Goal: Task Accomplishment & Management: Complete application form

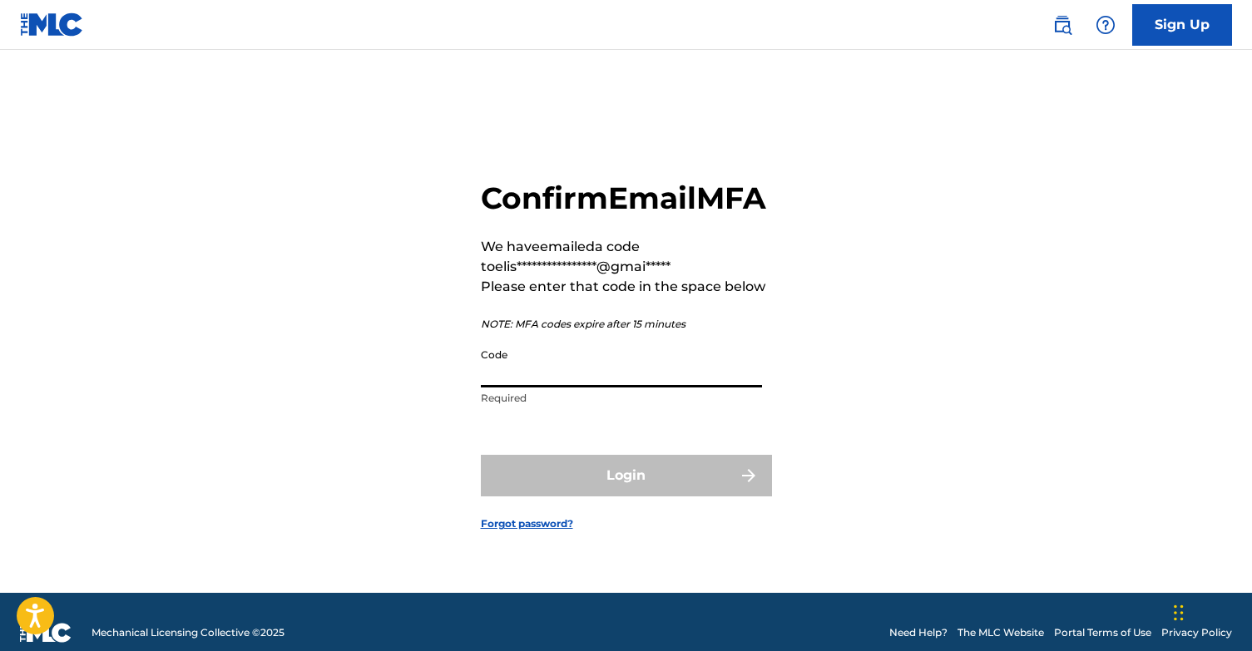
click at [561, 384] on input "Code" at bounding box center [621, 363] width 281 height 47
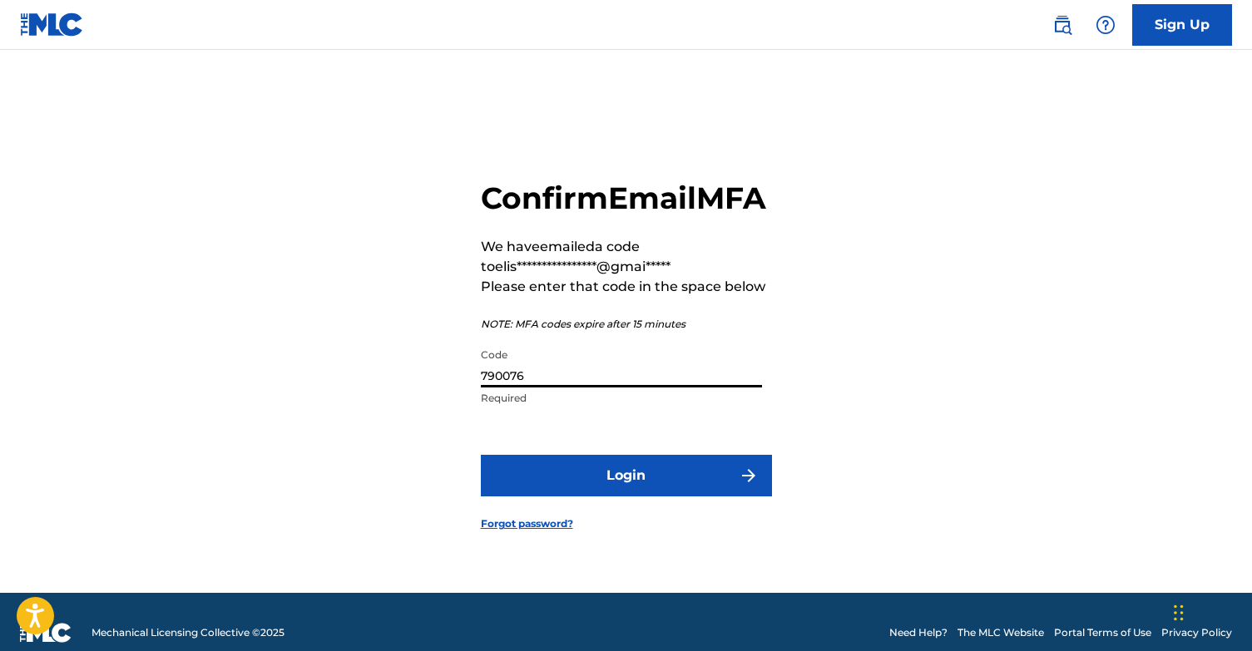
type input "790076"
click at [596, 497] on button "Login" at bounding box center [626, 476] width 291 height 42
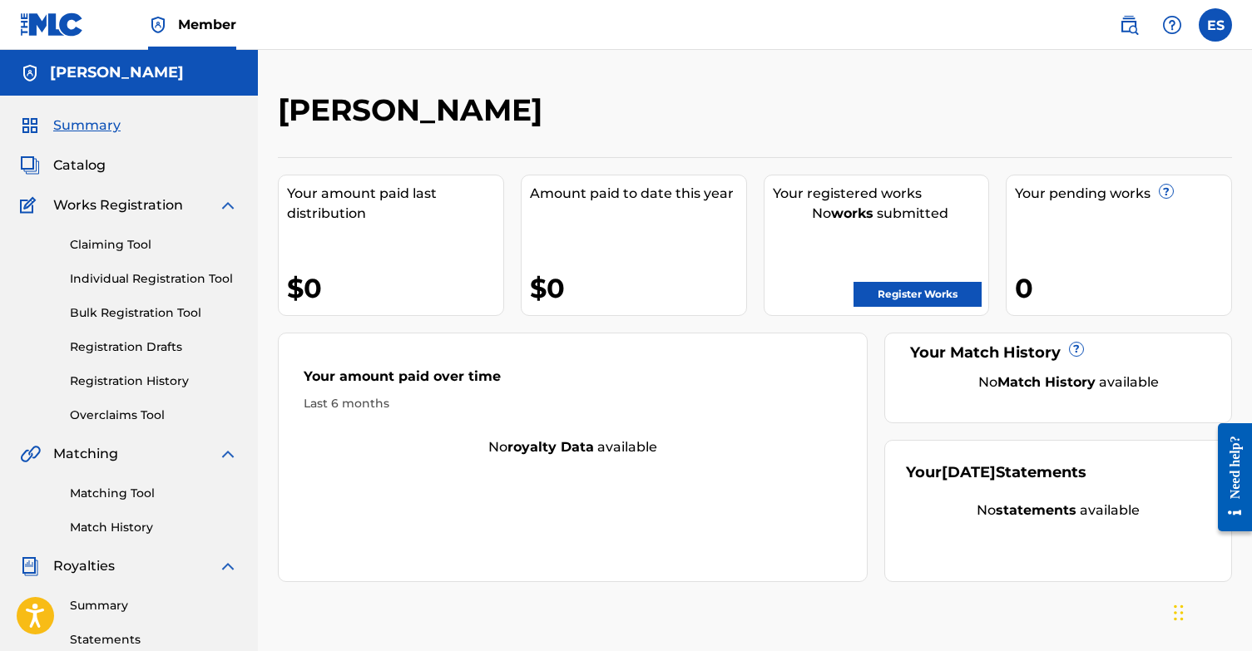
click at [128, 311] on link "Bulk Registration Tool" at bounding box center [154, 312] width 168 height 17
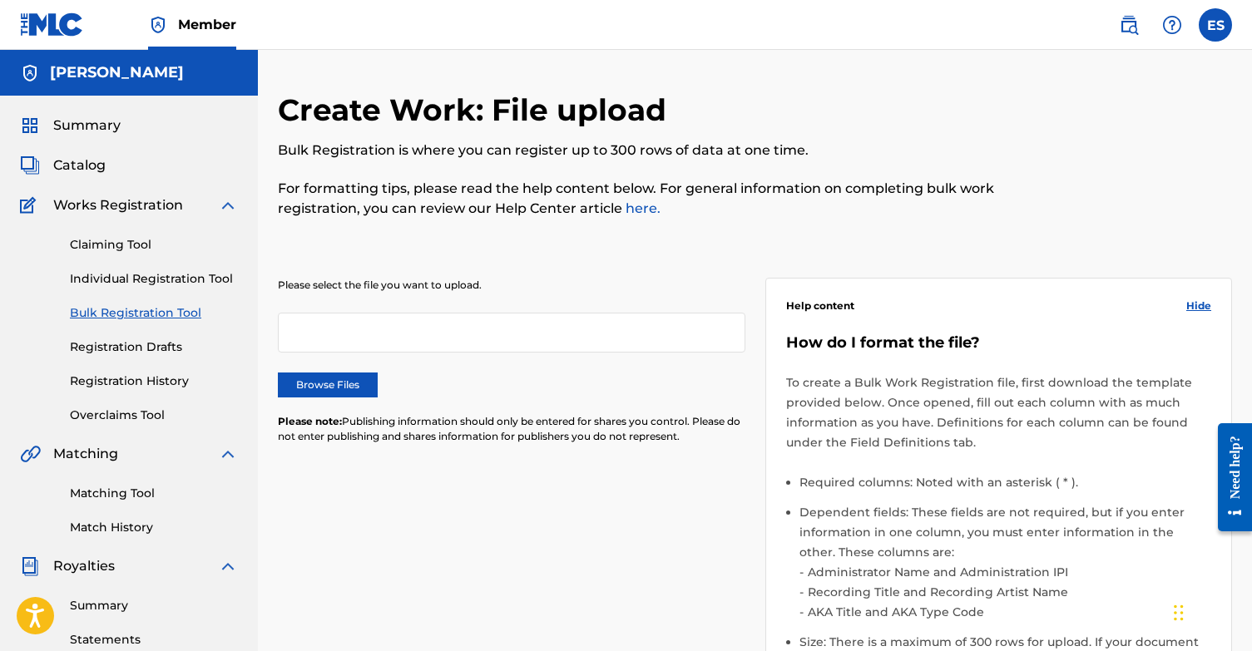
click at [335, 344] on div at bounding box center [511, 333] width 467 height 40
click at [344, 328] on div at bounding box center [511, 333] width 467 height 40
click at [124, 247] on link "Claiming Tool" at bounding box center [152, 244] width 168 height 17
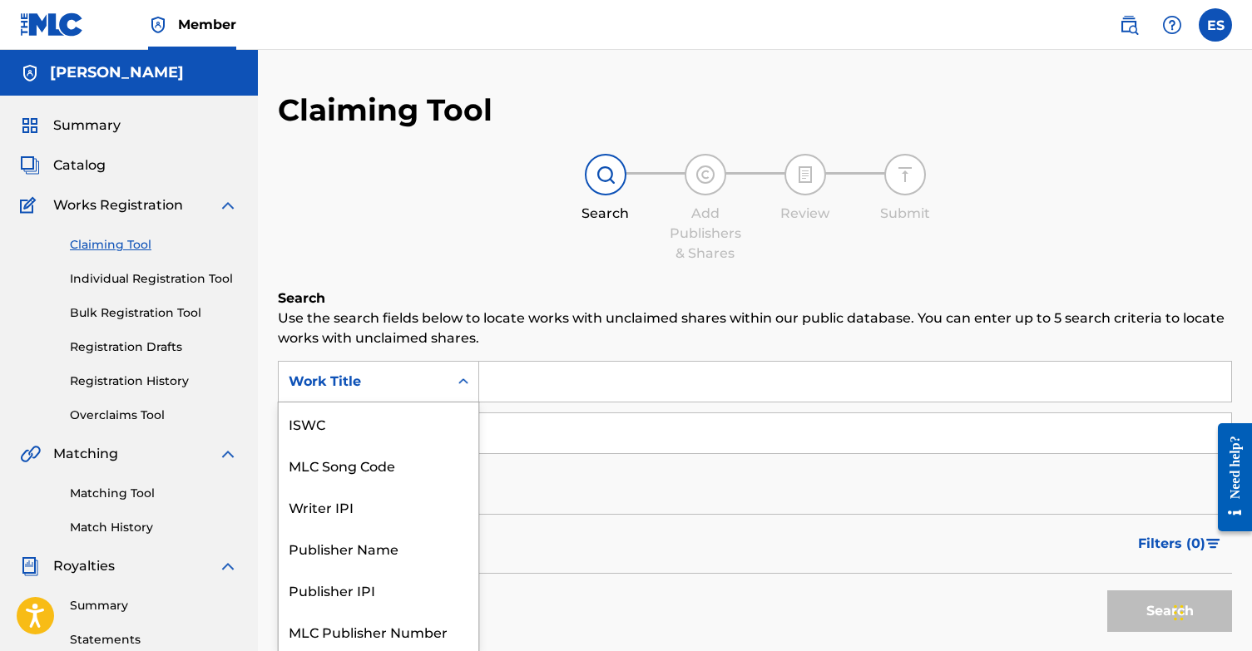
click at [459, 378] on icon "Search Form" at bounding box center [463, 381] width 17 height 17
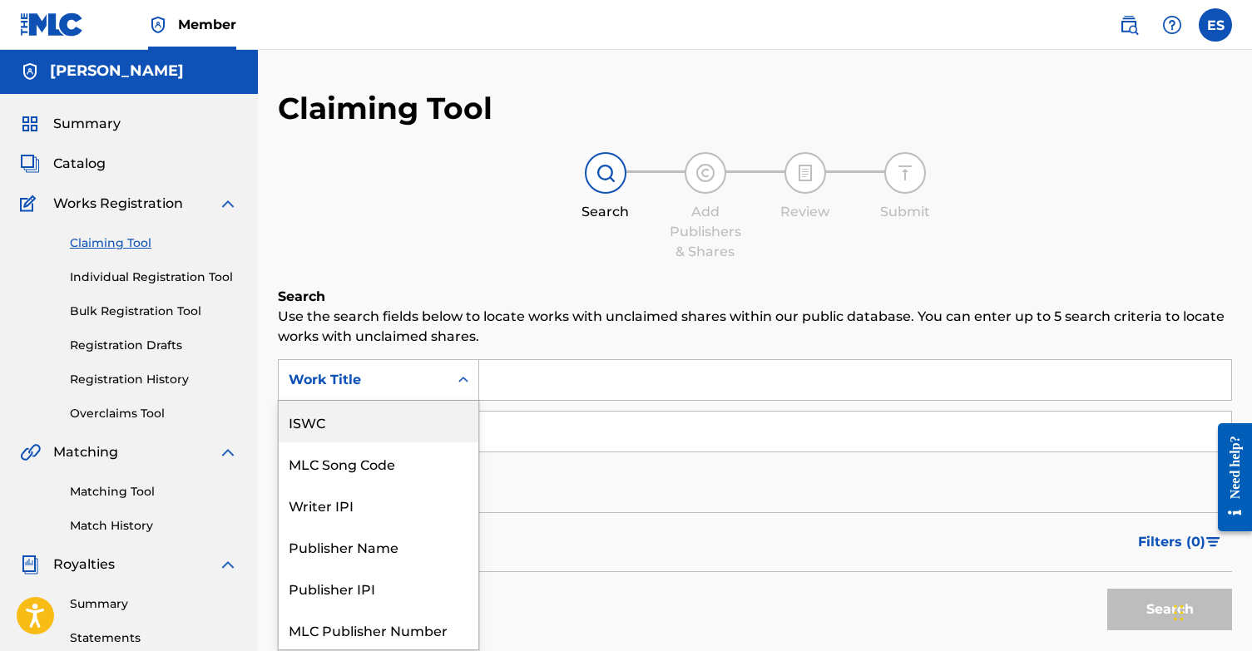
click at [303, 427] on div "ISWC" at bounding box center [379, 422] width 200 height 42
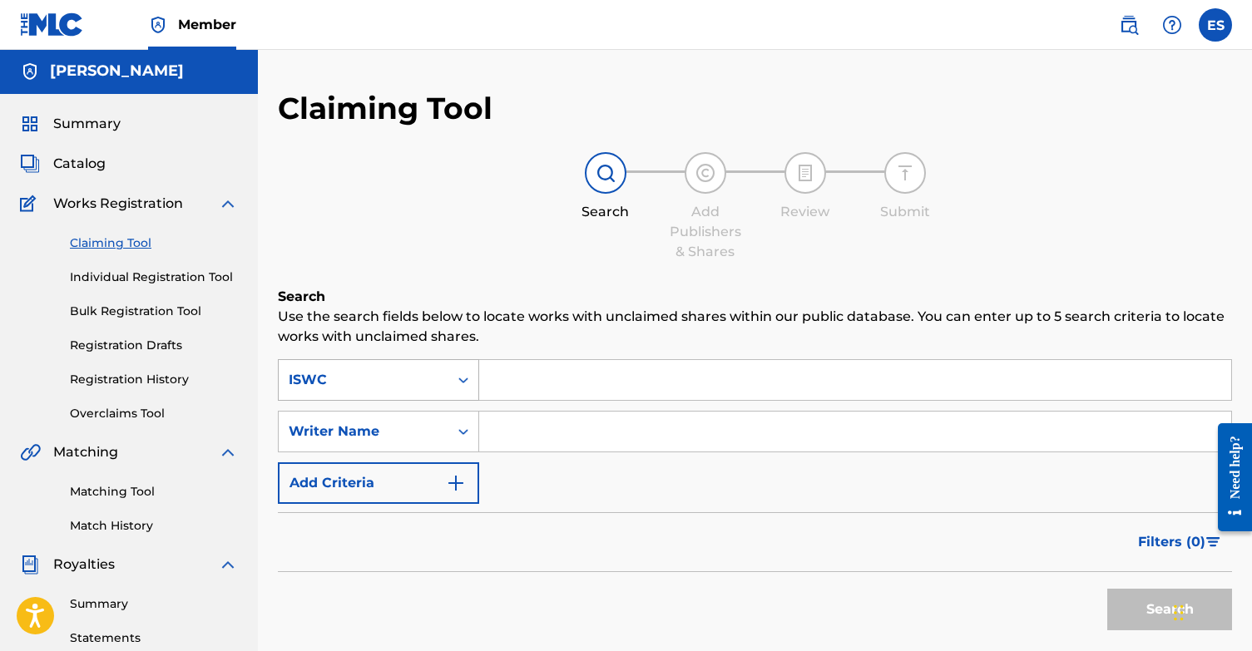
click at [462, 383] on icon "Search Form" at bounding box center [463, 380] width 17 height 17
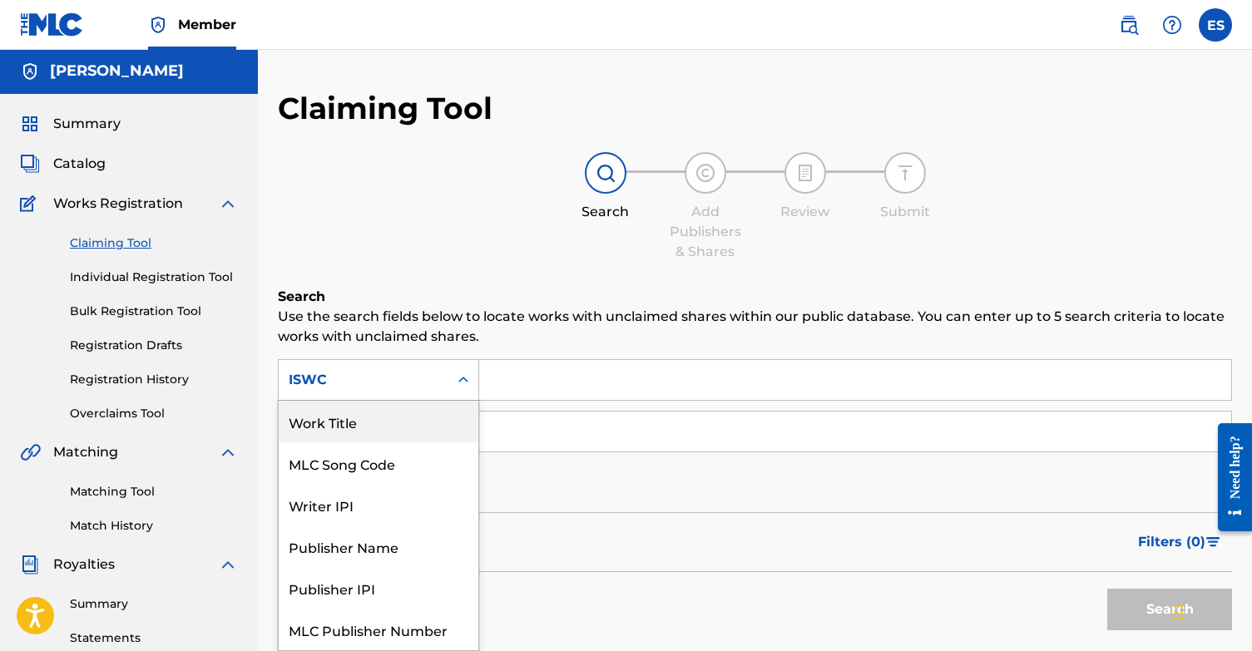
click at [336, 417] on div "Work Title" at bounding box center [379, 422] width 200 height 42
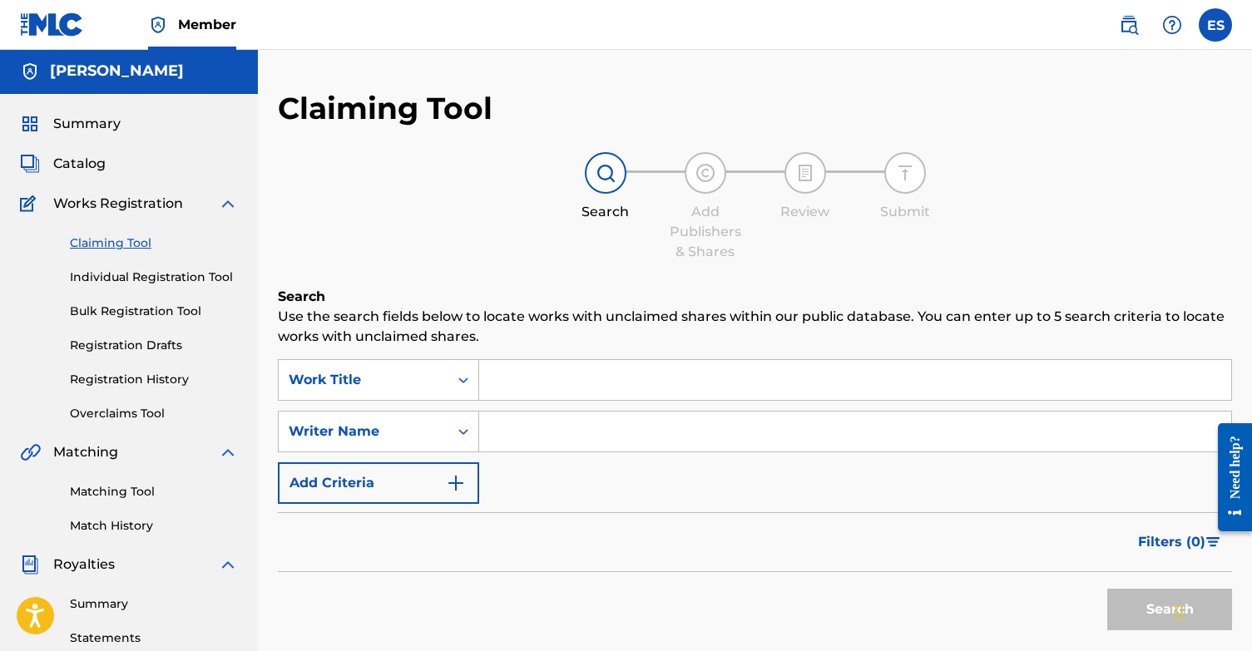
click at [550, 385] on input "Search Form" at bounding box center [855, 380] width 752 height 40
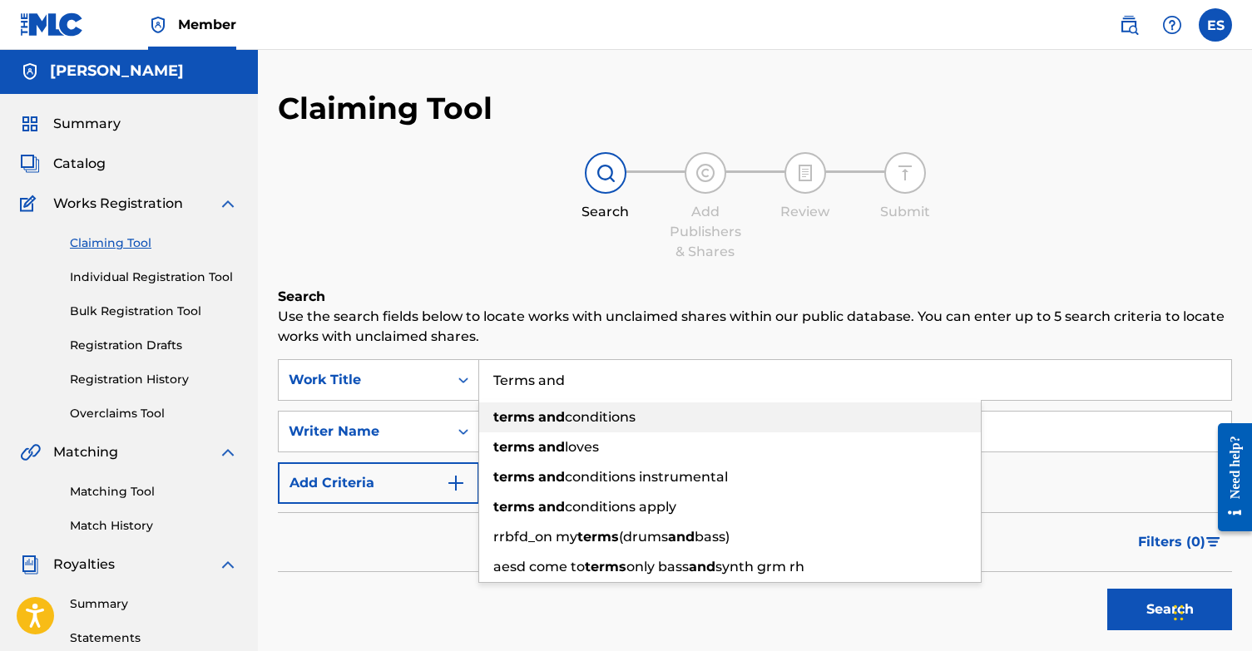
click at [585, 427] on div "terms and conditions" at bounding box center [730, 418] width 502 height 30
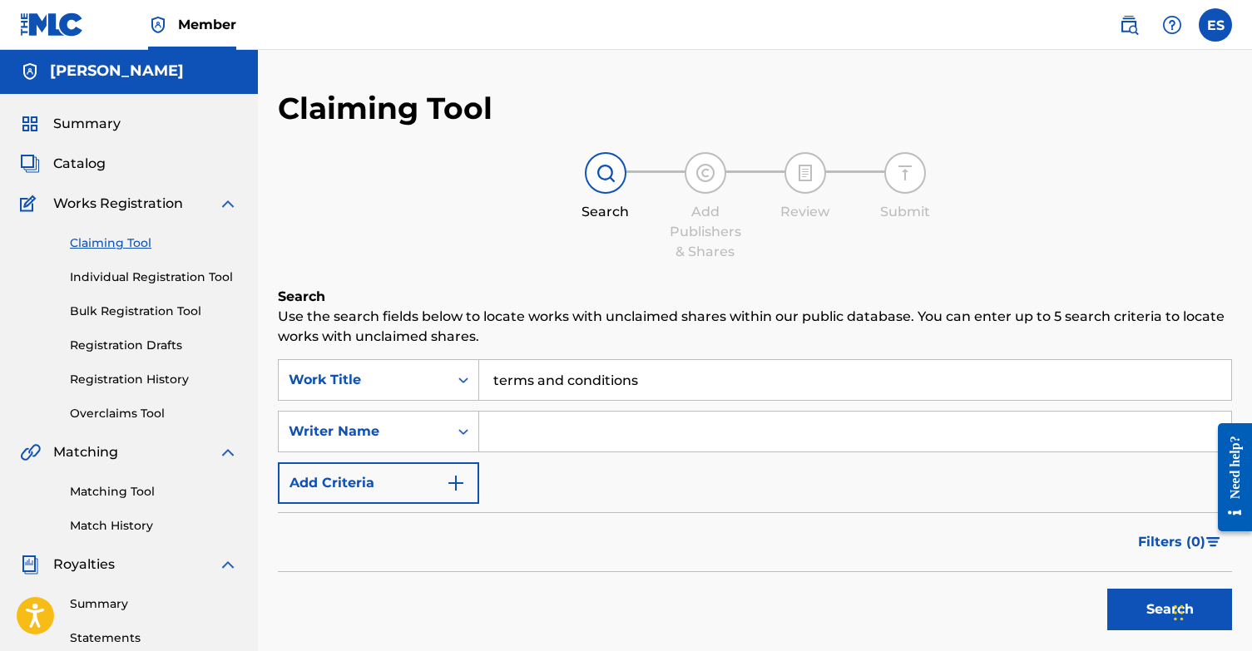
click at [497, 383] on input "terms and conditions" at bounding box center [855, 380] width 752 height 40
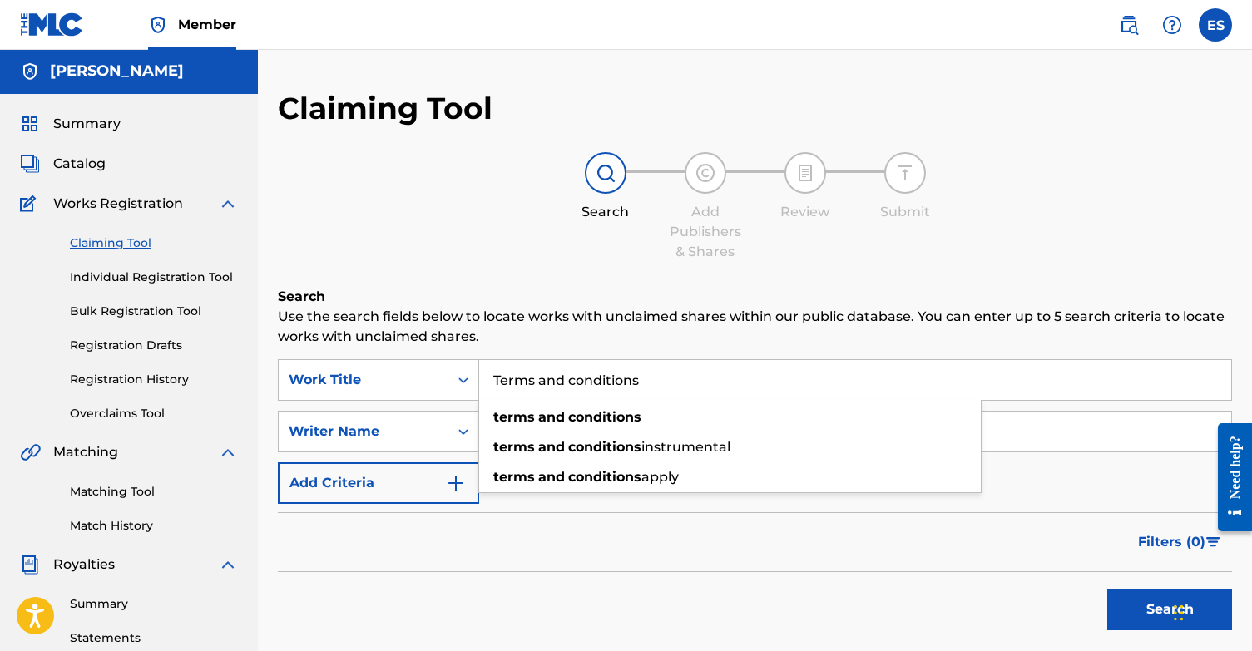
click at [576, 379] on input "Terms and conditions" at bounding box center [855, 380] width 752 height 40
type input "Terms and Conditions"
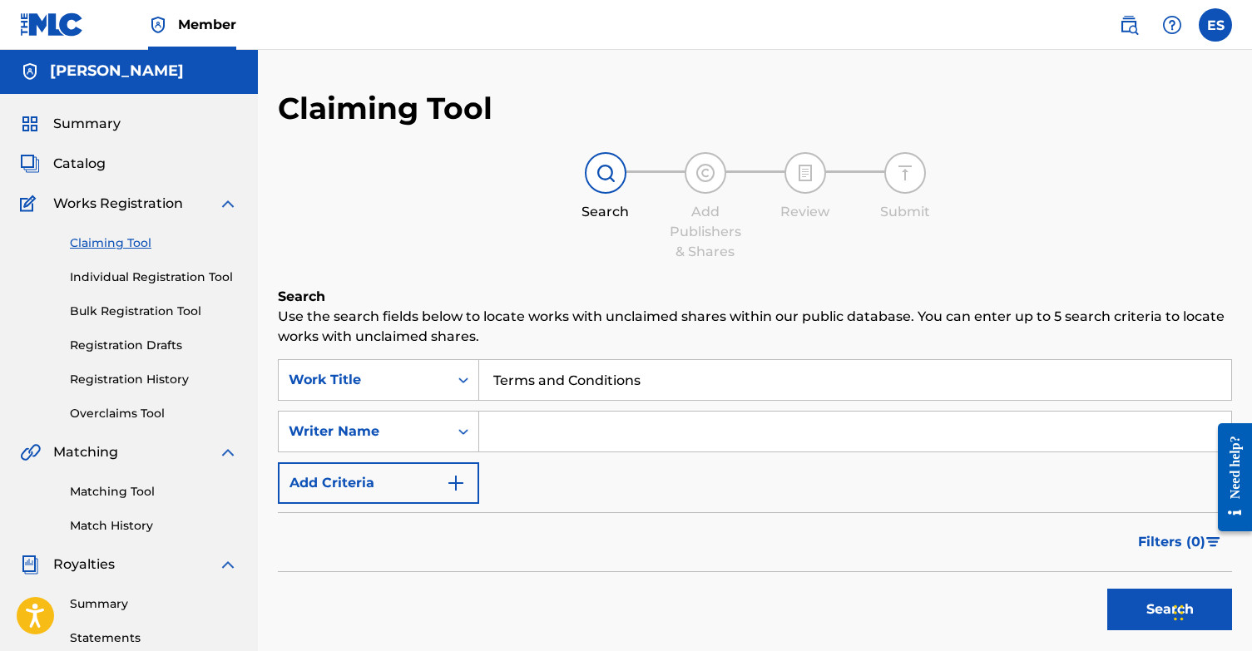
click at [581, 309] on p "Use the search fields below to locate works with unclaimed shares within our pu…" at bounding box center [755, 327] width 954 height 40
click at [503, 432] on input "Search Form" at bounding box center [855, 432] width 752 height 40
type input "elishéva"
click at [1145, 610] on button "Search" at bounding box center [1169, 610] width 125 height 42
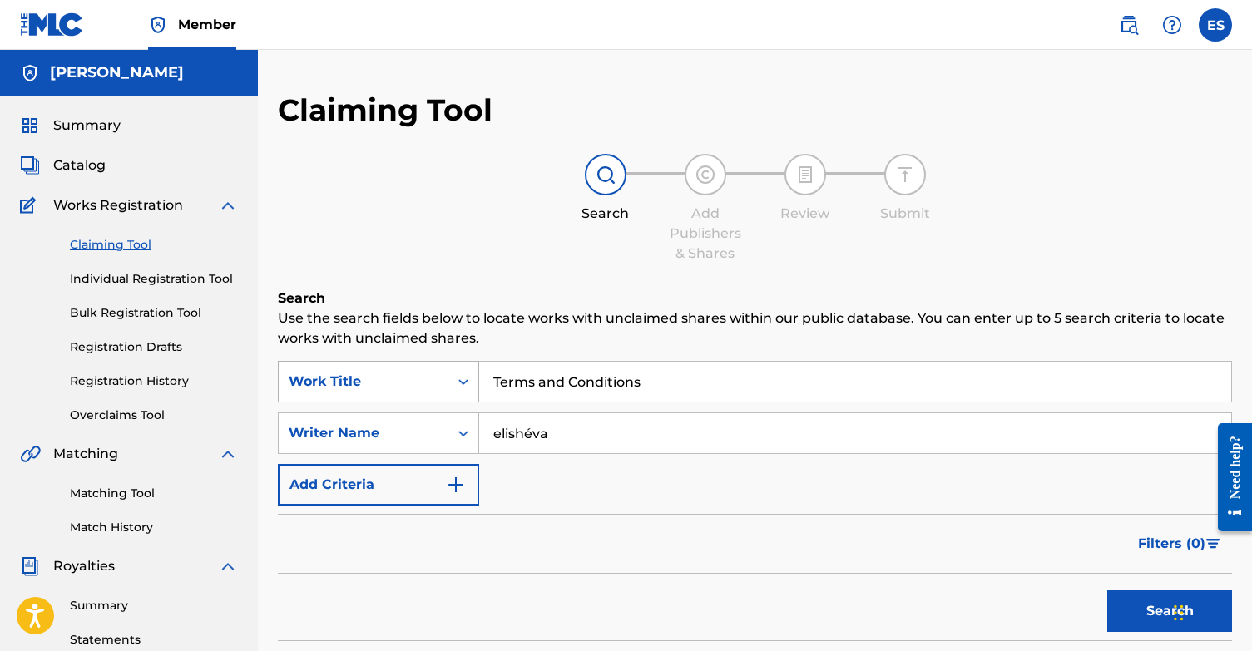
drag, startPoint x: 642, startPoint y: 385, endPoint x: 385, endPoint y: 368, distance: 257.6
click at [385, 368] on div "SearchWithCriteriaa7cda2d6-fcdf-4649-b92d-81cff078f5ad Work Title Terms and Con…" at bounding box center [755, 382] width 954 height 42
click at [655, 281] on div "Claiming Tool Search Add Publishers & Shares Review Submit Search Use the searc…" at bounding box center [755, 587] width 954 height 992
click at [1138, 608] on button "Search" at bounding box center [1169, 612] width 125 height 42
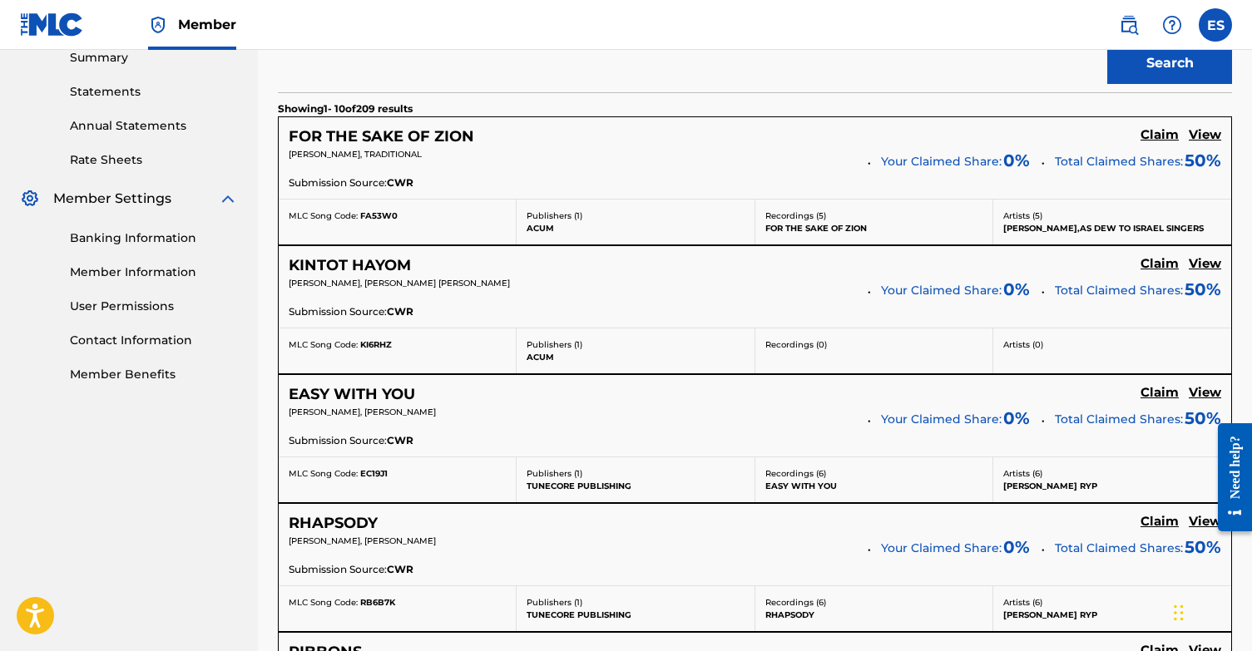
scroll to position [547, 0]
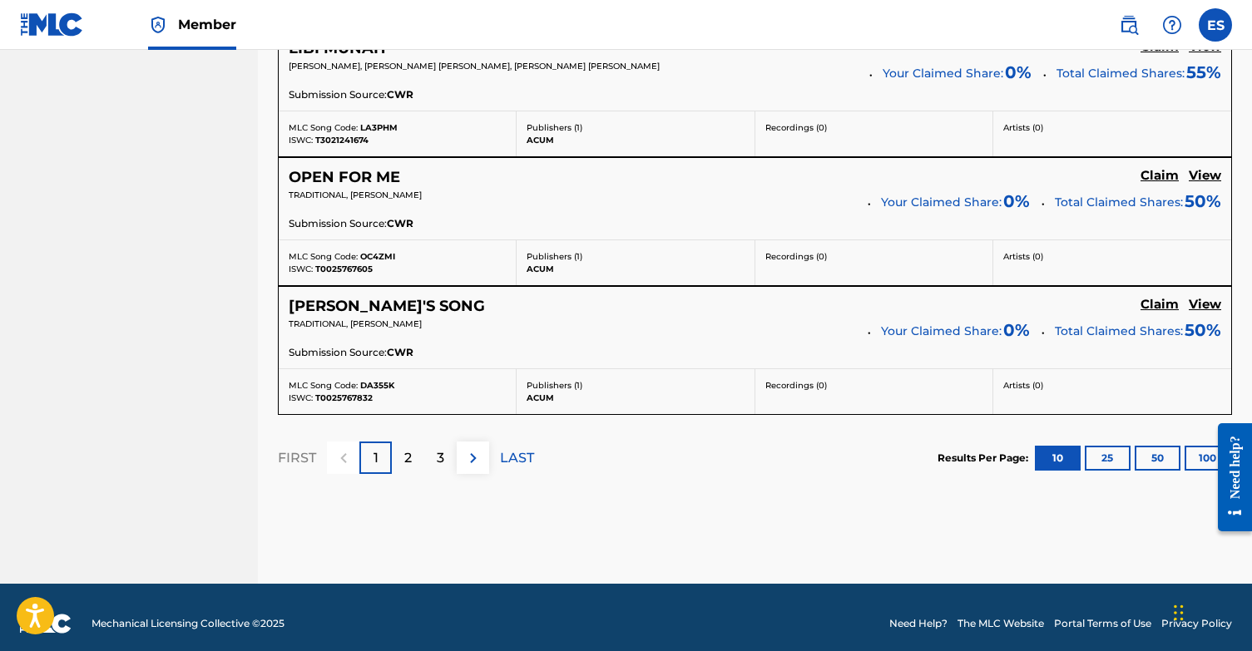
click at [414, 452] on div "2" at bounding box center [408, 458] width 32 height 32
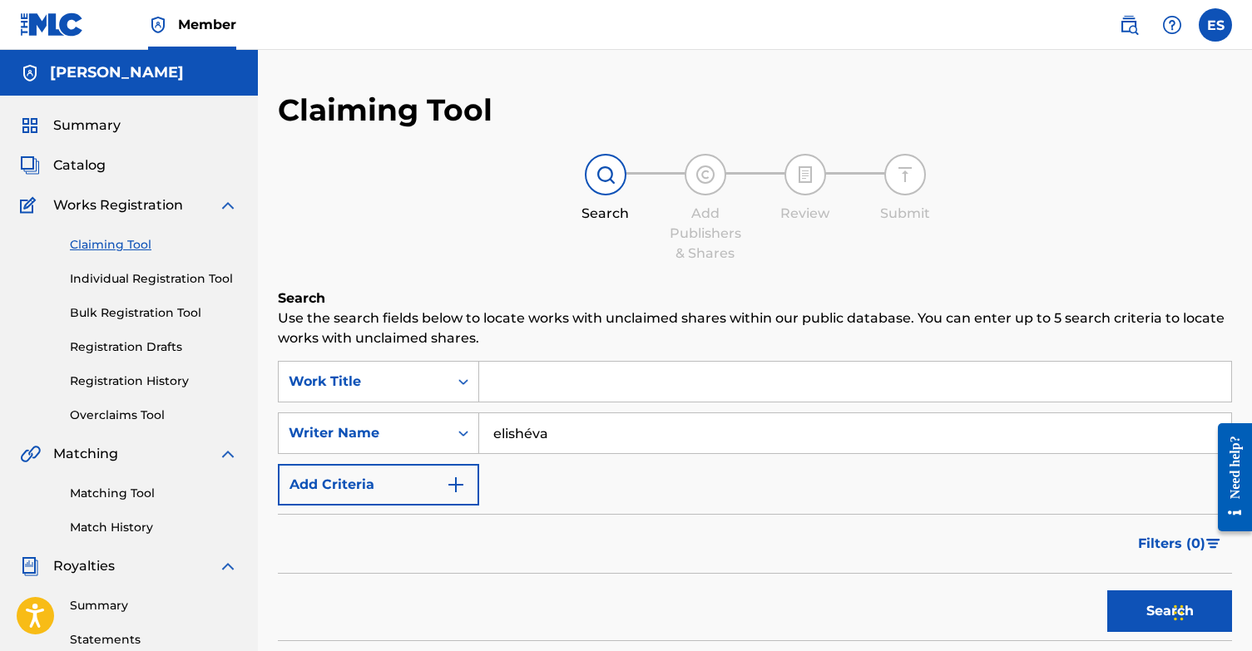
scroll to position [0, 0]
click at [121, 279] on link "Individual Registration Tool" at bounding box center [154, 278] width 168 height 17
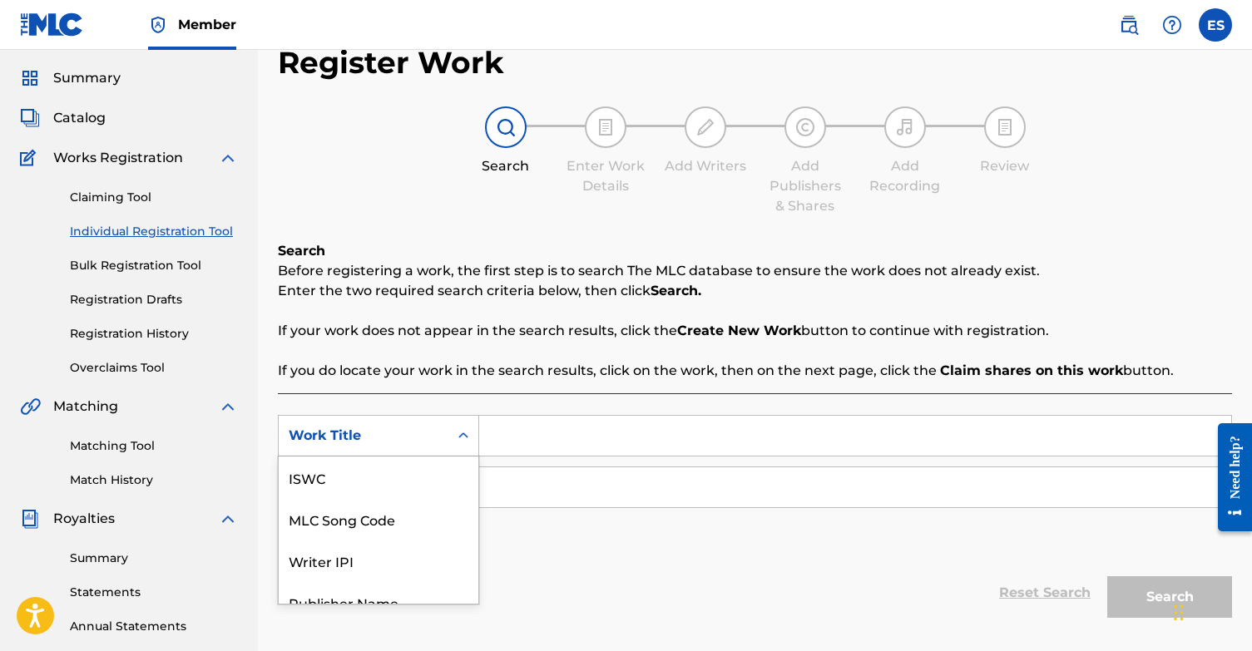
click at [458, 437] on div "Work Title selected, 7 of 7. 7 results available. Use Up and Down to choose opt…" at bounding box center [378, 436] width 201 height 42
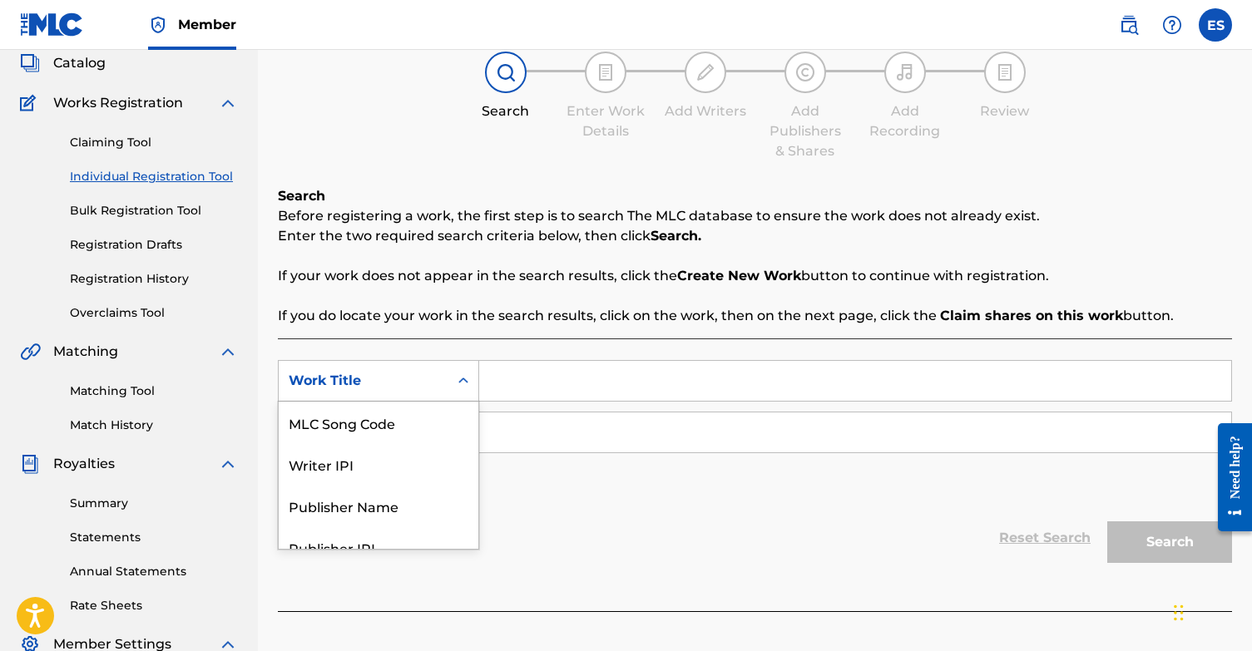
scroll to position [103, 0]
click at [498, 265] on p "If your work does not appear in the search results, click the Create New Work b…" at bounding box center [755, 275] width 954 height 20
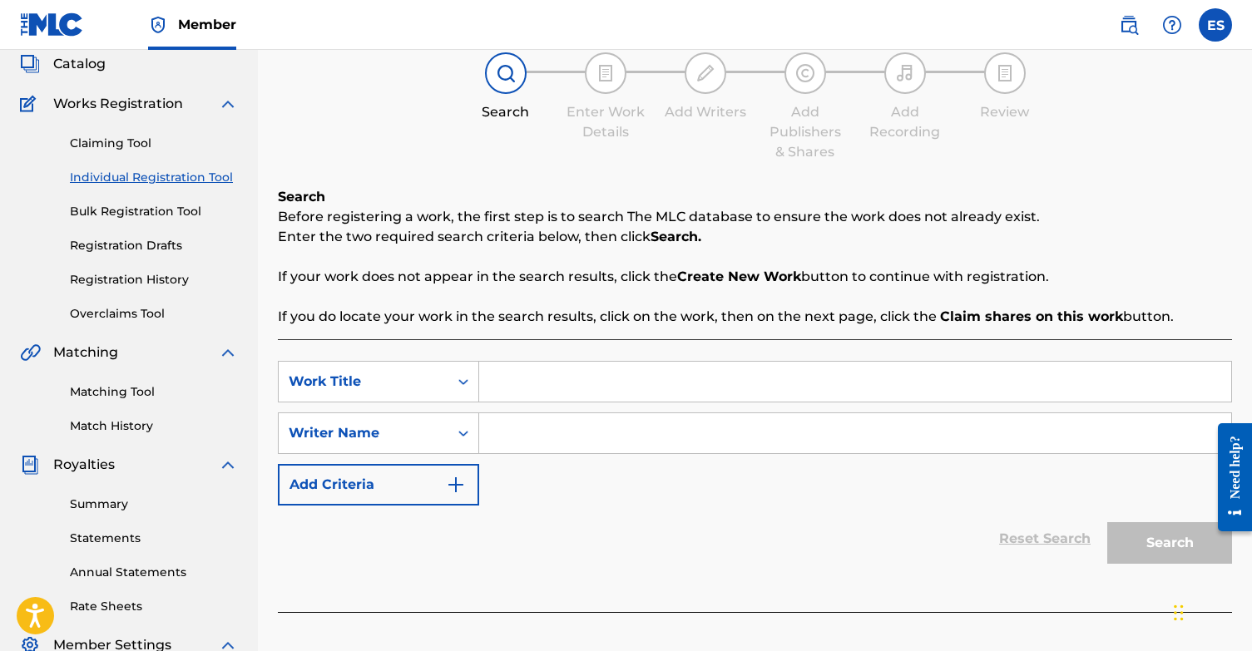
scroll to position [99, 0]
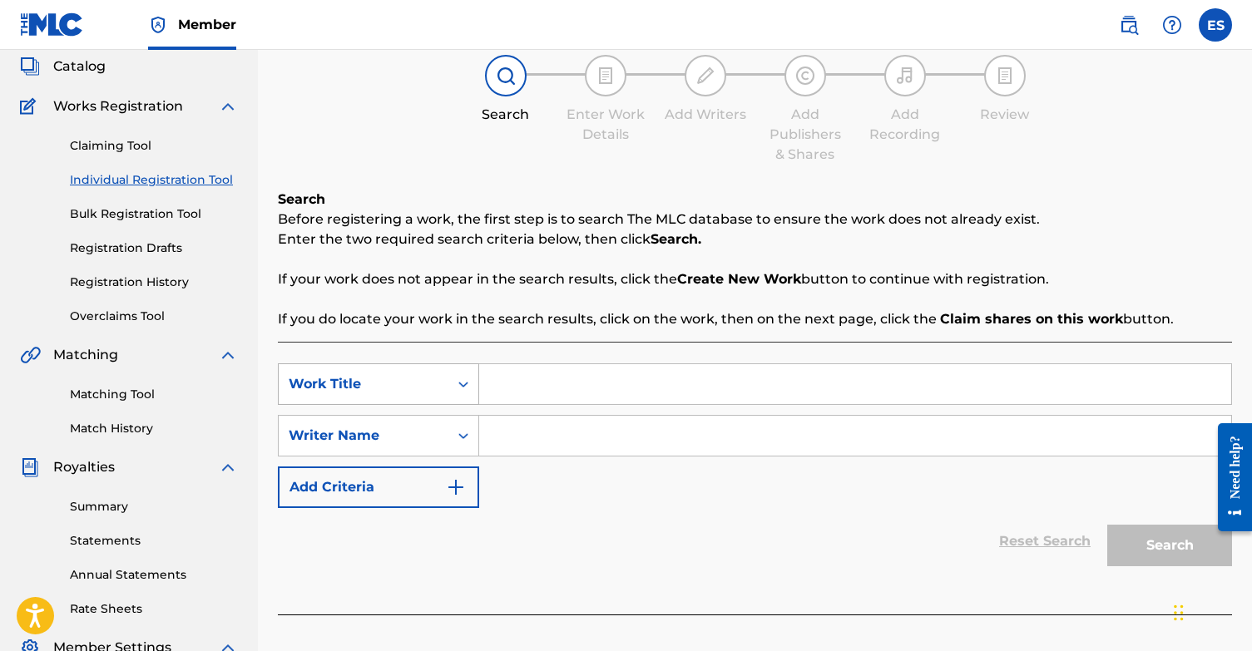
click at [394, 393] on div "Work Title" at bounding box center [364, 384] width 170 height 32
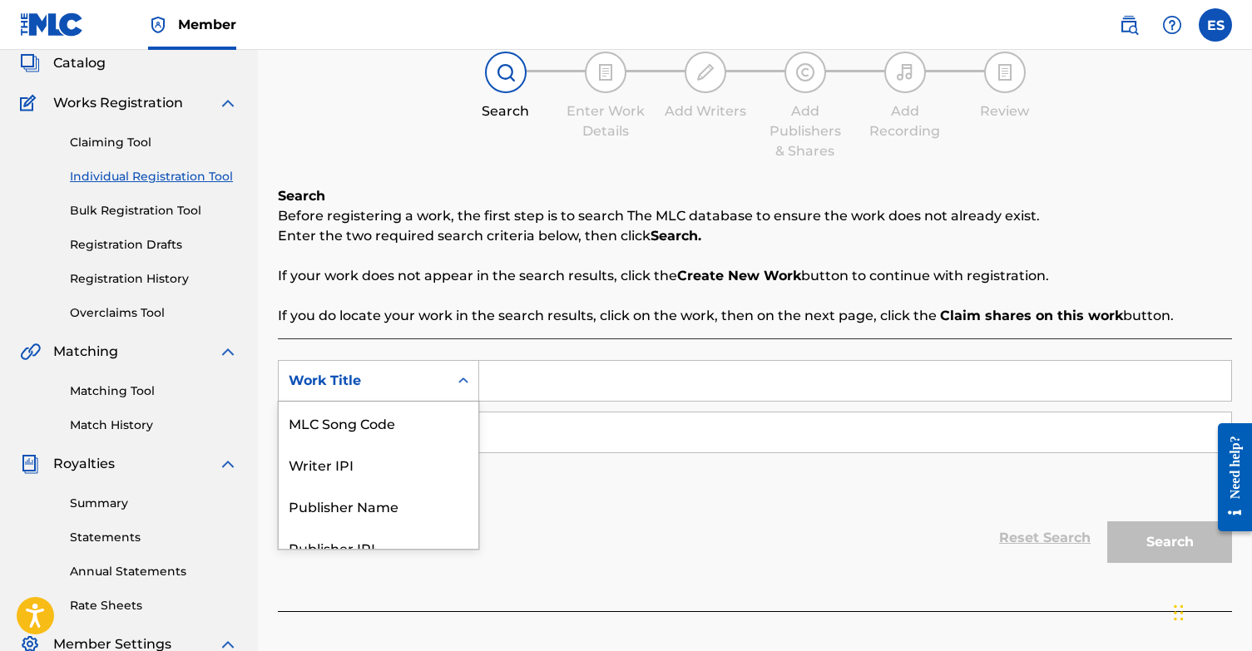
scroll to position [103, 0]
click at [520, 288] on div "Search Before registering a work, the first step is to search The MLC database …" at bounding box center [755, 255] width 954 height 140
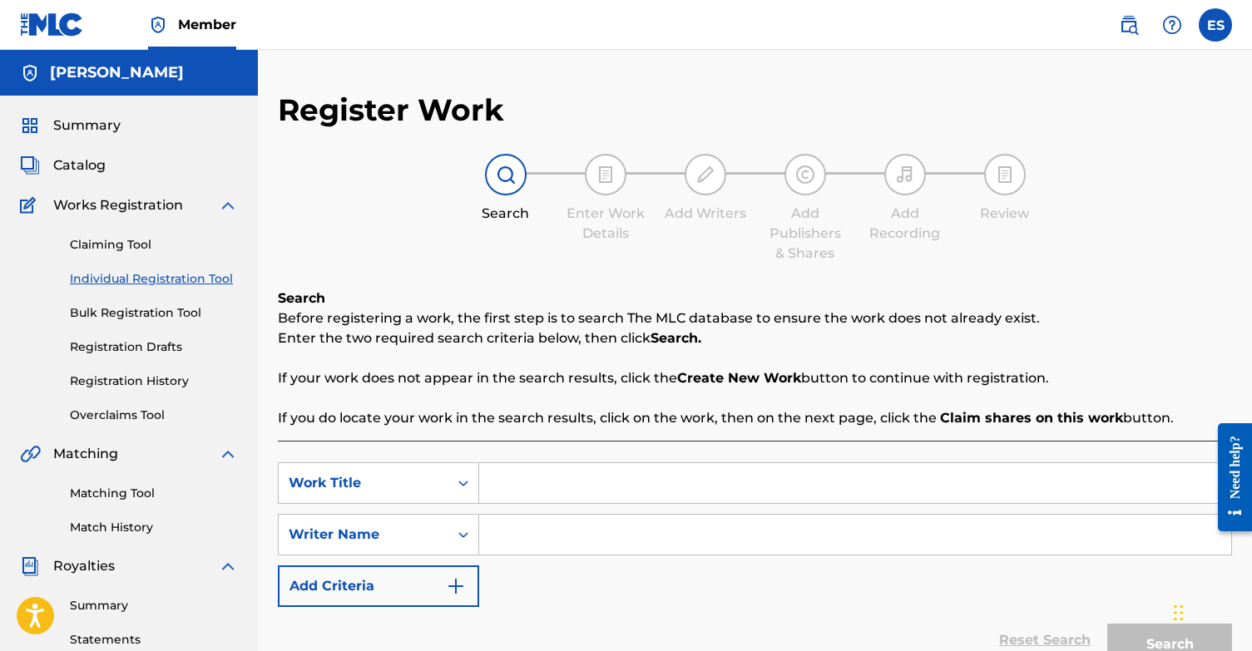
scroll to position [0, 0]
click at [123, 245] on link "Claiming Tool" at bounding box center [154, 244] width 168 height 17
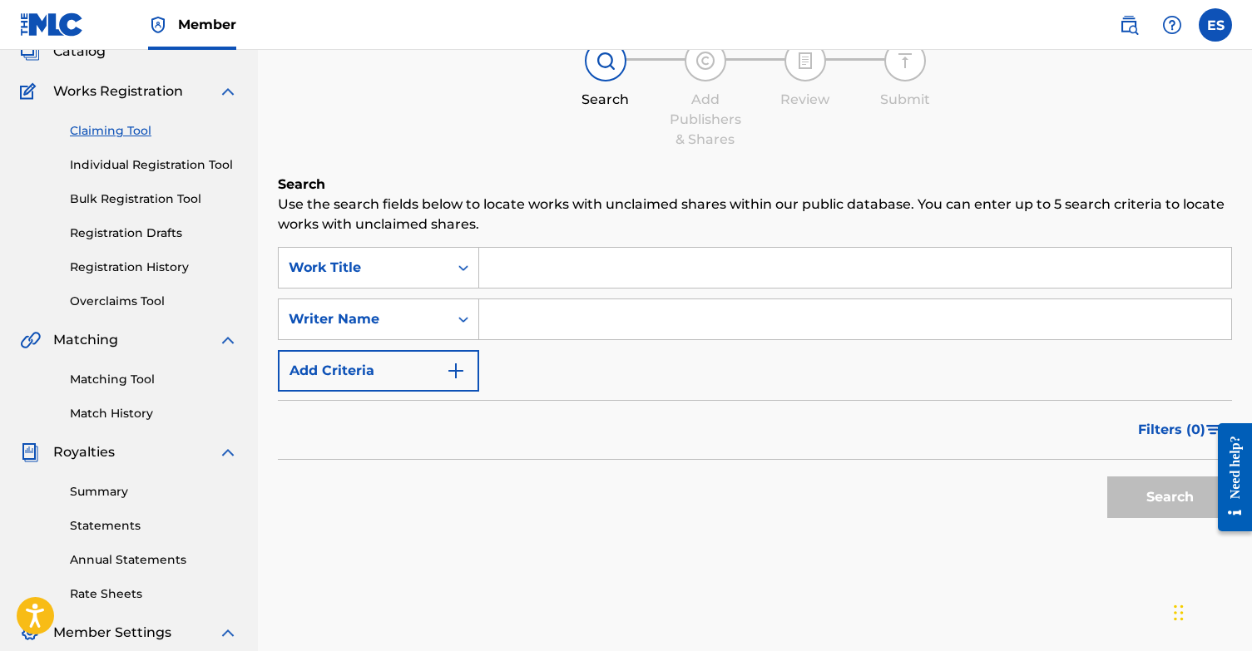
scroll to position [109, 0]
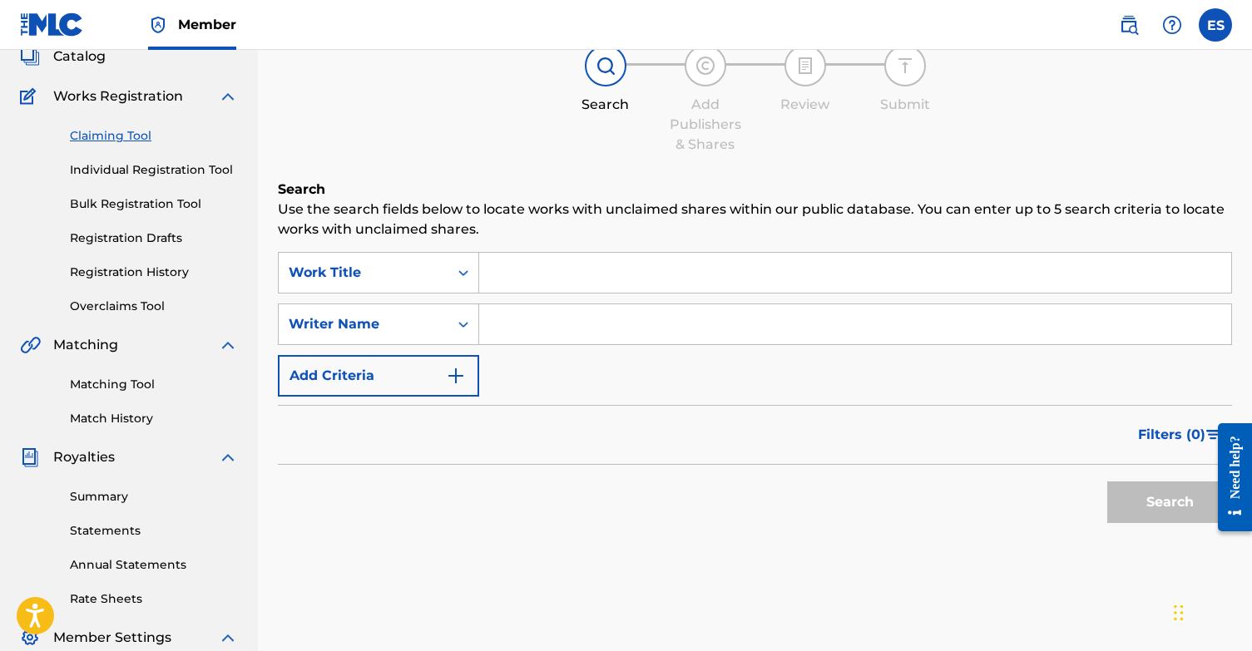
click at [593, 255] on input "Search Form" at bounding box center [855, 273] width 752 height 40
click at [558, 319] on input "Search Form" at bounding box center [855, 324] width 752 height 40
drag, startPoint x: 1151, startPoint y: 550, endPoint x: 1140, endPoint y: 520, distance: 31.8
click at [1140, 520] on button "Search" at bounding box center [1169, 503] width 125 height 42
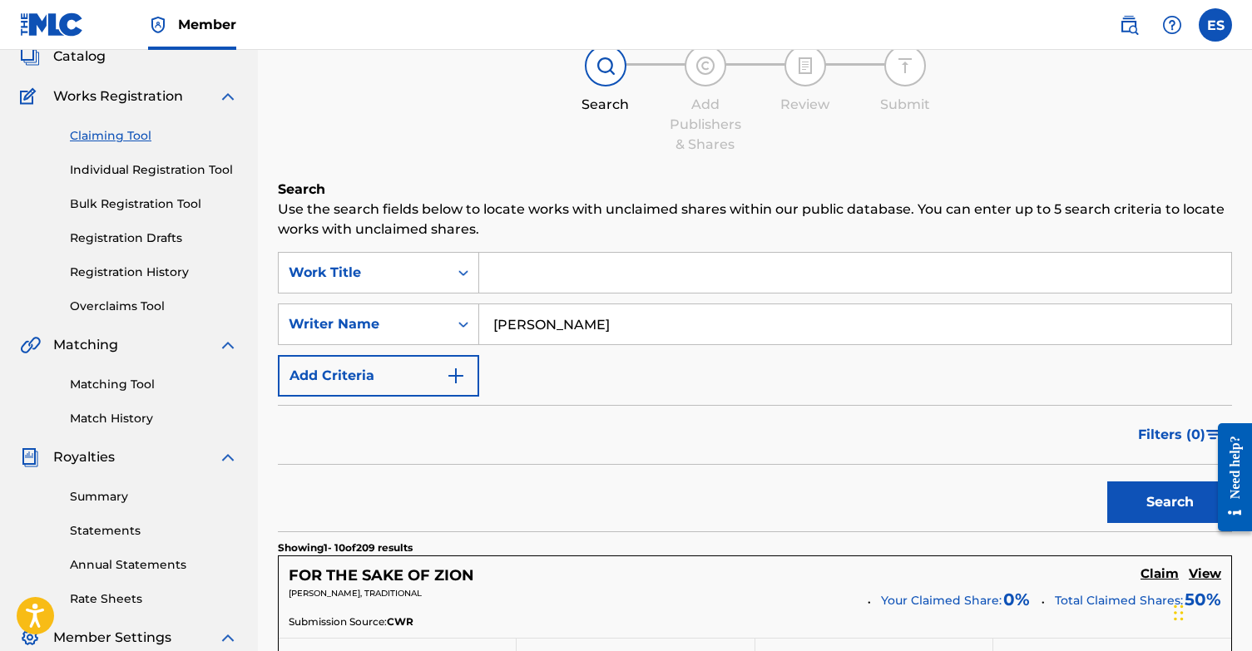
click at [608, 314] on input "[PERSON_NAME]" at bounding box center [855, 324] width 752 height 40
click at [606, 324] on input "[PERSON_NAME]" at bounding box center [855, 324] width 752 height 40
type input "[PERSON_NAME]"
click at [1169, 512] on button "Search" at bounding box center [1169, 503] width 125 height 42
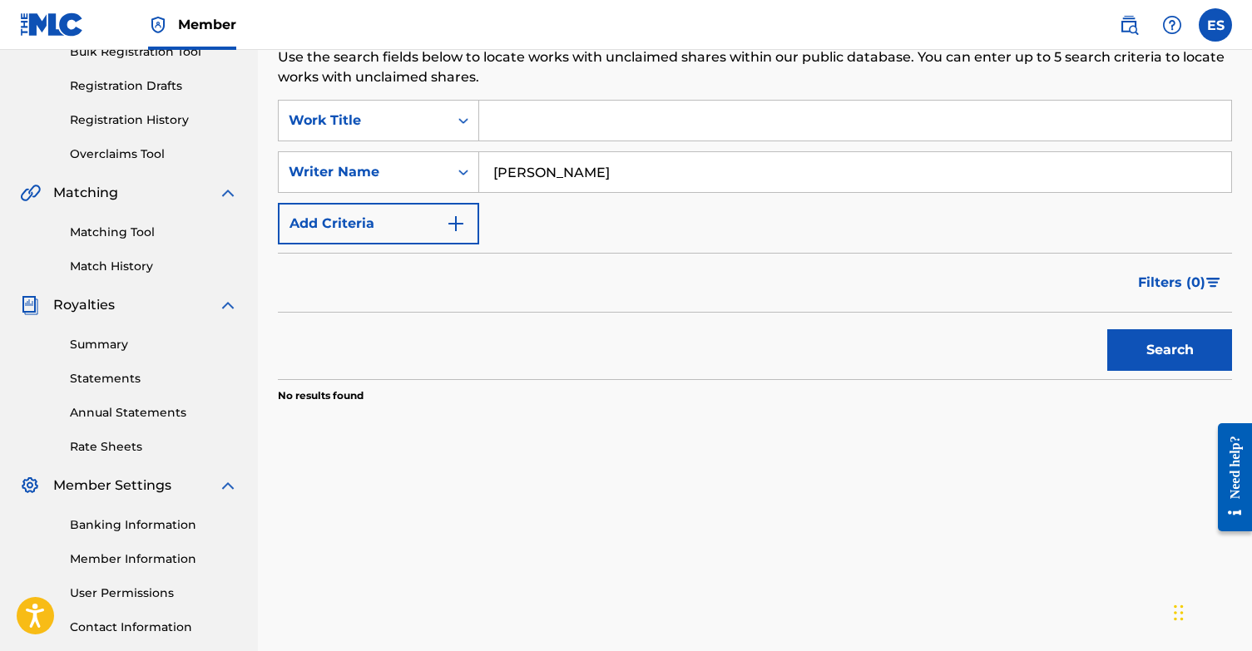
scroll to position [248, 0]
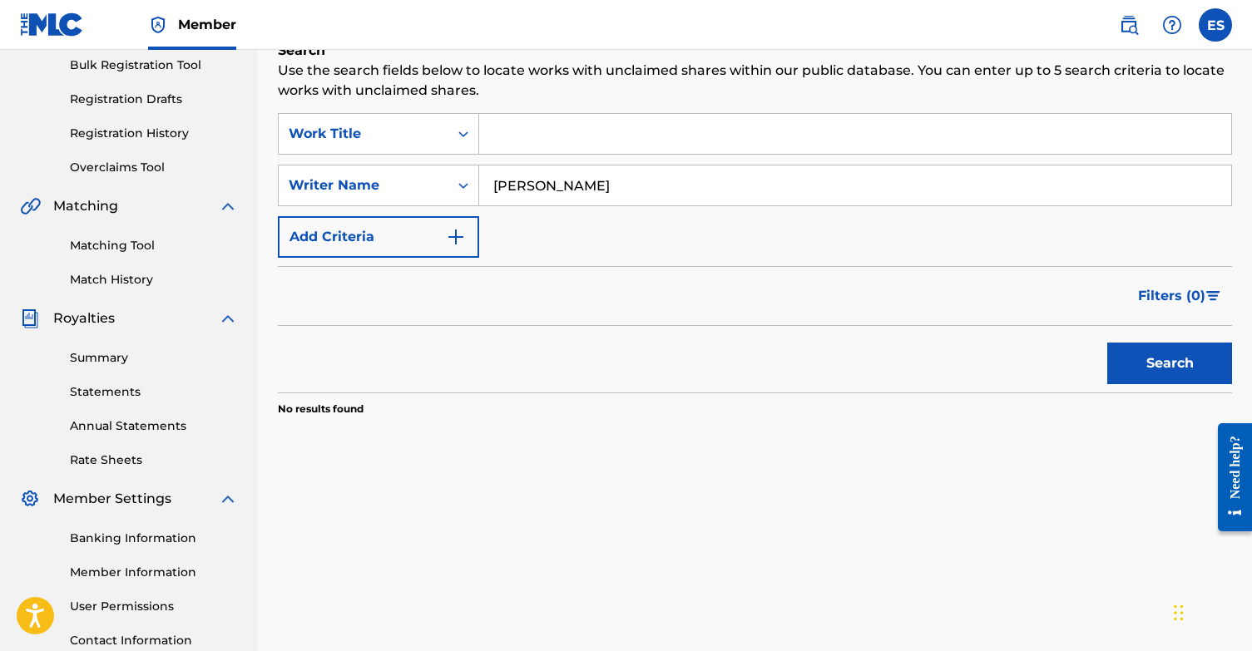
click at [463, 238] on img "Search Form" at bounding box center [456, 237] width 20 height 20
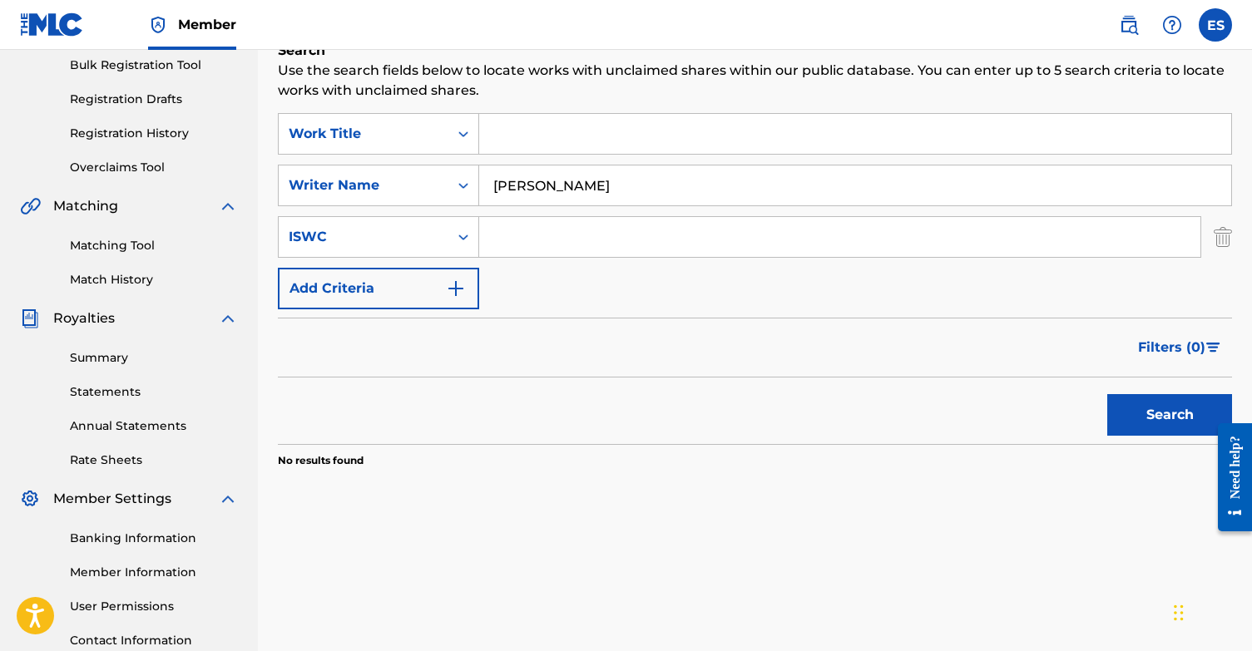
click at [1226, 235] on img "Search Form" at bounding box center [1222, 237] width 18 height 42
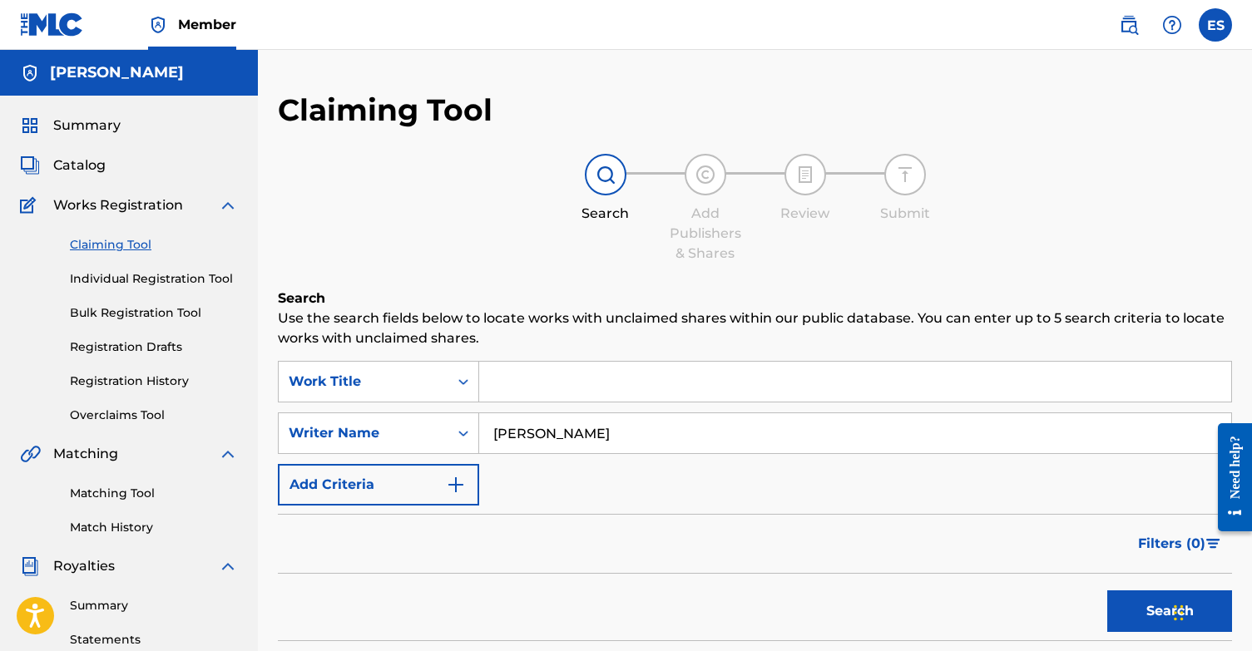
scroll to position [0, 0]
click at [146, 277] on link "Individual Registration Tool" at bounding box center [154, 278] width 168 height 17
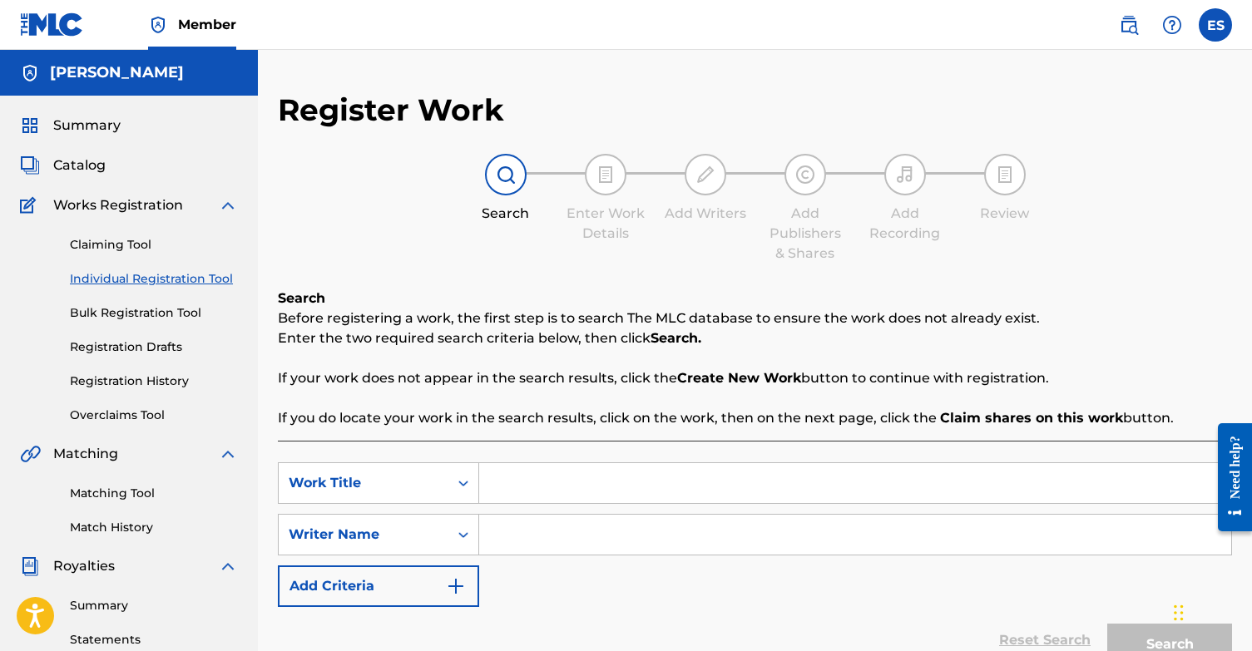
click at [758, 390] on div "Search Before registering a work, the first step is to search The MLC database …" at bounding box center [755, 359] width 954 height 140
click at [760, 373] on strong "Create New Work" at bounding box center [739, 378] width 124 height 16
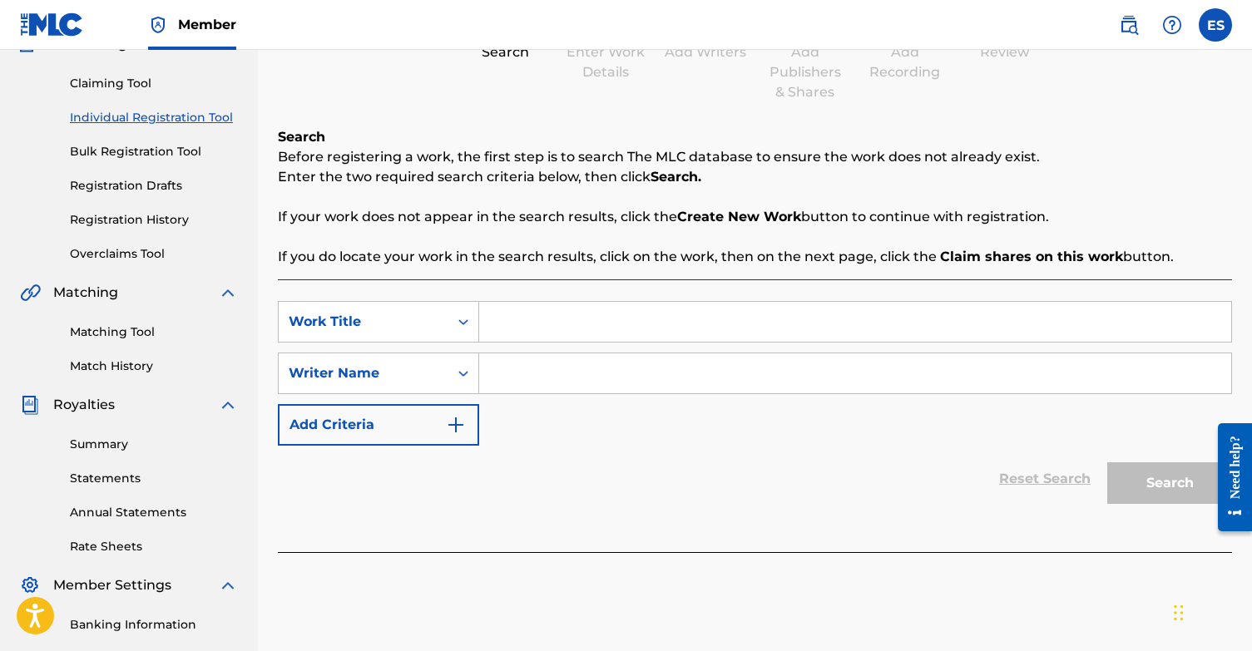
scroll to position [151, 0]
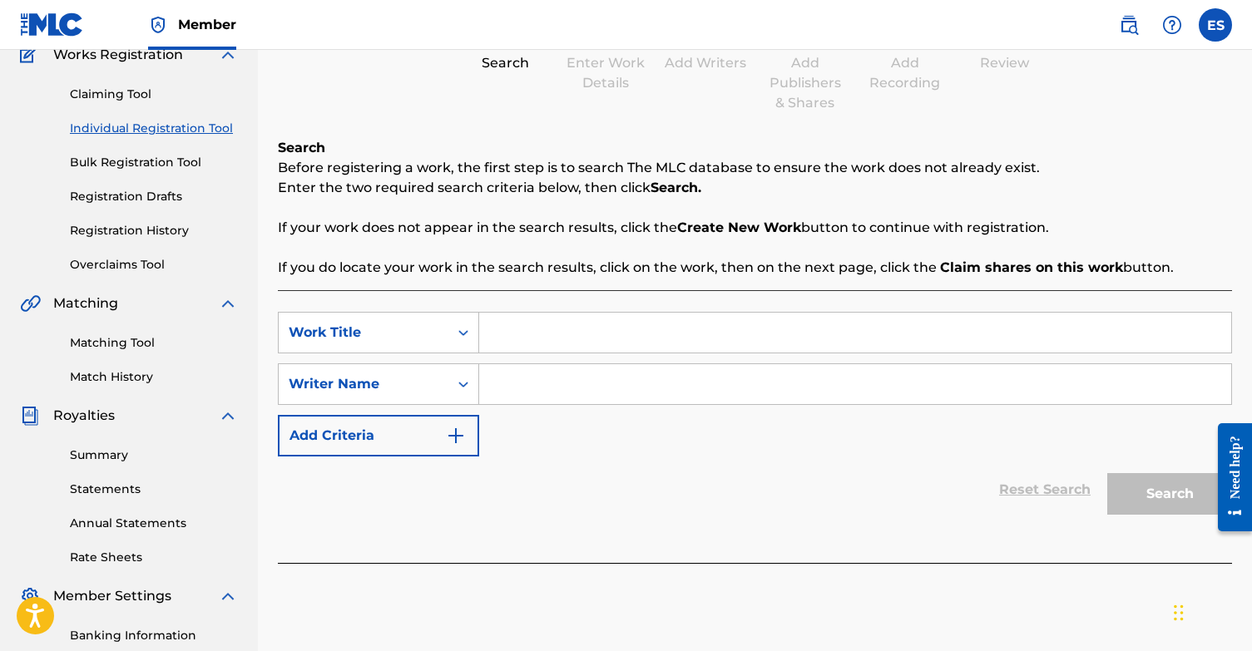
click at [151, 195] on link "Registration Drafts" at bounding box center [154, 196] width 168 height 17
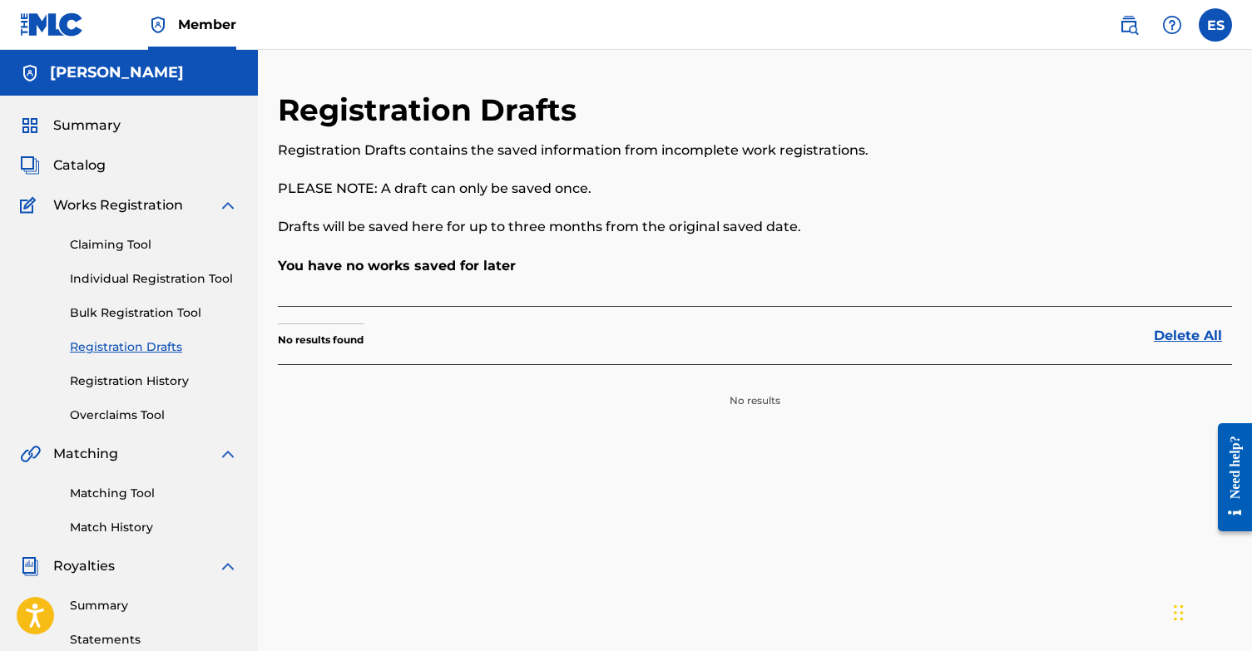
click at [88, 126] on span "Summary" at bounding box center [86, 126] width 67 height 20
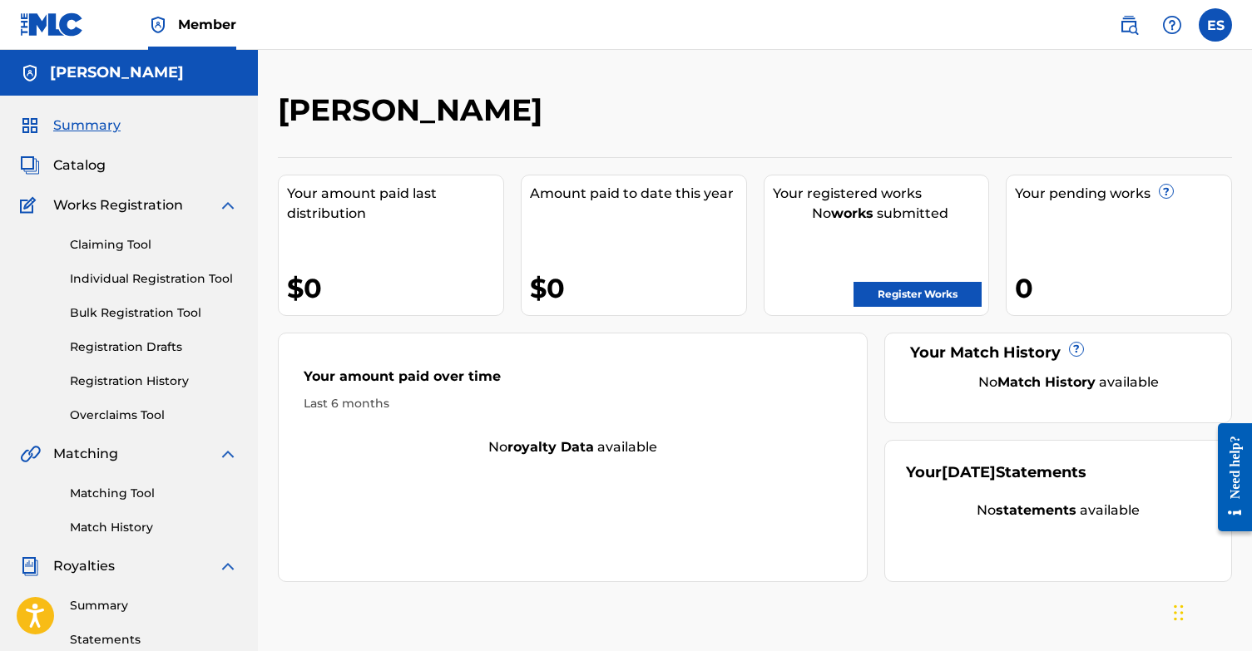
click at [921, 293] on link "Register Works" at bounding box center [917, 294] width 128 height 25
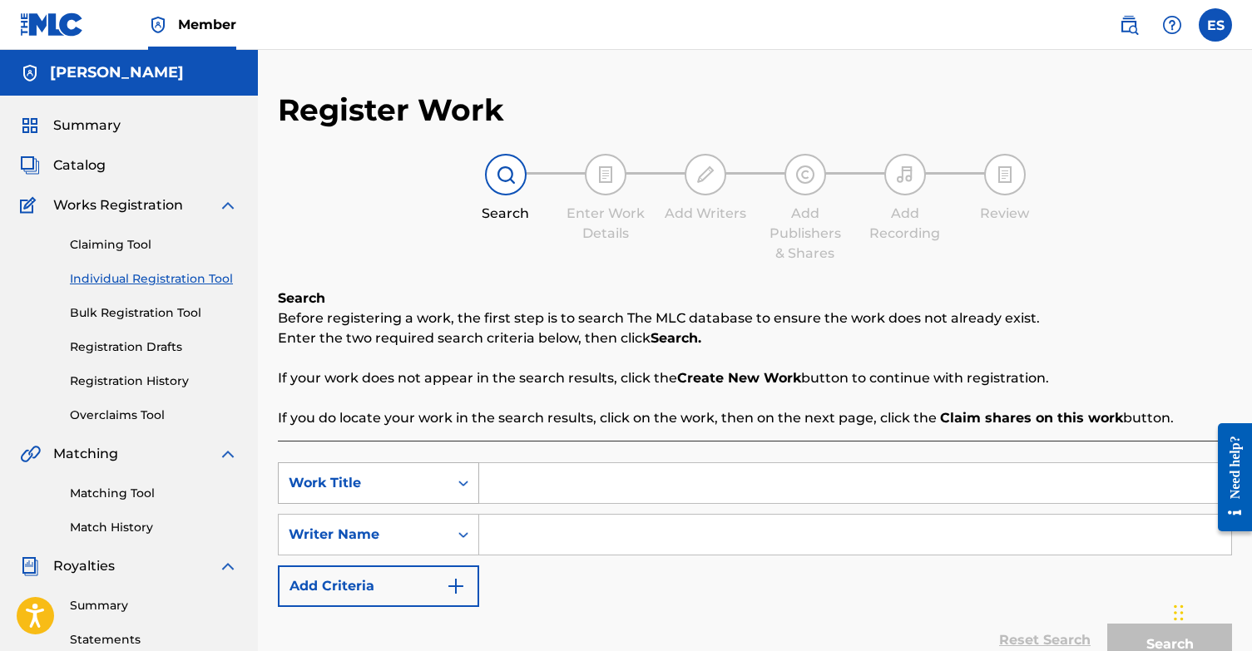
click at [463, 482] on div "Work Title" at bounding box center [378, 483] width 201 height 42
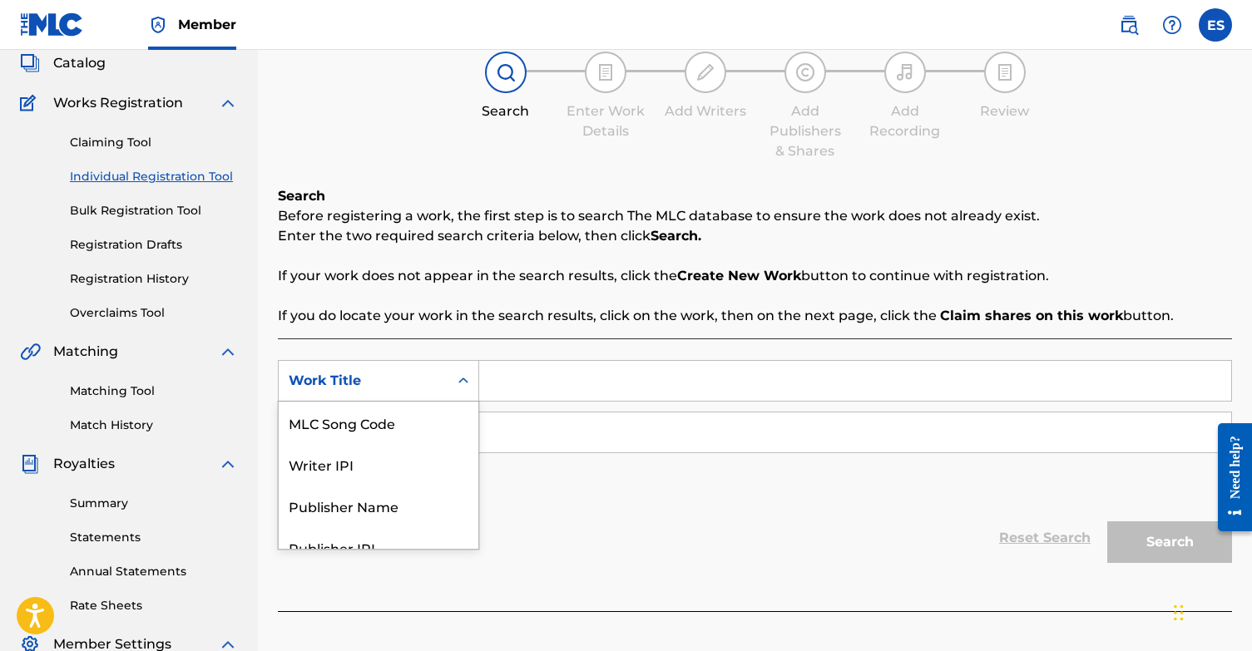
scroll to position [103, 0]
click at [384, 502] on div "Publisher Name" at bounding box center [379, 505] width 200 height 42
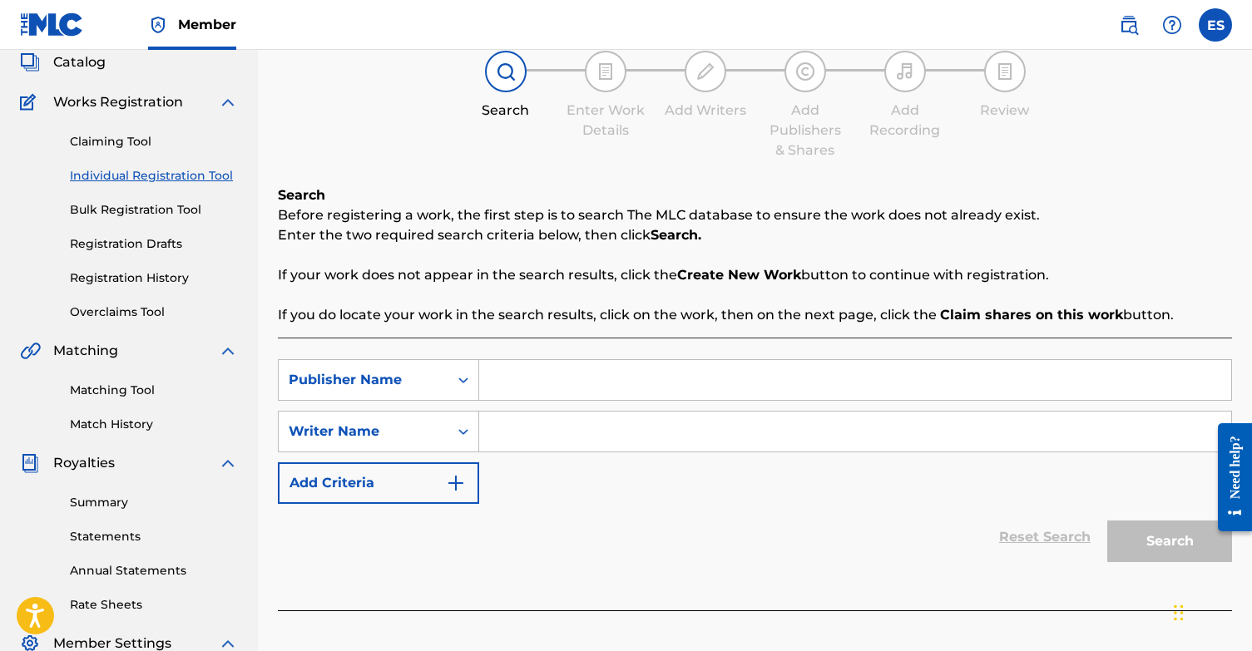
click at [531, 393] on input "Search Form" at bounding box center [855, 380] width 752 height 40
drag, startPoint x: 661, startPoint y: 381, endPoint x: 474, endPoint y: 379, distance: 187.1
click at [474, 379] on div "SearchWithCriteriada6b6060-959c-460b-987e-e1d24e9e09f8 Publisher Name [PERSON_N…" at bounding box center [755, 380] width 954 height 42
type input "[PERSON_NAME]"
click at [525, 424] on input "Search Form" at bounding box center [855, 432] width 752 height 40
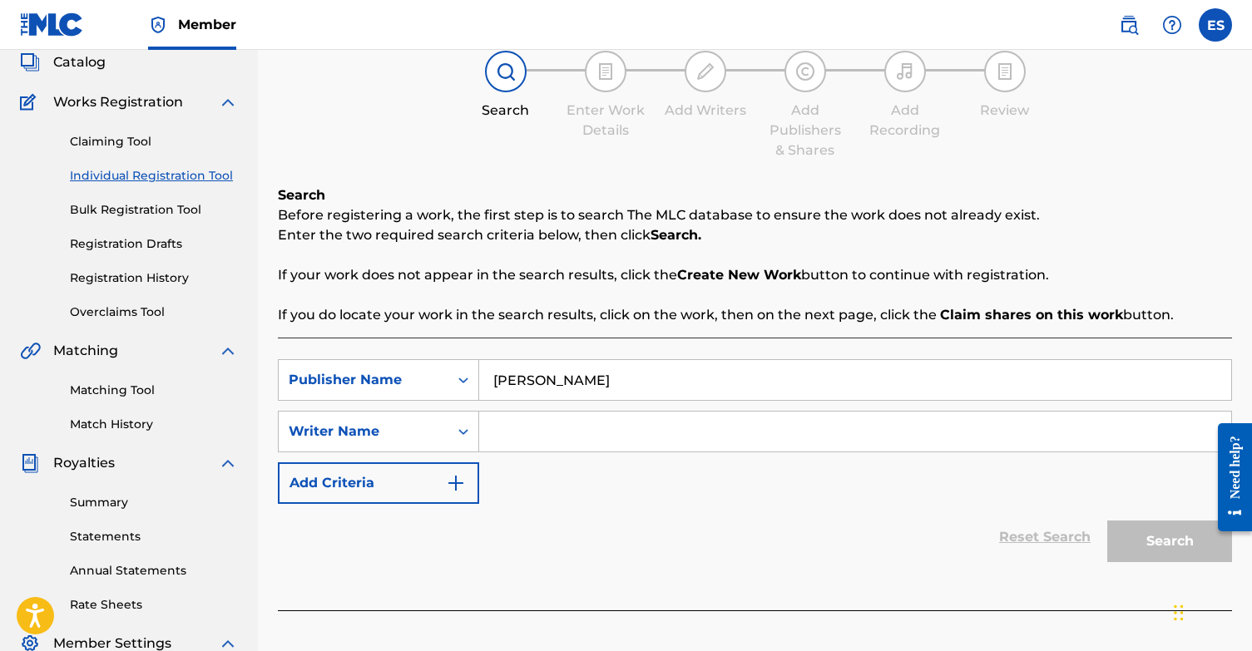
paste input "[PERSON_NAME]"
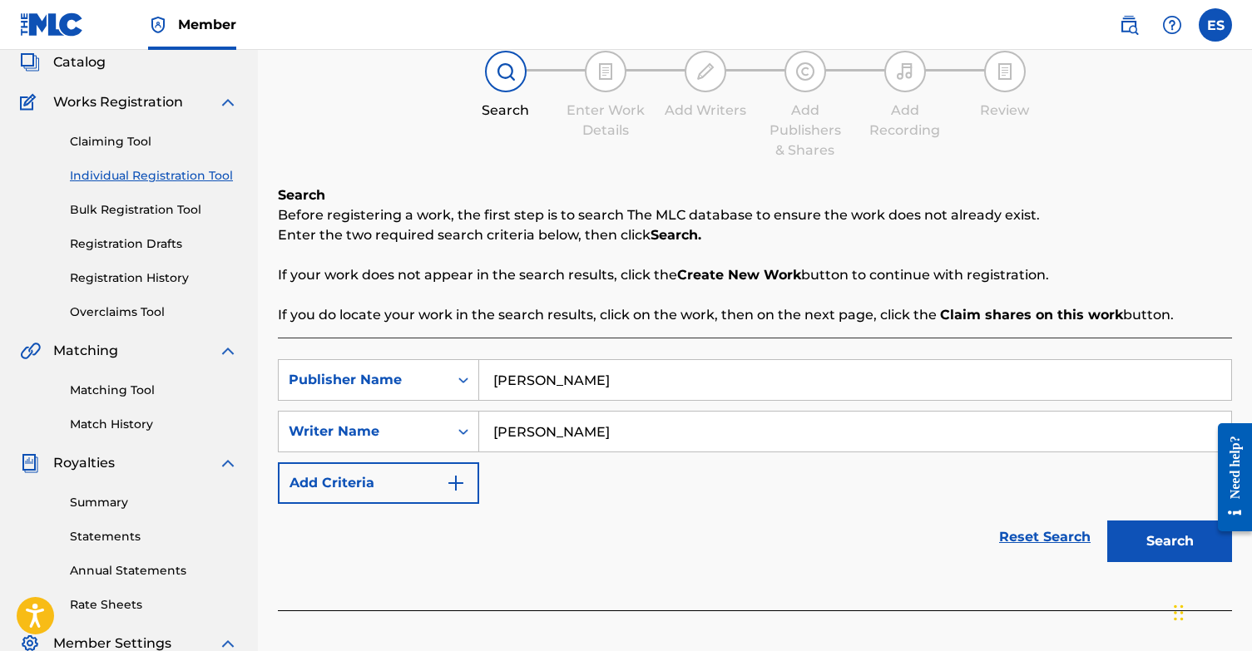
type input "[PERSON_NAME]"
click at [1168, 543] on button "Search" at bounding box center [1169, 542] width 125 height 42
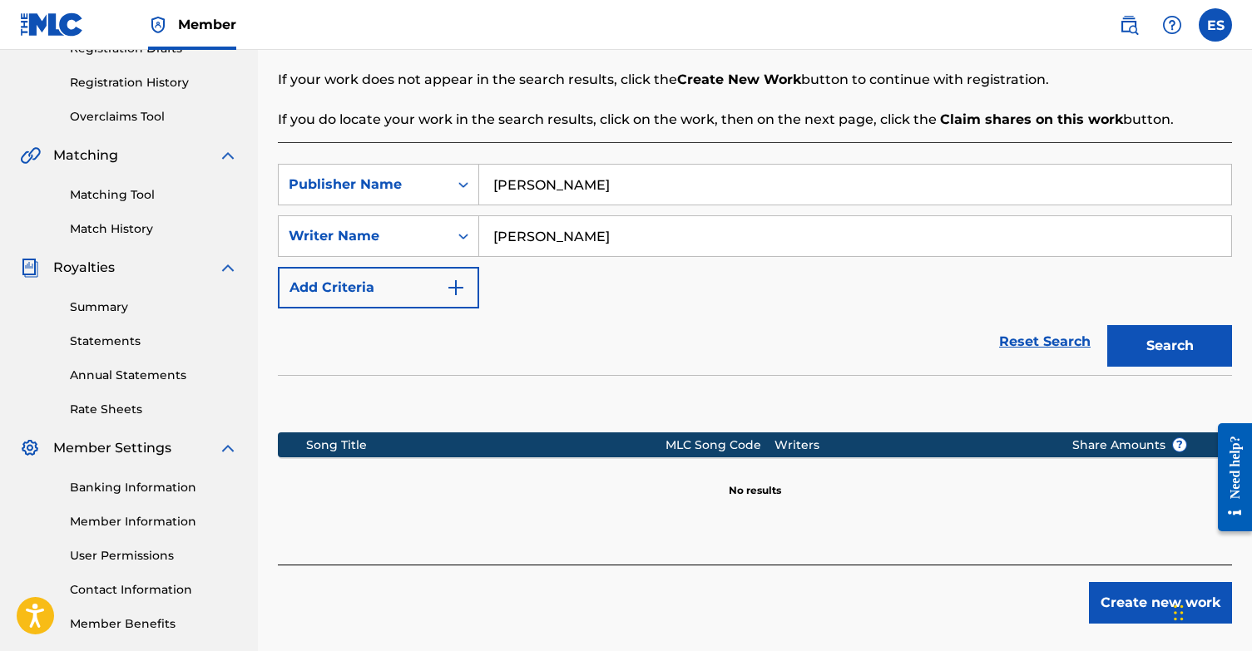
scroll to position [295, 0]
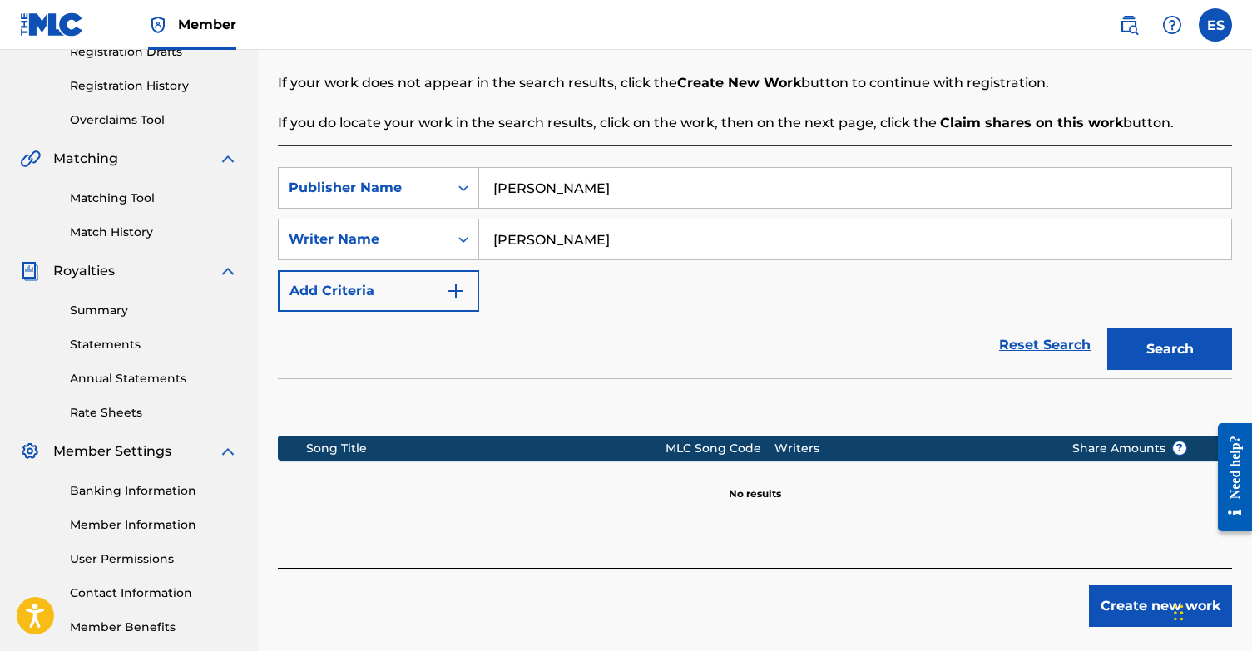
click at [1117, 599] on button "Create new work" at bounding box center [1160, 607] width 143 height 42
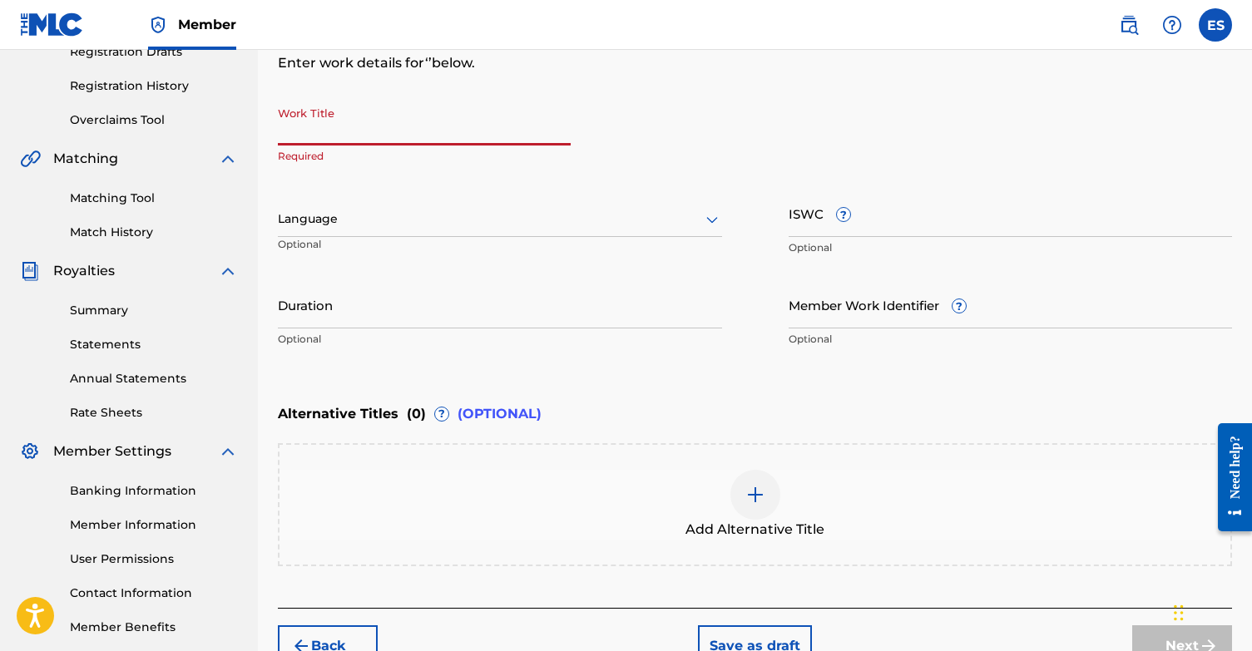
click at [335, 133] on input "Work Title" at bounding box center [424, 121] width 293 height 47
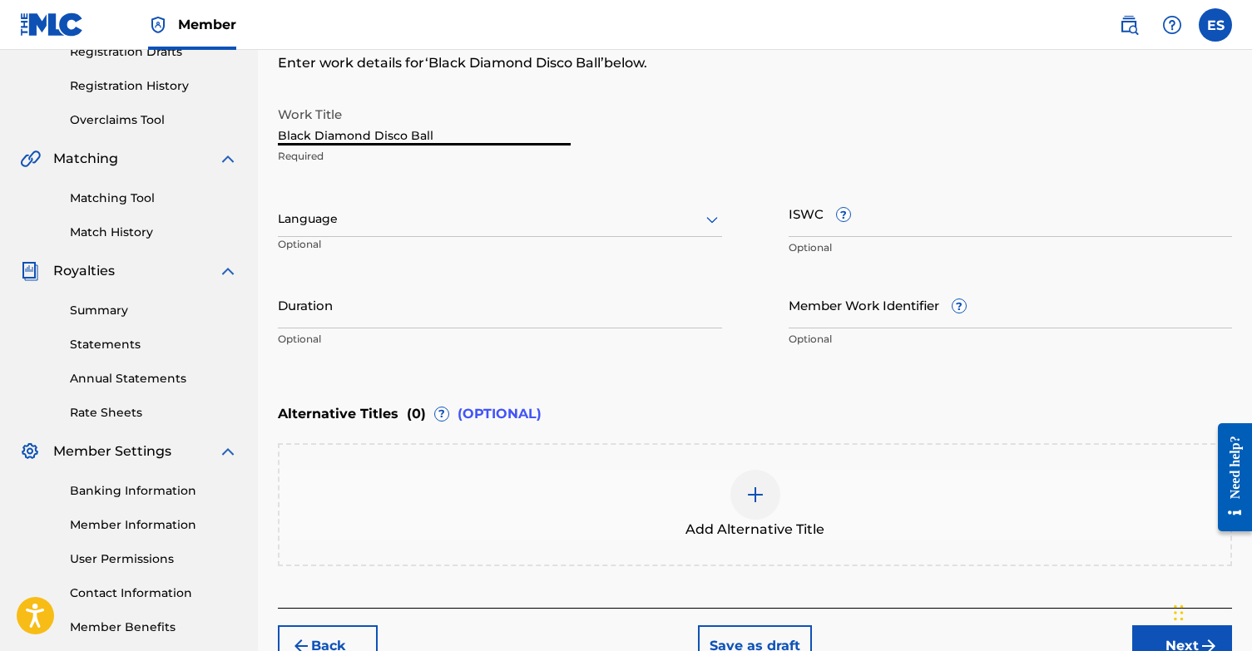
type input "Black Diamond Disco Ball"
click at [457, 222] on div at bounding box center [500, 219] width 444 height 21
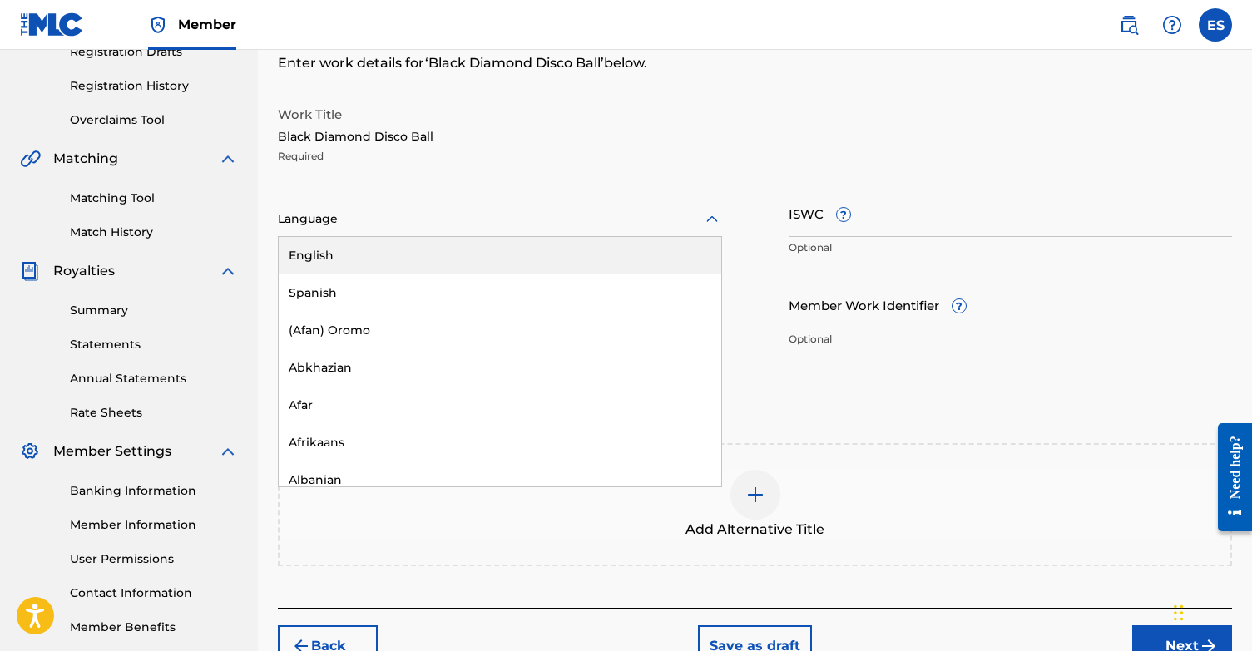
click at [421, 248] on div "English" at bounding box center [500, 255] width 442 height 37
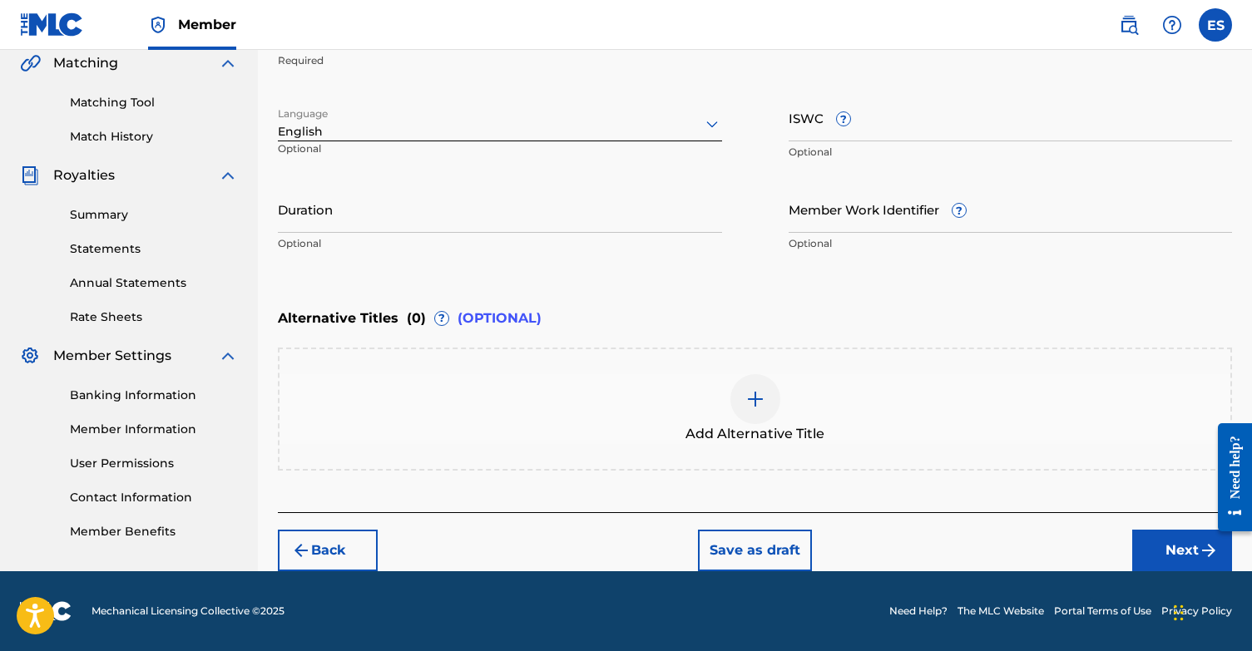
scroll to position [391, 0]
click at [1179, 551] on button "Next" at bounding box center [1182, 551] width 100 height 42
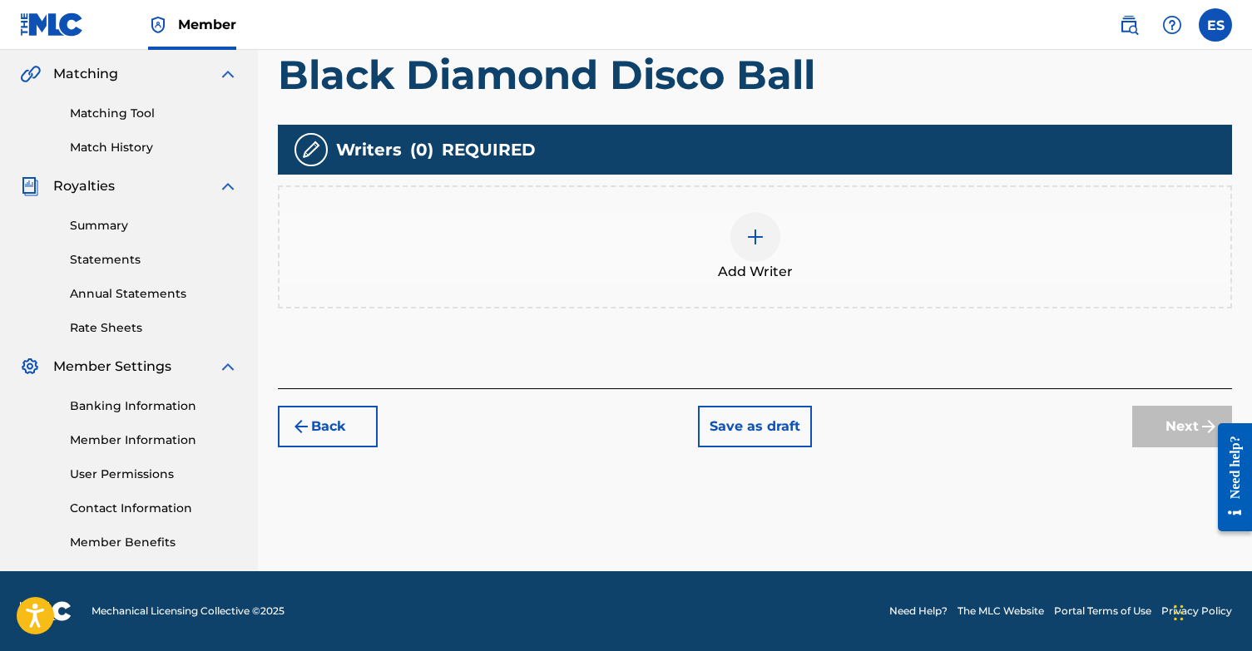
click at [741, 236] on div at bounding box center [755, 237] width 50 height 50
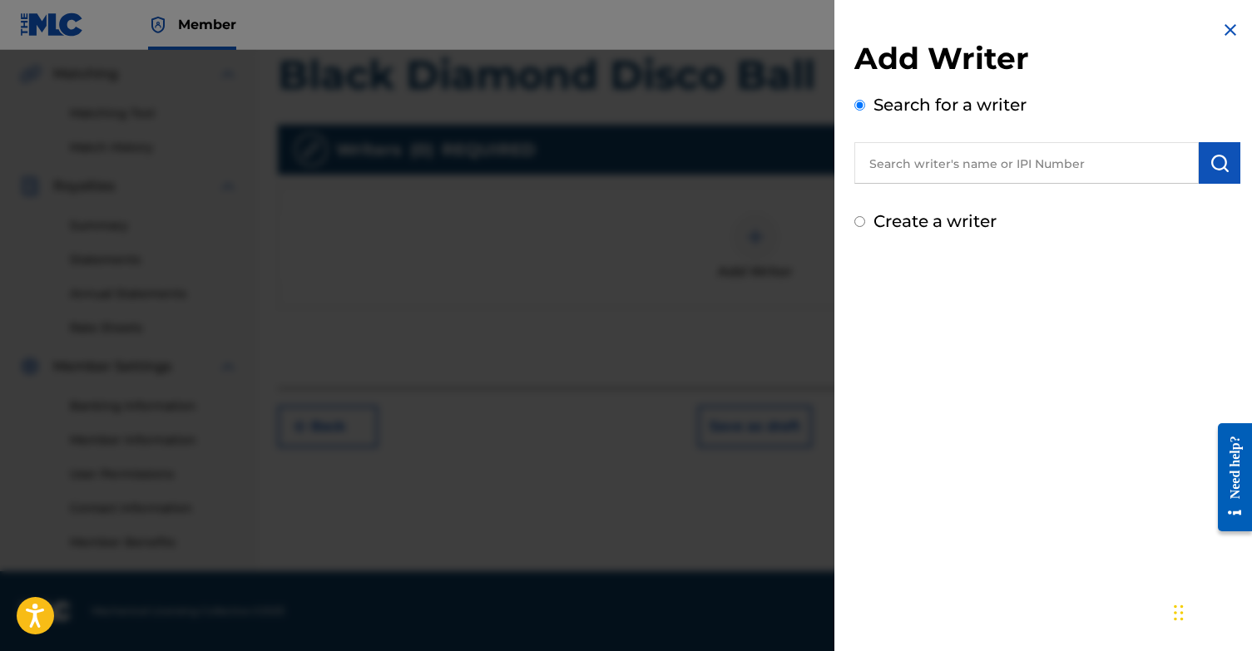
click at [912, 171] on input "text" at bounding box center [1026, 163] width 344 height 42
click at [1209, 163] on img "submit" at bounding box center [1219, 163] width 20 height 20
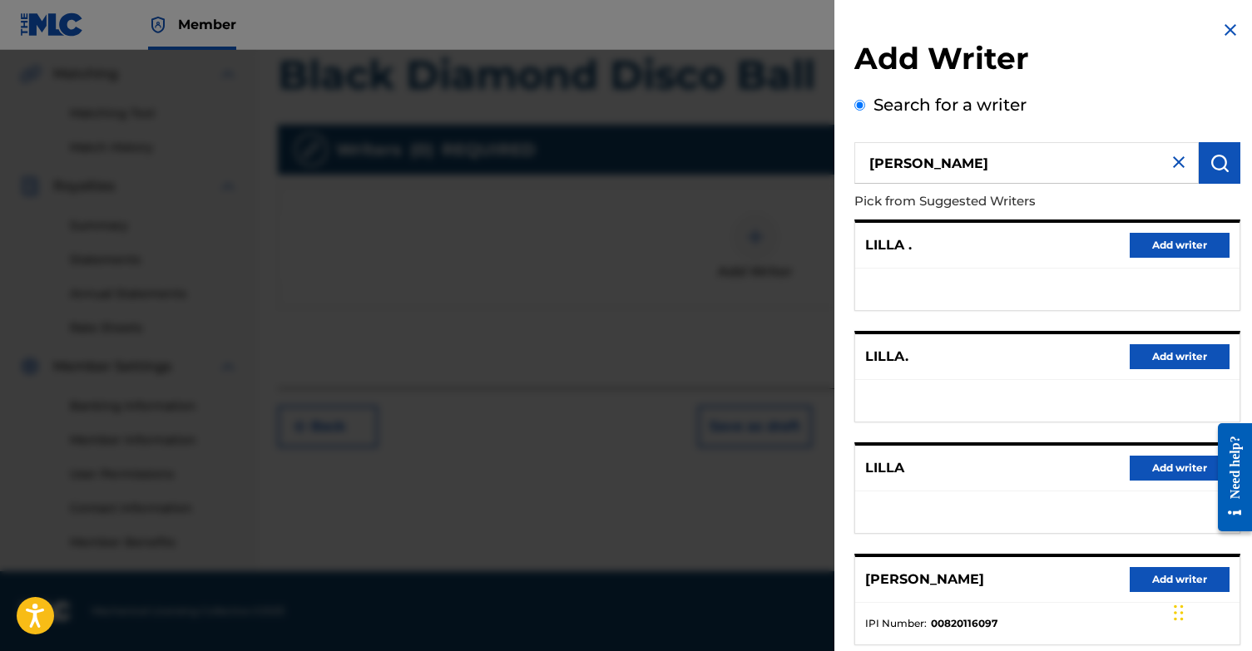
scroll to position [0, 0]
click at [963, 163] on input "[PERSON_NAME]" at bounding box center [1026, 163] width 344 height 42
type input "[PERSON_NAME]"
click at [1203, 180] on button "submit" at bounding box center [1219, 163] width 42 height 42
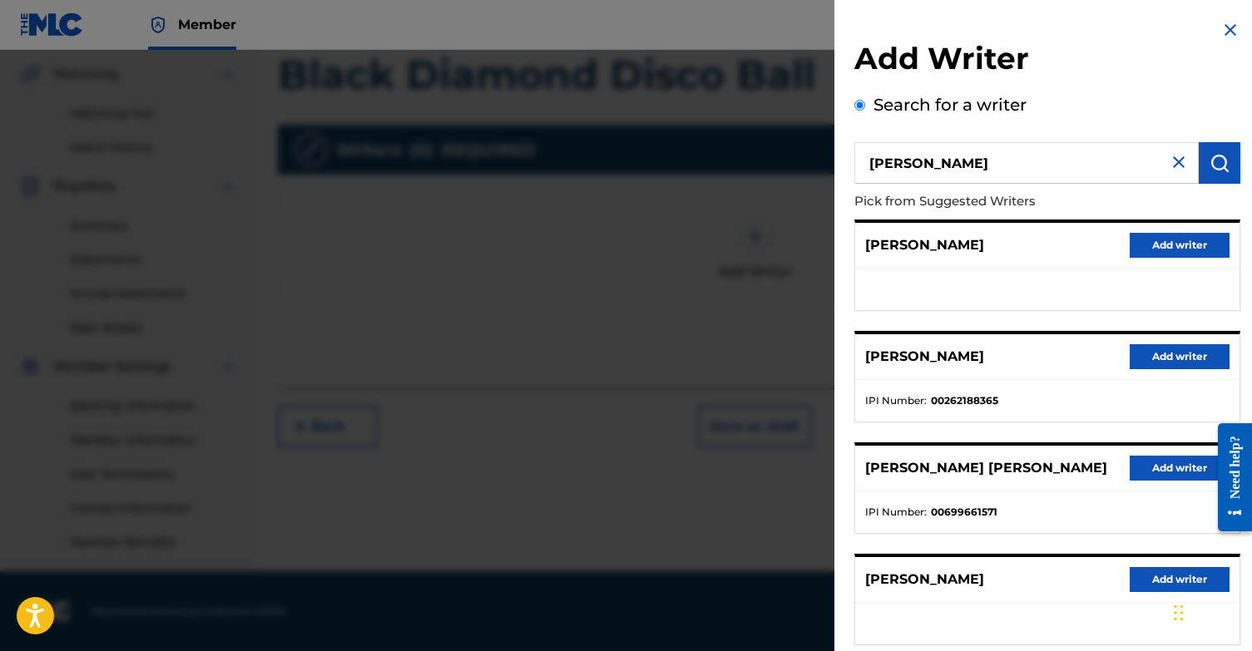
click at [1033, 166] on input "[PERSON_NAME]" at bounding box center [1026, 163] width 344 height 42
drag, startPoint x: 1016, startPoint y: 167, endPoint x: 669, endPoint y: 149, distance: 348.1
click at [669, 149] on div "Add Writer Search for a writer [PERSON_NAME] from Suggested Writers [PERSON_NAM…" at bounding box center [626, 350] width 1252 height 601
paste input "1131868364"
type input "1131868364"
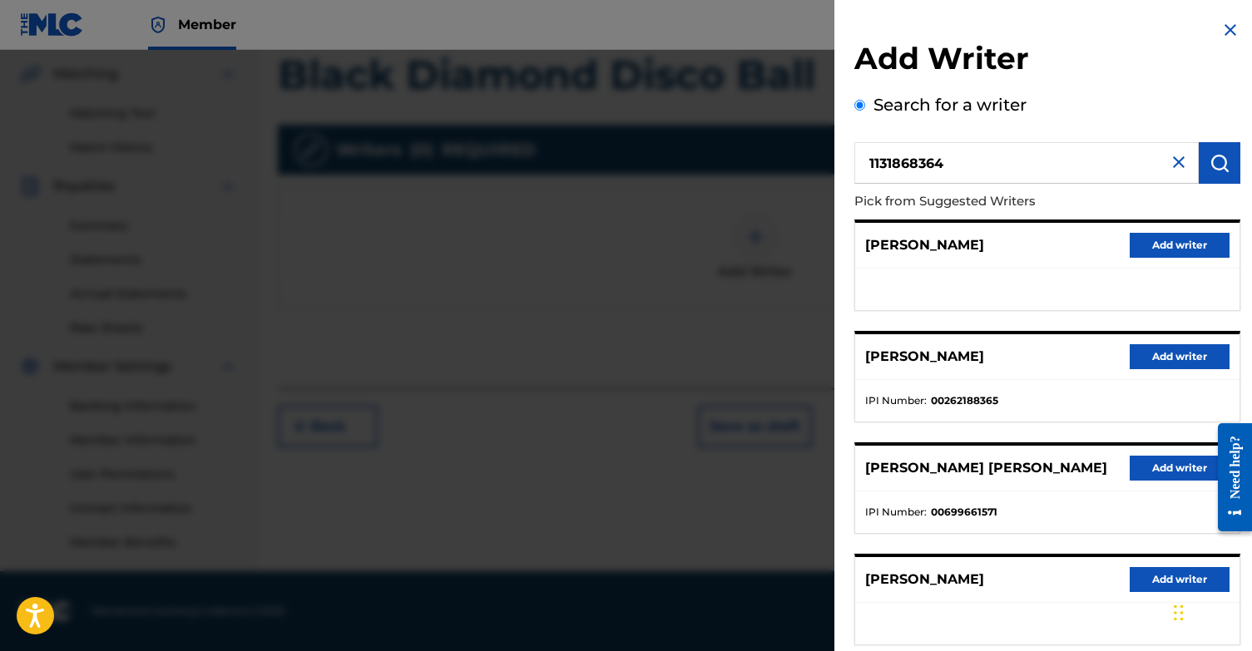
click at [1218, 166] on img "submit" at bounding box center [1219, 163] width 20 height 20
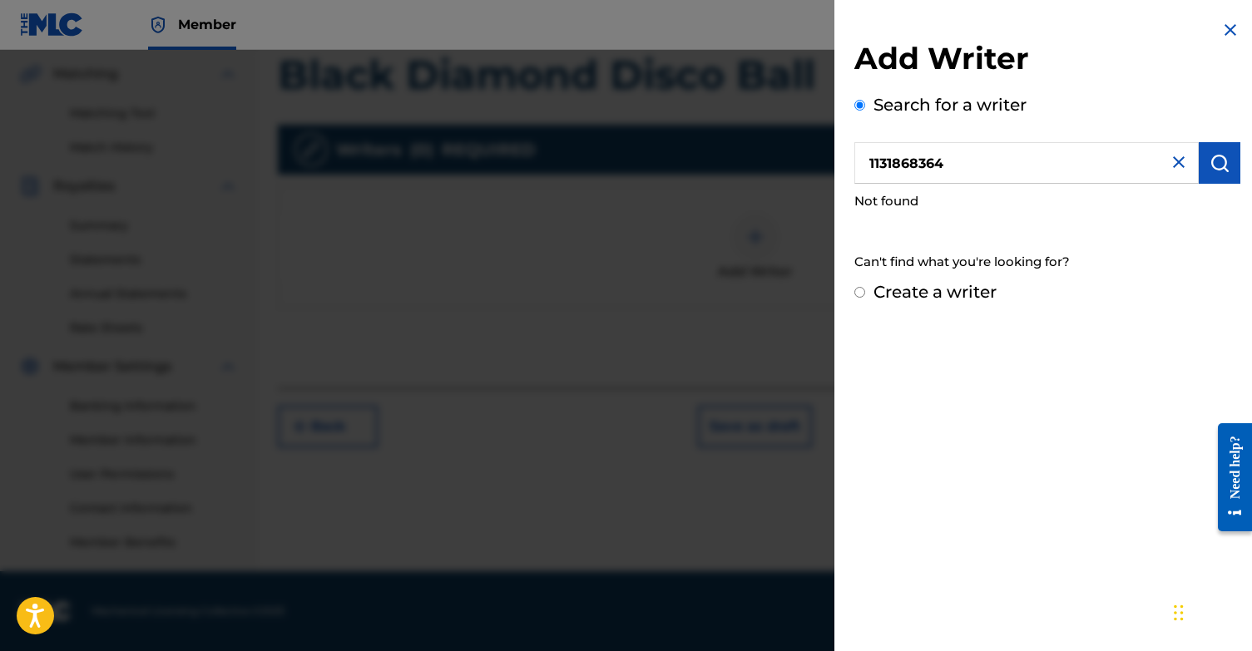
click at [861, 289] on input "Create a writer" at bounding box center [859, 292] width 11 height 11
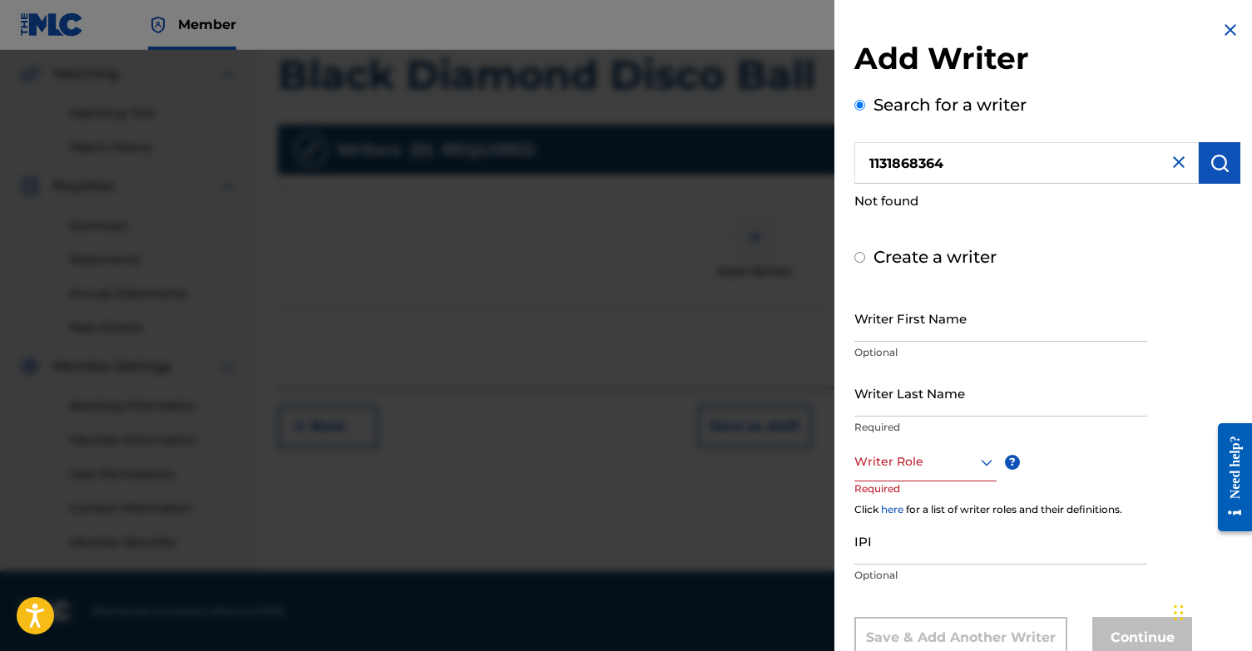
radio input "false"
radio input "true"
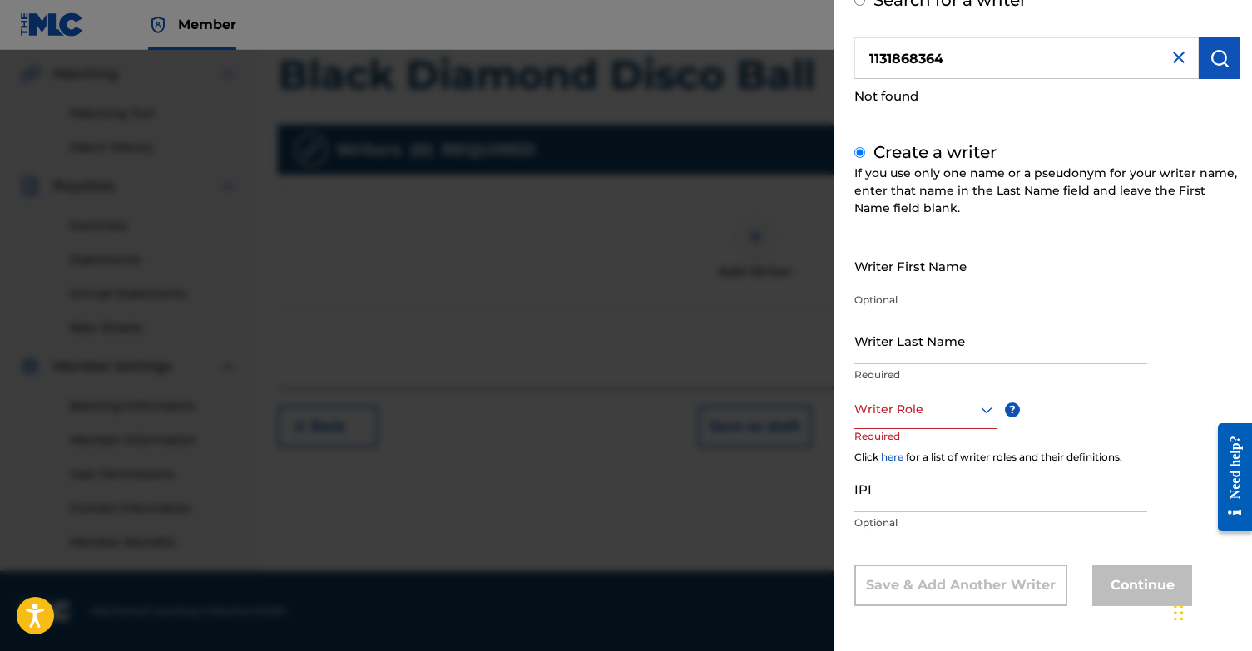
scroll to position [104, 0]
click at [960, 263] on input "Writer First Name" at bounding box center [1000, 266] width 293 height 47
type input "[PERSON_NAME]"
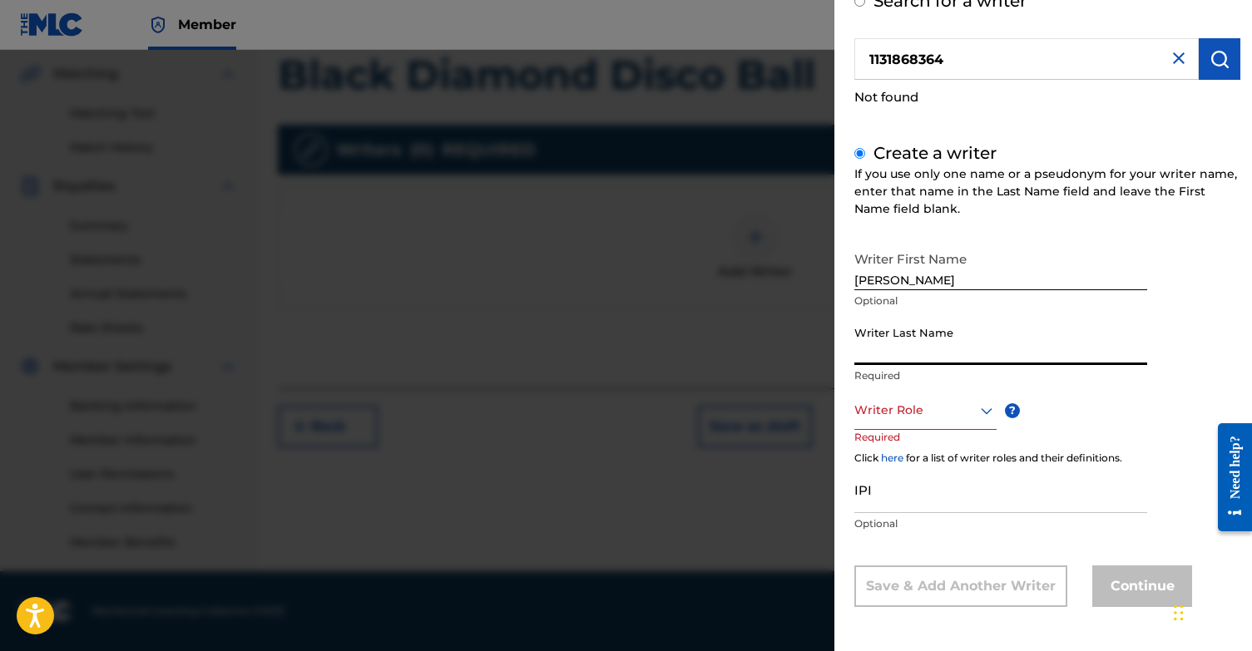
click at [937, 348] on input "Writer Last Name" at bounding box center [1000, 341] width 293 height 47
type input "Sabbah"
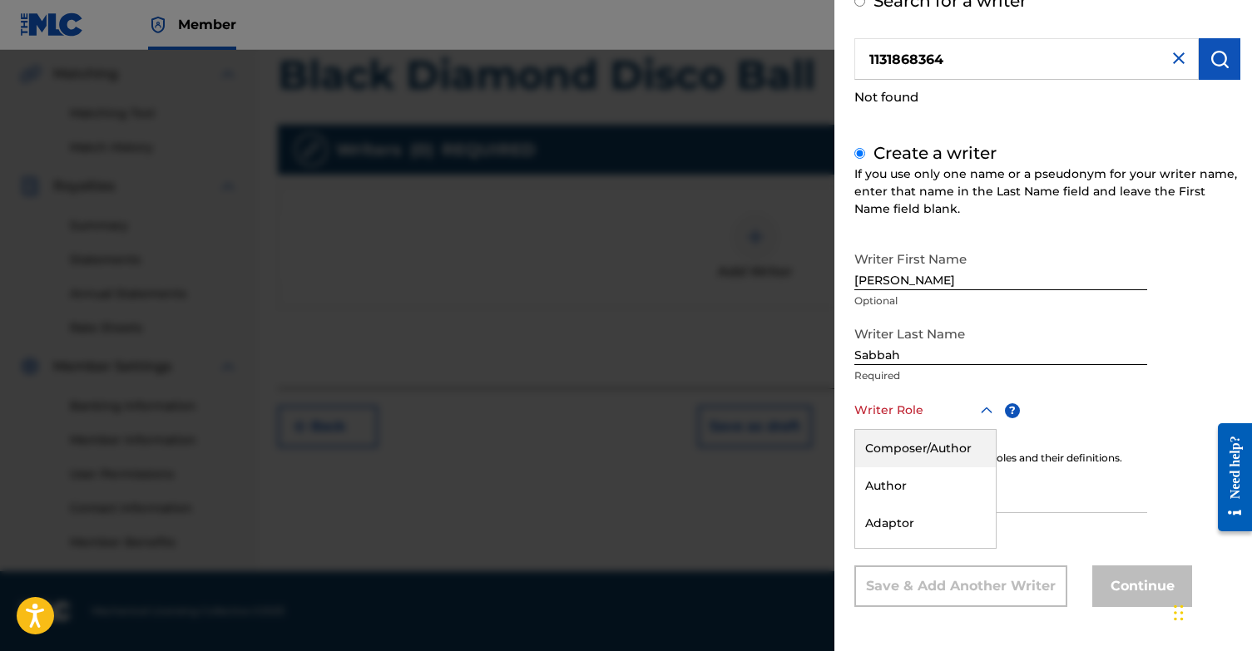
click at [911, 414] on div at bounding box center [925, 410] width 142 height 21
click at [908, 446] on div "Composer/Author" at bounding box center [925, 448] width 141 height 37
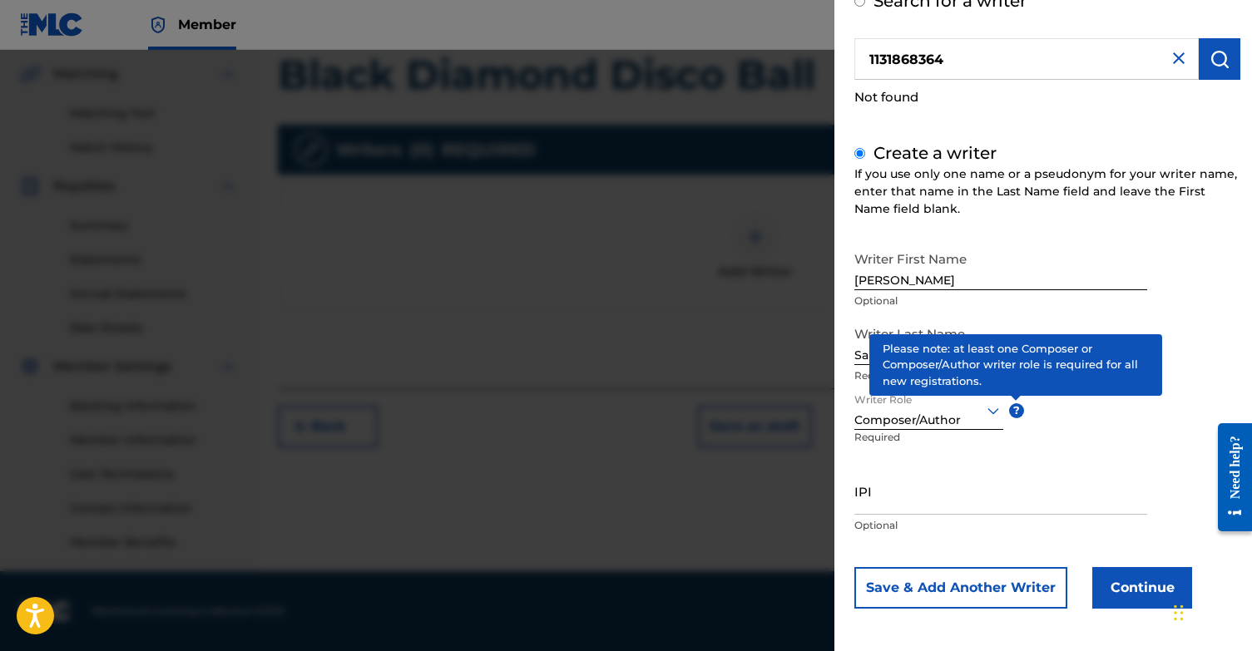
click at [966, 415] on div at bounding box center [928, 410] width 149 height 21
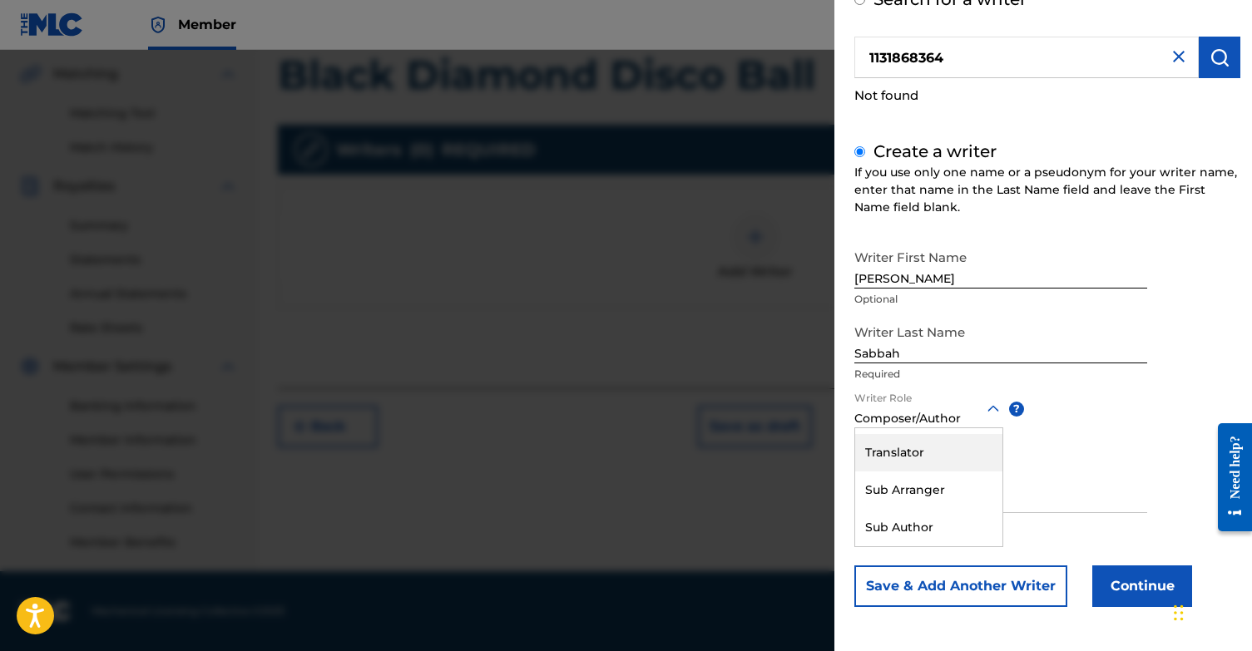
scroll to position [0, 0]
click at [1149, 408] on div "Writer First Name [PERSON_NAME] Optional Writer Last Name [PERSON_NAME] Require…" at bounding box center [1047, 424] width 386 height 366
click at [953, 498] on input "IPI" at bounding box center [1000, 489] width 293 height 47
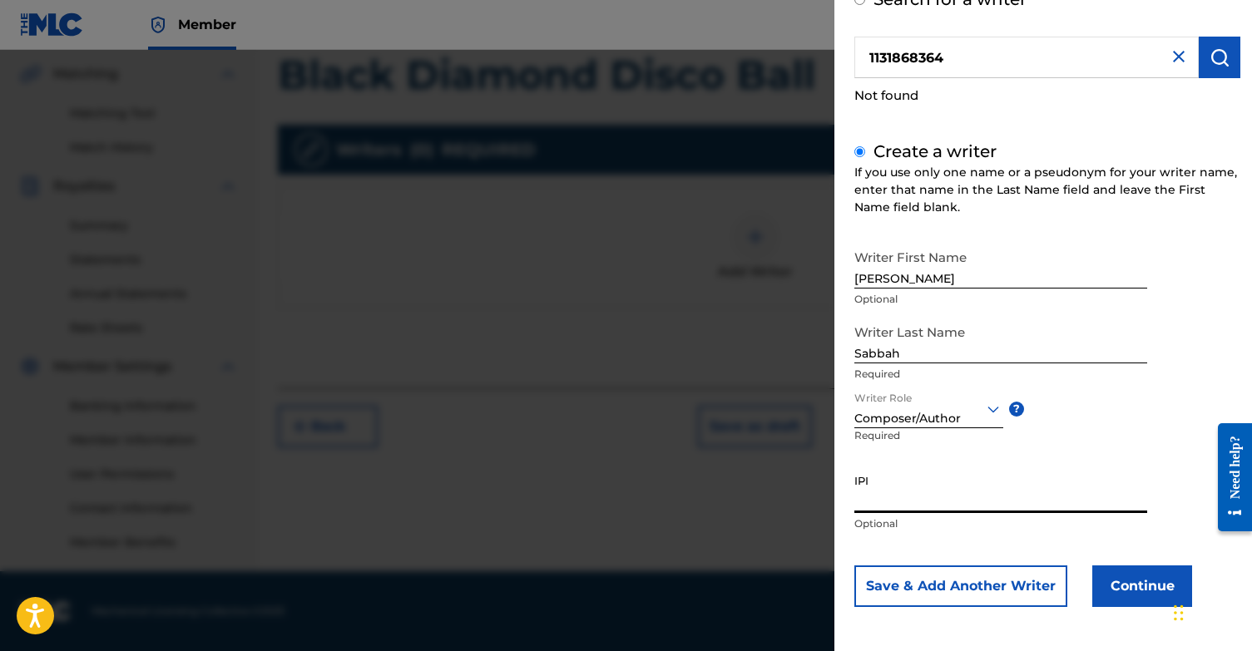
paste input "1131868364"
type input "1131868364"
click at [1139, 582] on button "Continue" at bounding box center [1142, 587] width 100 height 42
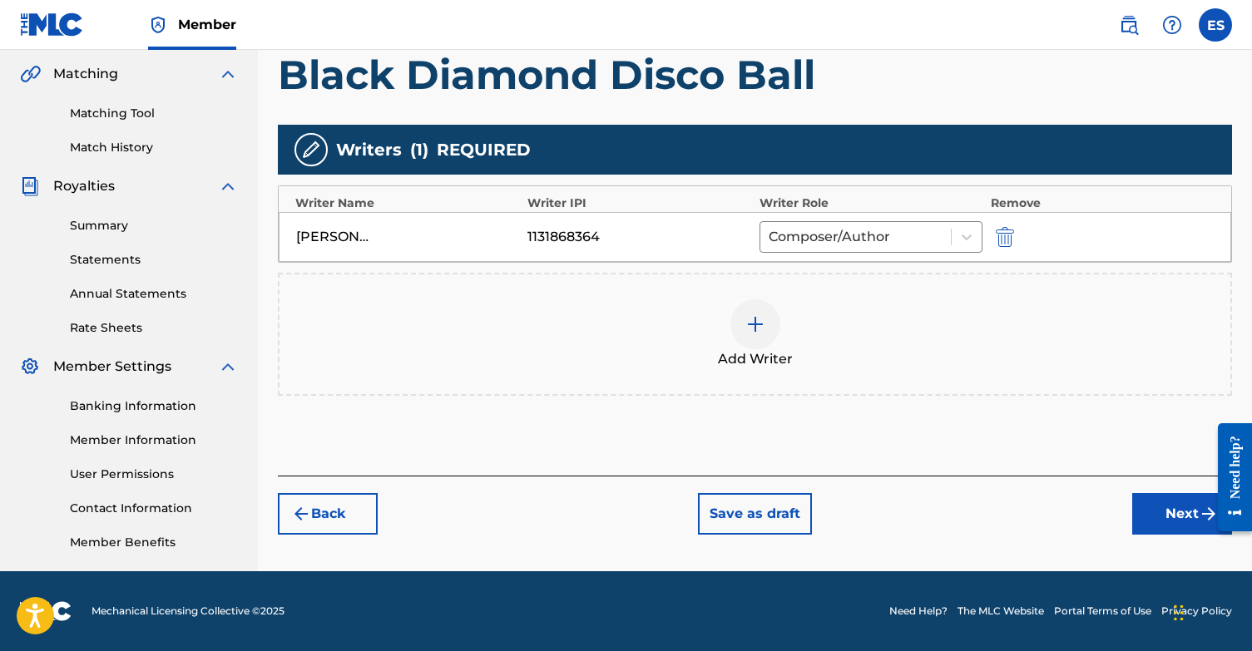
click at [755, 327] on img at bounding box center [755, 324] width 20 height 20
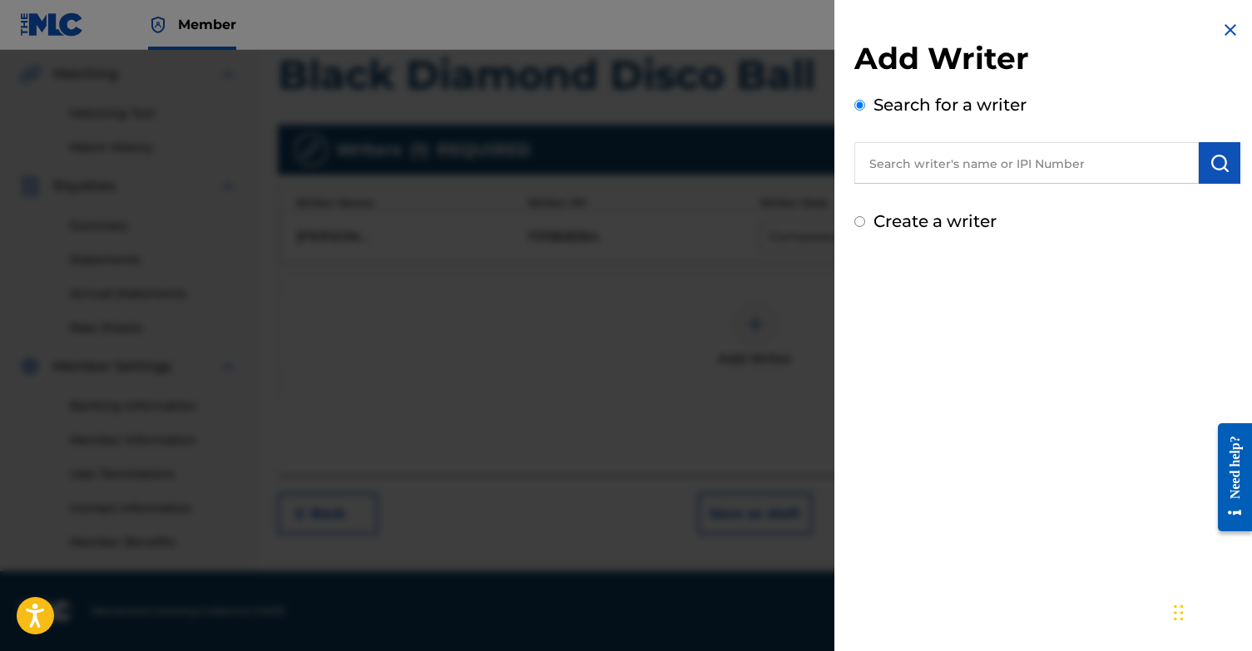
click at [922, 162] on input "text" at bounding box center [1026, 163] width 344 height 42
paste input "00874219024"
type input "00874219024"
click at [1225, 166] on button "submit" at bounding box center [1219, 163] width 42 height 42
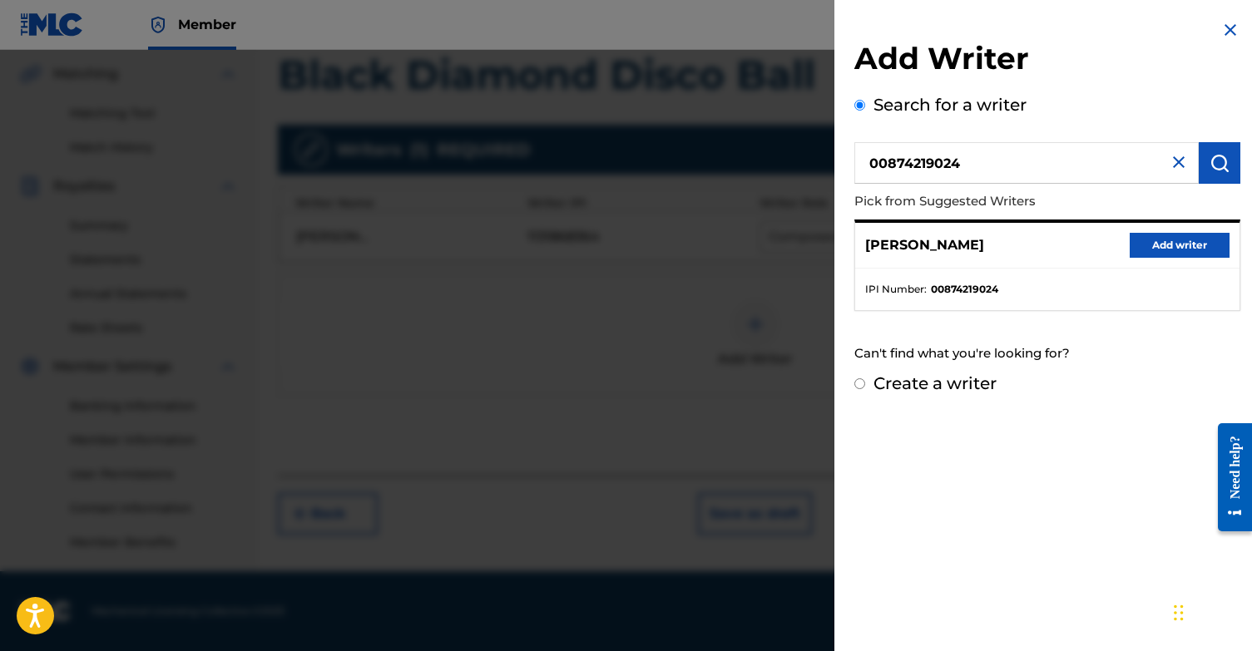
click at [1200, 242] on button "Add writer" at bounding box center [1179, 245] width 100 height 25
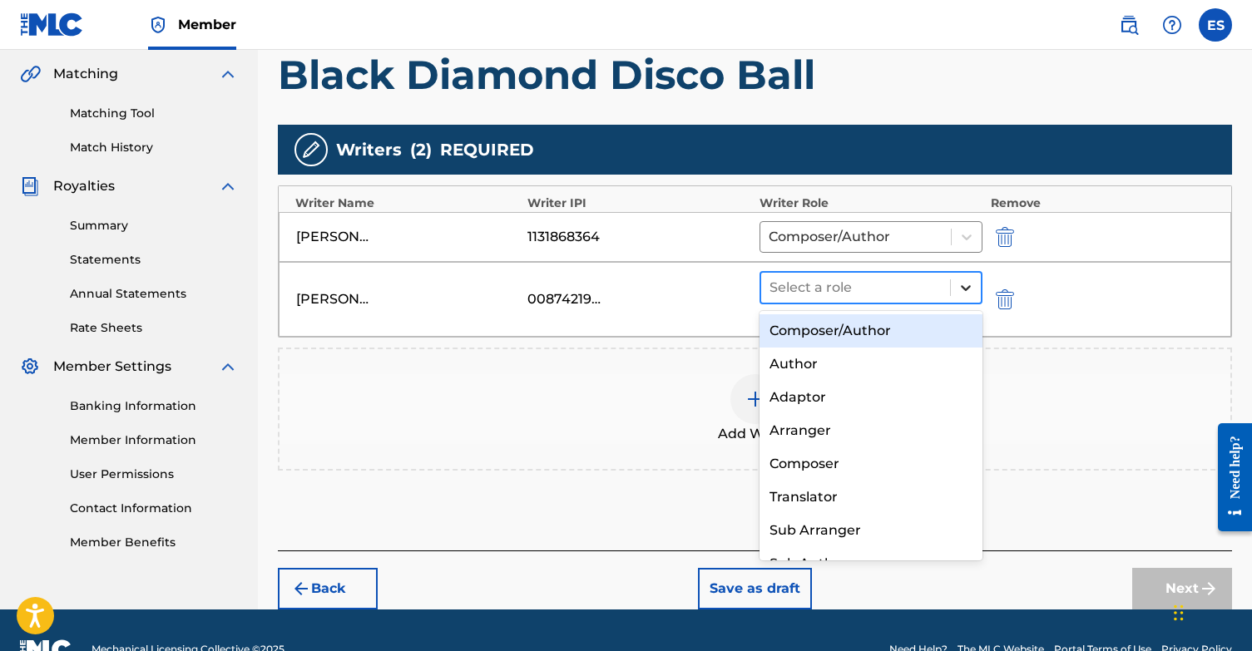
click at [959, 286] on icon at bounding box center [965, 287] width 17 height 17
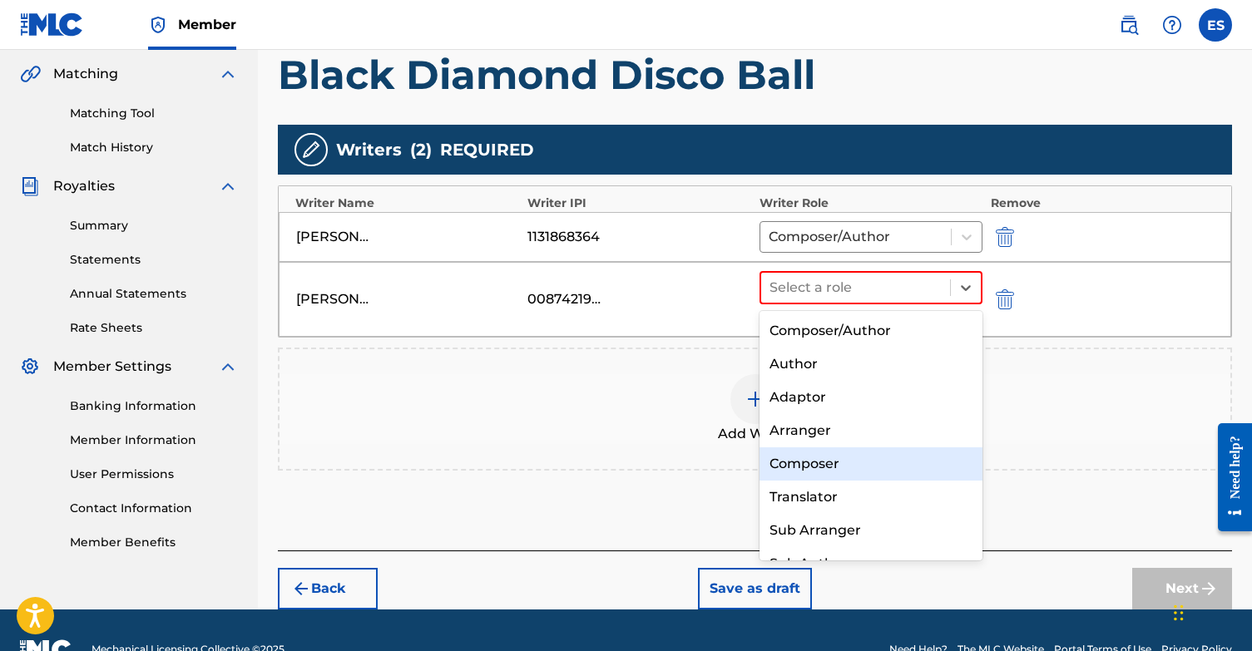
click at [825, 465] on div "Composer" at bounding box center [870, 463] width 223 height 33
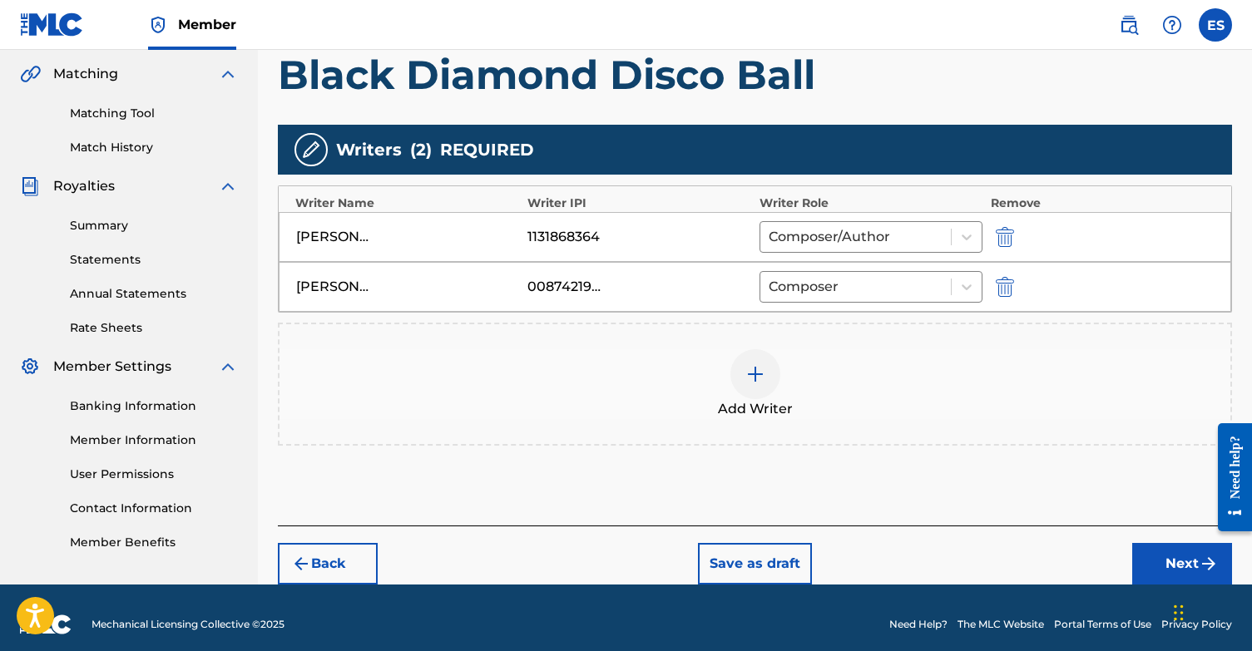
click at [741, 380] on div at bounding box center [755, 374] width 50 height 50
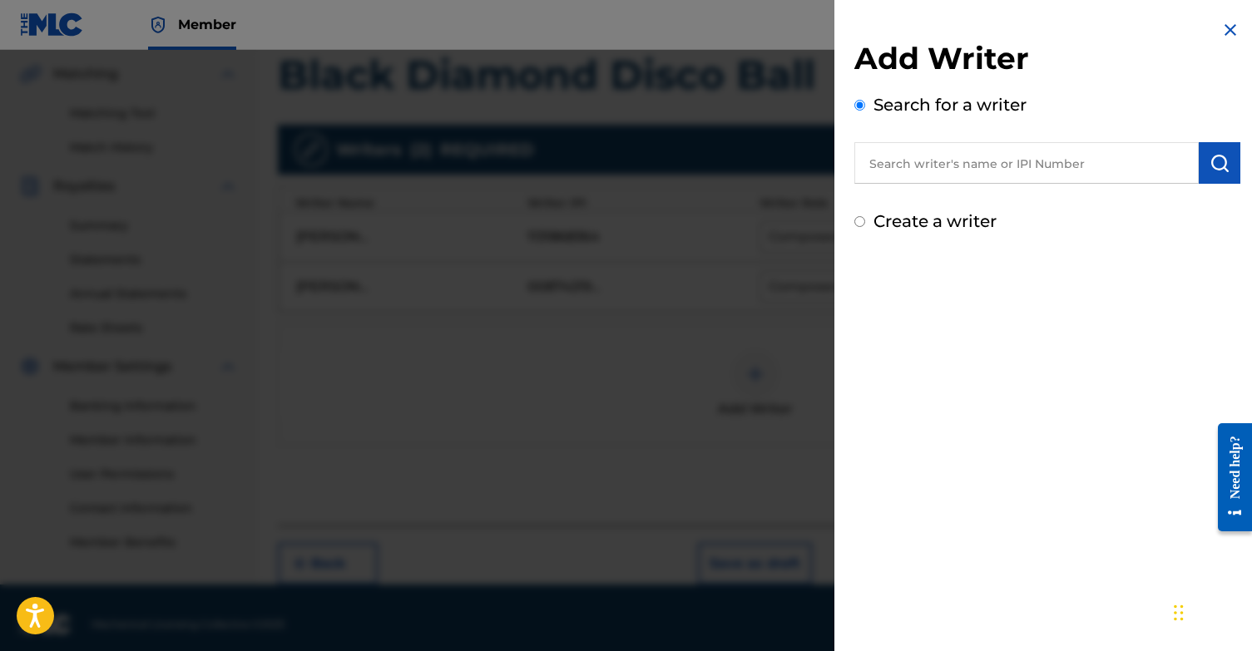
click at [970, 161] on input "text" at bounding box center [1026, 163] width 344 height 42
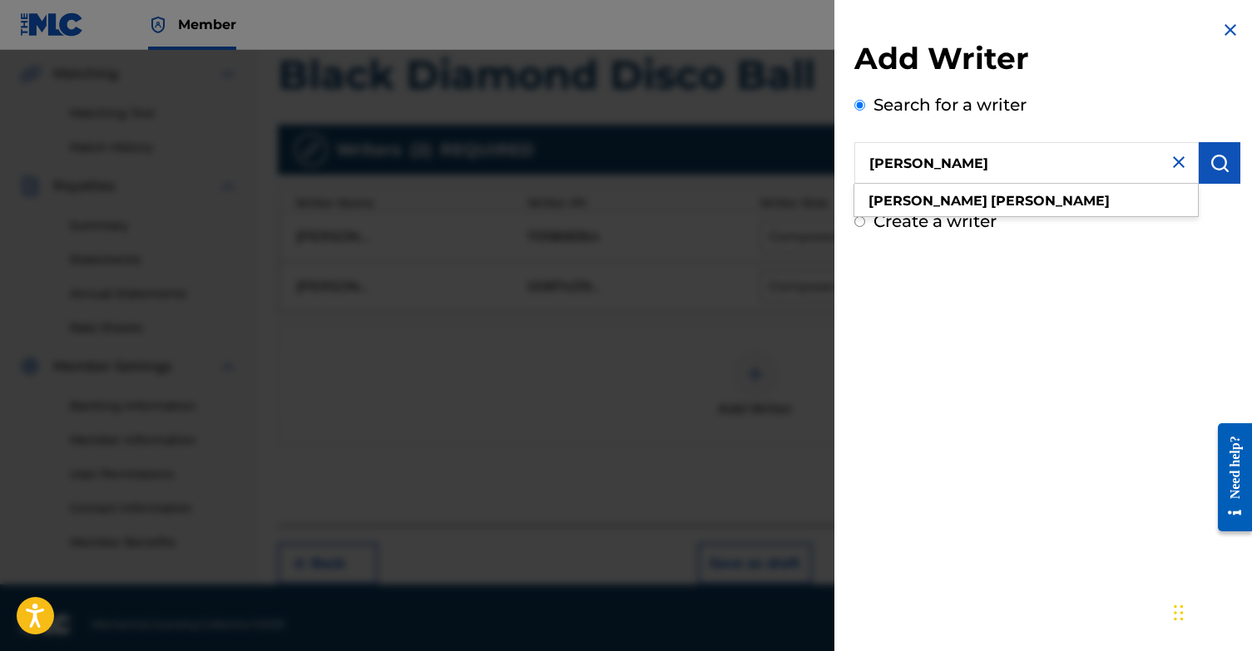
click at [1203, 174] on button "submit" at bounding box center [1219, 163] width 42 height 42
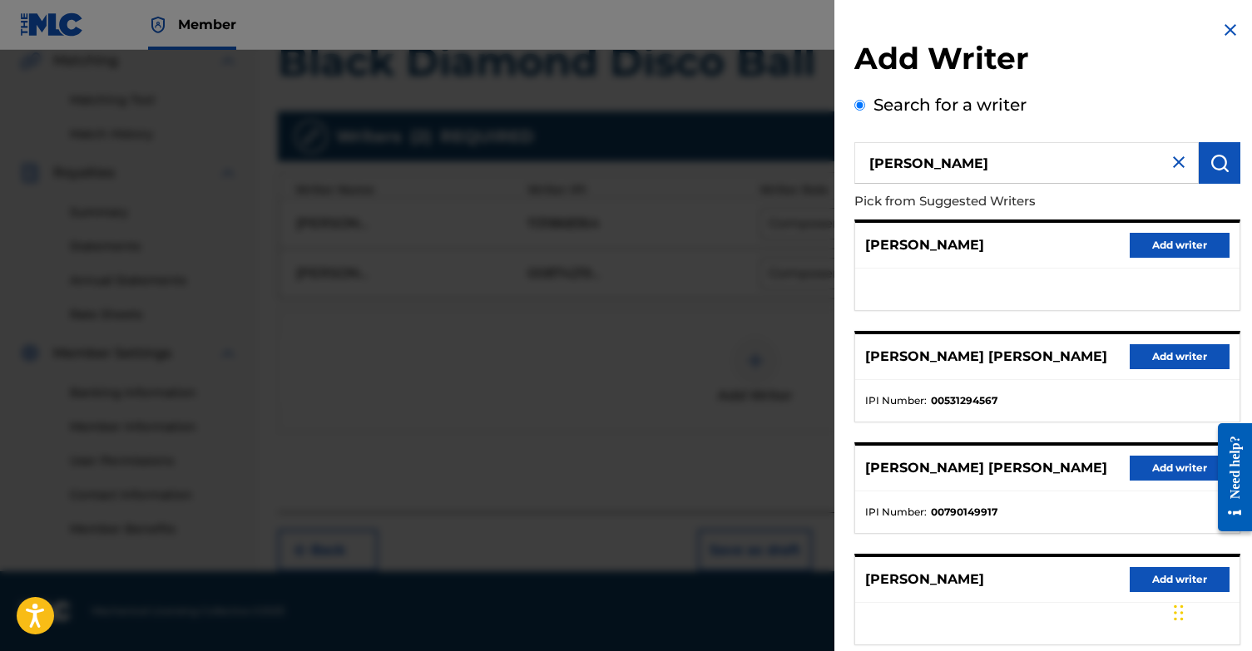
scroll to position [0, 0]
click at [877, 171] on input "[PERSON_NAME]" at bounding box center [1026, 163] width 344 height 42
click at [892, 155] on input "[PERSON_NAME]" at bounding box center [1026, 163] width 344 height 42
click at [886, 161] on input "[PERSON_NAME]" at bounding box center [1026, 163] width 344 height 42
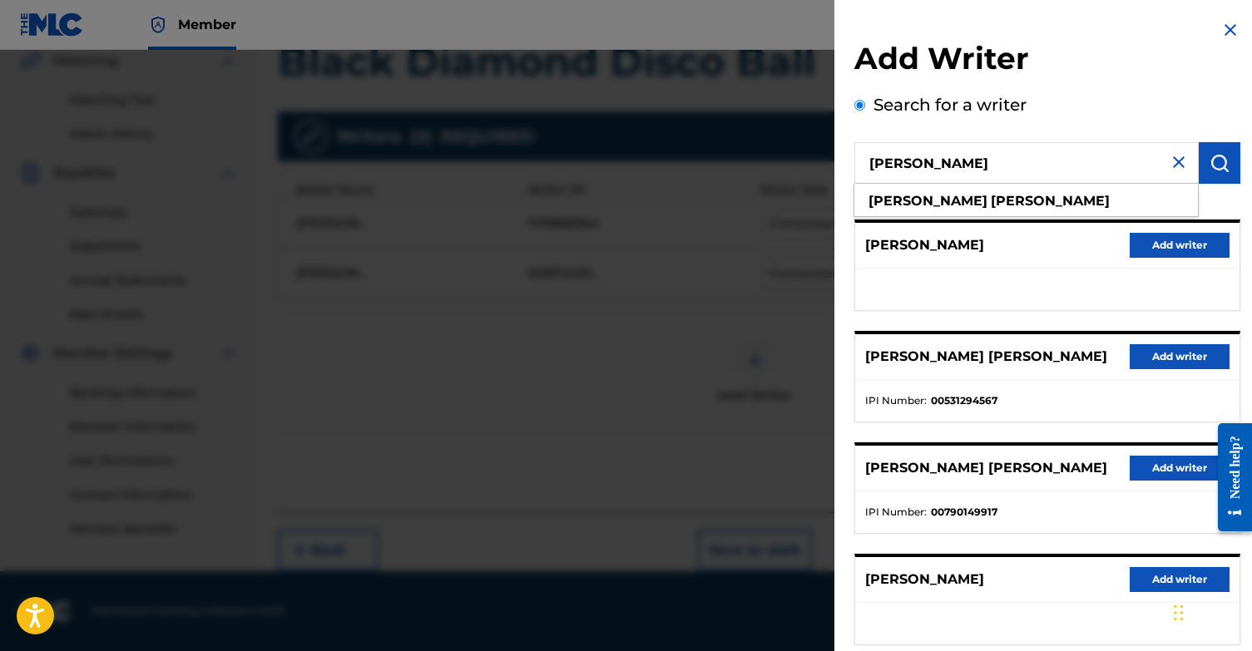
click at [886, 161] on input "[PERSON_NAME]" at bounding box center [1026, 163] width 344 height 42
type input "[PERSON_NAME]"
click at [1215, 151] on button "submit" at bounding box center [1219, 163] width 42 height 42
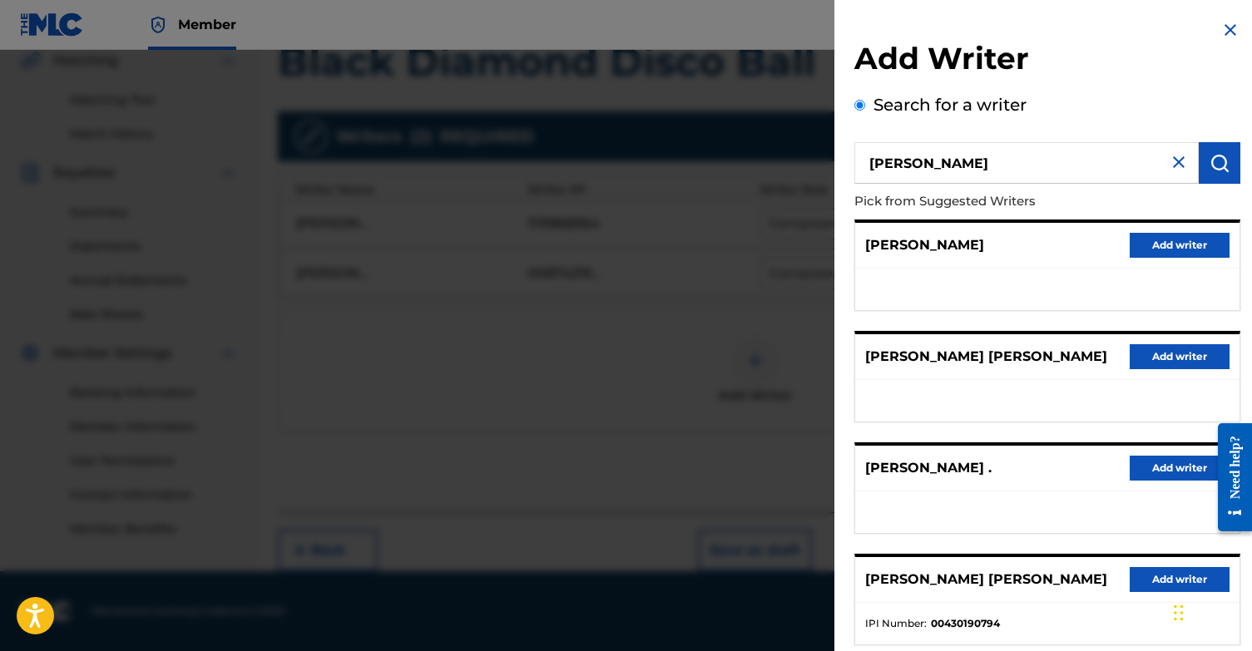
click at [1221, 33] on img at bounding box center [1230, 30] width 20 height 20
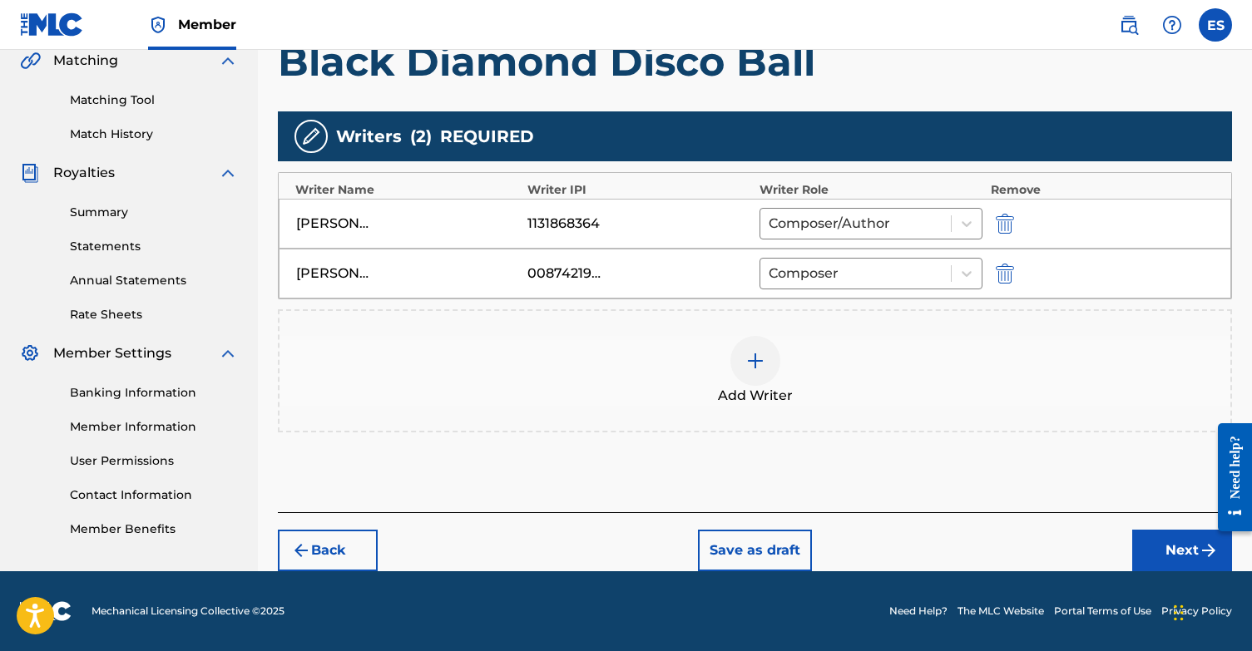
click at [762, 542] on button "Save as draft" at bounding box center [755, 551] width 114 height 42
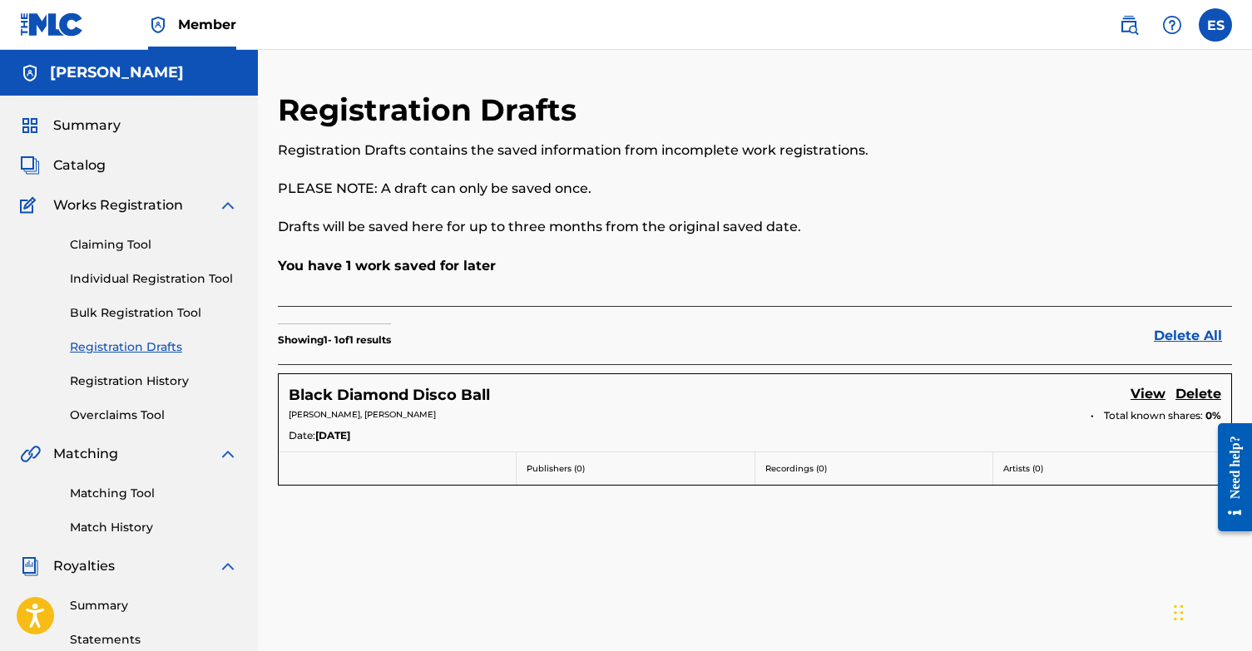
click at [154, 275] on link "Individual Registration Tool" at bounding box center [154, 278] width 168 height 17
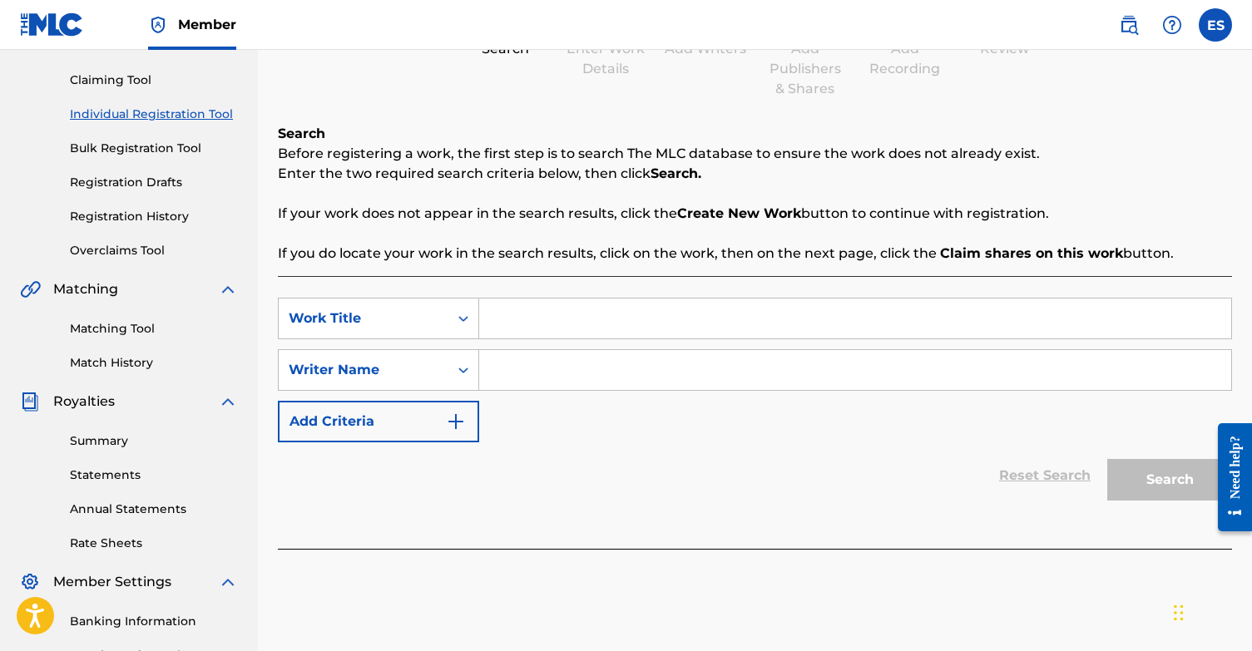
scroll to position [270, 0]
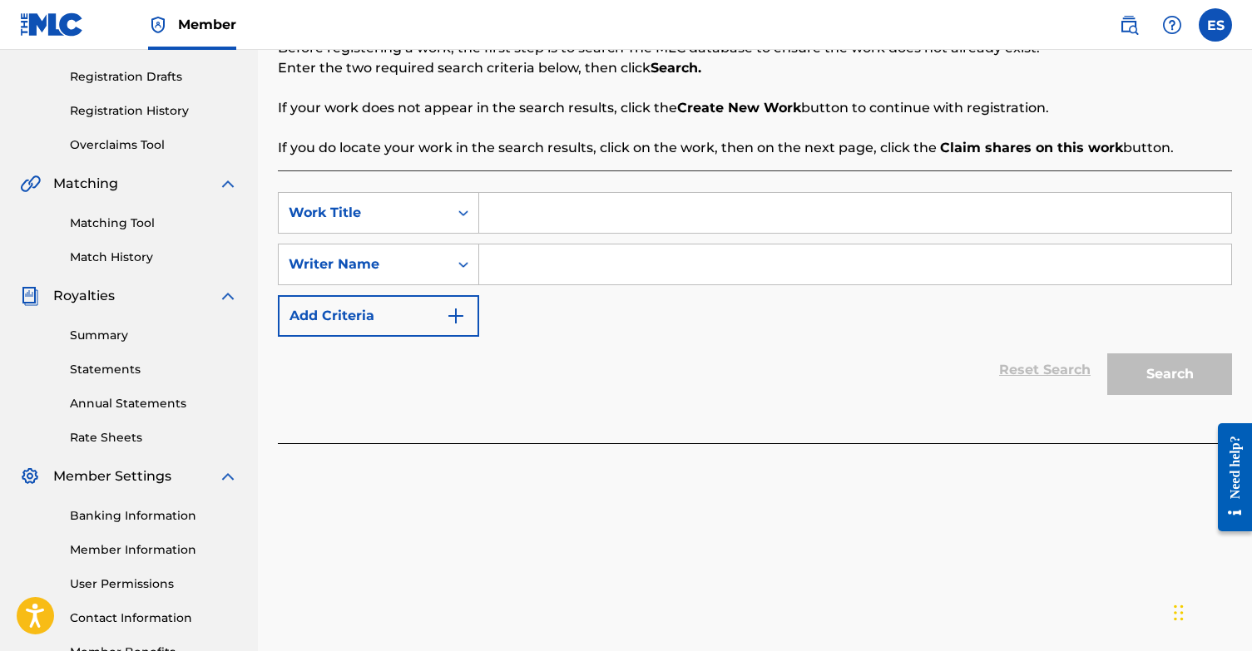
click at [556, 209] on input "Search Form" at bounding box center [855, 213] width 752 height 40
type input "Scary thoughts"
click at [546, 269] on input "Search Form" at bounding box center [855, 265] width 752 height 40
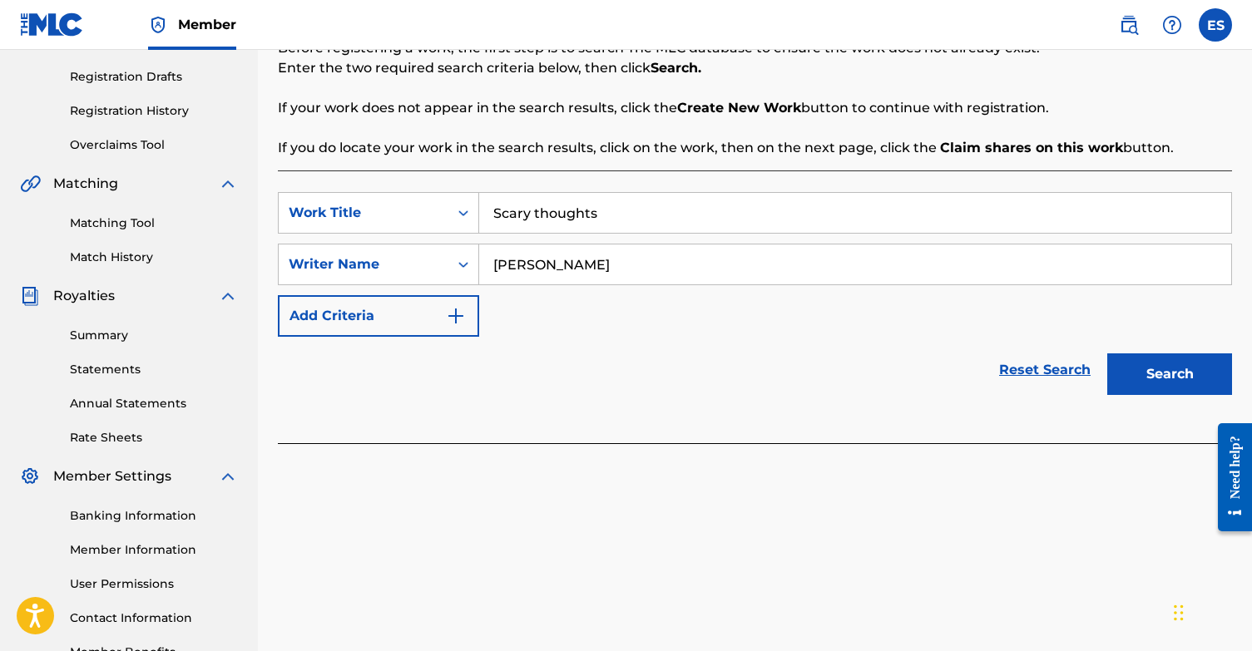
type input "[PERSON_NAME]"
drag, startPoint x: 1006, startPoint y: 289, endPoint x: 1194, endPoint y: 370, distance: 205.6
click at [1194, 370] on button "Search" at bounding box center [1169, 374] width 125 height 42
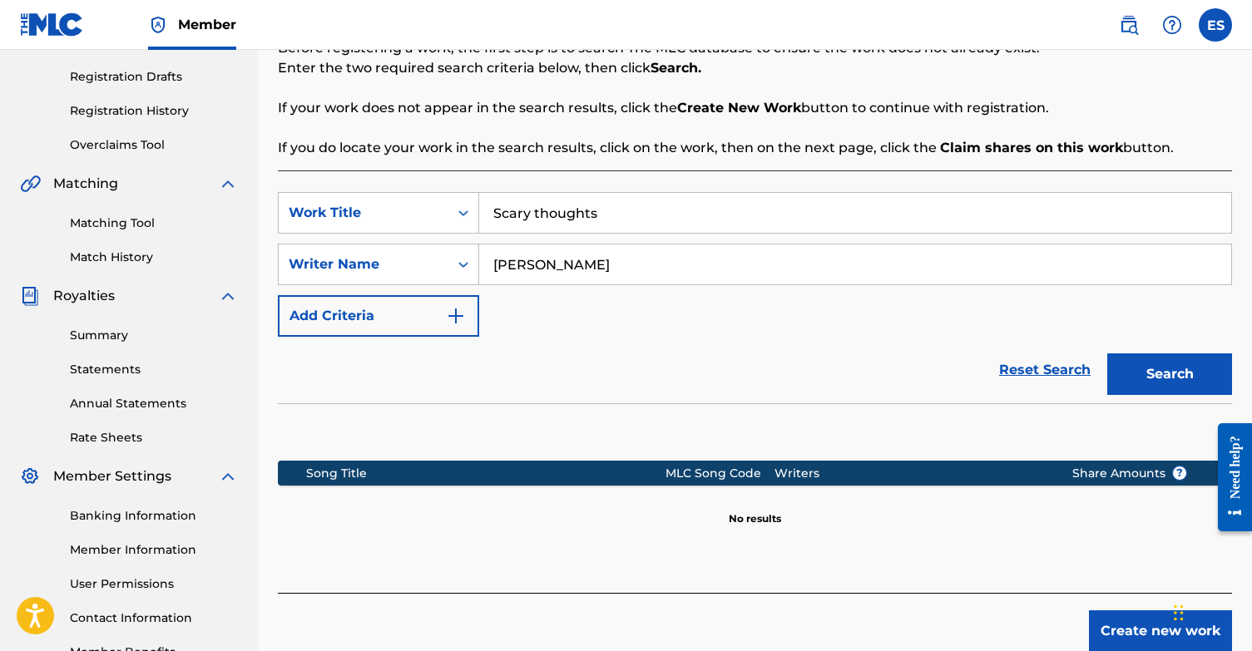
click at [1123, 625] on button "Create new work" at bounding box center [1160, 631] width 143 height 42
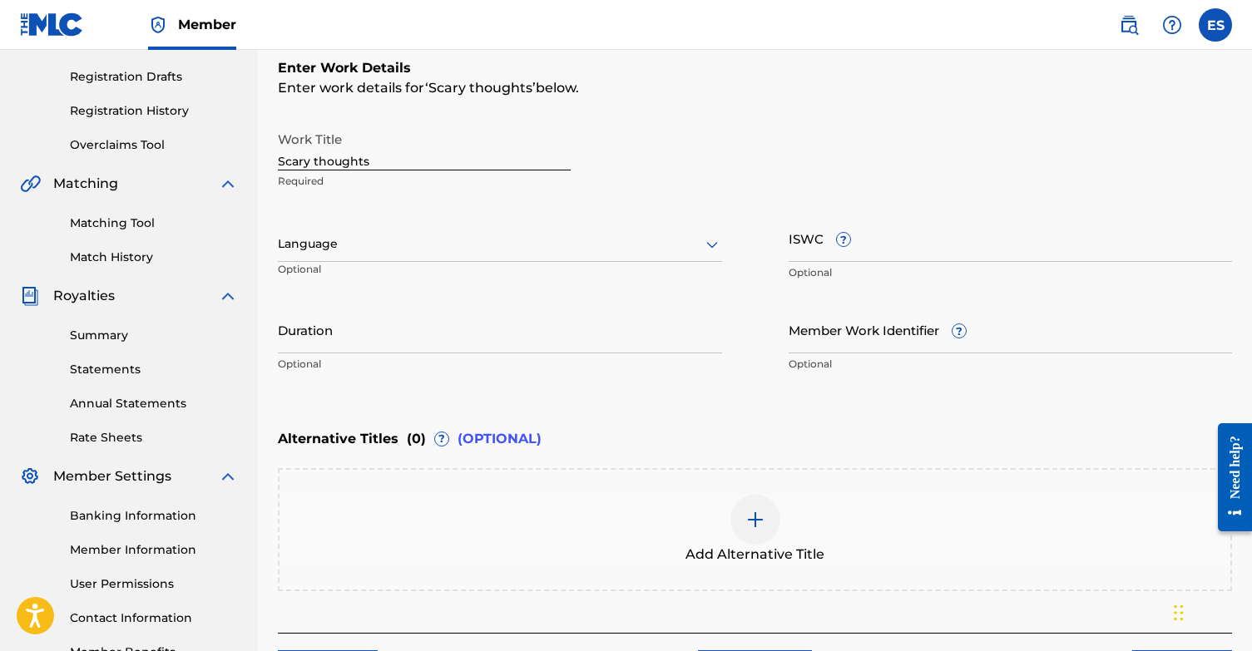
click at [318, 164] on input "Scary thoughts" at bounding box center [424, 146] width 293 height 47
type input "Scary Thoughts"
click at [587, 230] on div "Language" at bounding box center [500, 244] width 444 height 35
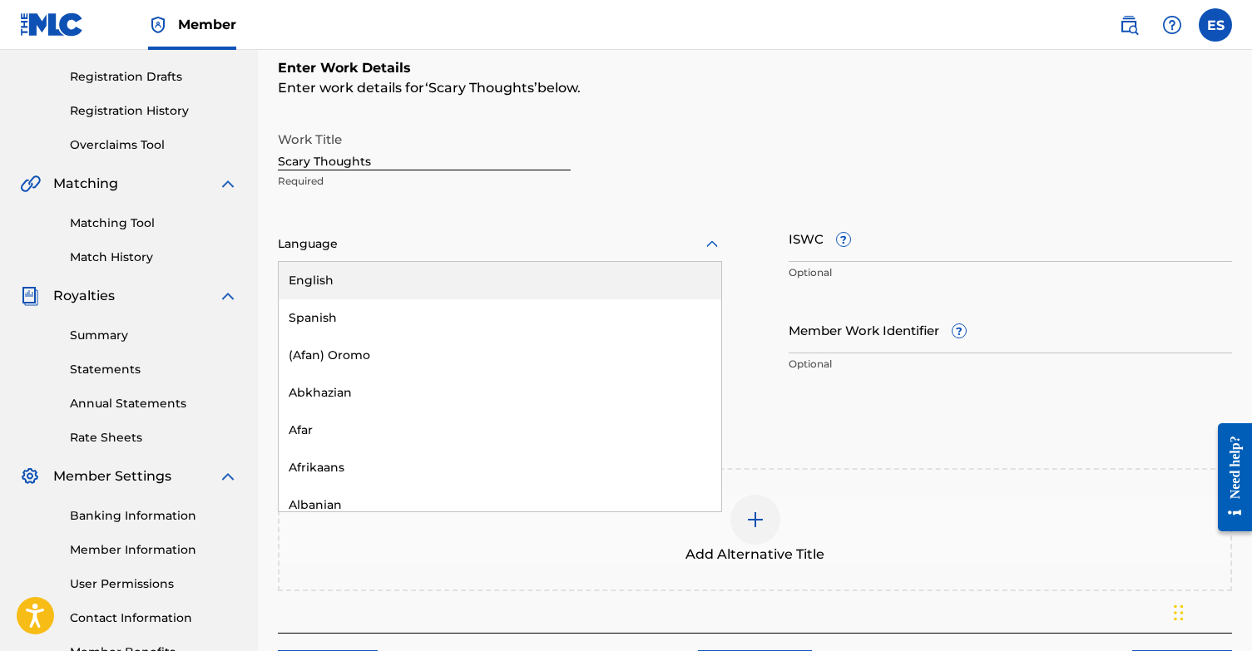
click at [467, 270] on div "English" at bounding box center [500, 280] width 442 height 37
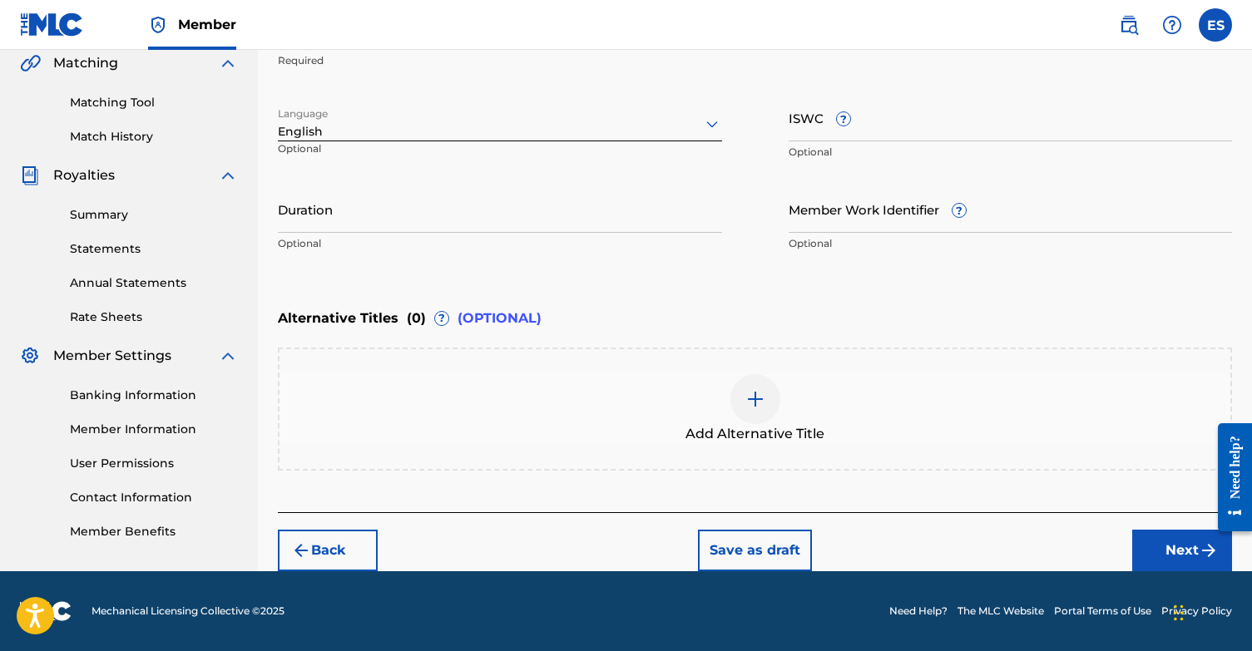
click at [1145, 550] on button "Next" at bounding box center [1182, 551] width 100 height 42
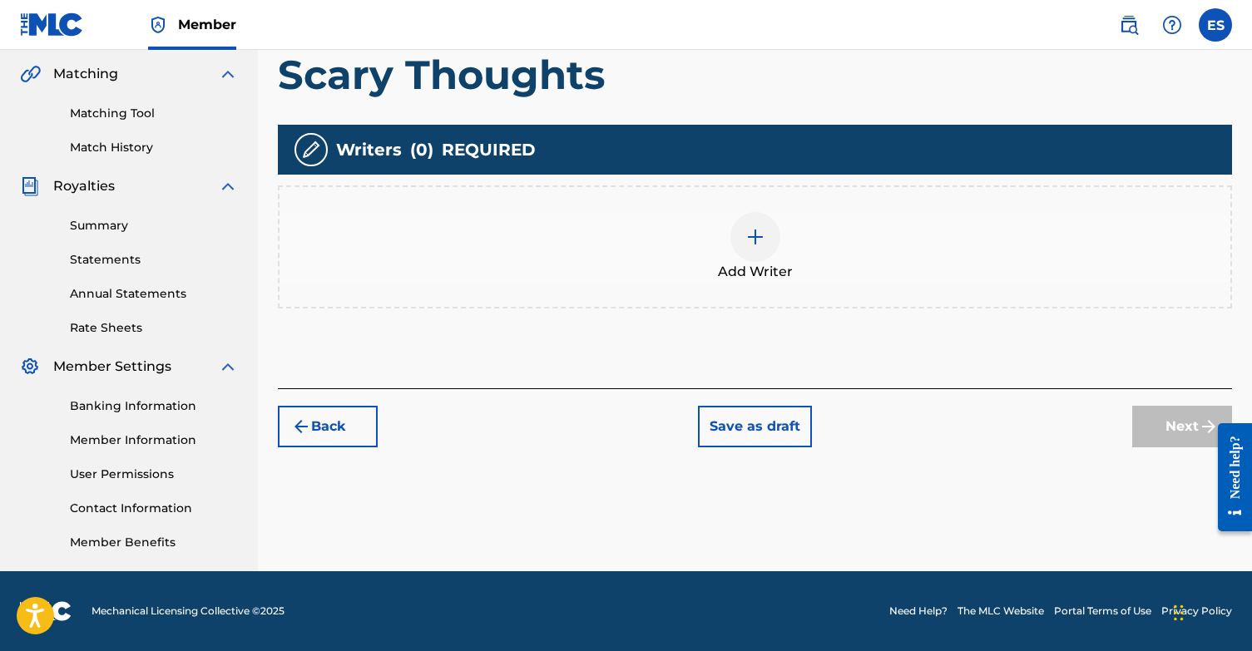
scroll to position [380, 0]
click at [768, 224] on div at bounding box center [755, 237] width 50 height 50
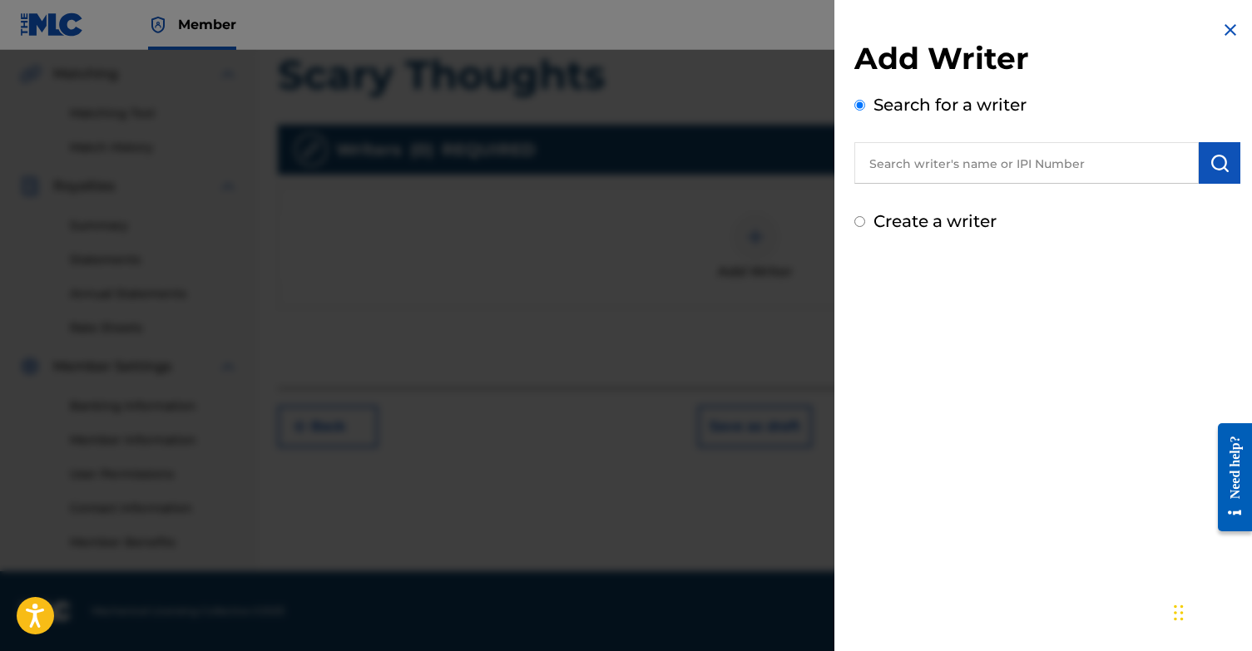
click at [981, 162] on input "text" at bounding box center [1026, 163] width 344 height 42
paste input "1131868364"
type input "1131868364"
click at [1209, 160] on img "submit" at bounding box center [1219, 163] width 20 height 20
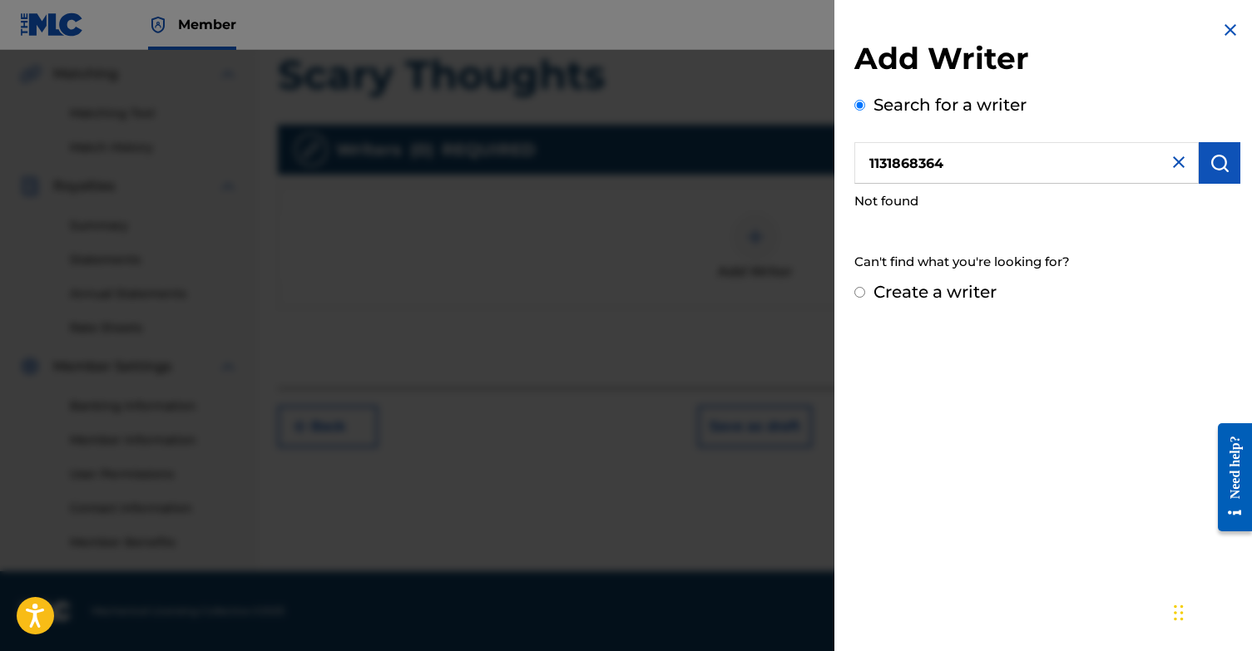
click at [861, 291] on input "Create a writer" at bounding box center [859, 292] width 11 height 11
radio input "false"
radio input "true"
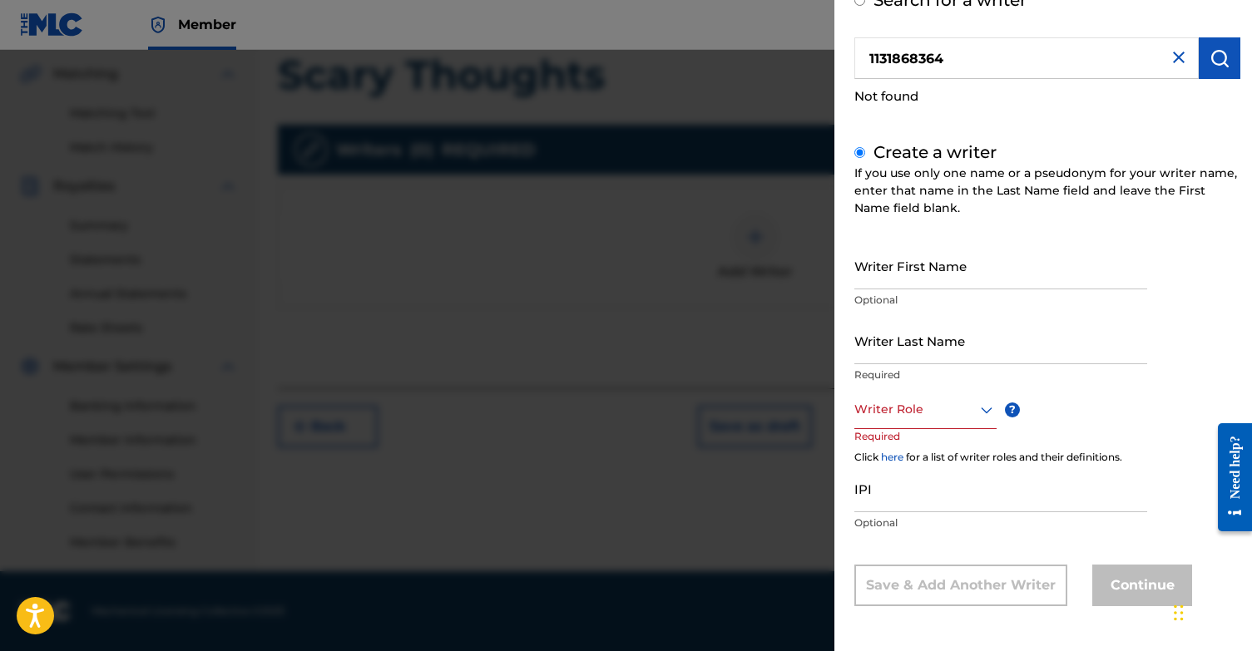
scroll to position [104, 0]
click at [957, 267] on input "Writer First Name" at bounding box center [1000, 266] width 293 height 47
type input "[PERSON_NAME]"
click at [977, 334] on input "Writer Last Name" at bounding box center [1000, 341] width 293 height 47
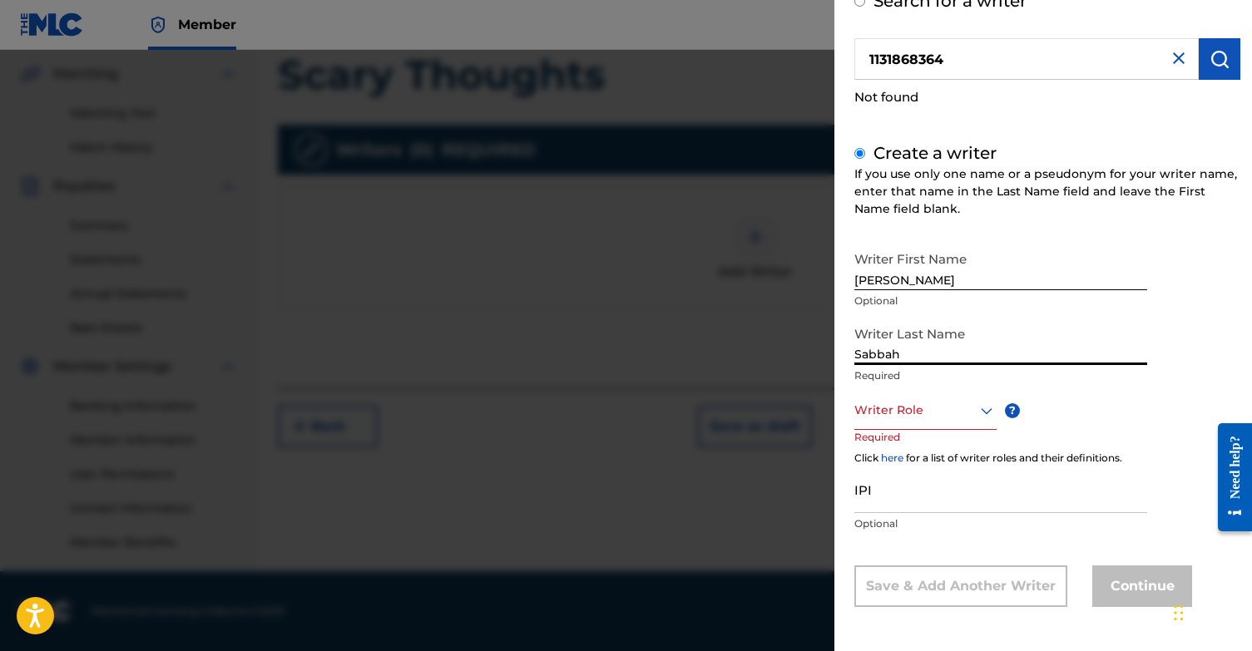
type input "Sabbah"
click at [923, 409] on div at bounding box center [925, 410] width 142 height 21
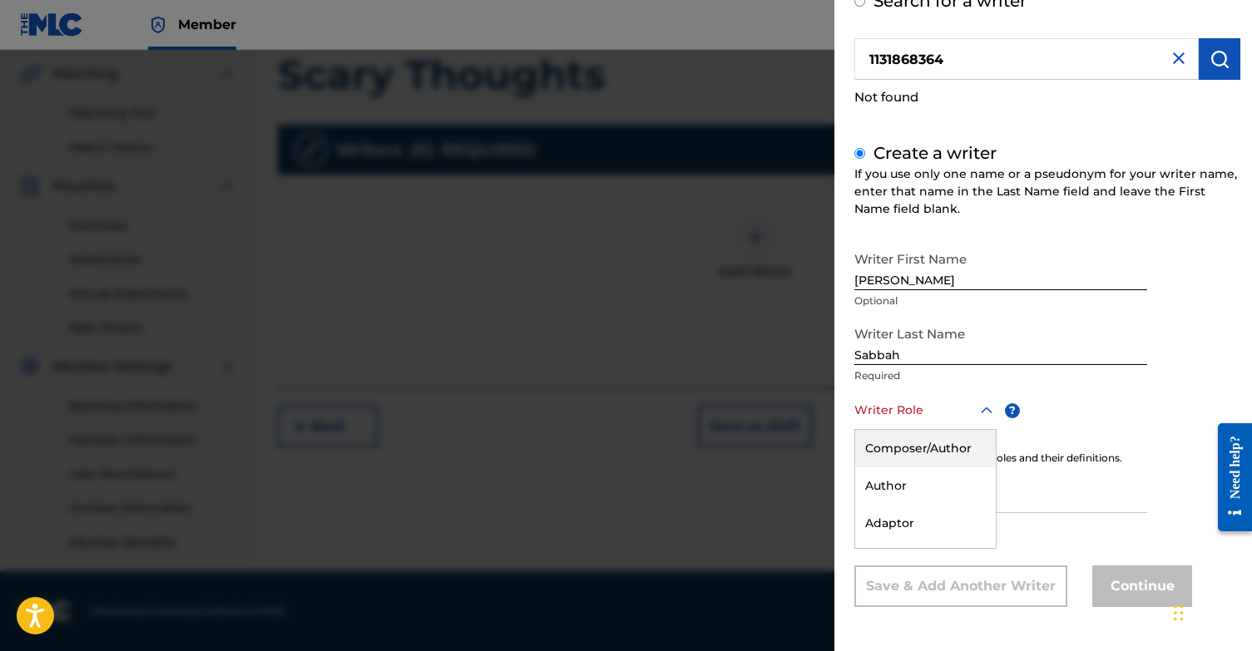
click at [917, 442] on div "Composer/Author" at bounding box center [925, 448] width 141 height 37
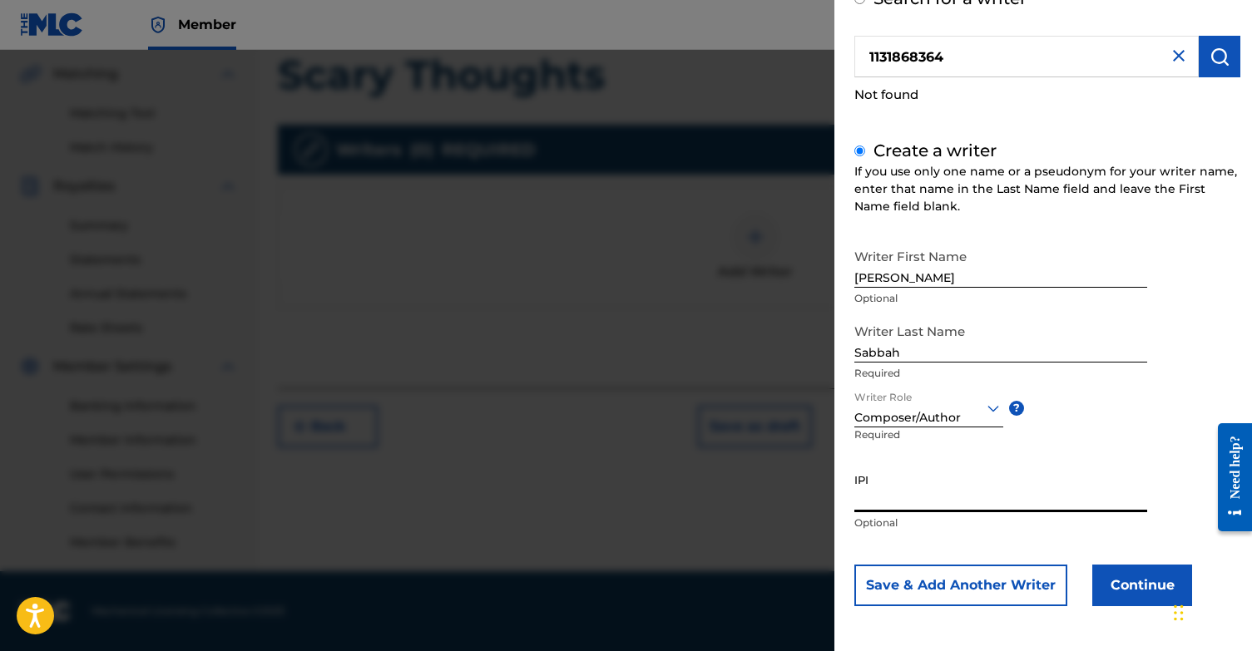
click at [930, 488] on input "IPI" at bounding box center [1000, 488] width 293 height 47
paste input "1131868364"
type input "1131868364"
click at [1091, 450] on div "Writer First Name [PERSON_NAME] Optional Writer Last Name [PERSON_NAME] Require…" at bounding box center [1047, 424] width 386 height 366
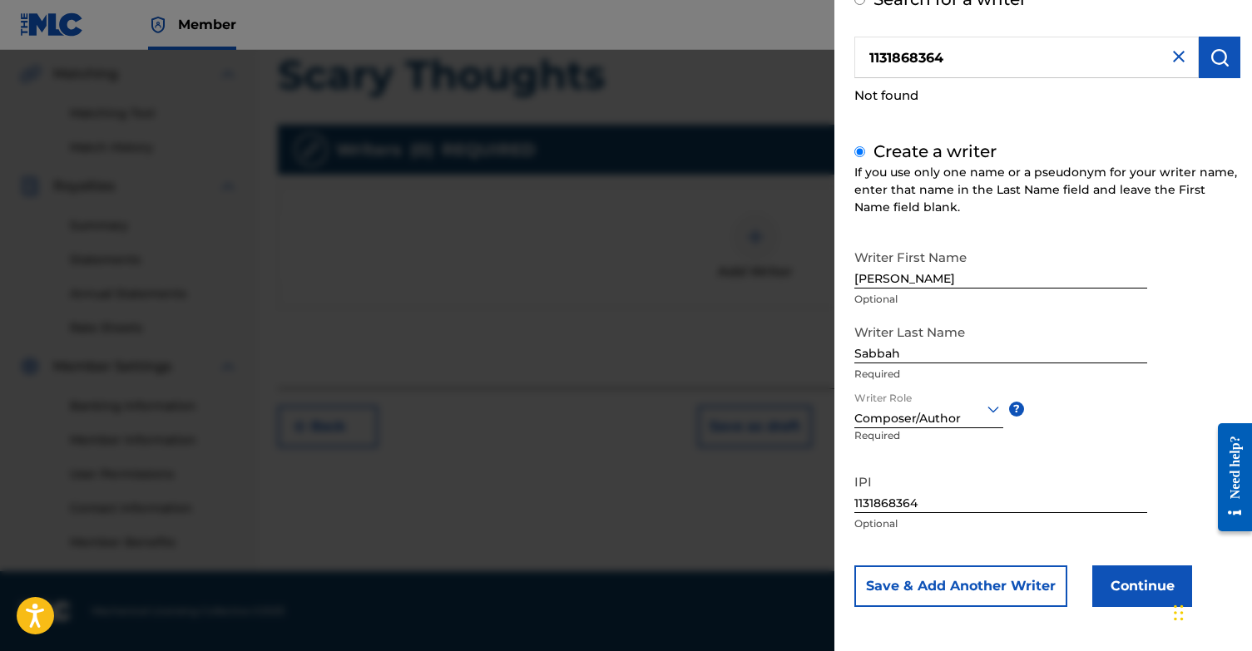
click at [1133, 589] on button "Continue" at bounding box center [1142, 587] width 100 height 42
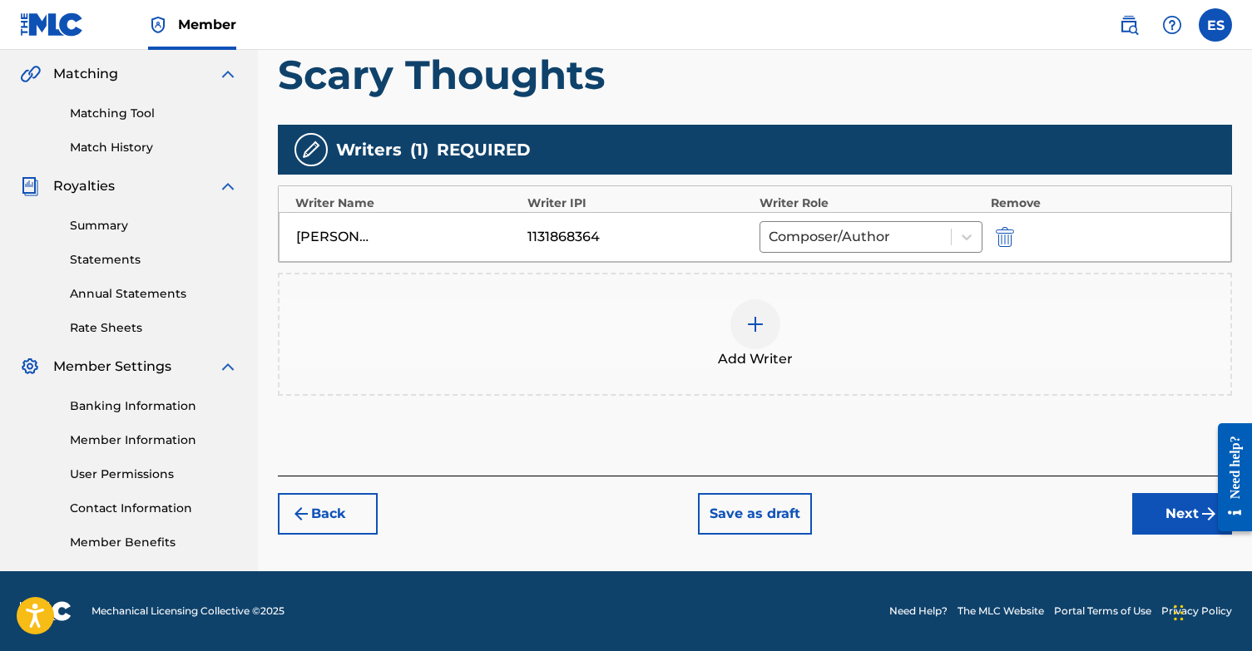
click at [1149, 514] on button "Next" at bounding box center [1182, 514] width 100 height 42
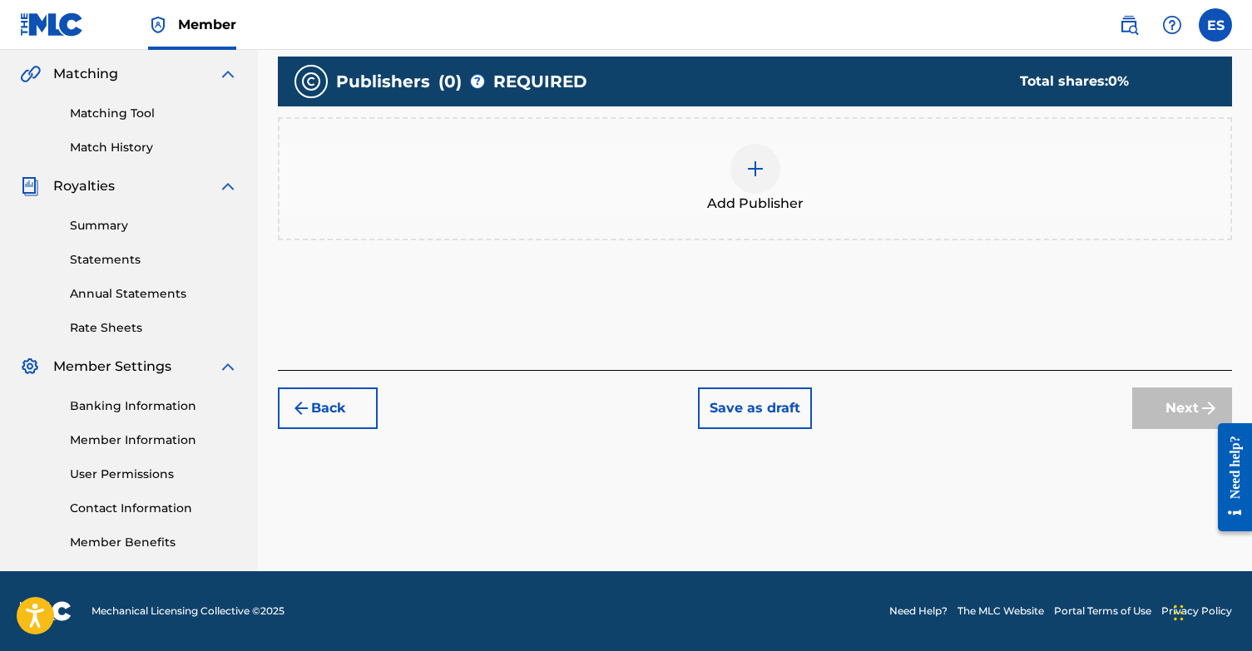
scroll to position [75, 0]
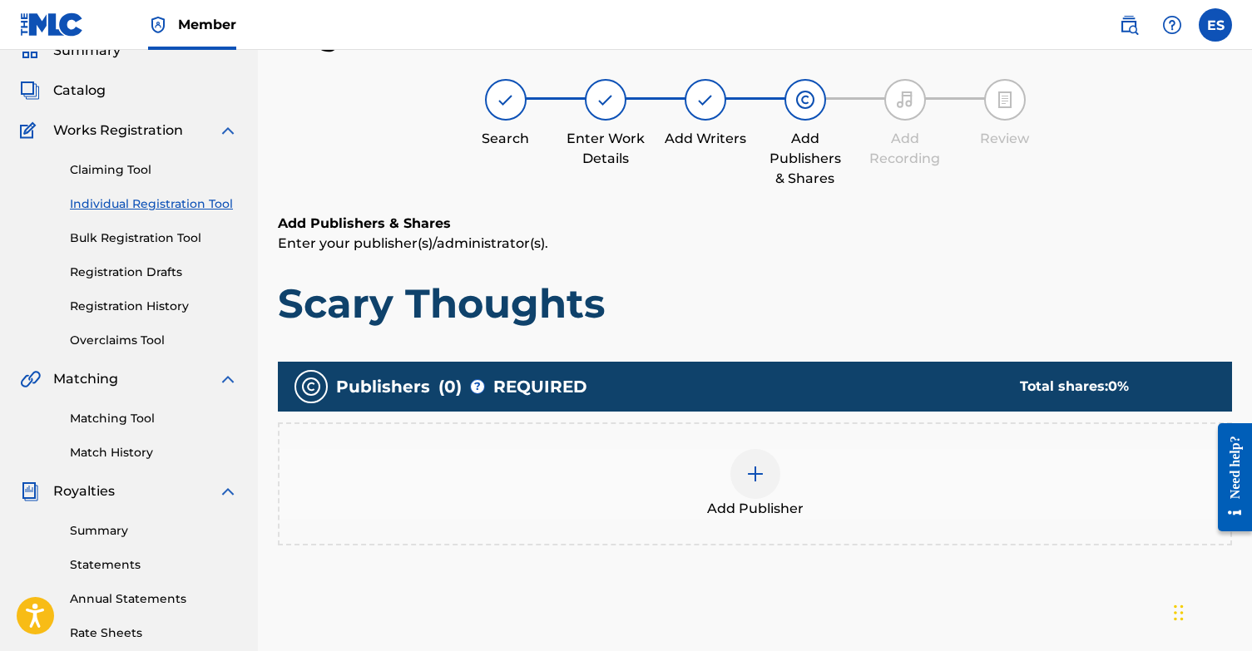
click at [754, 481] on img at bounding box center [755, 474] width 20 height 20
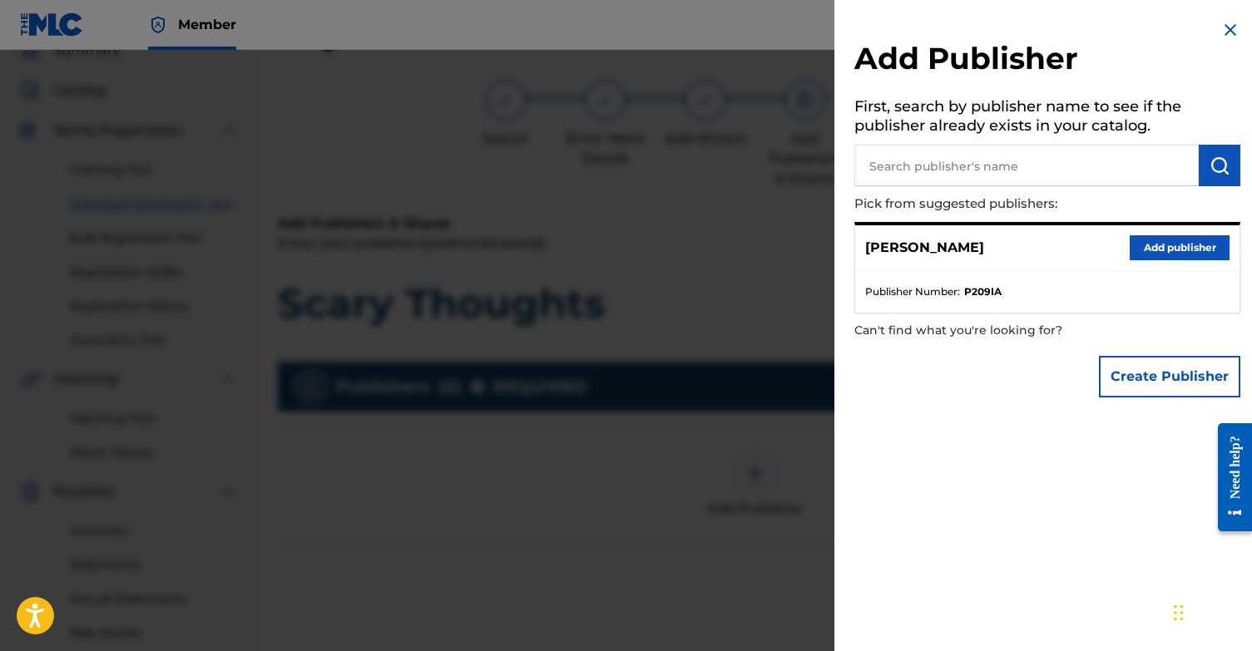
click at [1169, 248] on button "Add publisher" at bounding box center [1179, 247] width 100 height 25
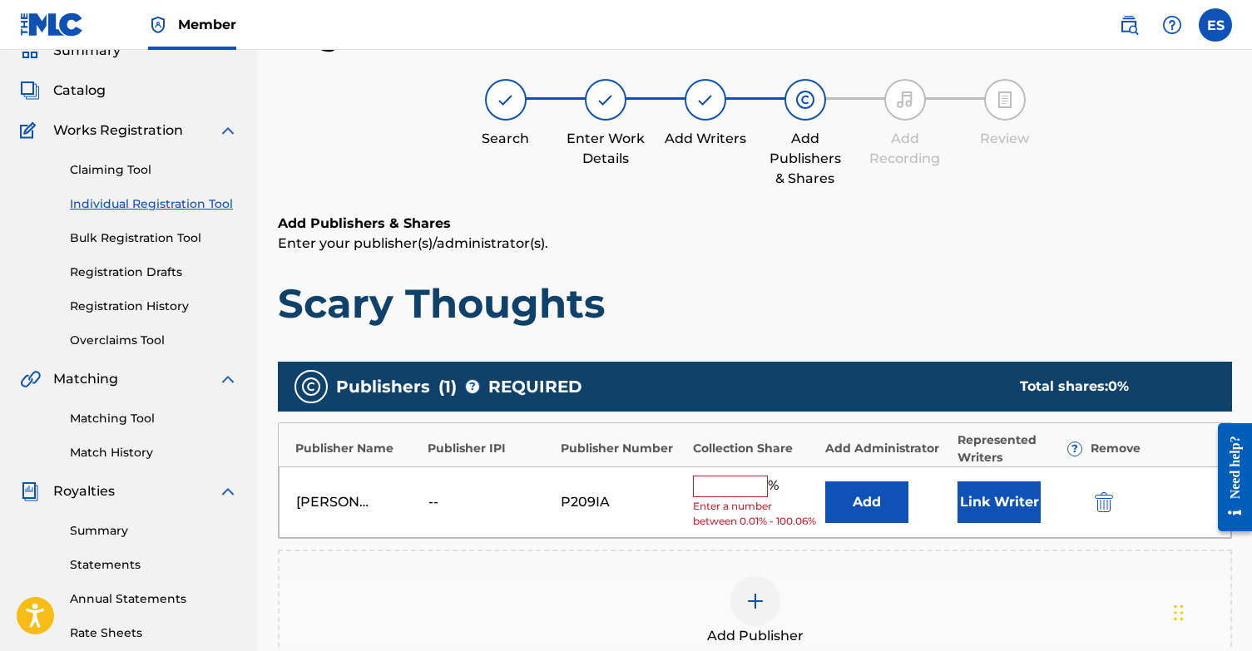
click at [726, 483] on input "text" at bounding box center [730, 487] width 75 height 22
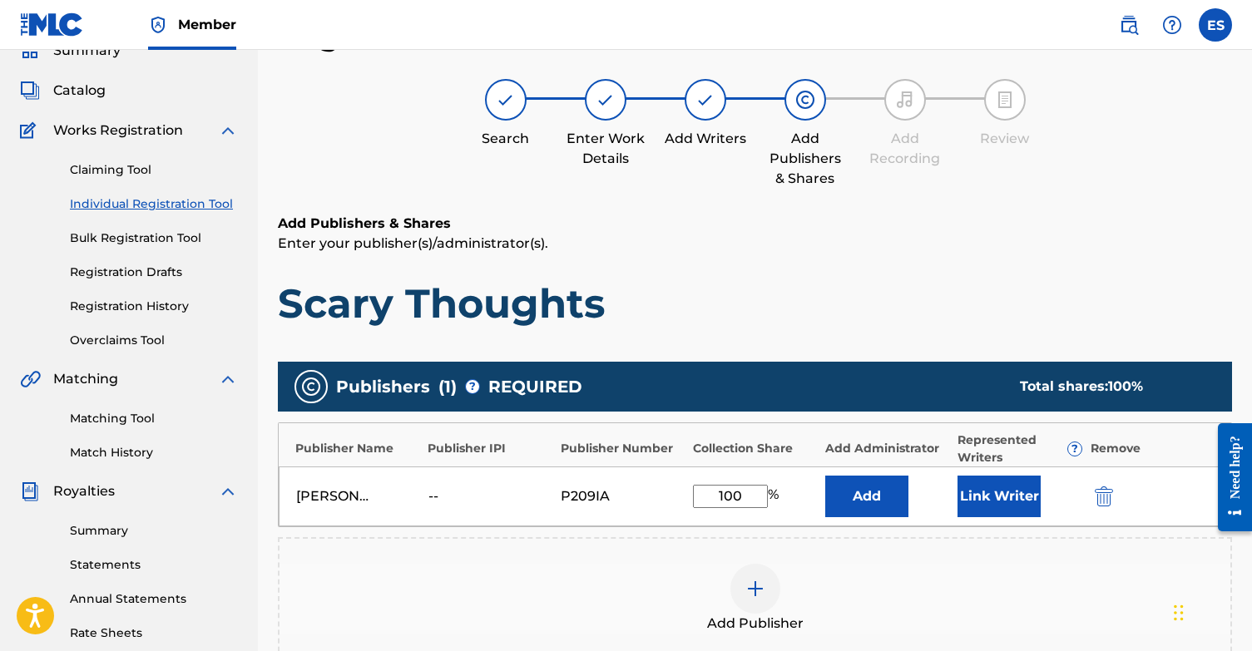
type input "100"
click at [938, 205] on div "Register Work Search Enter Work Details Add Writers Add Publishers & Shares Add…" at bounding box center [755, 433] width 954 height 833
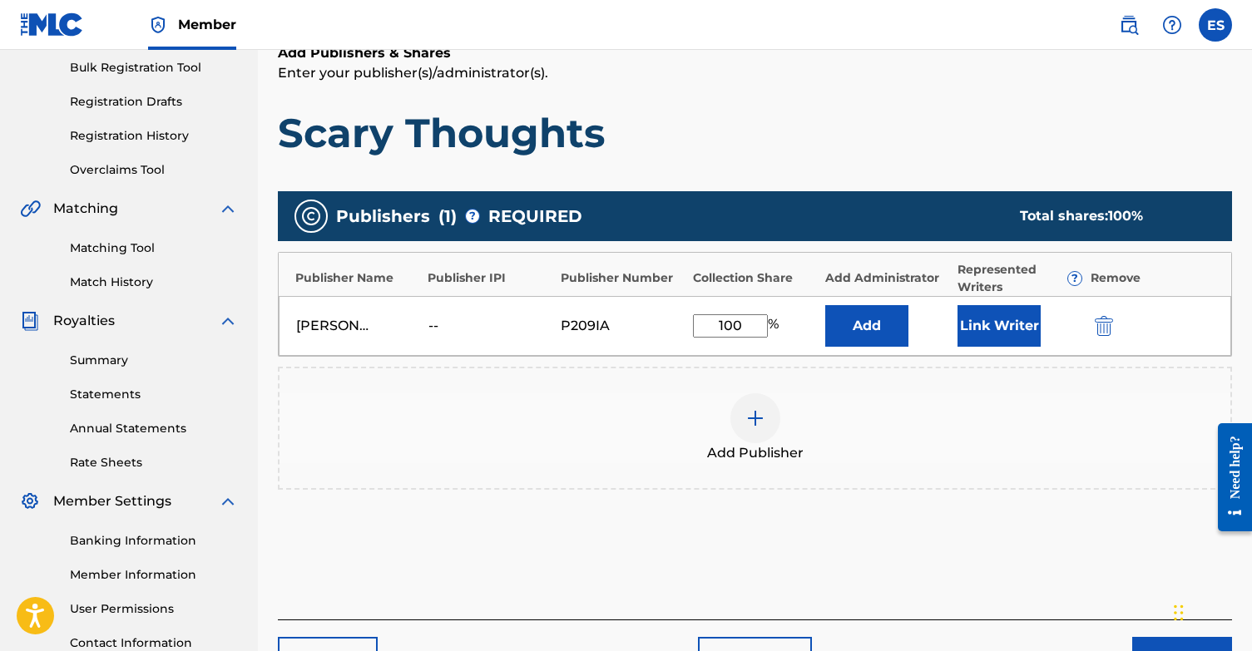
scroll to position [247, 0]
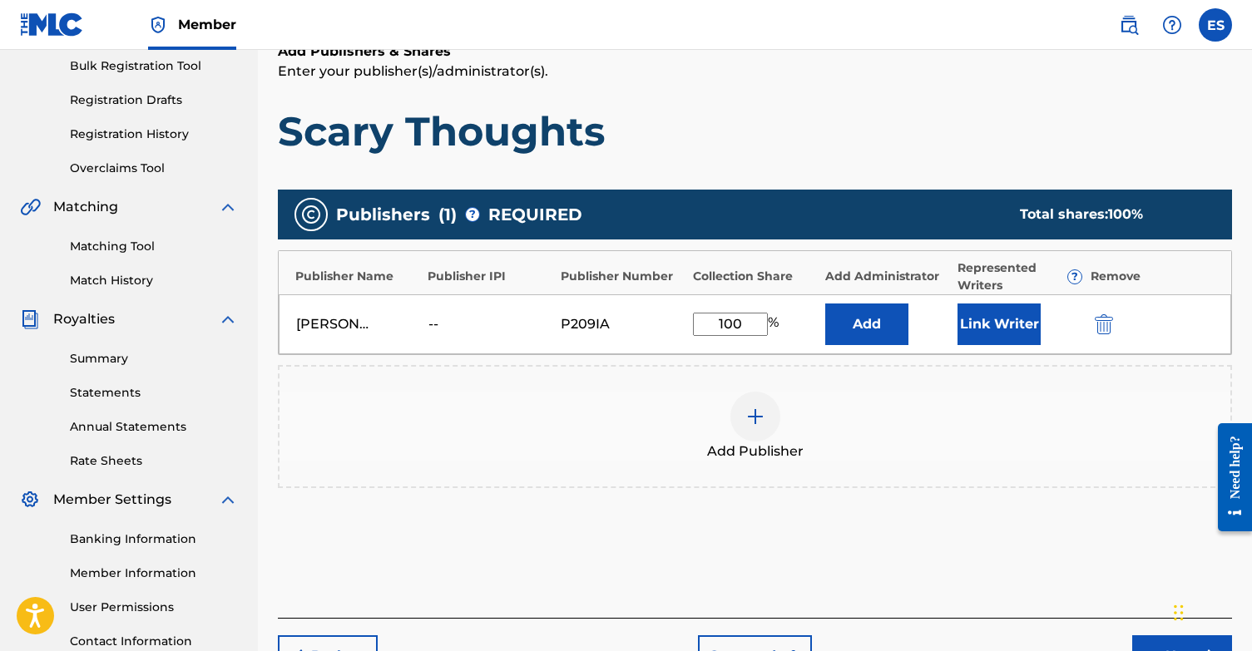
click at [1002, 323] on button "Link Writer" at bounding box center [998, 325] width 83 height 42
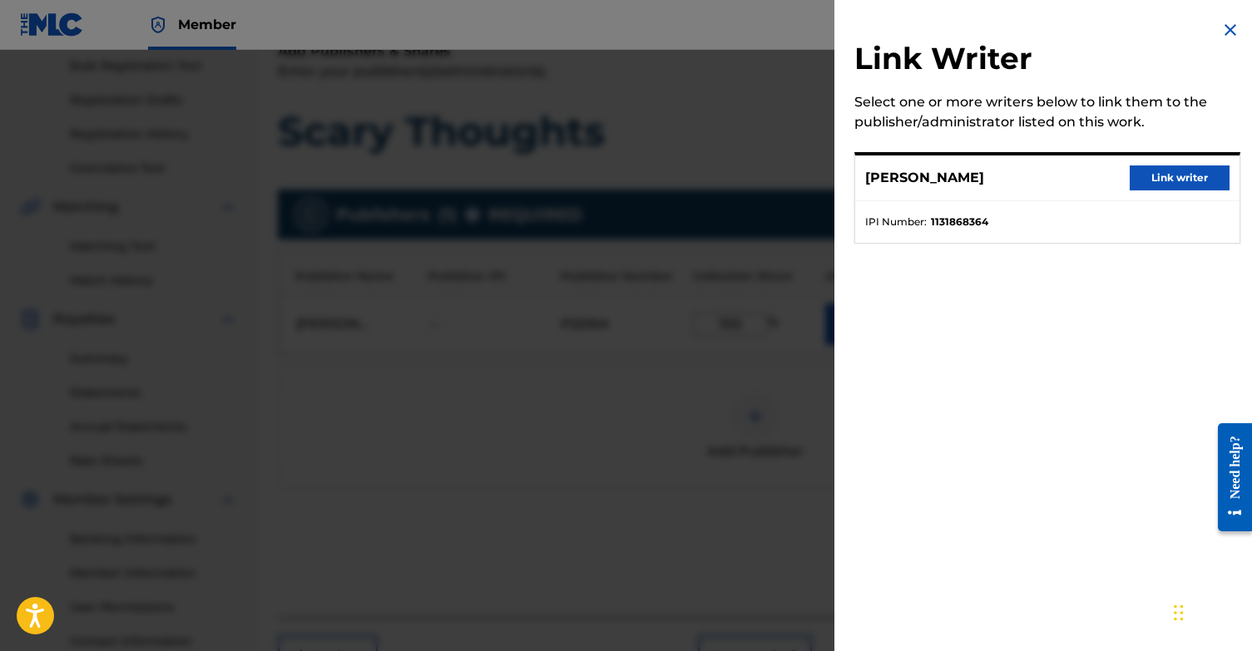
click at [1206, 185] on button "Link writer" at bounding box center [1179, 178] width 100 height 25
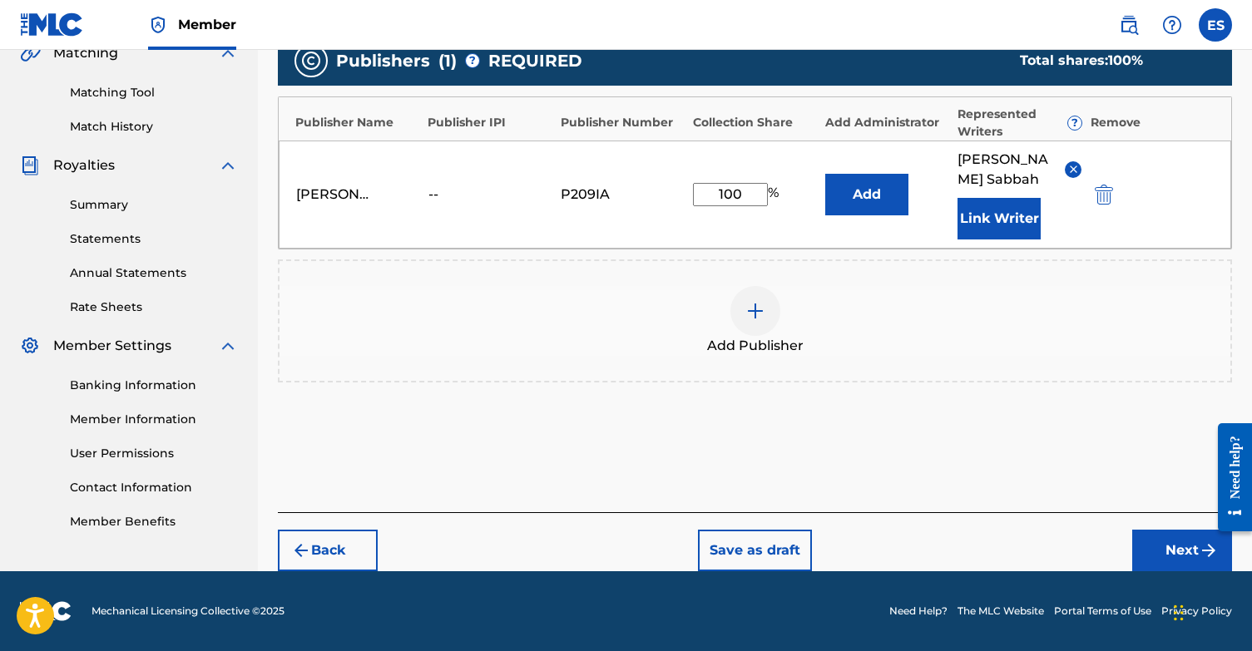
click at [1199, 549] on img "submit" at bounding box center [1208, 551] width 20 height 20
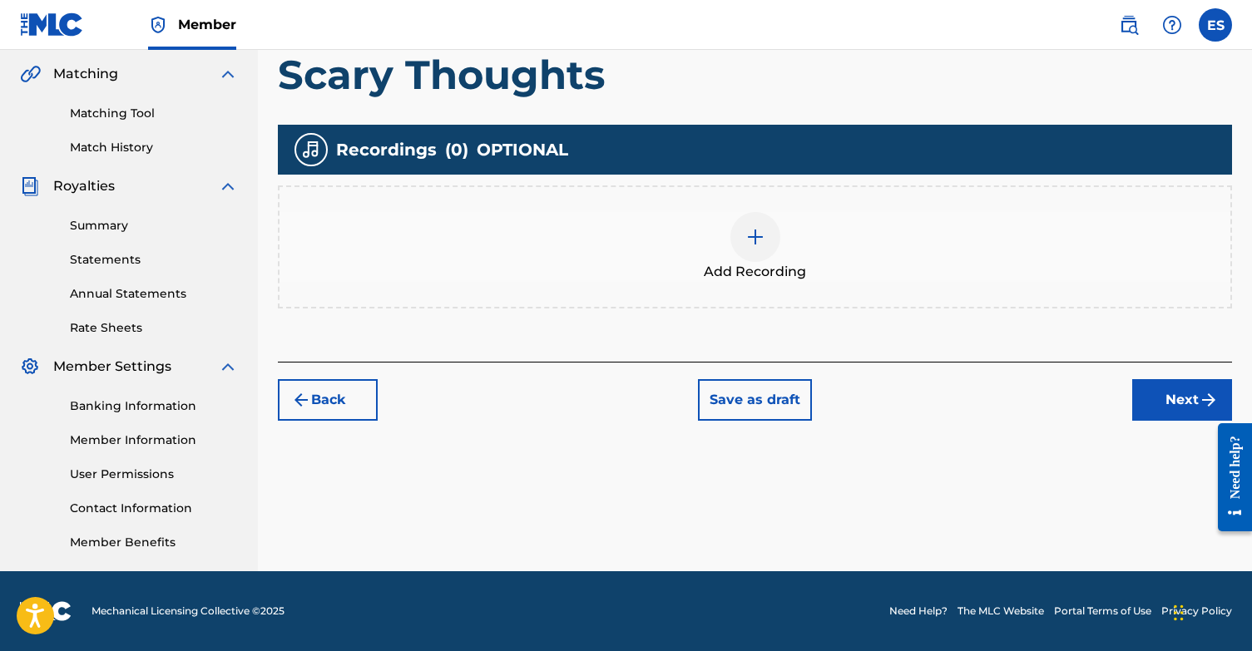
click at [1162, 396] on button "Next" at bounding box center [1182, 400] width 100 height 42
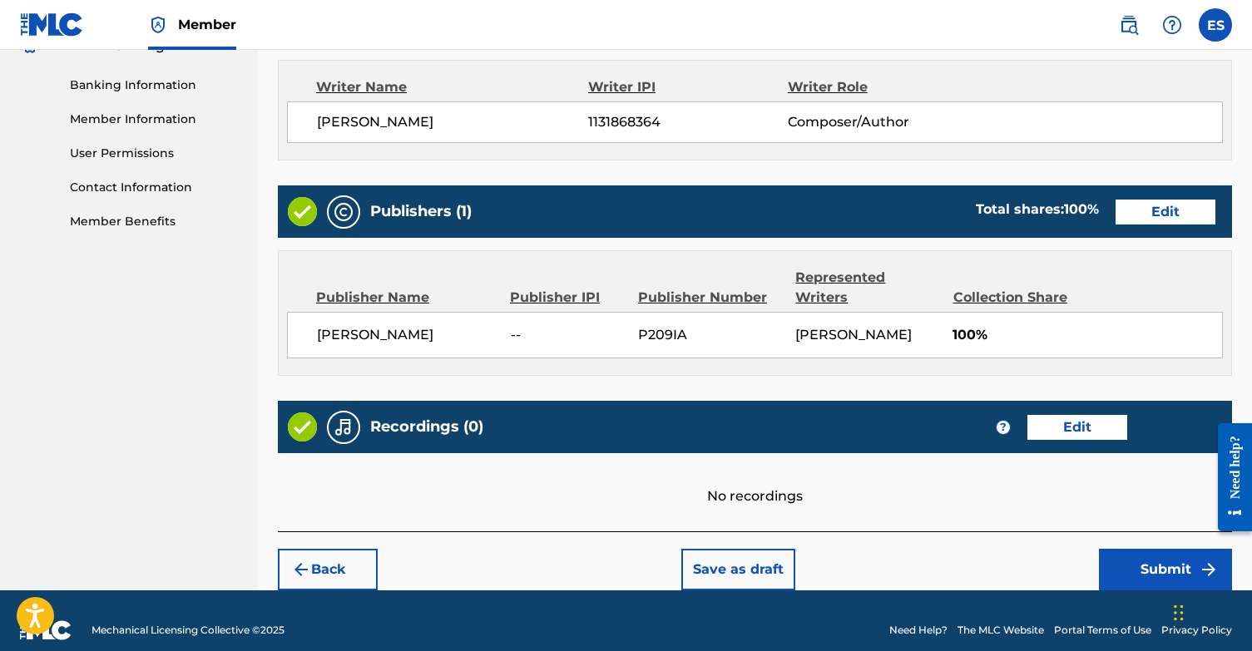
scroll to position [699, 0]
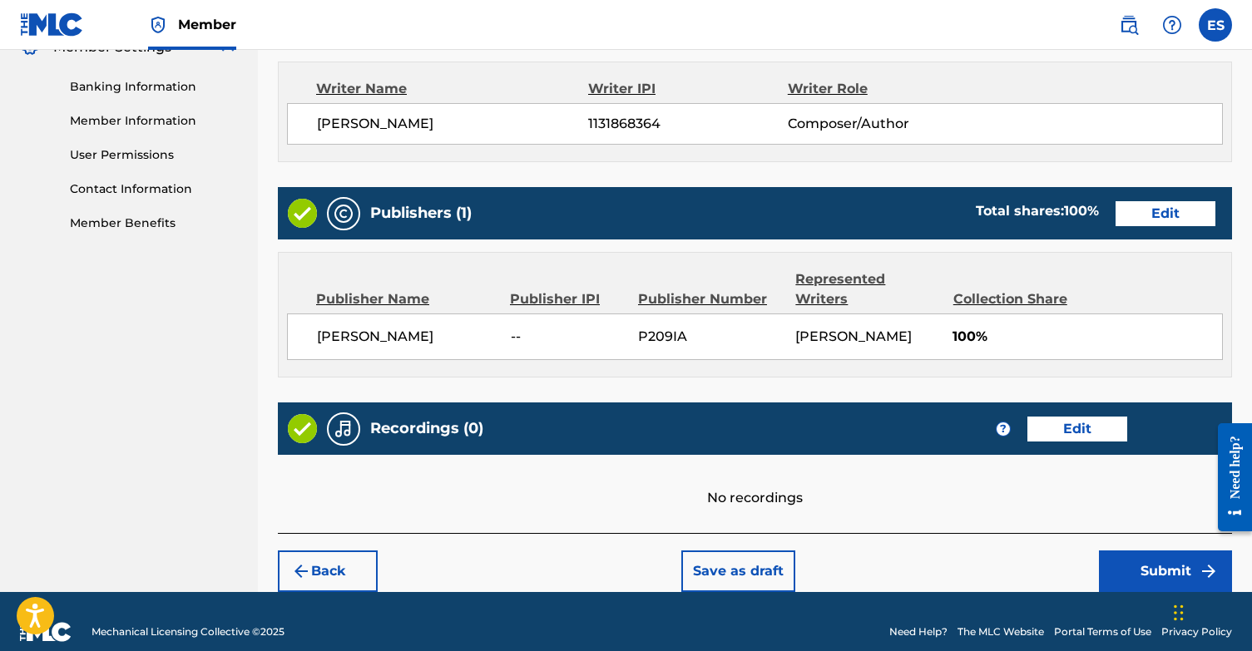
click at [1143, 551] on button "Submit" at bounding box center [1165, 572] width 133 height 42
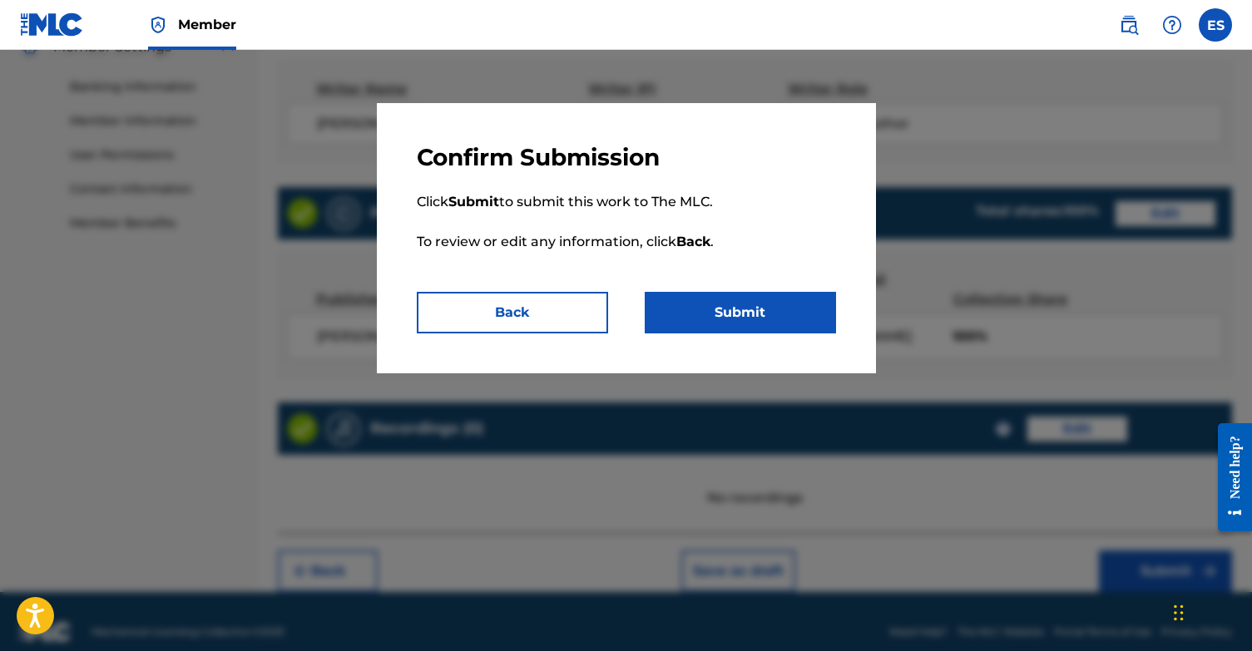
click at [782, 316] on button "Submit" at bounding box center [740, 313] width 191 height 42
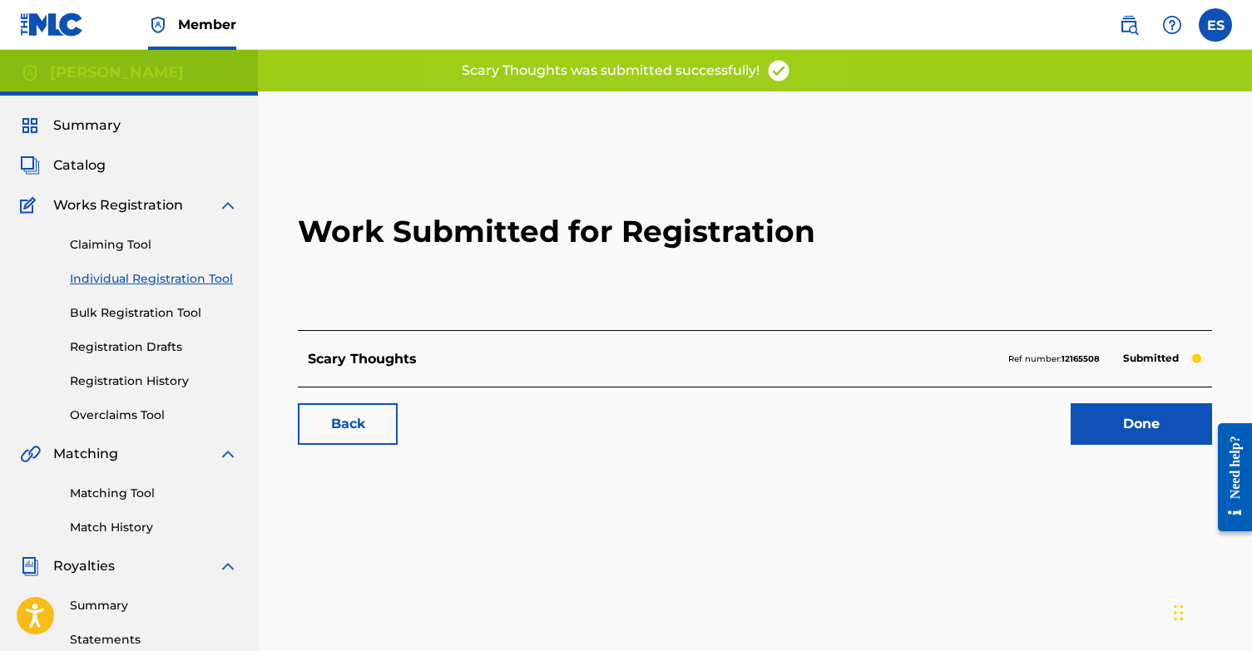
click at [1098, 406] on link "Done" at bounding box center [1140, 424] width 141 height 42
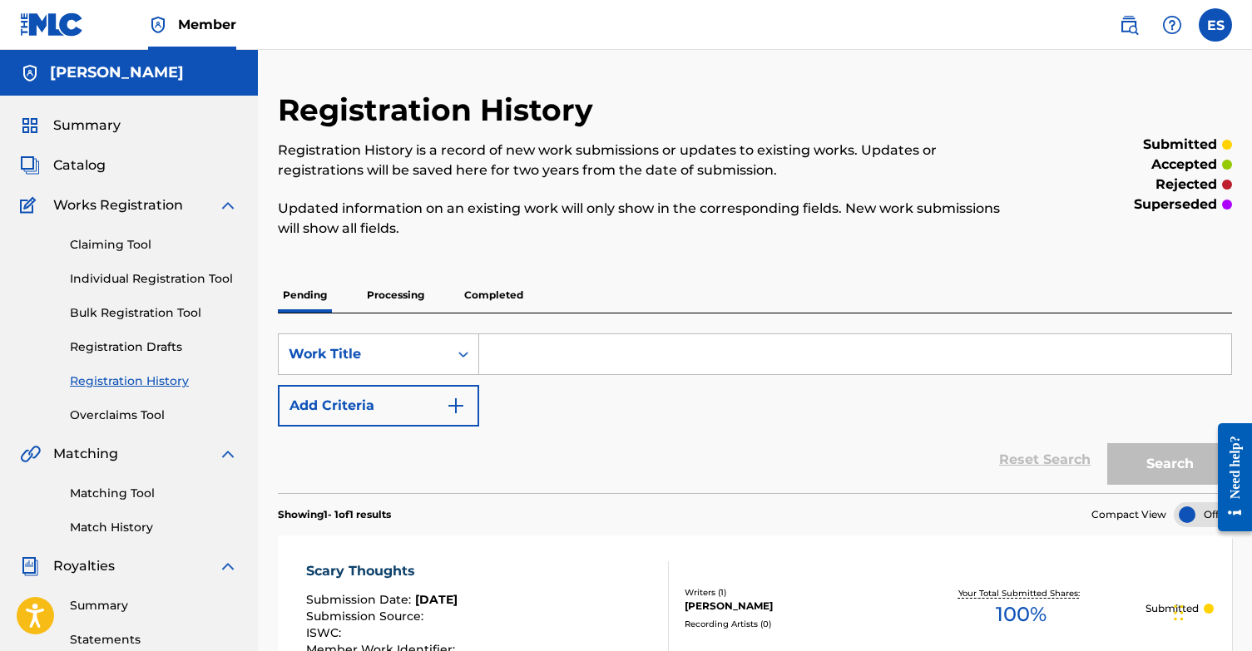
click at [149, 278] on link "Individual Registration Tool" at bounding box center [154, 278] width 168 height 17
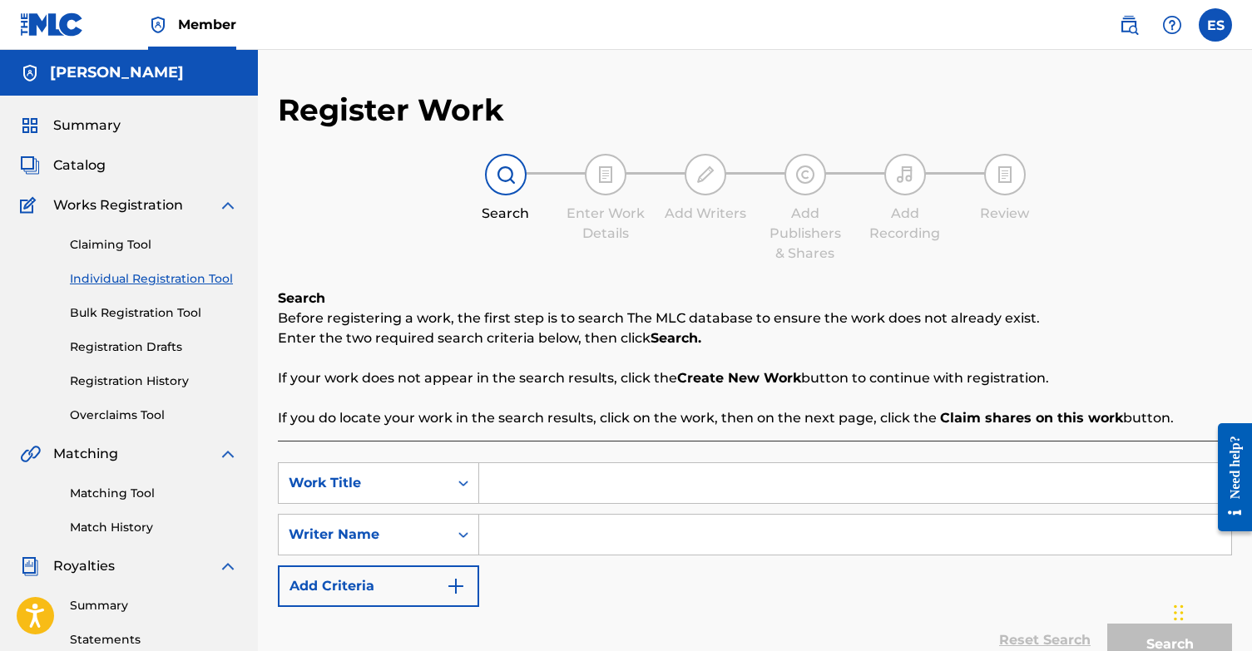
click at [541, 478] on input "Search Form" at bounding box center [855, 483] width 752 height 40
type input "anxious attachment style"
click at [551, 546] on input "Search Form" at bounding box center [855, 535] width 752 height 40
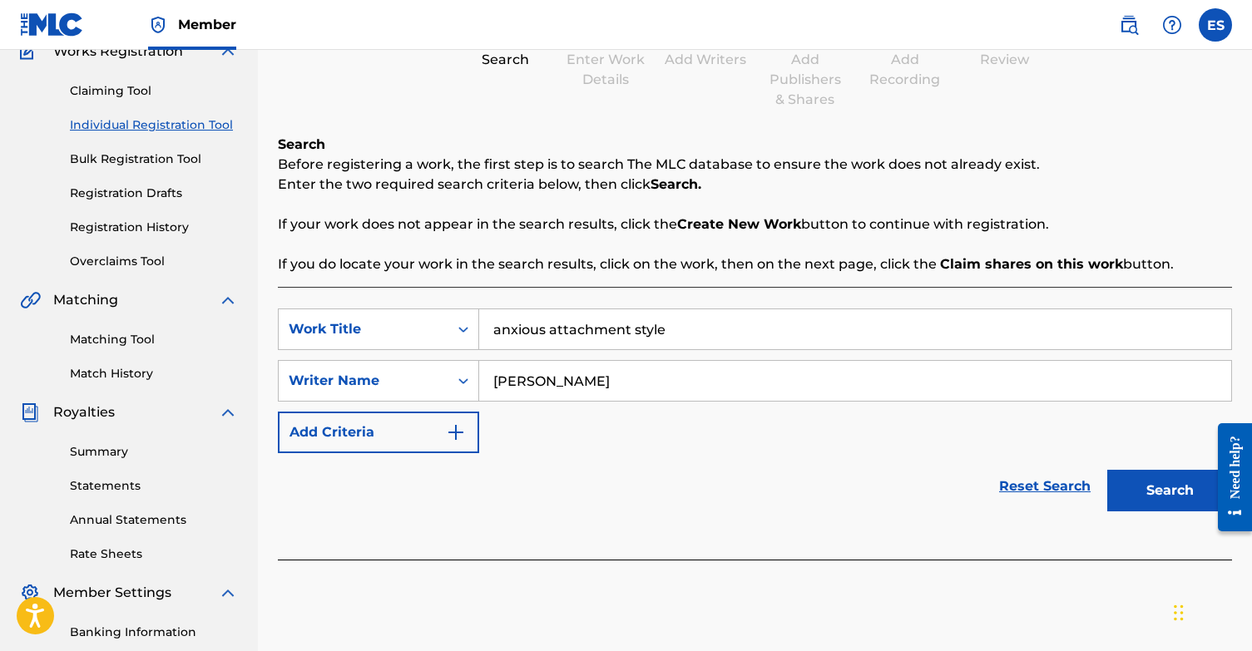
scroll to position [204, 0]
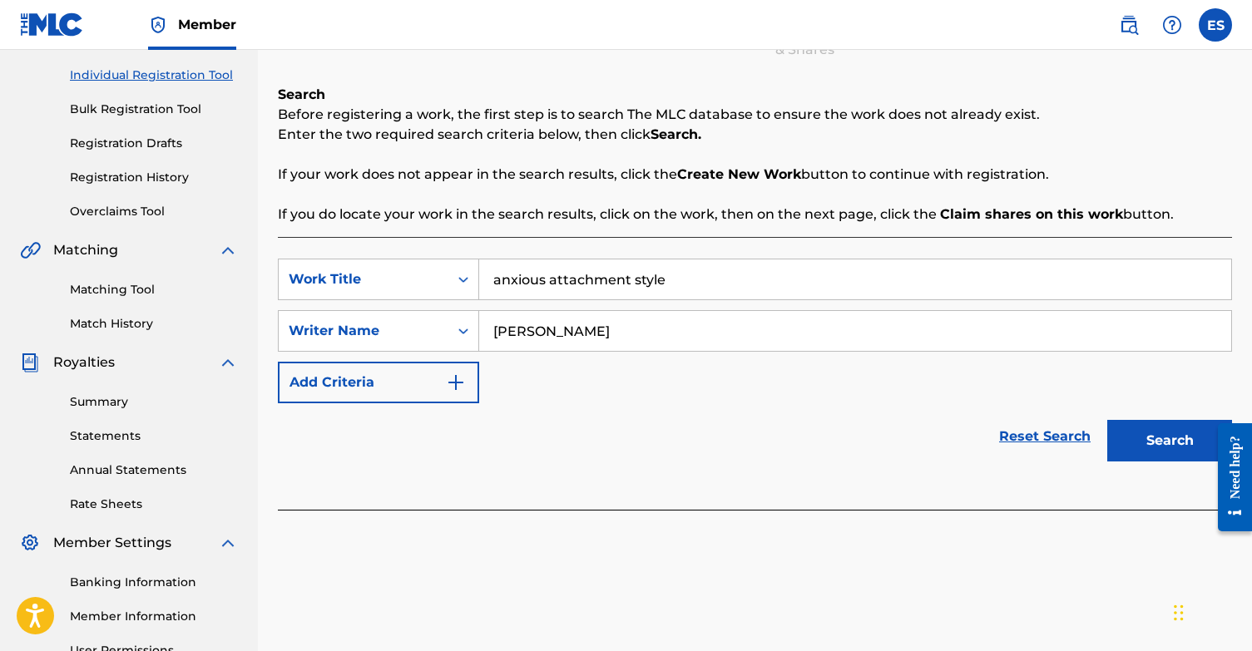
type input "[PERSON_NAME]"
click at [1139, 452] on button "Search" at bounding box center [1169, 441] width 125 height 42
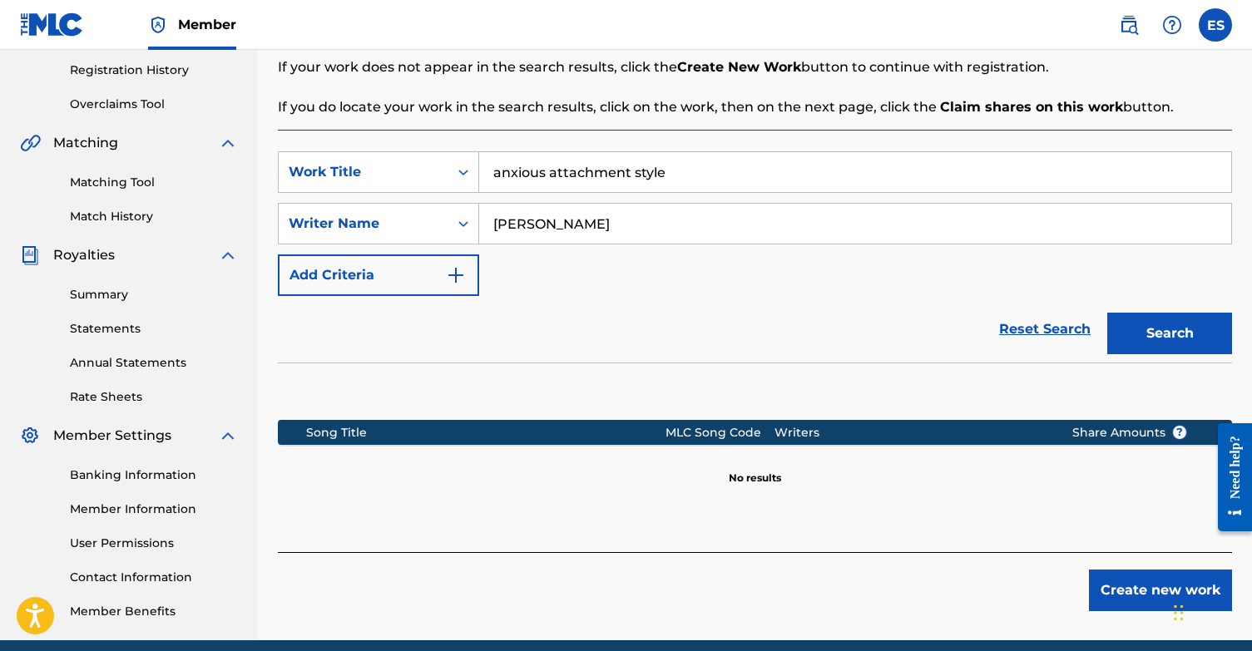
scroll to position [329, 0]
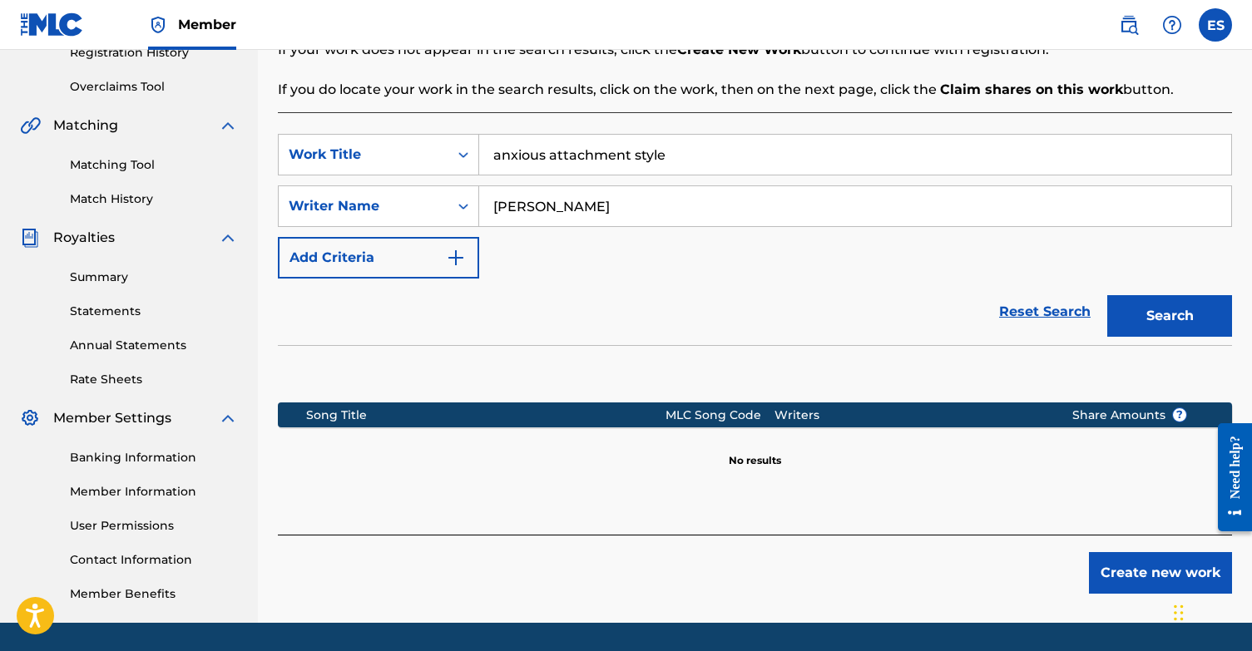
click at [1133, 561] on button "Create new work" at bounding box center [1160, 573] width 143 height 42
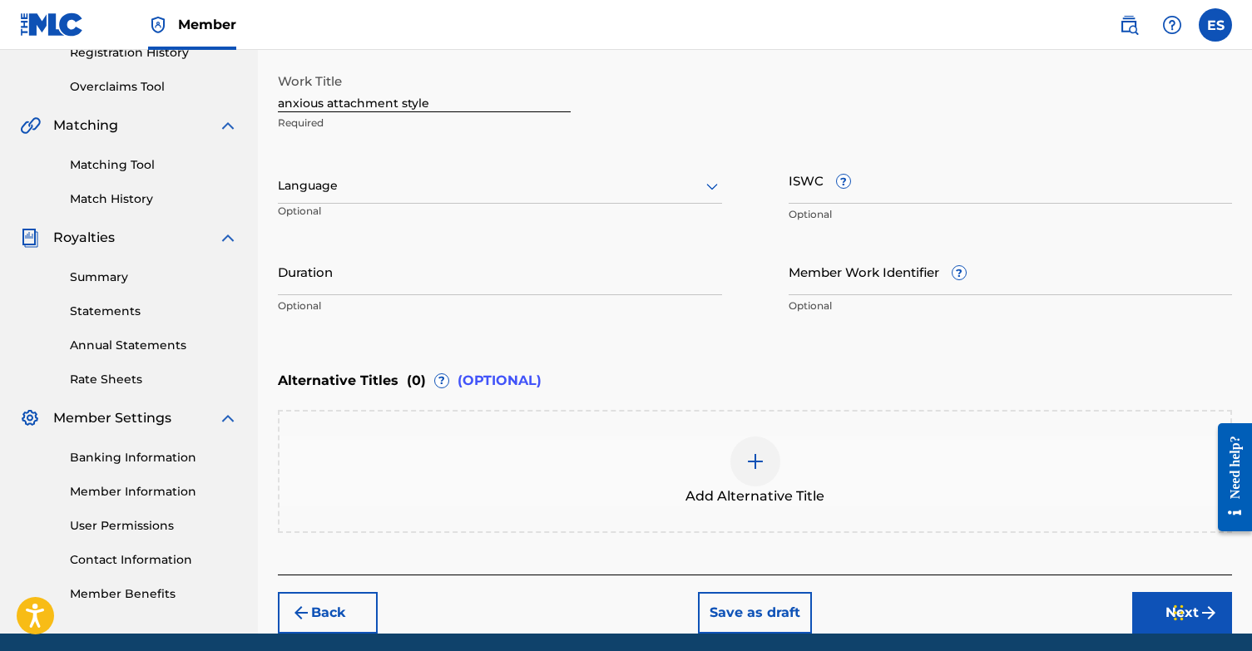
click at [363, 192] on div at bounding box center [500, 185] width 444 height 21
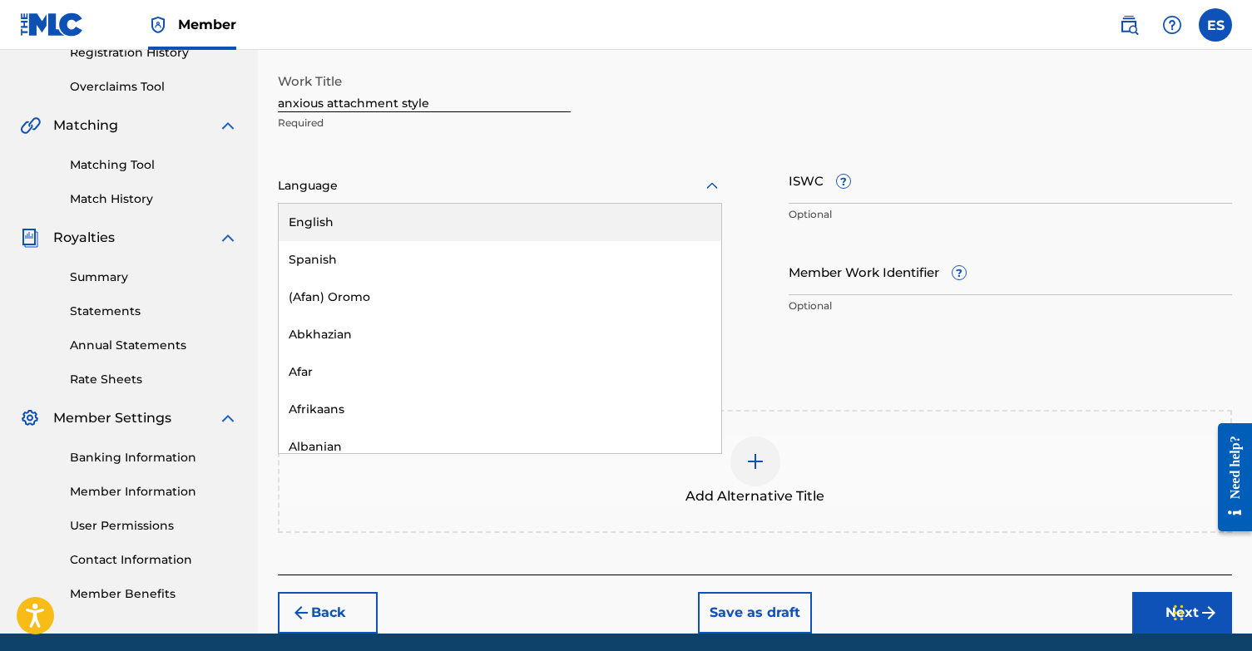
click at [359, 218] on div "English" at bounding box center [500, 222] width 442 height 37
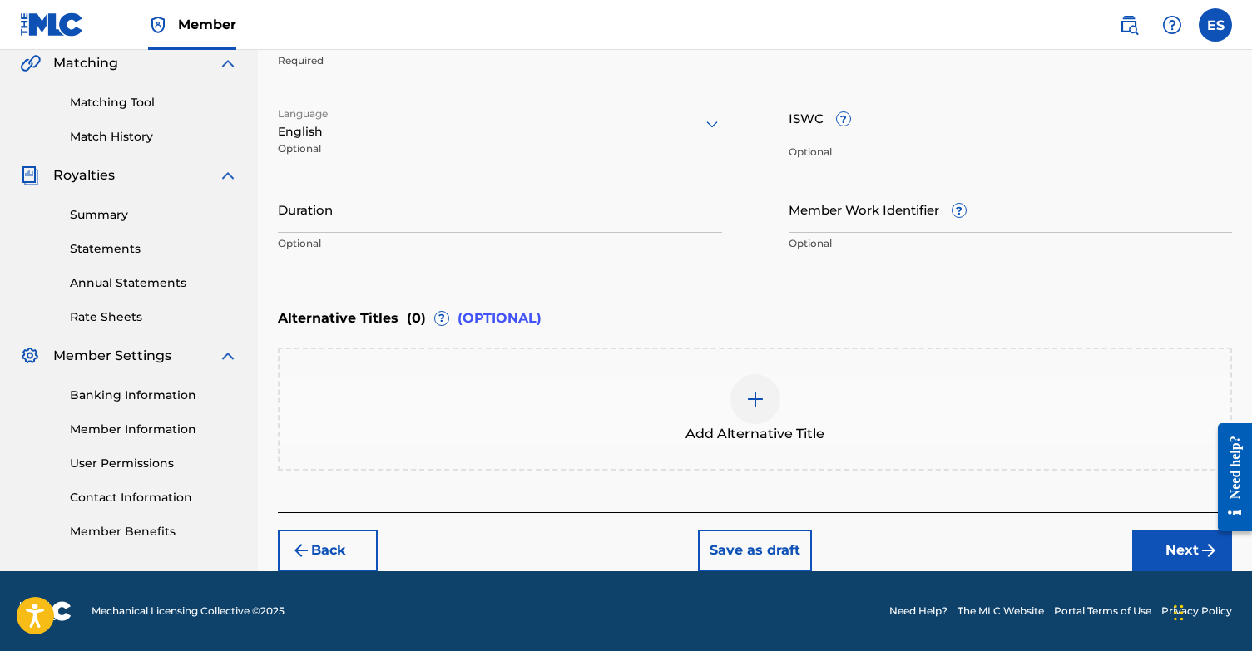
click at [1157, 551] on button "Next" at bounding box center [1182, 551] width 100 height 42
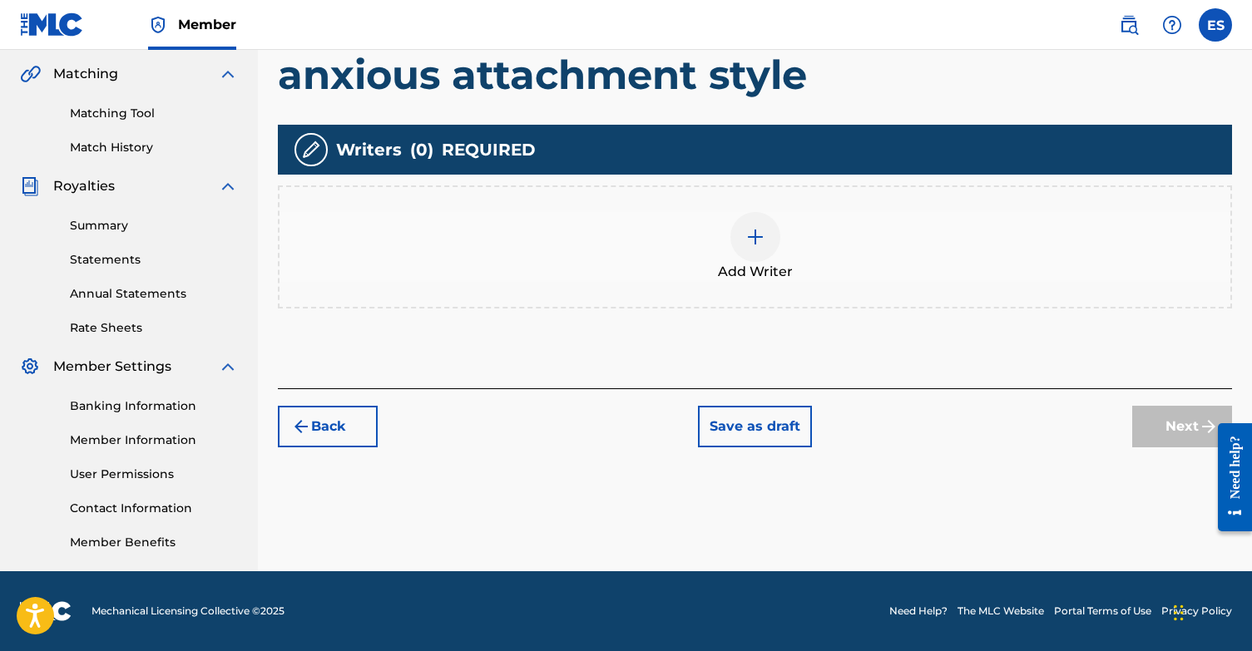
click at [754, 244] on img at bounding box center [755, 237] width 20 height 20
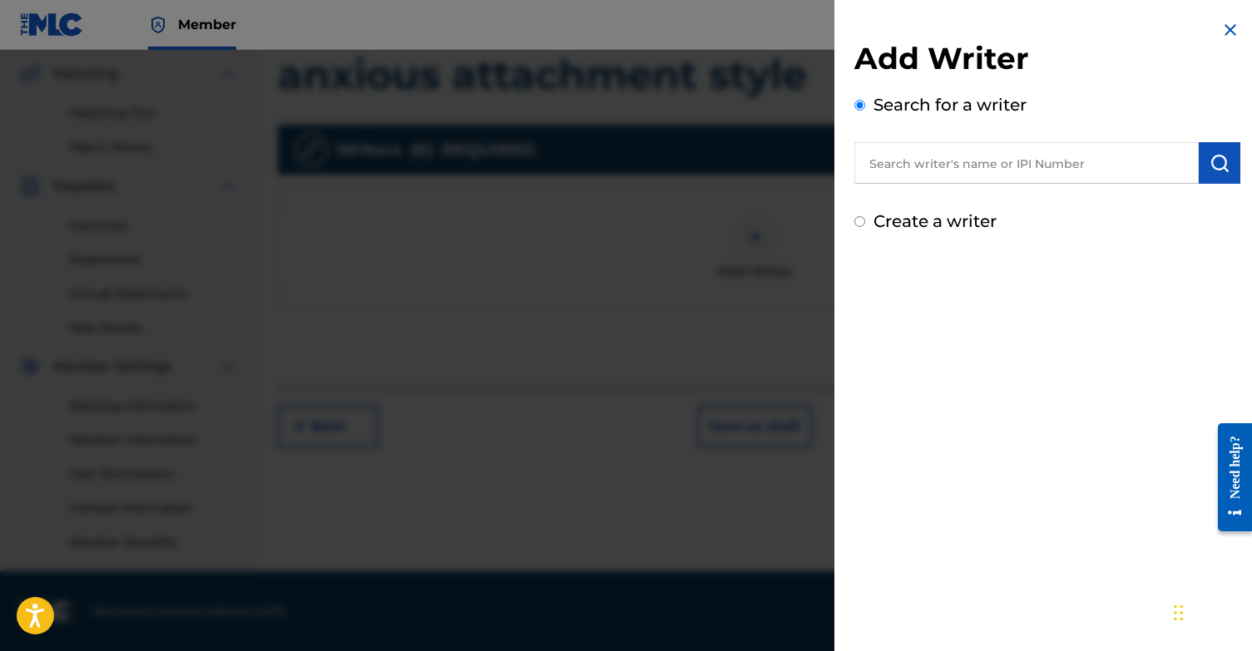
click at [1006, 174] on input "text" at bounding box center [1026, 163] width 344 height 42
type input "[PERSON_NAME]"
drag, startPoint x: 1006, startPoint y: 174, endPoint x: 1214, endPoint y: 166, distance: 208.9
click at [1214, 166] on img "submit" at bounding box center [1219, 163] width 20 height 20
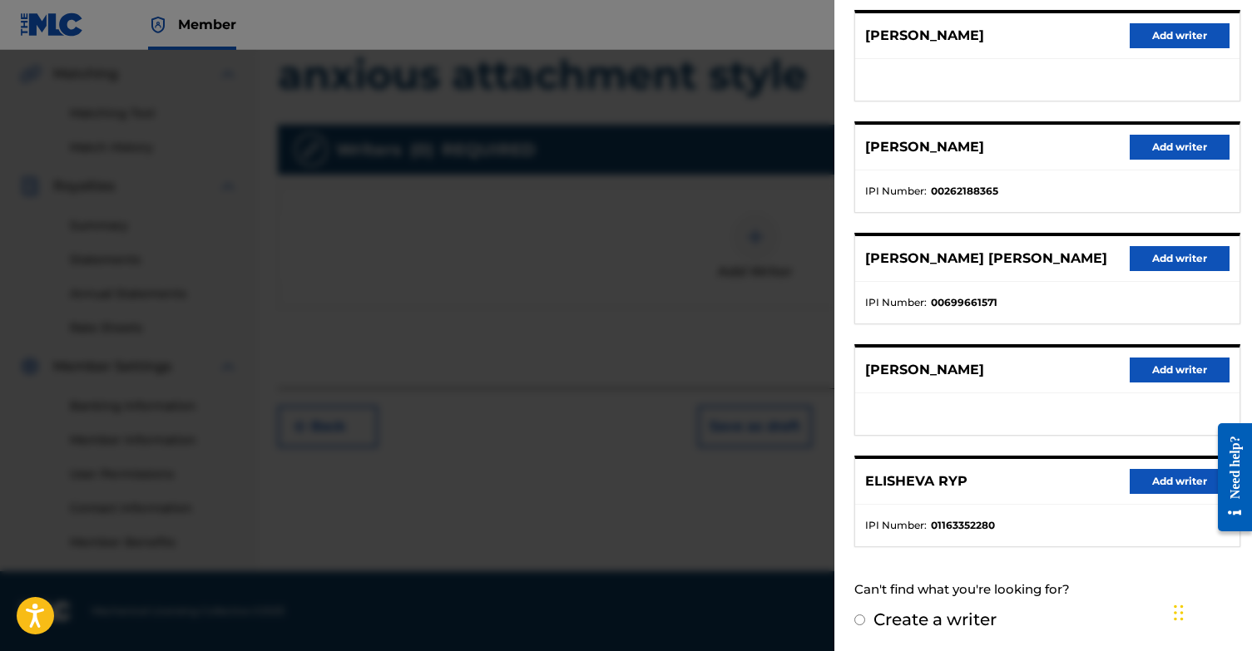
click at [857, 620] on input "Create a writer" at bounding box center [859, 620] width 11 height 11
radio input "false"
radio input "true"
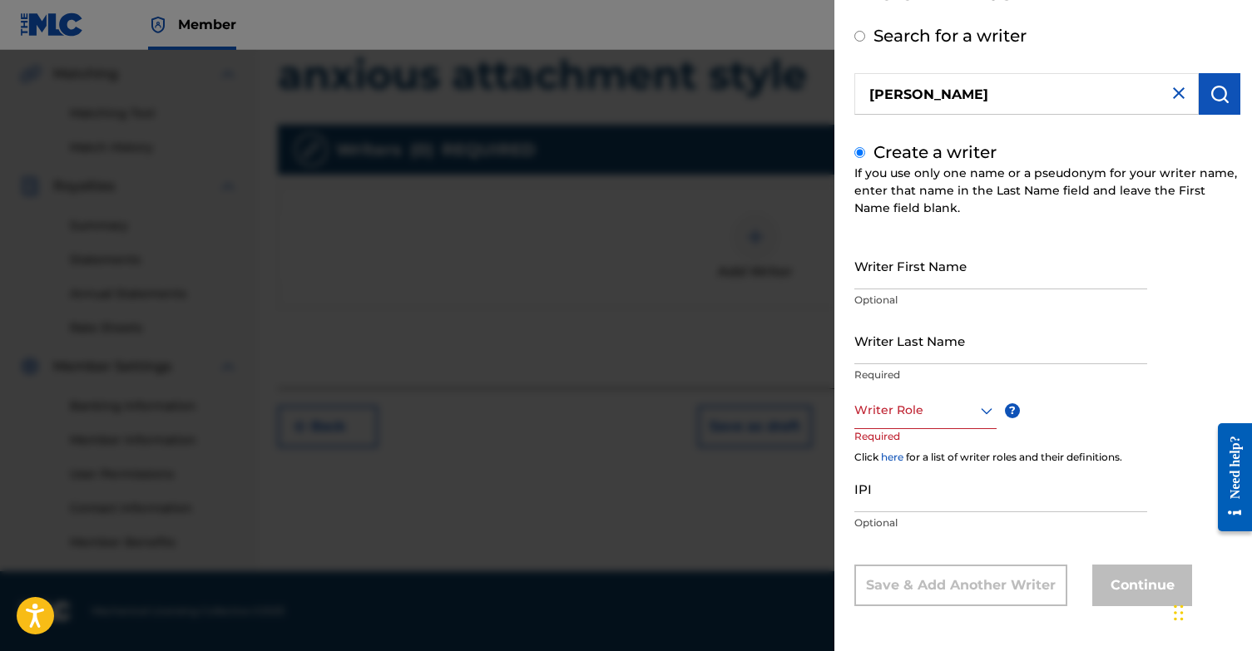
scroll to position [17, 0]
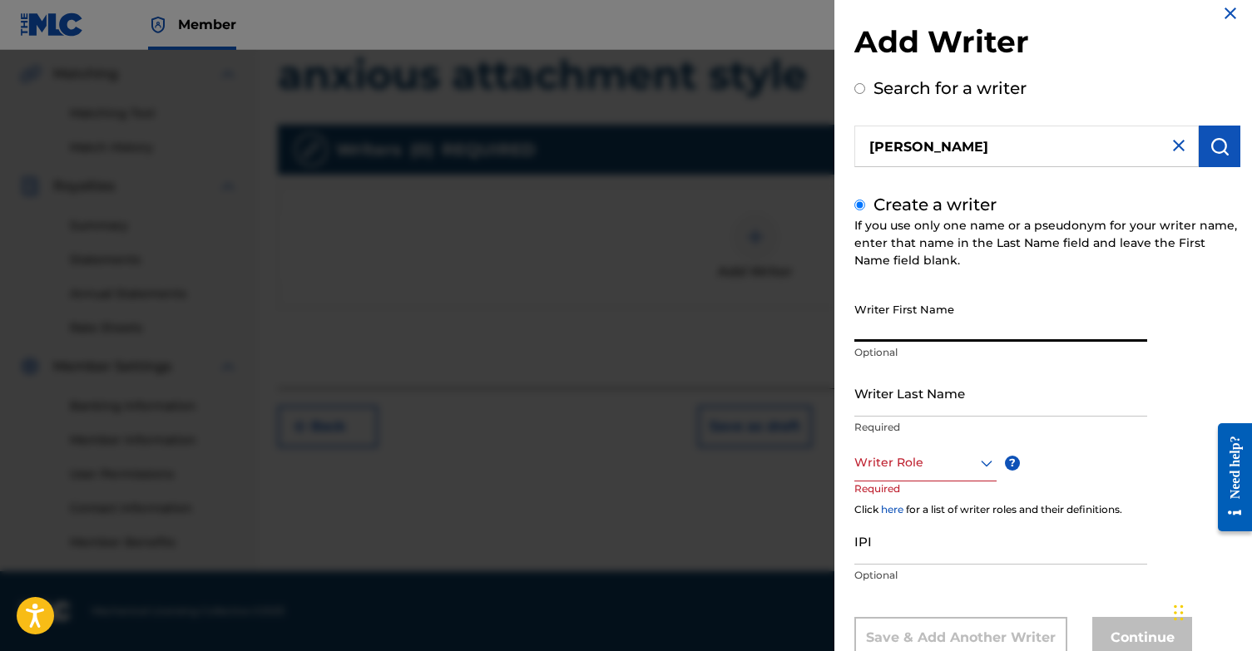
click at [956, 326] on input "Writer First Name" at bounding box center [1000, 317] width 293 height 47
type input "[PERSON_NAME]"
click at [949, 393] on input "Writer Last Name" at bounding box center [1000, 392] width 293 height 47
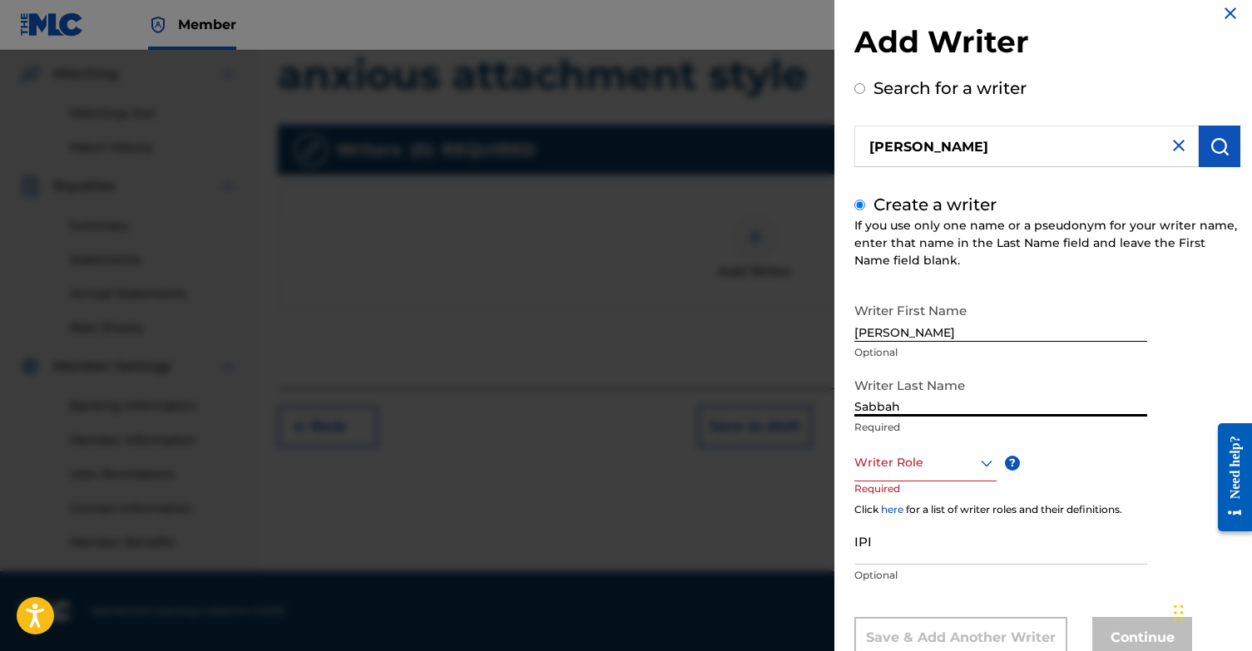
type input "Sabbah"
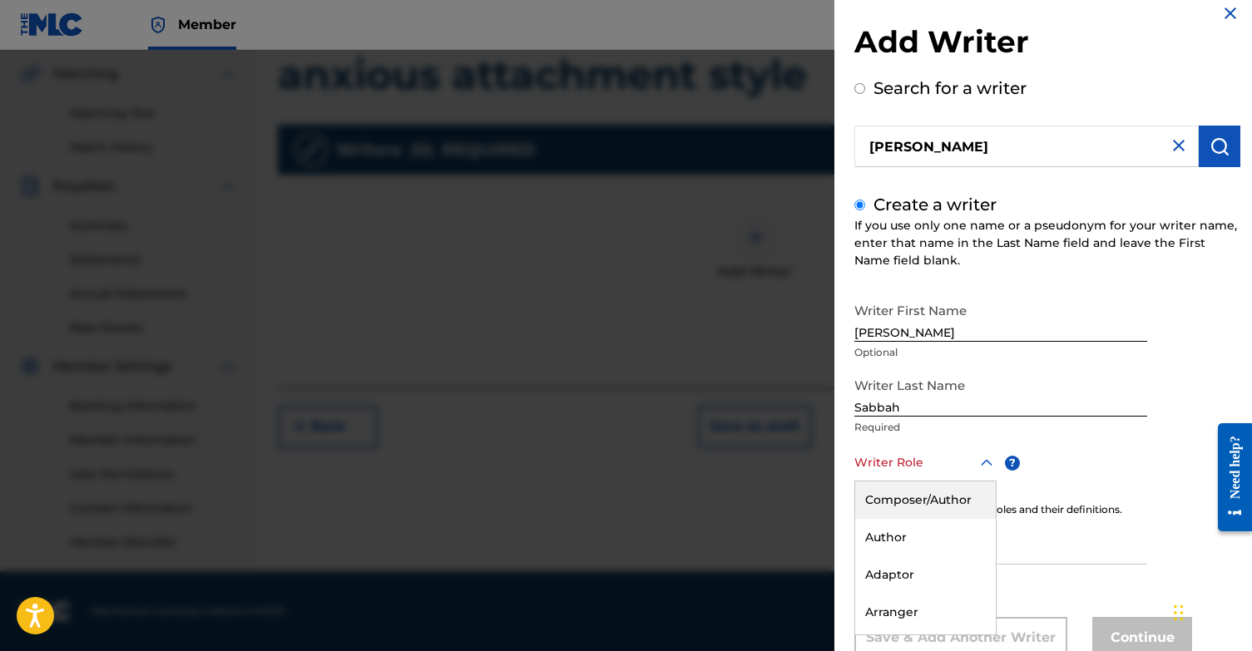
click at [949, 461] on div "Composer/Author, 1 of 8. 8 results available. Use Up and Down to choose options…" at bounding box center [925, 462] width 142 height 37
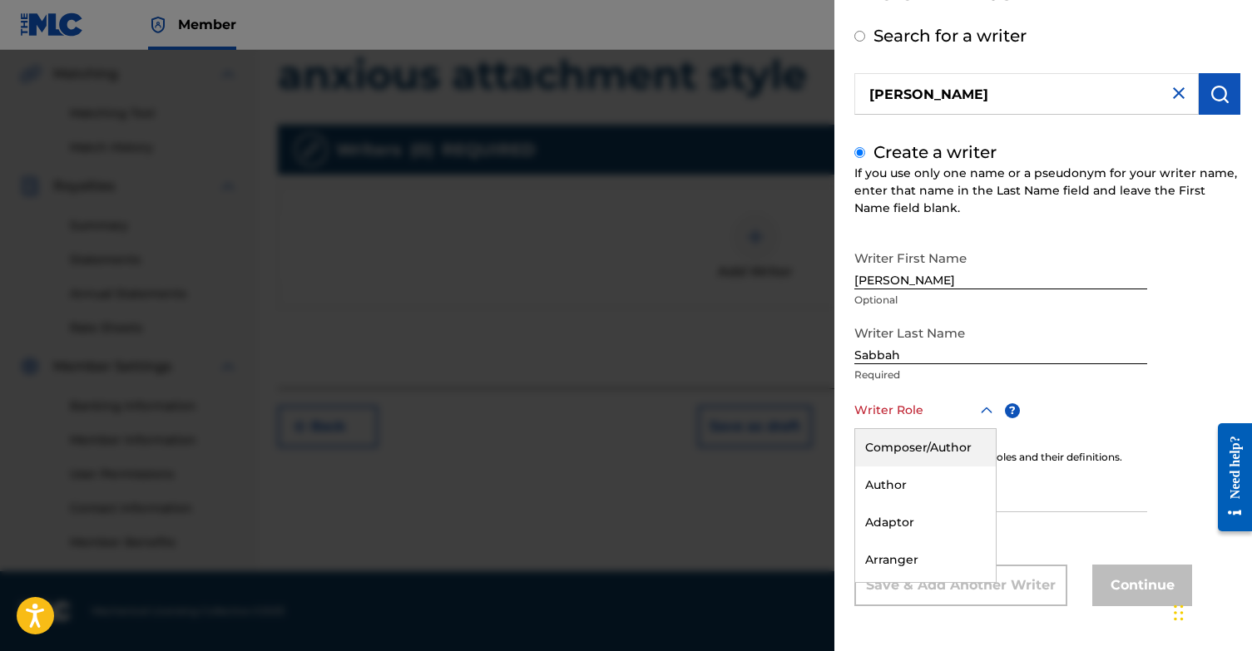
click at [927, 443] on div "Composer/Author" at bounding box center [925, 447] width 141 height 37
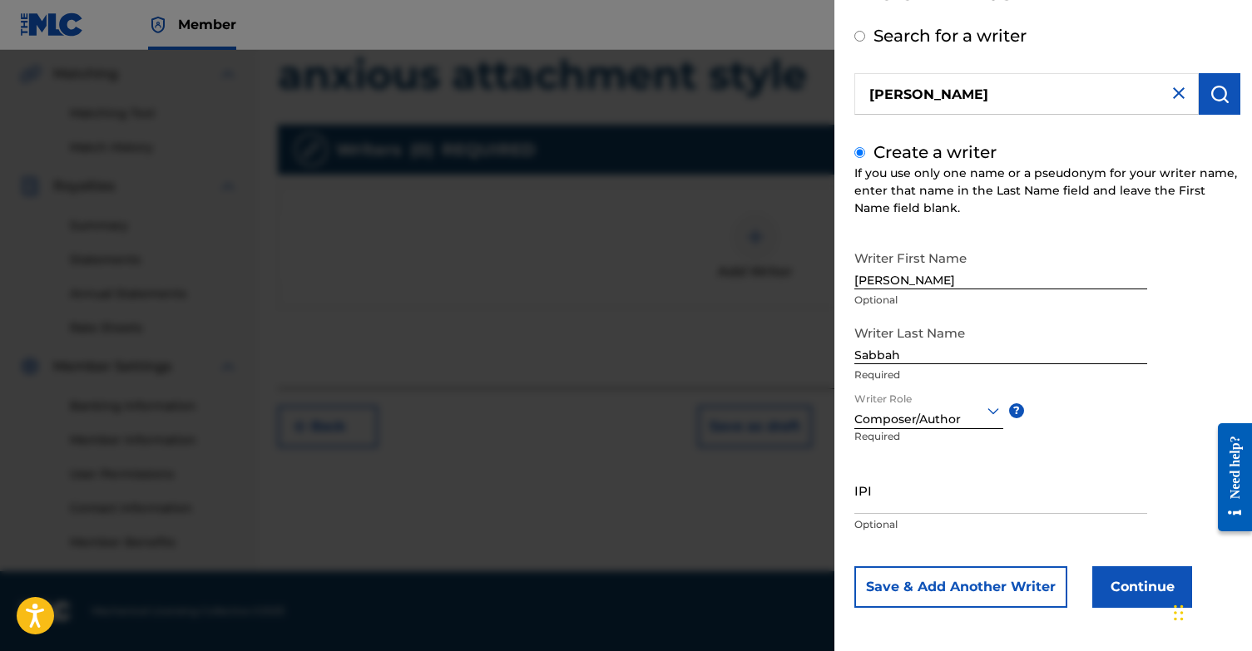
click at [910, 498] on input "IPI" at bounding box center [1000, 490] width 293 height 47
paste input "1131868364"
type input "1131868364"
click at [1144, 586] on button "Continue" at bounding box center [1142, 587] width 100 height 42
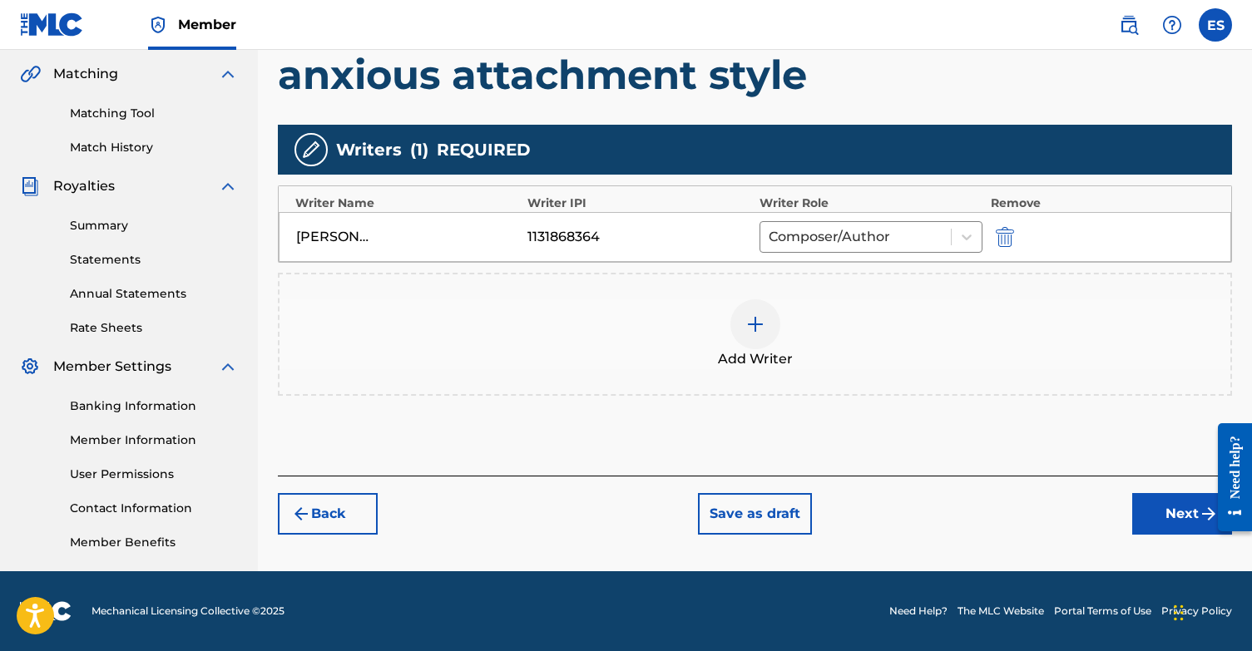
click at [1165, 520] on button "Next" at bounding box center [1182, 514] width 100 height 42
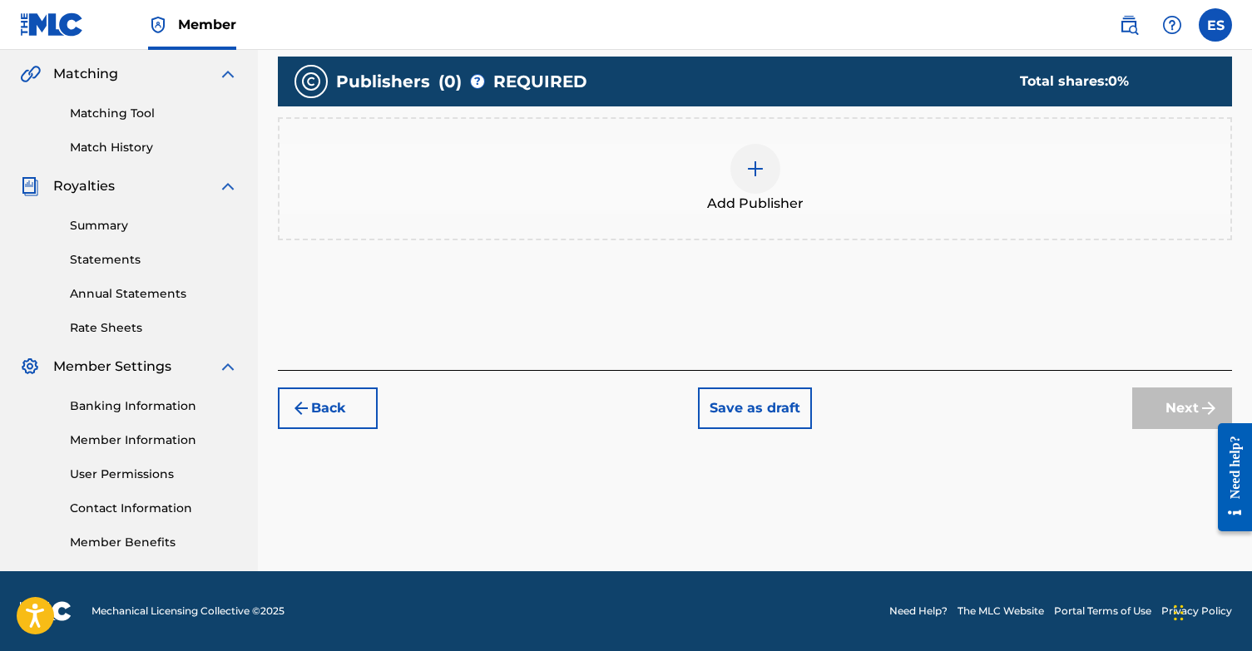
scroll to position [75, 0]
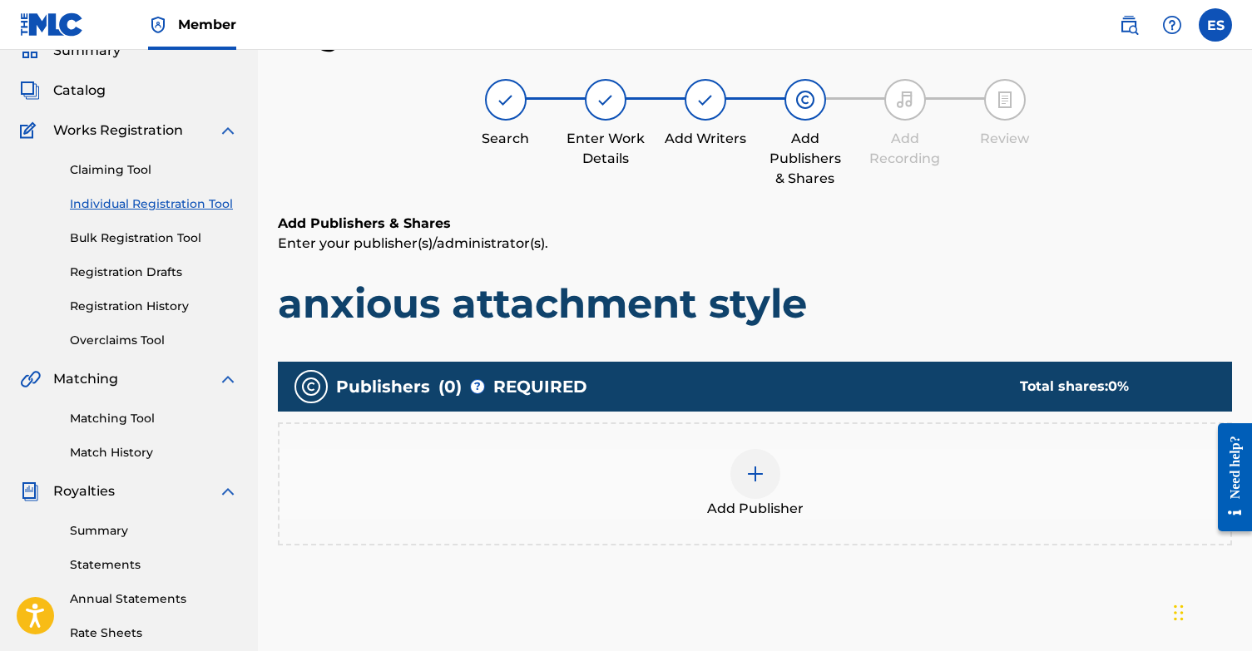
click at [750, 467] on img at bounding box center [755, 474] width 20 height 20
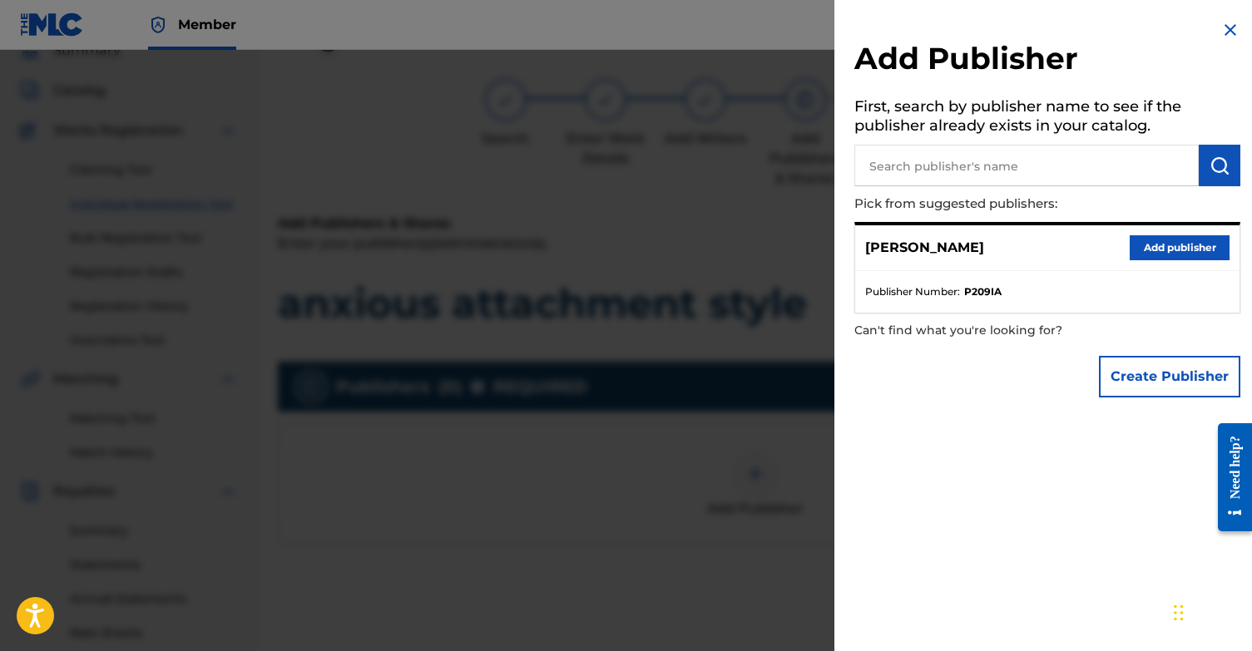
click at [1144, 246] on button "Add publisher" at bounding box center [1179, 247] width 100 height 25
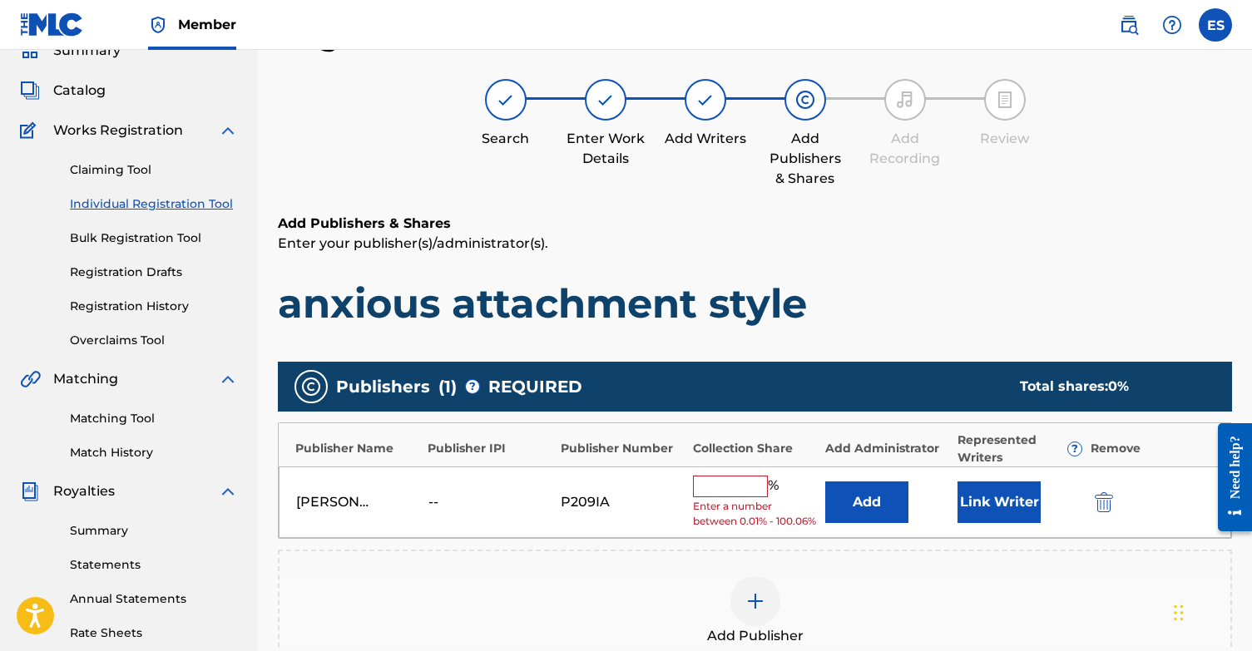
click at [732, 495] on div "%" at bounding box center [738, 487] width 90 height 22
click at [724, 483] on input "text" at bounding box center [730, 487] width 75 height 22
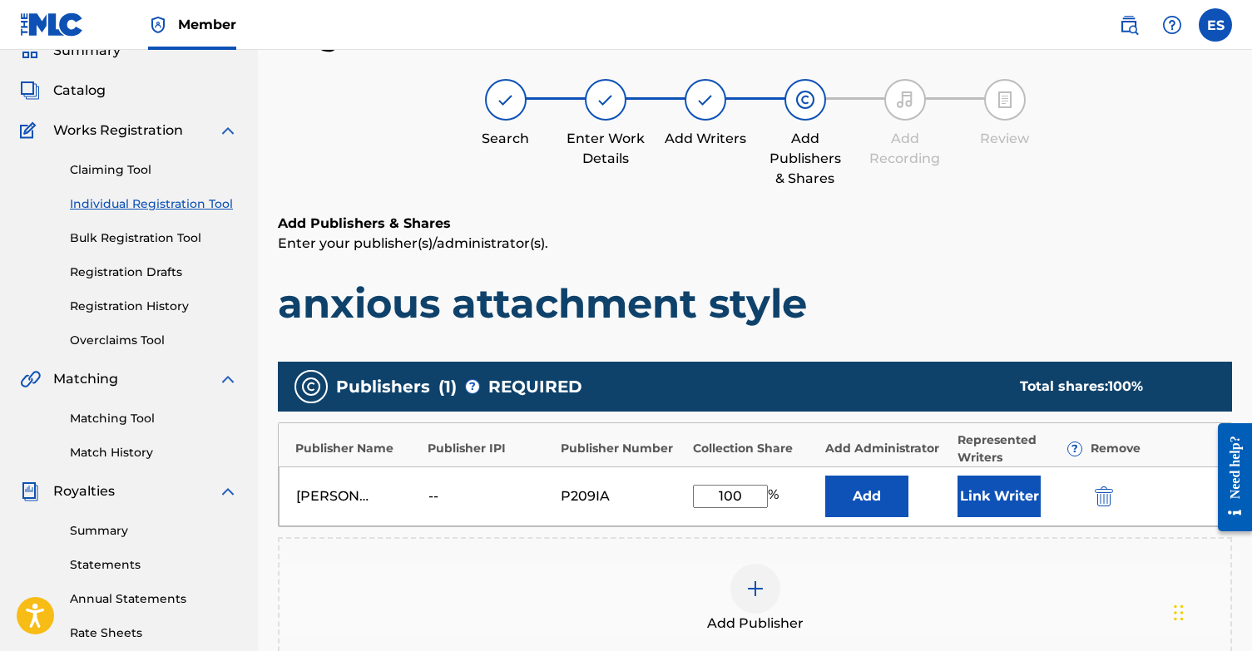
type input "100"
click at [1017, 508] on button "Link Writer" at bounding box center [998, 497] width 83 height 42
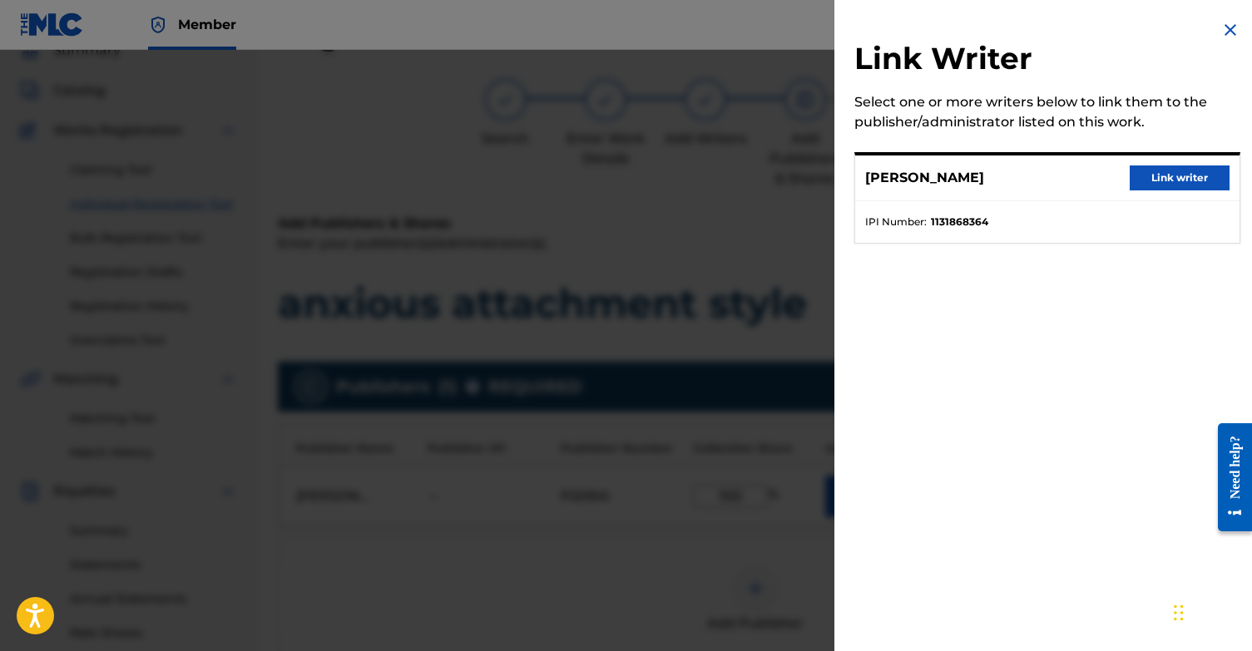
click at [1179, 171] on button "Link writer" at bounding box center [1179, 178] width 100 height 25
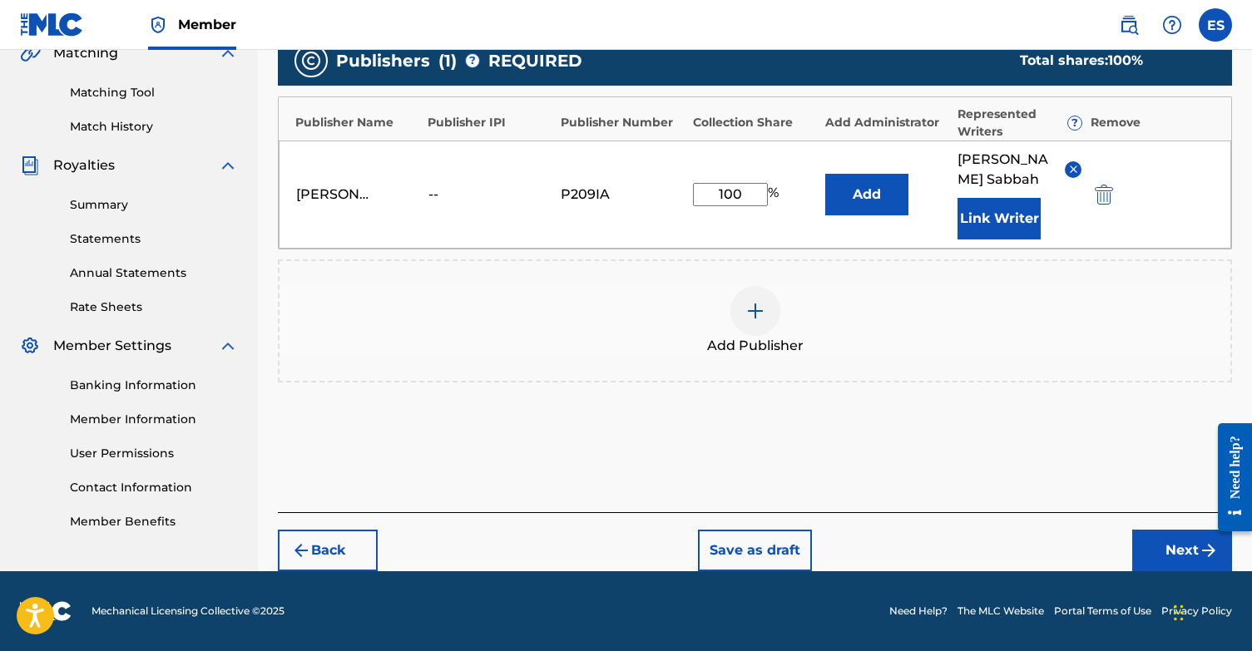
click at [1167, 547] on button "Next" at bounding box center [1182, 551] width 100 height 42
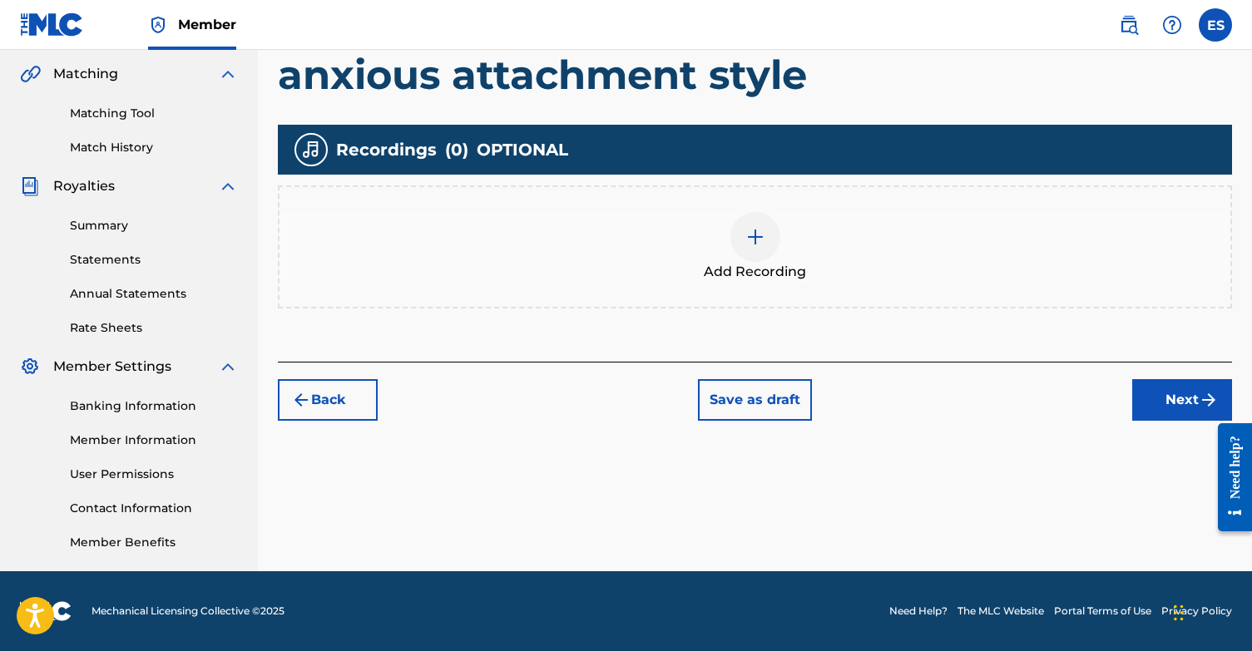
click at [1159, 394] on button "Next" at bounding box center [1182, 400] width 100 height 42
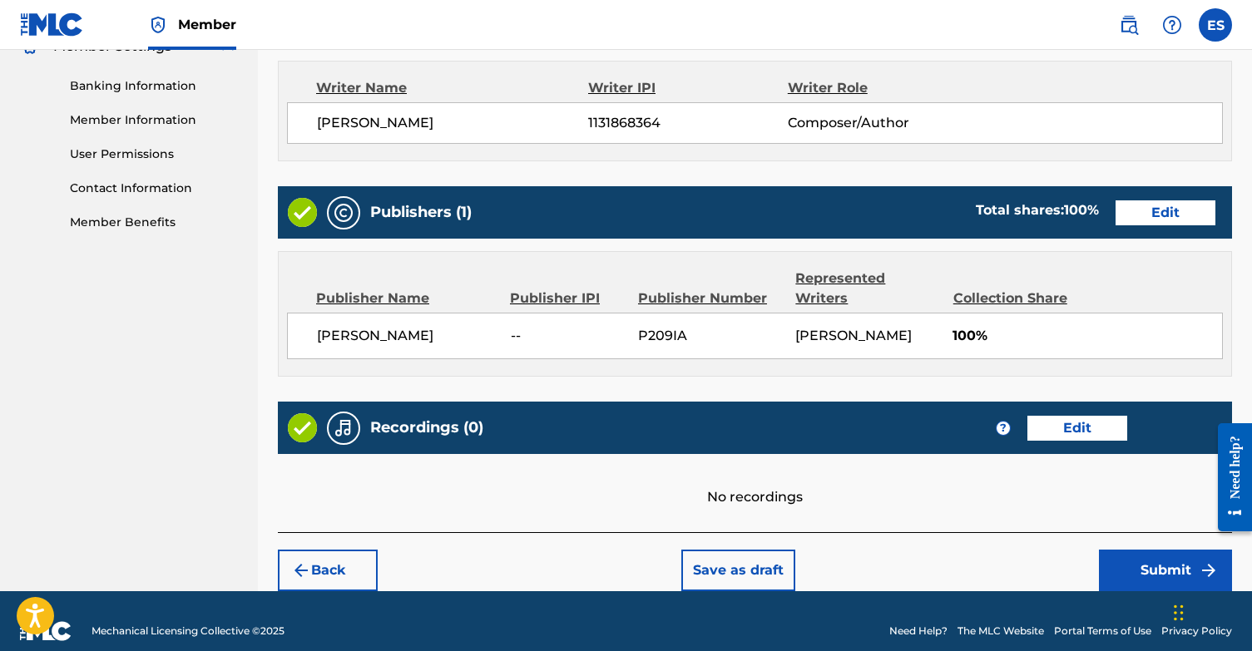
scroll to position [699, 0]
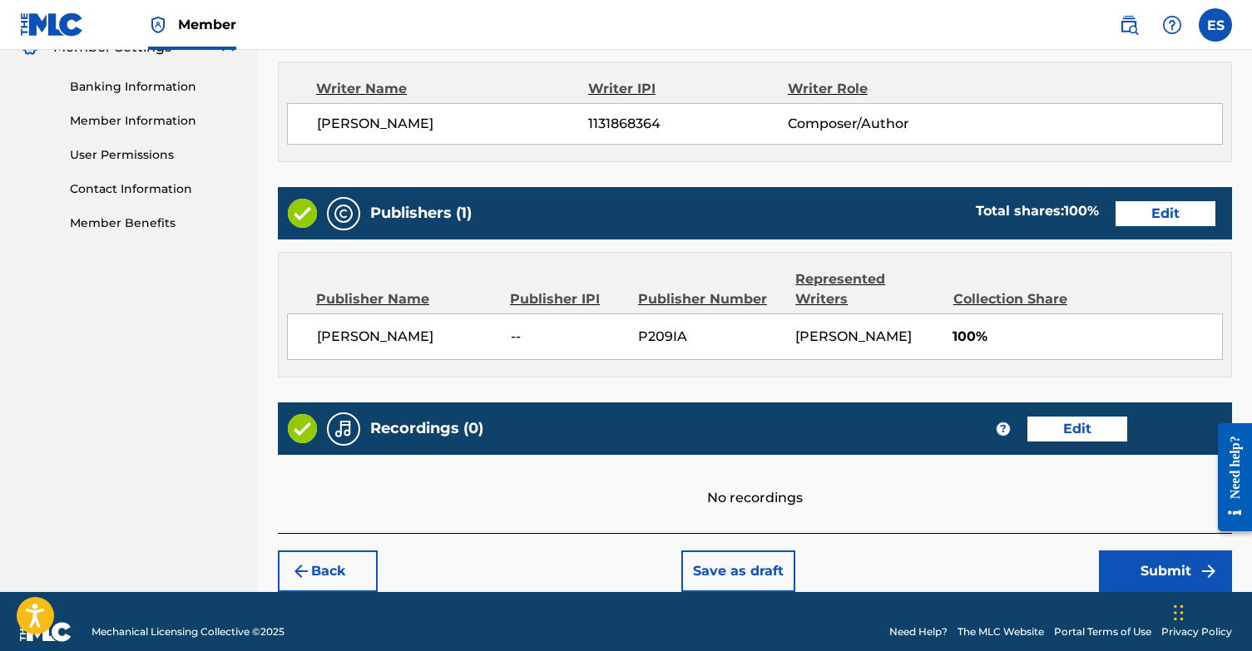
click at [1160, 551] on button "Submit" at bounding box center [1165, 572] width 133 height 42
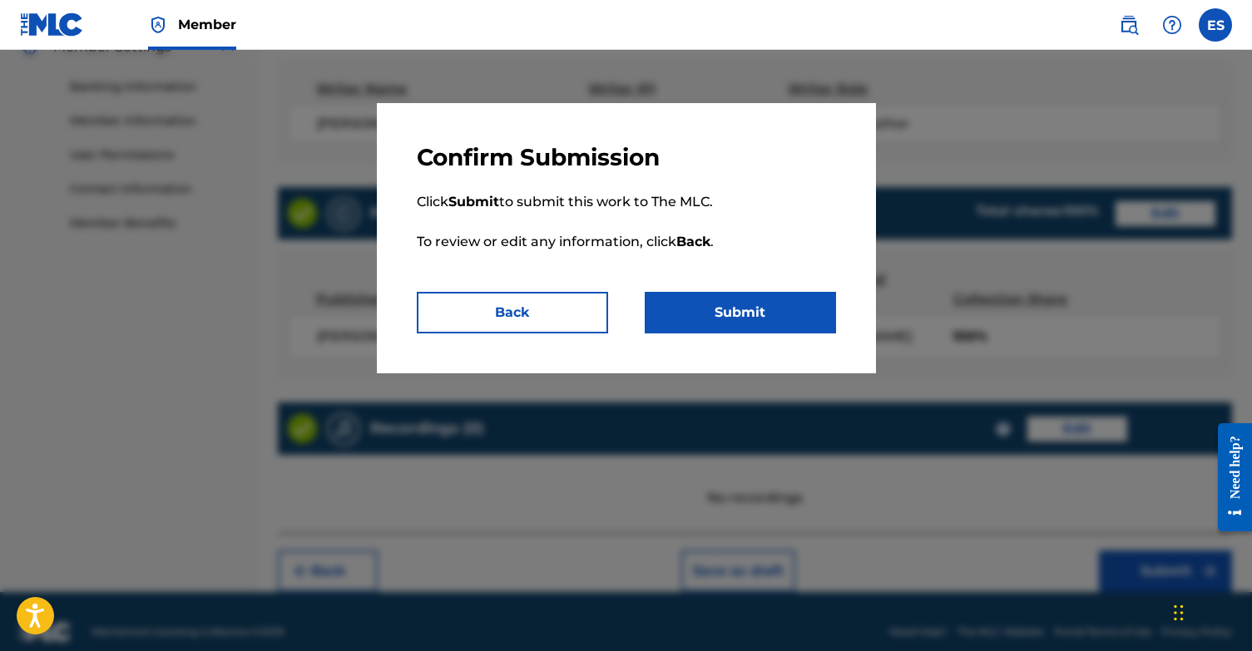
click at [714, 314] on button "Submit" at bounding box center [740, 313] width 191 height 42
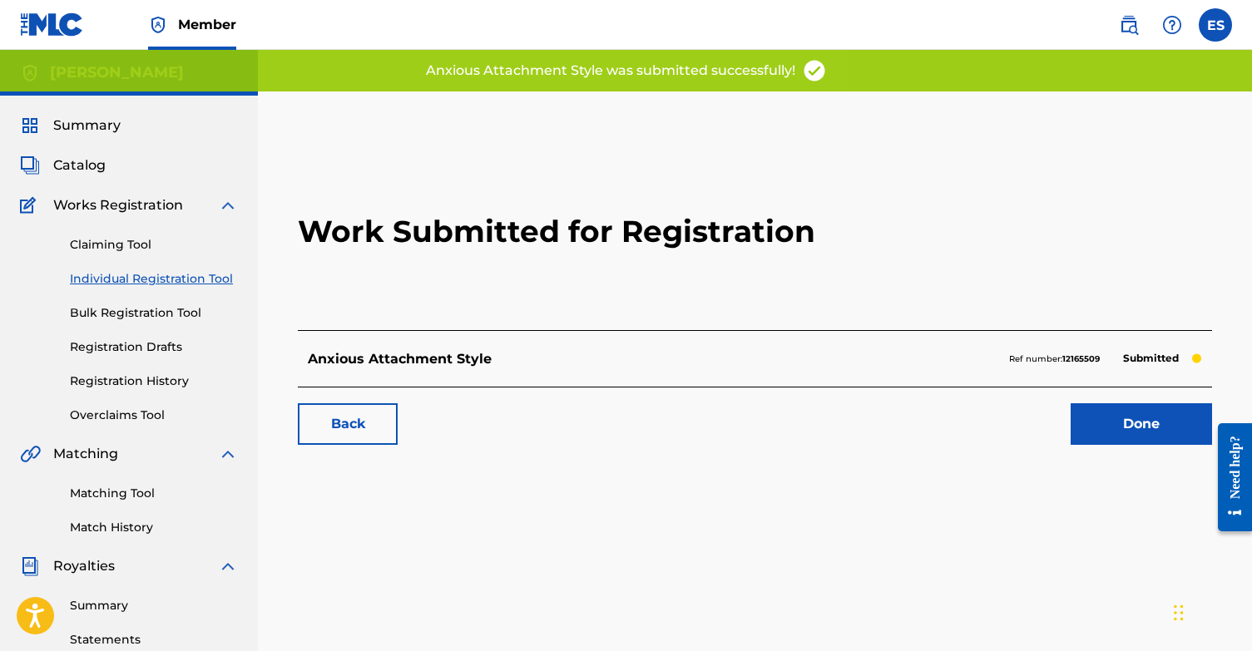
click at [1137, 423] on link "Done" at bounding box center [1140, 424] width 141 height 42
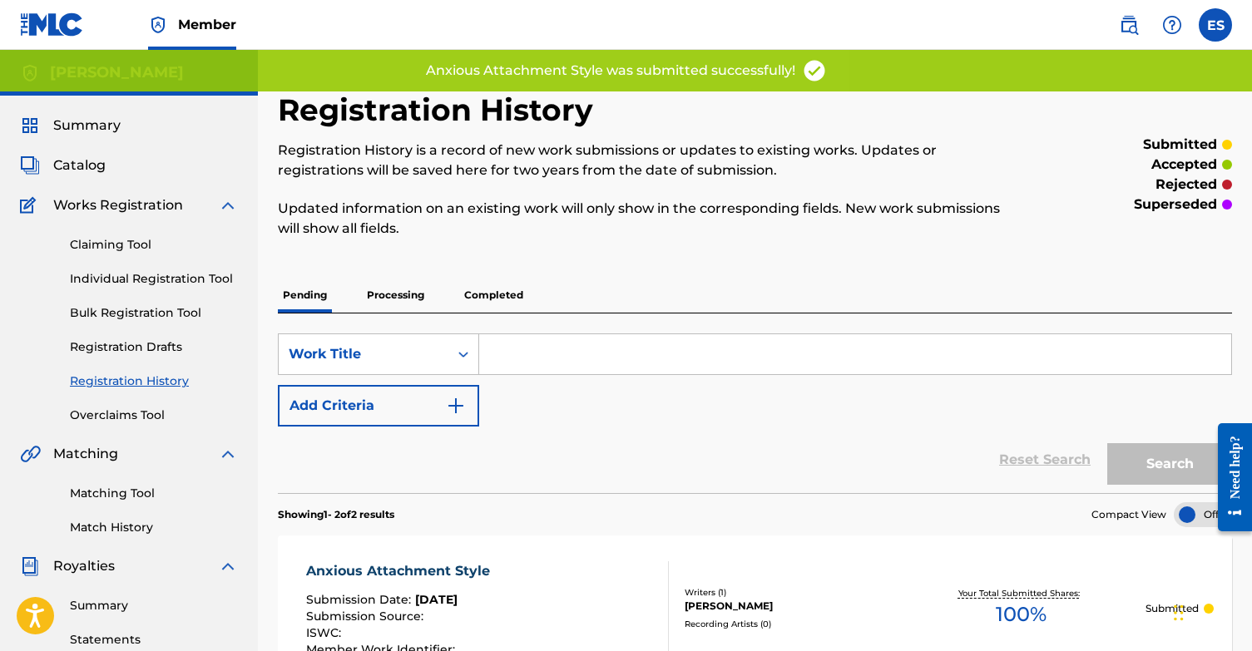
click at [151, 280] on link "Individual Registration Tool" at bounding box center [154, 278] width 168 height 17
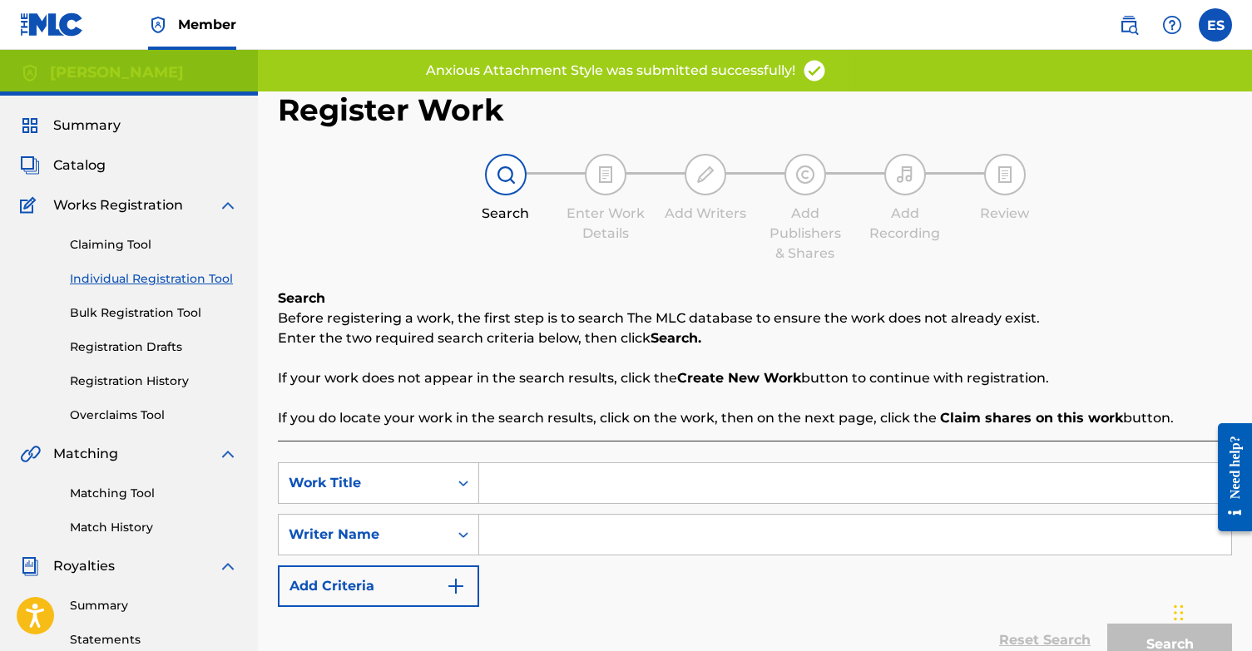
click at [560, 489] on input "Search Form" at bounding box center [855, 483] width 752 height 40
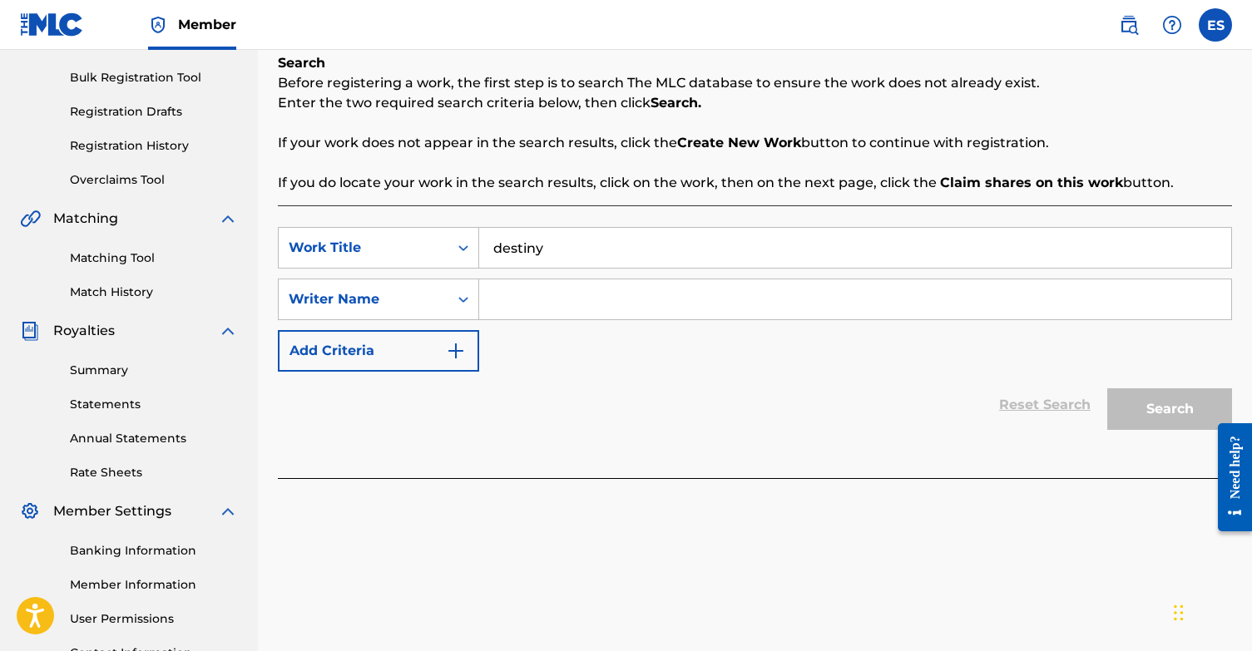
scroll to position [264, 0]
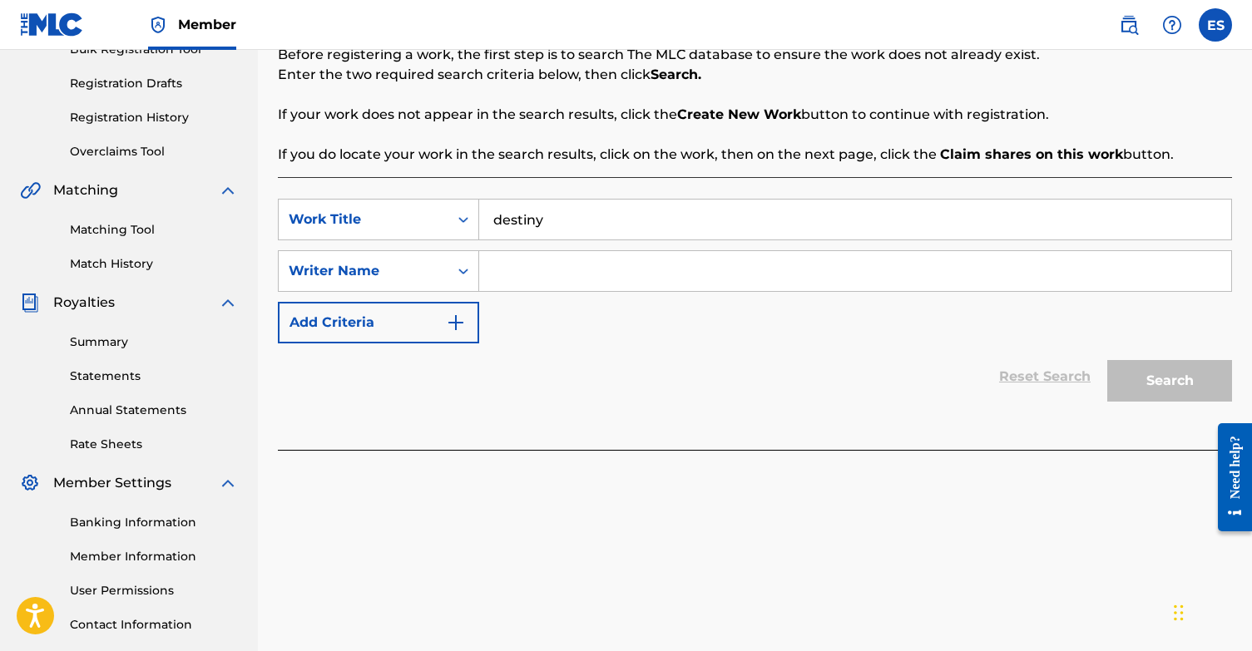
type input "destiny"
click at [599, 274] on input "Search Form" at bounding box center [855, 271] width 752 height 40
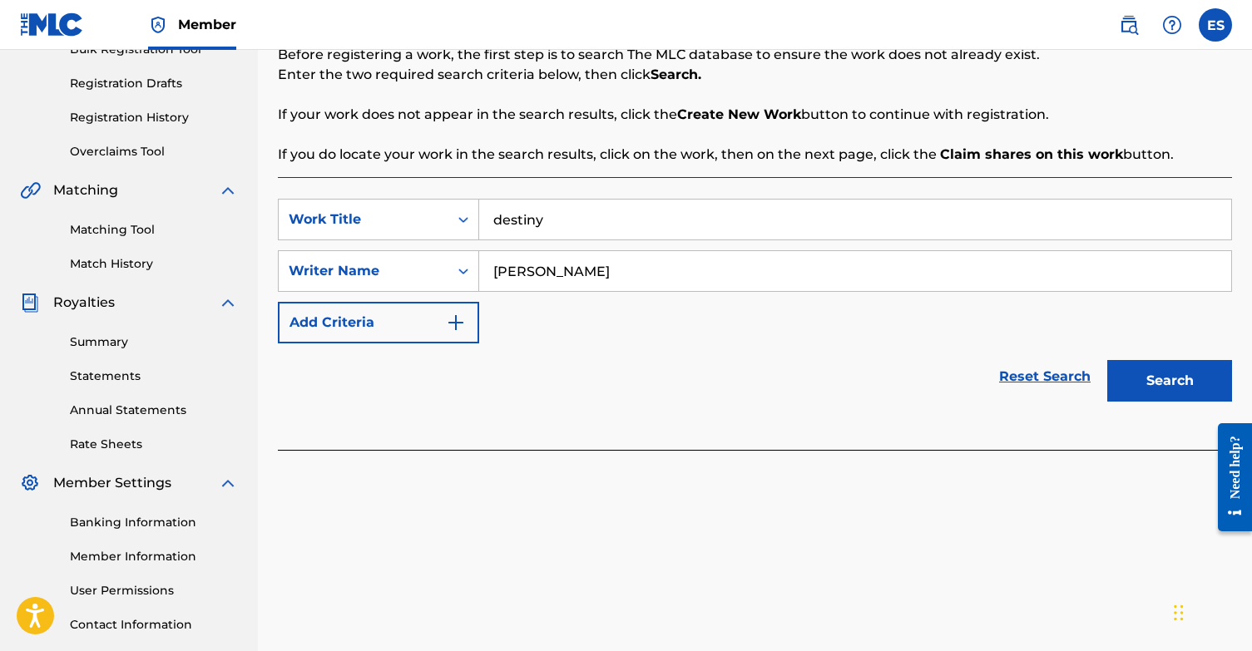
type input "[PERSON_NAME]"
drag, startPoint x: 792, startPoint y: 281, endPoint x: 1186, endPoint y: 385, distance: 407.7
click at [1186, 385] on button "Search" at bounding box center [1169, 381] width 125 height 42
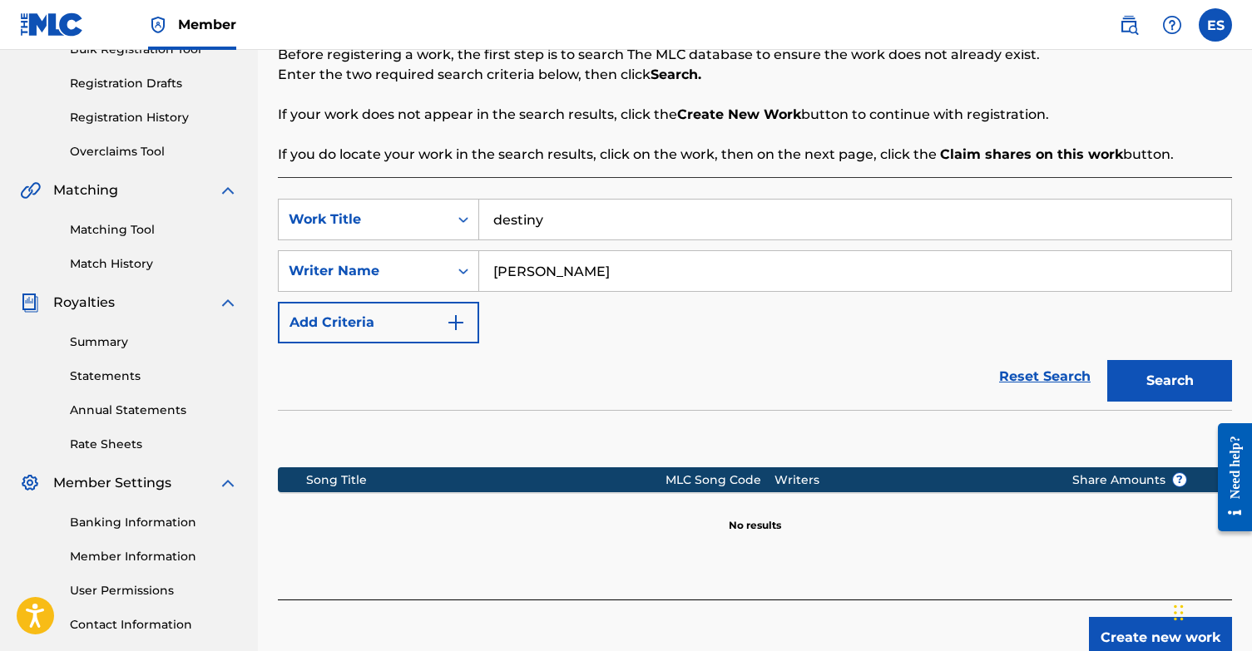
click at [1124, 637] on button "Create new work" at bounding box center [1160, 638] width 143 height 42
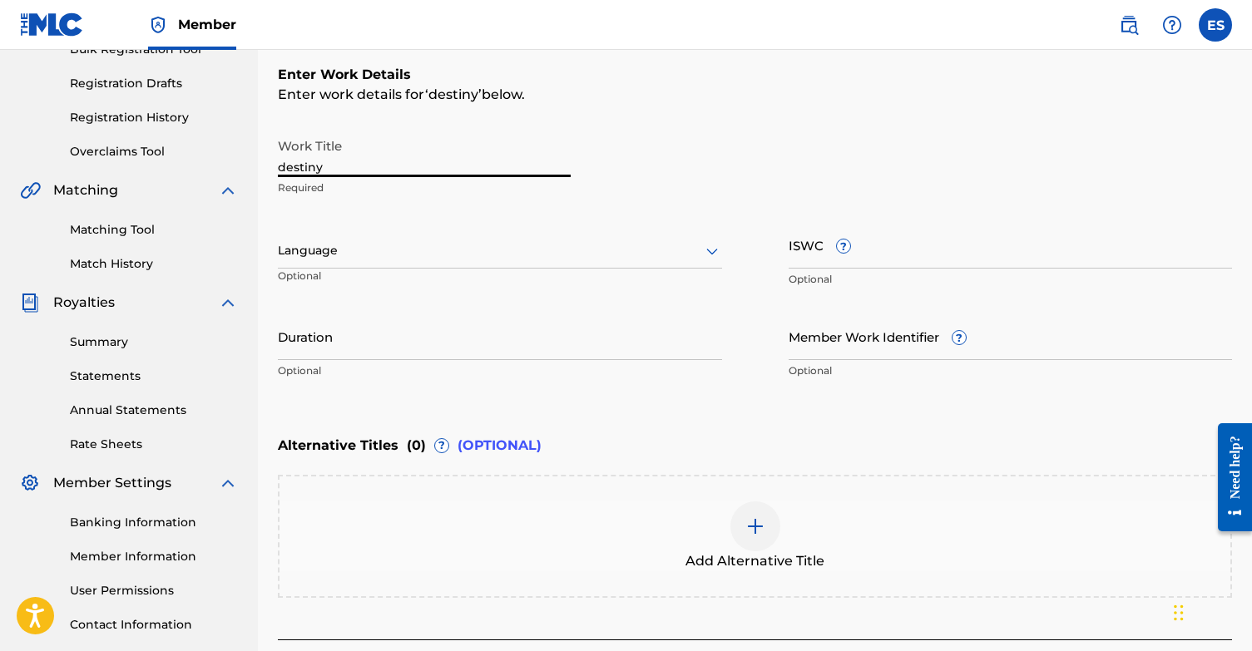
click at [358, 159] on input "destiny" at bounding box center [424, 153] width 293 height 47
click at [357, 168] on input "destiny" at bounding box center [424, 153] width 293 height 47
type input "destiny (a match made out of sky)"
click at [443, 244] on div at bounding box center [500, 250] width 444 height 21
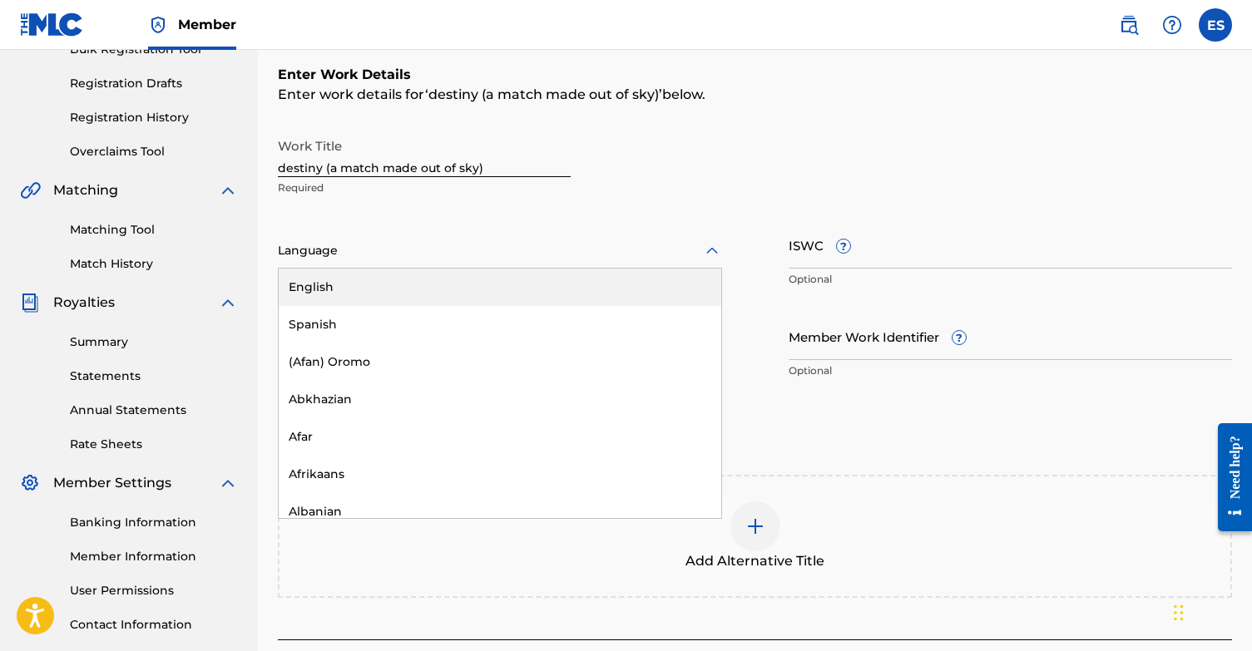
click at [409, 285] on div "English" at bounding box center [500, 287] width 442 height 37
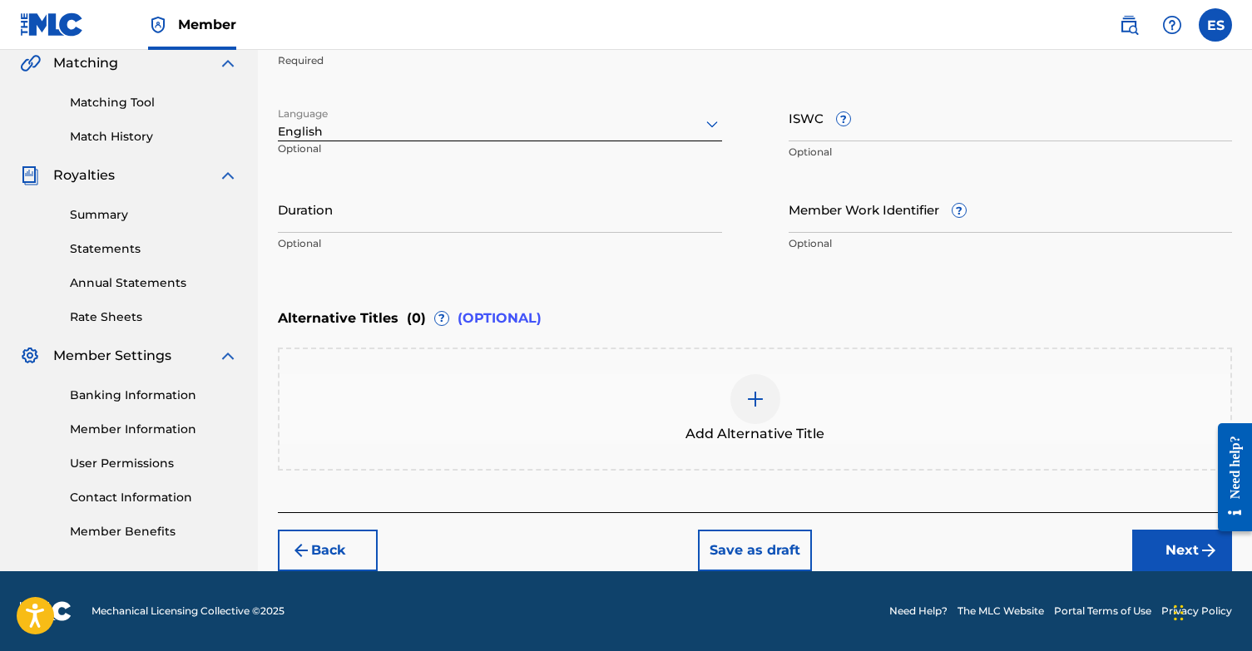
click at [1151, 547] on button "Next" at bounding box center [1182, 551] width 100 height 42
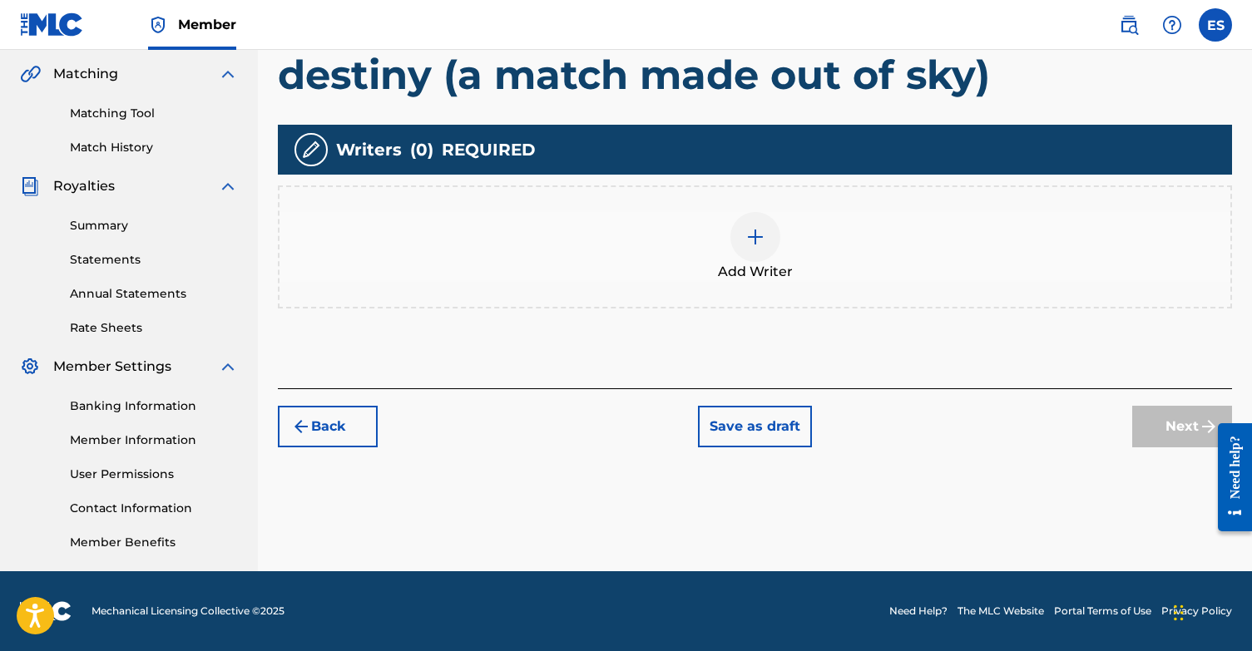
click at [760, 240] on img at bounding box center [755, 237] width 20 height 20
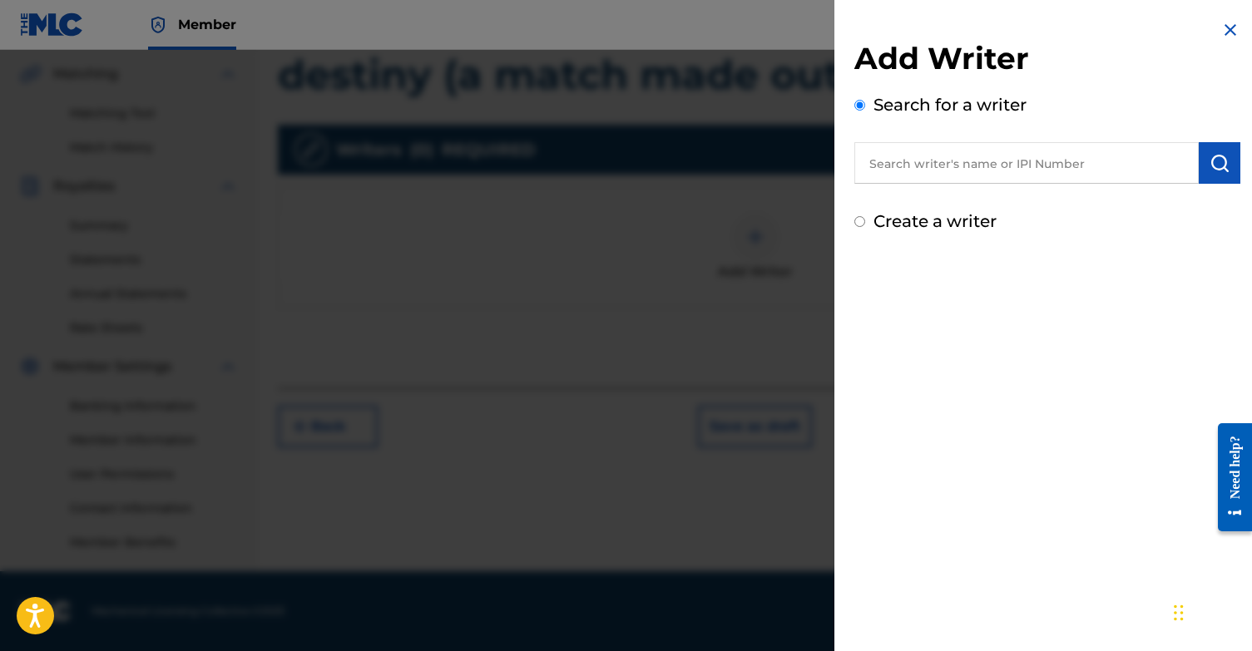
click at [853, 225] on div "Add Writer Search for a writer Create a writer" at bounding box center [1047, 127] width 426 height 254
click at [859, 224] on input "Create a writer" at bounding box center [859, 221] width 11 height 11
radio input "false"
radio input "true"
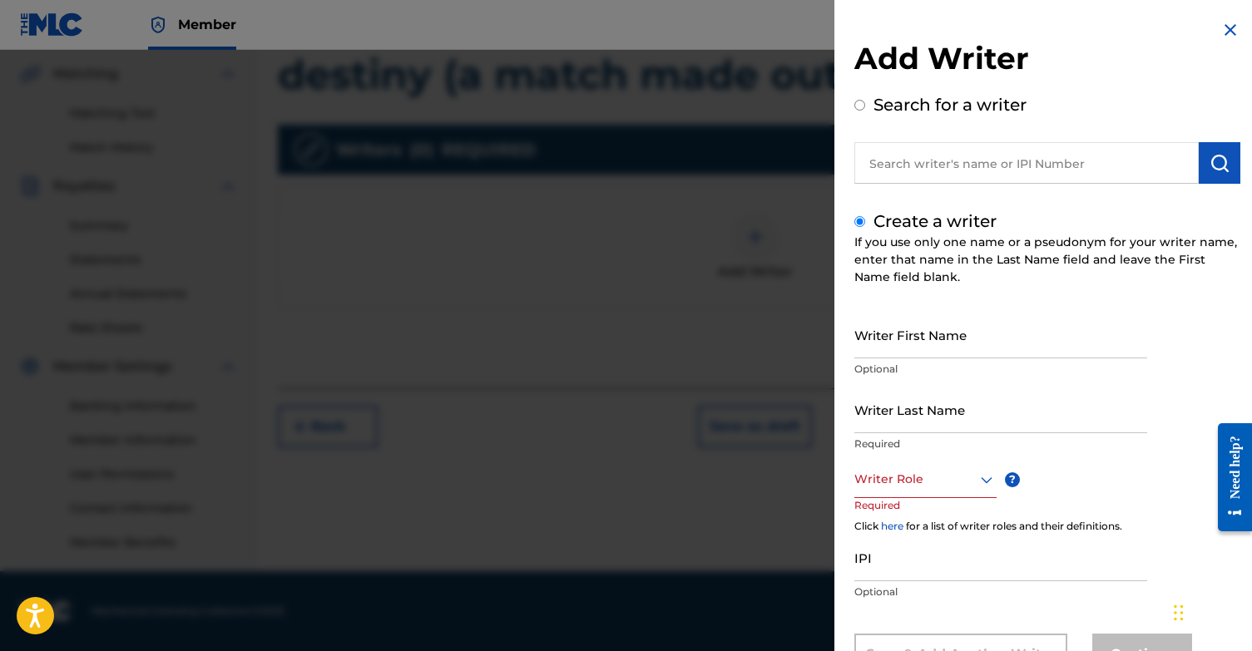
click at [933, 338] on input "Writer First Name" at bounding box center [1000, 334] width 293 height 47
type input "[PERSON_NAME]"
click at [956, 403] on input "Writer Last Name" at bounding box center [1000, 409] width 293 height 47
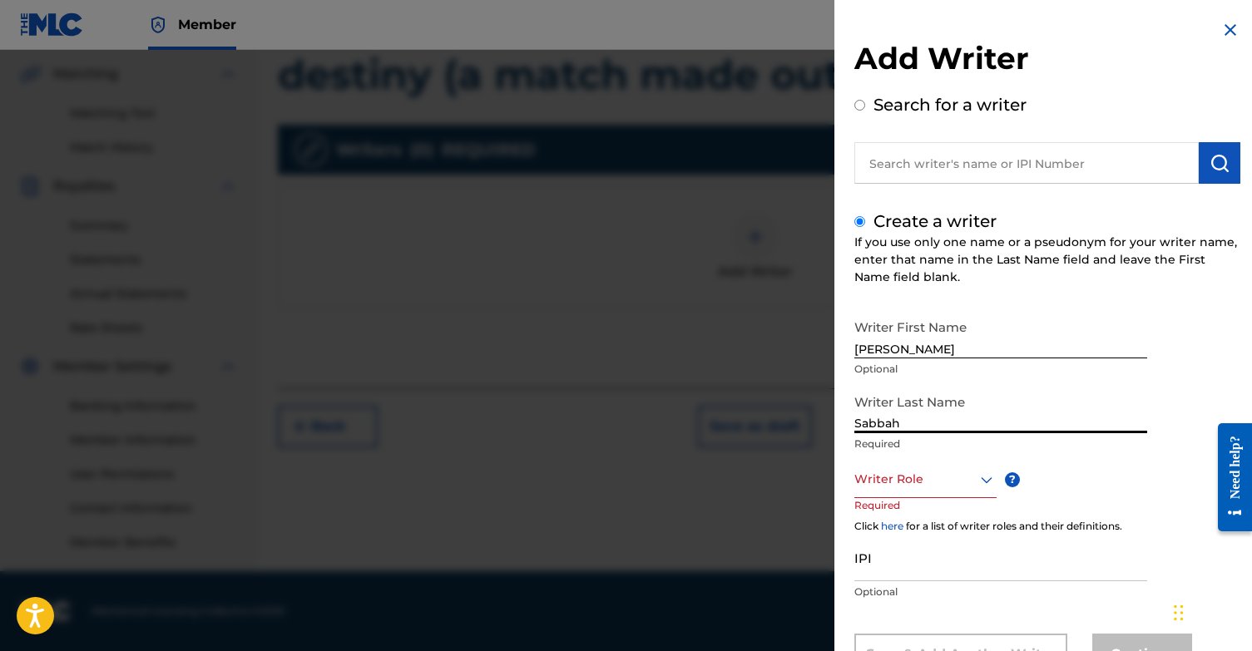
type input "Sabbah"
click at [942, 477] on div "Writer Role" at bounding box center [925, 479] width 142 height 37
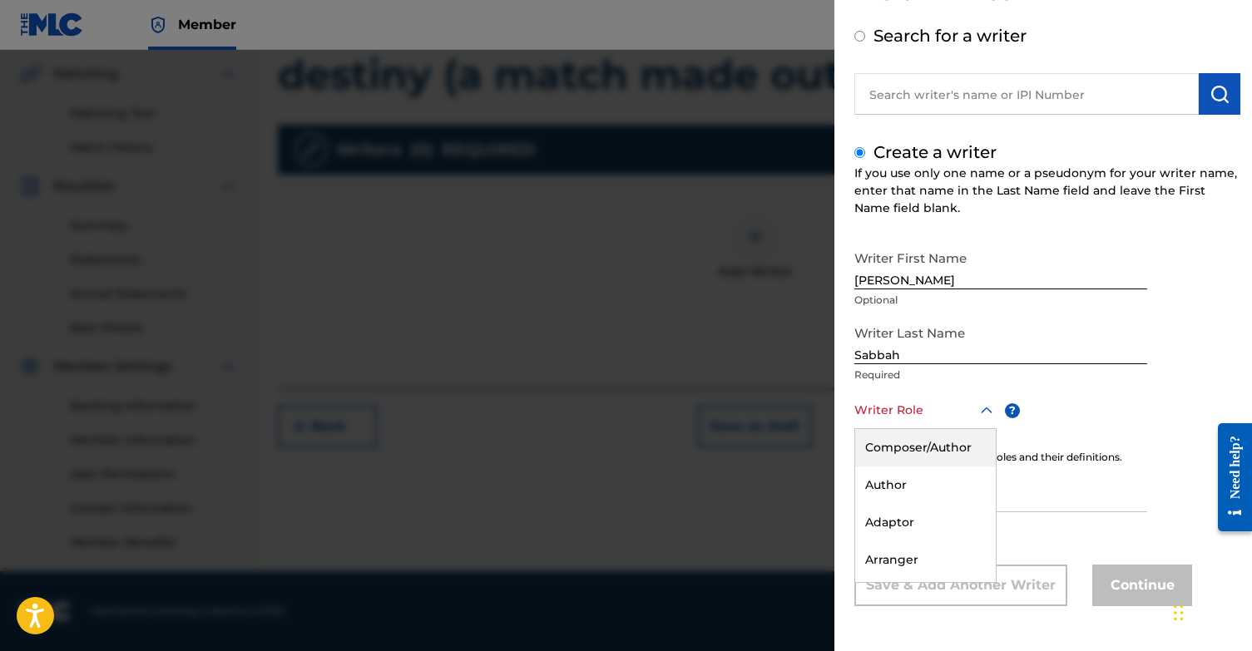
click at [934, 445] on div "Composer/Author" at bounding box center [925, 447] width 141 height 37
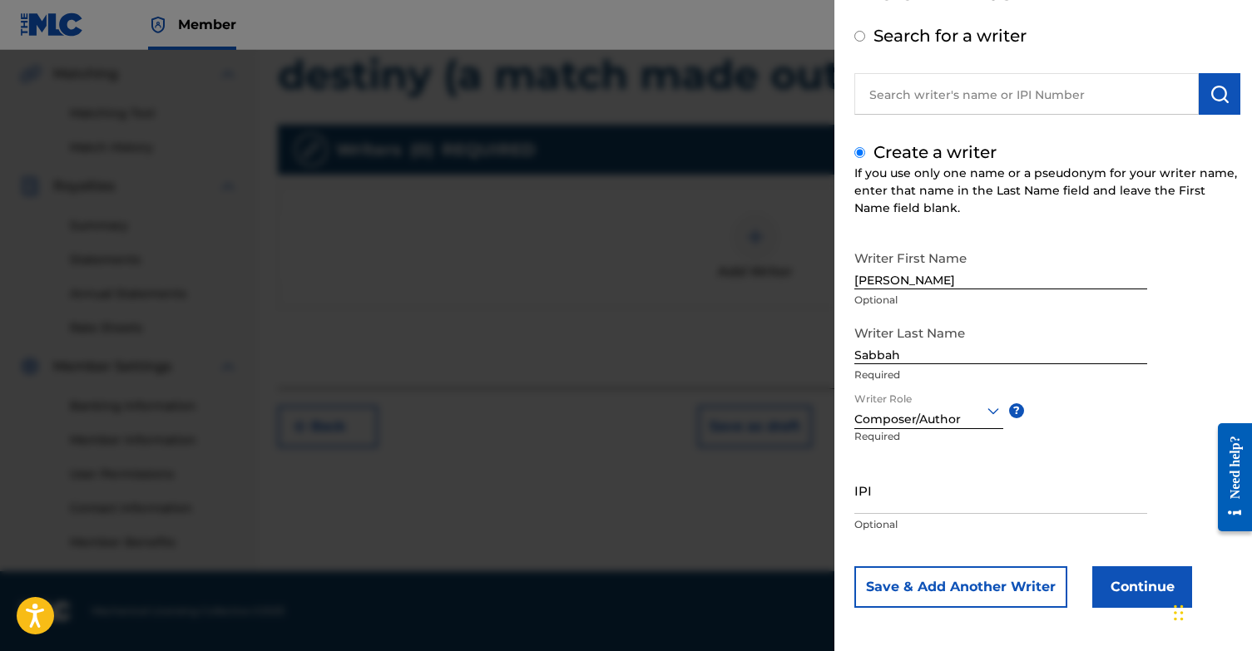
click at [893, 505] on input "IPI" at bounding box center [1000, 490] width 293 height 47
paste input "1131868364"
type input "1131868364"
click at [1144, 596] on button "Continue" at bounding box center [1142, 587] width 100 height 42
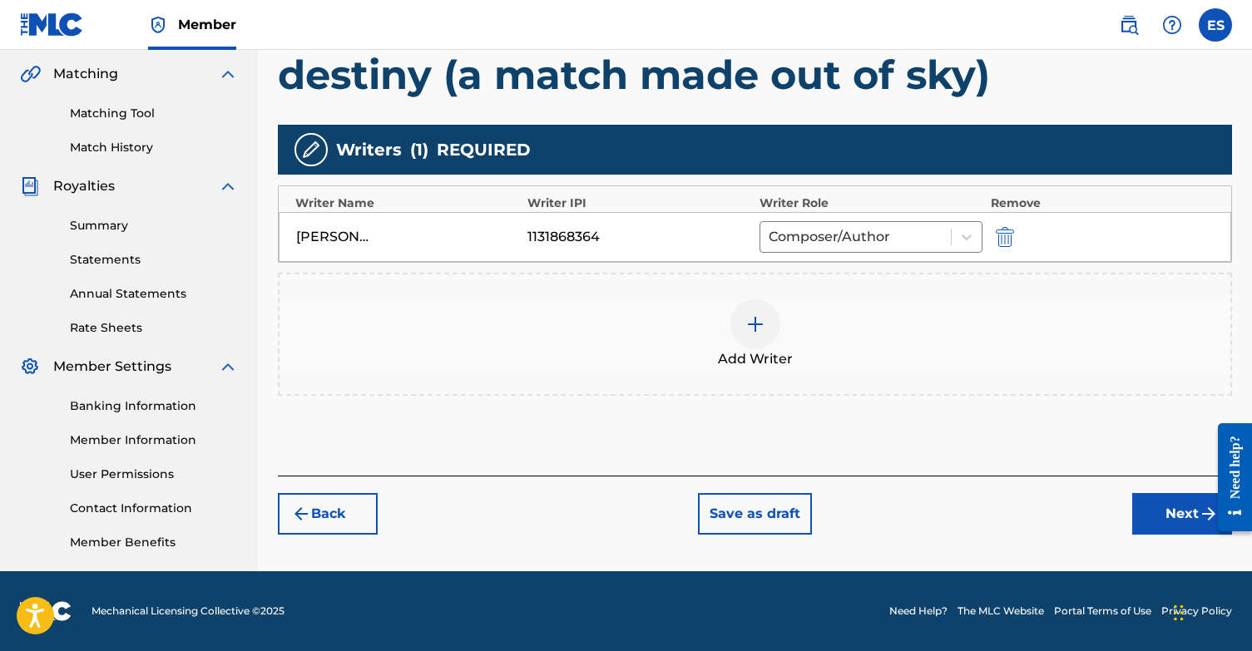
click at [1183, 521] on button "Next" at bounding box center [1182, 514] width 100 height 42
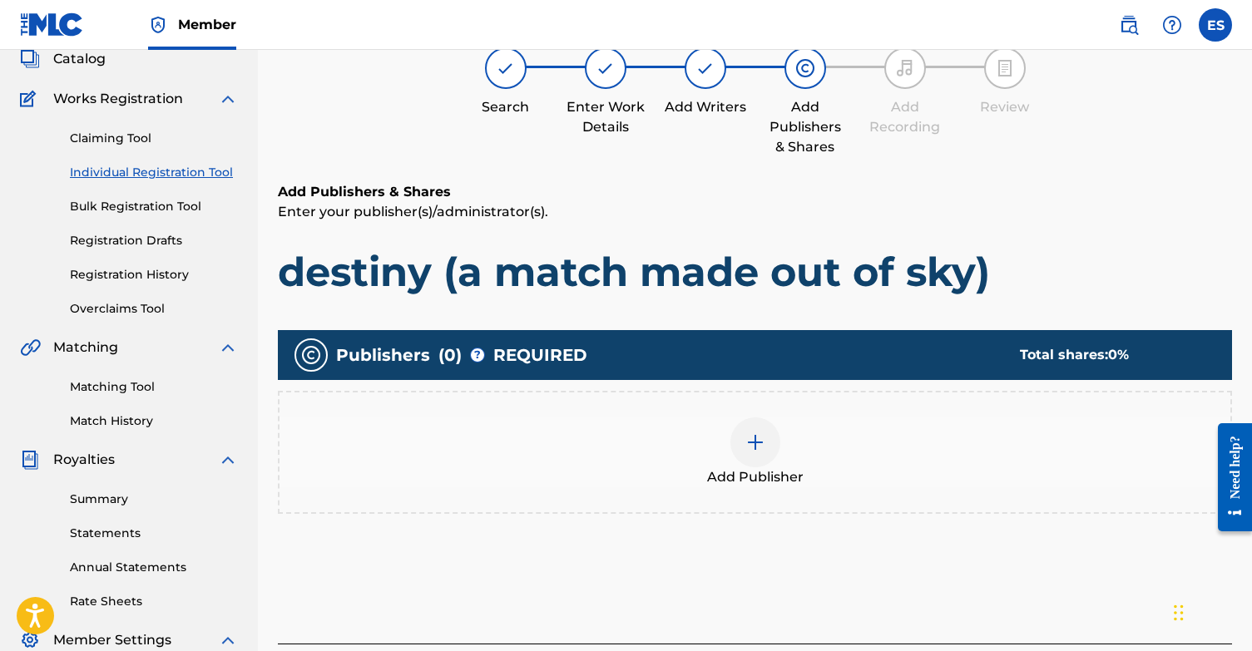
scroll to position [75, 0]
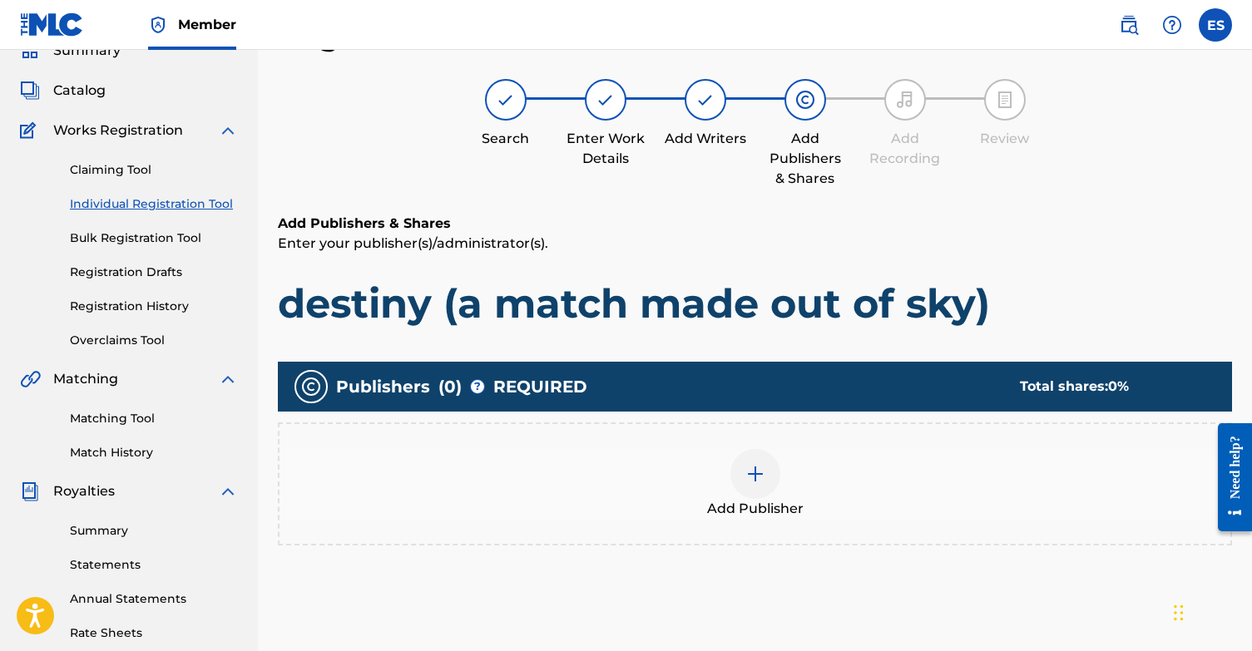
click at [749, 484] on div at bounding box center [755, 474] width 50 height 50
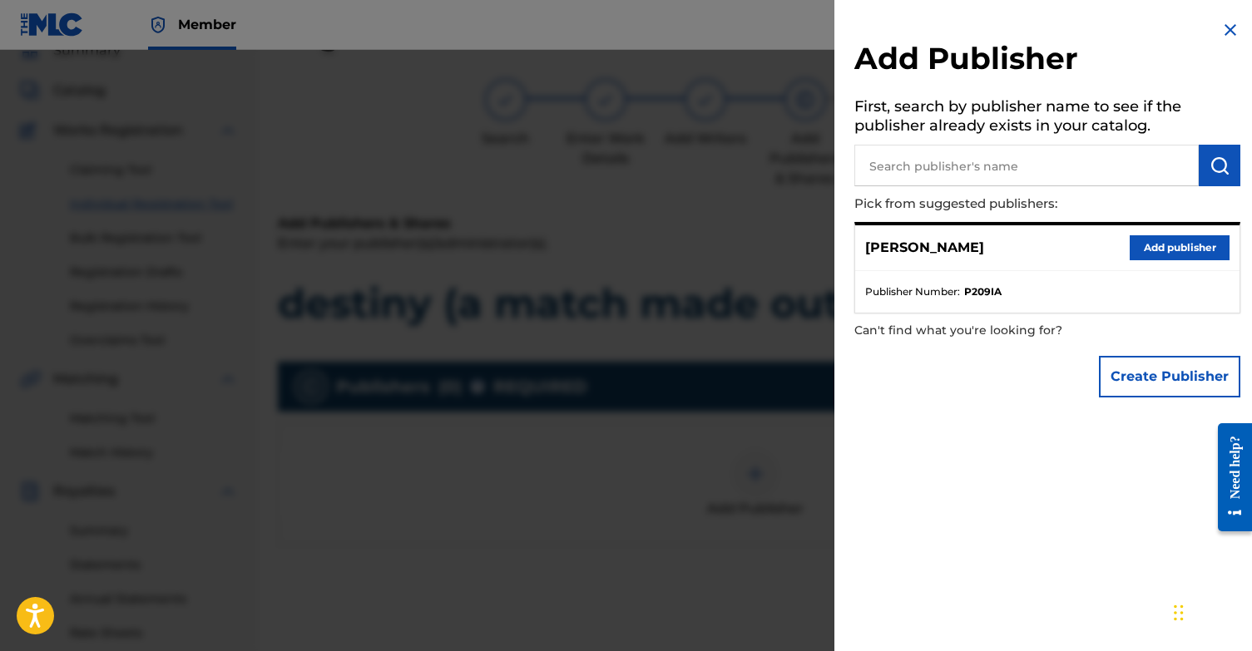
click at [1189, 249] on button "Add publisher" at bounding box center [1179, 247] width 100 height 25
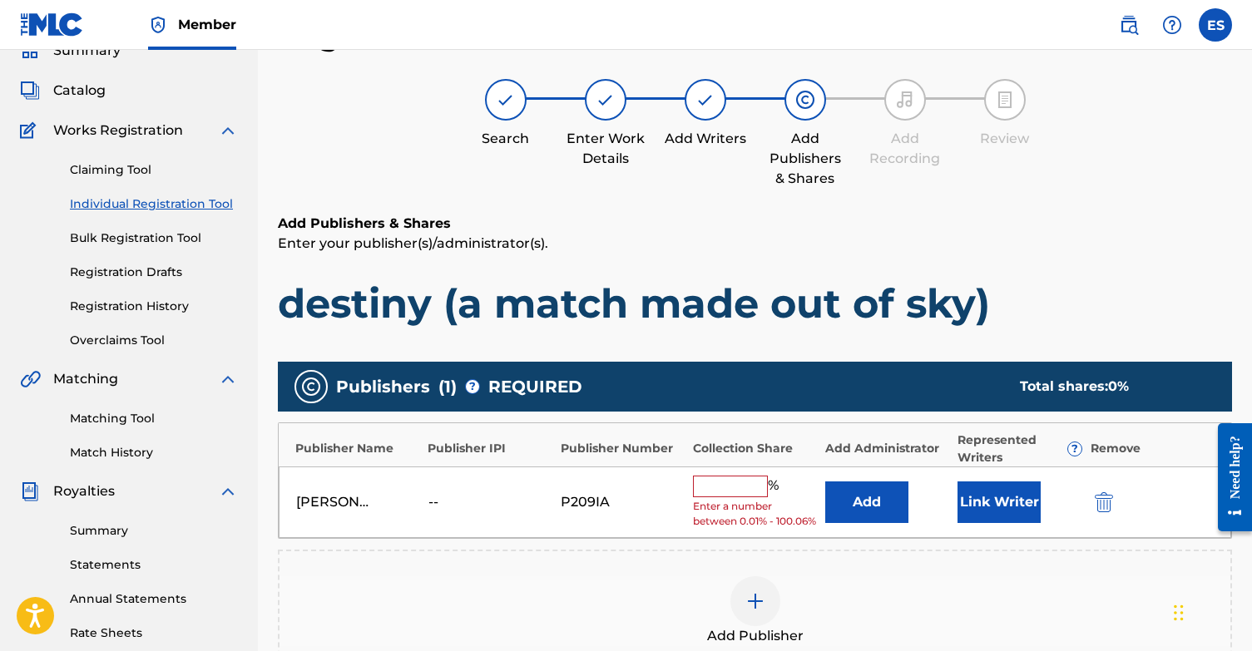
click at [748, 480] on input "text" at bounding box center [730, 487] width 75 height 22
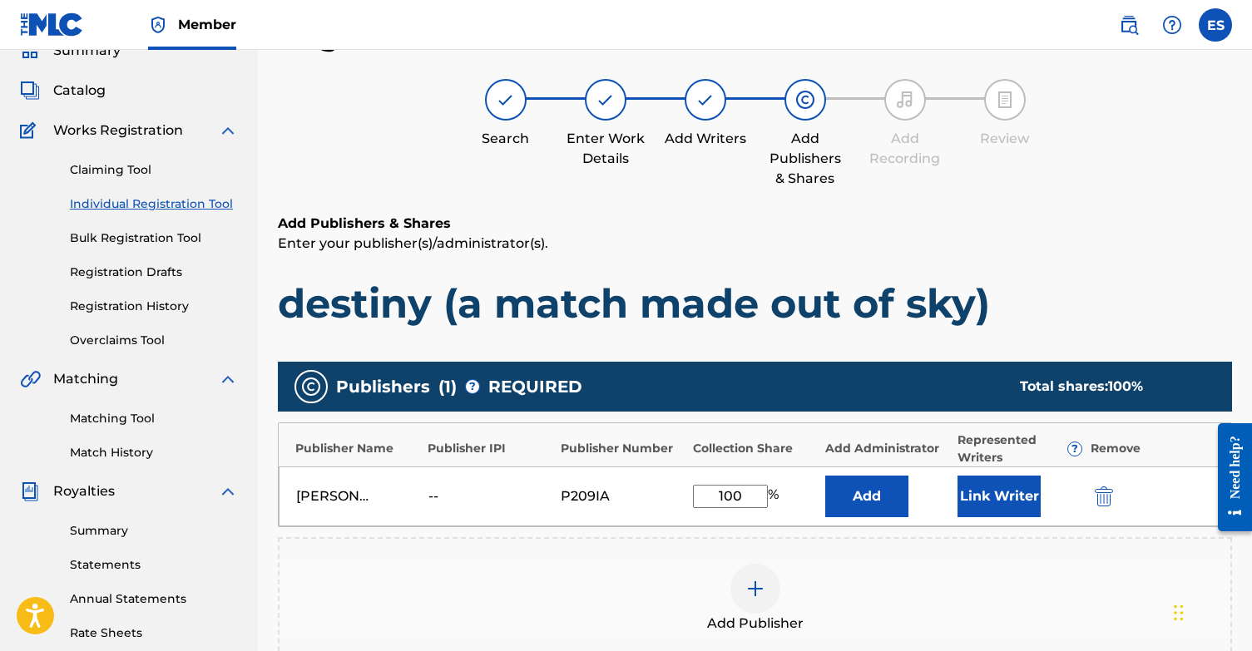
type input "100"
click at [887, 558] on div "Add Publisher" at bounding box center [755, 598] width 954 height 123
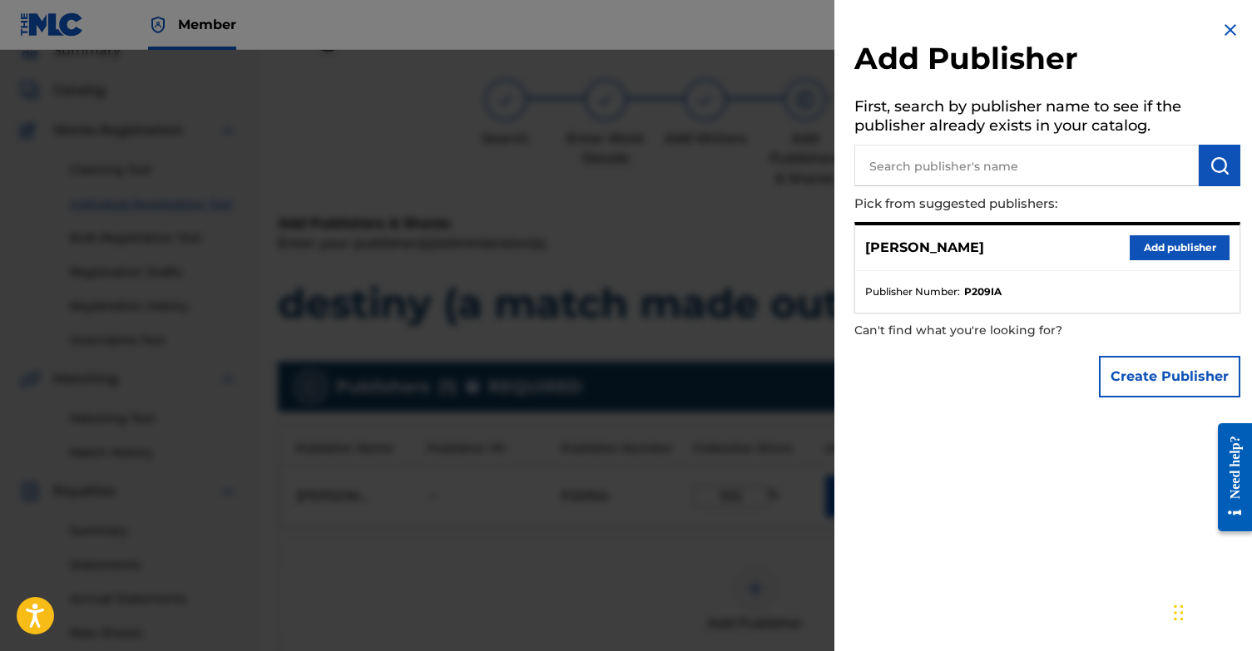
click at [1203, 235] on button "Add publisher" at bounding box center [1179, 247] width 100 height 25
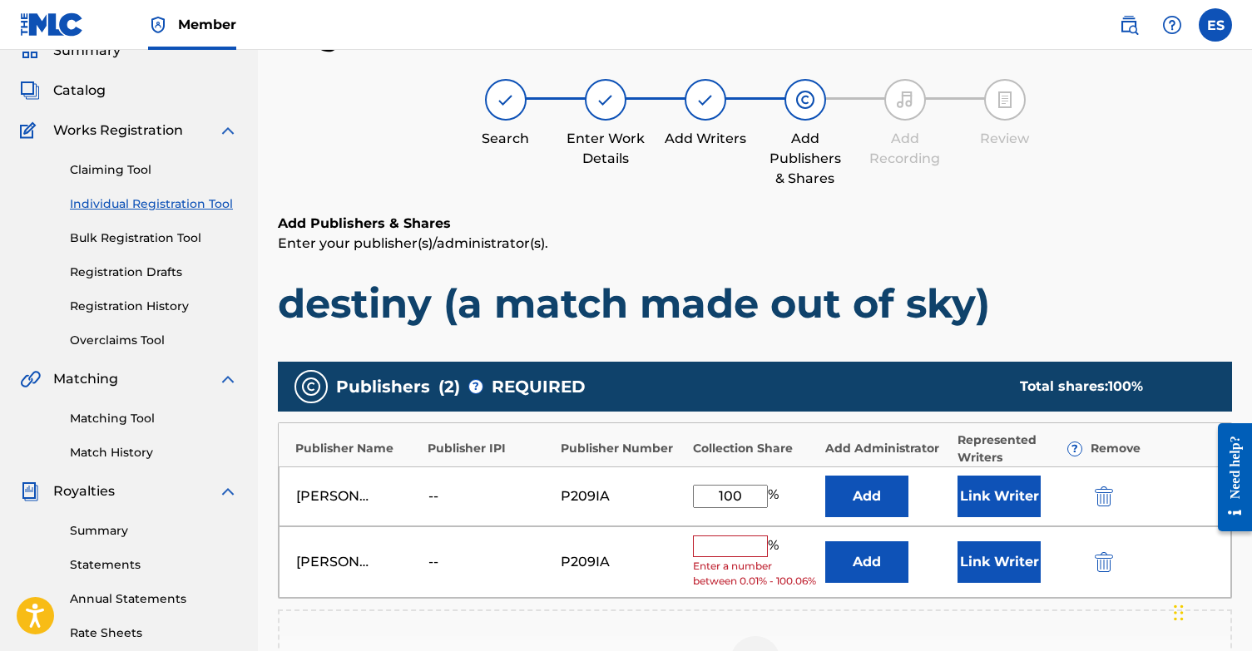
click at [1093, 571] on button "submit" at bounding box center [1102, 561] width 25 height 19
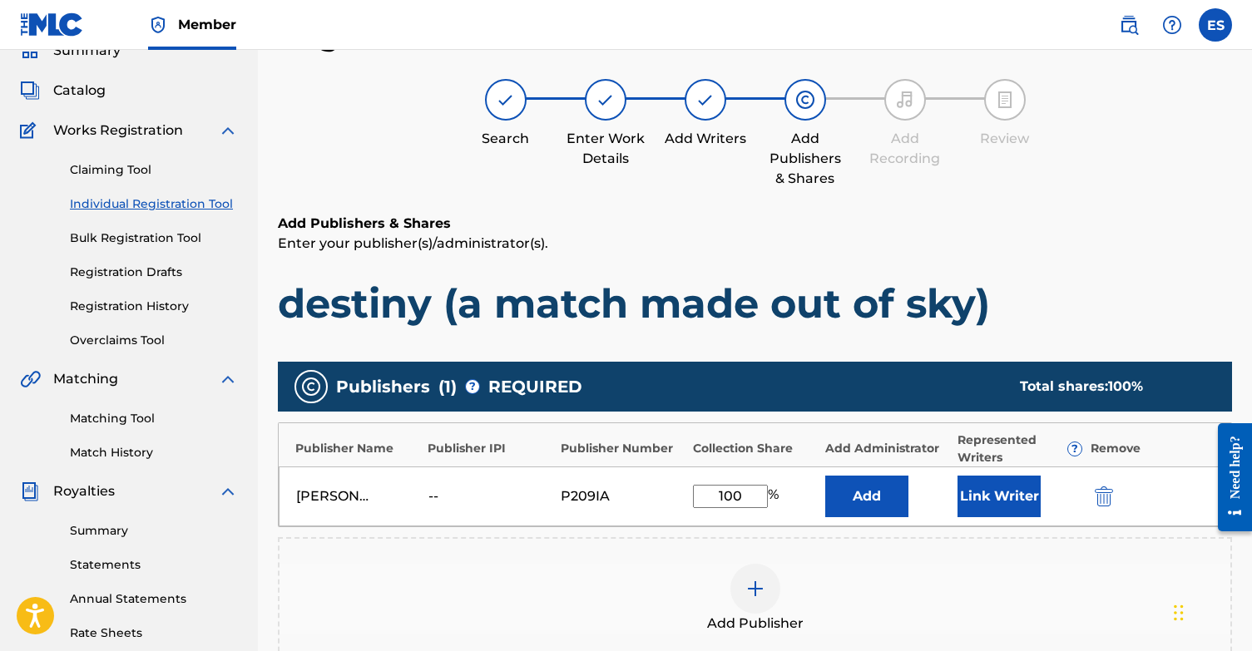
click at [982, 508] on button "Link Writer" at bounding box center [998, 497] width 83 height 42
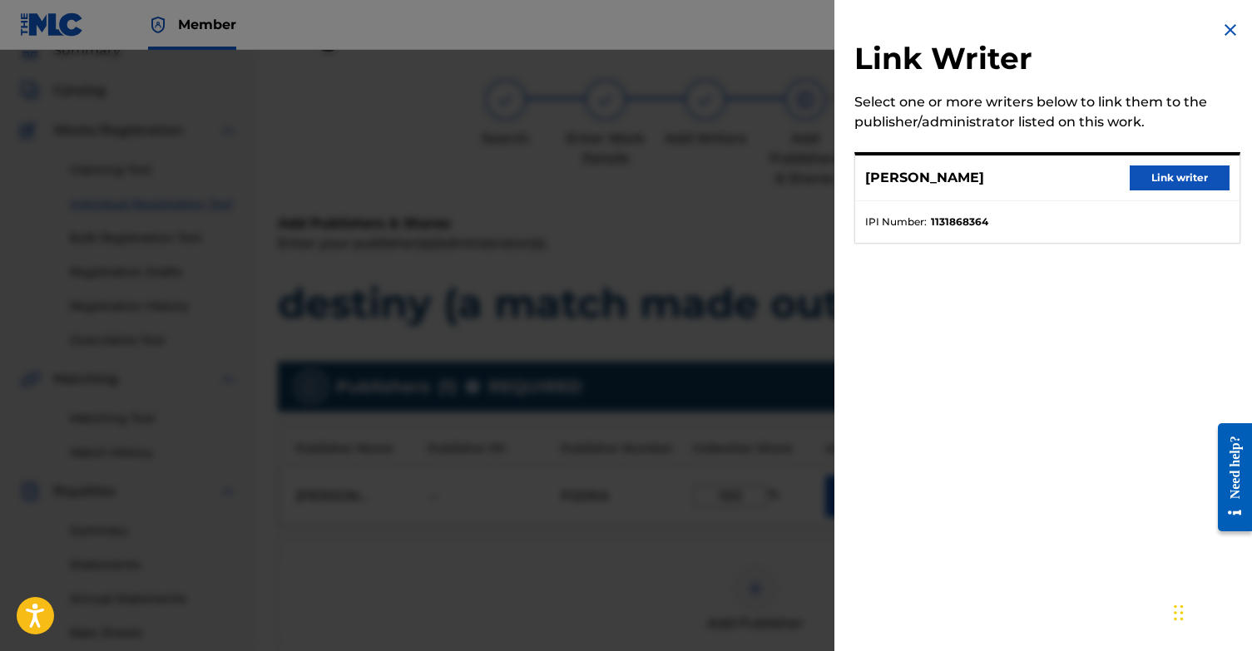
click at [1203, 175] on button "Link writer" at bounding box center [1179, 178] width 100 height 25
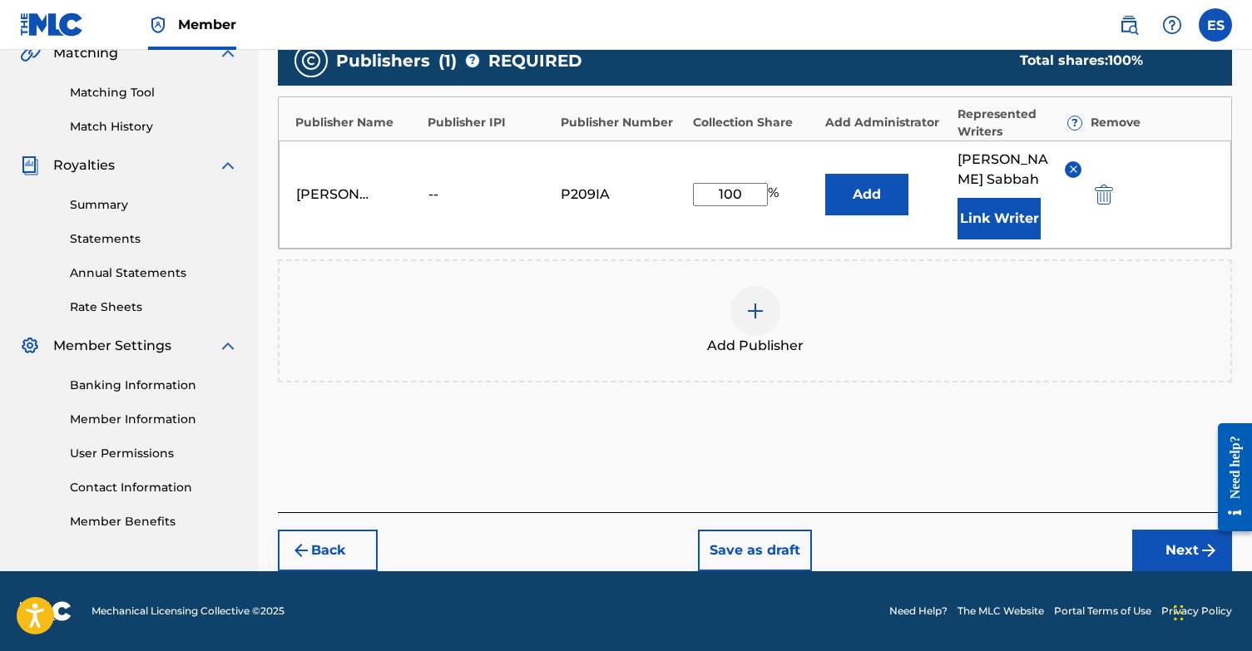
scroll to position [401, 0]
click at [434, 190] on div "--" at bounding box center [465, 195] width 75 height 20
click at [873, 198] on button "Add" at bounding box center [866, 195] width 83 height 42
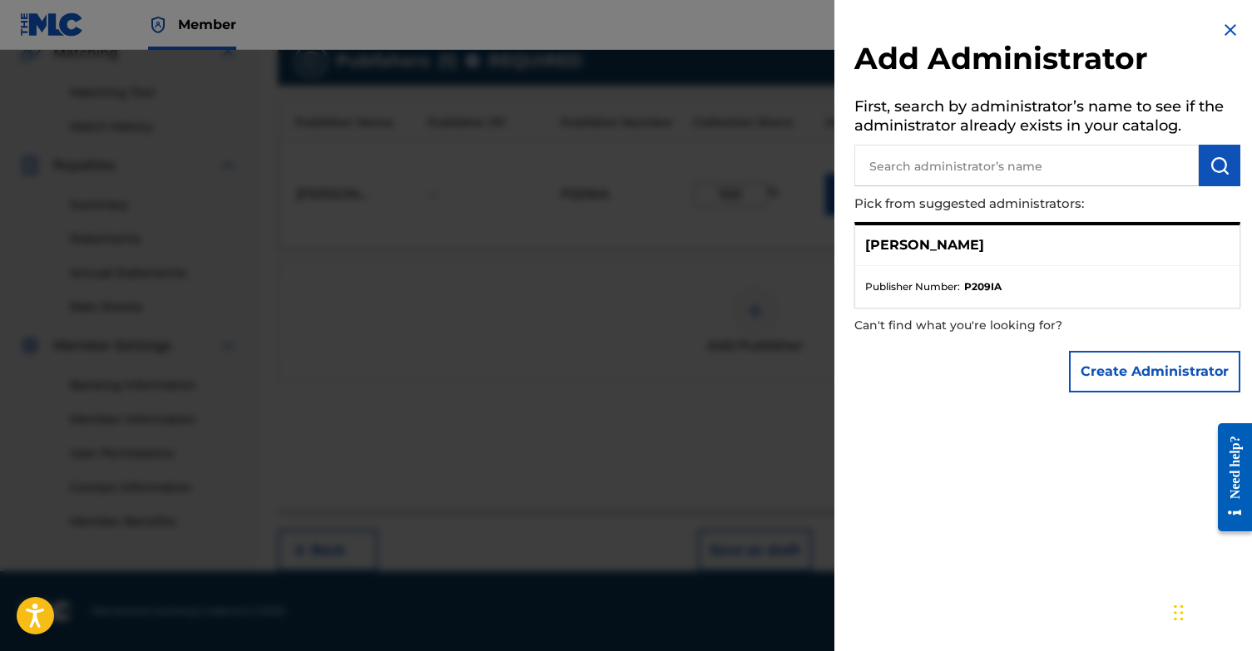
click at [1220, 29] on img at bounding box center [1230, 30] width 20 height 20
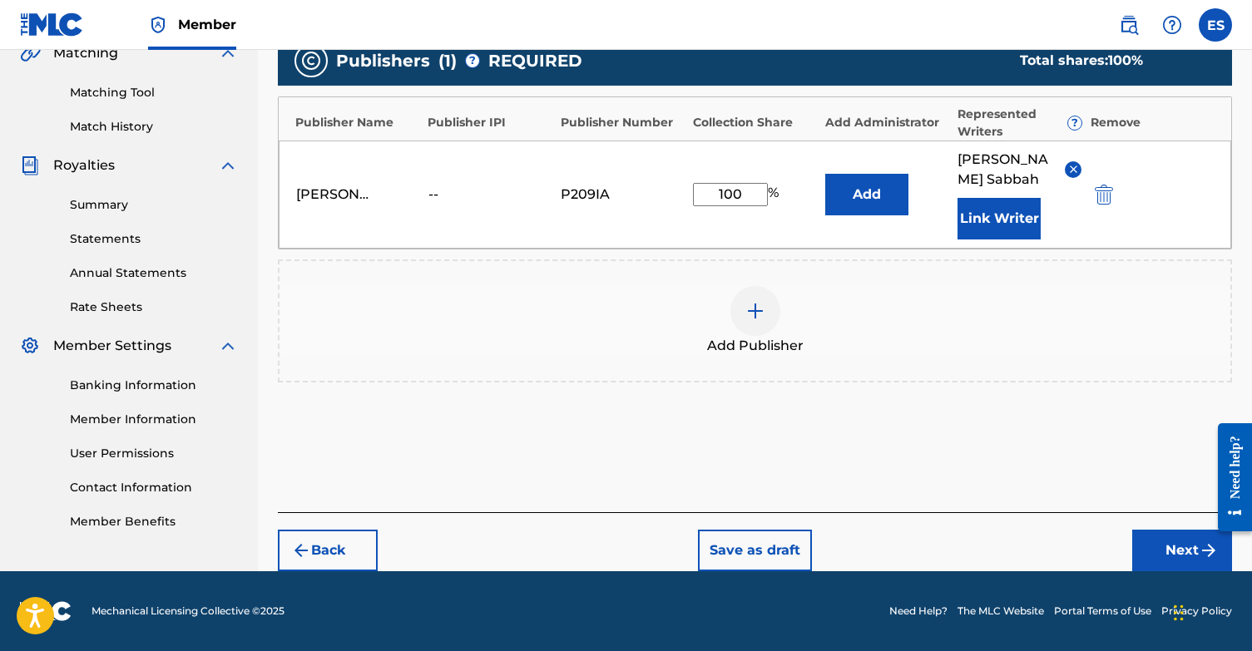
click at [1150, 548] on button "Next" at bounding box center [1182, 551] width 100 height 42
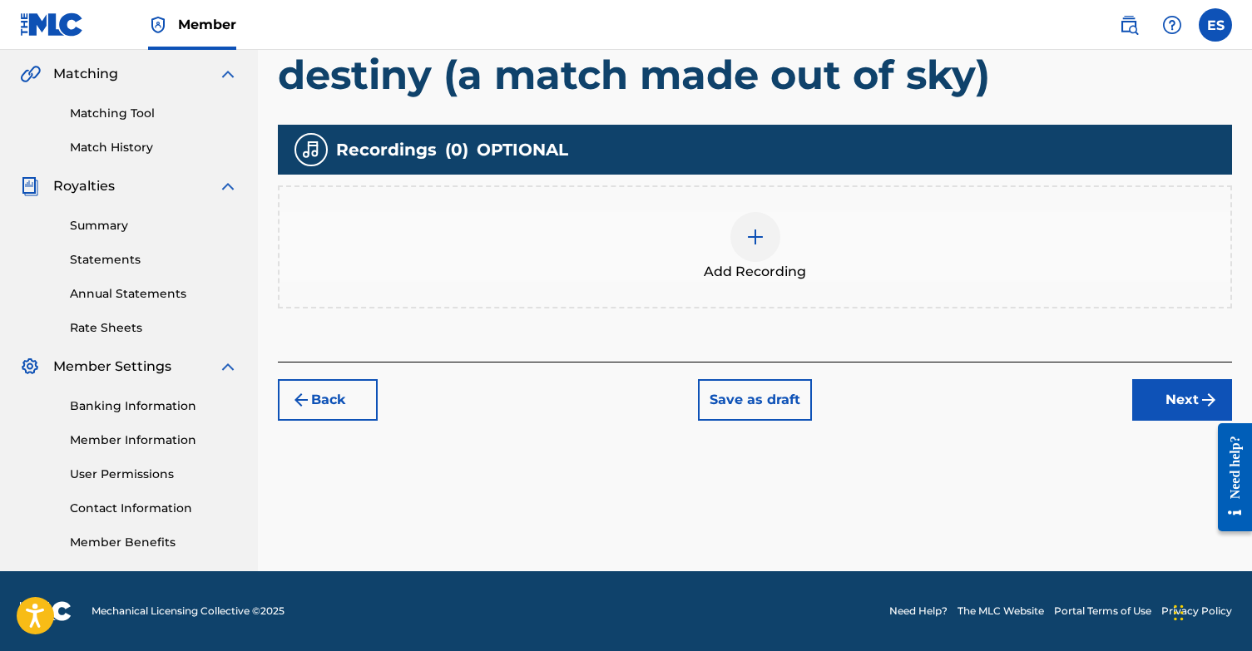
click at [1144, 407] on button "Next" at bounding box center [1182, 400] width 100 height 42
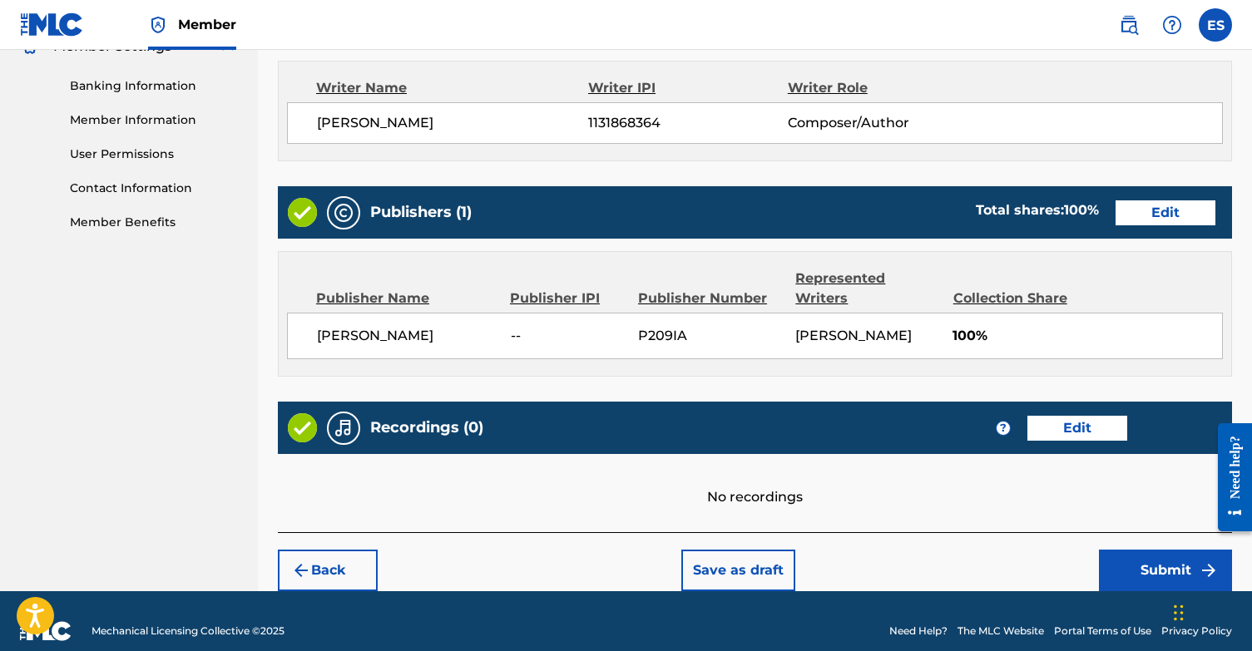
scroll to position [699, 0]
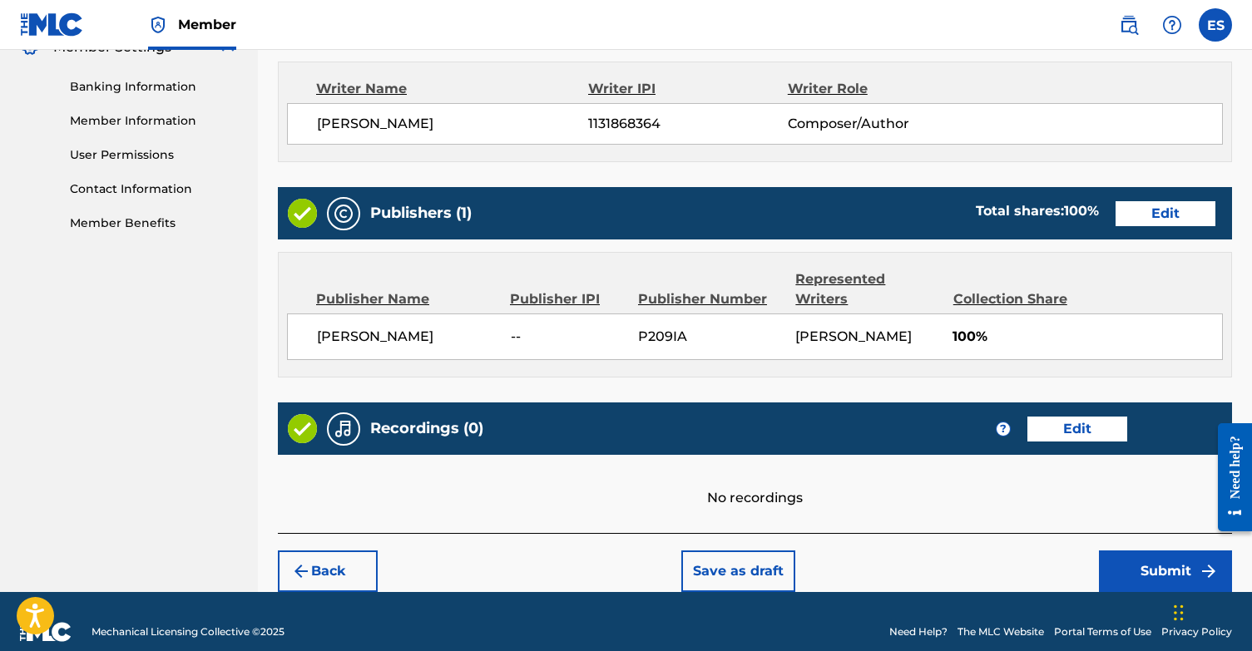
click at [1156, 551] on button "Submit" at bounding box center [1165, 572] width 133 height 42
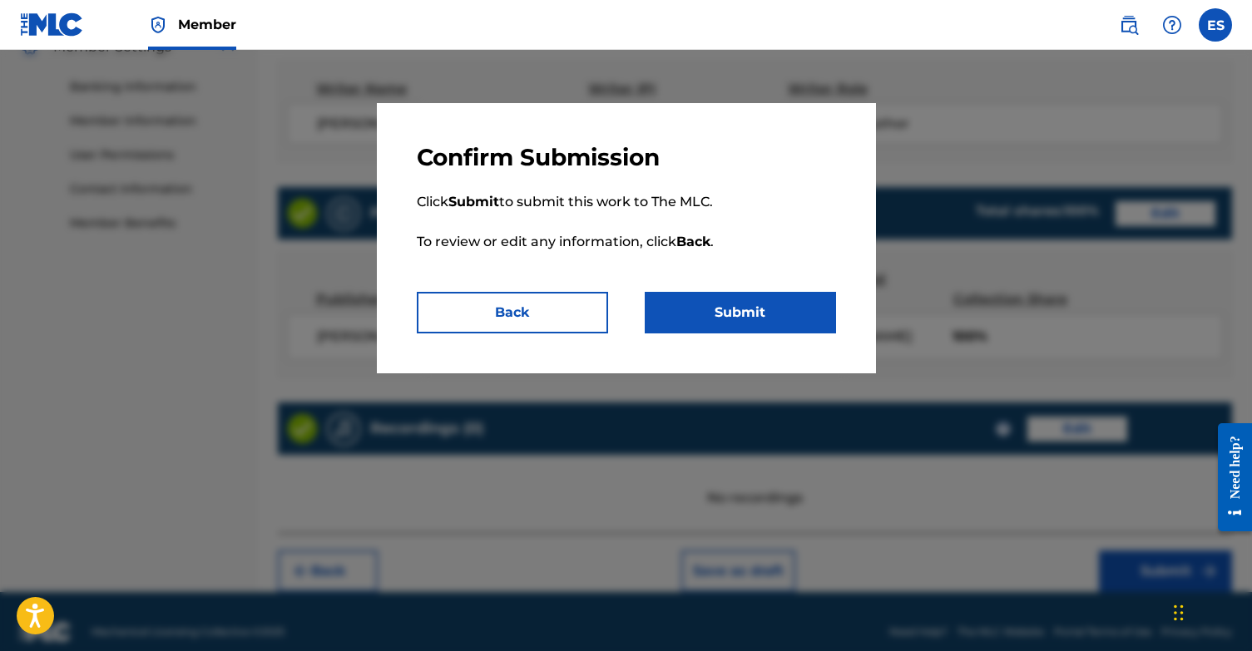
click at [784, 314] on button "Submit" at bounding box center [740, 313] width 191 height 42
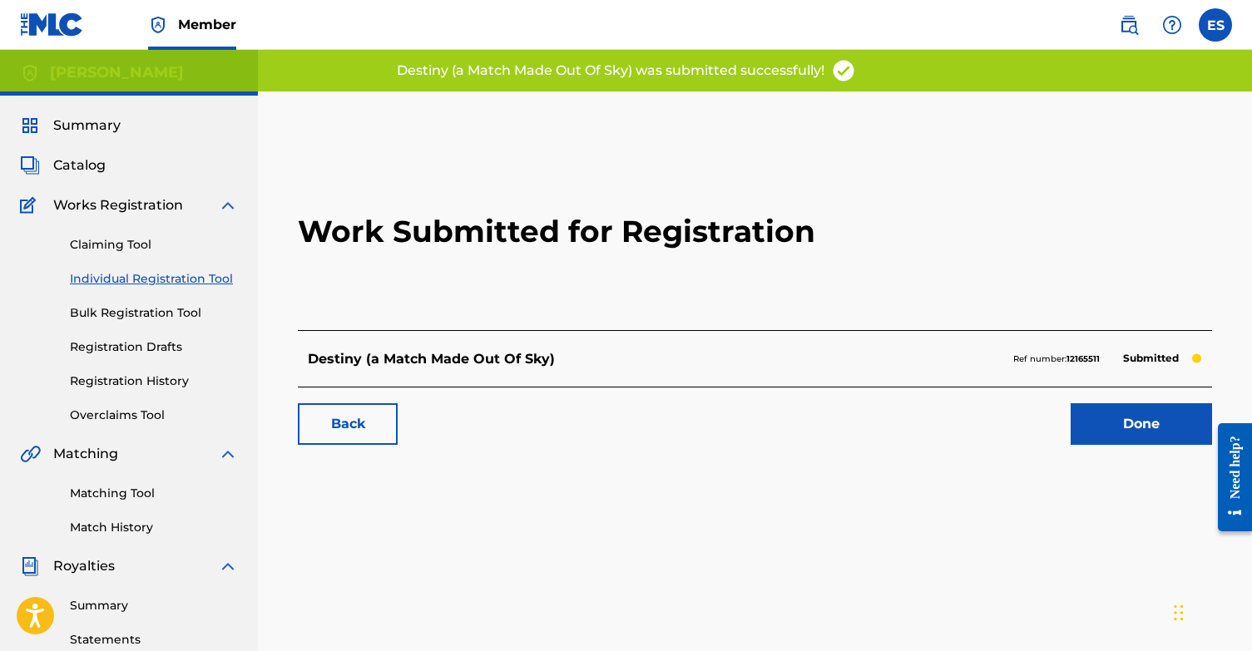
click at [1157, 429] on link "Done" at bounding box center [1140, 424] width 141 height 42
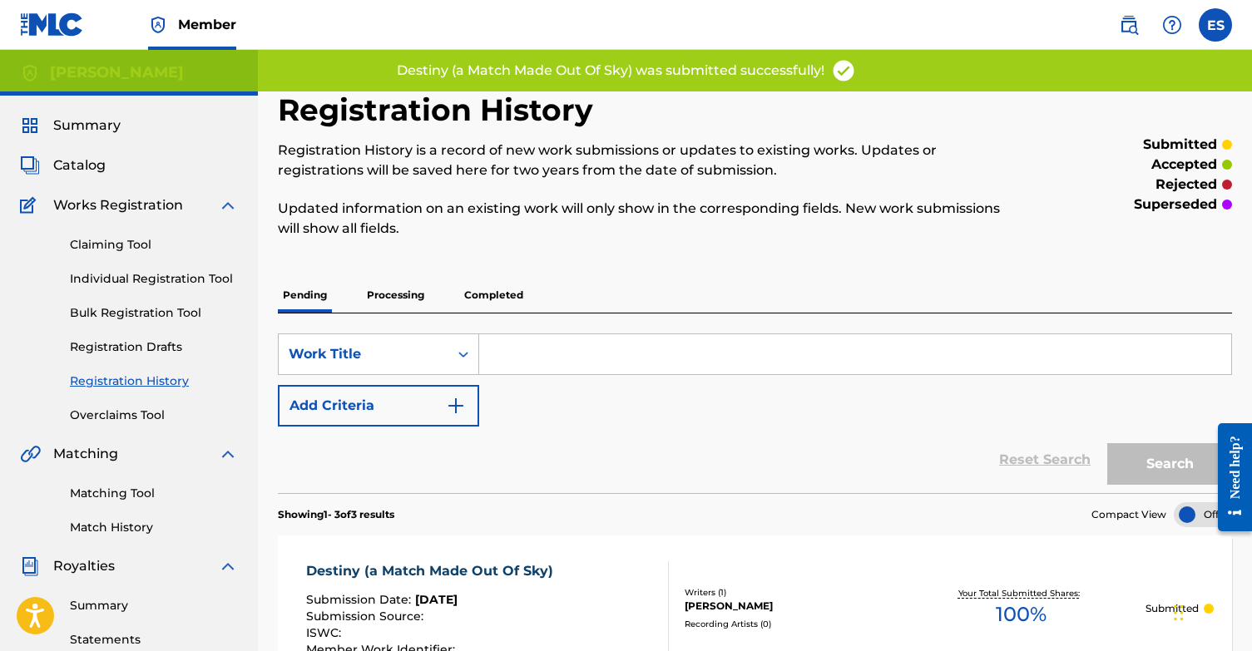
click at [122, 274] on link "Individual Registration Tool" at bounding box center [154, 278] width 168 height 17
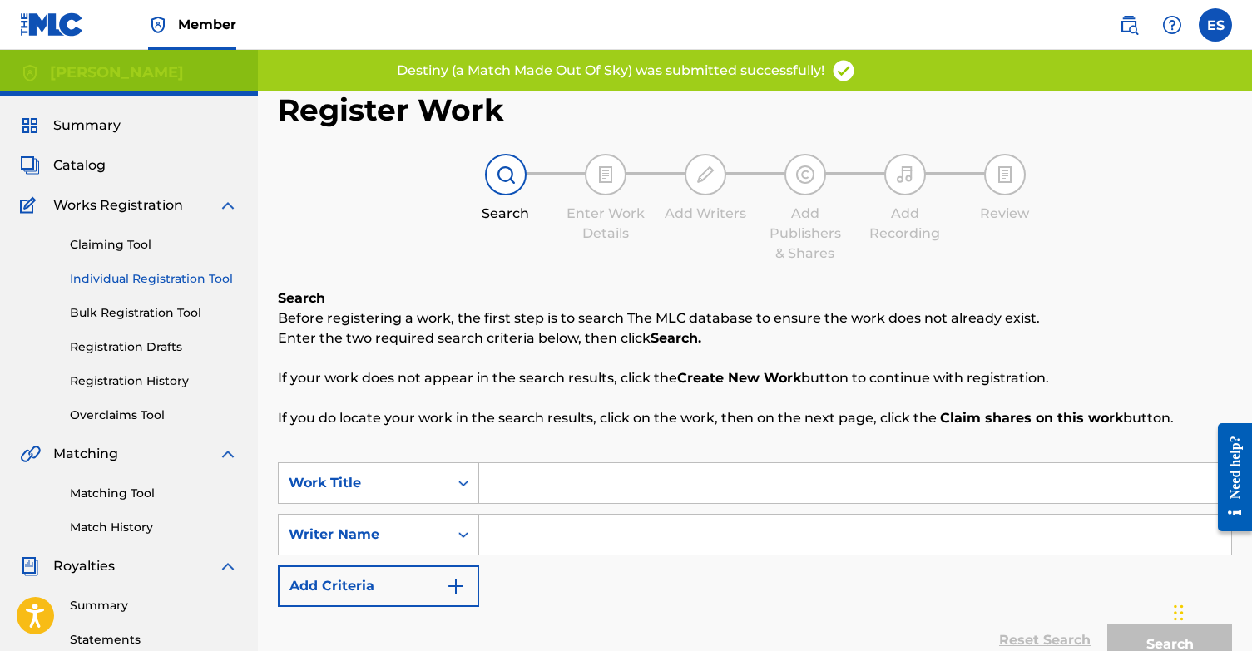
click at [548, 477] on input "Search Form" at bounding box center [855, 483] width 752 height 40
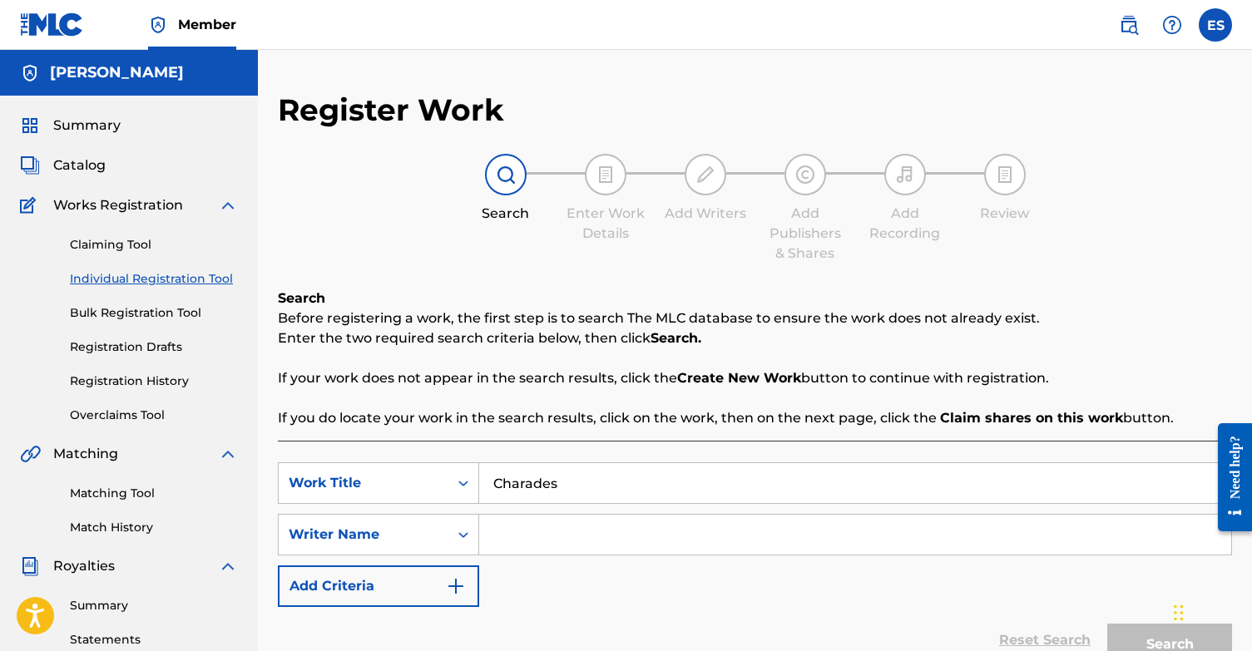
type input "Charades"
click at [628, 534] on input "Search Form" at bounding box center [855, 535] width 752 height 40
type input "Eli"
drag, startPoint x: 1019, startPoint y: 647, endPoint x: 1137, endPoint y: 646, distance: 118.1
click at [1137, 646] on button "Search" at bounding box center [1169, 645] width 125 height 42
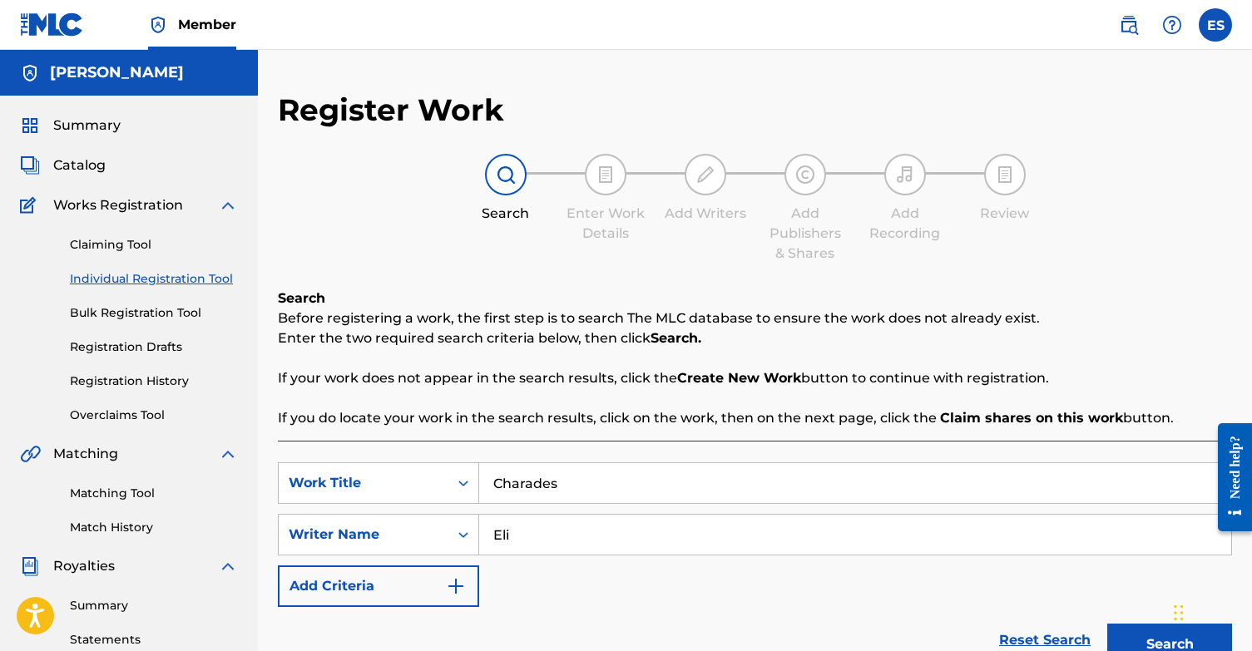
scroll to position [455, 0]
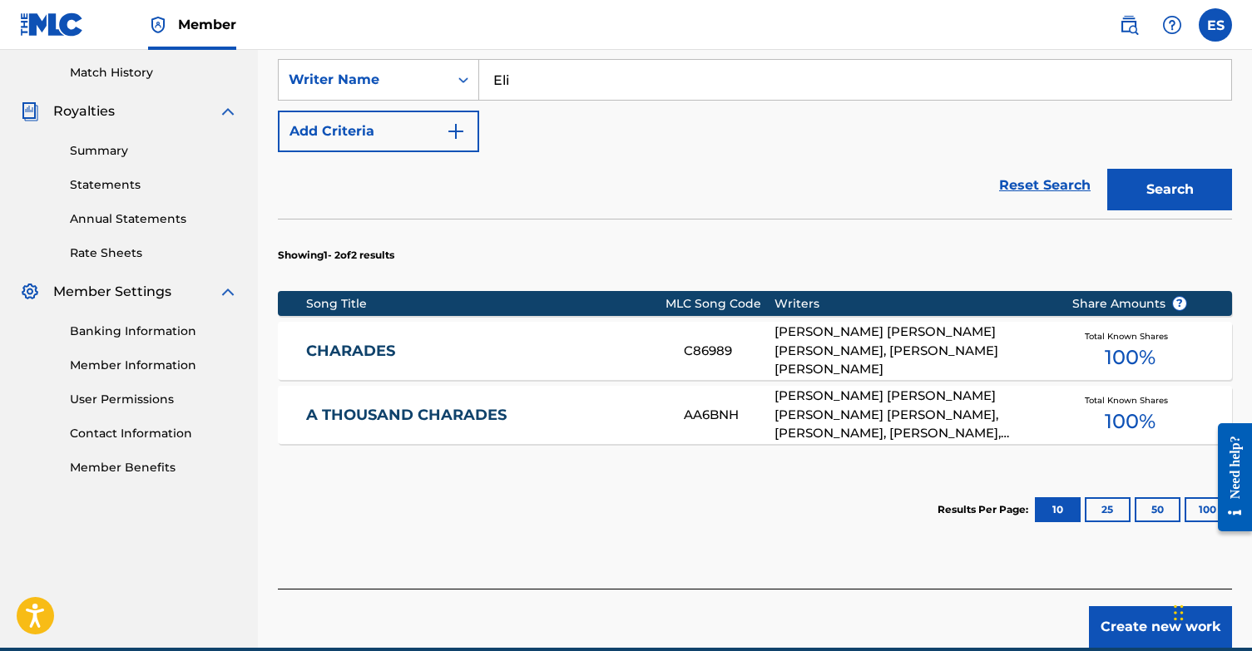
click at [1143, 636] on button "Create new work" at bounding box center [1160, 627] width 143 height 42
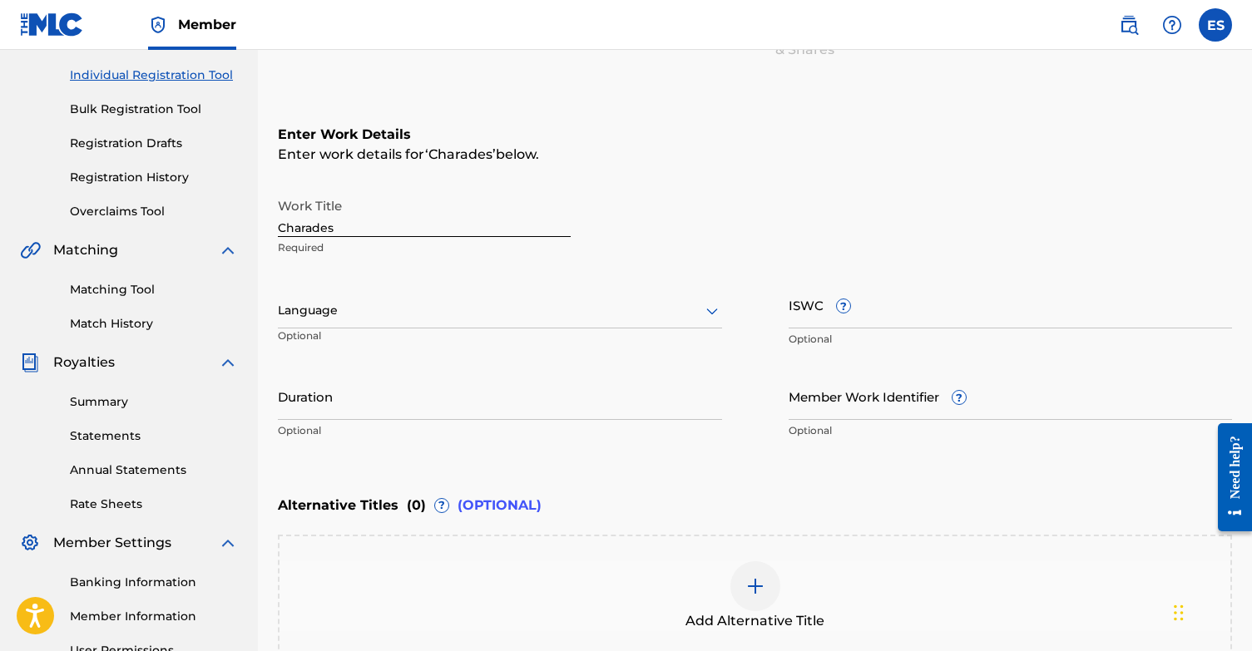
scroll to position [210, 0]
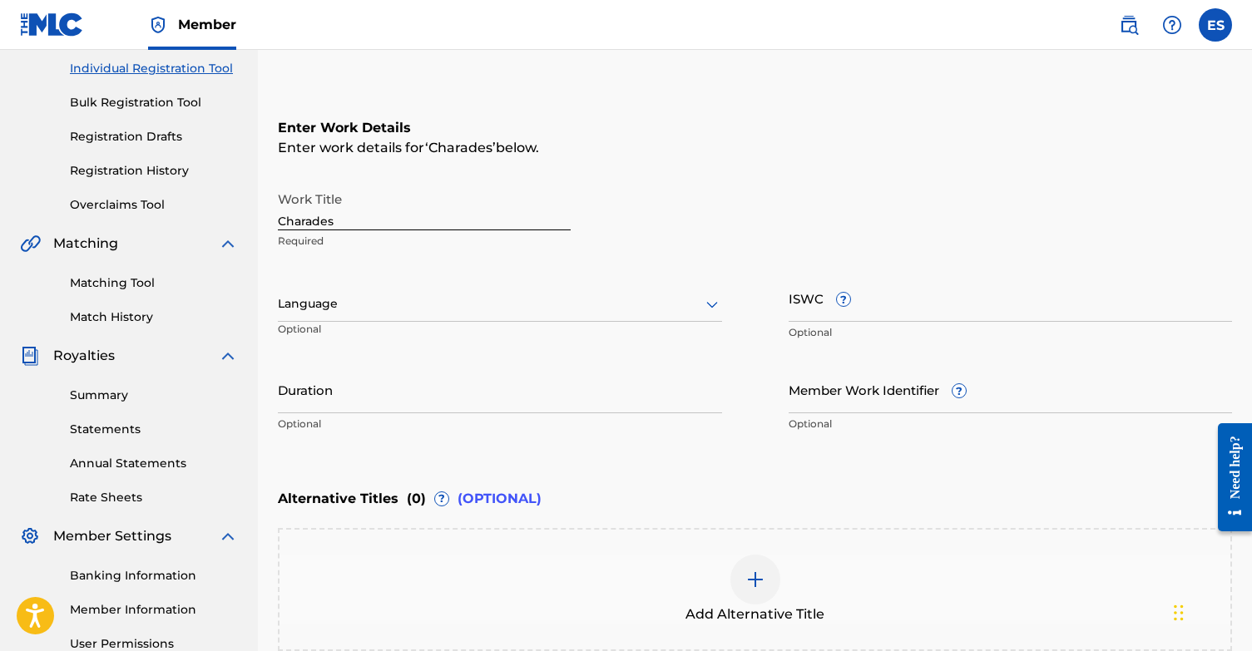
click at [544, 301] on div at bounding box center [500, 304] width 444 height 21
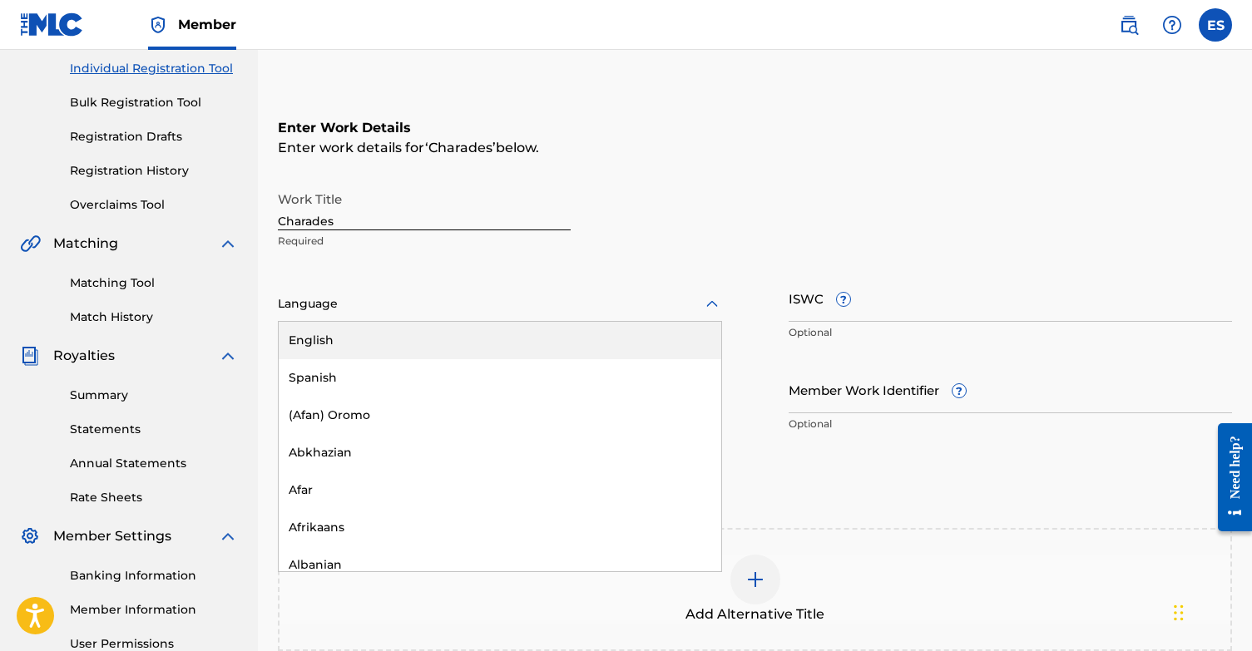
click at [477, 342] on div "English" at bounding box center [500, 340] width 442 height 37
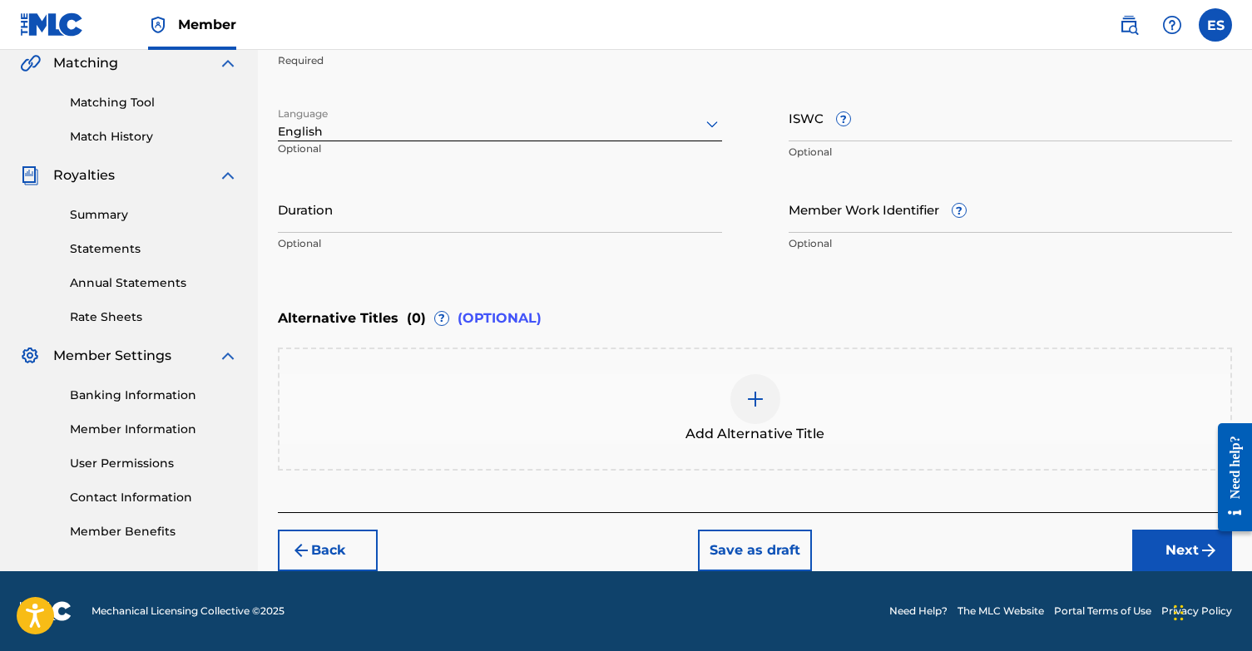
click at [1149, 545] on button "Next" at bounding box center [1182, 551] width 100 height 42
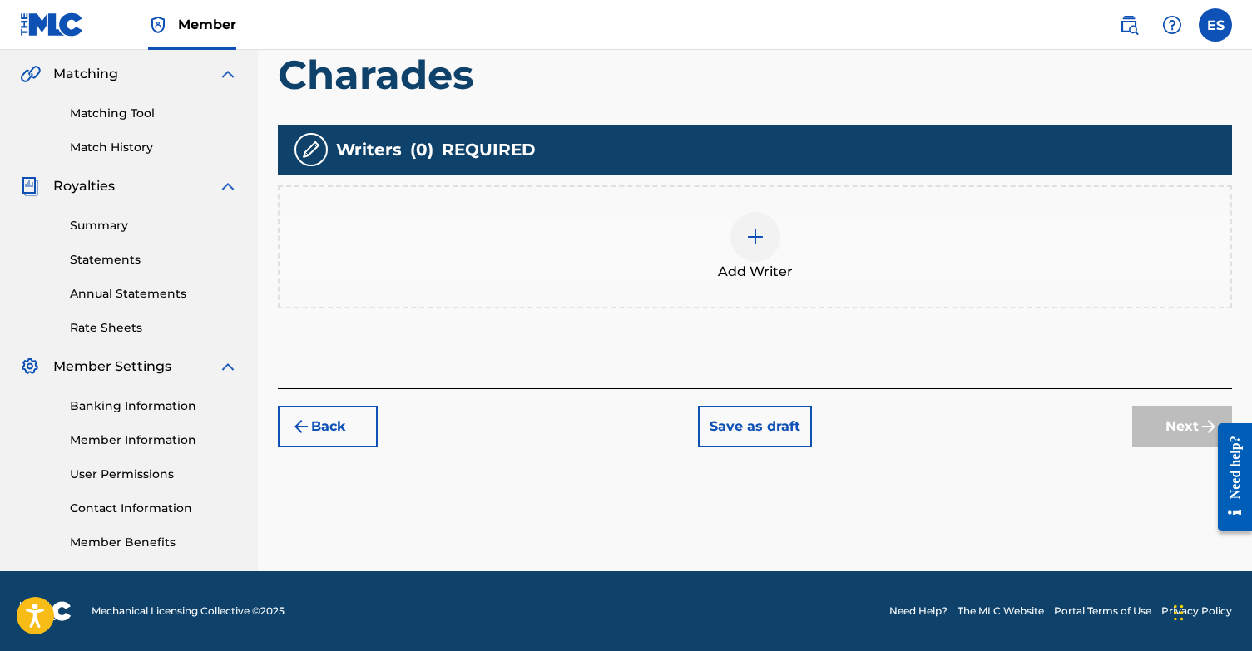
scroll to position [380, 0]
click at [781, 226] on div "Add Writer" at bounding box center [754, 247] width 951 height 70
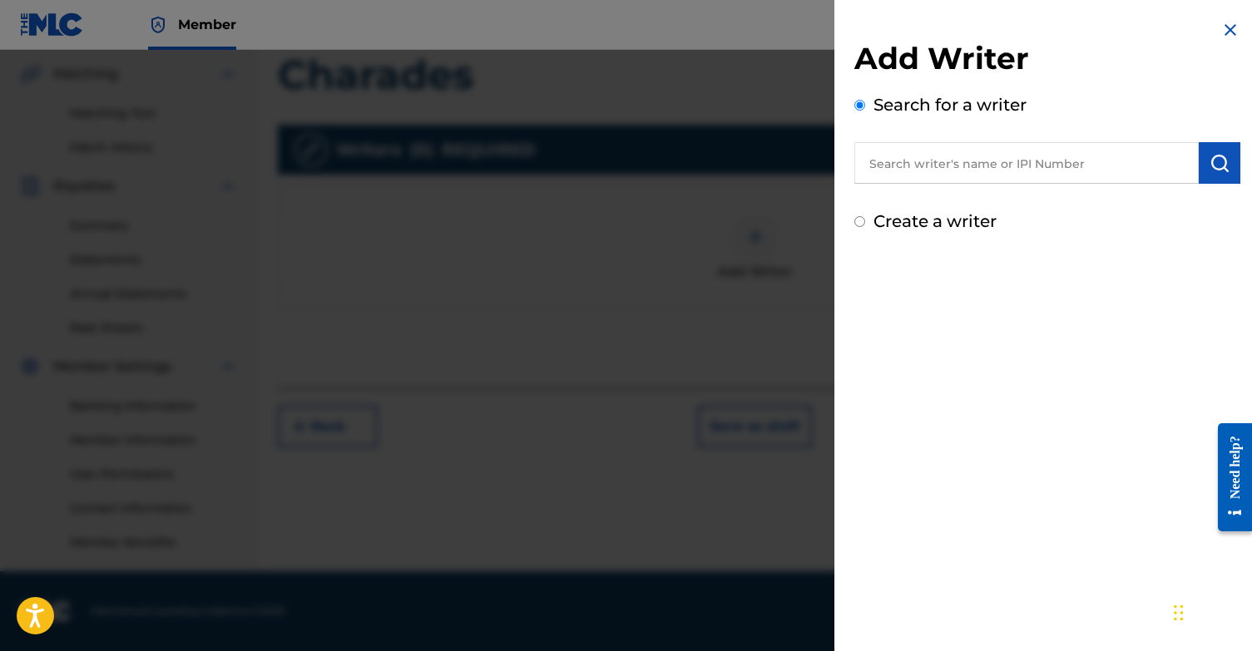
click at [860, 220] on input "Create a writer" at bounding box center [859, 221] width 11 height 11
radio input "false"
radio input "true"
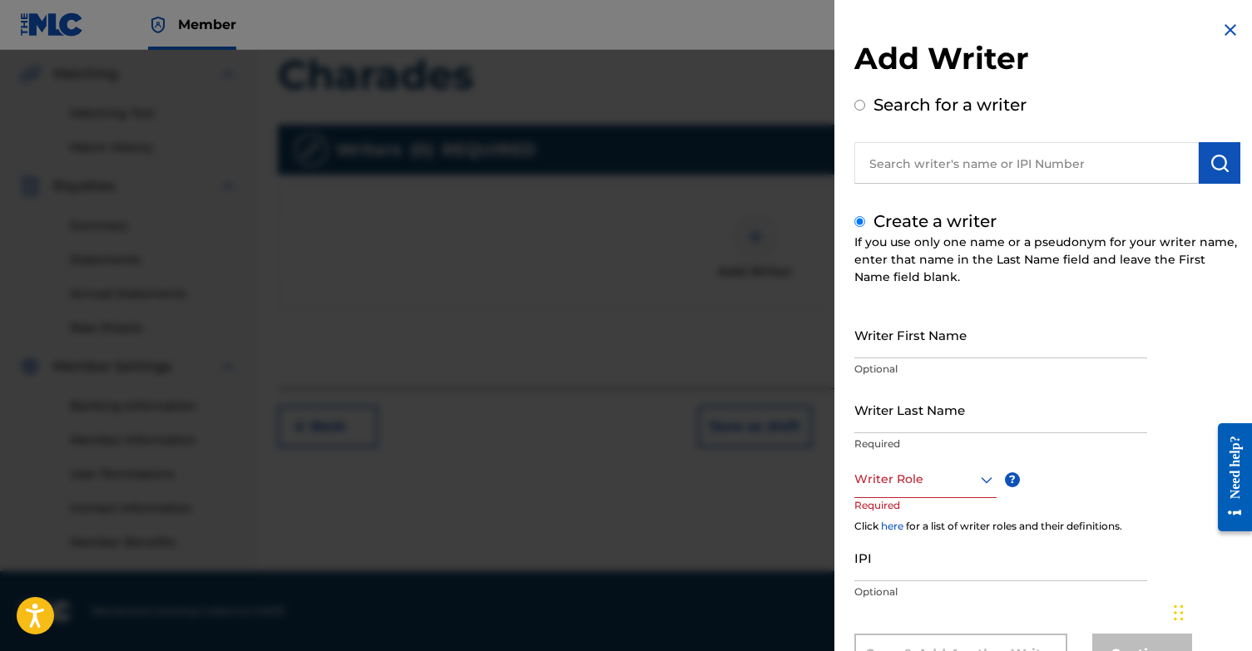
click at [911, 338] on input "Writer First Name" at bounding box center [1000, 334] width 293 height 47
type input "[PERSON_NAME]"
click at [970, 416] on input "Writer Last Name" at bounding box center [1000, 409] width 293 height 47
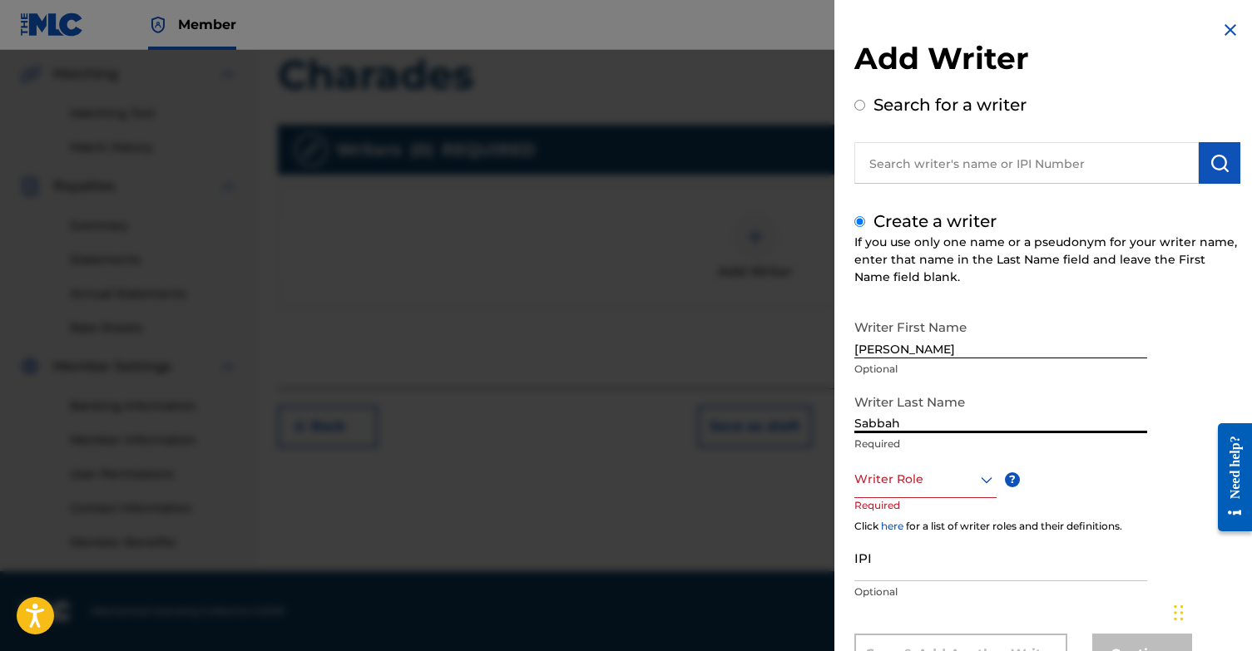
type input "Sabbah"
click at [919, 476] on div "Writer Role" at bounding box center [925, 479] width 142 height 37
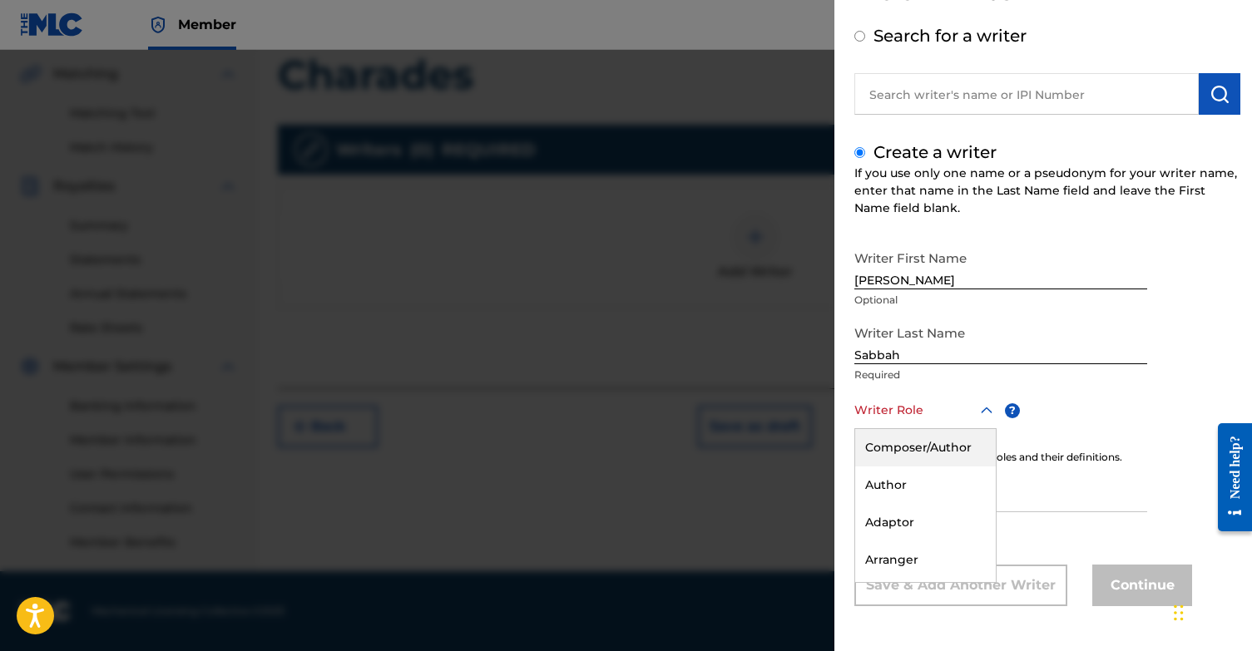
click at [930, 448] on div "Composer/Author" at bounding box center [925, 447] width 141 height 37
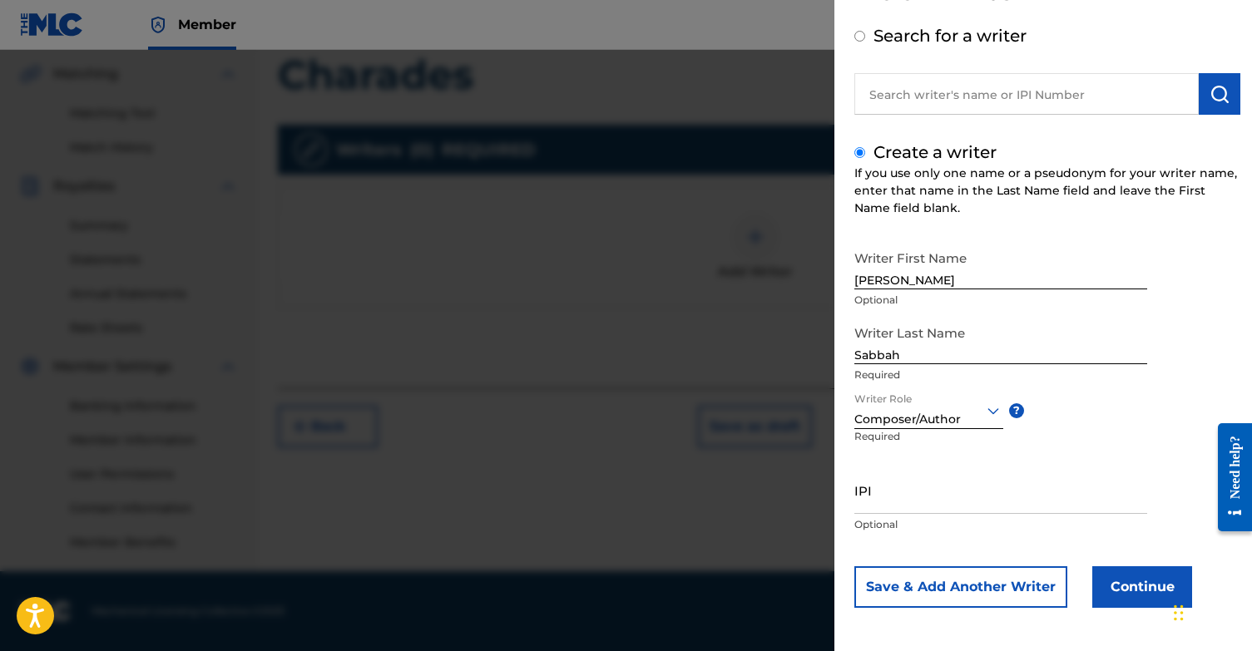
click at [887, 501] on input "IPI" at bounding box center [1000, 490] width 293 height 47
paste input "1131868364"
type input "1131868364"
click at [1142, 587] on button "Continue" at bounding box center [1142, 587] width 100 height 42
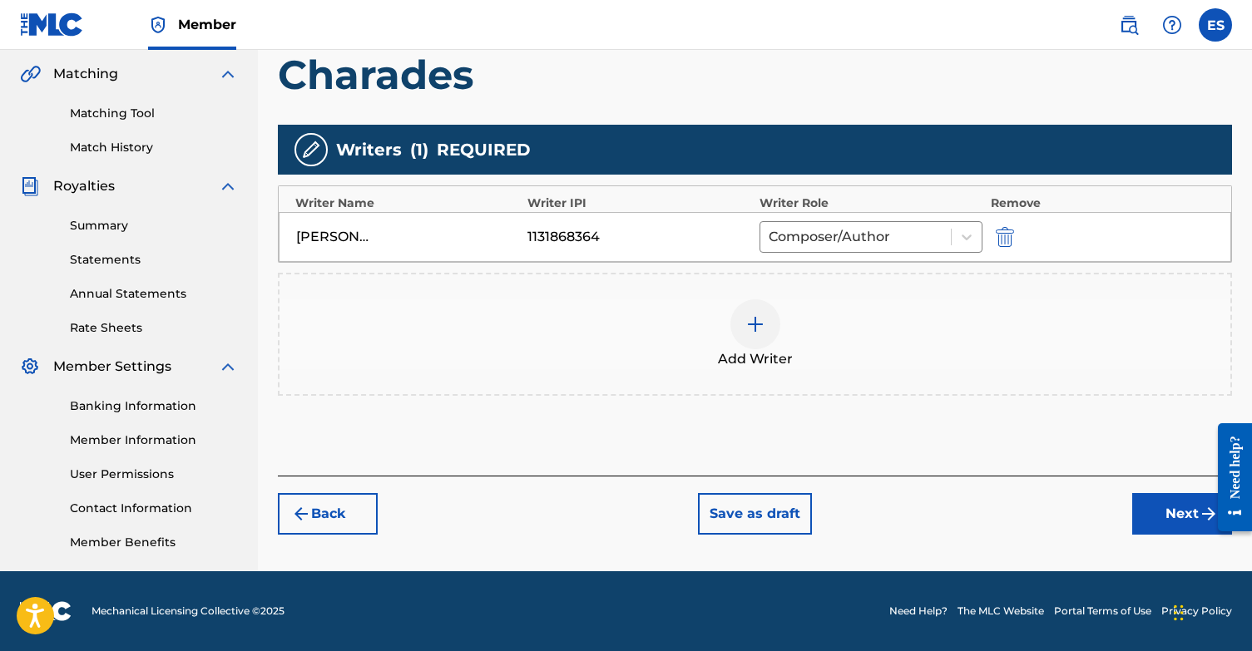
click at [1164, 526] on button "Next" at bounding box center [1182, 514] width 100 height 42
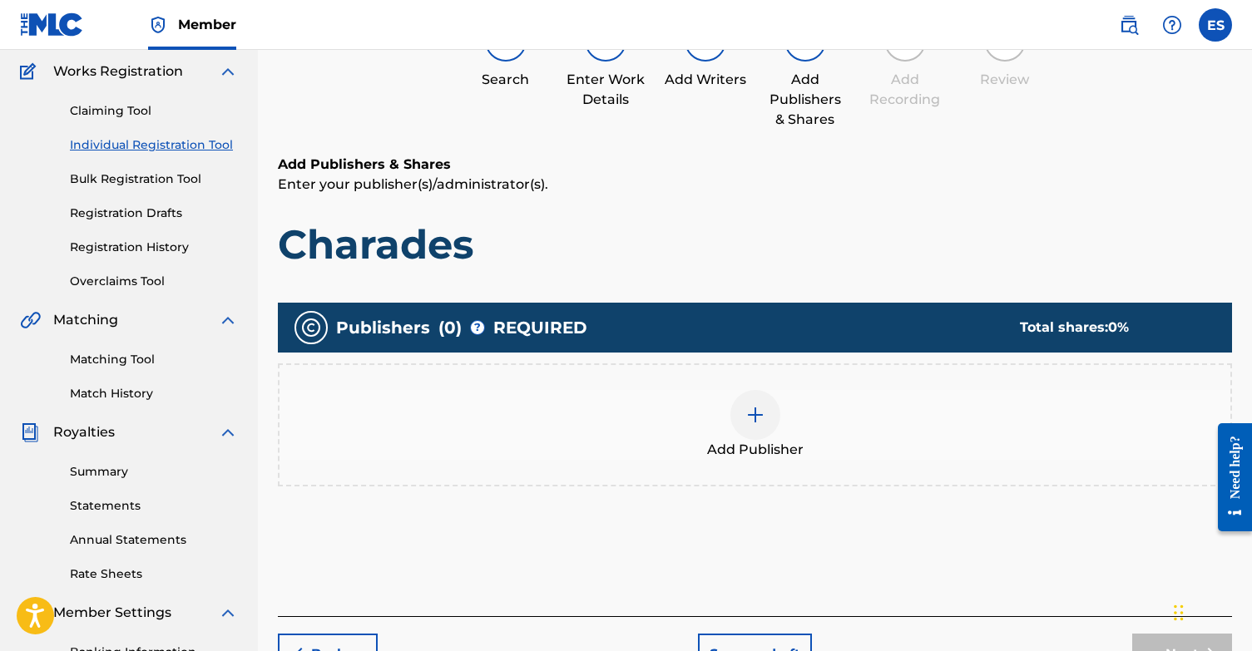
scroll to position [75, 0]
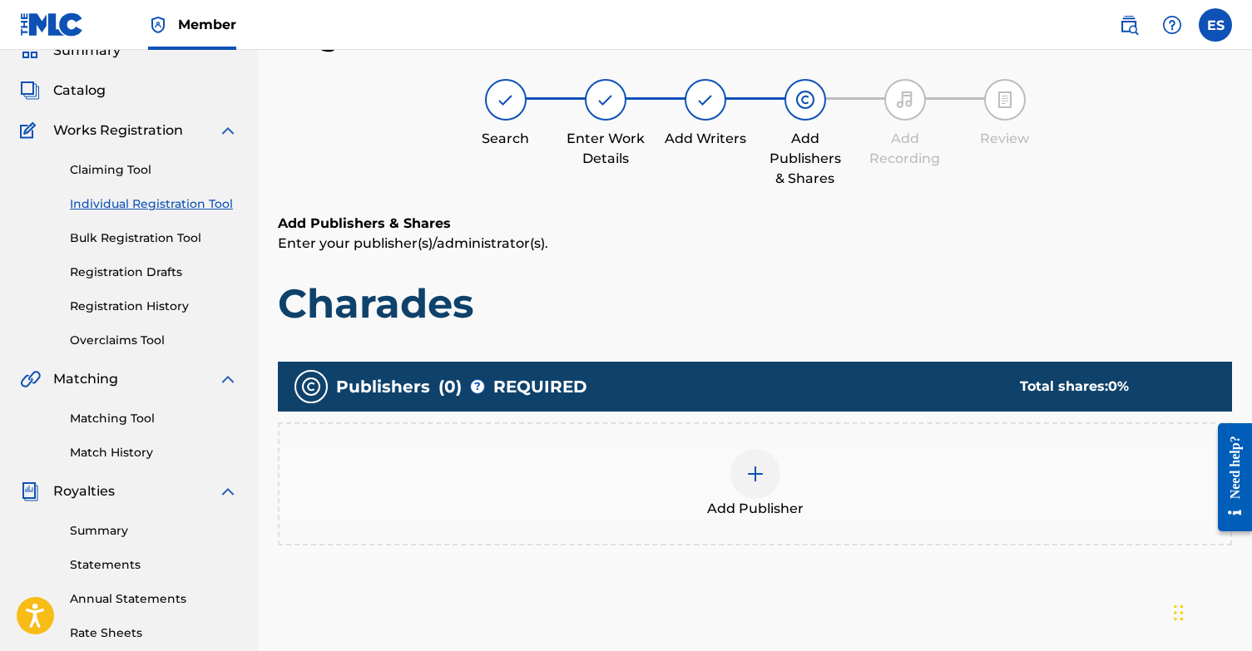
click at [758, 485] on div at bounding box center [755, 474] width 50 height 50
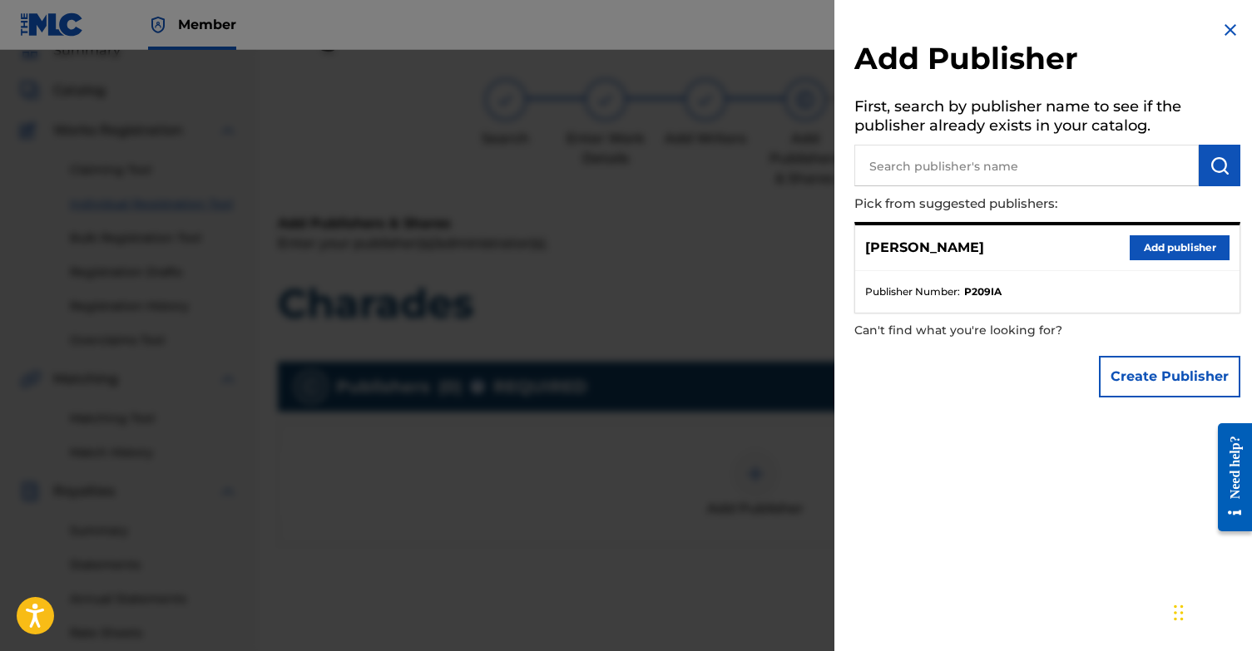
click at [1175, 247] on button "Add publisher" at bounding box center [1179, 247] width 100 height 25
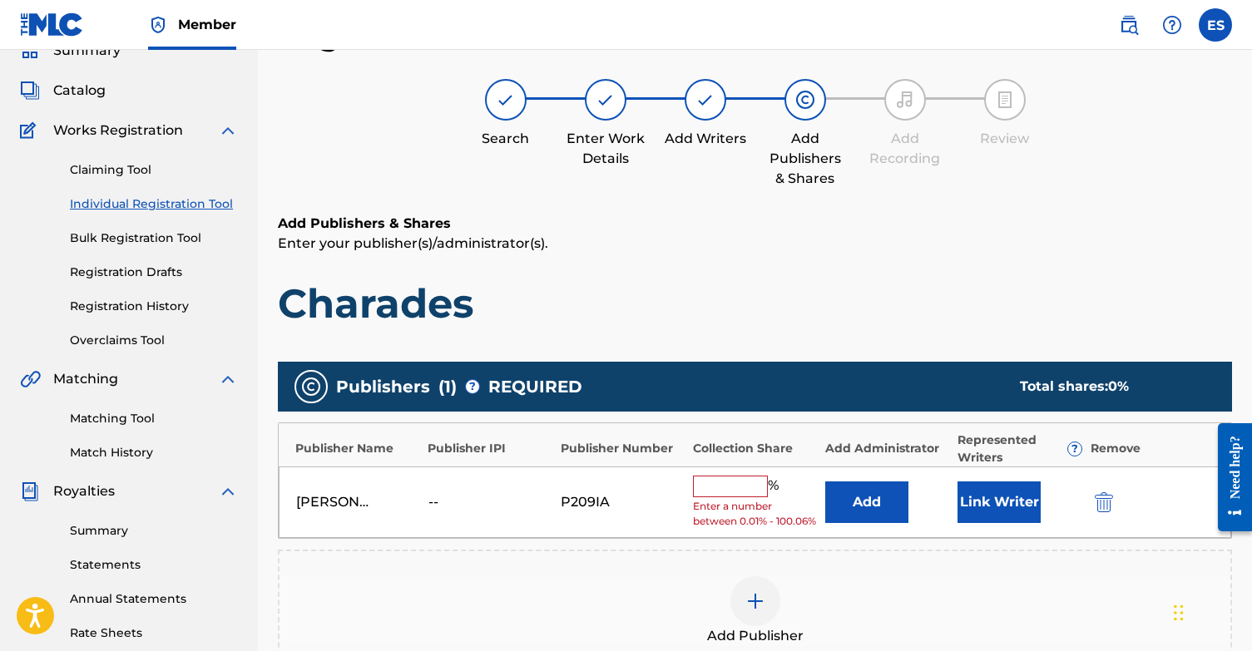
click at [738, 494] on div "%" at bounding box center [738, 487] width 90 height 22
click at [732, 483] on input "text" at bounding box center [730, 487] width 75 height 22
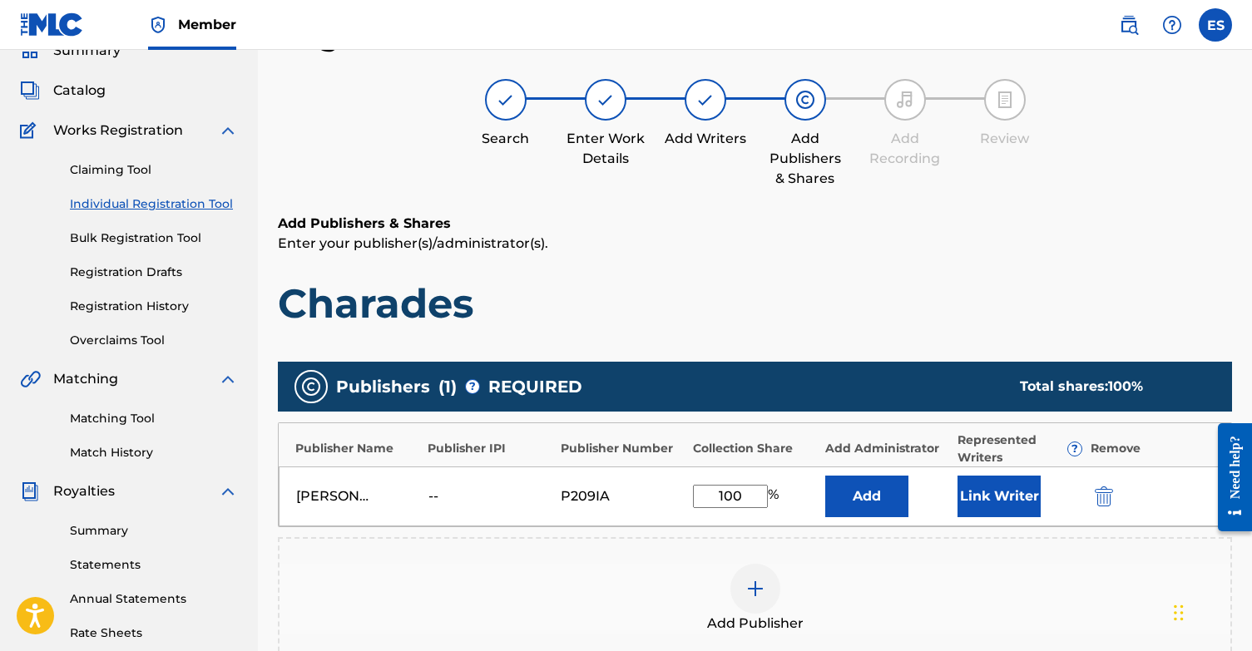
type input "100"
click at [890, 553] on div "Add Publisher" at bounding box center [755, 598] width 954 height 123
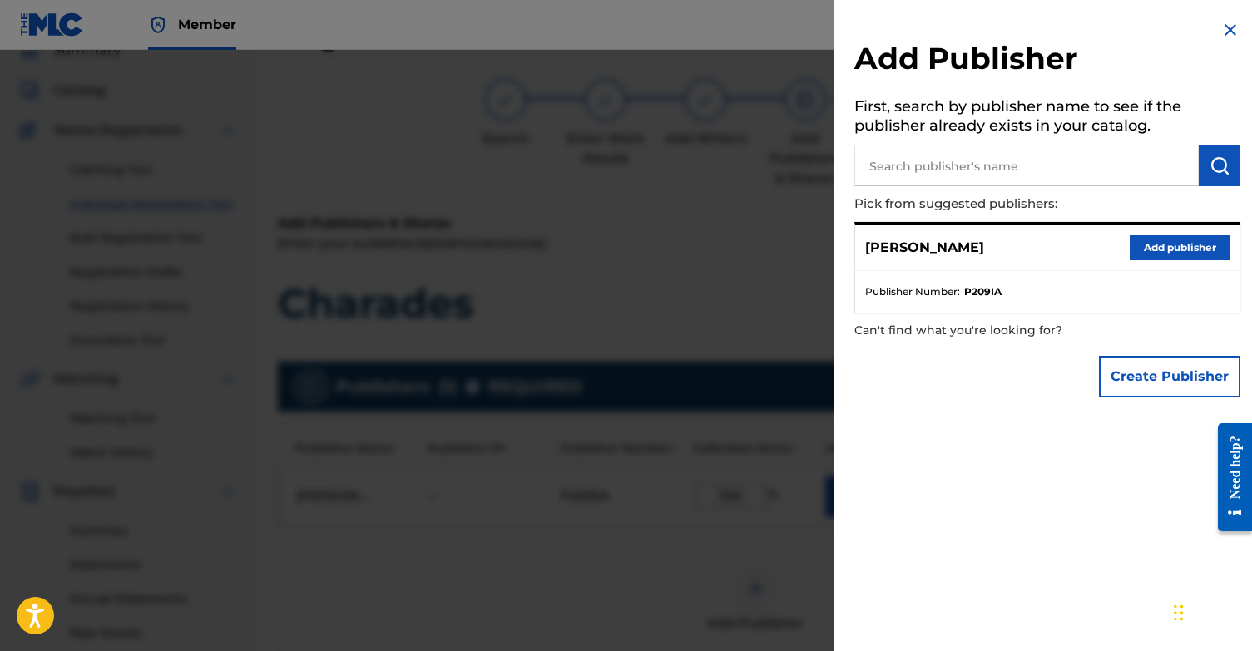
click at [1220, 27] on img at bounding box center [1230, 30] width 20 height 20
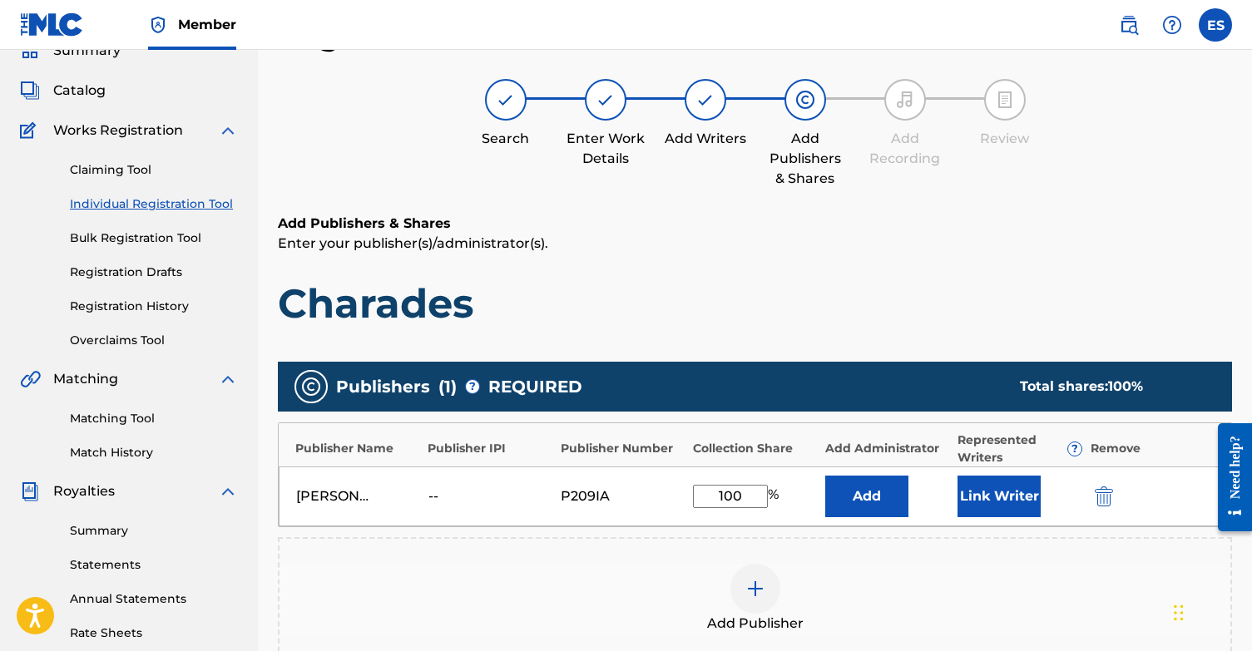
click at [1012, 504] on button "Link Writer" at bounding box center [998, 497] width 83 height 42
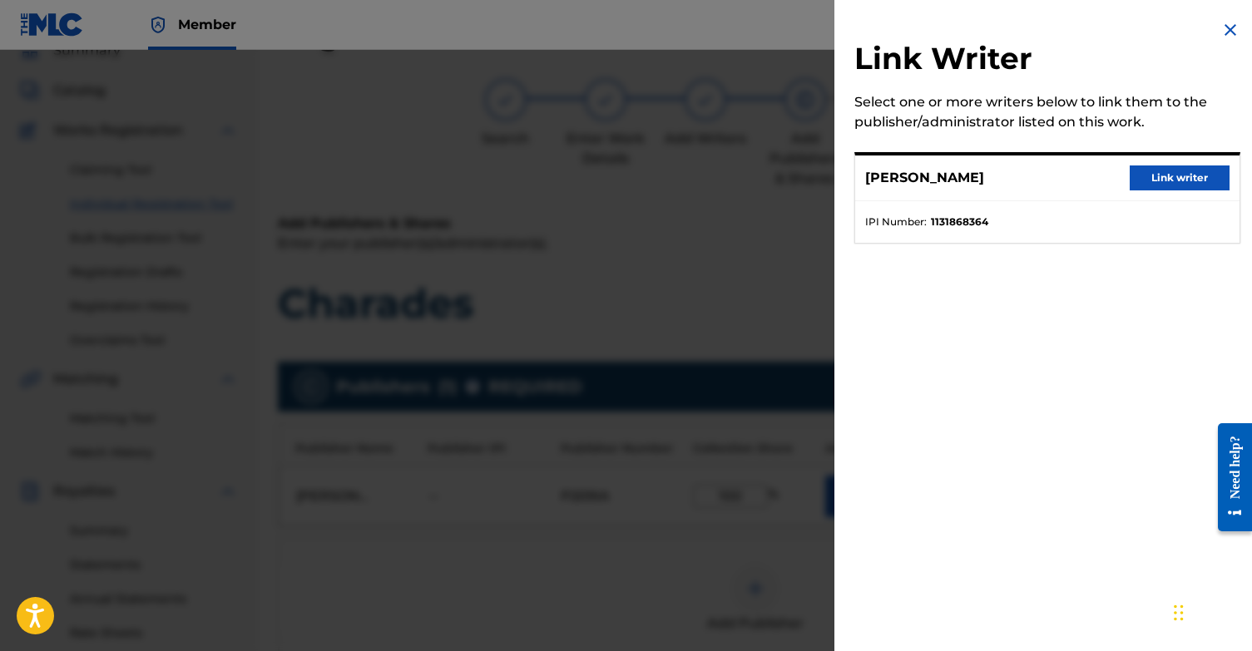
click at [1174, 180] on button "Link writer" at bounding box center [1179, 178] width 100 height 25
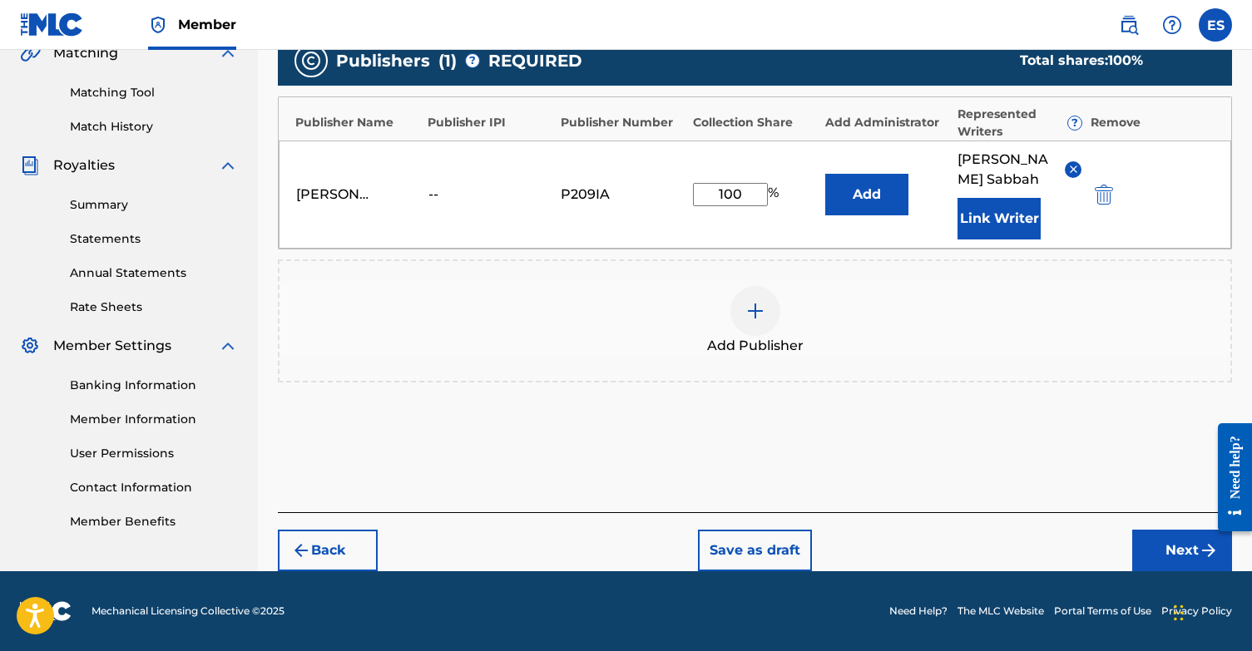
scroll to position [401, 0]
click at [431, 191] on div "--" at bounding box center [465, 195] width 75 height 20
click at [1185, 551] on button "Next" at bounding box center [1182, 551] width 100 height 42
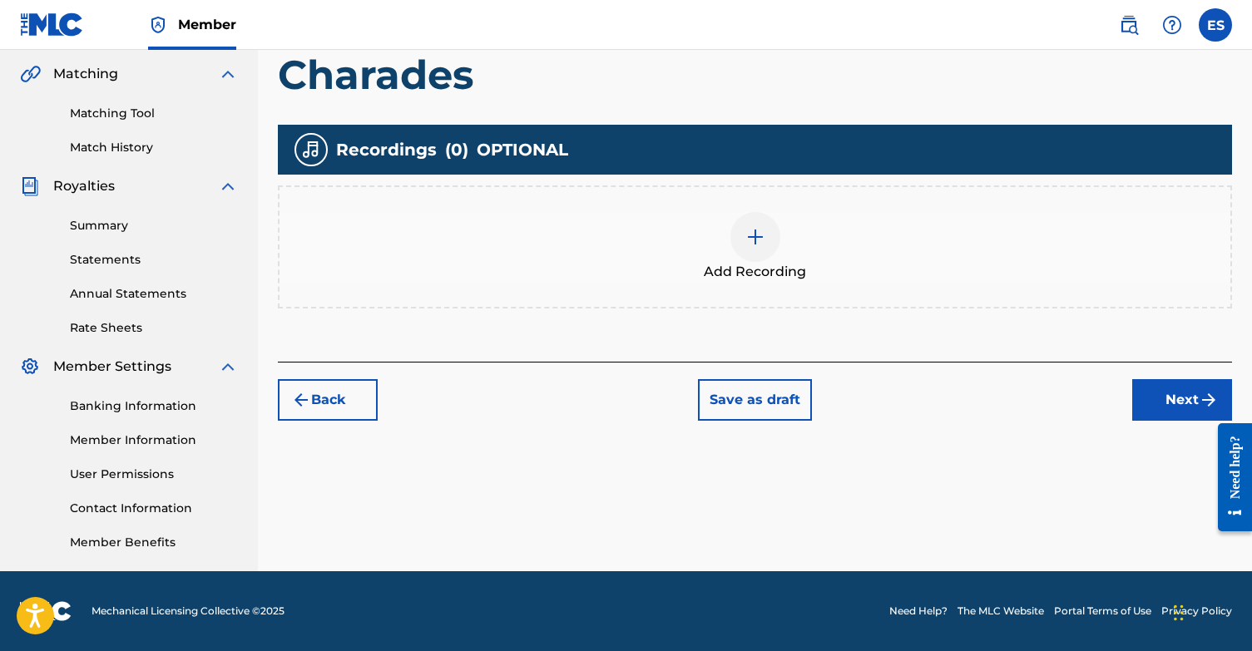
click at [1164, 390] on button "Next" at bounding box center [1182, 400] width 100 height 42
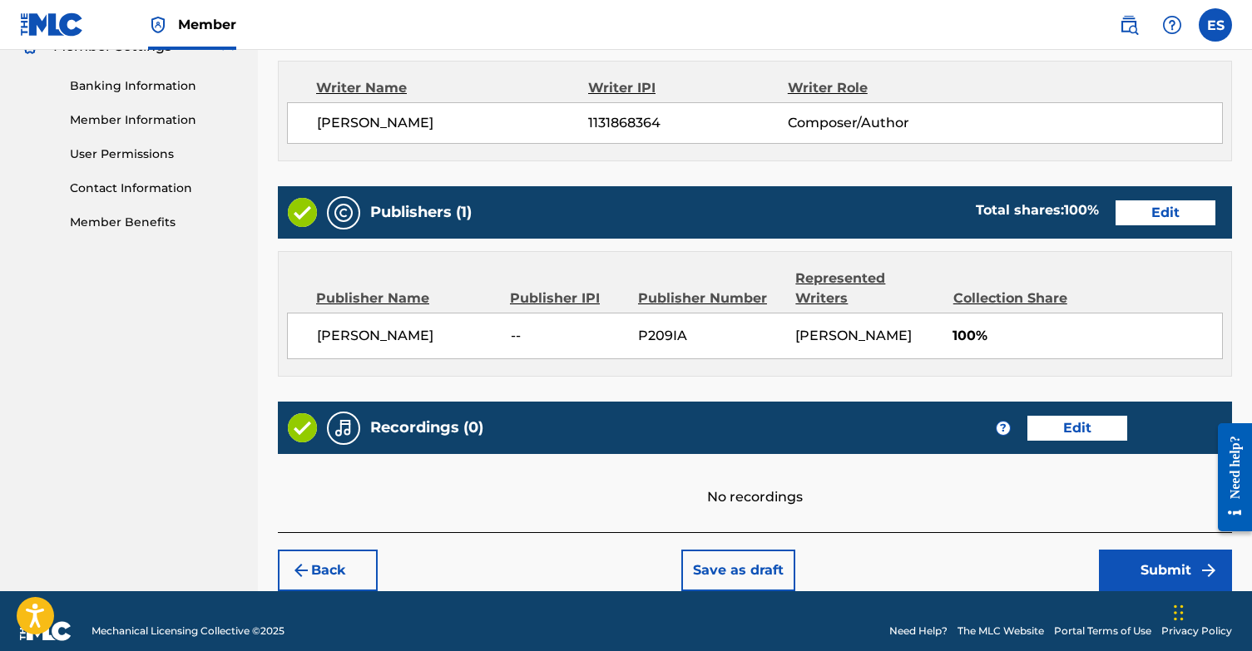
scroll to position [699, 0]
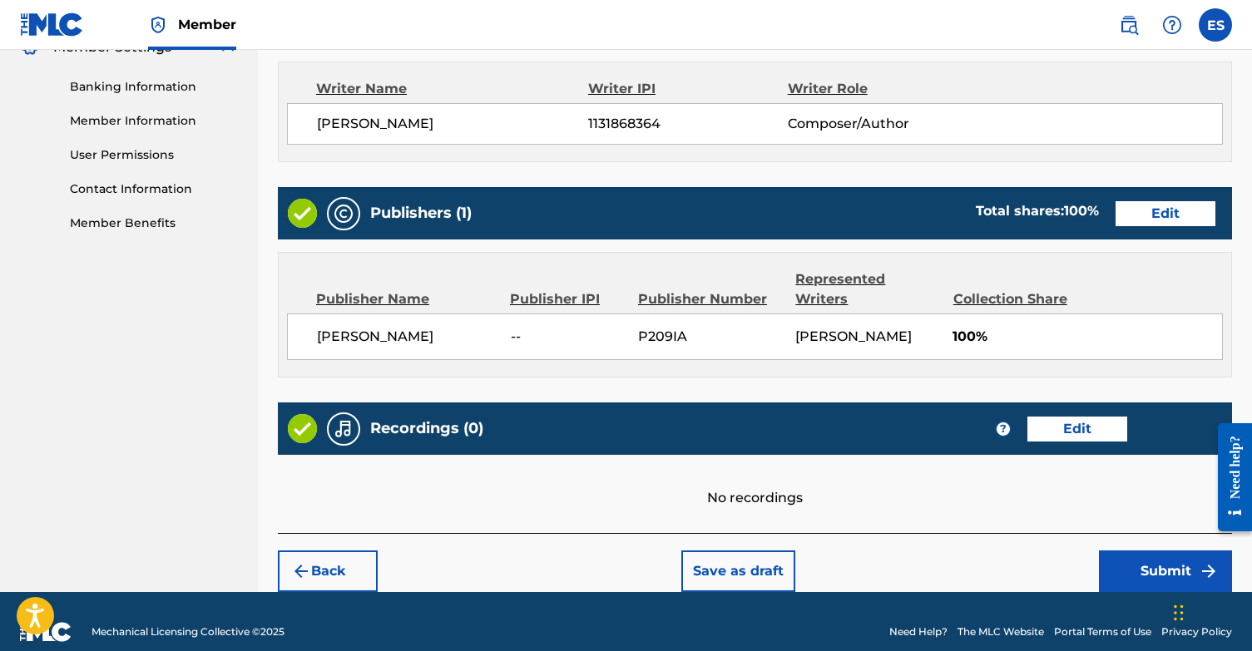
click at [1166, 551] on button "Submit" at bounding box center [1165, 572] width 133 height 42
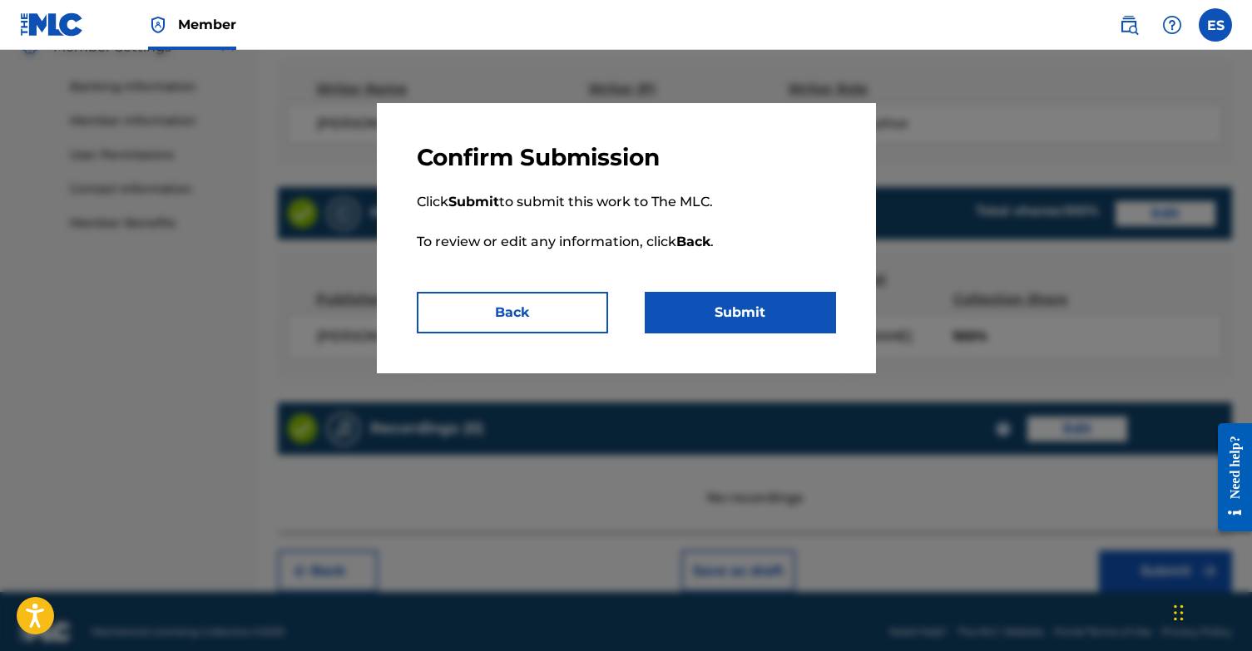
click at [793, 320] on button "Submit" at bounding box center [740, 313] width 191 height 42
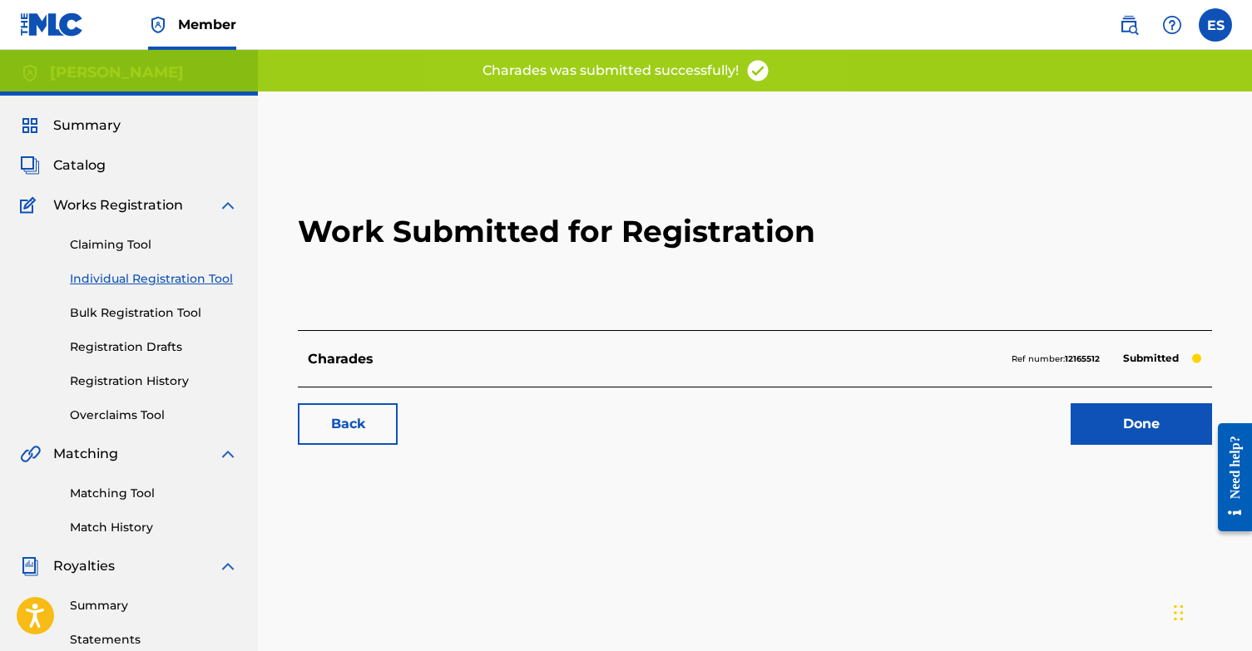
click at [1144, 431] on link "Done" at bounding box center [1140, 424] width 141 height 42
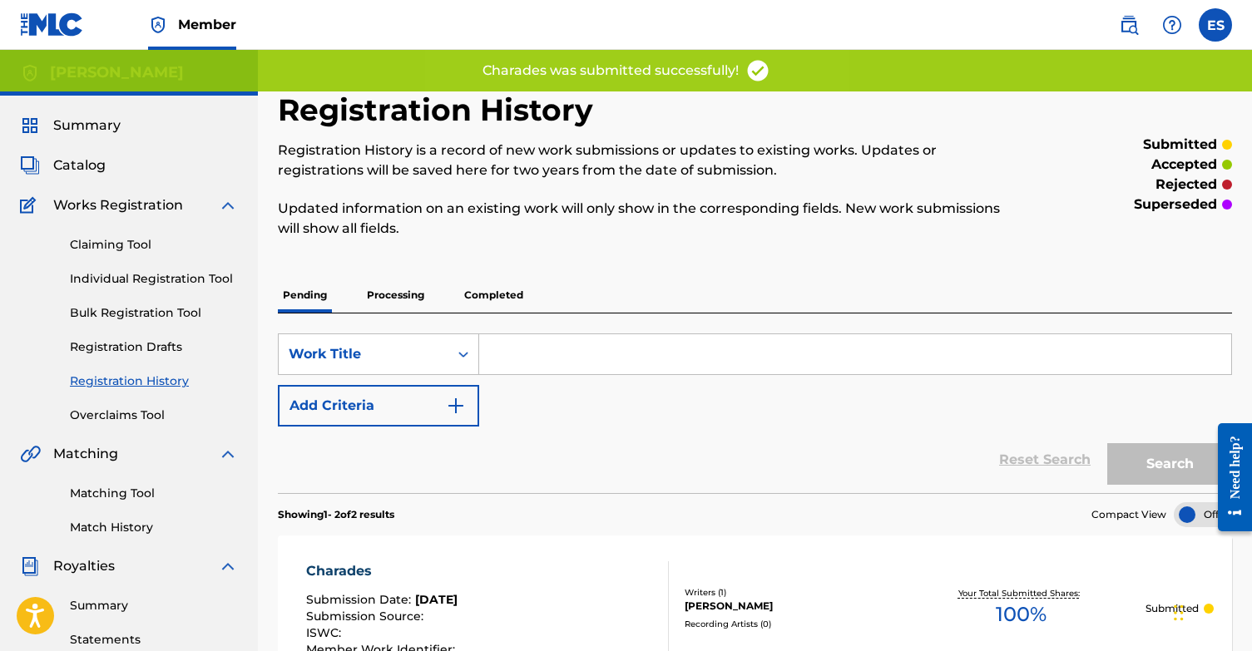
click at [144, 276] on link "Individual Registration Tool" at bounding box center [154, 278] width 168 height 17
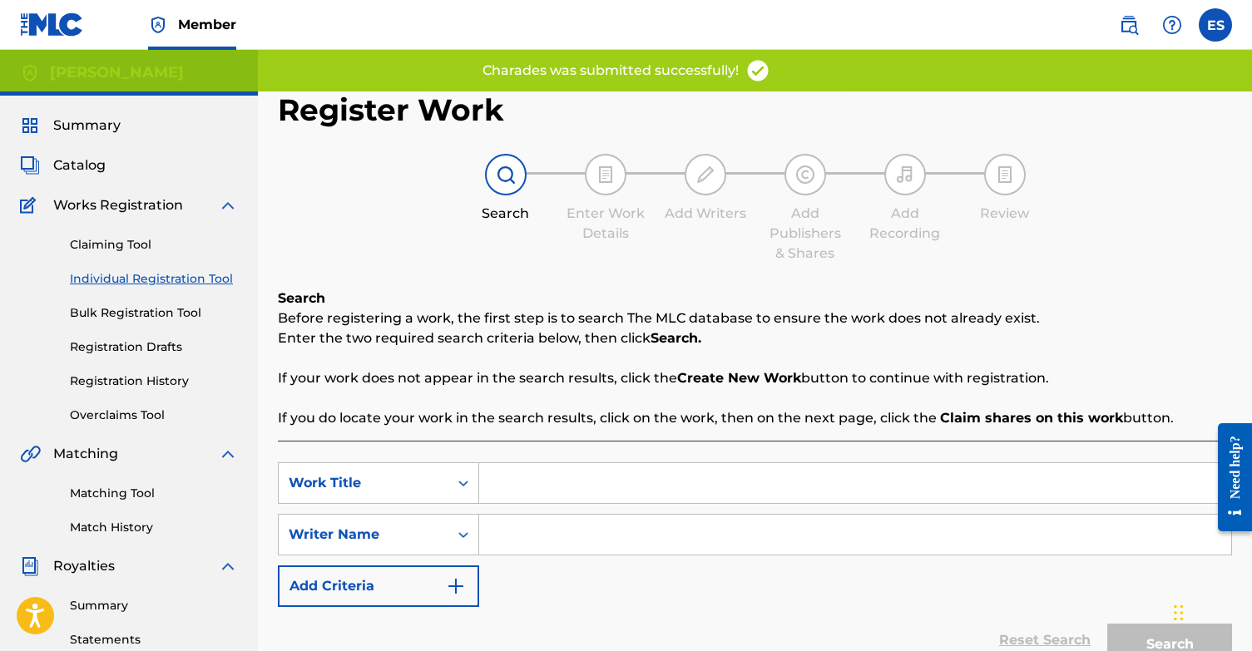
click at [591, 487] on input "Search Form" at bounding box center [855, 483] width 752 height 40
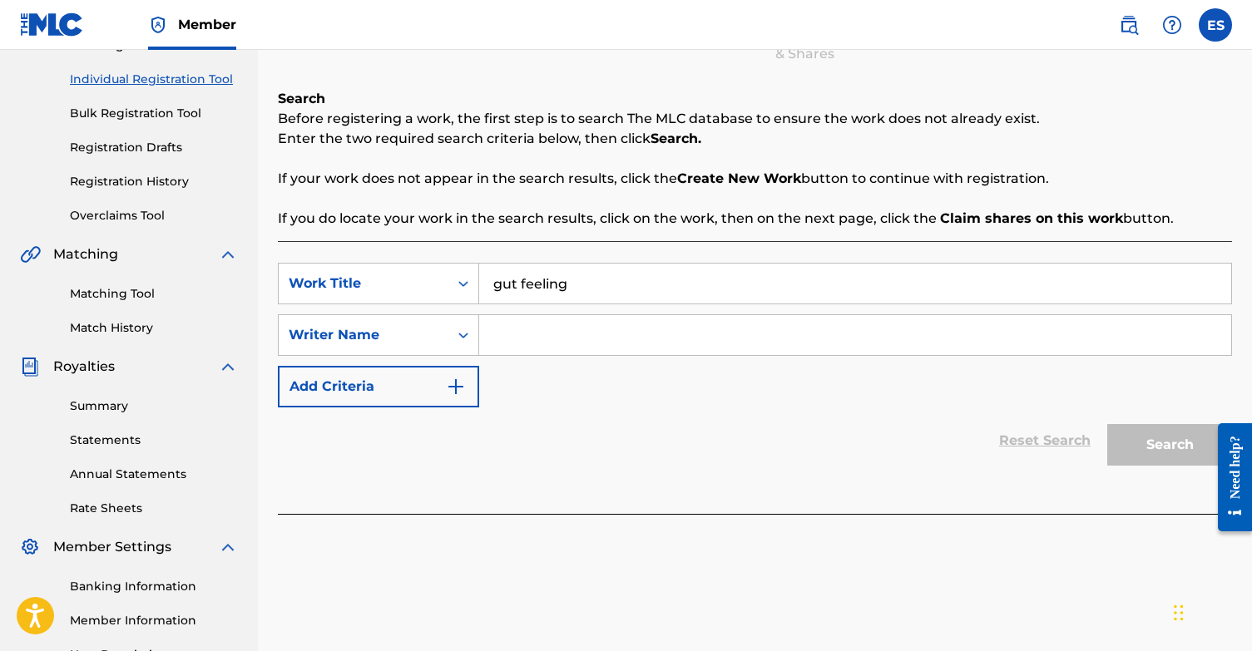
scroll to position [235, 0]
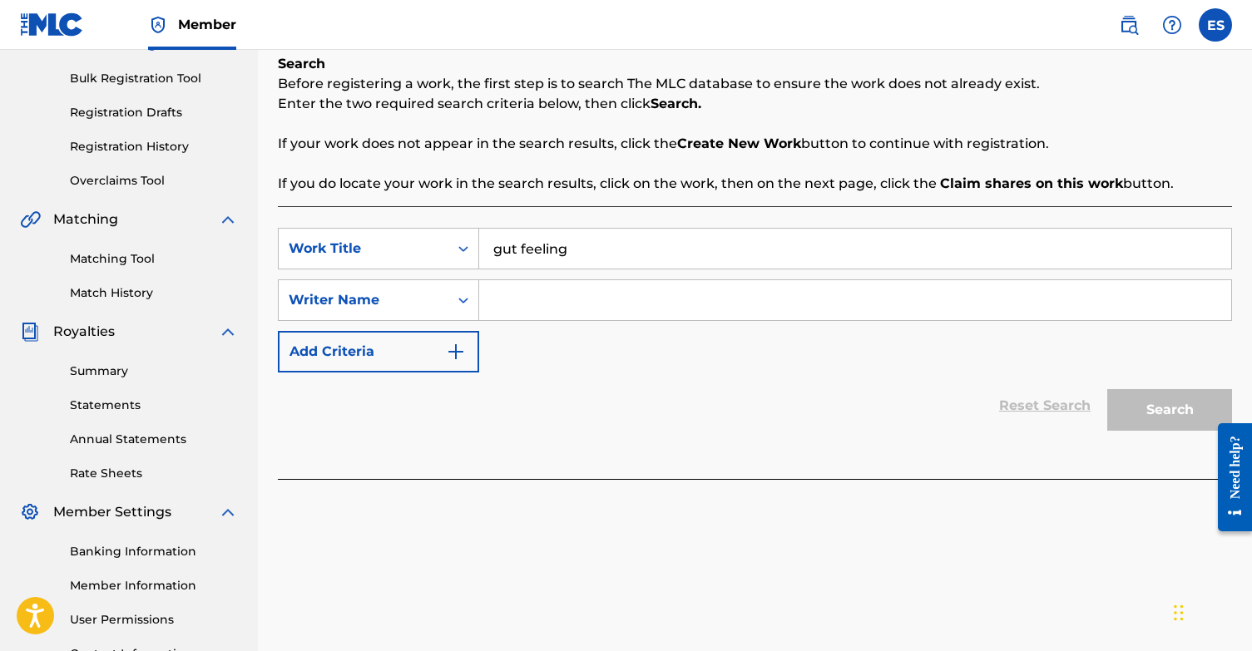
type input "gut feeling"
click at [597, 299] on input "Search Form" at bounding box center [855, 300] width 752 height 40
type input "Eli"
drag, startPoint x: 666, startPoint y: 304, endPoint x: 1161, endPoint y: 409, distance: 505.8
click at [1161, 409] on button "Search" at bounding box center [1169, 410] width 125 height 42
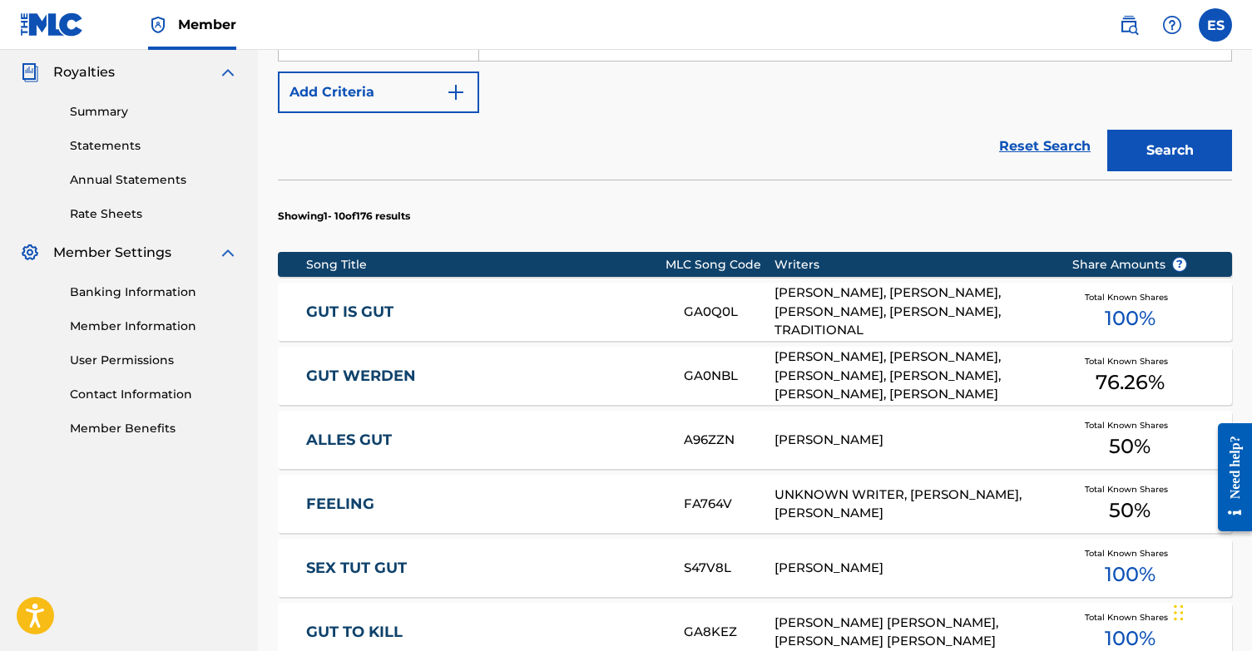
scroll to position [492, 0]
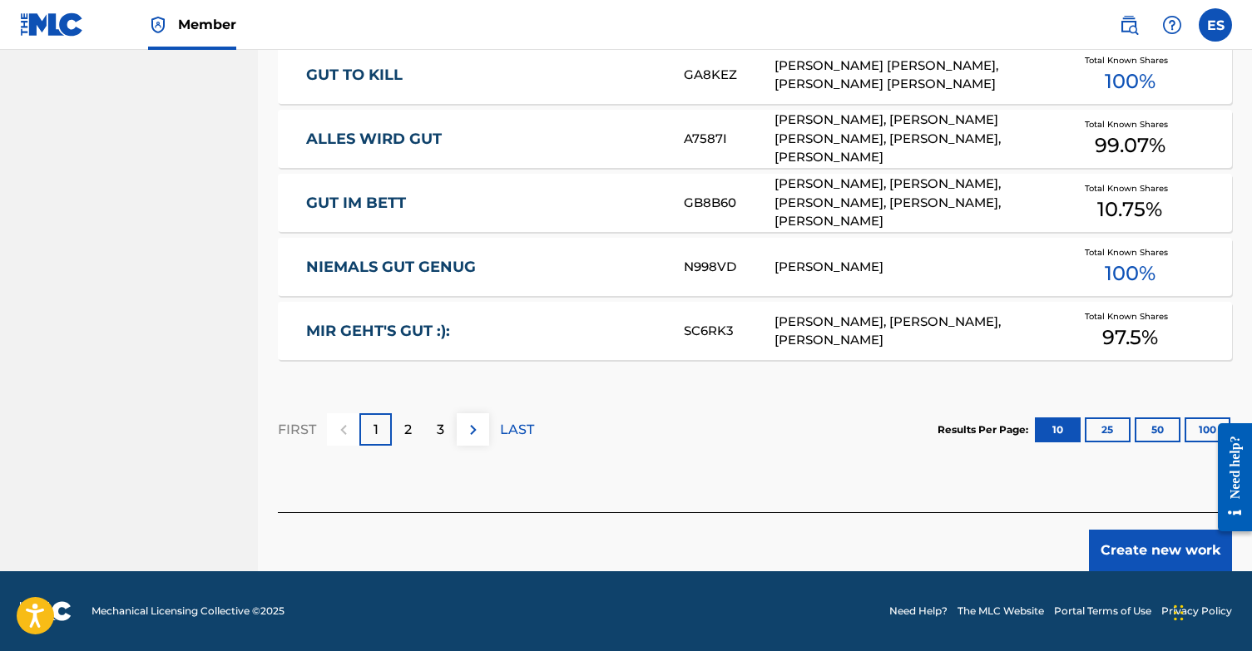
click at [1125, 542] on button "Create new work" at bounding box center [1160, 551] width 143 height 42
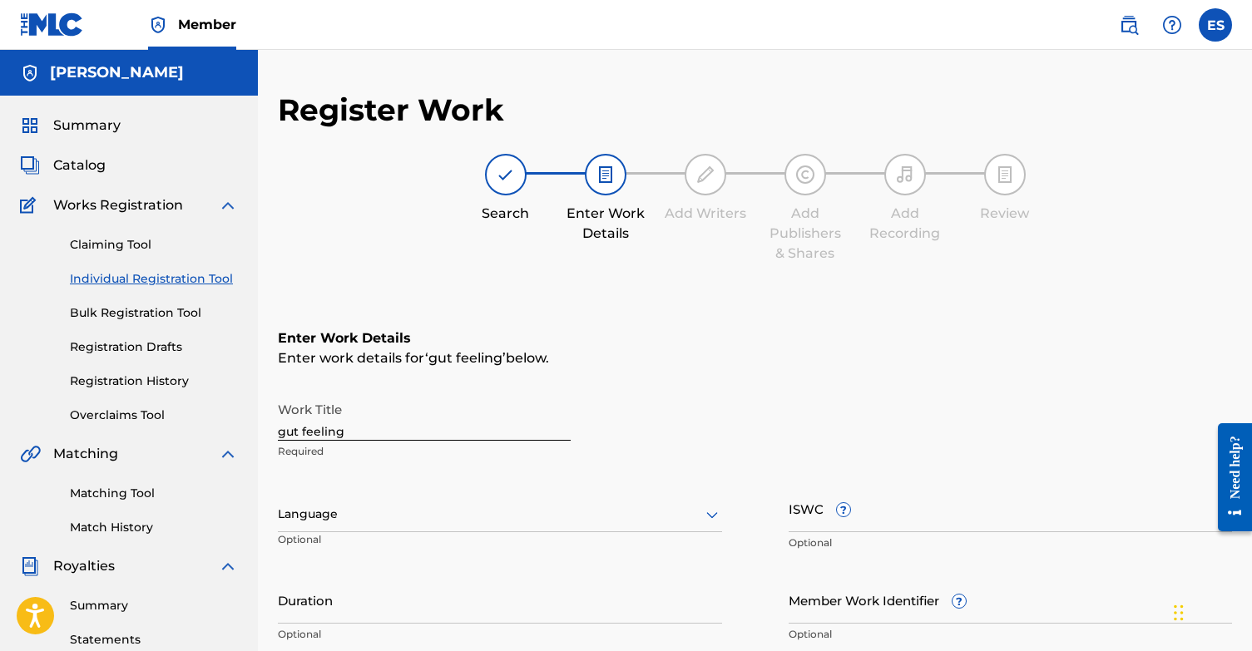
scroll to position [0, 0]
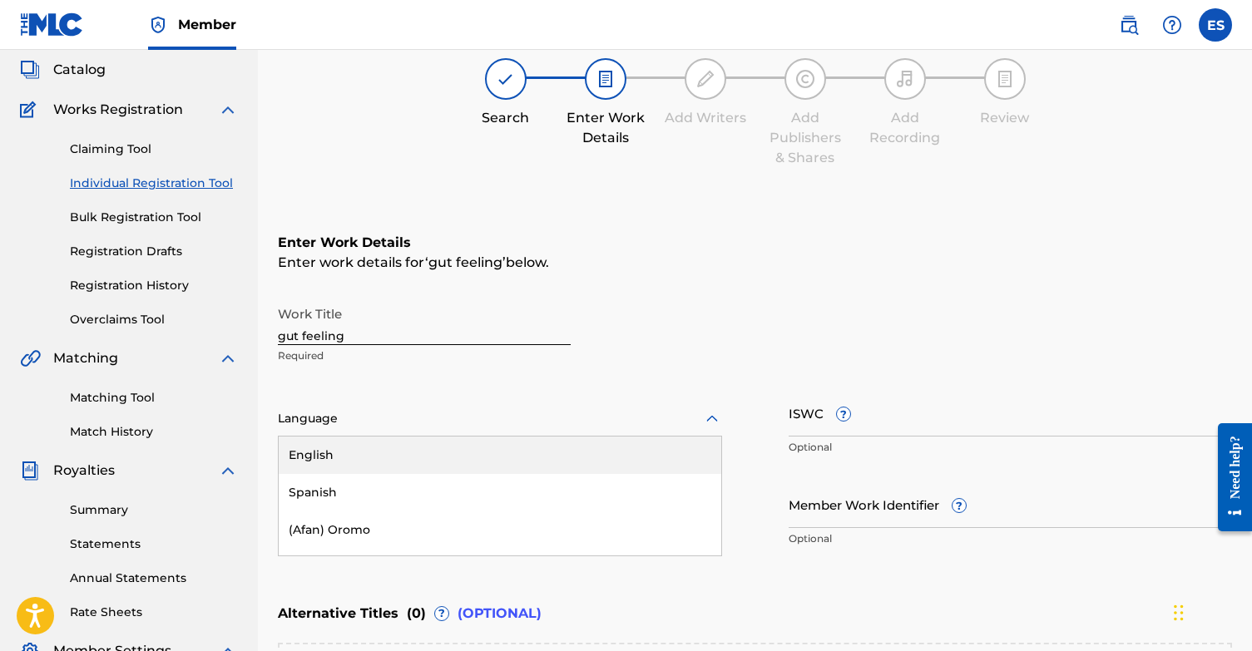
click at [407, 418] on div "Language" at bounding box center [500, 419] width 444 height 35
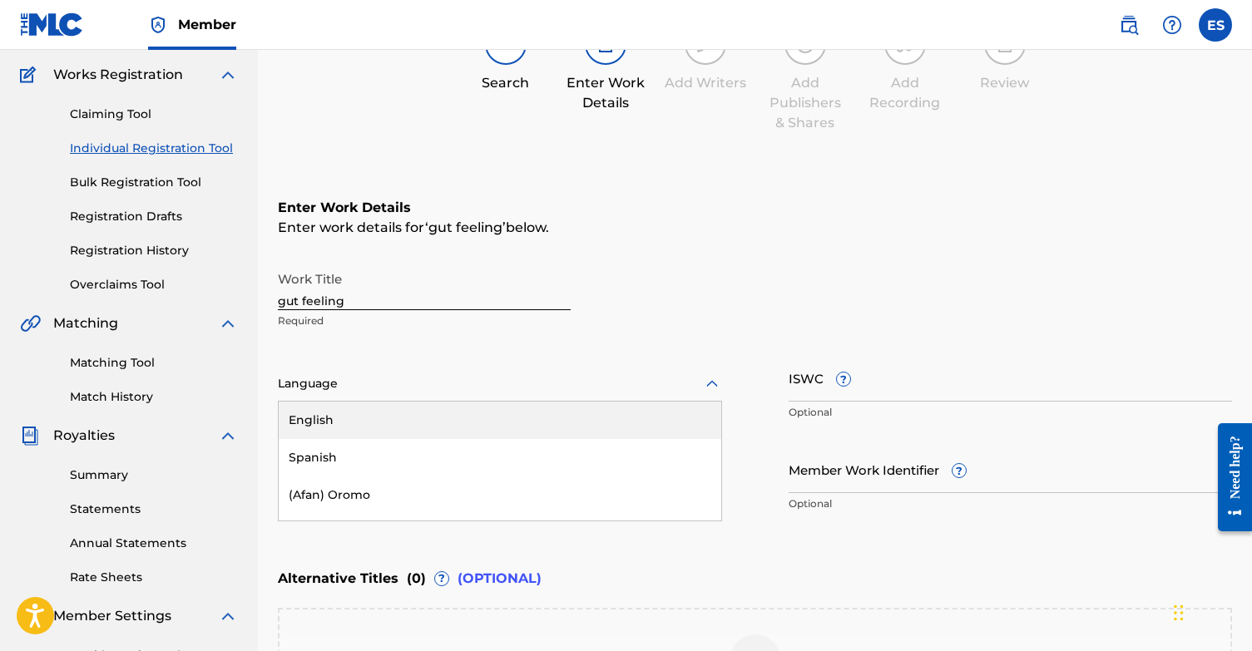
scroll to position [131, 0]
click at [383, 419] on div "English" at bounding box center [500, 419] width 442 height 37
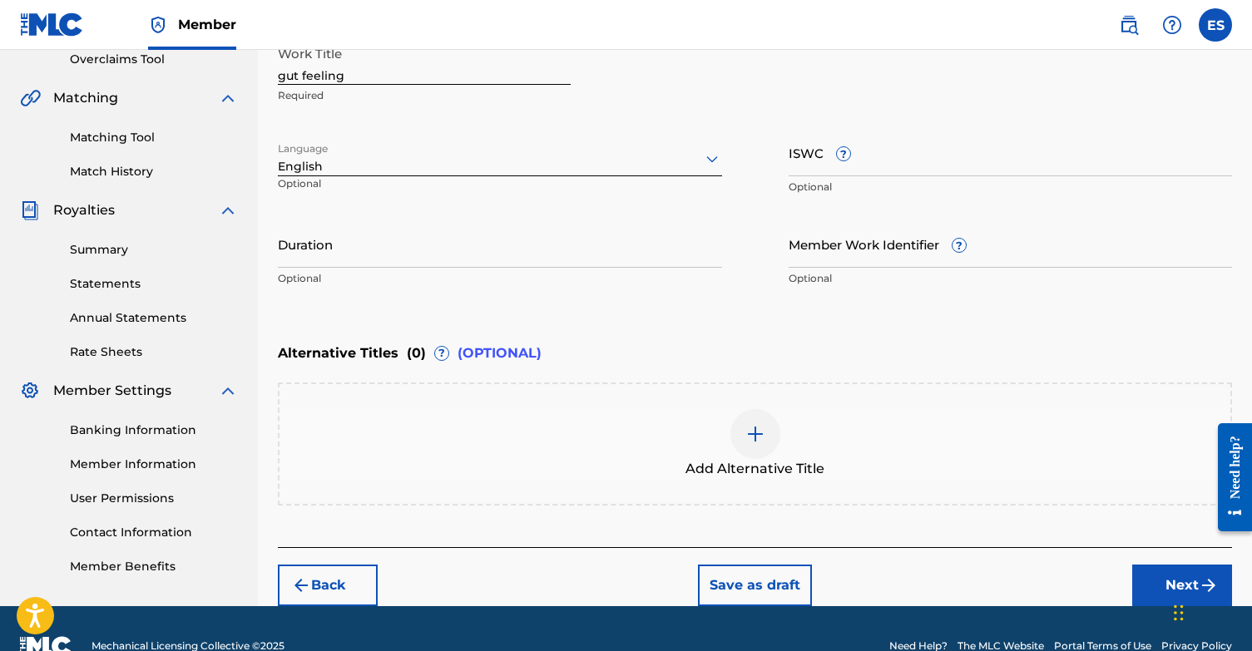
scroll to position [361, 0]
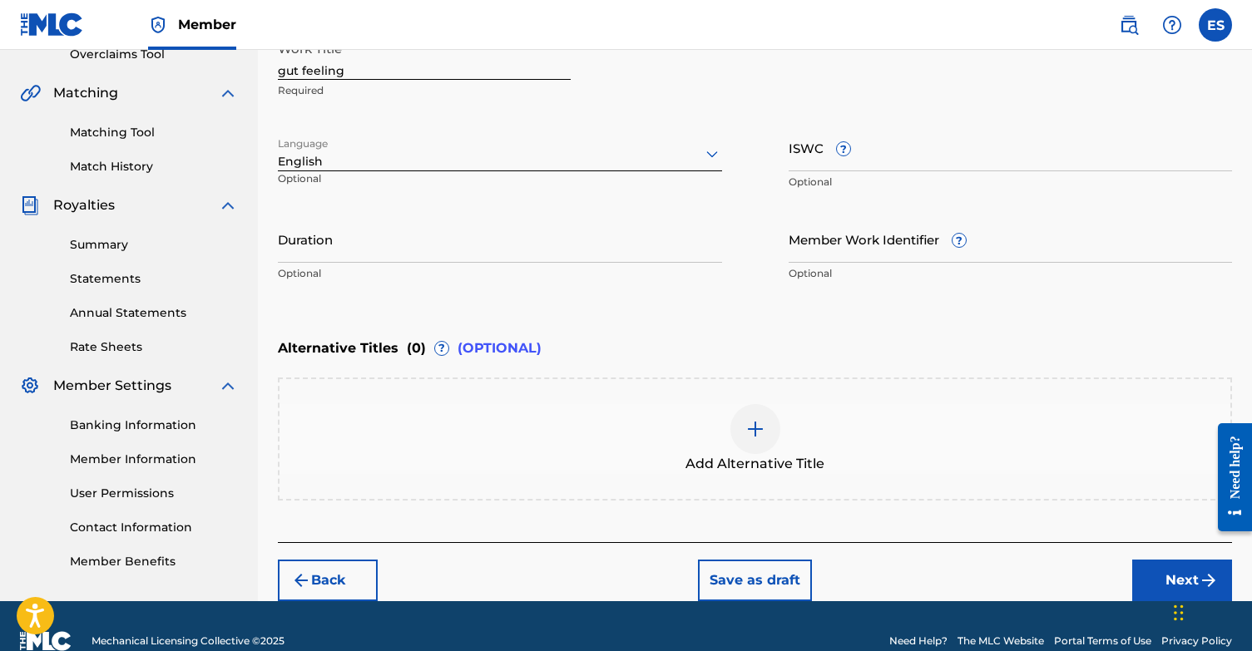
click at [1163, 573] on button "Next" at bounding box center [1182, 581] width 100 height 42
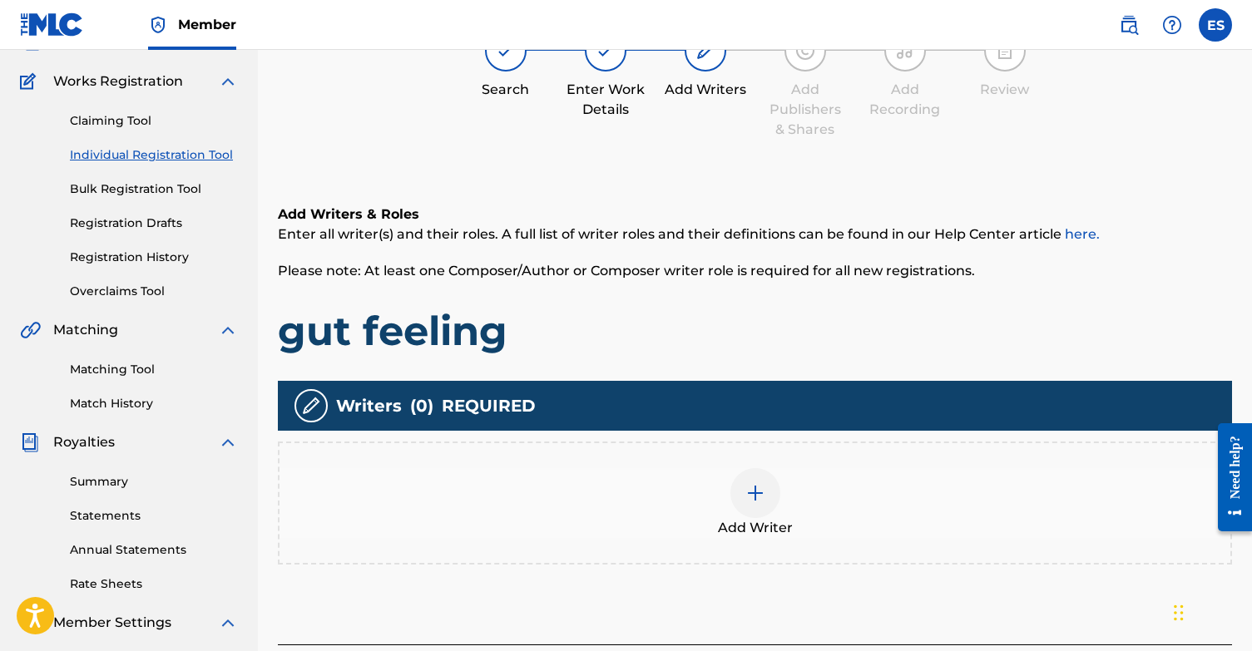
scroll to position [75, 0]
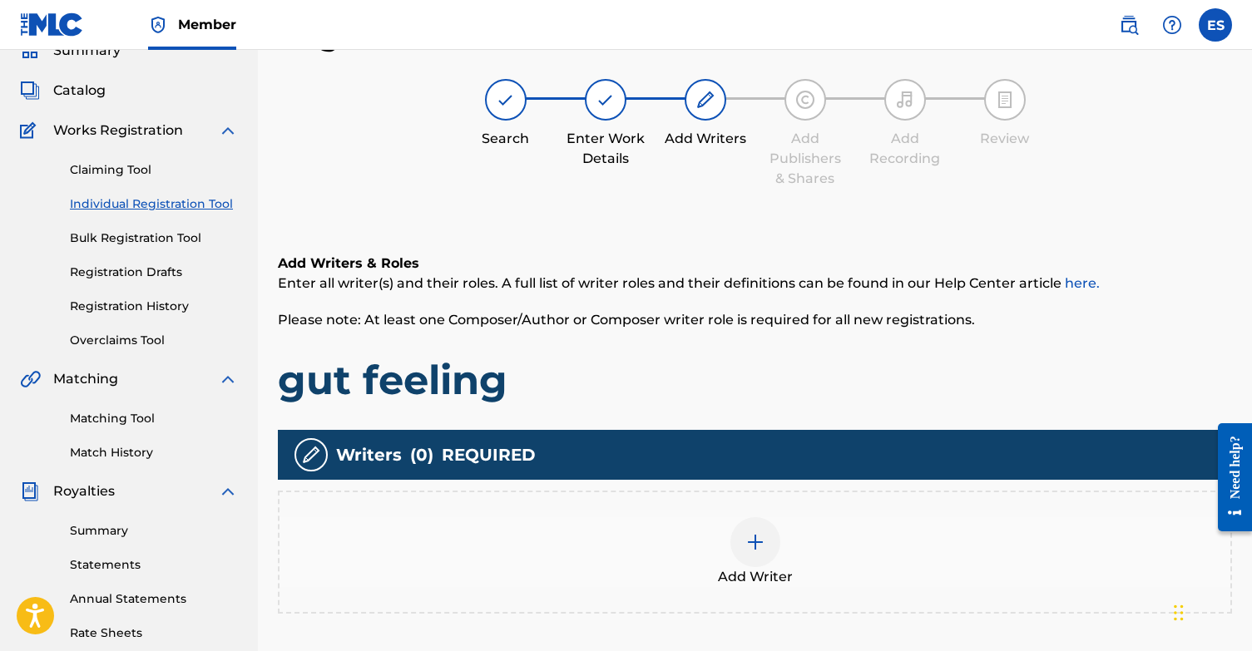
click at [730, 541] on div at bounding box center [755, 542] width 50 height 50
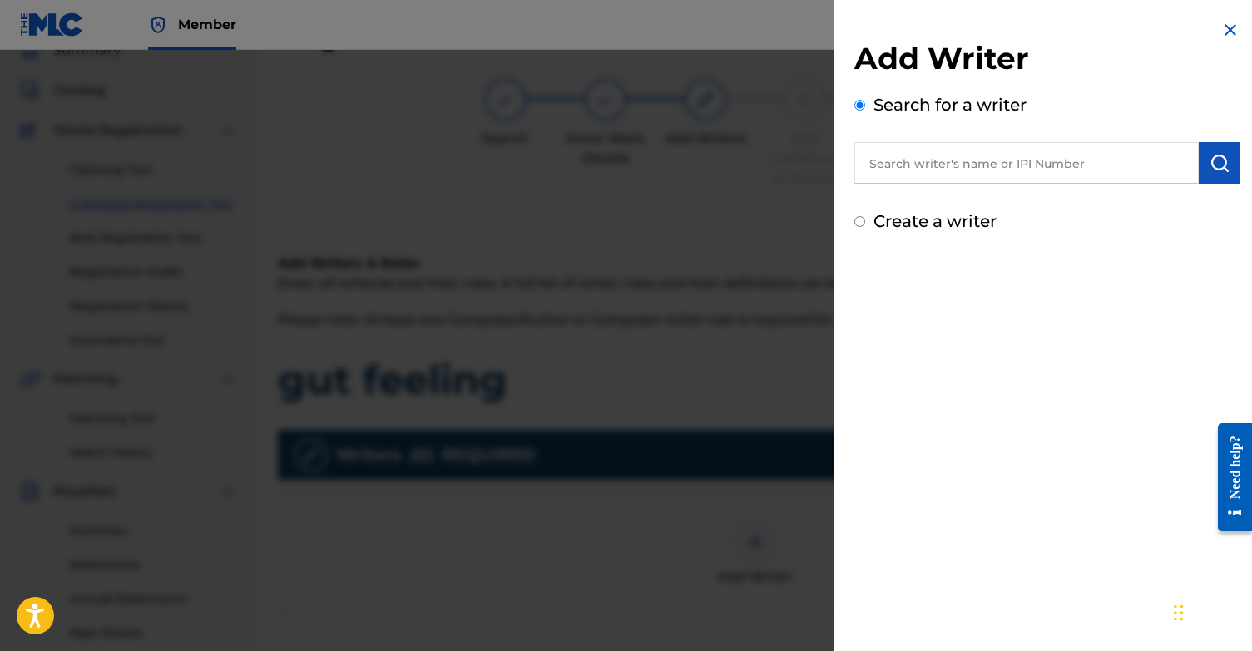
click at [858, 217] on div "Create a writer" at bounding box center [1047, 221] width 386 height 25
click at [857, 223] on input "Create a writer" at bounding box center [859, 221] width 11 height 11
radio input "false"
radio input "true"
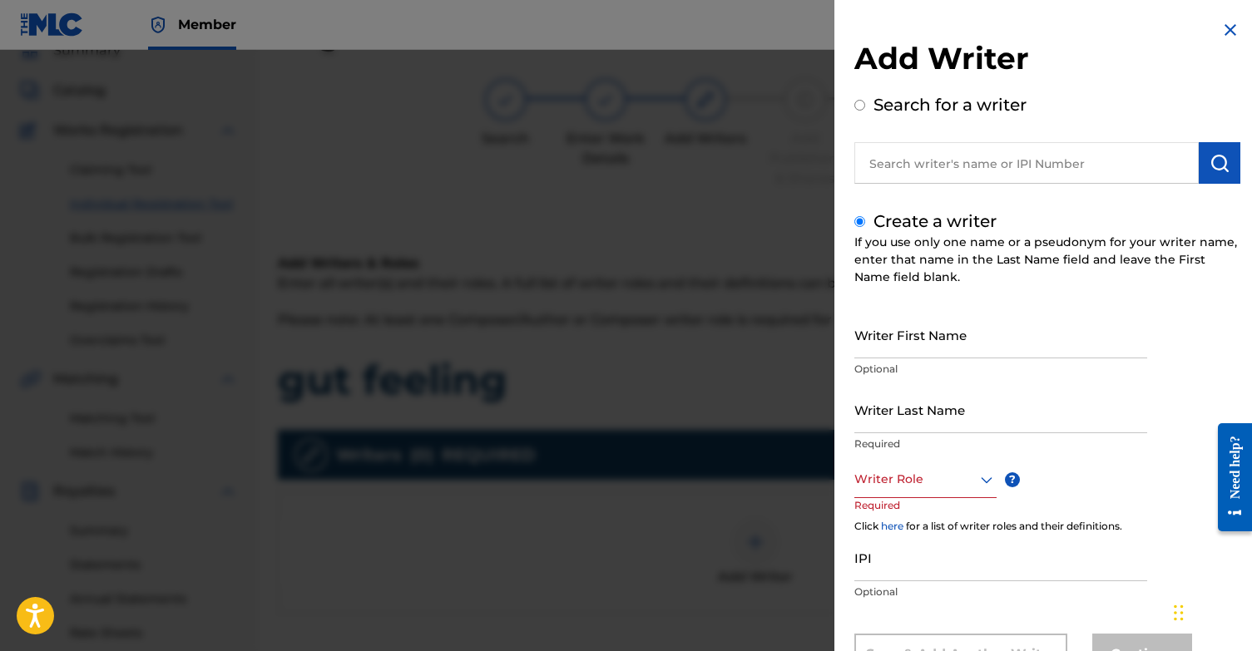
click at [917, 343] on input "Writer First Name" at bounding box center [1000, 334] width 293 height 47
type input "[PERSON_NAME]"
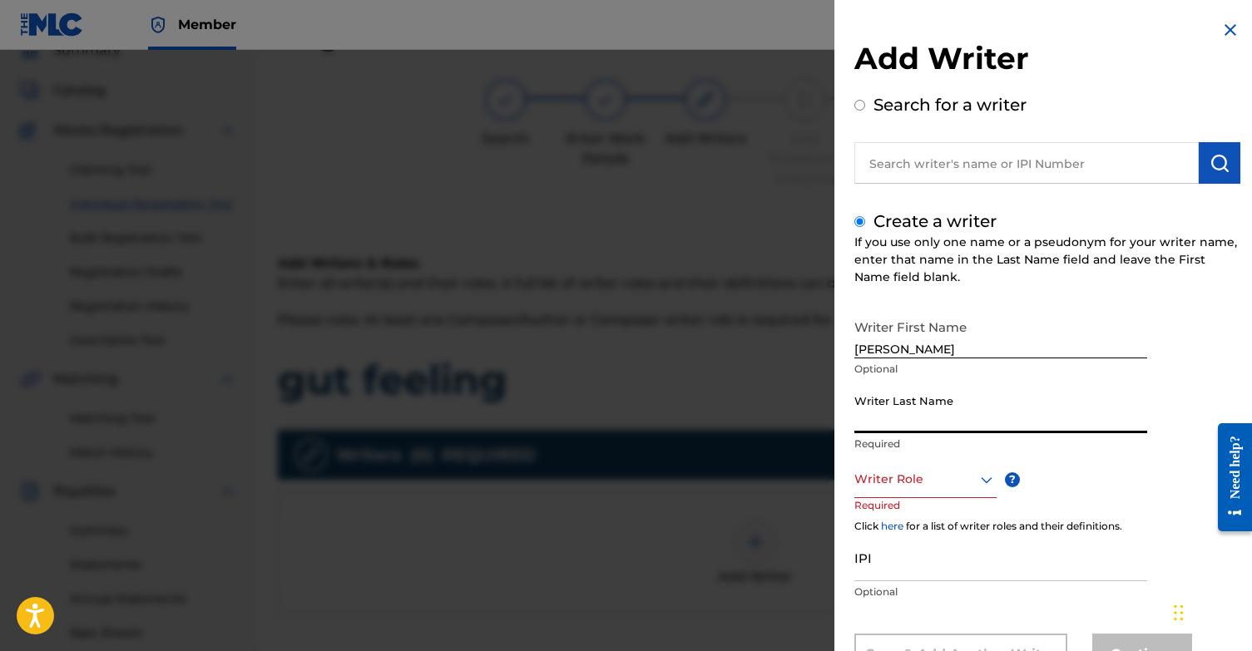
click at [935, 424] on input "Writer Last Name" at bounding box center [1000, 409] width 293 height 47
type input "Sabbah"
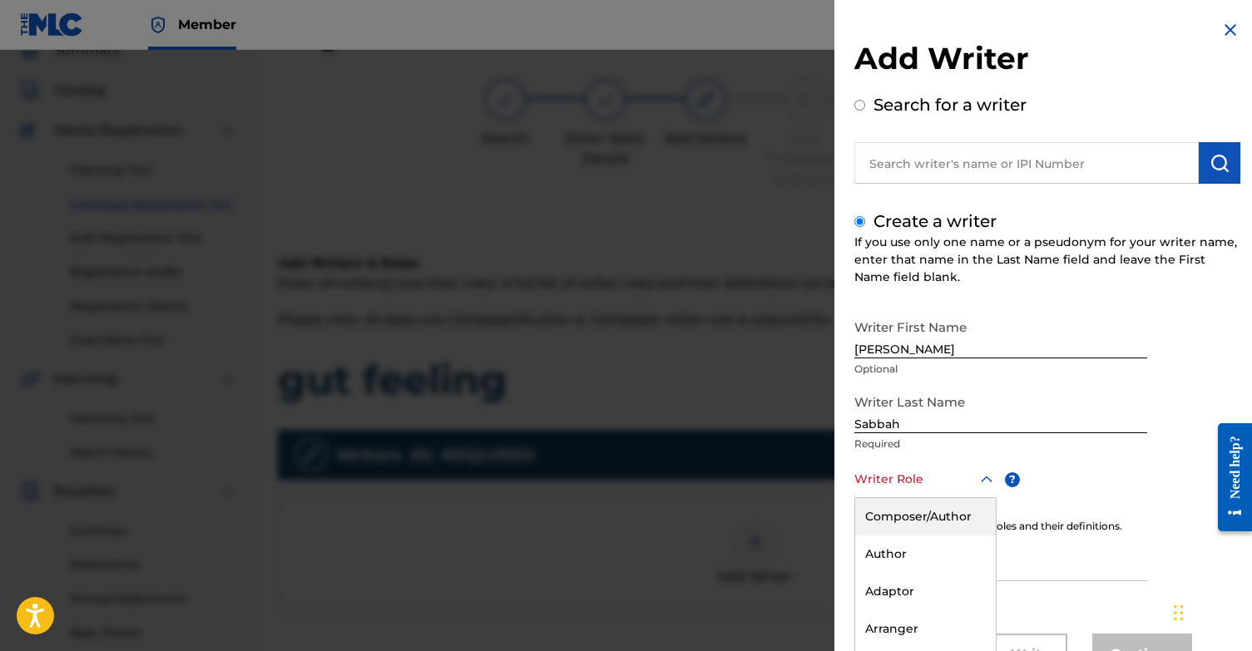
click at [920, 482] on div "Composer/Author, 1 of 8. 8 results available. Use Up and Down to choose options…" at bounding box center [925, 479] width 142 height 37
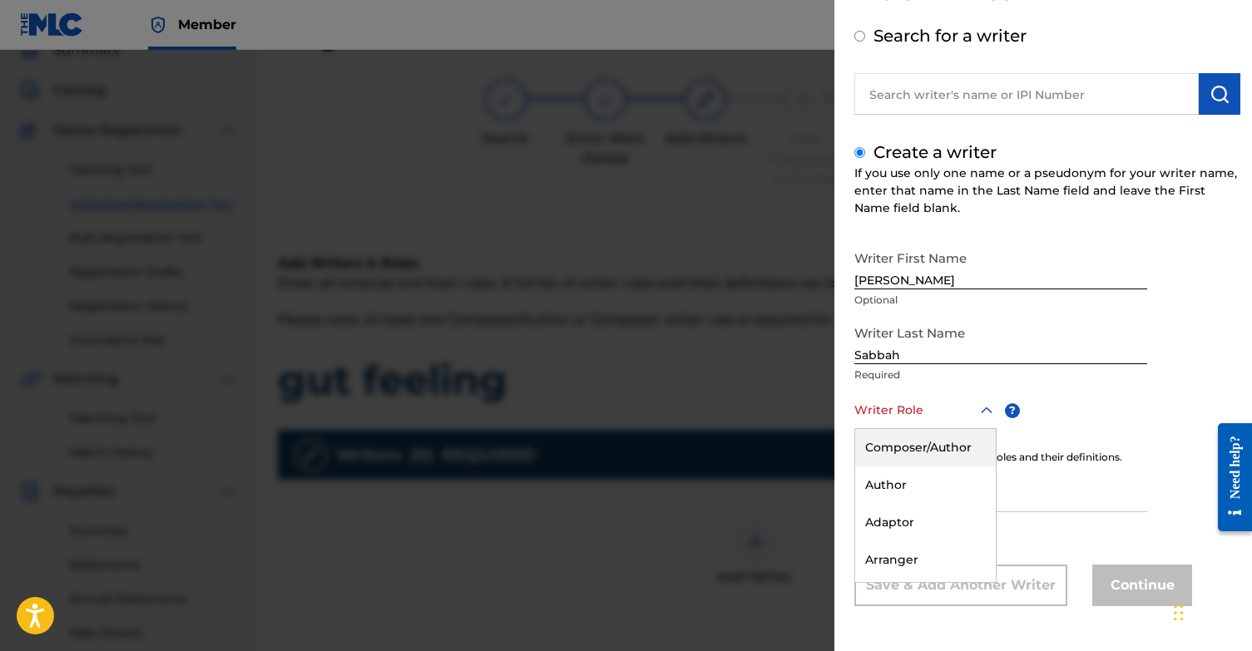
click at [936, 442] on div "Composer/Author" at bounding box center [925, 447] width 141 height 37
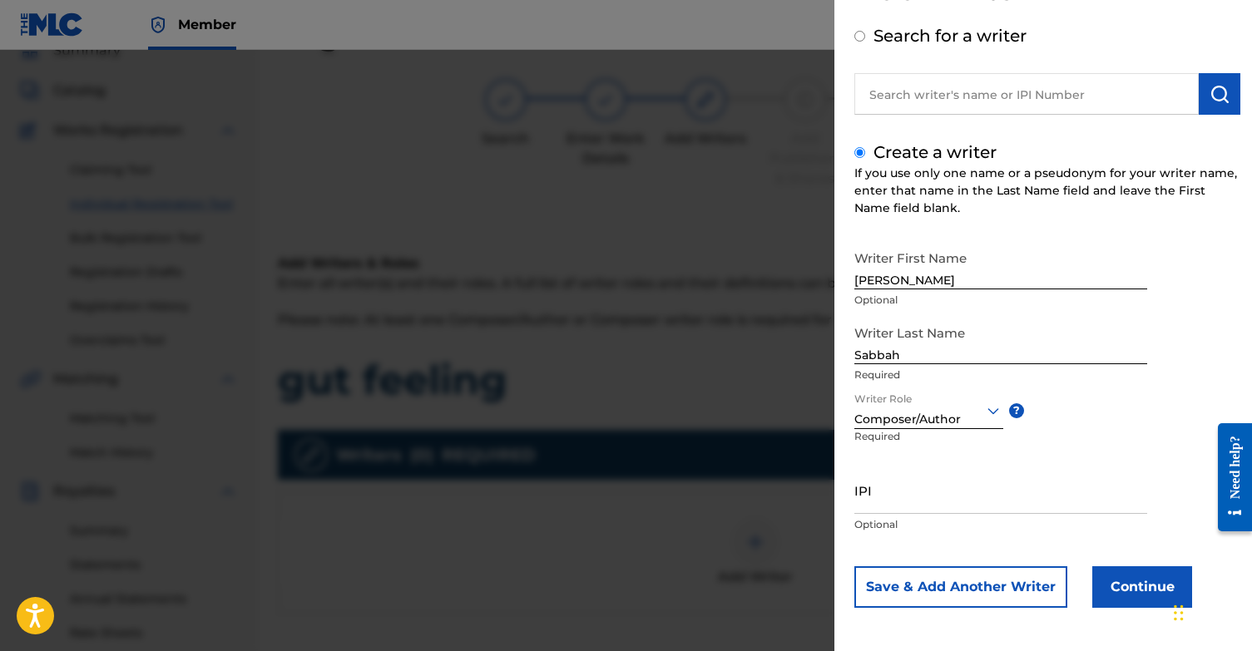
click at [897, 510] on input "IPI" at bounding box center [1000, 490] width 293 height 47
paste input "1131868364"
type input "1131868364"
click at [1127, 595] on button "Continue" at bounding box center [1142, 587] width 100 height 42
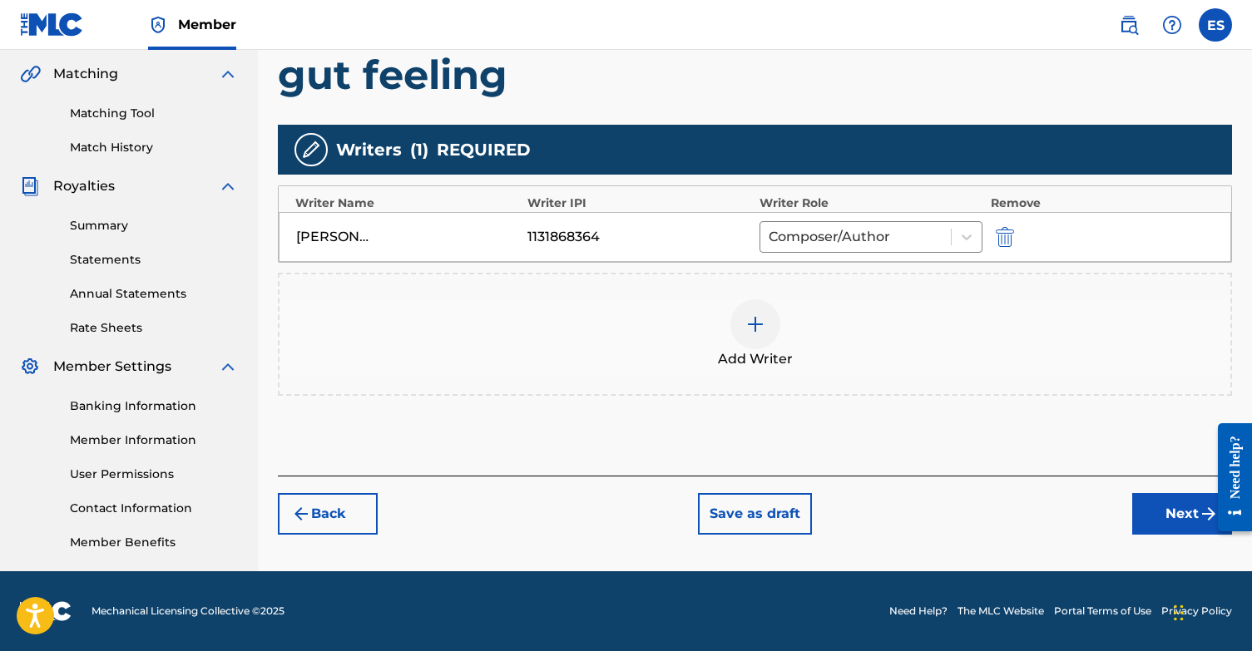
click at [1171, 512] on button "Next" at bounding box center [1182, 514] width 100 height 42
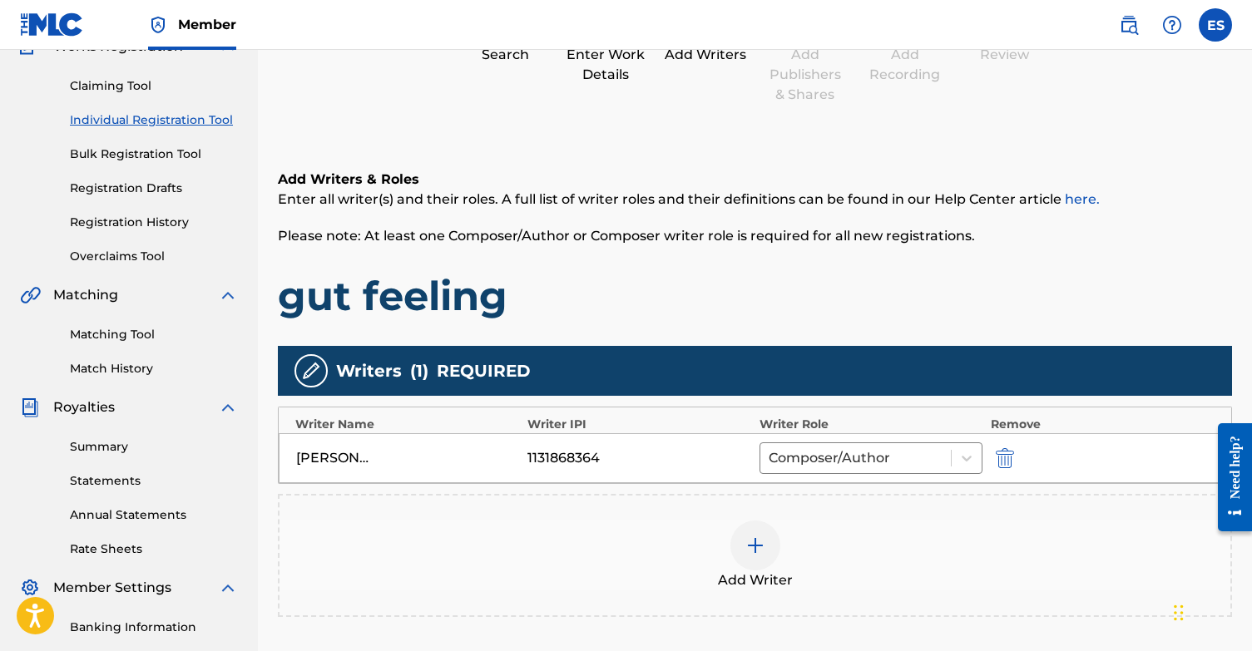
scroll to position [75, 0]
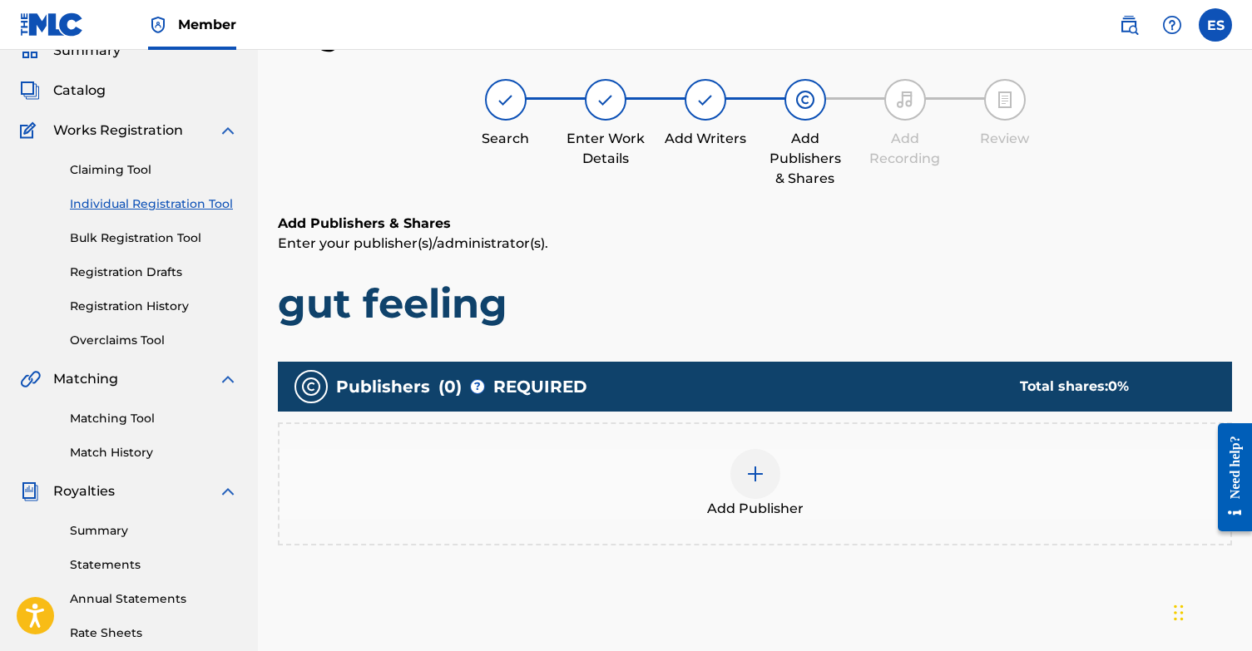
click at [783, 473] on div "Add Publisher" at bounding box center [754, 484] width 951 height 70
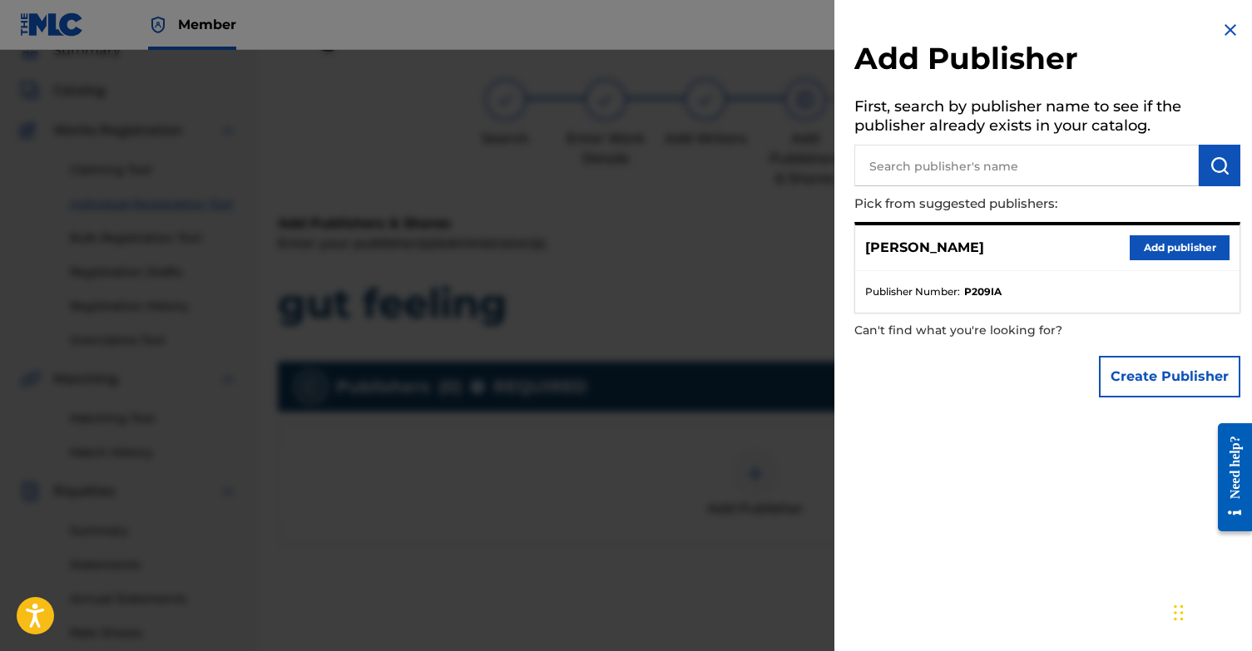
click at [1194, 243] on button "Add publisher" at bounding box center [1179, 247] width 100 height 25
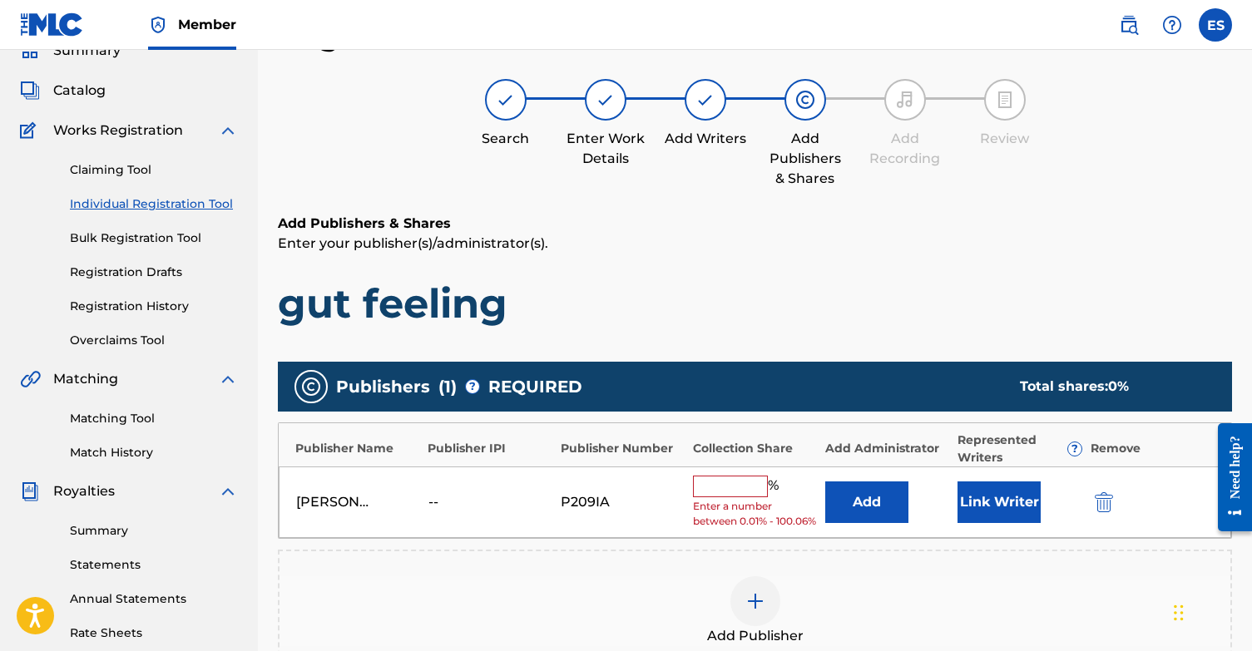
click at [1001, 500] on button "Link Writer" at bounding box center [998, 503] width 83 height 42
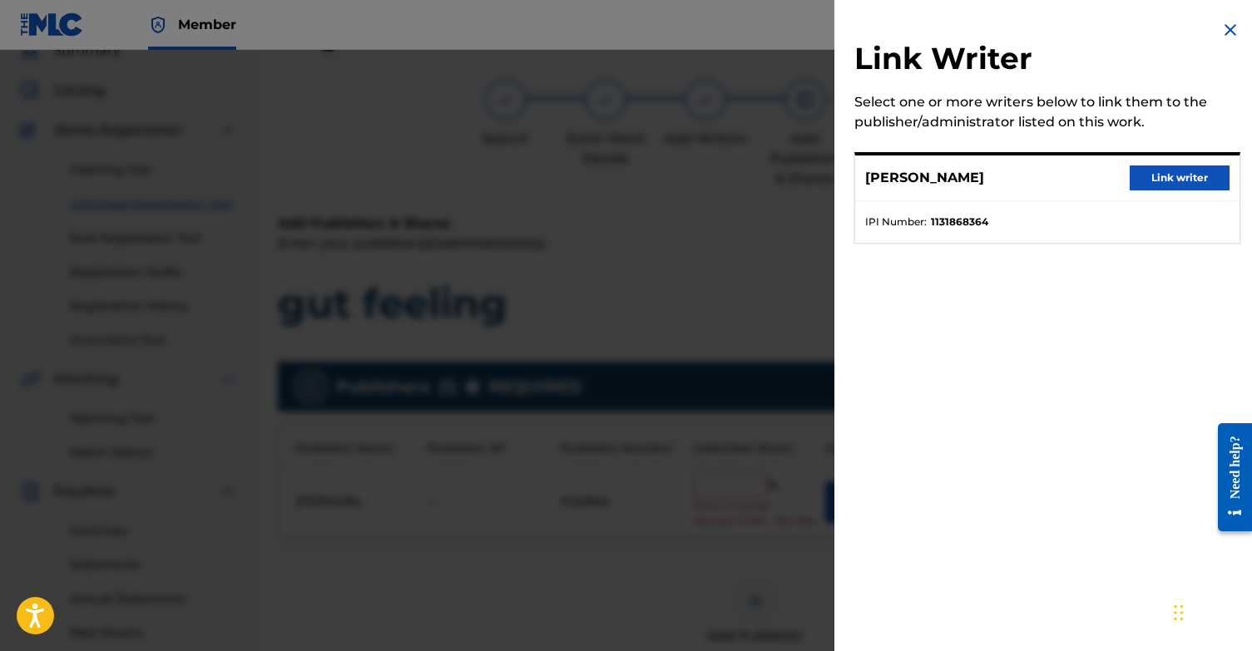
click at [1173, 178] on button "Link writer" at bounding box center [1179, 178] width 100 height 25
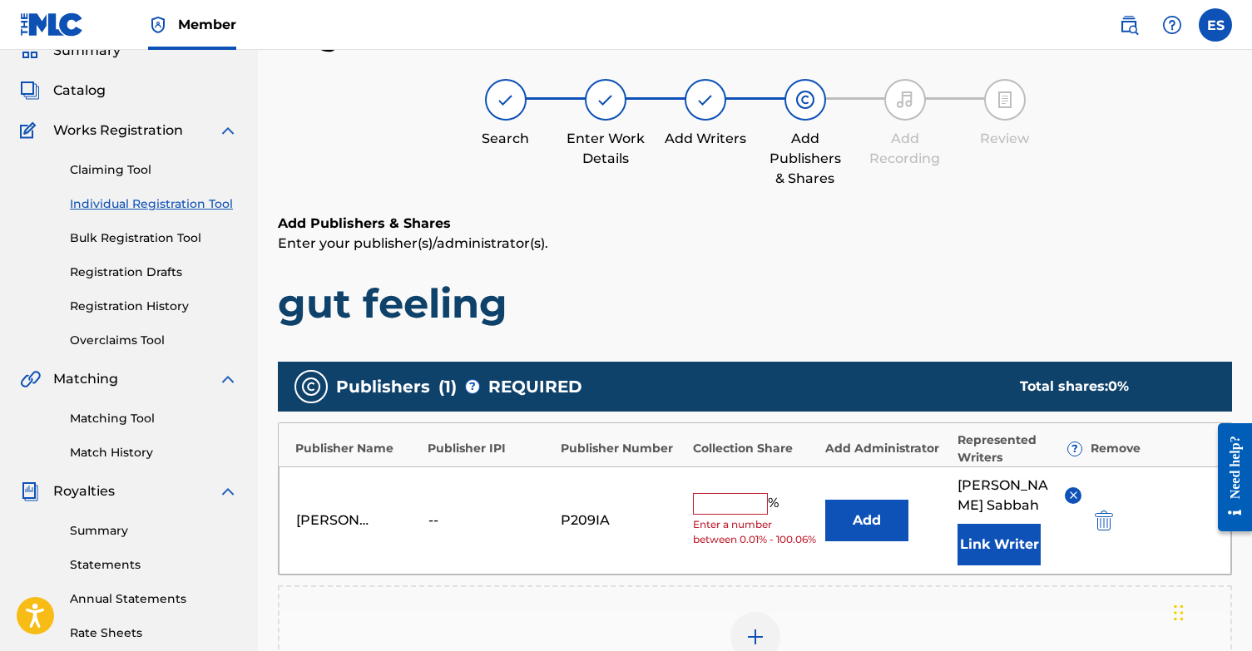
click at [729, 501] on input "text" at bounding box center [730, 504] width 75 height 22
type input "100"
click at [955, 153] on div "Search Enter Work Details Add Writers Add Publishers & Shares Add Recording Rev…" at bounding box center [755, 134] width 954 height 110
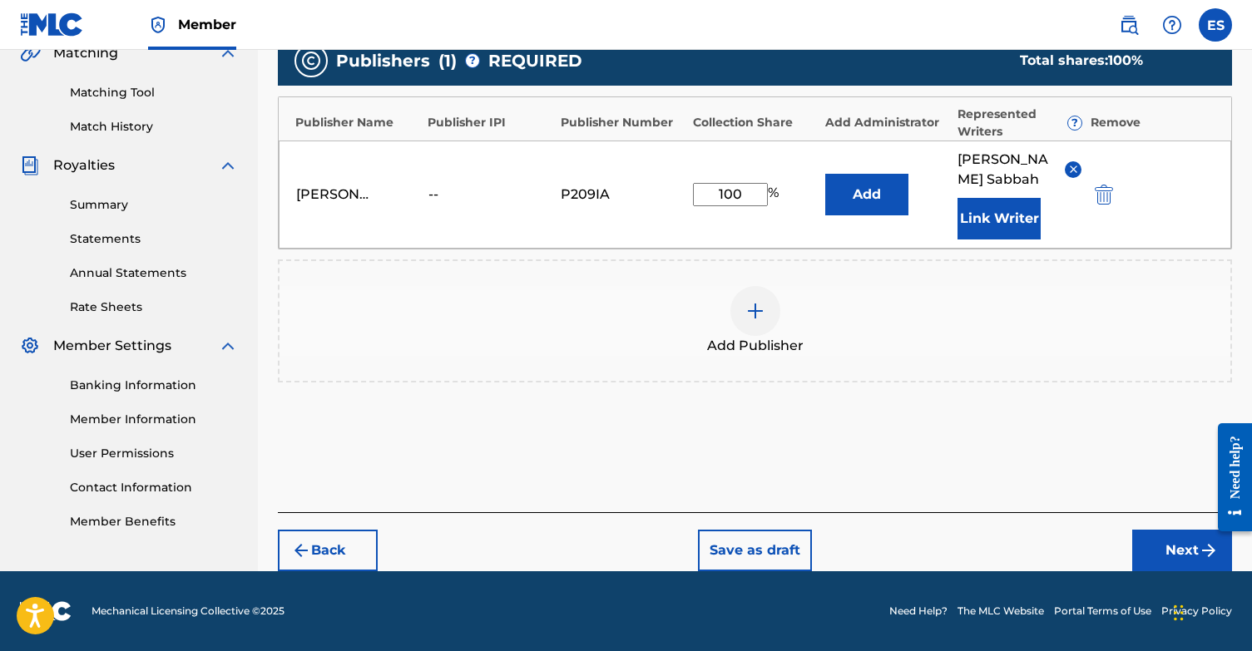
click at [1168, 547] on button "Next" at bounding box center [1182, 551] width 100 height 42
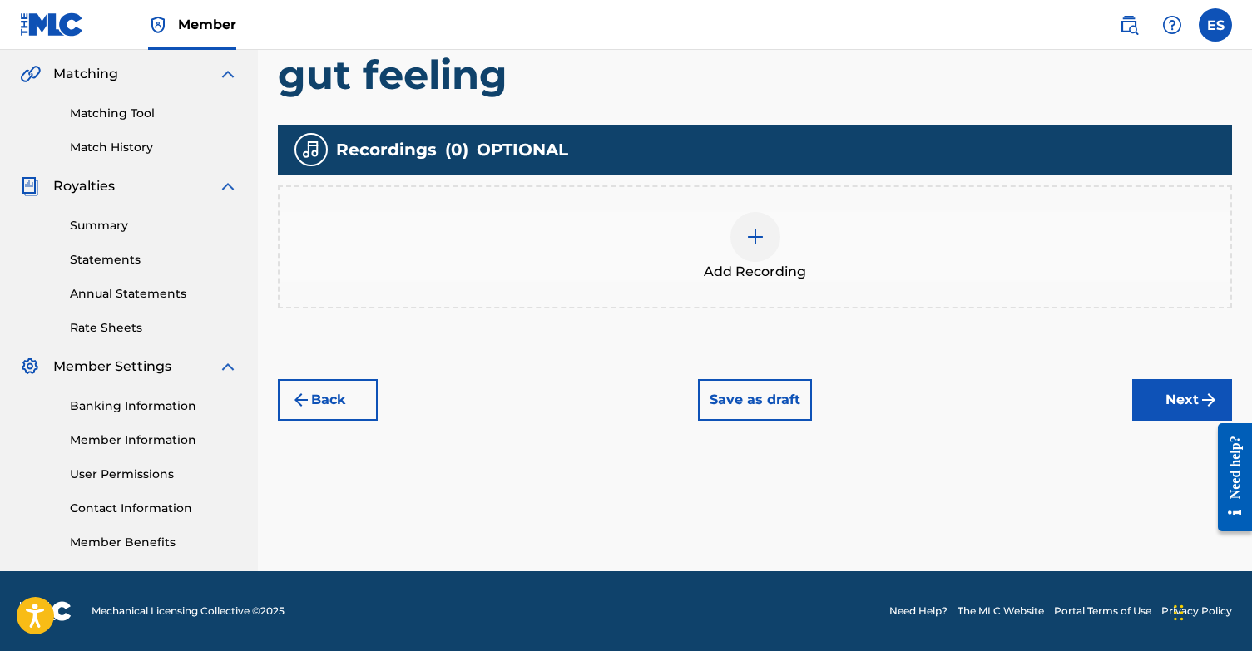
click at [1165, 395] on button "Next" at bounding box center [1182, 400] width 100 height 42
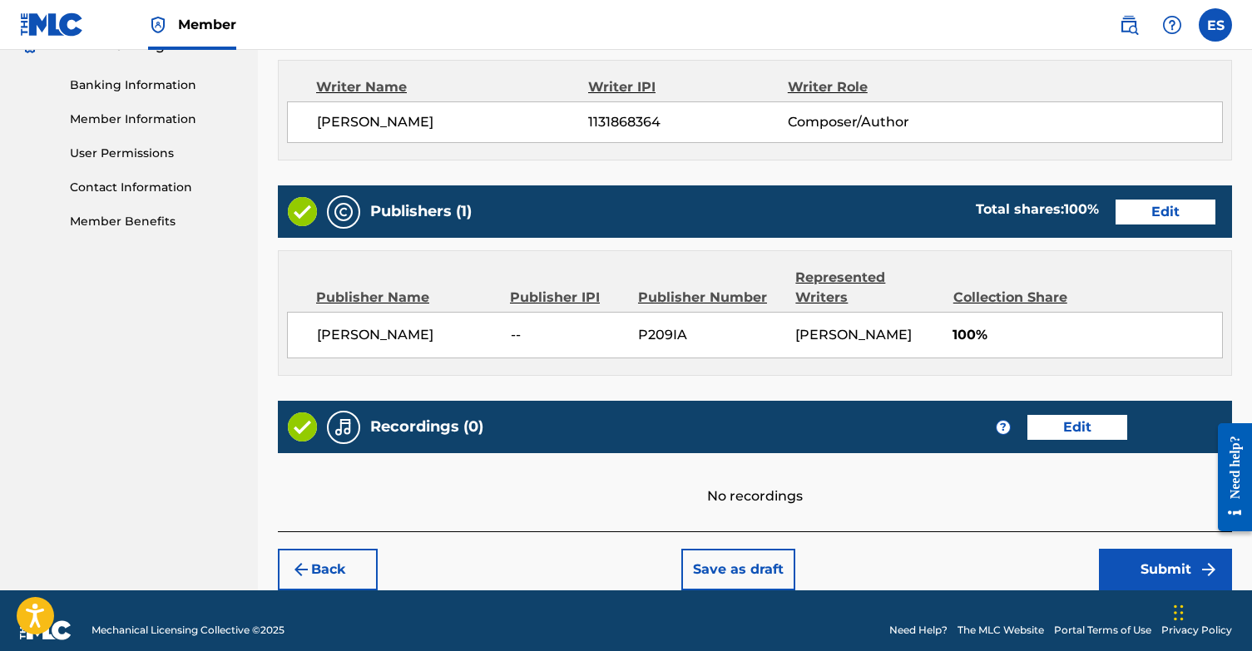
scroll to position [699, 0]
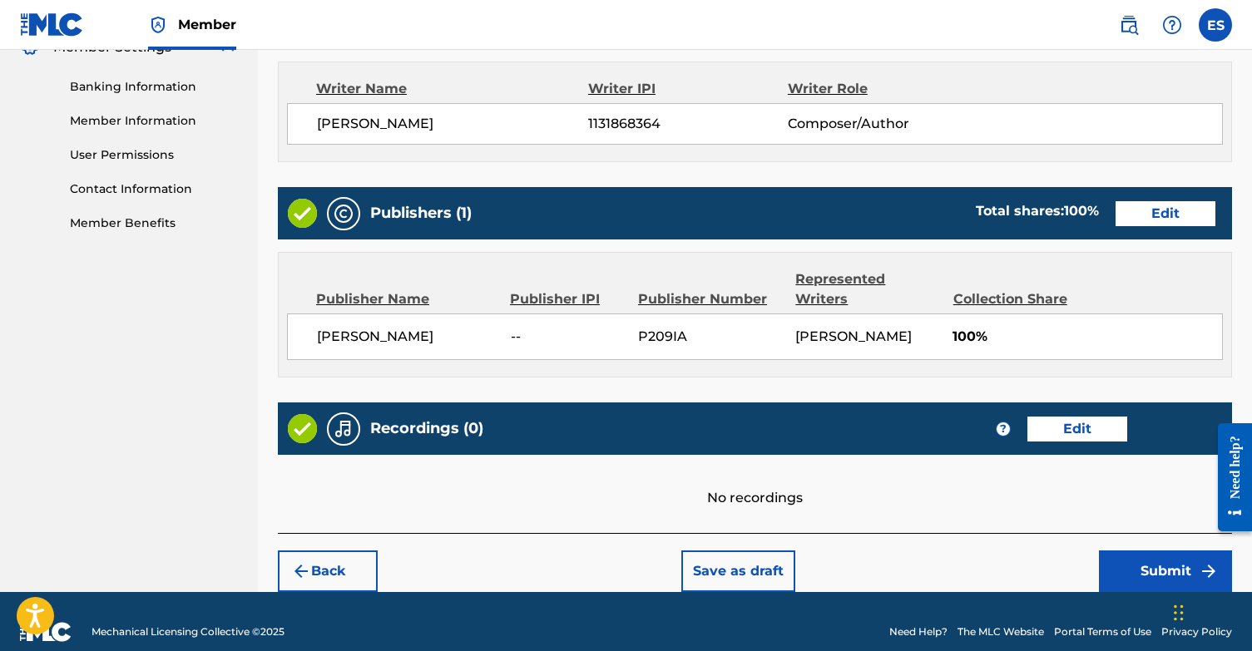
click at [1174, 553] on button "Submit" at bounding box center [1165, 572] width 133 height 42
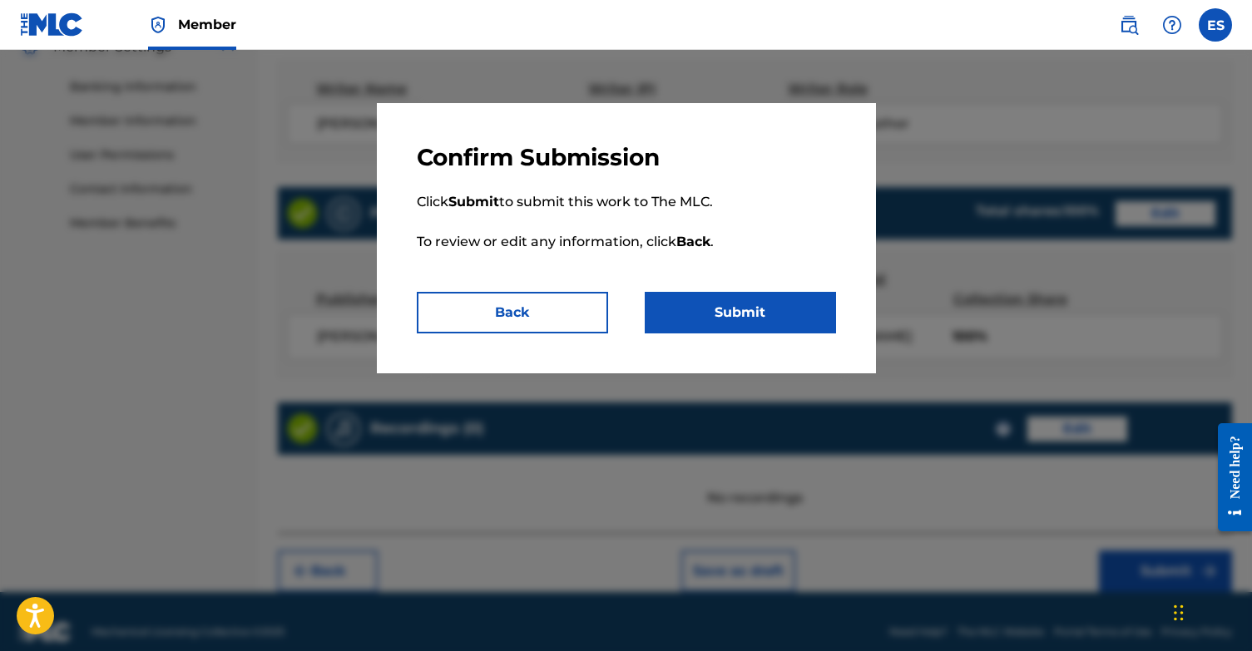
click at [739, 305] on button "Submit" at bounding box center [740, 313] width 191 height 42
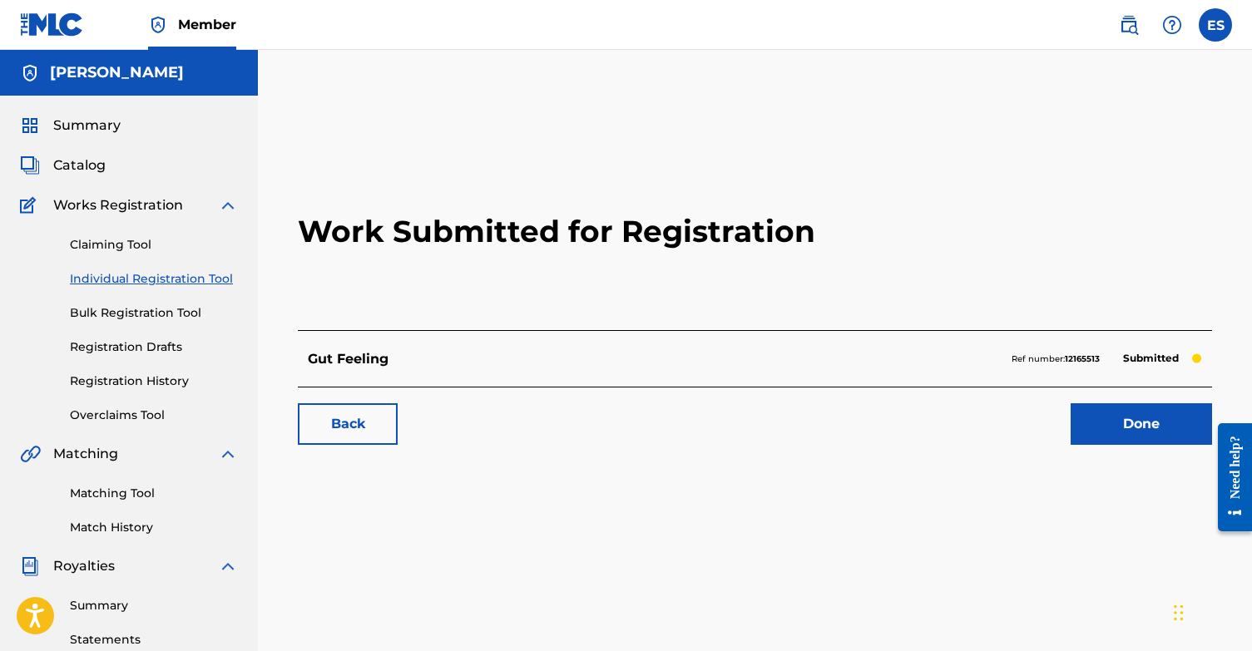
click at [1178, 430] on link "Done" at bounding box center [1140, 424] width 141 height 42
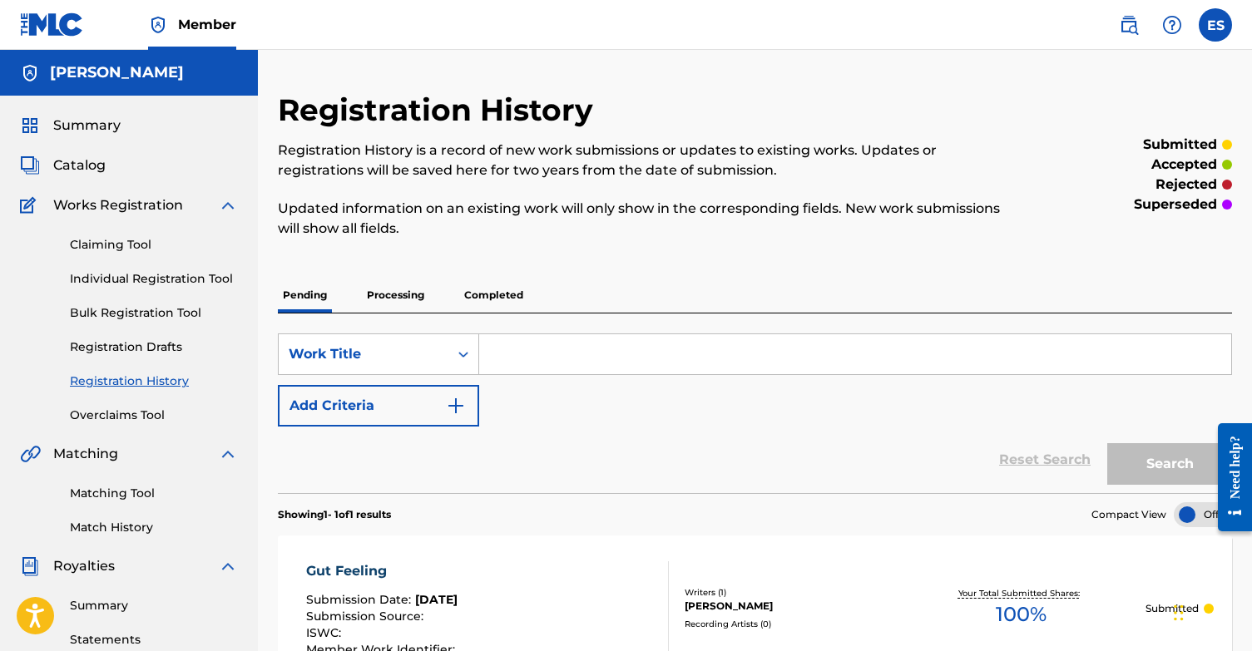
scroll to position [50, 0]
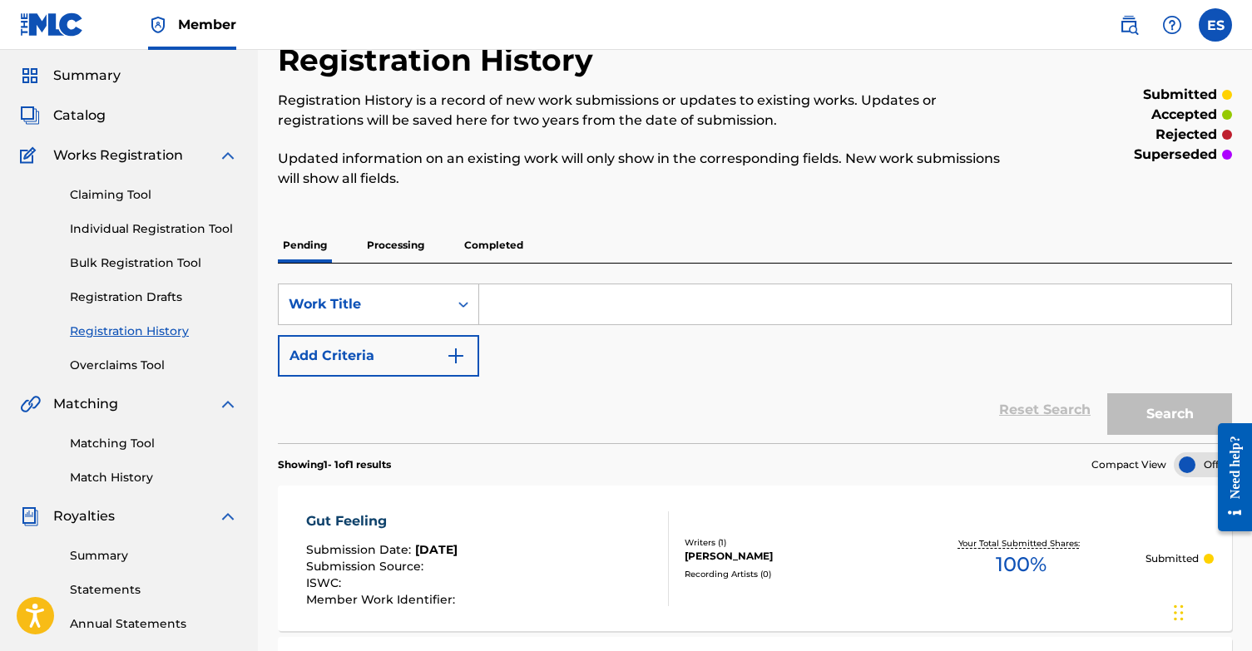
click at [128, 231] on link "Individual Registration Tool" at bounding box center [154, 228] width 168 height 17
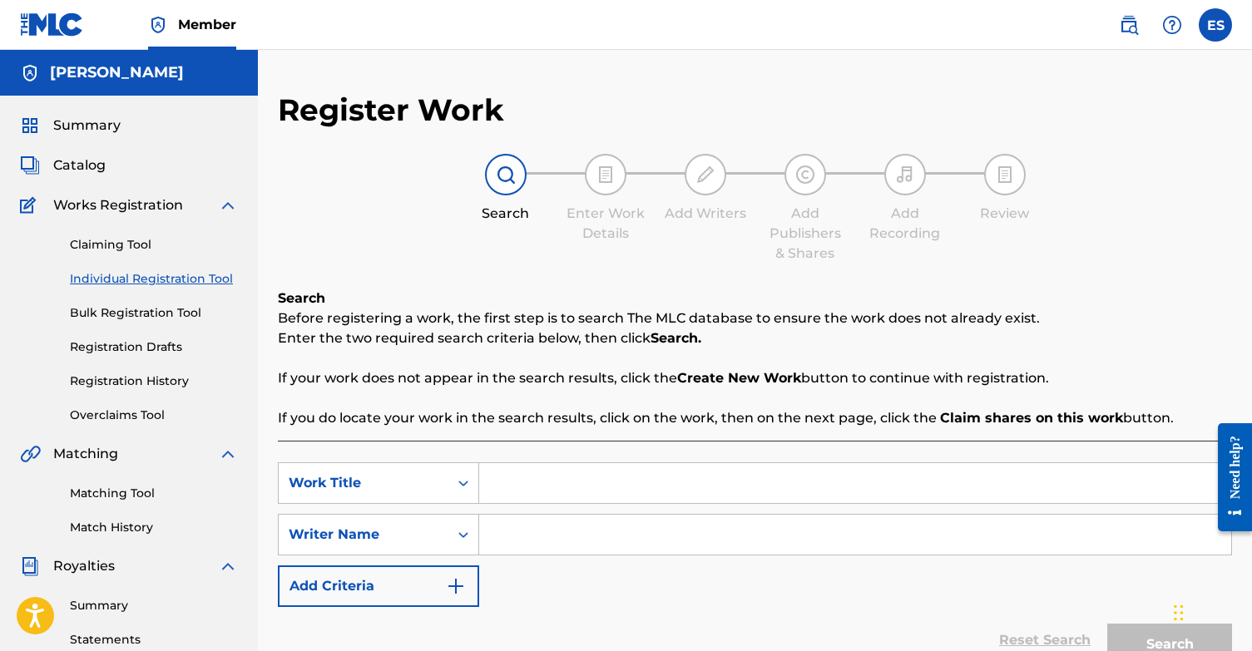
click at [527, 497] on input "Search Form" at bounding box center [855, 483] width 752 height 40
type input "i don't like it at all"
click at [523, 537] on input "Search Form" at bounding box center [855, 535] width 752 height 40
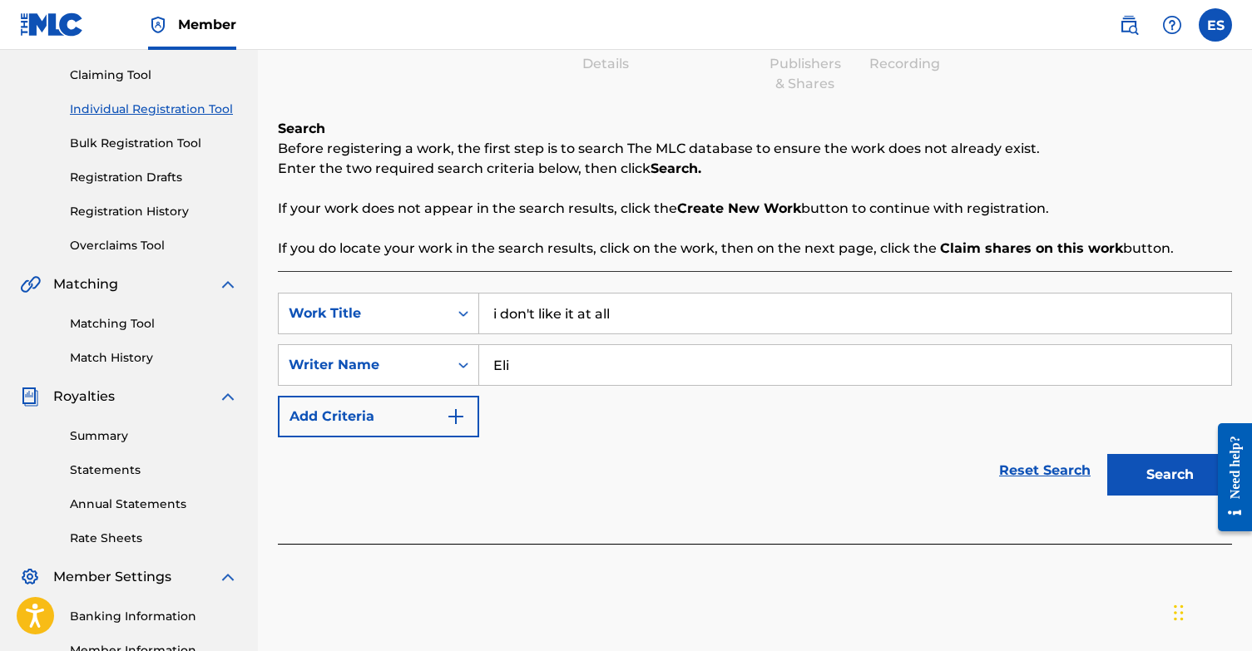
scroll to position [171, 0]
type input "Eli"
click at [1159, 476] on button "Search" at bounding box center [1169, 474] width 125 height 42
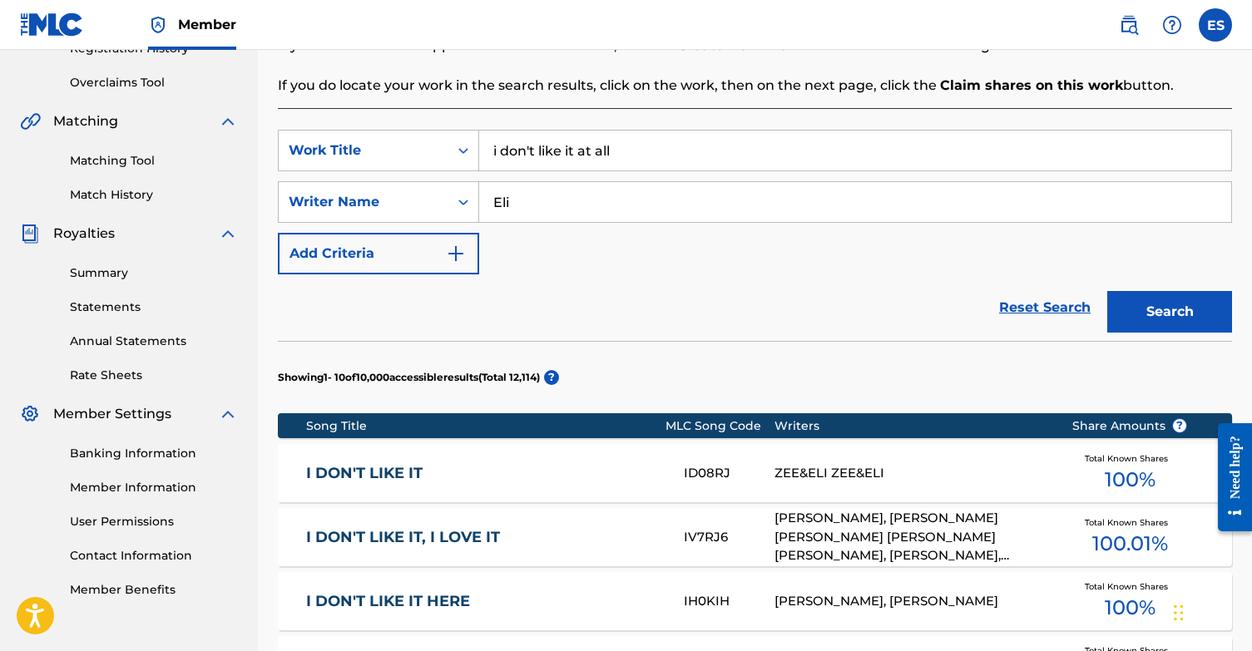
scroll to position [386, 1]
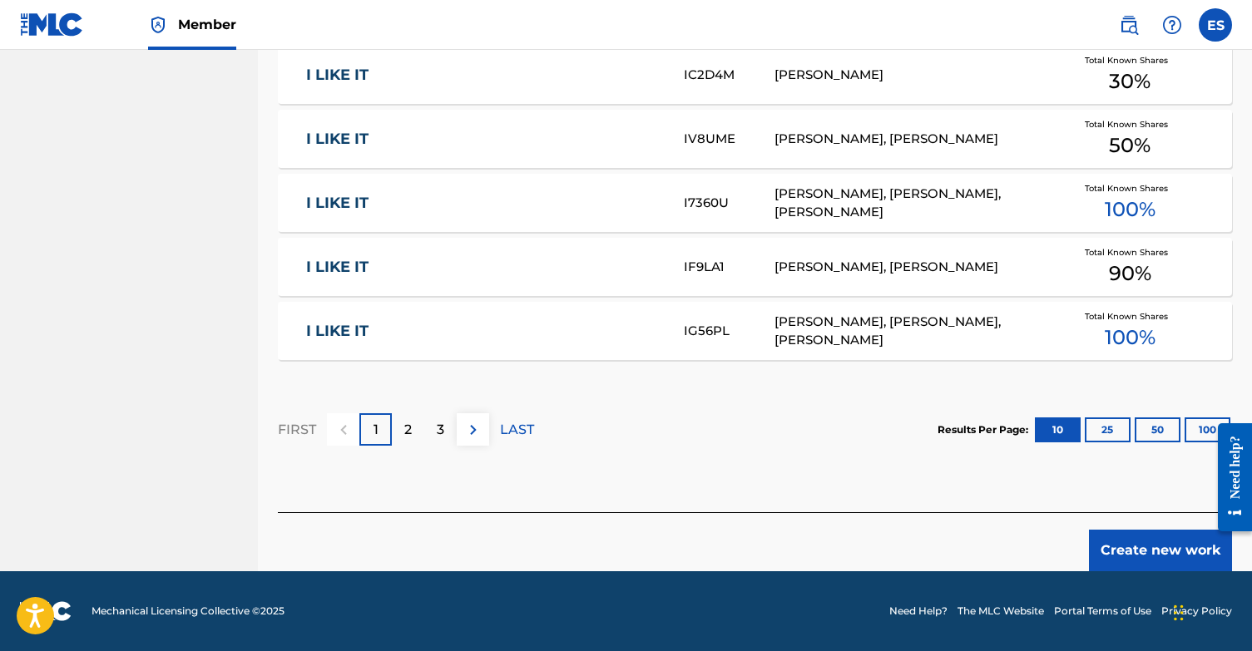
click at [1157, 546] on button "Create new work" at bounding box center [1160, 551] width 143 height 42
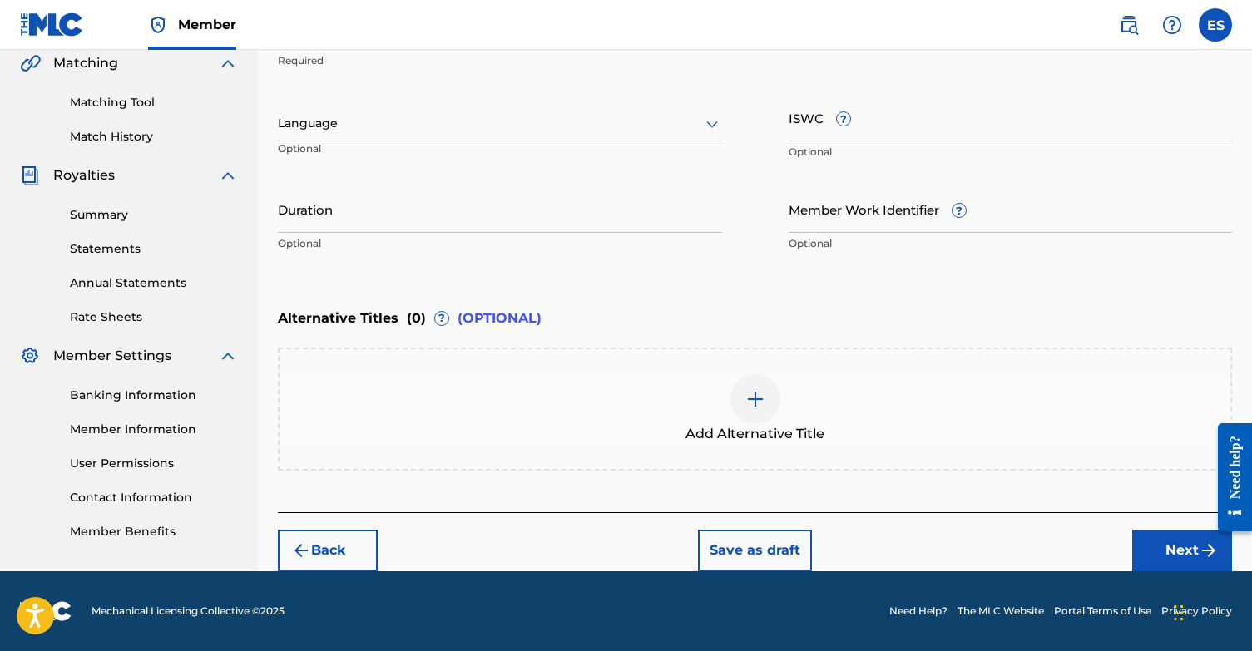
scroll to position [390, 0]
click at [499, 125] on div at bounding box center [500, 124] width 444 height 21
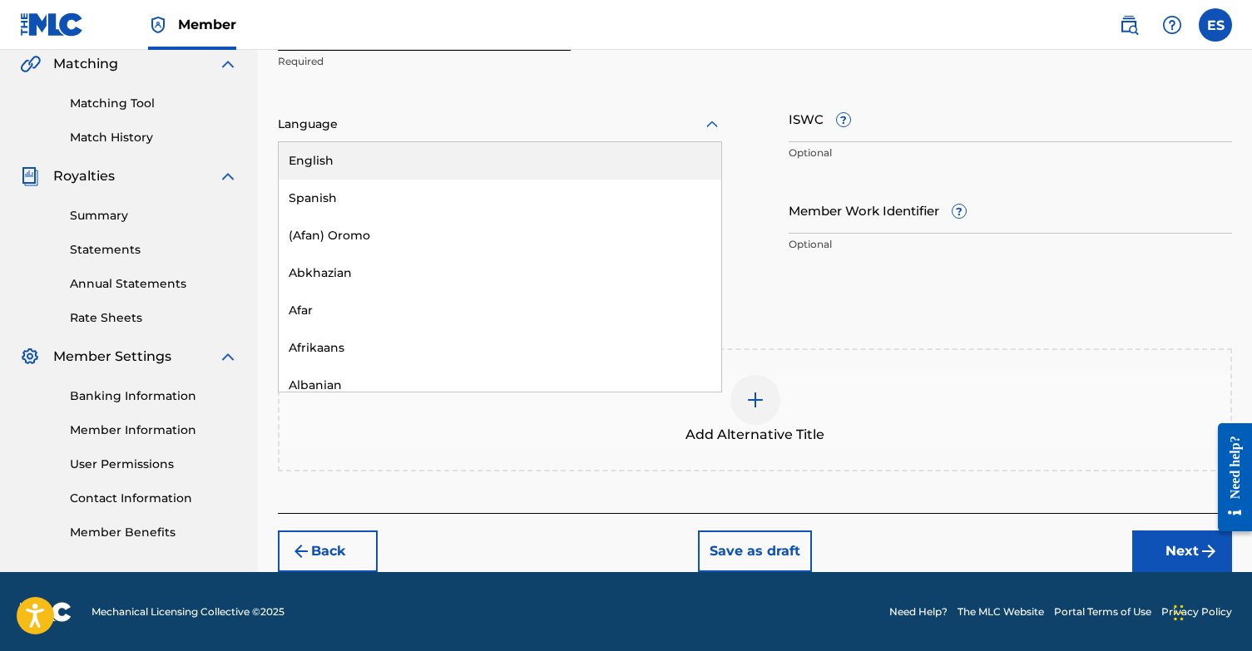
click at [477, 156] on div "English" at bounding box center [500, 160] width 442 height 37
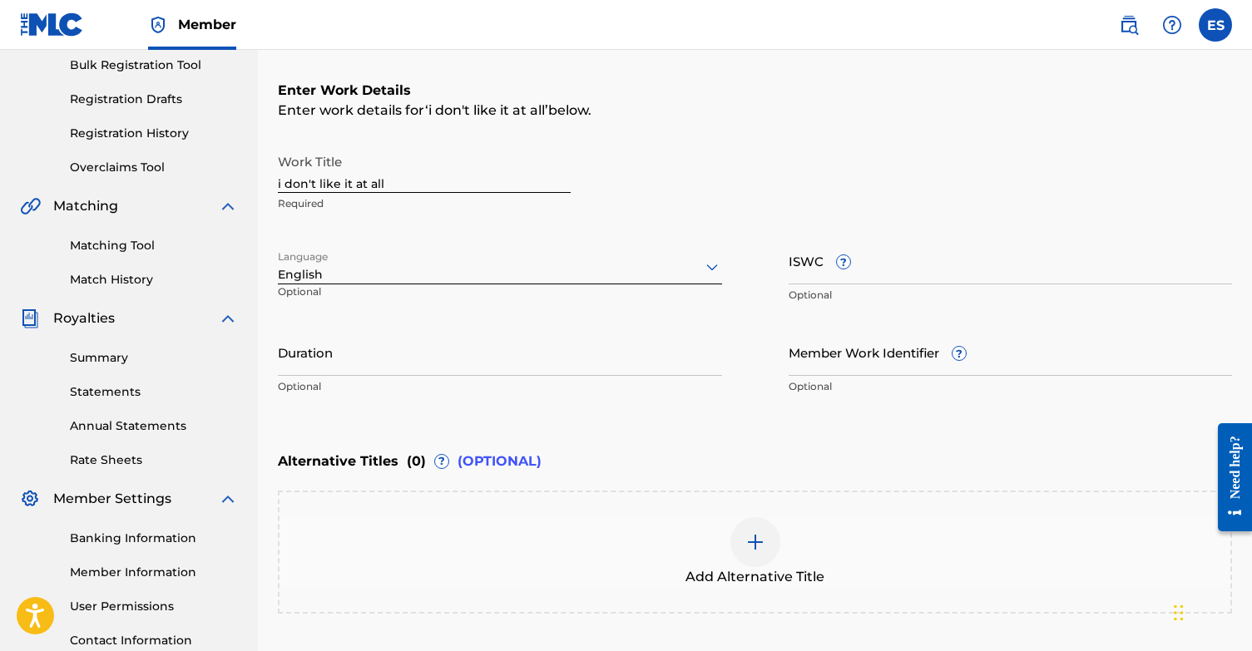
scroll to position [233, 0]
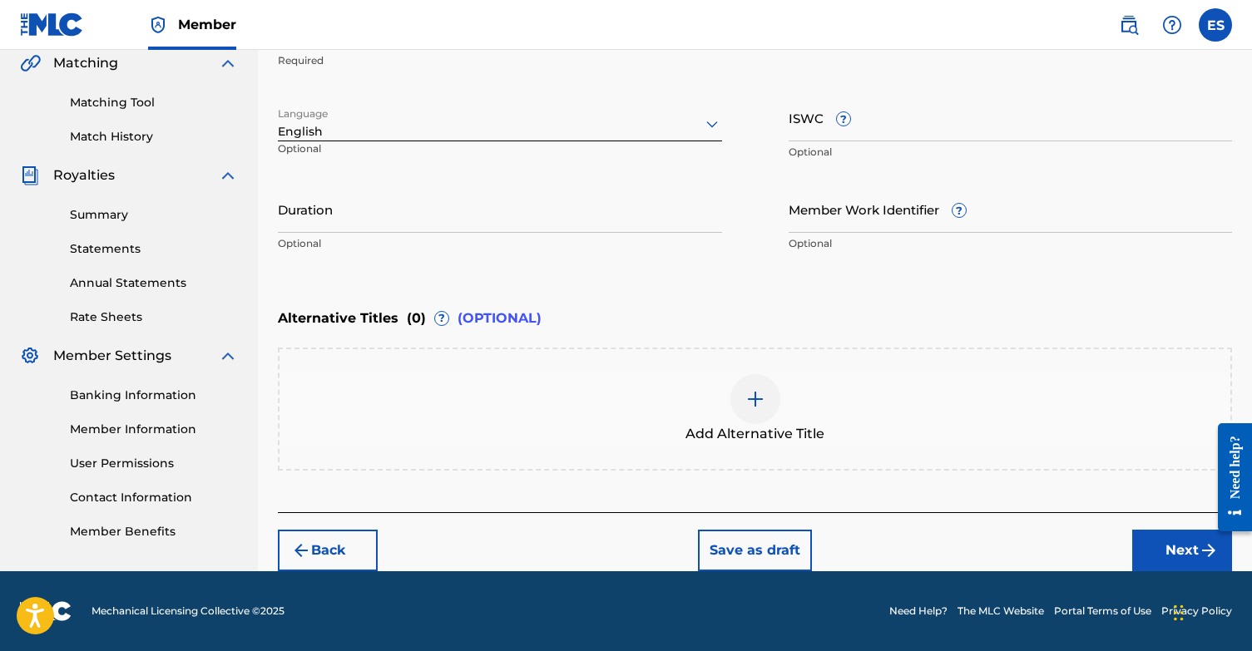
click at [1189, 546] on button "Next" at bounding box center [1182, 551] width 100 height 42
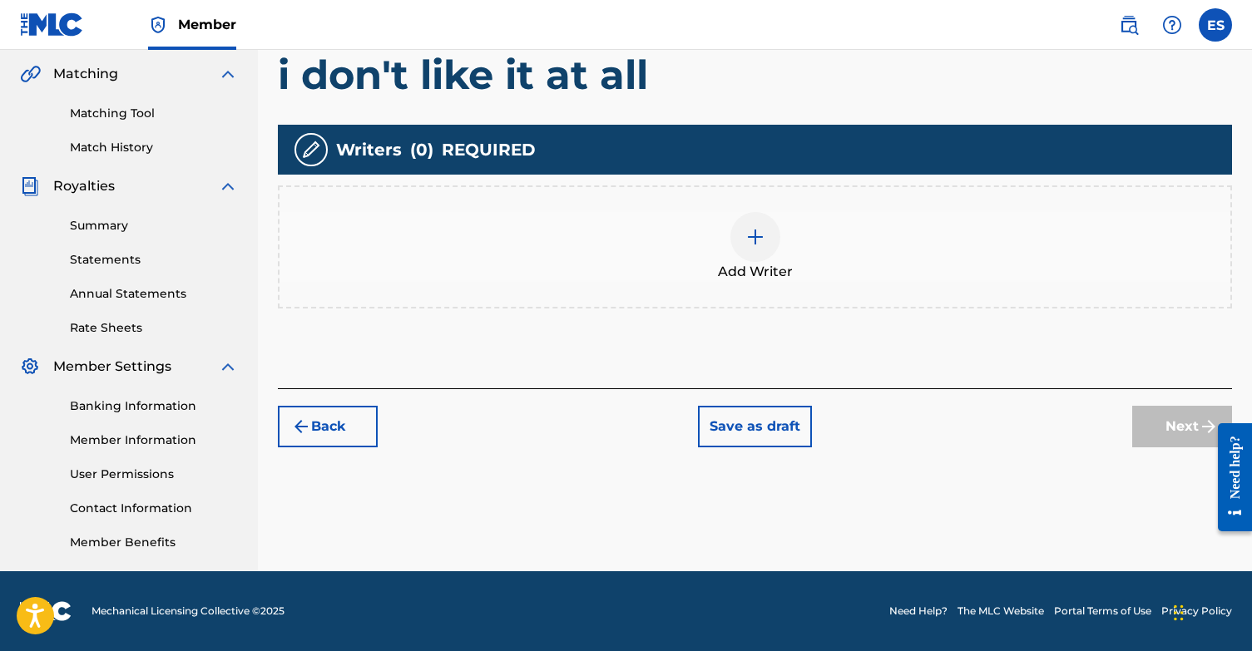
scroll to position [380, 0]
click at [766, 242] on div at bounding box center [755, 237] width 50 height 50
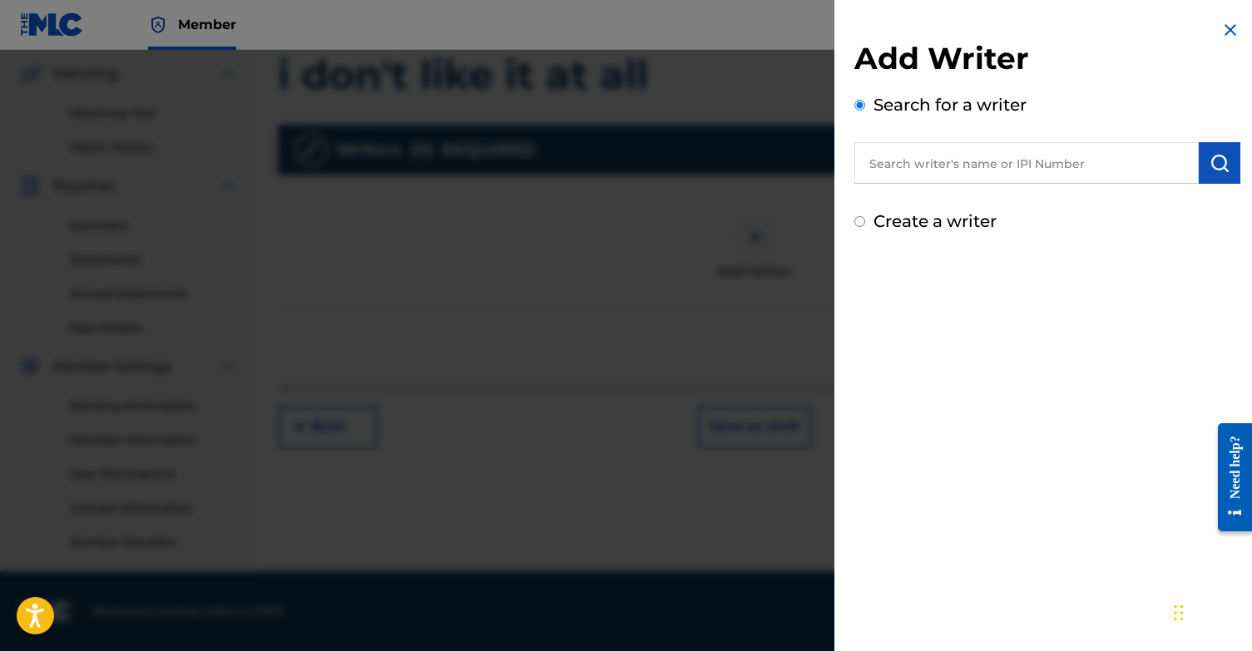
click at [857, 221] on input "Create a writer" at bounding box center [859, 221] width 11 height 11
radio input "false"
radio input "true"
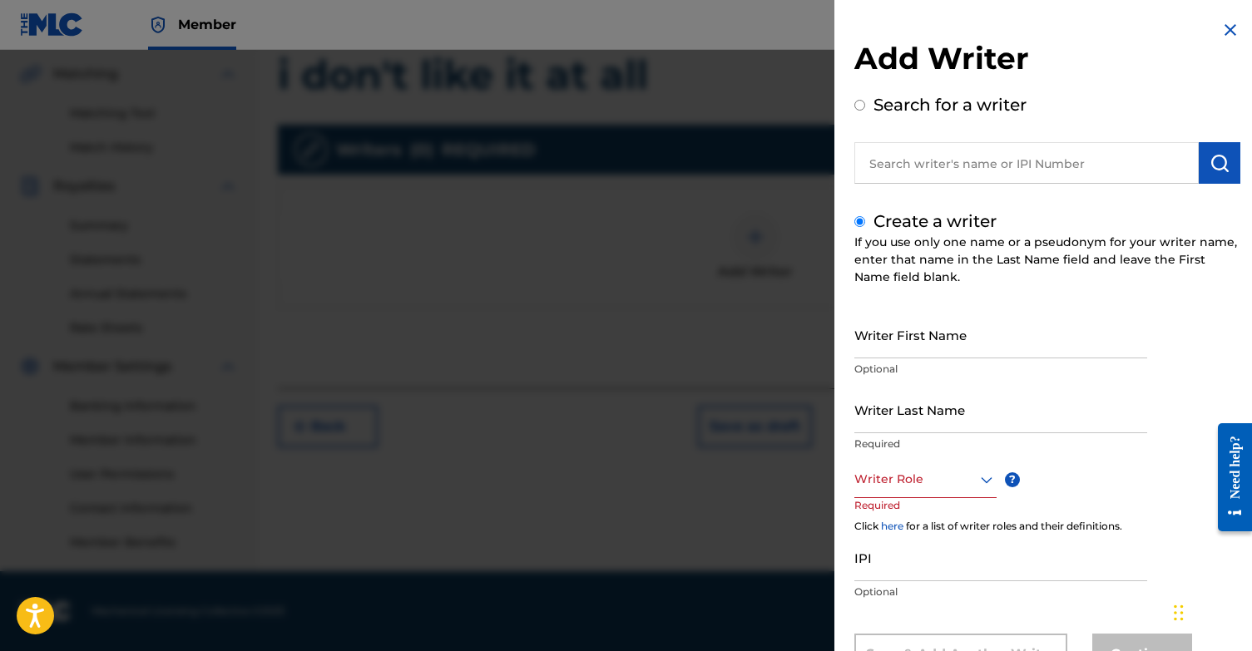
click at [942, 328] on input "Writer First Name" at bounding box center [1000, 334] width 293 height 47
type input "[PERSON_NAME]"
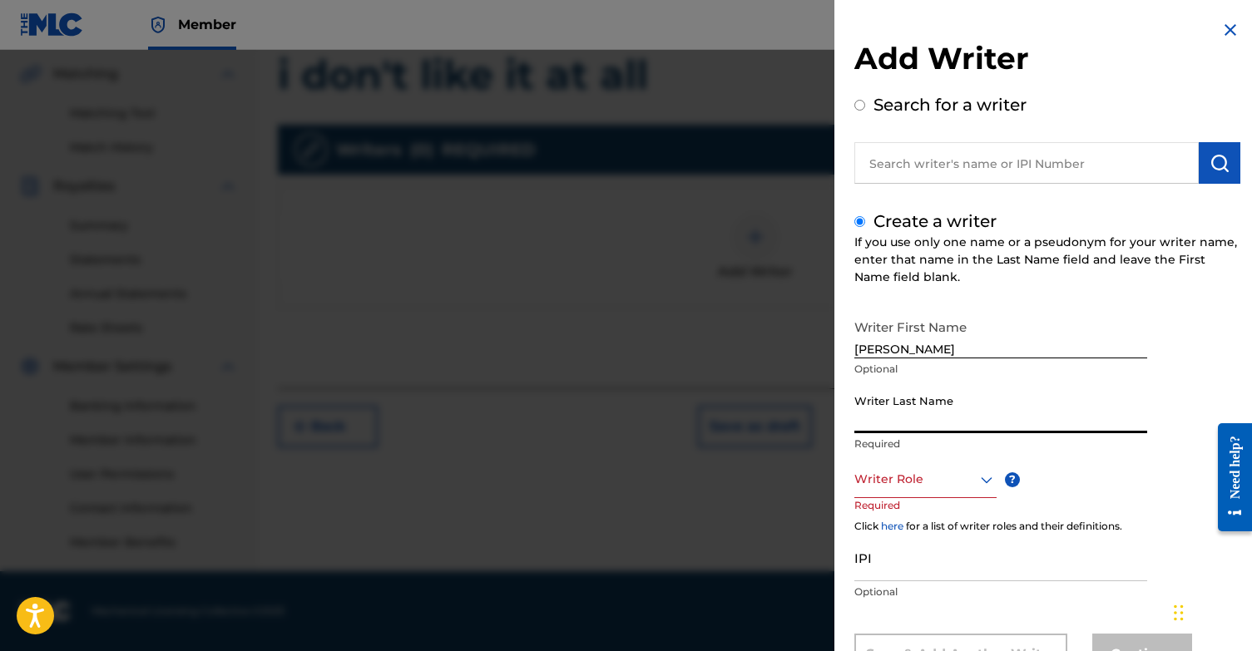
click at [941, 405] on input "Writer Last Name" at bounding box center [1000, 409] width 293 height 47
type input "Sabbah"
click at [908, 479] on div "Writer Role" at bounding box center [925, 479] width 142 height 37
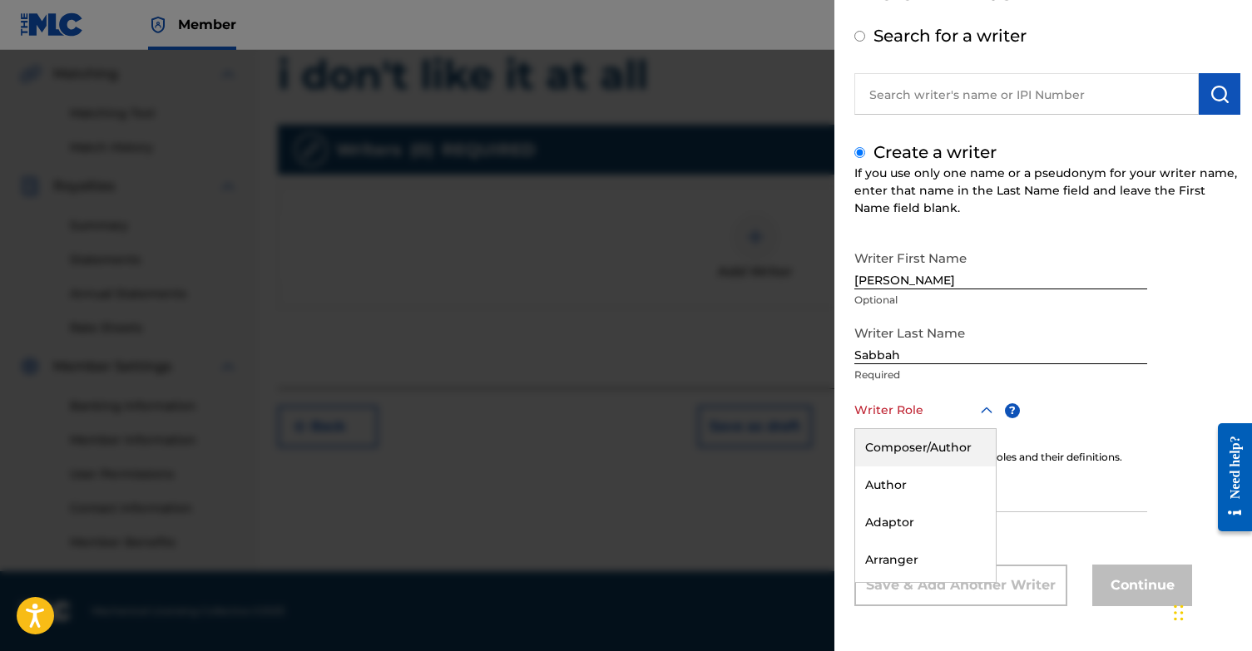
click at [927, 455] on div "Composer/Author" at bounding box center [925, 447] width 141 height 37
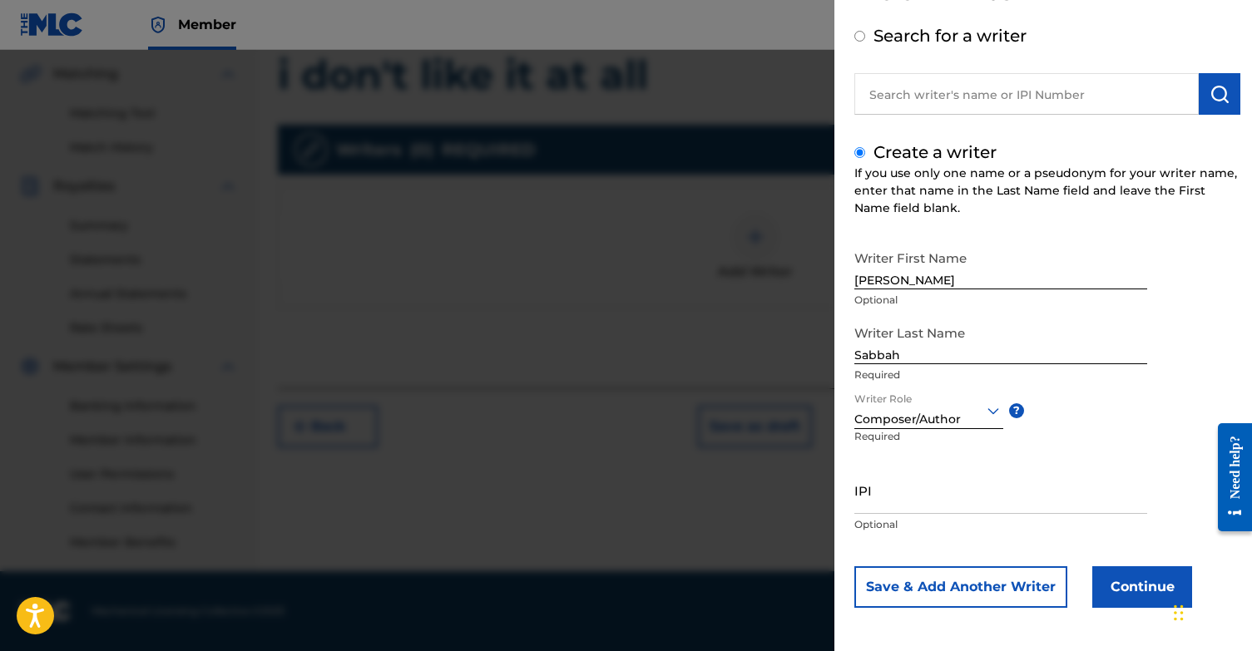
click at [907, 492] on input "IPI" at bounding box center [1000, 490] width 293 height 47
paste input "1131868364"
type input "1131868364"
click at [1161, 600] on button "Continue" at bounding box center [1142, 587] width 100 height 42
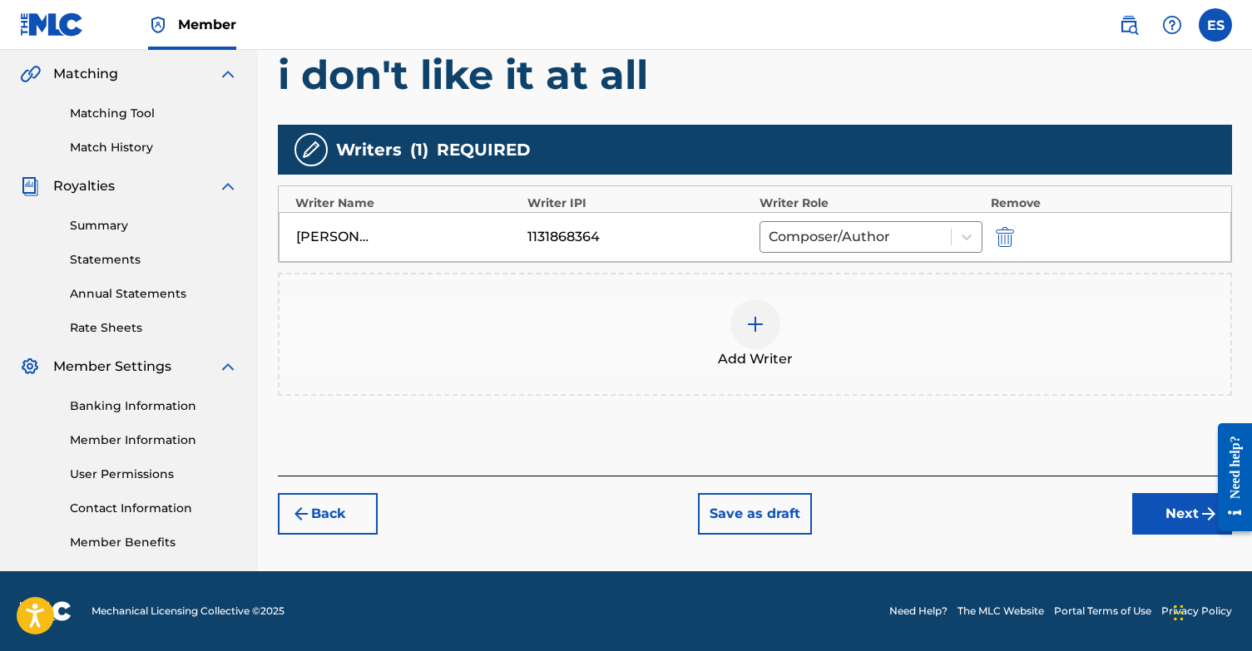
click at [1146, 508] on button "Next" at bounding box center [1182, 514] width 100 height 42
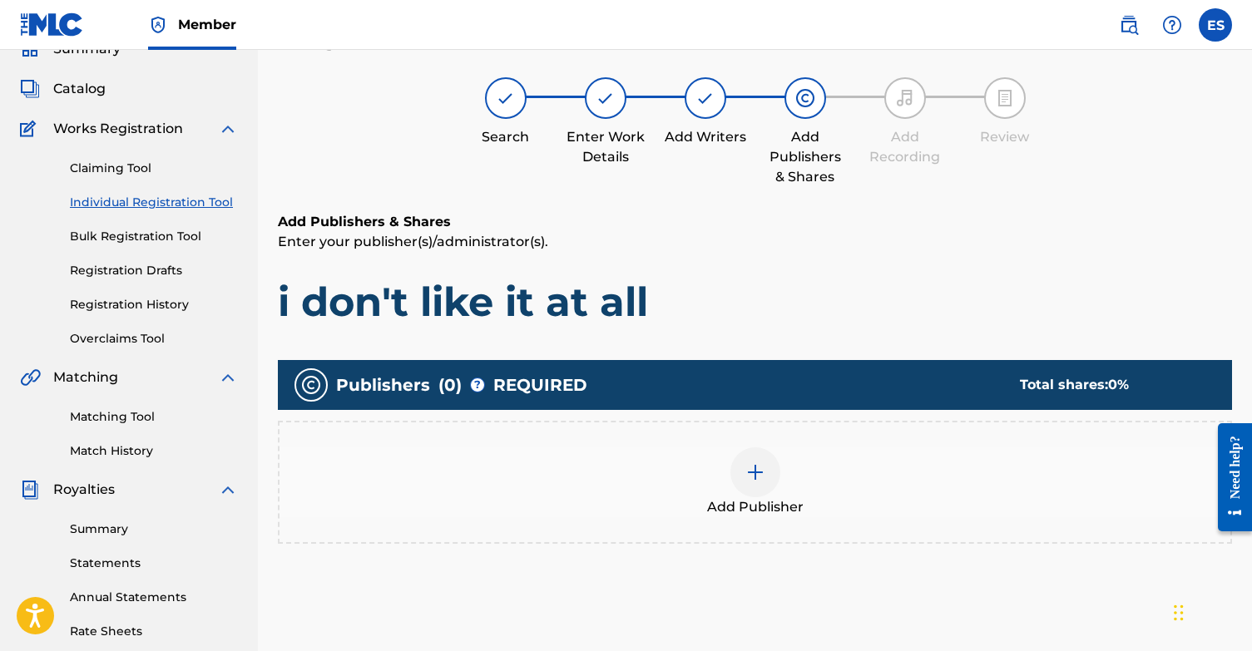
scroll to position [75, 0]
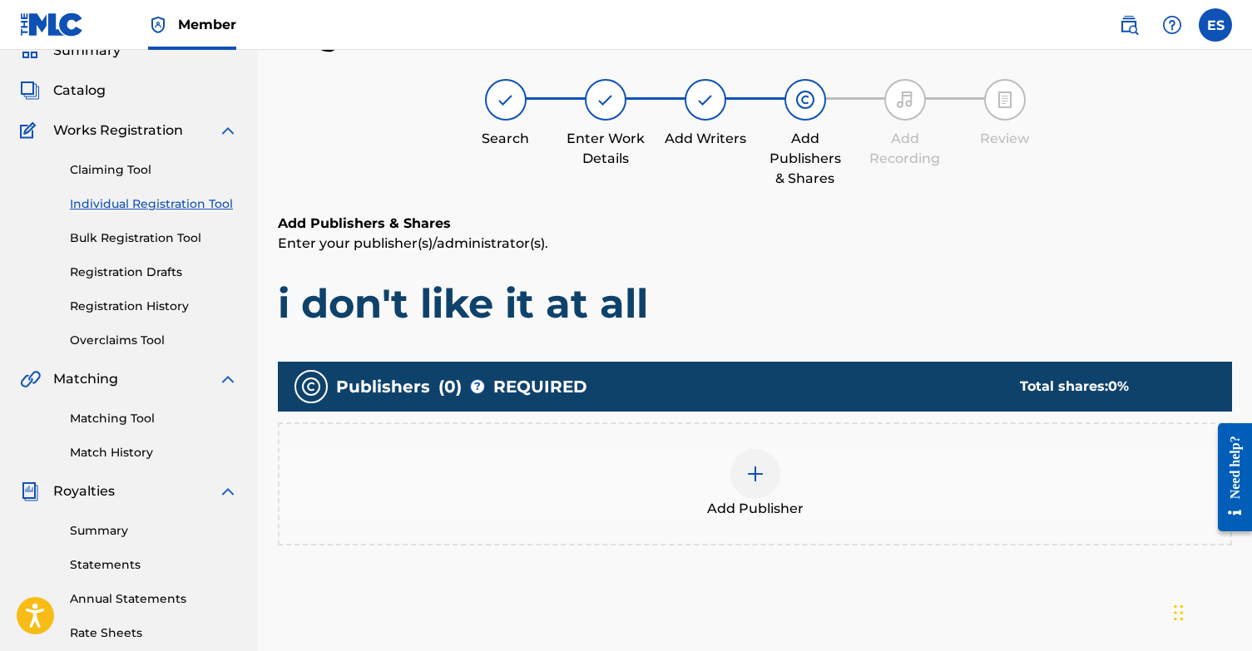
click at [732, 491] on div "Add Publisher" at bounding box center [754, 484] width 951 height 70
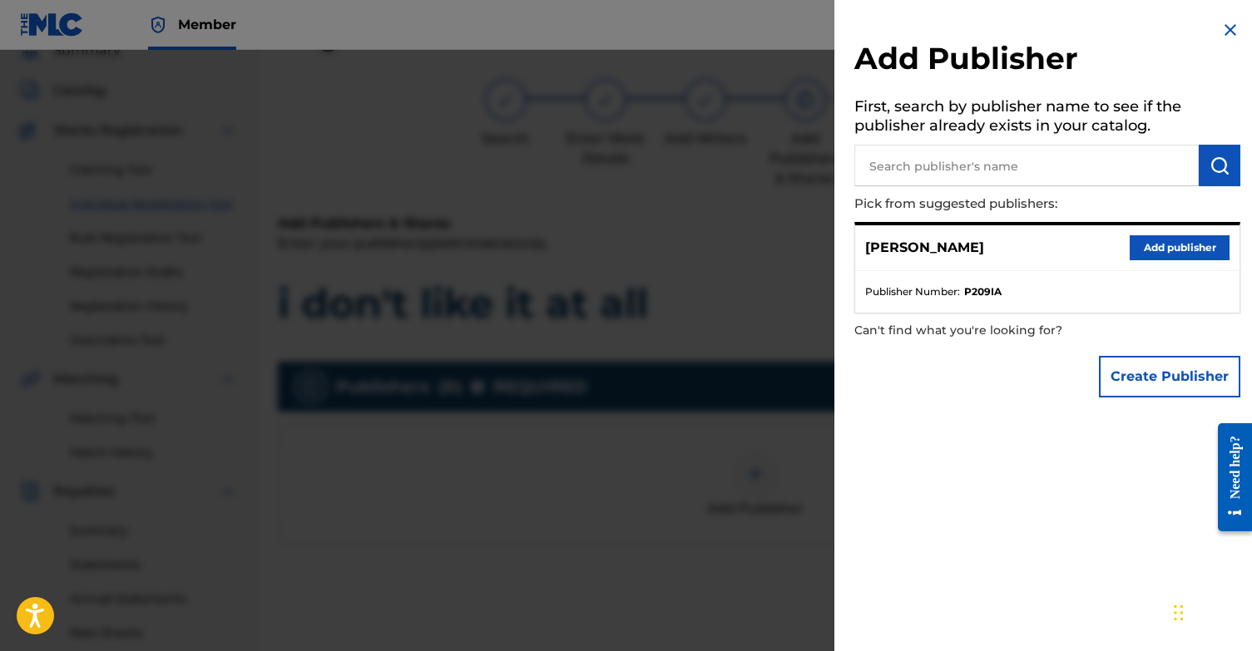
click at [1198, 241] on button "Add publisher" at bounding box center [1179, 247] width 100 height 25
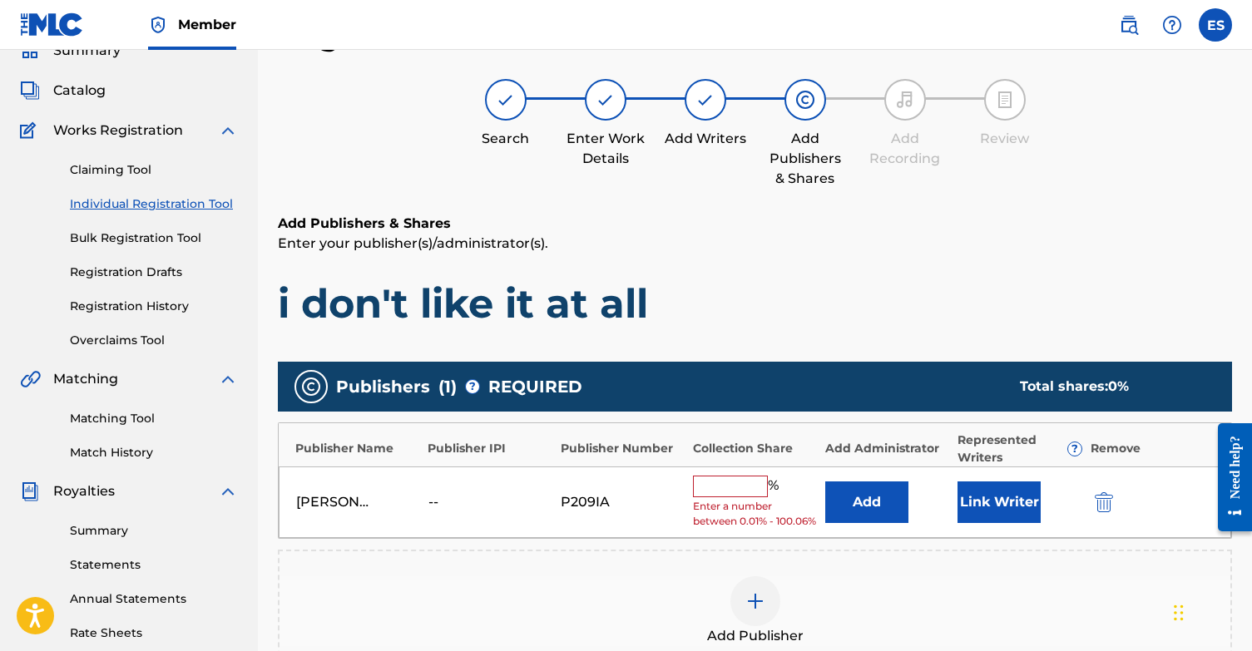
click at [1010, 506] on button "Link Writer" at bounding box center [998, 503] width 83 height 42
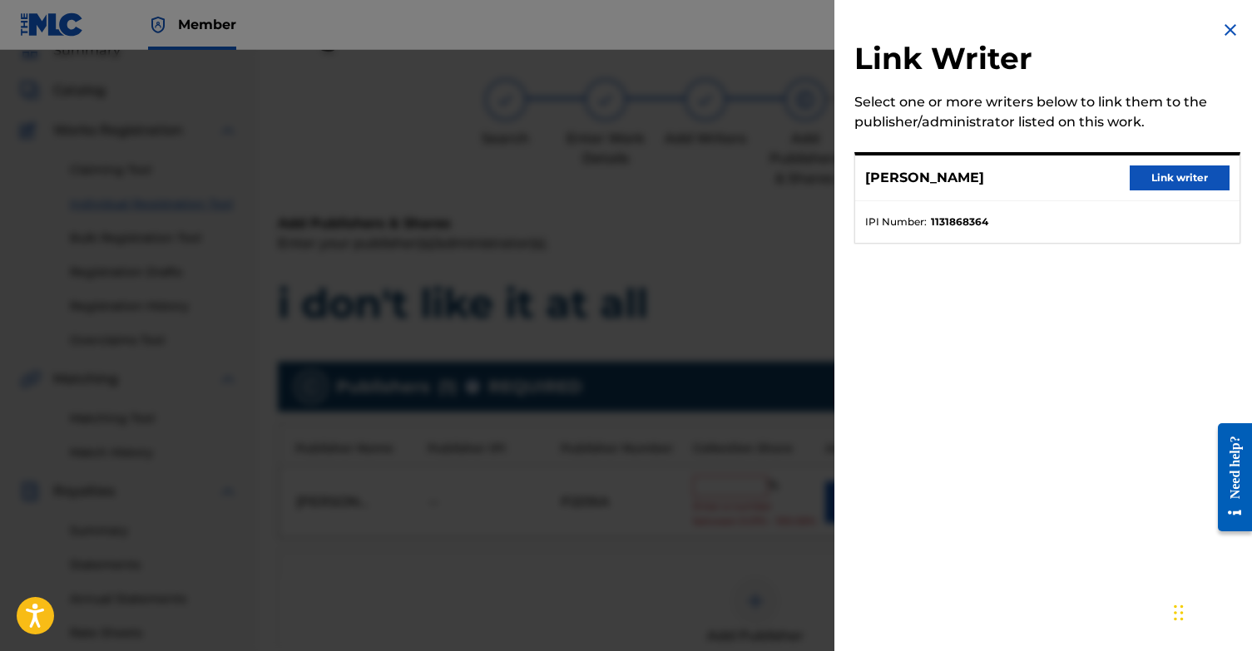
click at [1166, 180] on button "Link writer" at bounding box center [1179, 178] width 100 height 25
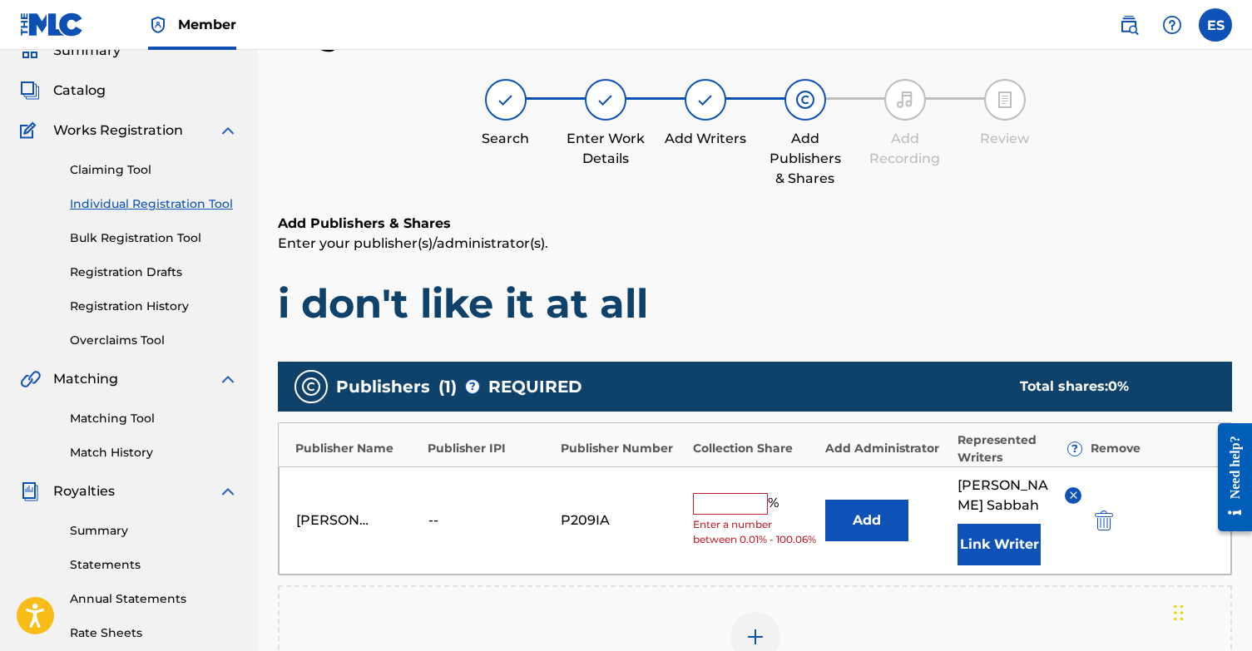
click at [742, 496] on input "text" at bounding box center [730, 504] width 75 height 22
type input "100"
click at [868, 275] on div "Add Publishers & Shares Enter your publisher(s)/administrator(s). i don't like …" at bounding box center [755, 271] width 954 height 115
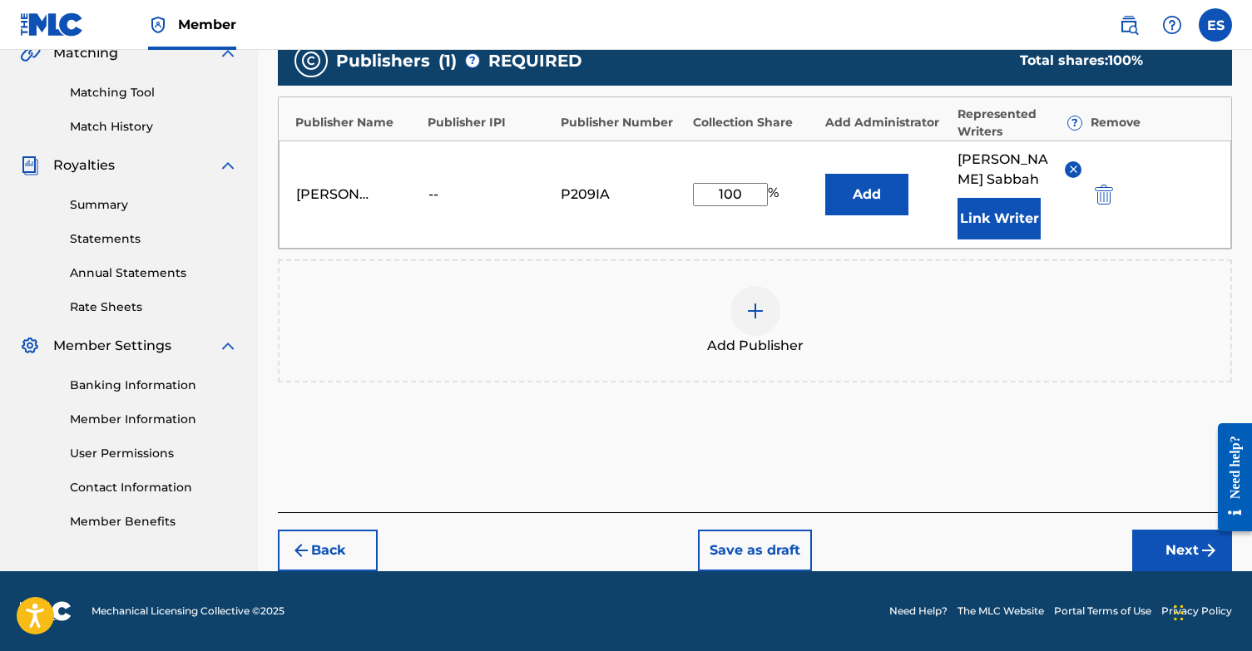
click at [1154, 546] on button "Next" at bounding box center [1182, 551] width 100 height 42
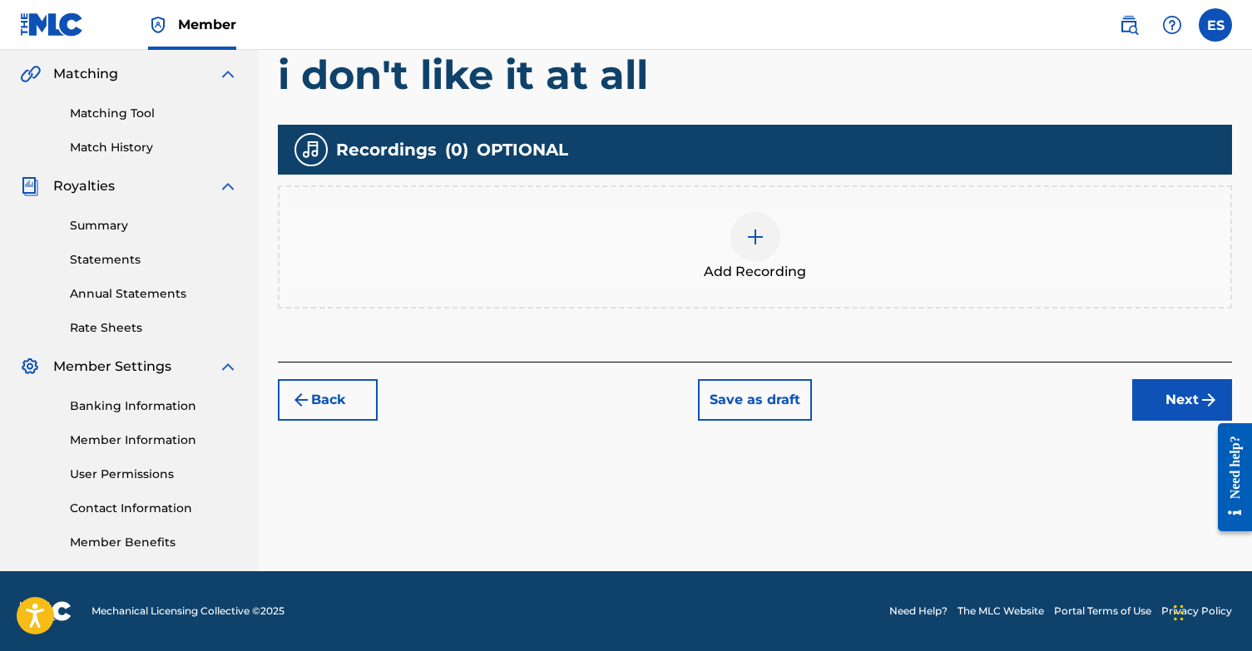
click at [1161, 395] on button "Next" at bounding box center [1182, 400] width 100 height 42
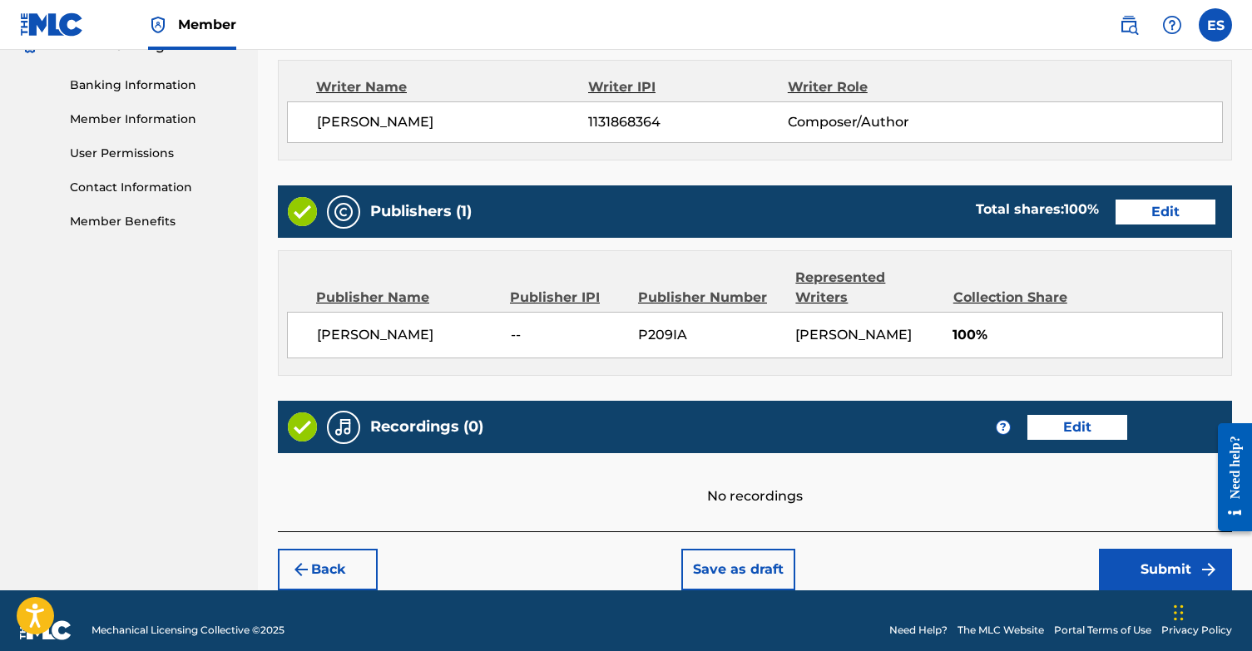
scroll to position [699, 0]
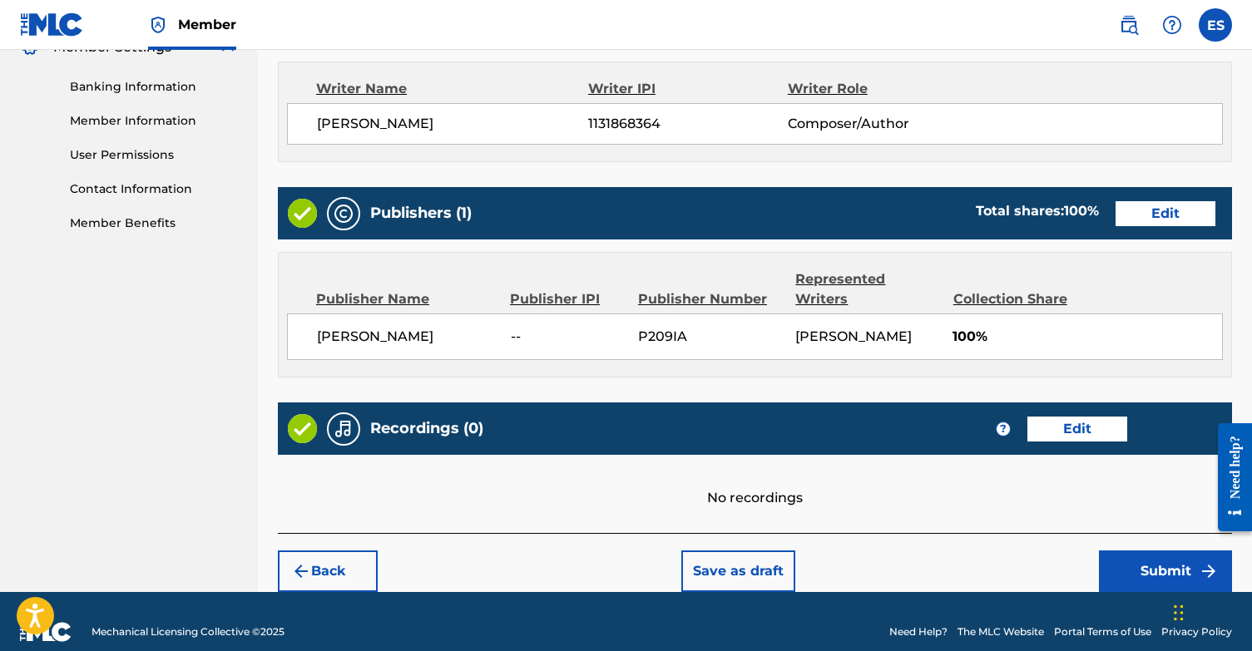
click at [1164, 551] on button "Submit" at bounding box center [1165, 572] width 133 height 42
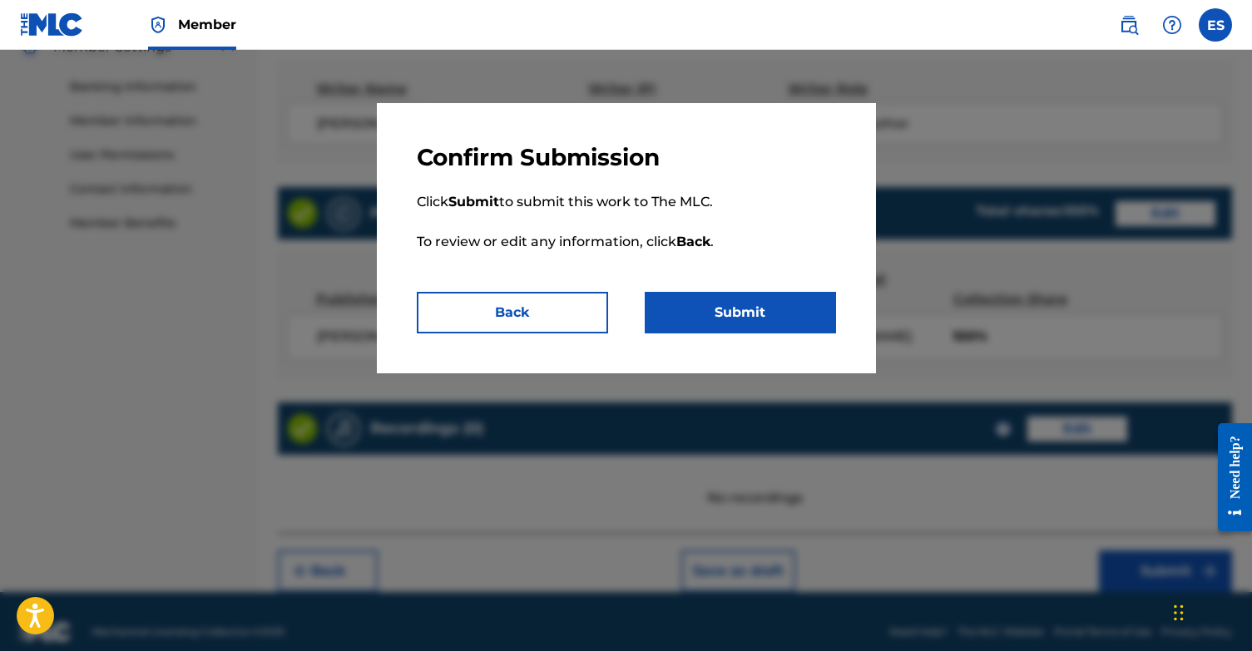
click at [705, 304] on button "Submit" at bounding box center [740, 313] width 191 height 42
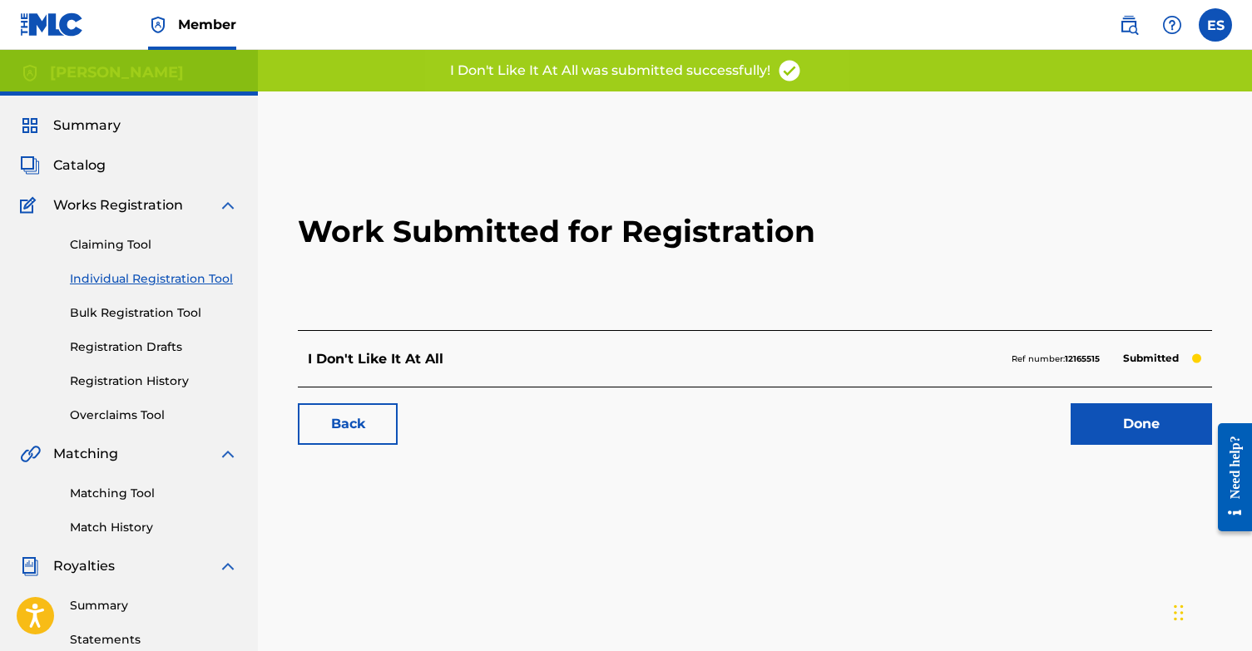
click at [1168, 432] on link "Done" at bounding box center [1140, 424] width 141 height 42
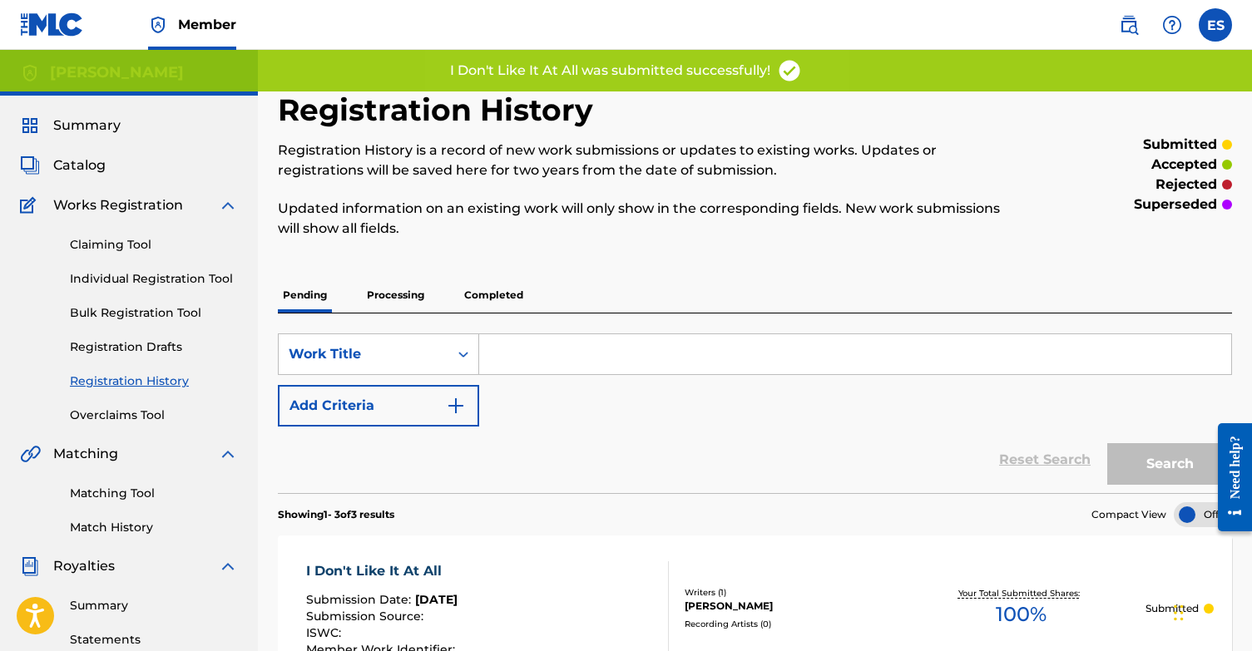
click at [135, 277] on link "Individual Registration Tool" at bounding box center [154, 278] width 168 height 17
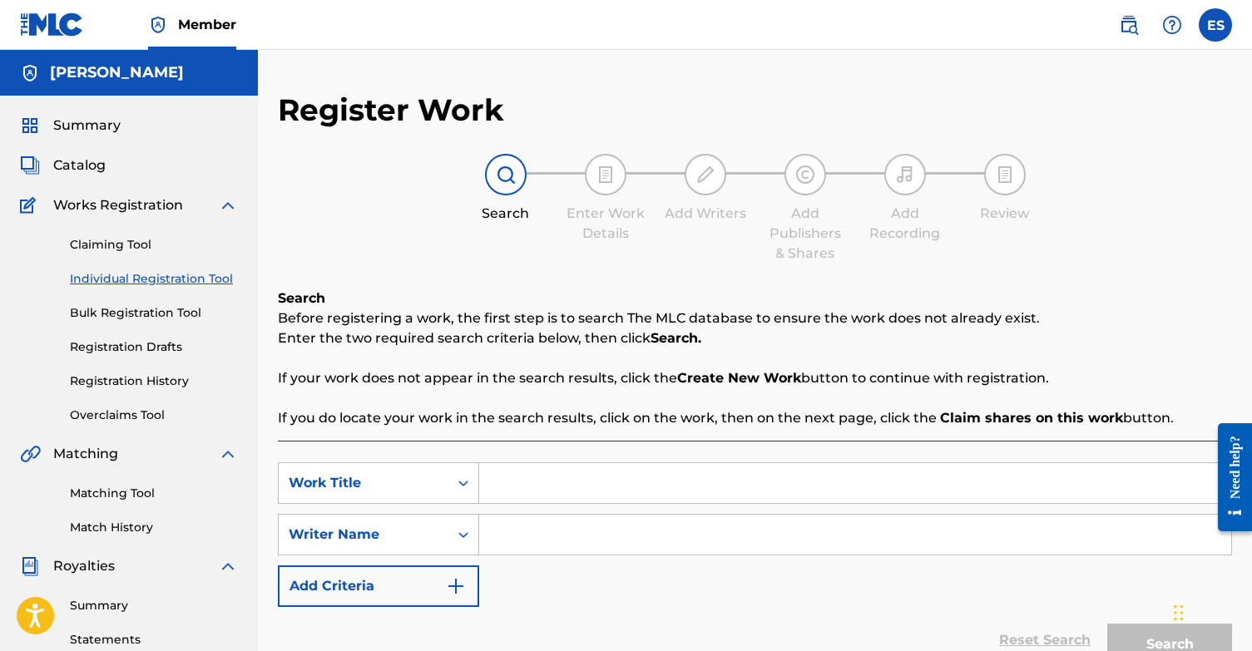
click at [546, 494] on input "Search Form" at bounding box center [855, 483] width 752 height 40
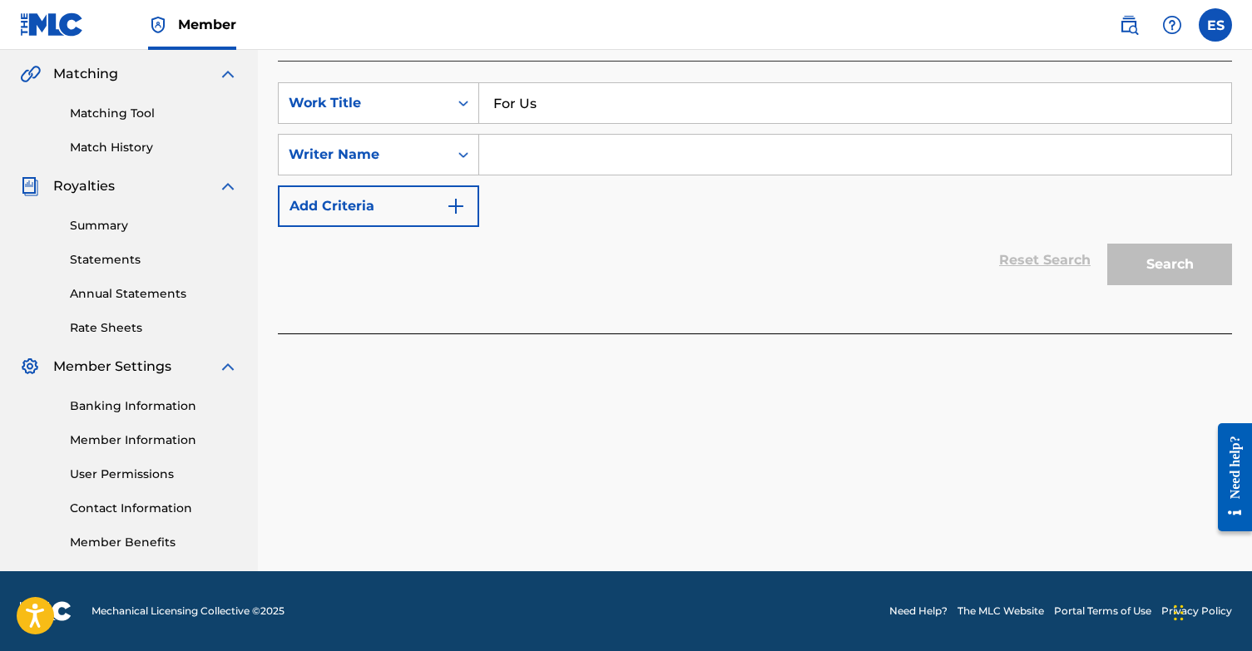
scroll to position [380, 0]
type input "For Us"
click at [992, 173] on input "Search Form" at bounding box center [855, 155] width 752 height 40
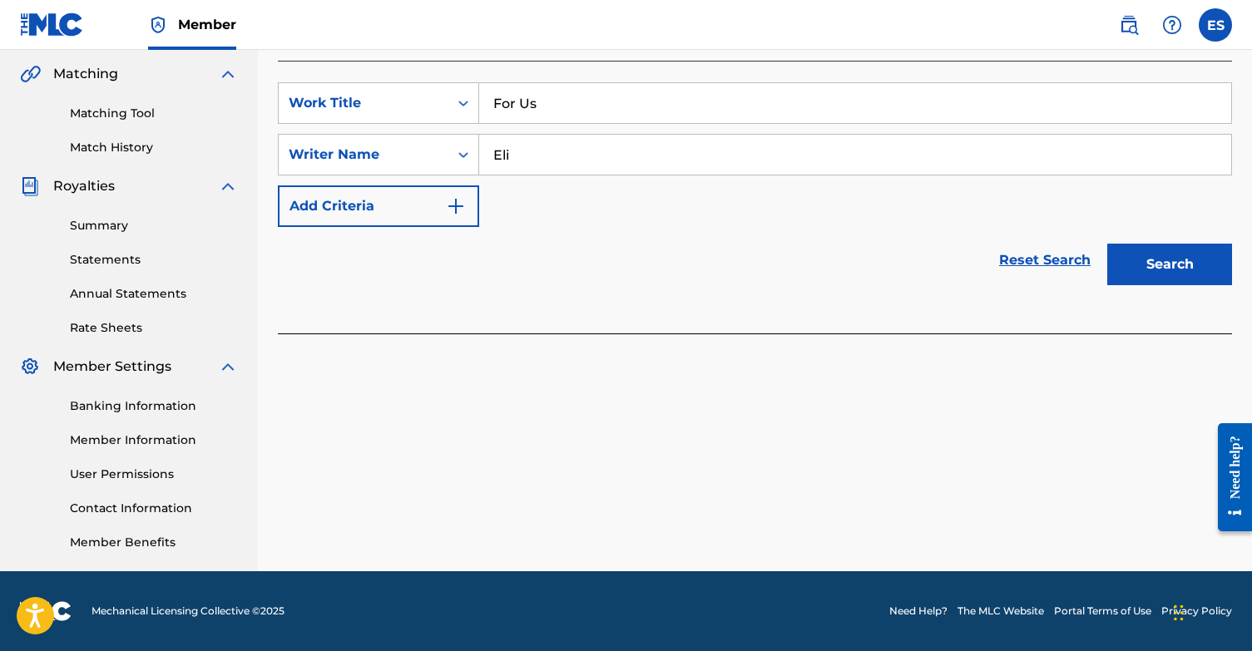
drag, startPoint x: 1035, startPoint y: 185, endPoint x: 1209, endPoint y: 257, distance: 188.7
click at [1209, 257] on button "Search" at bounding box center [1169, 265] width 125 height 42
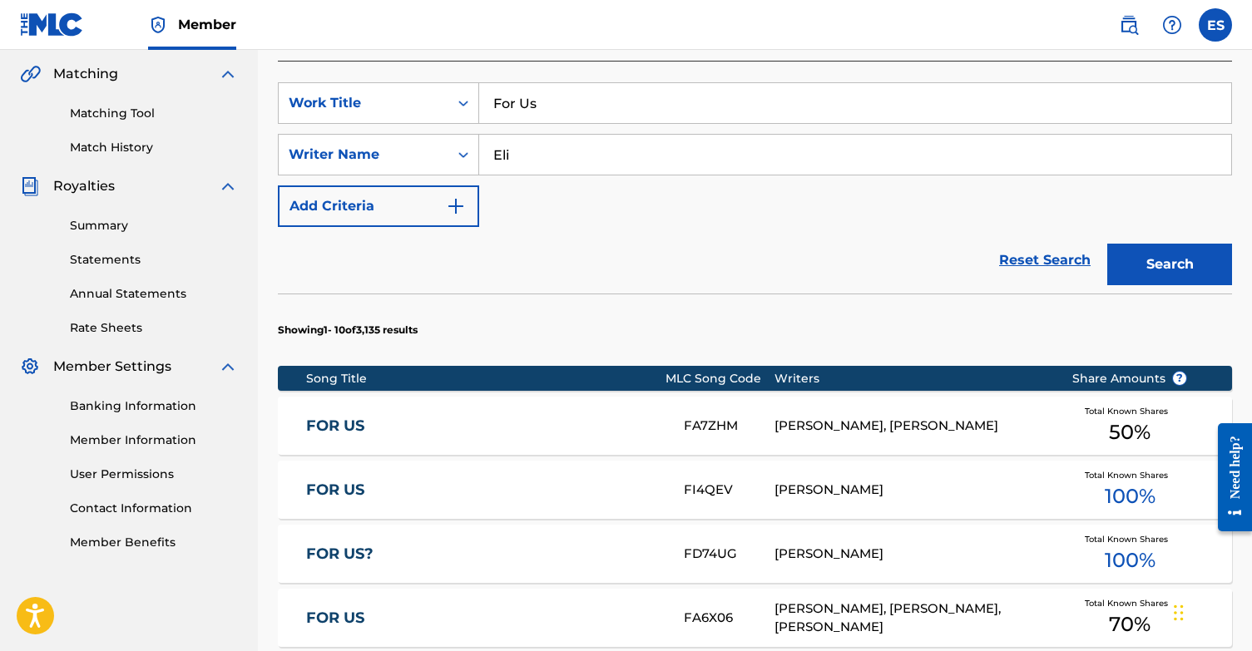
click at [617, 133] on div "SearchWithCriteriad33de872-5356-4e25-b0d7-6fd8bc08cd43 Work Title For Us Search…" at bounding box center [755, 154] width 954 height 145
click at [591, 158] on input "Eli" at bounding box center [855, 155] width 752 height 40
type input "[PERSON_NAME]"
click at [1182, 274] on button "Search" at bounding box center [1169, 265] width 125 height 42
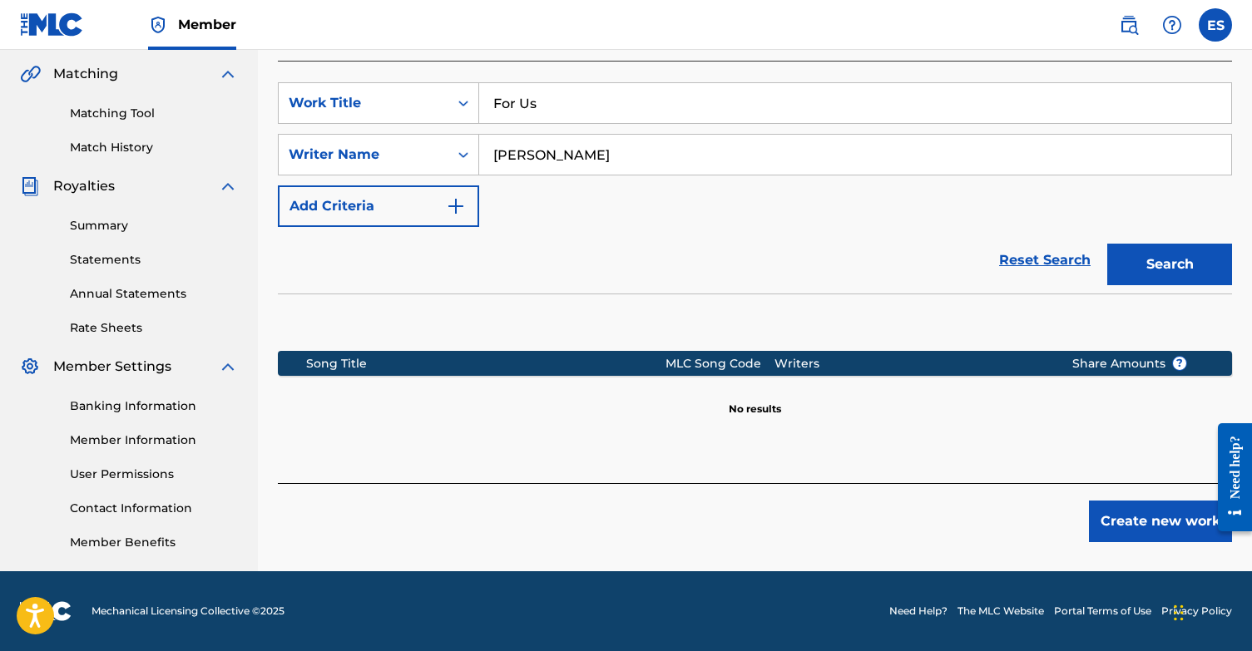
click at [1143, 531] on button "Create new work" at bounding box center [1160, 522] width 143 height 42
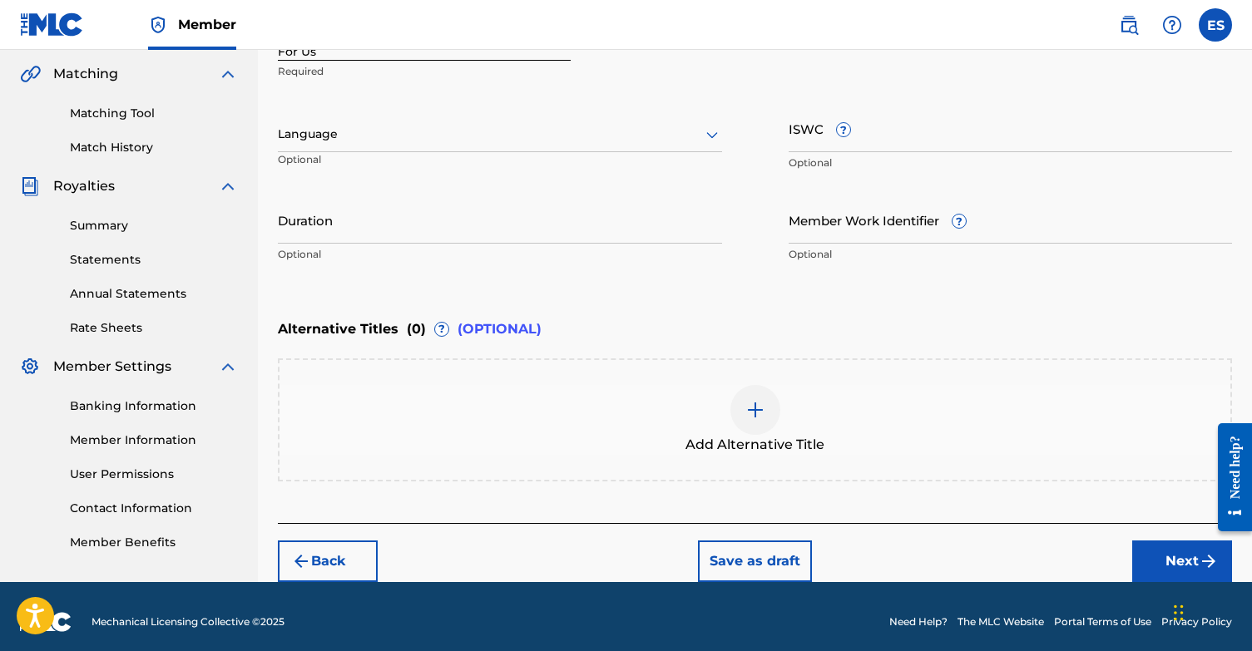
scroll to position [328, 0]
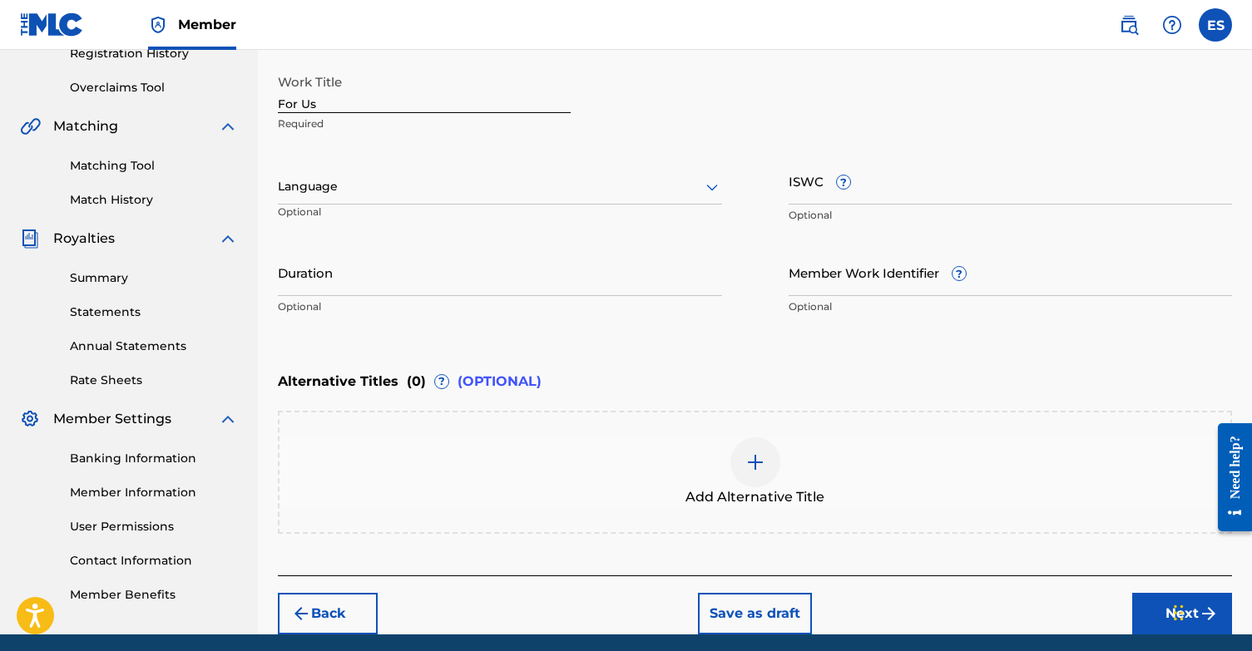
click at [388, 178] on div at bounding box center [500, 186] width 444 height 21
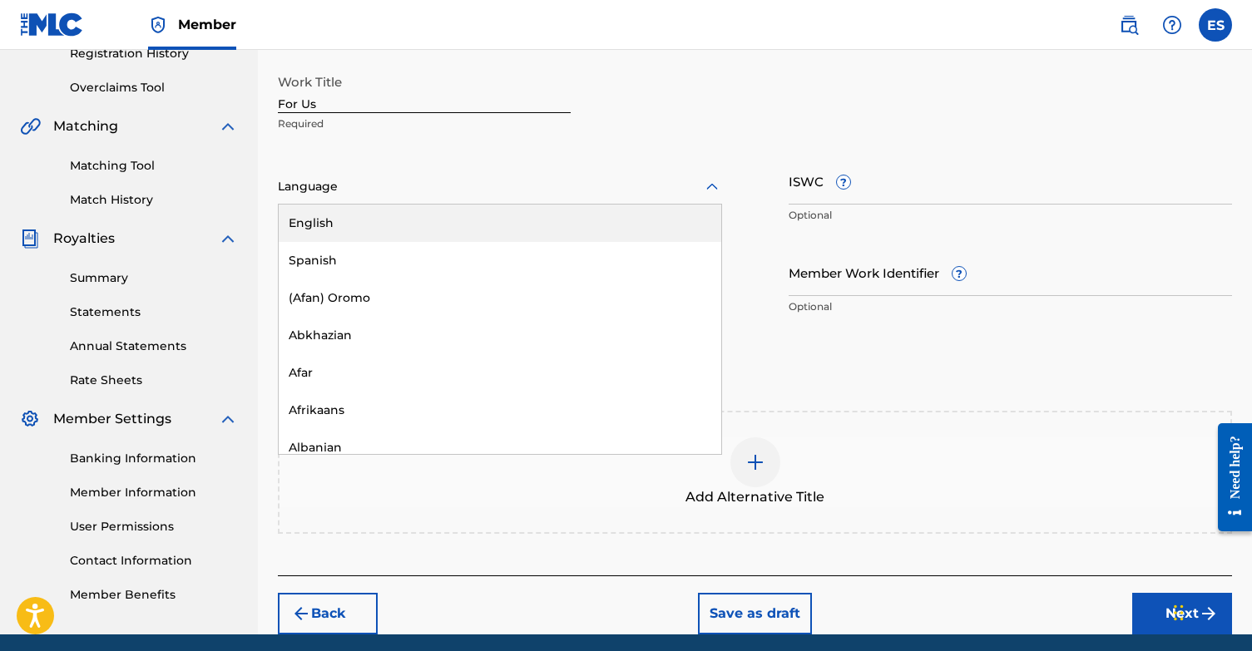
click at [387, 215] on div "English" at bounding box center [500, 223] width 442 height 37
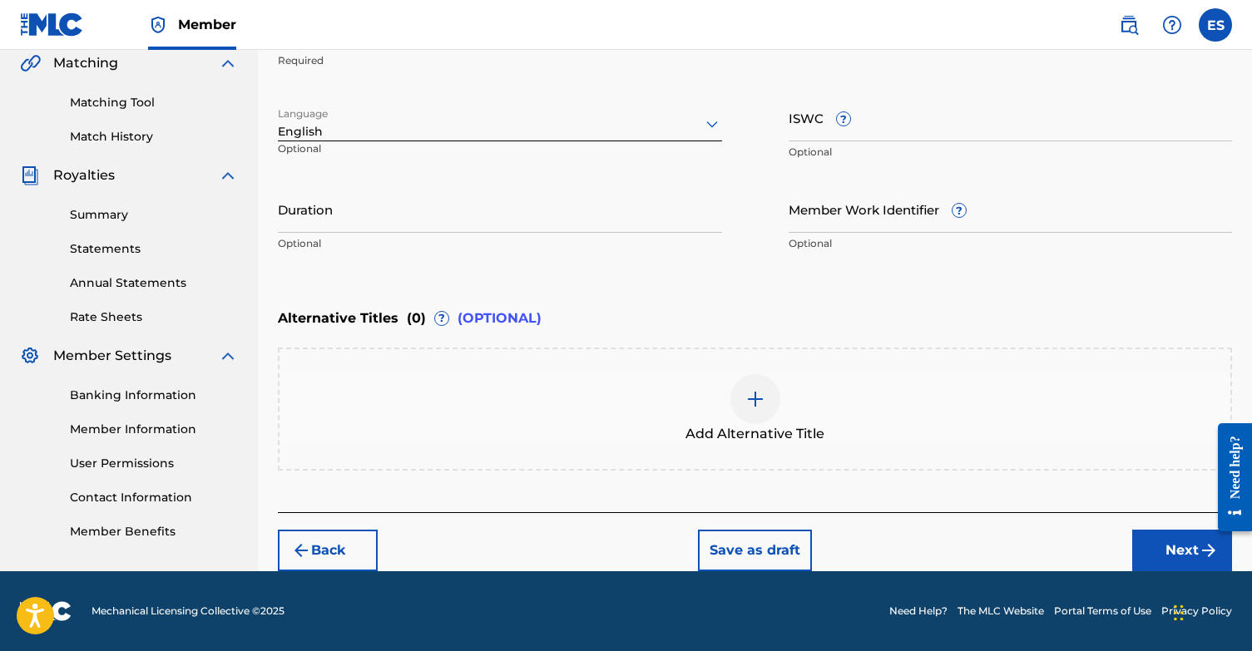
click at [1194, 558] on button "Next" at bounding box center [1182, 551] width 100 height 42
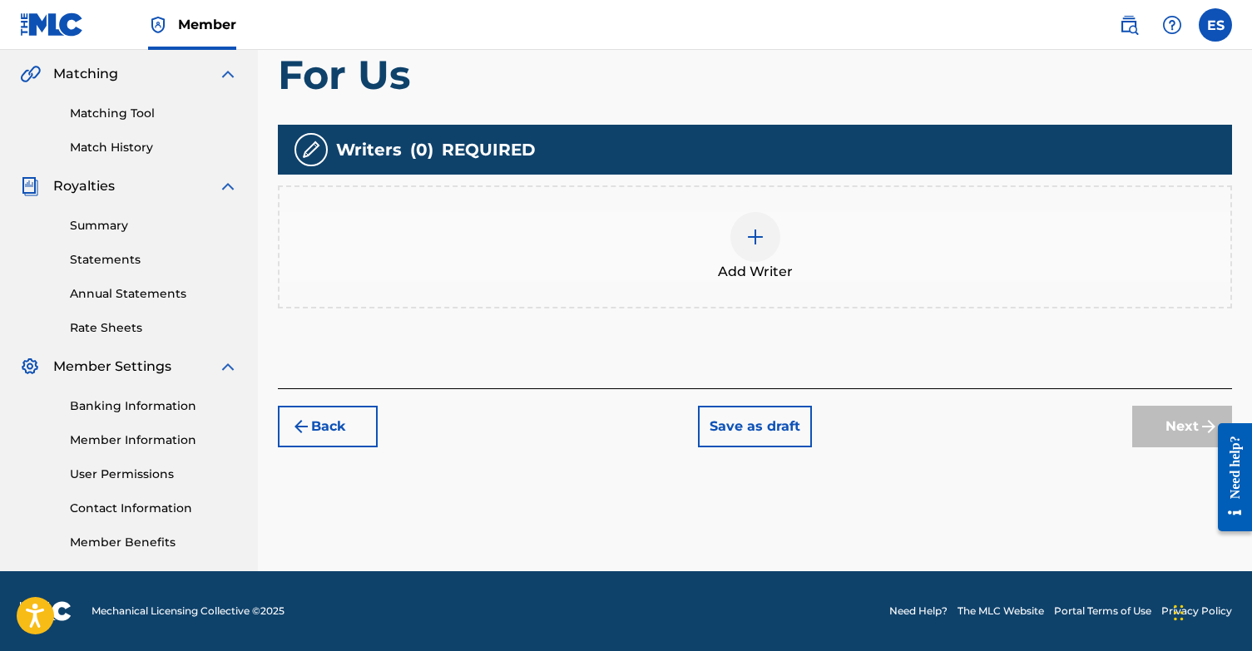
scroll to position [380, 0]
click at [747, 237] on img at bounding box center [755, 237] width 20 height 20
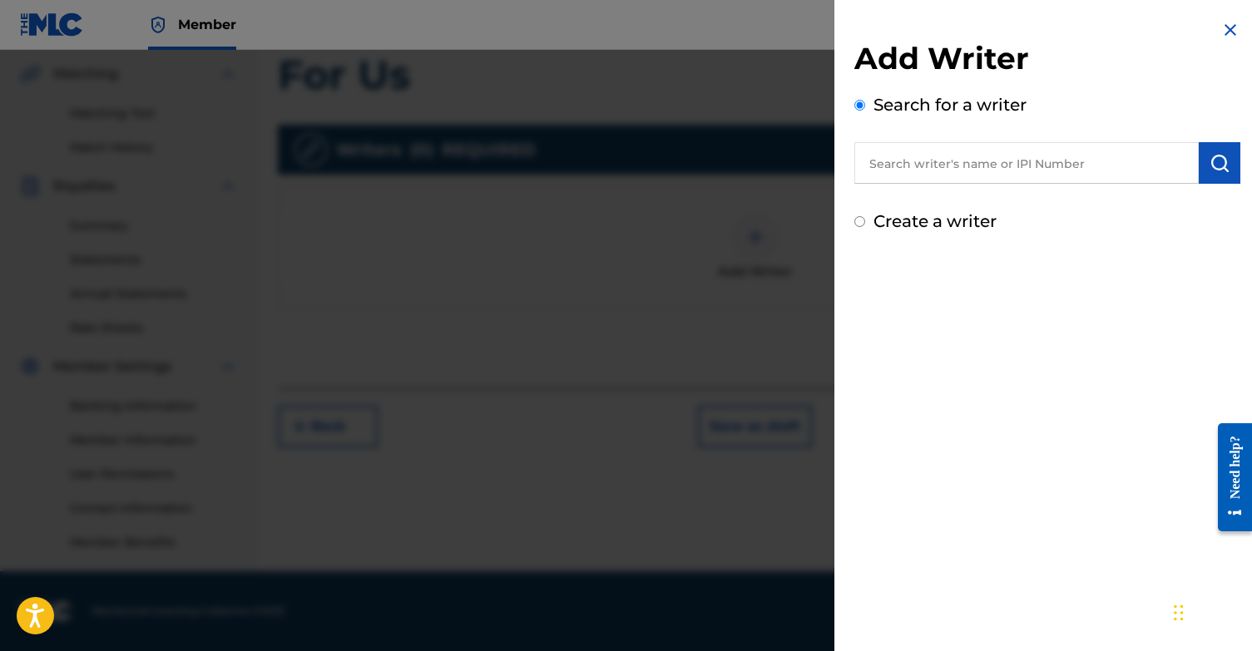
click at [858, 225] on input "Create a writer" at bounding box center [859, 221] width 11 height 11
radio input "false"
radio input "true"
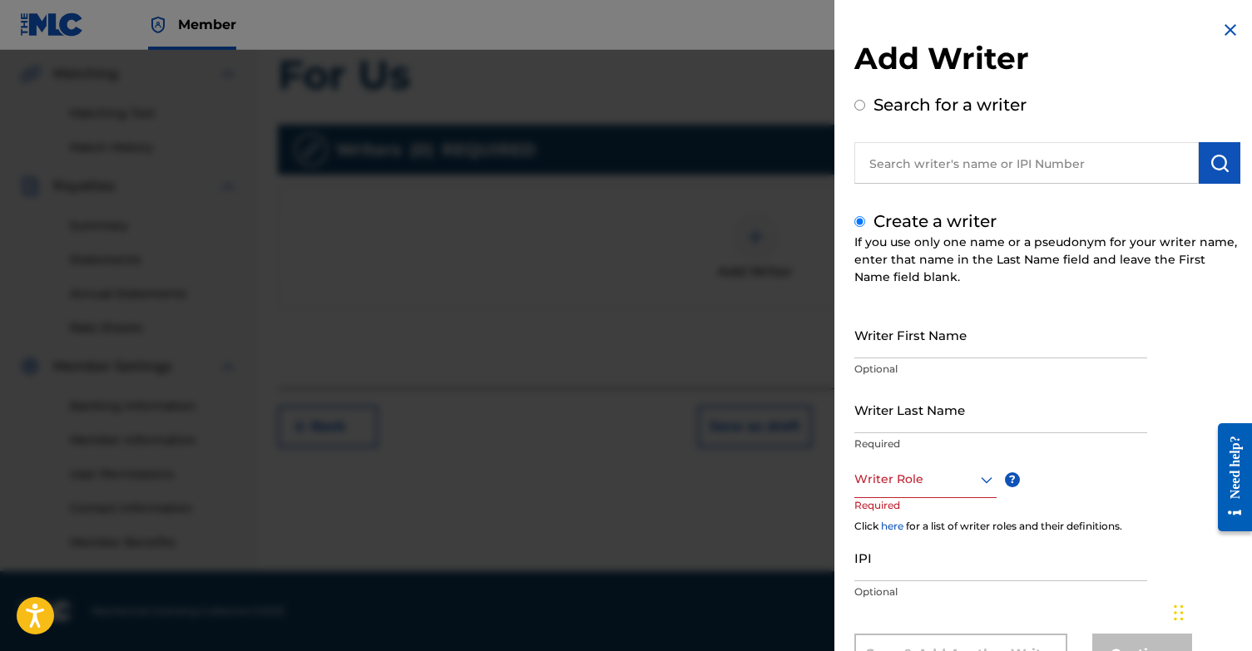
click at [946, 331] on input "Writer First Name" at bounding box center [1000, 334] width 293 height 47
type input "[PERSON_NAME]"
click at [1006, 411] on input "Writer Last Name" at bounding box center [1000, 409] width 293 height 47
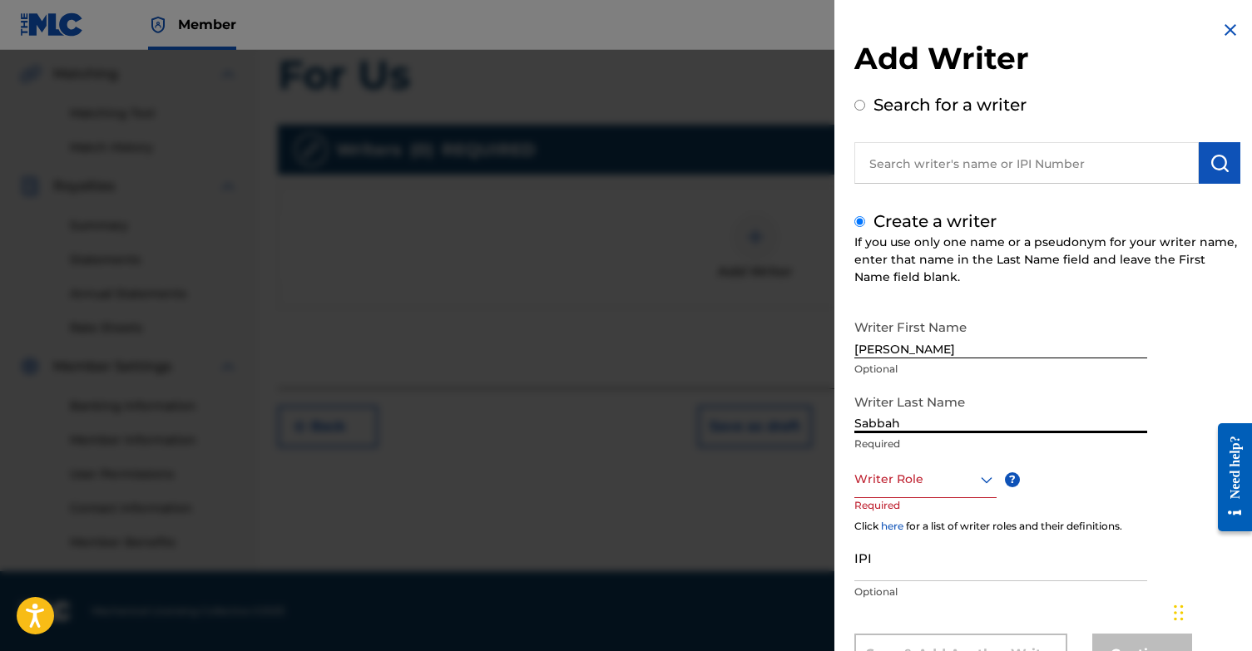
type input "Sabbah"
click at [911, 476] on div "Writer Role" at bounding box center [925, 479] width 142 height 37
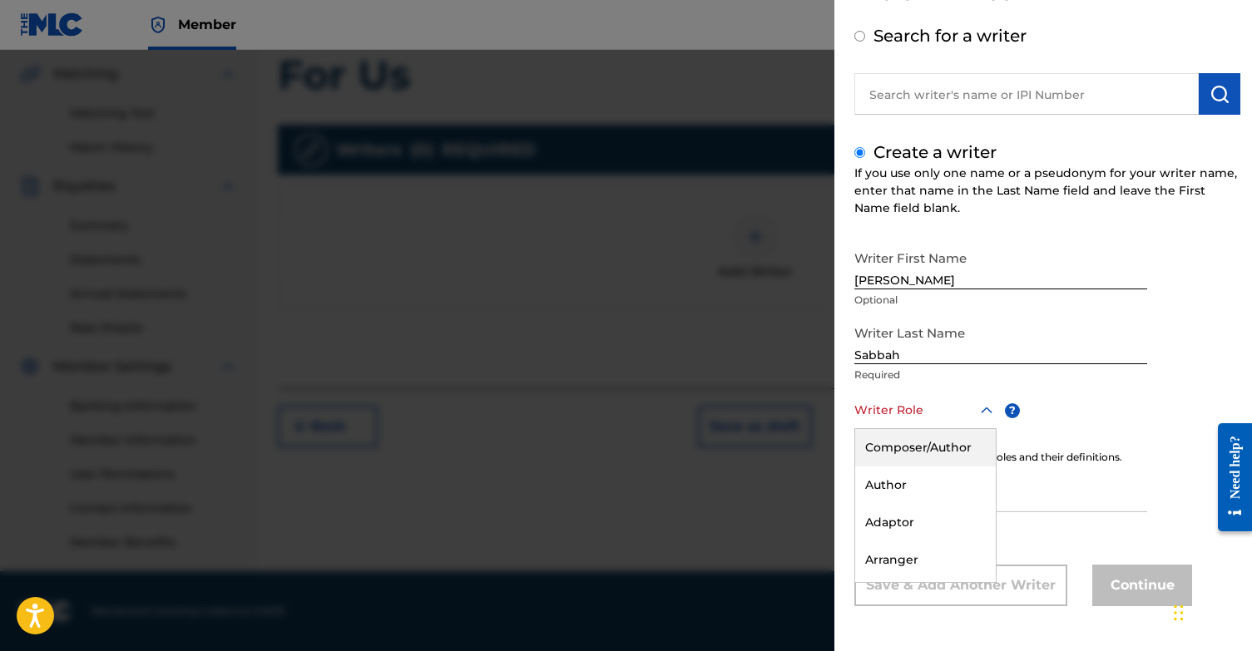
click at [919, 444] on div "Composer/Author" at bounding box center [925, 447] width 141 height 37
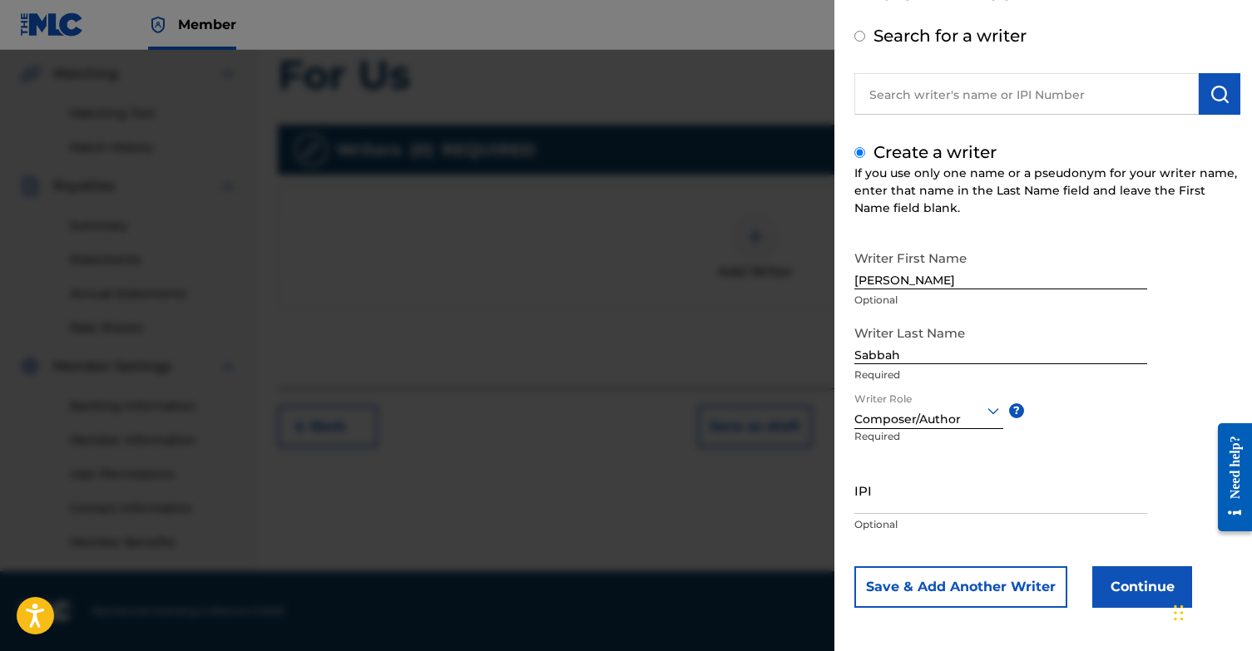
click at [878, 506] on input "IPI" at bounding box center [1000, 490] width 293 height 47
paste input "1131868364"
type input "1131868364"
click at [1154, 581] on button "Continue" at bounding box center [1142, 587] width 100 height 42
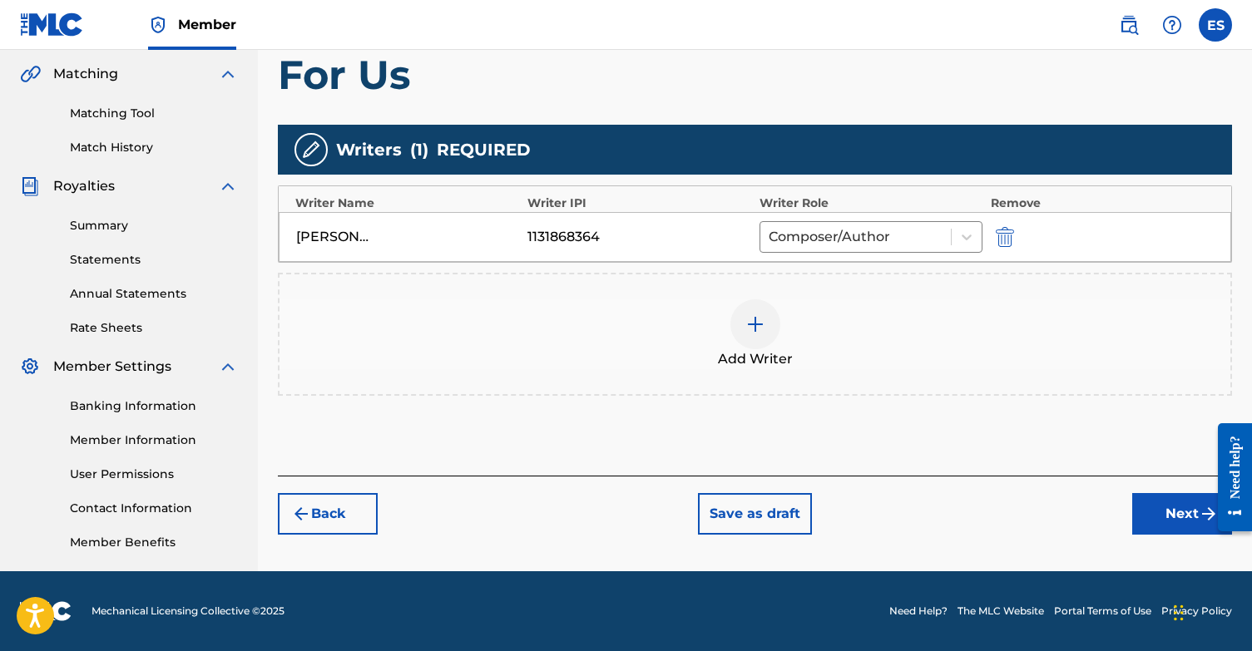
click at [1163, 529] on button "Next" at bounding box center [1182, 514] width 100 height 42
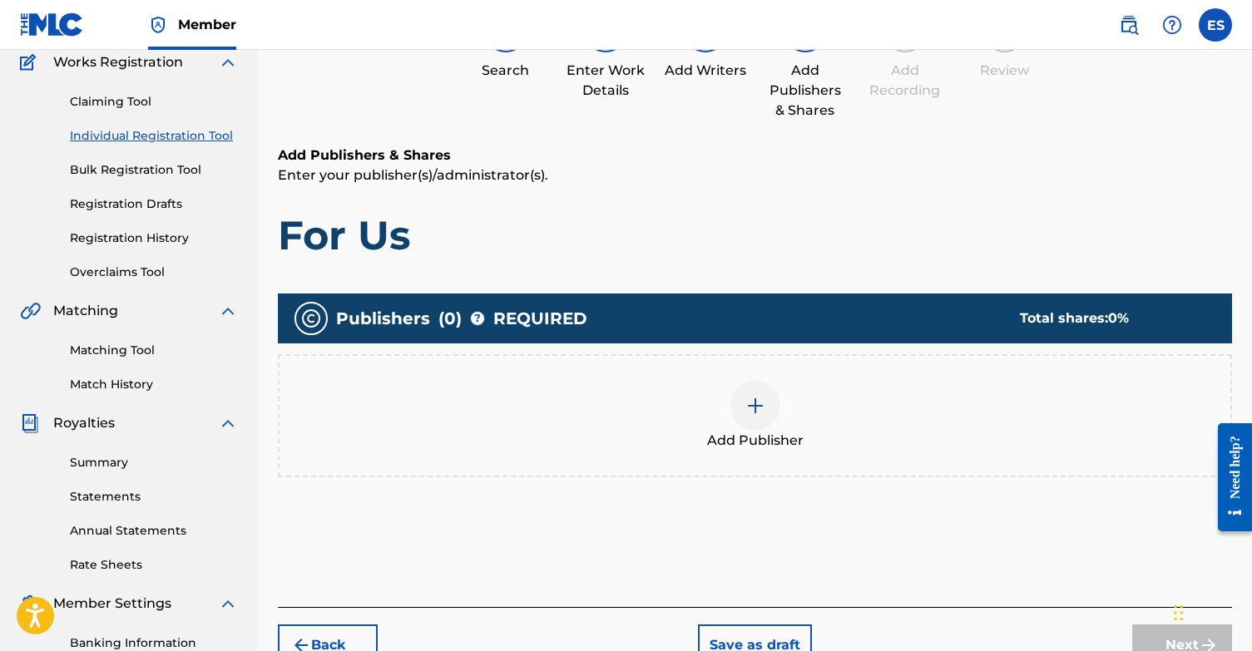
scroll to position [75, 0]
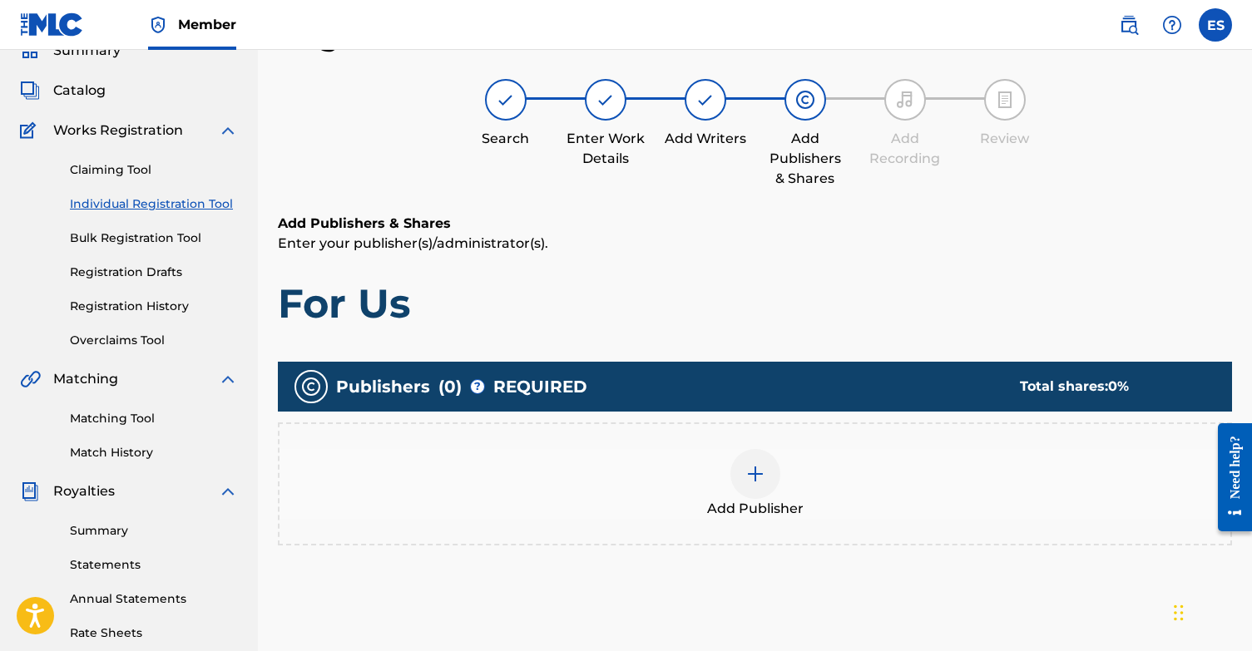
click at [751, 473] on img at bounding box center [755, 474] width 20 height 20
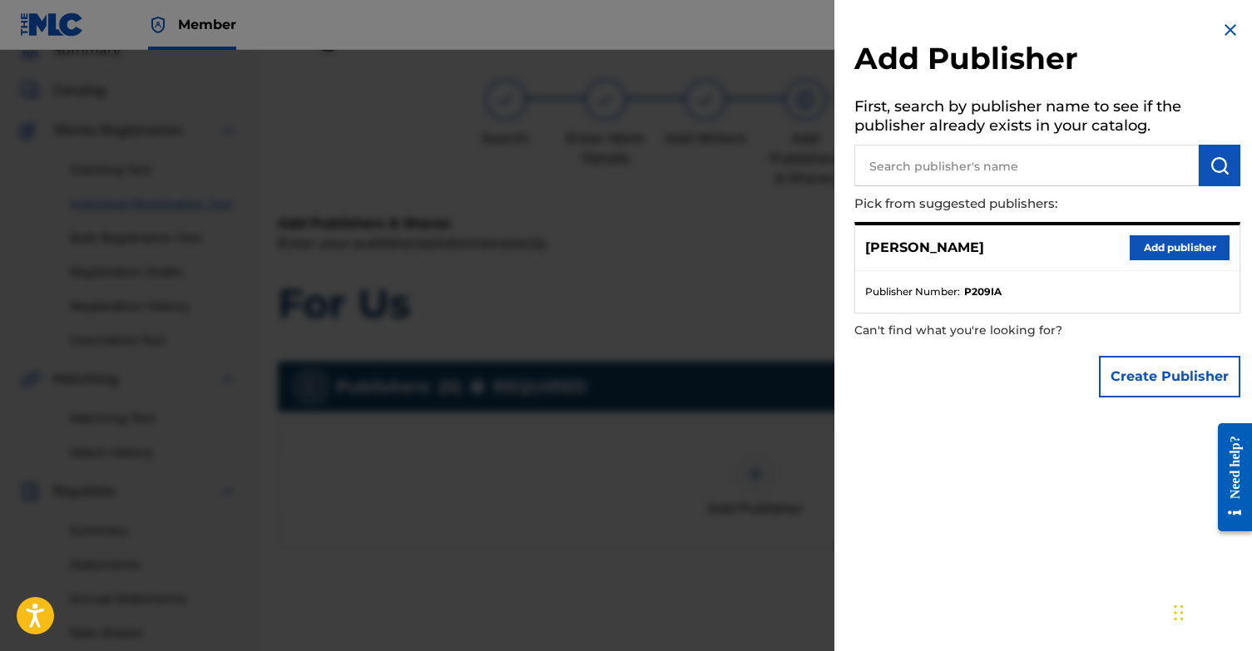
click at [1177, 252] on button "Add publisher" at bounding box center [1179, 247] width 100 height 25
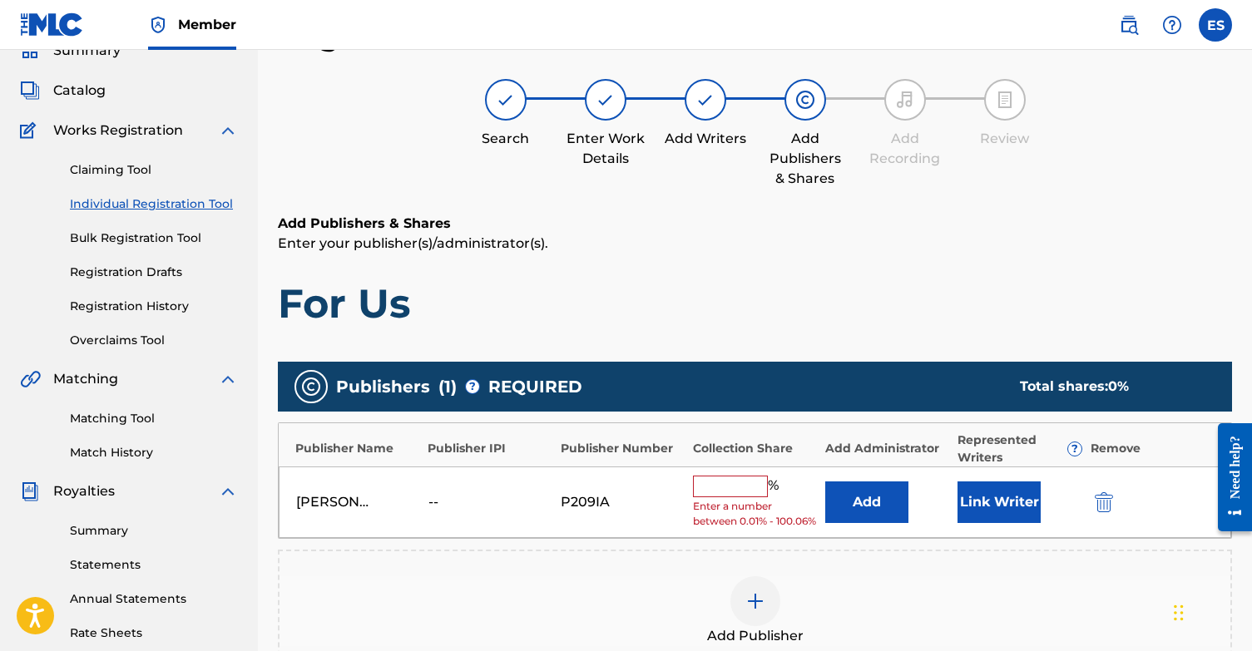
click at [1004, 521] on button "Link Writer" at bounding box center [998, 503] width 83 height 42
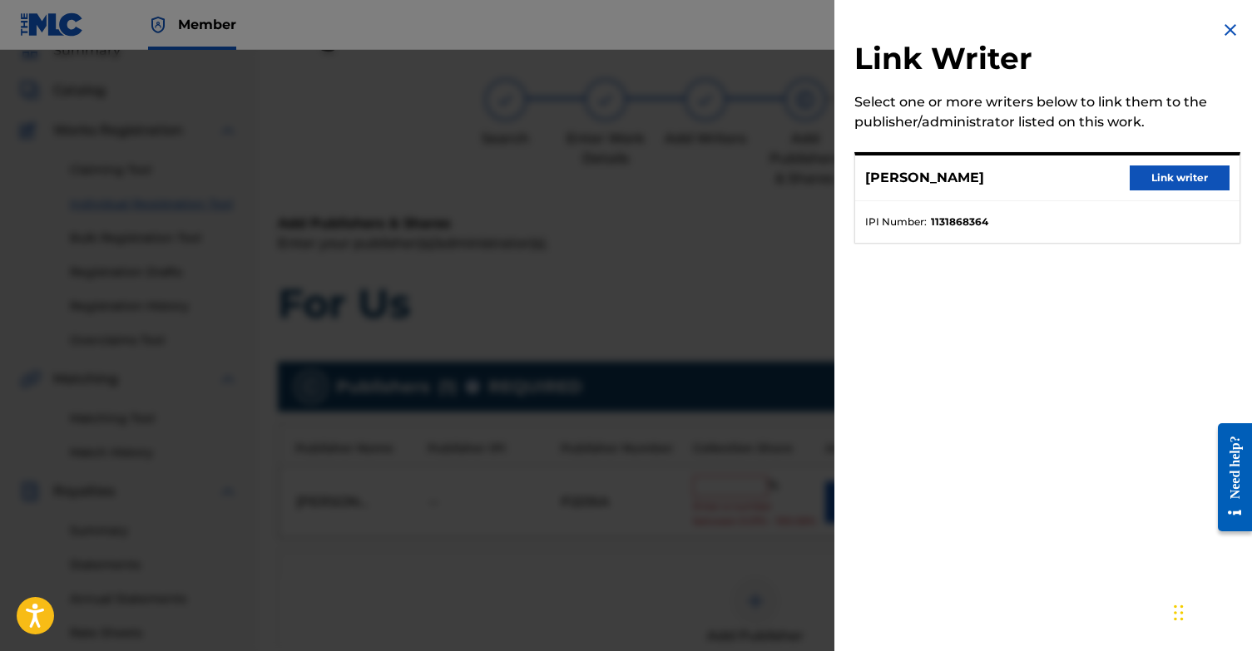
click at [1179, 180] on button "Link writer" at bounding box center [1179, 178] width 100 height 25
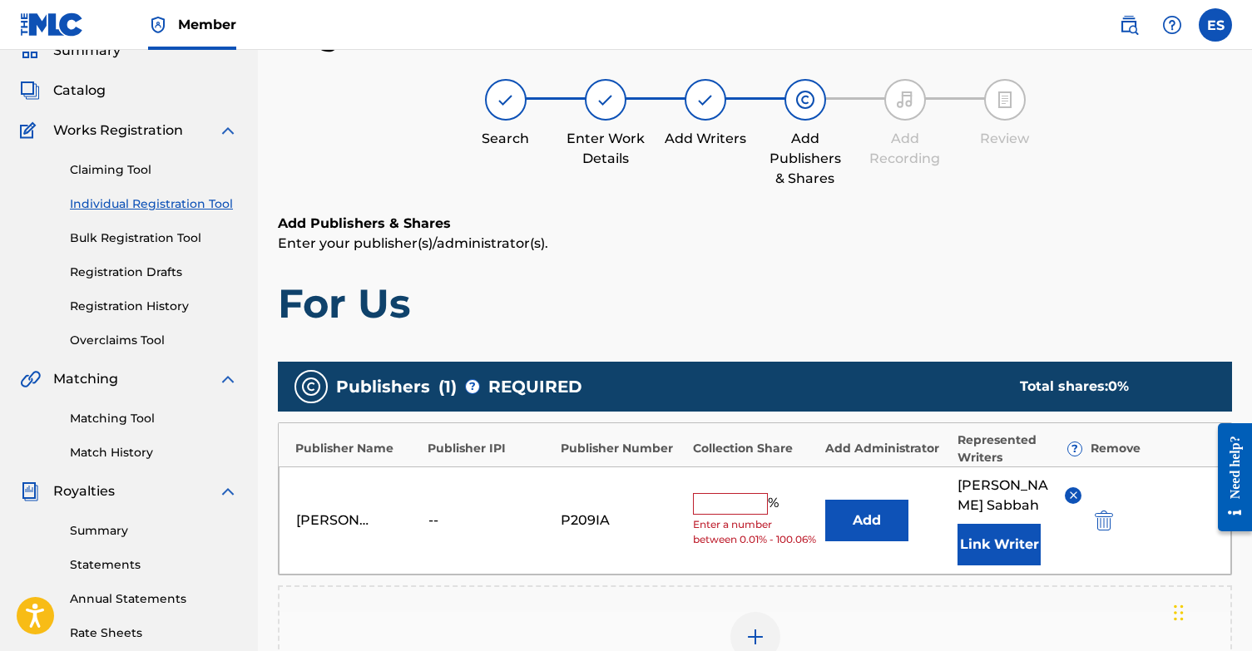
click at [738, 494] on input "text" at bounding box center [730, 504] width 75 height 22
type input "100"
click at [892, 236] on p "Enter your publisher(s)/administrator(s)." at bounding box center [755, 244] width 954 height 20
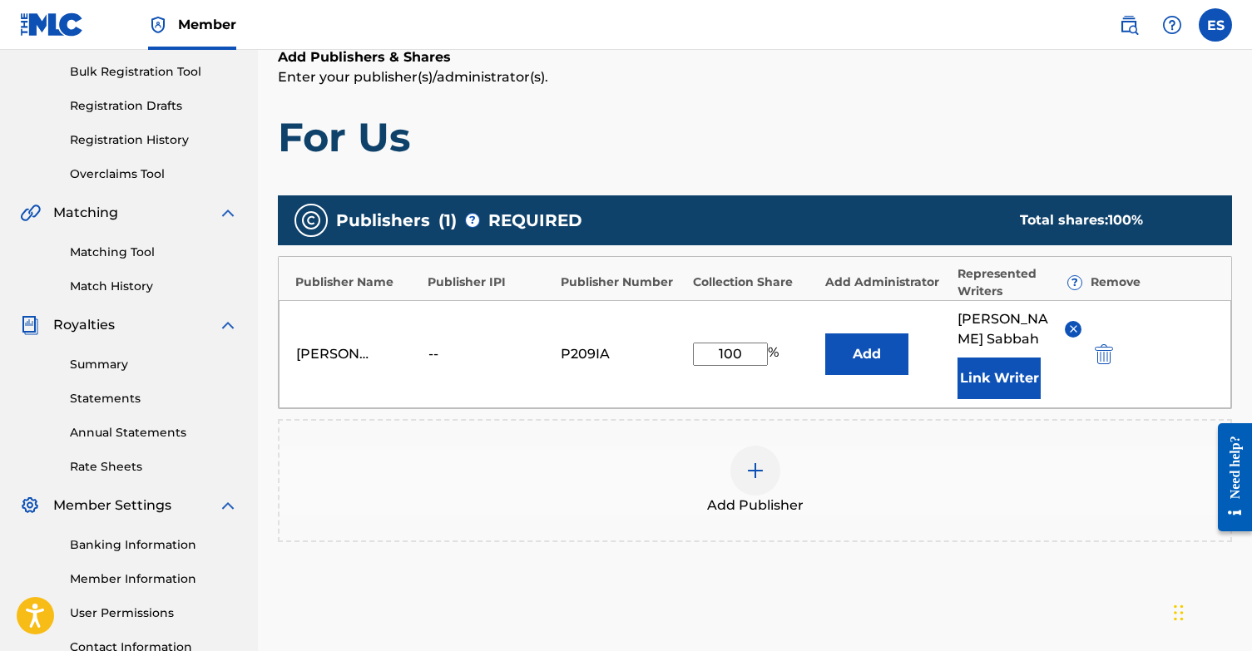
scroll to position [243, 0]
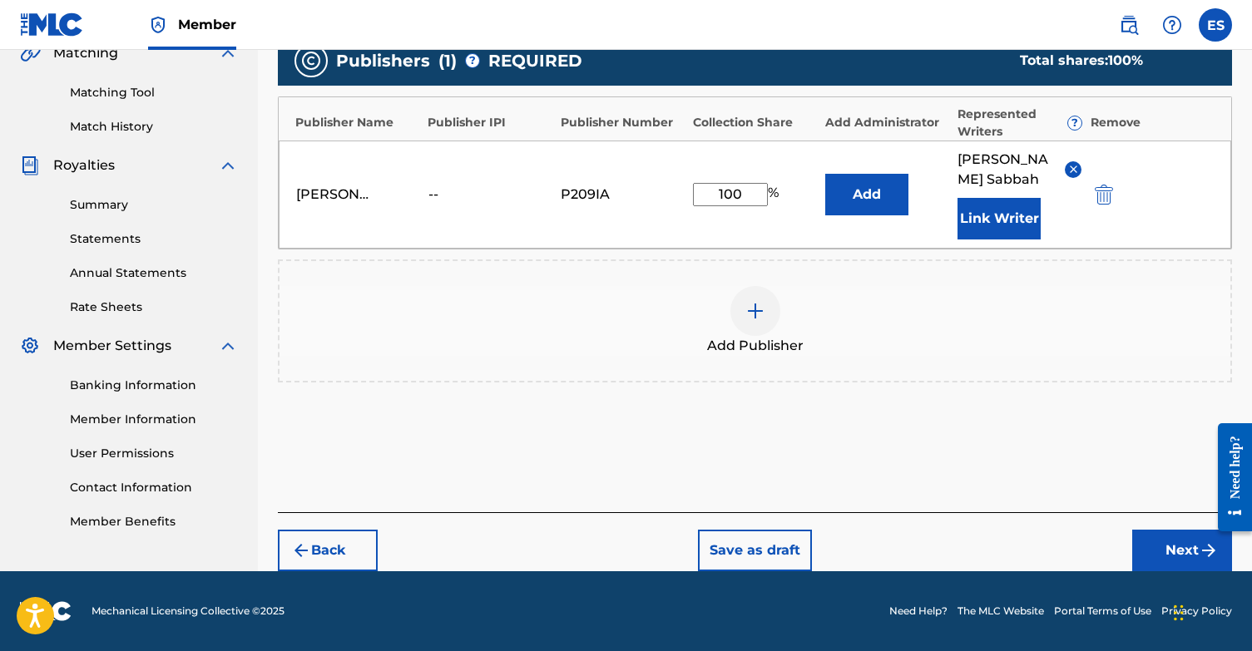
click at [1172, 551] on button "Next" at bounding box center [1182, 551] width 100 height 42
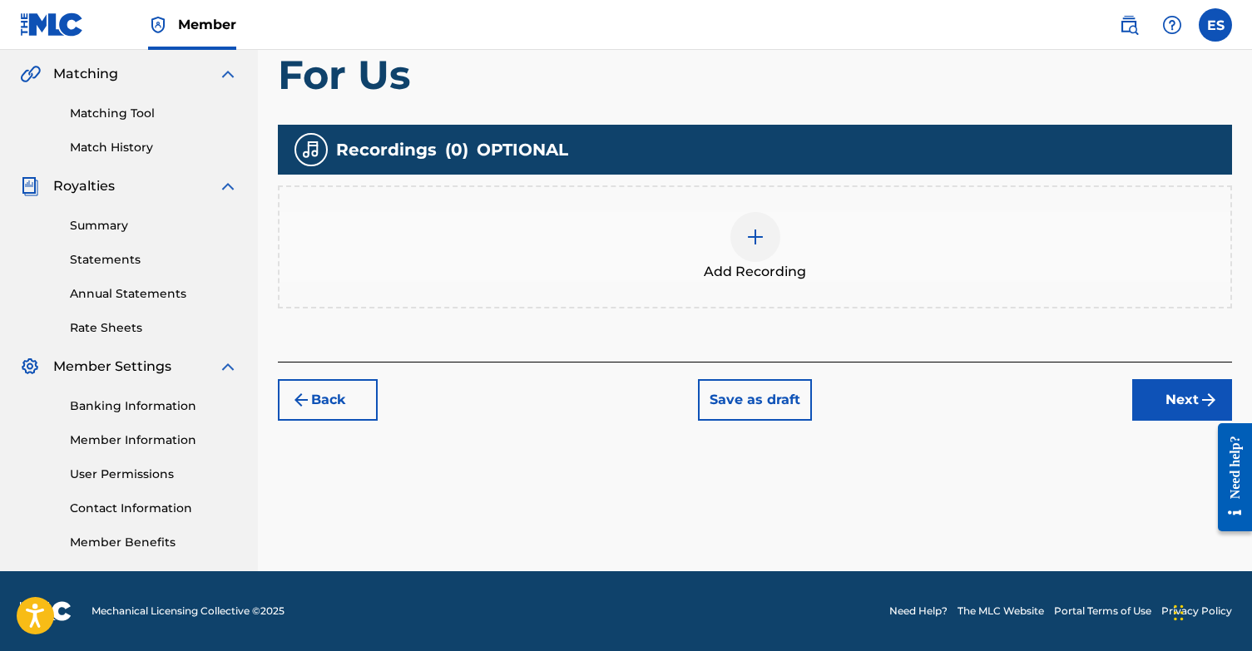
click at [1196, 402] on button "Next" at bounding box center [1182, 400] width 100 height 42
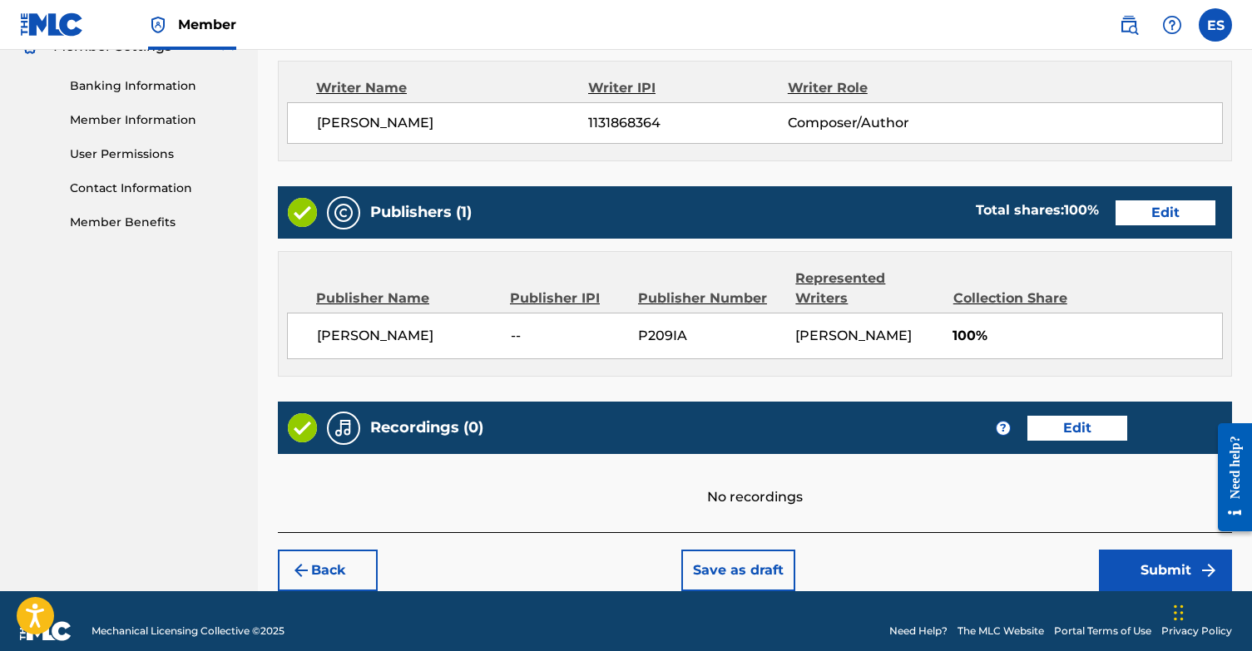
scroll to position [699, 0]
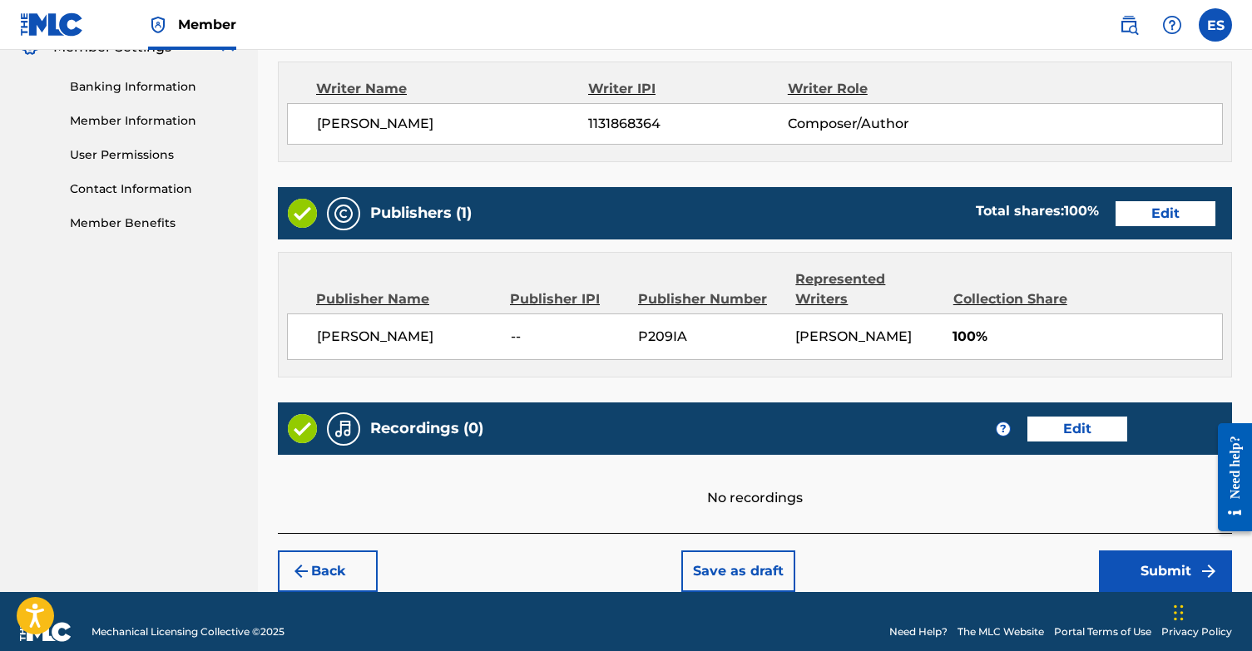
click at [1138, 556] on button "Submit" at bounding box center [1165, 572] width 133 height 42
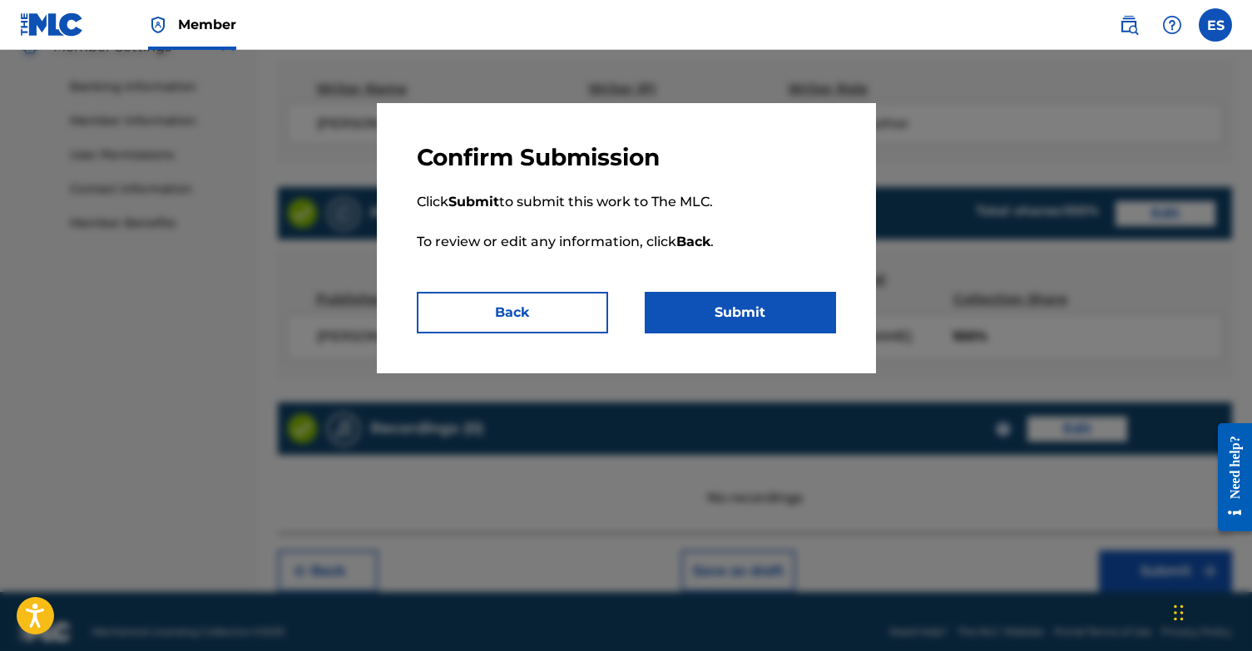
click at [744, 319] on button "Submit" at bounding box center [740, 313] width 191 height 42
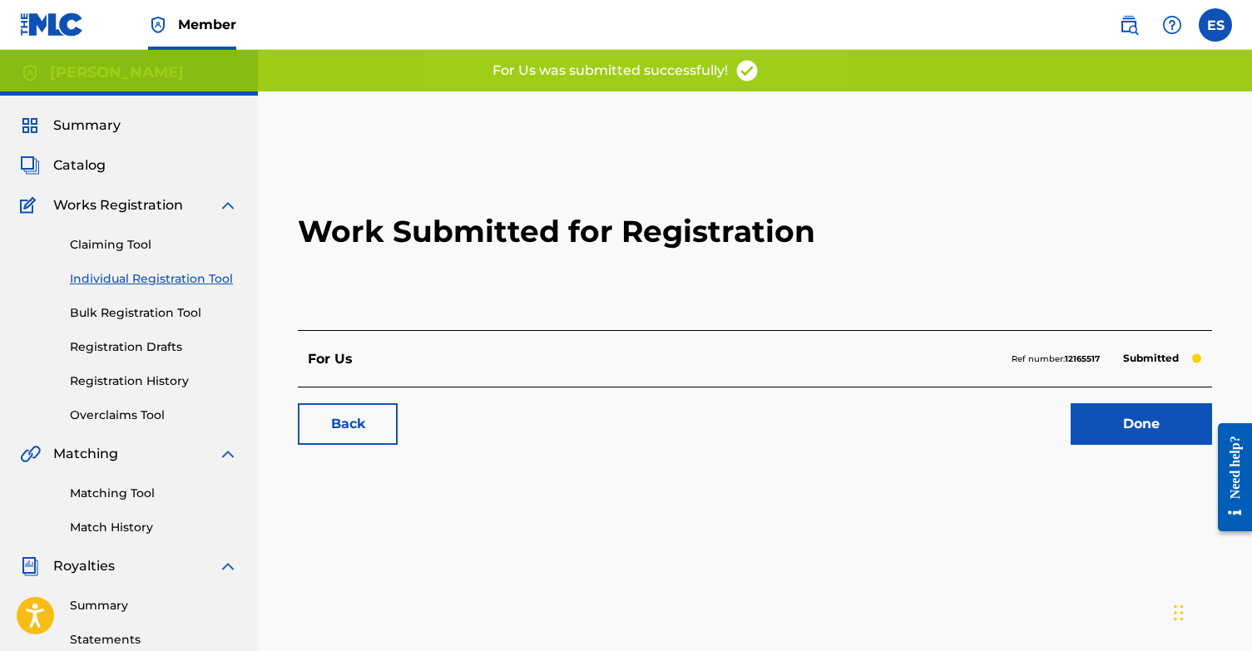
click at [1136, 423] on link "Done" at bounding box center [1140, 424] width 141 height 42
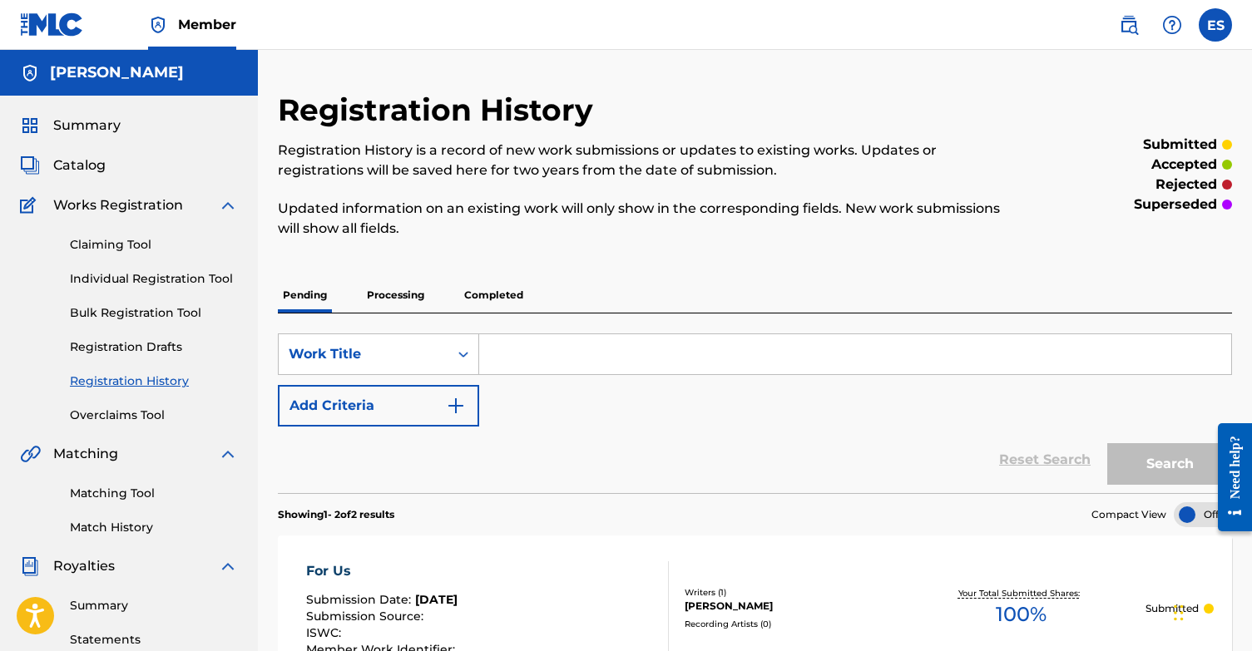
click at [108, 278] on link "Individual Registration Tool" at bounding box center [154, 278] width 168 height 17
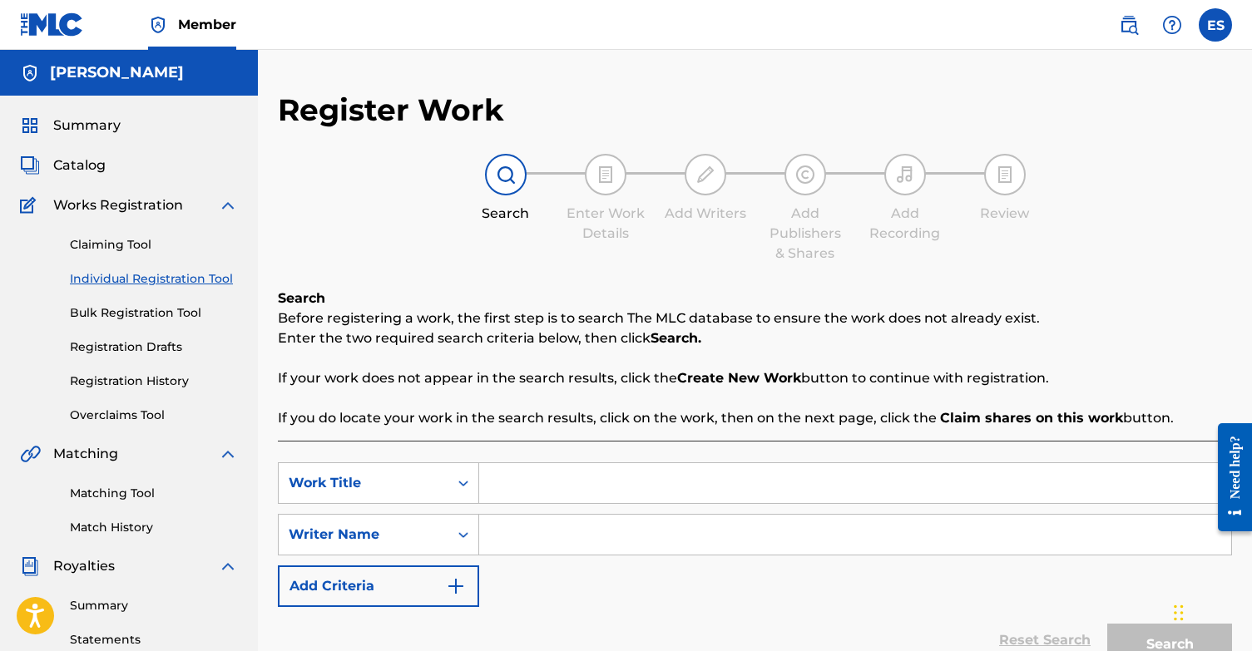
click at [551, 467] on input "Search Form" at bounding box center [855, 483] width 752 height 40
drag, startPoint x: 587, startPoint y: 484, endPoint x: 304, endPoint y: 484, distance: 283.6
click at [303, 484] on div "SearchWithCriteriad33de872-5356-4e25-b0d7-6fd8bc08cd43 Work Title Flash Tattoo" at bounding box center [755, 483] width 954 height 42
type input "Helicopters"
click at [555, 545] on input "Search Form" at bounding box center [855, 535] width 752 height 40
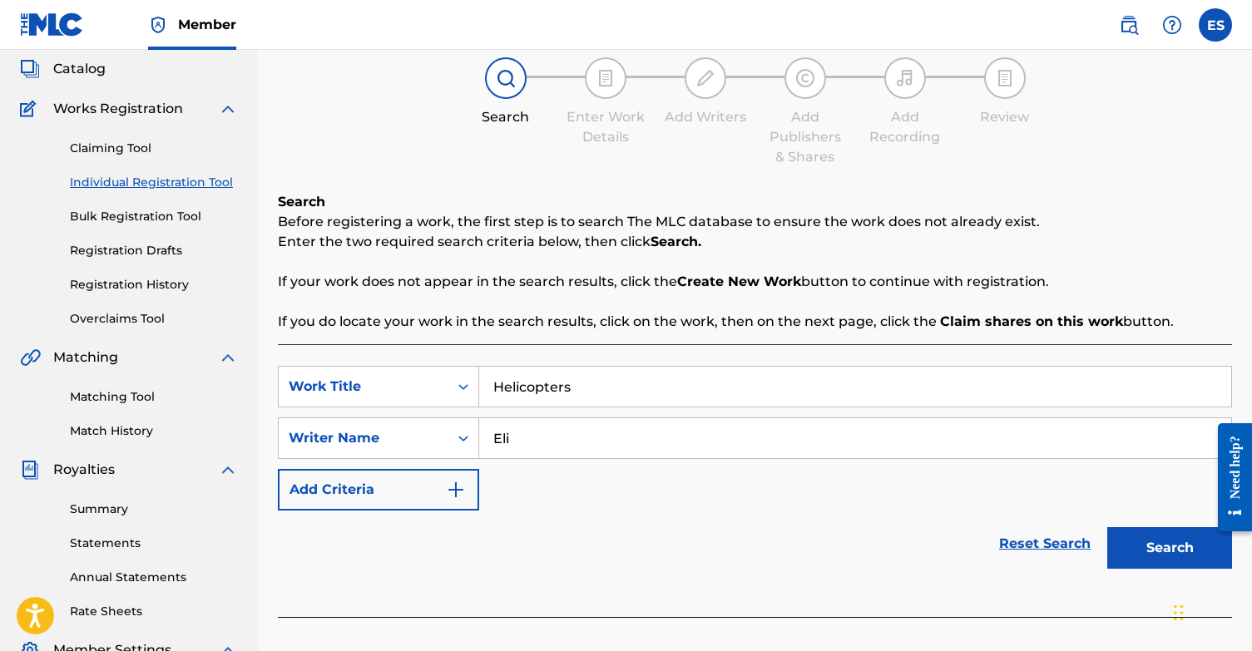
scroll to position [111, 0]
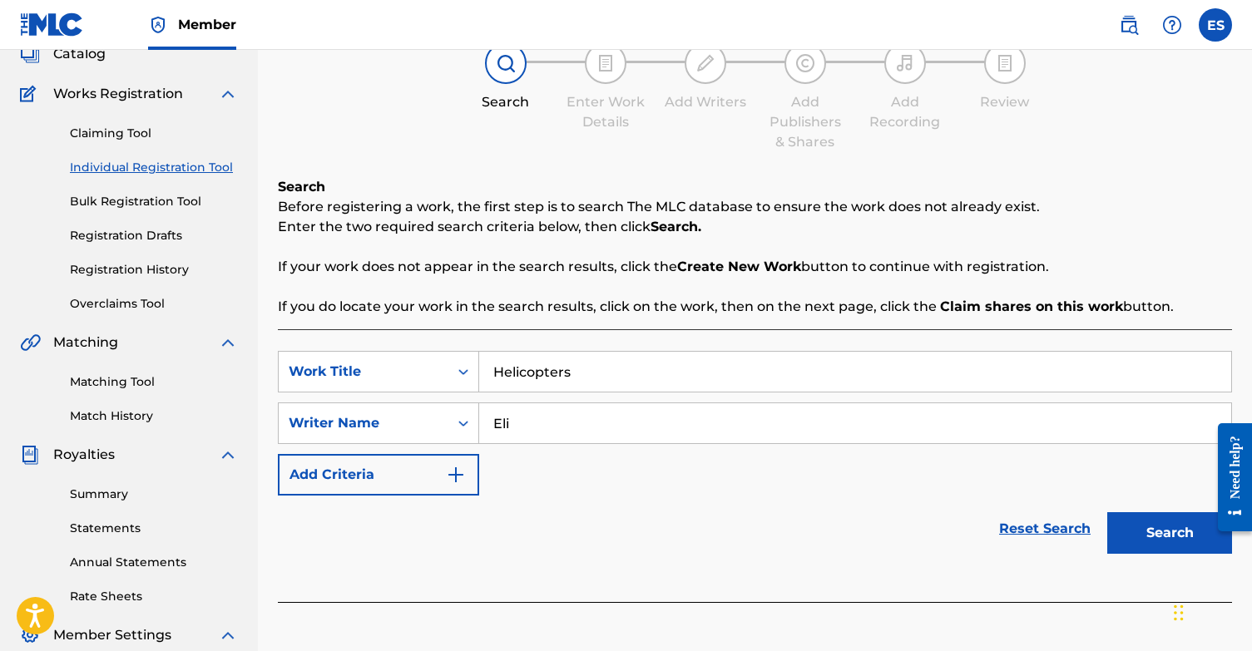
type input "Eli"
click at [1174, 540] on button "Search" at bounding box center [1169, 533] width 125 height 42
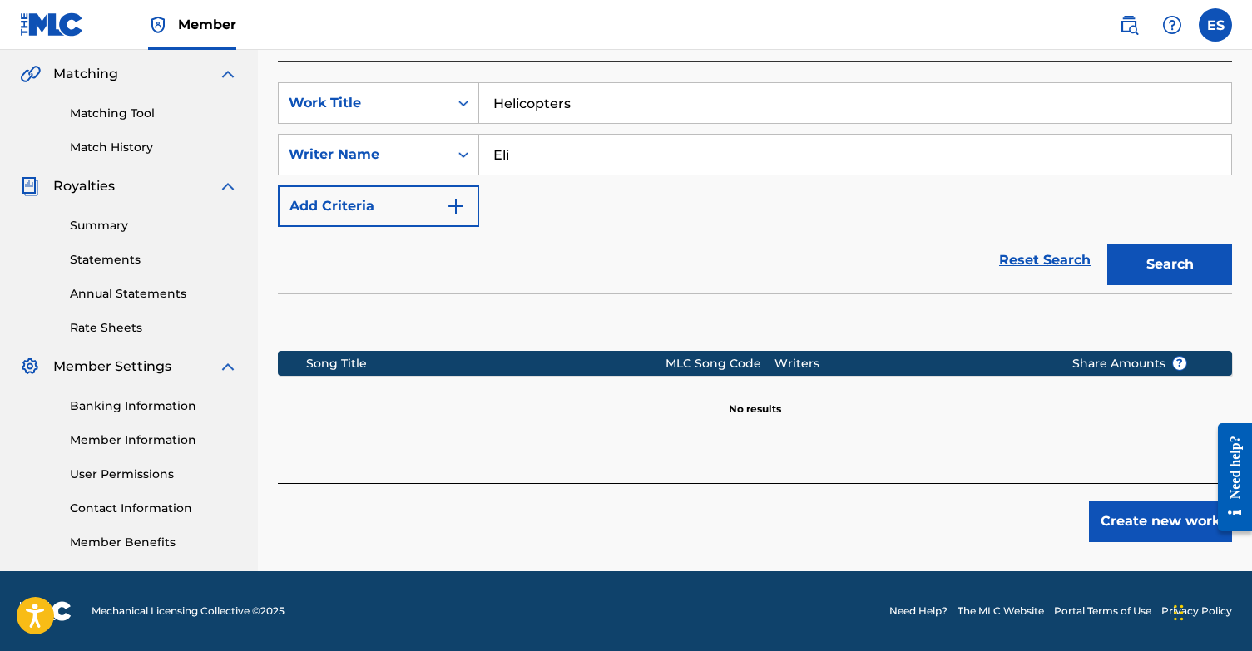
scroll to position [380, 0]
click at [1154, 523] on button "Create new work" at bounding box center [1160, 522] width 143 height 42
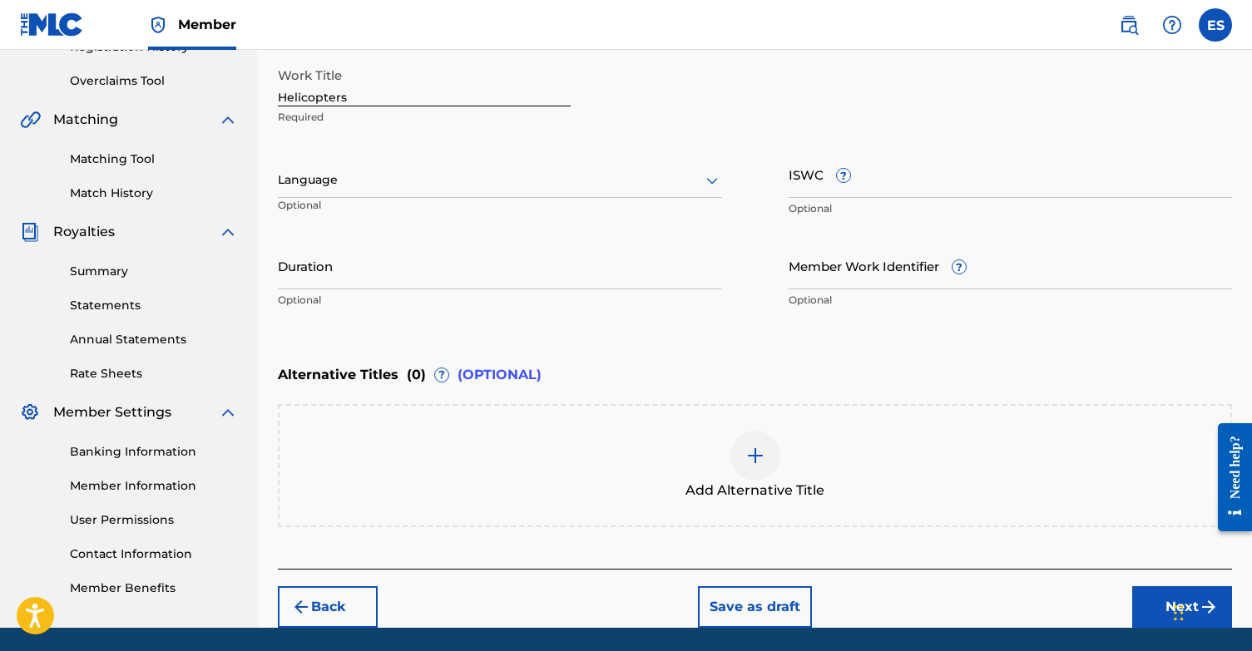
scroll to position [323, 0]
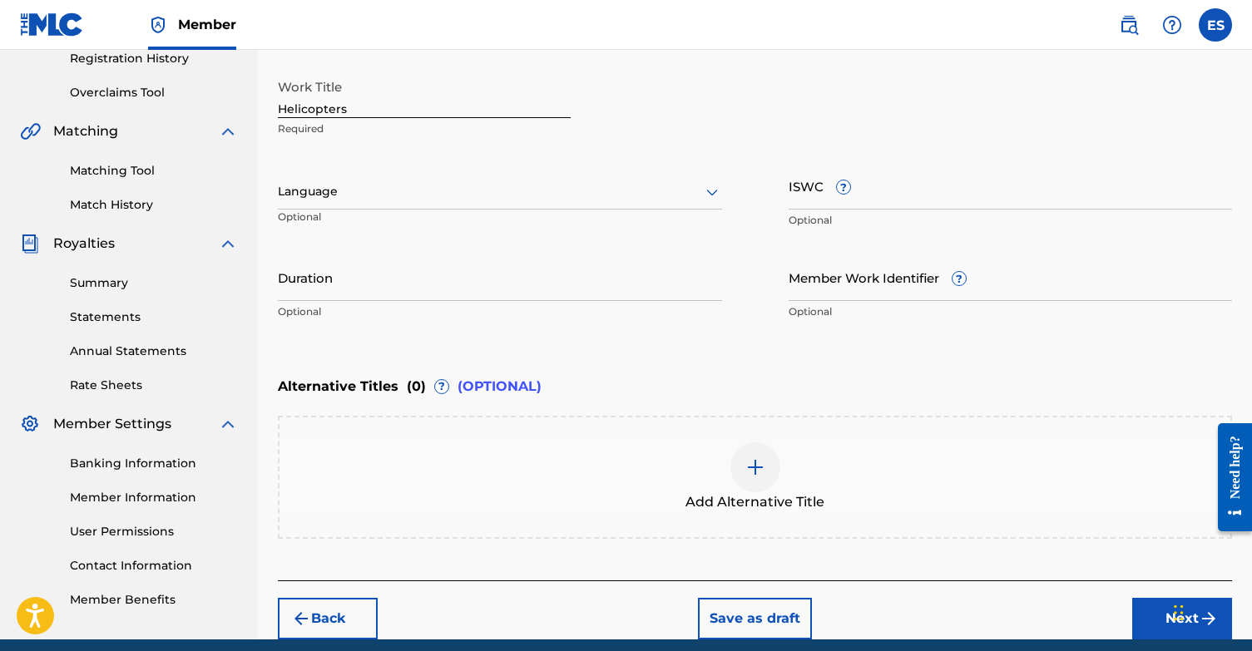
click at [392, 183] on div at bounding box center [500, 191] width 444 height 21
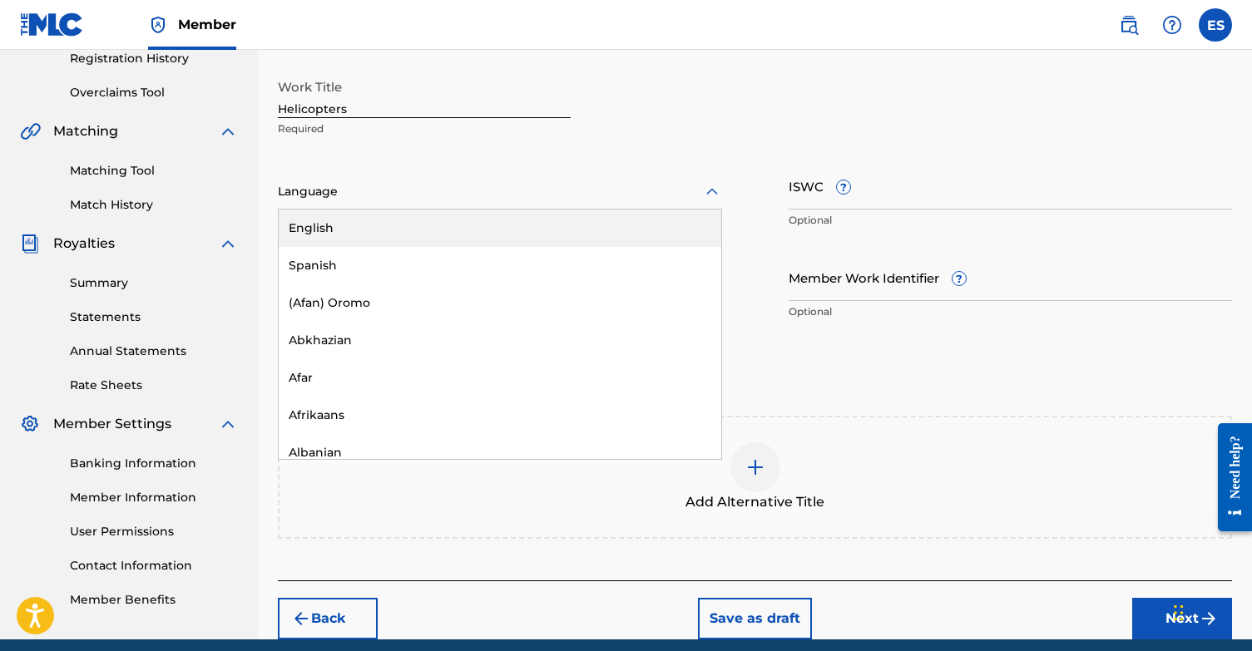
click at [383, 232] on div "English" at bounding box center [500, 228] width 442 height 37
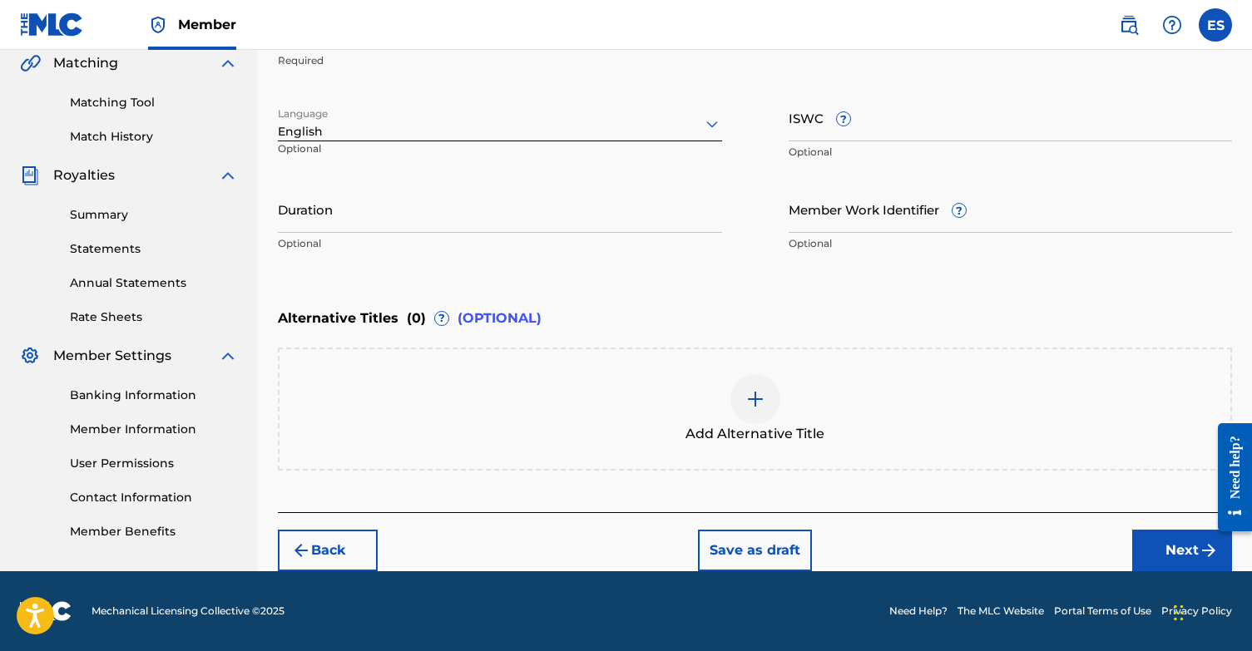
click at [1189, 553] on button "Next" at bounding box center [1182, 551] width 100 height 42
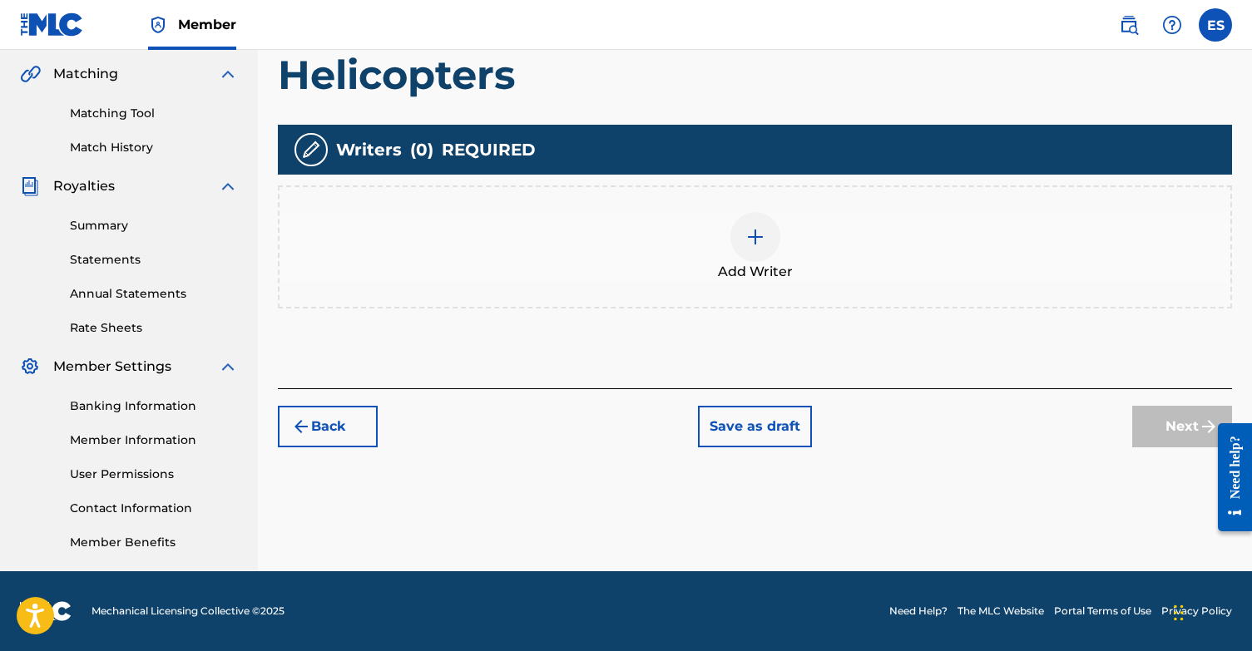
scroll to position [380, 0]
click at [749, 235] on img at bounding box center [755, 237] width 20 height 20
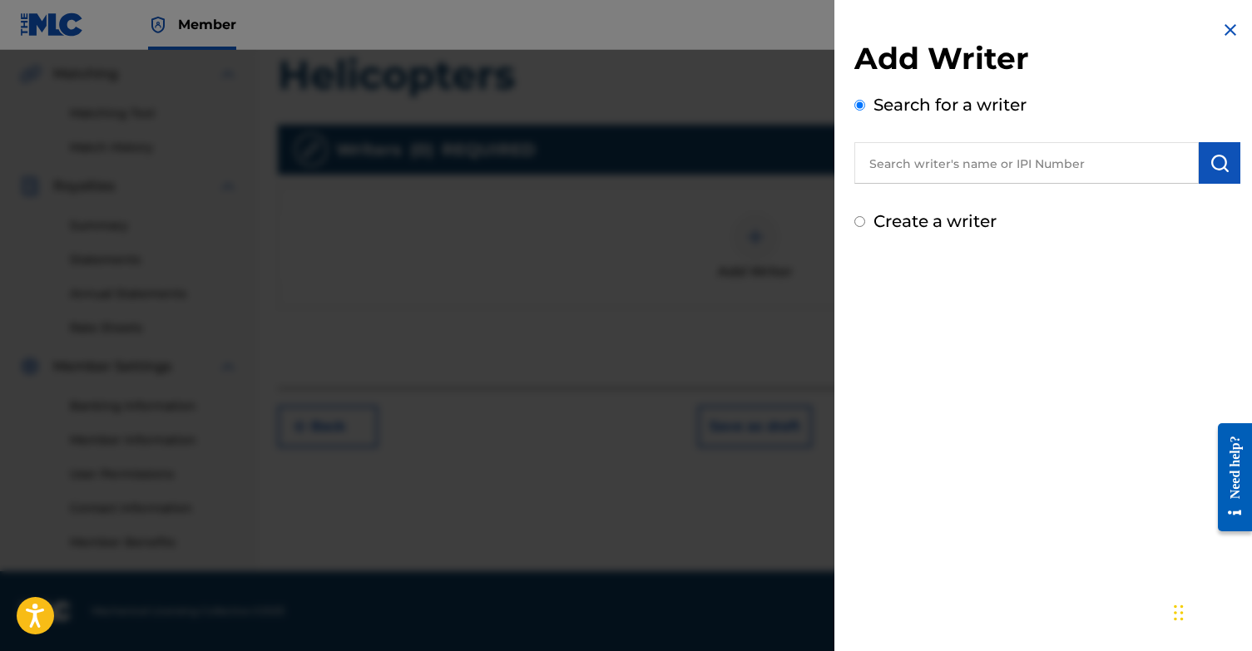
click at [857, 222] on input "Create a writer" at bounding box center [859, 221] width 11 height 11
radio input "false"
radio input "true"
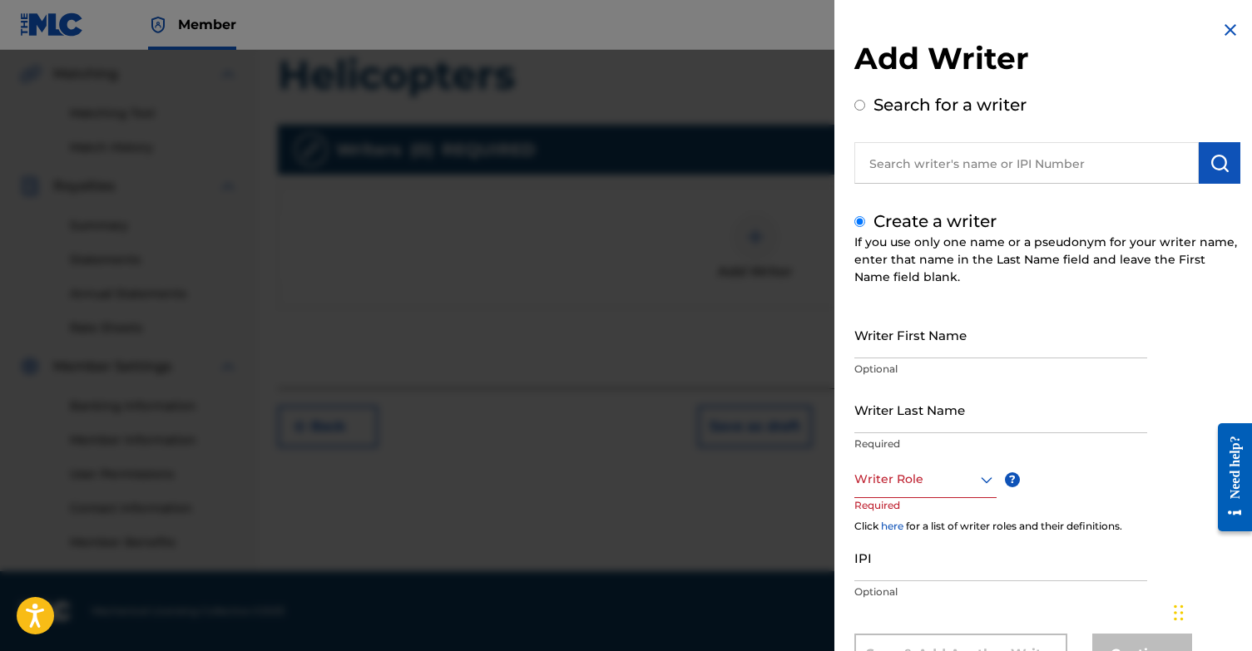
click at [954, 329] on input "Writer First Name" at bounding box center [1000, 334] width 293 height 47
type input "[PERSON_NAME]"
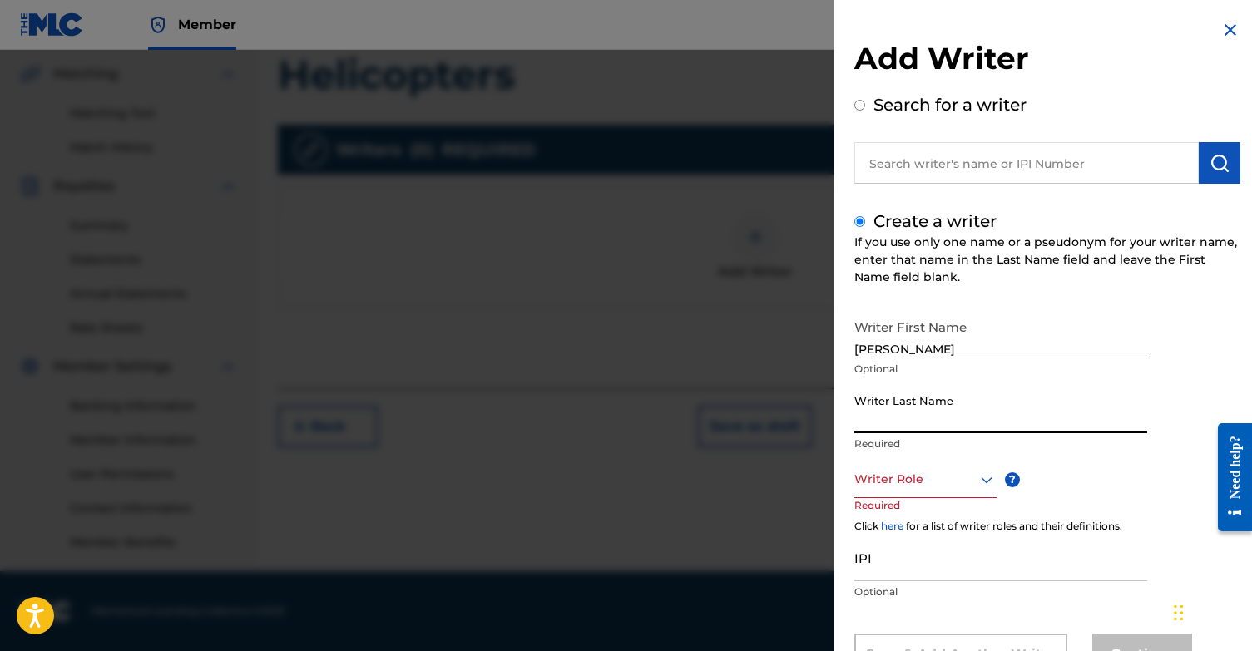
click at [982, 402] on input "Writer Last Name" at bounding box center [1000, 409] width 293 height 47
type input "Sabbah"
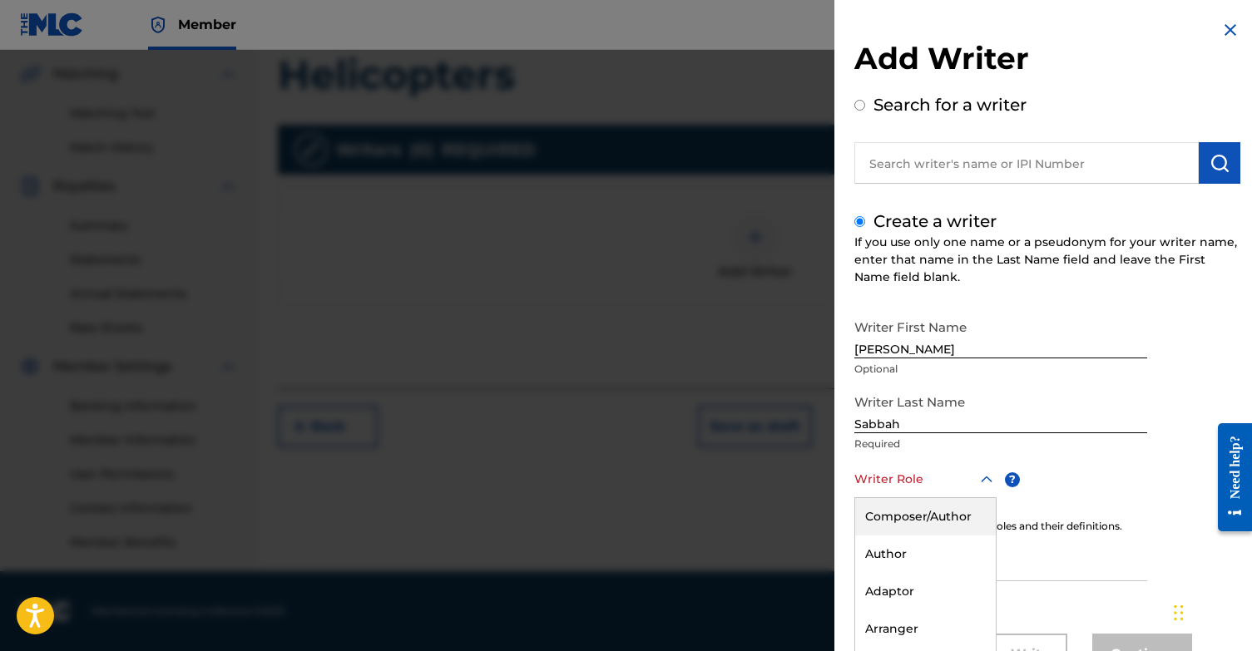
click at [932, 475] on div "Composer/Author, 1 of 8. 8 results available. Use Up and Down to choose options…" at bounding box center [925, 479] width 142 height 37
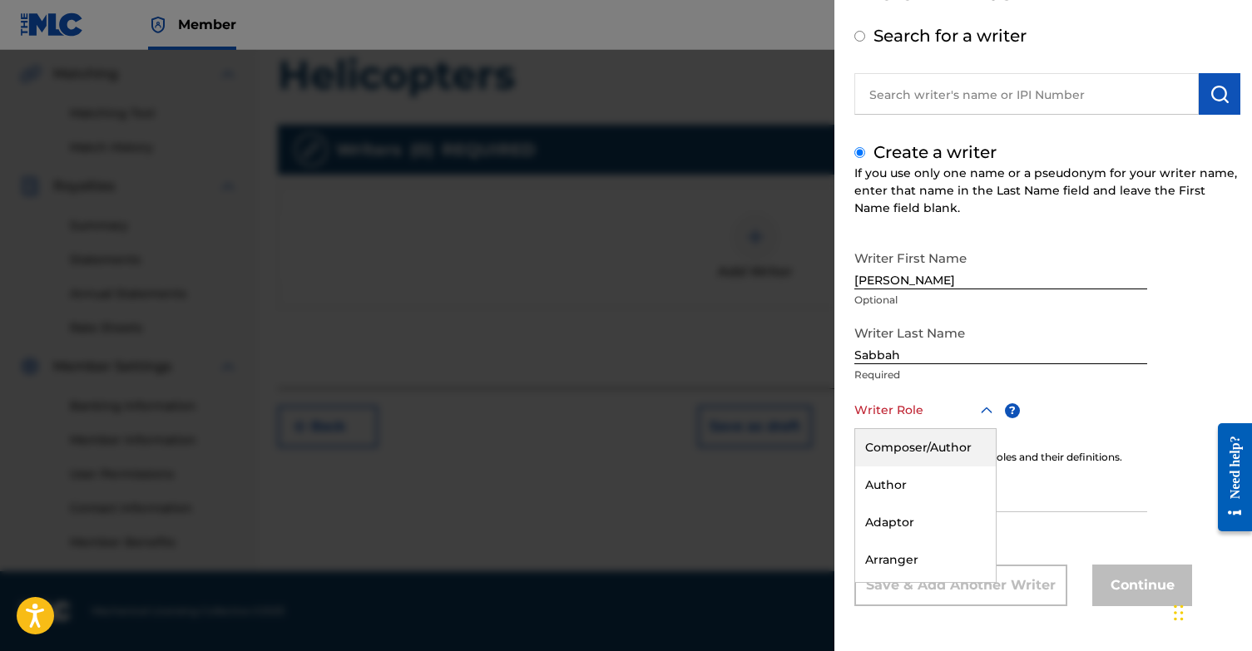
click at [942, 443] on div "Composer/Author" at bounding box center [925, 447] width 141 height 37
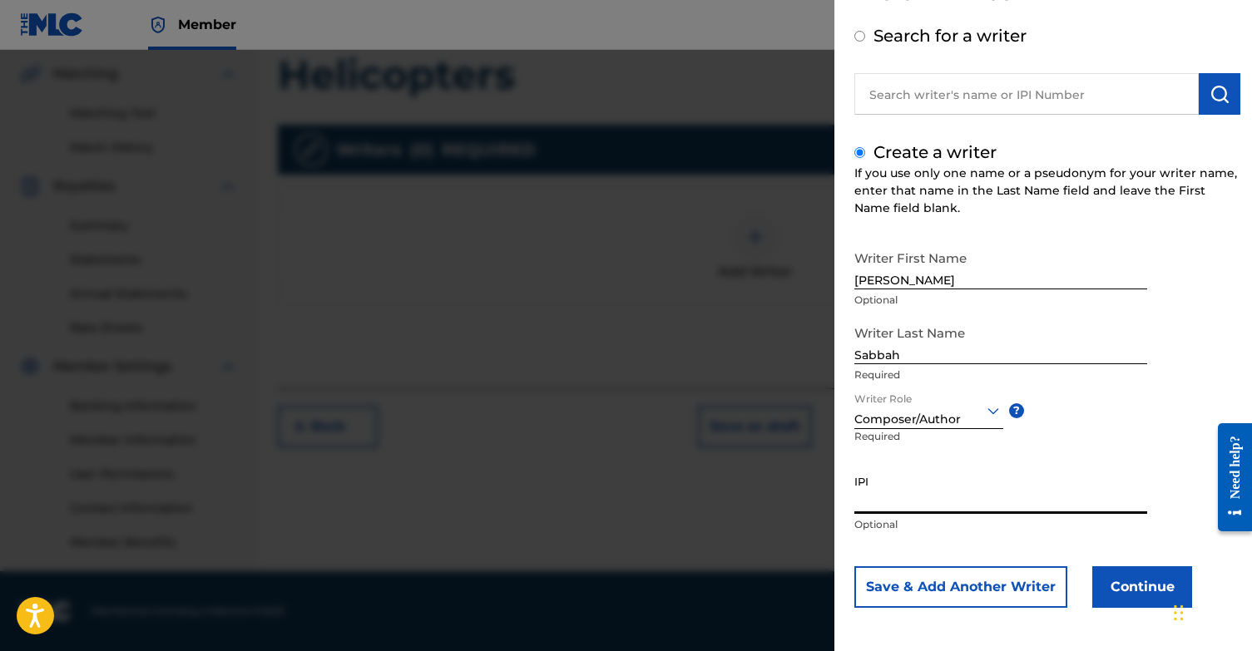
click at [910, 477] on input "IPI" at bounding box center [1000, 490] width 293 height 47
paste input "1131868364"
type input "1131868364"
click at [1157, 588] on button "Continue" at bounding box center [1142, 587] width 100 height 42
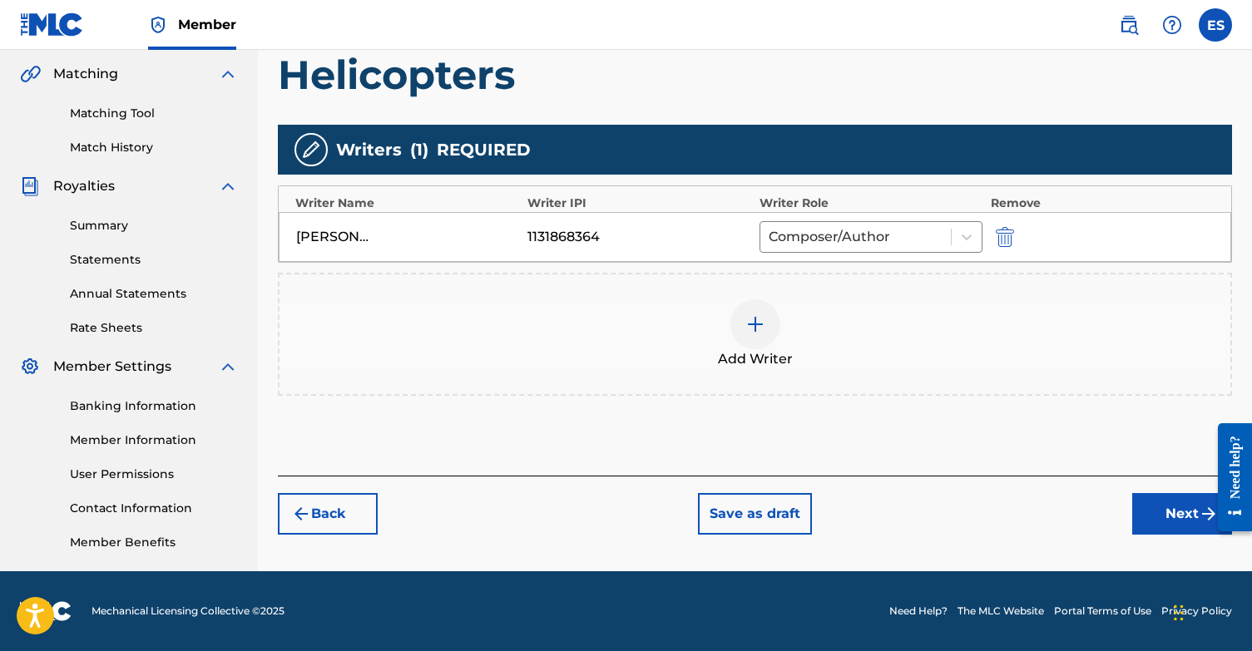
click at [1155, 514] on button "Next" at bounding box center [1182, 514] width 100 height 42
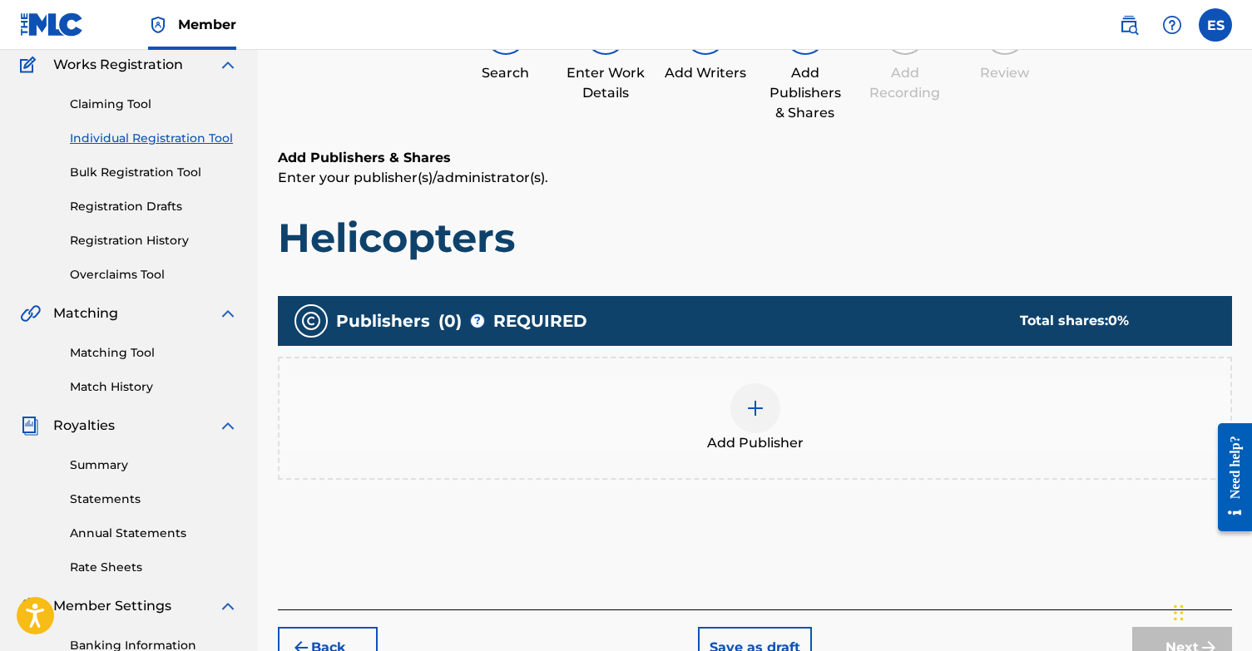
scroll to position [75, 0]
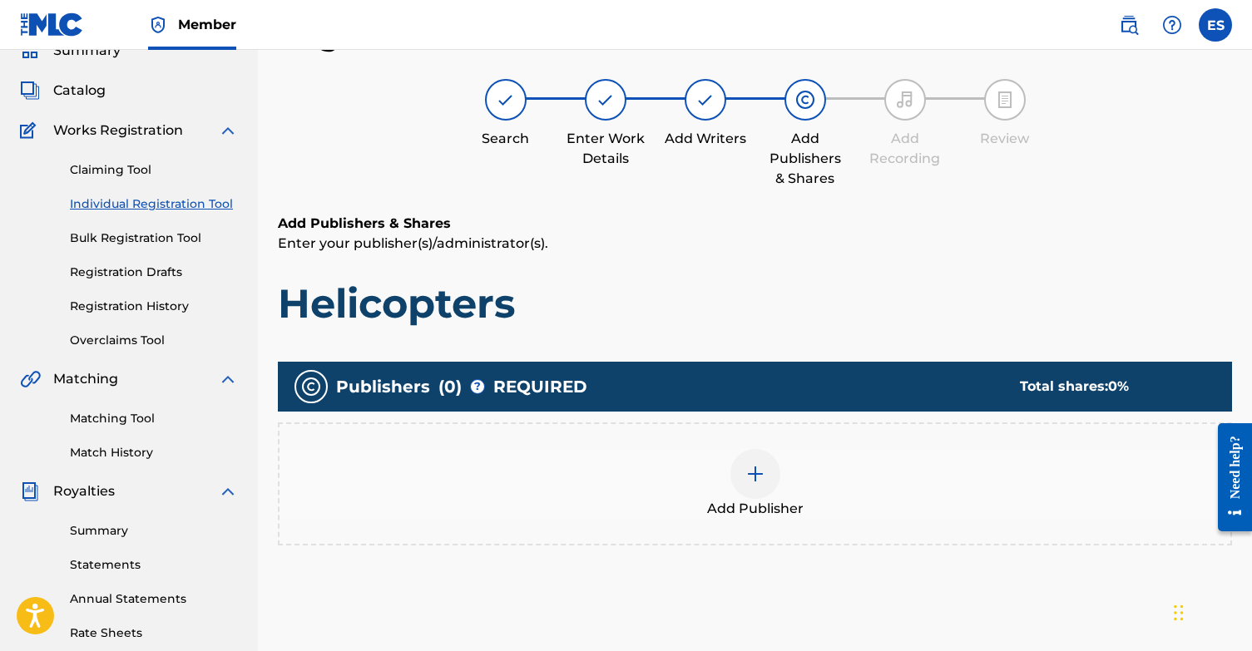
click at [764, 480] on img at bounding box center [755, 474] width 20 height 20
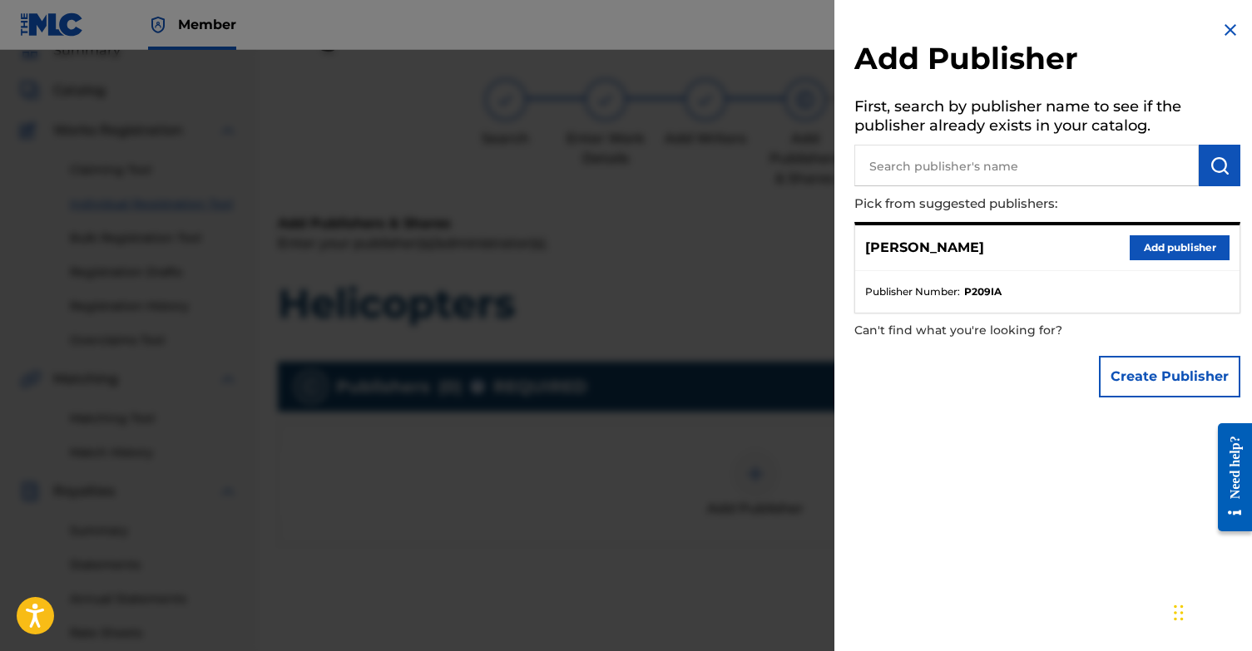
click at [1197, 242] on button "Add publisher" at bounding box center [1179, 247] width 100 height 25
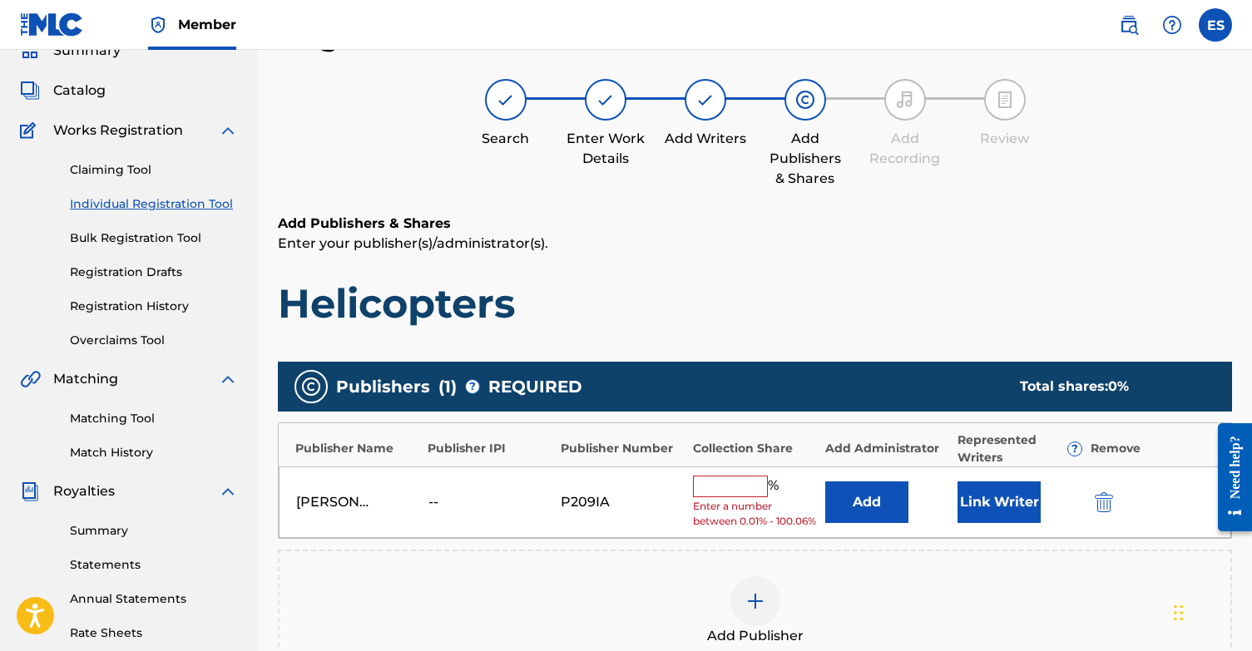
click at [978, 507] on button "Link Writer" at bounding box center [998, 503] width 83 height 42
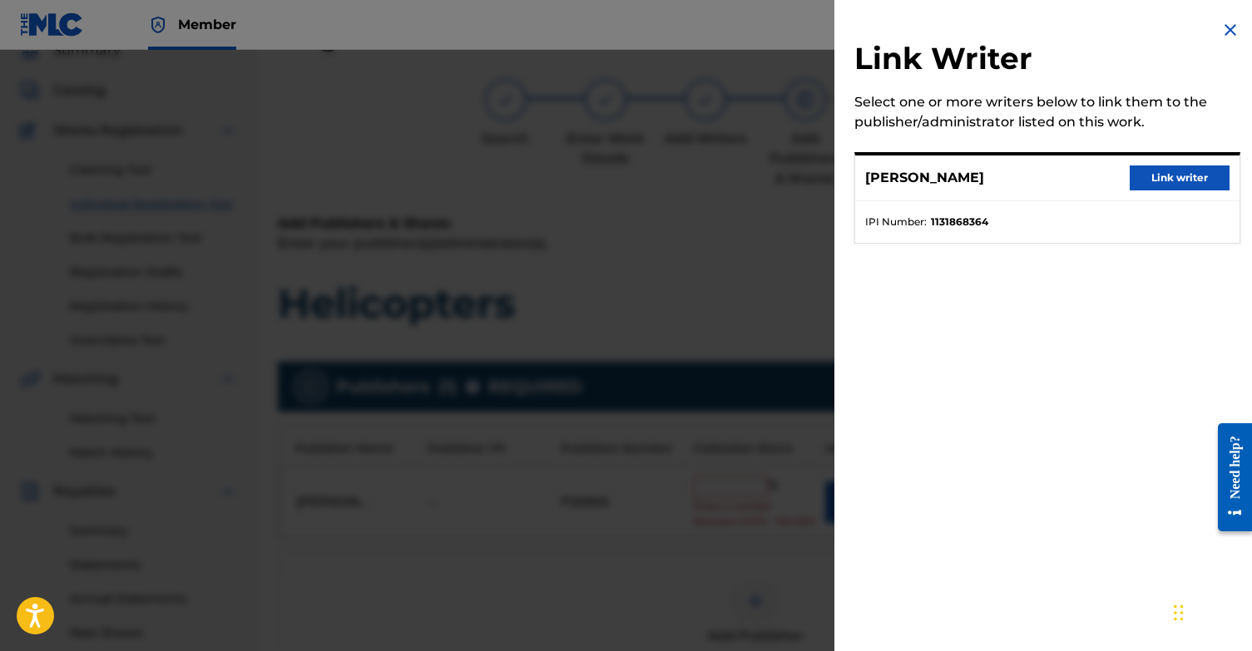
click at [1184, 175] on button "Link writer" at bounding box center [1179, 178] width 100 height 25
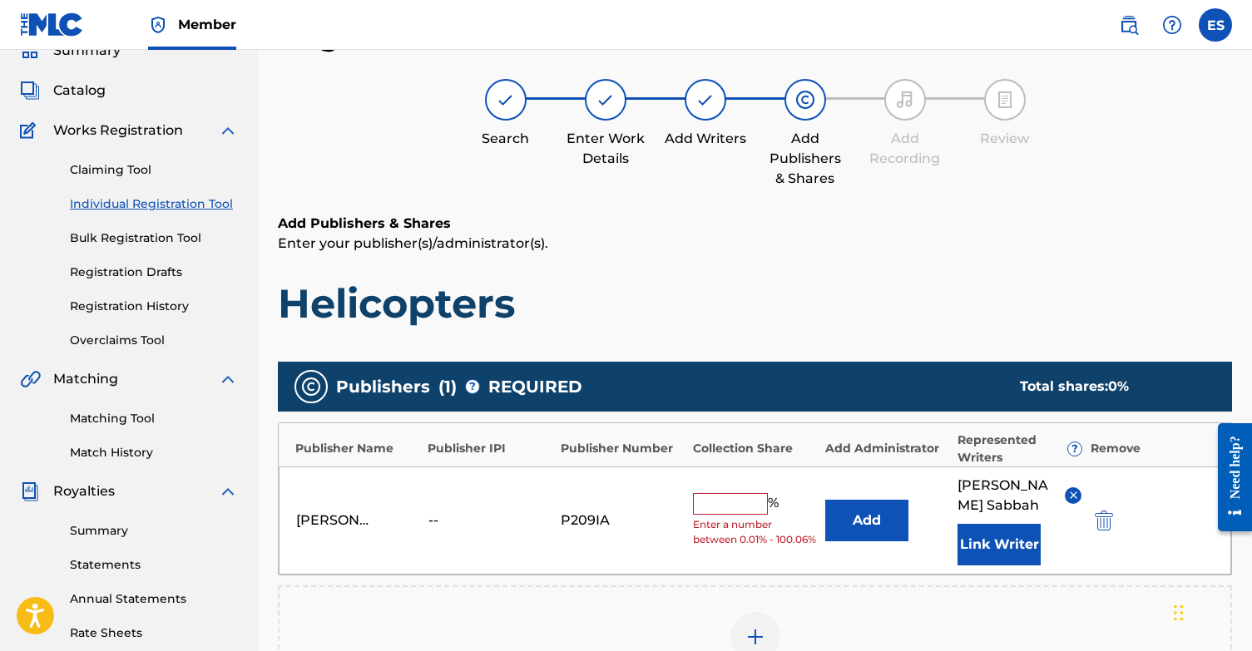
click at [743, 501] on input "text" at bounding box center [730, 504] width 75 height 22
type input "100"
click at [892, 238] on p "Enter your publisher(s)/administrator(s)." at bounding box center [755, 244] width 954 height 20
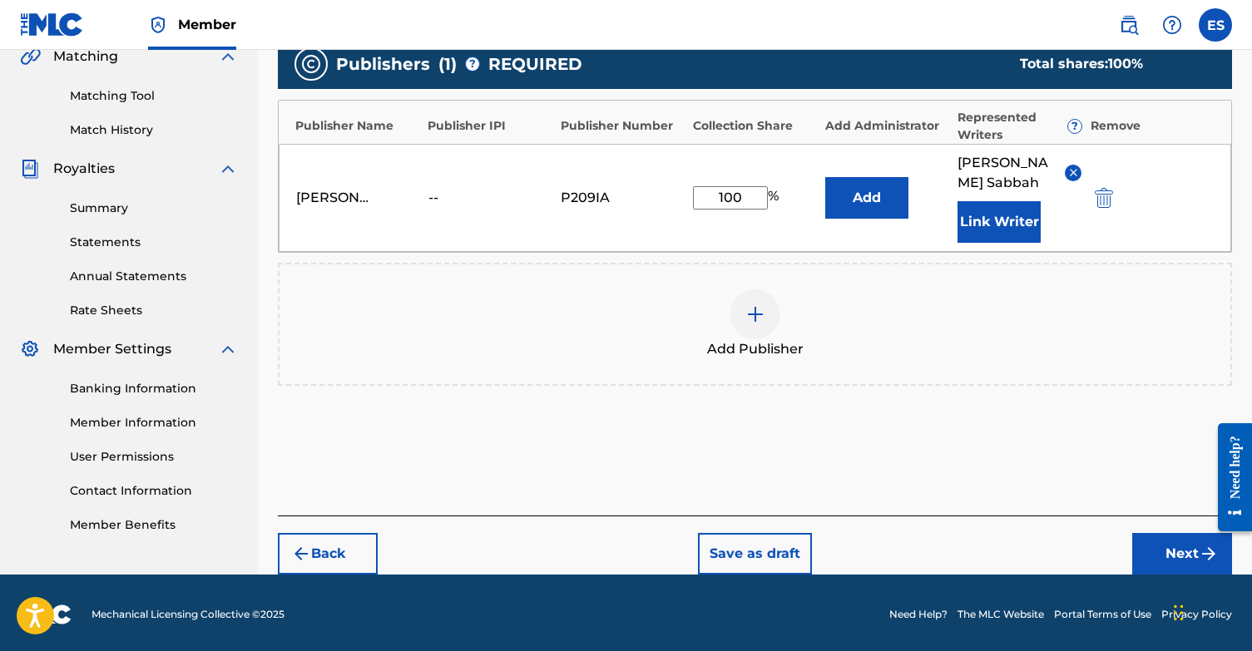
click at [1184, 556] on button "Next" at bounding box center [1182, 554] width 100 height 42
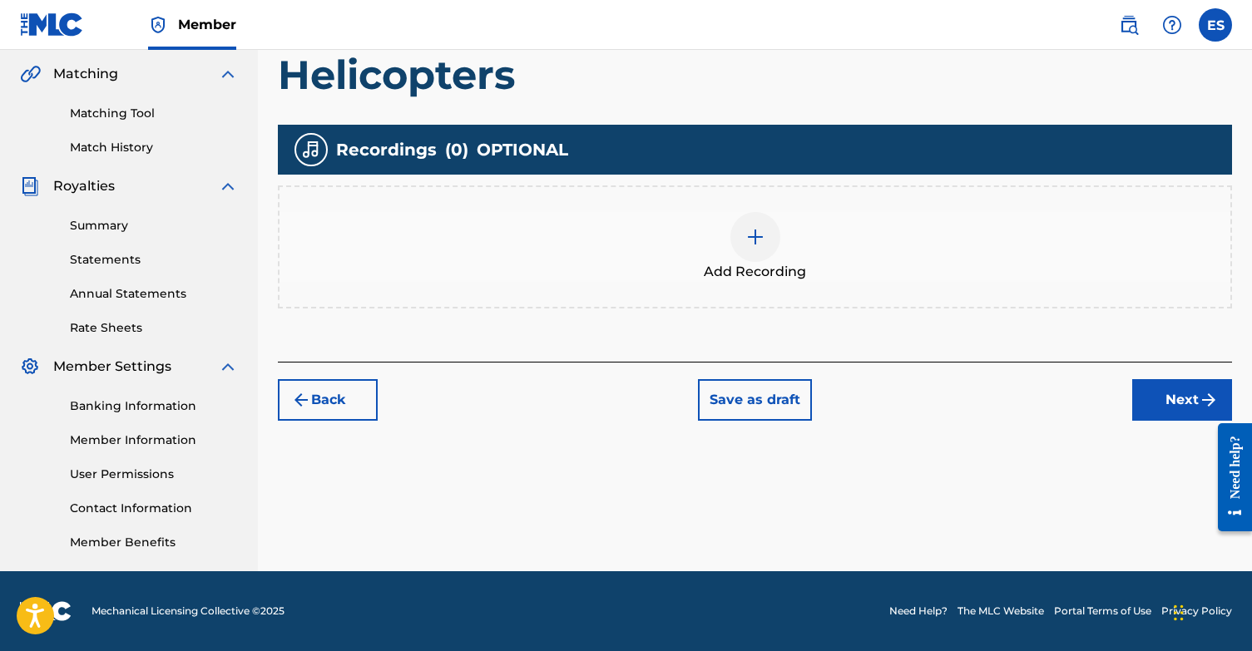
click at [1195, 408] on button "Next" at bounding box center [1182, 400] width 100 height 42
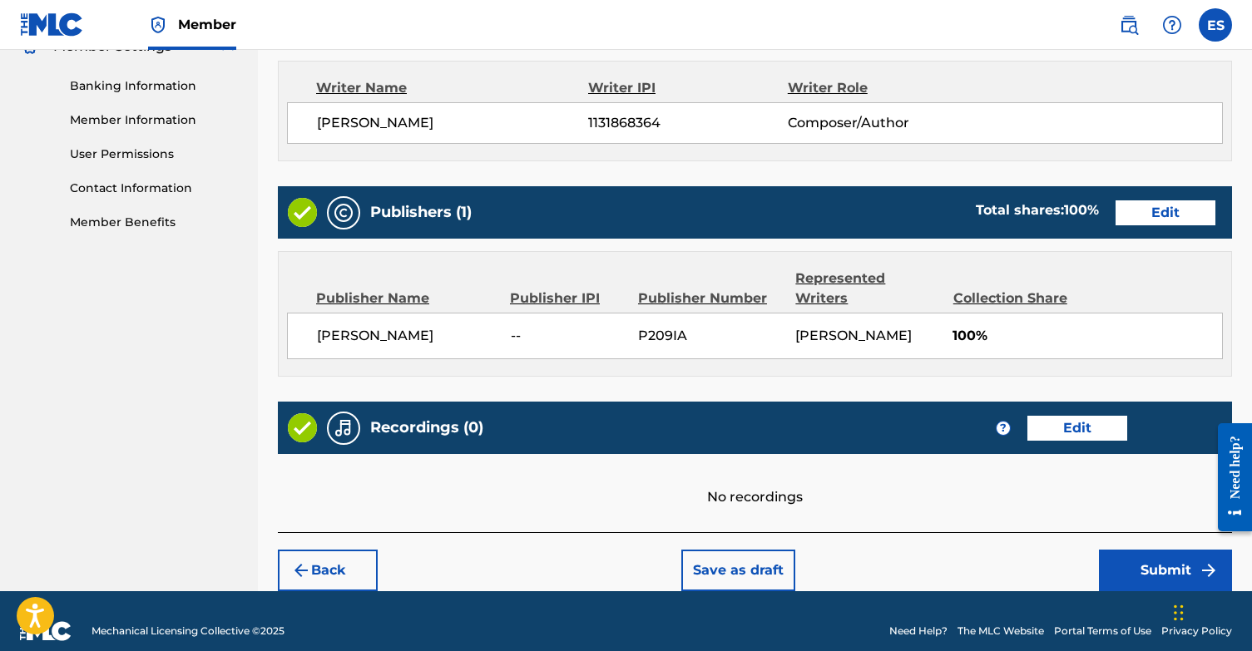
scroll to position [699, 0]
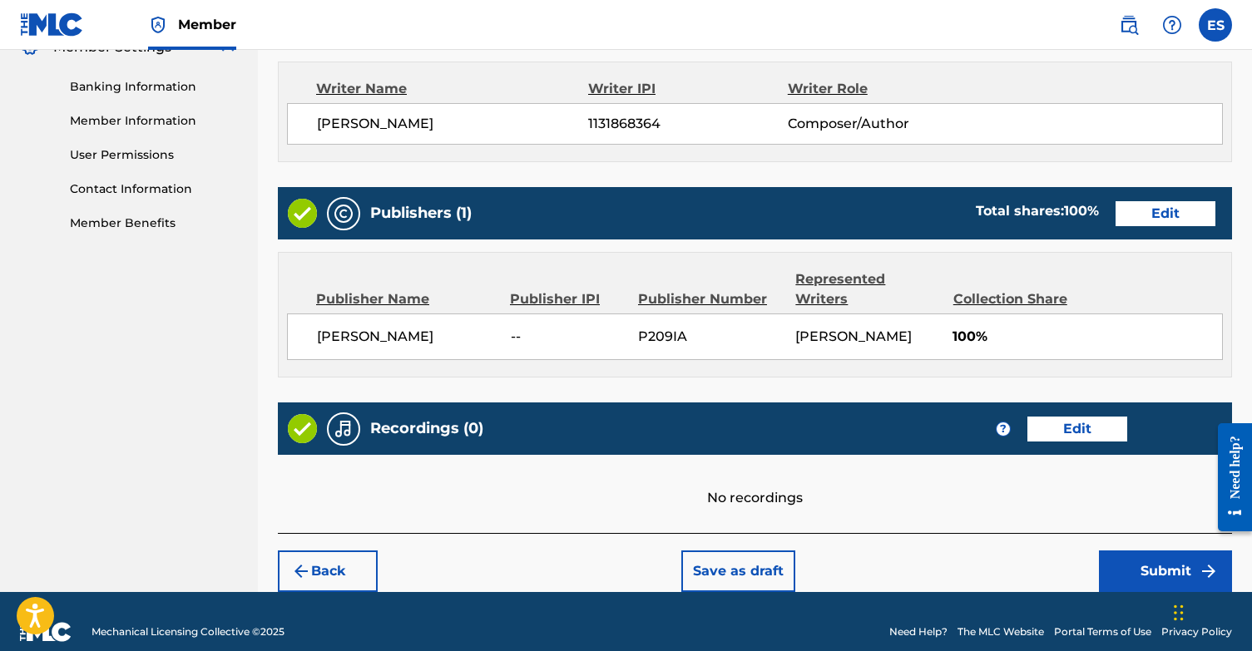
click at [1189, 555] on button "Submit" at bounding box center [1165, 572] width 133 height 42
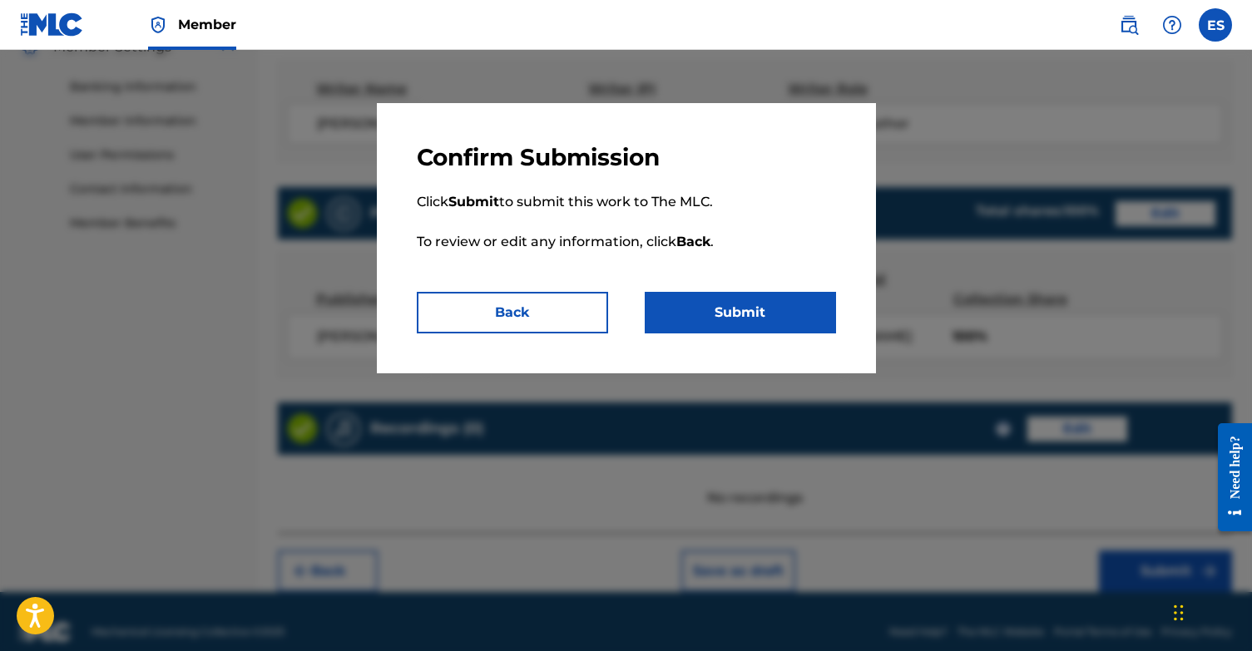
click at [770, 319] on button "Submit" at bounding box center [740, 313] width 191 height 42
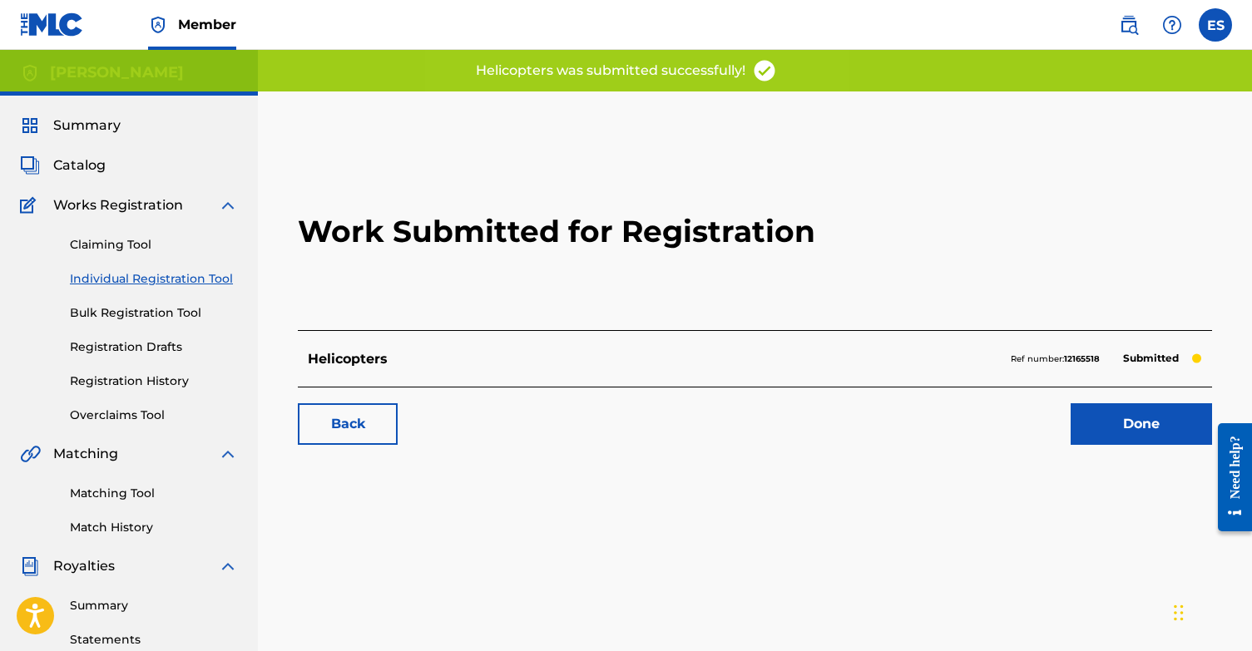
click at [1114, 416] on link "Done" at bounding box center [1140, 424] width 141 height 42
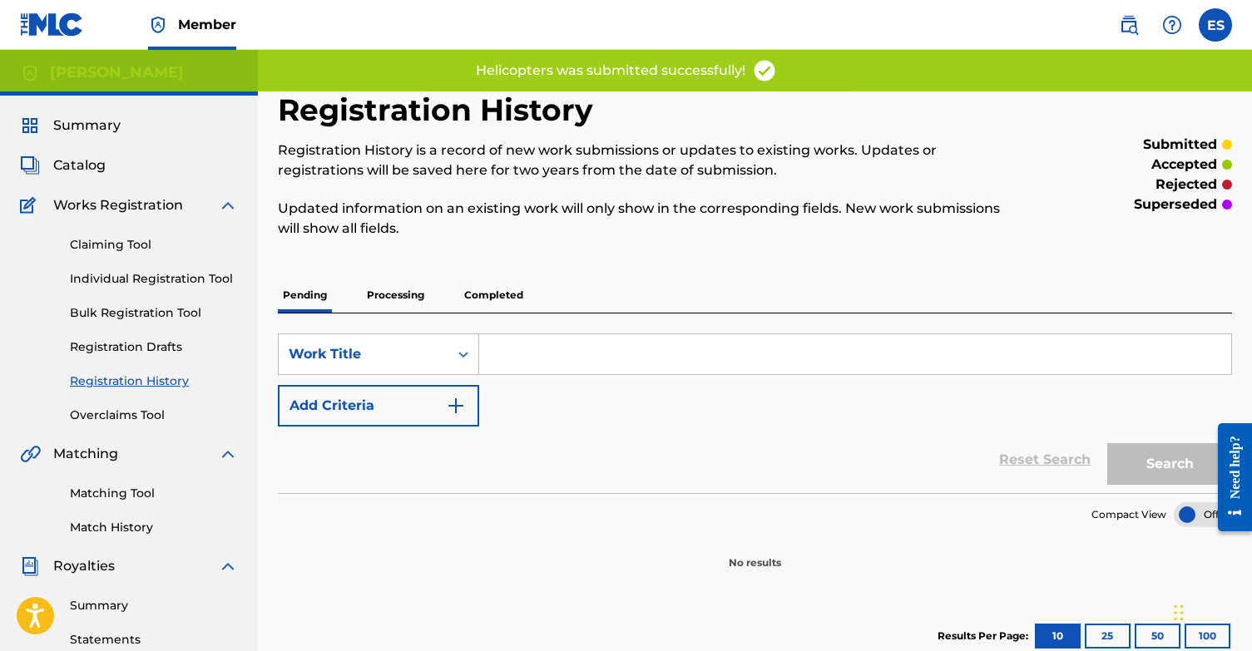
click at [151, 273] on link "Individual Registration Tool" at bounding box center [154, 278] width 168 height 17
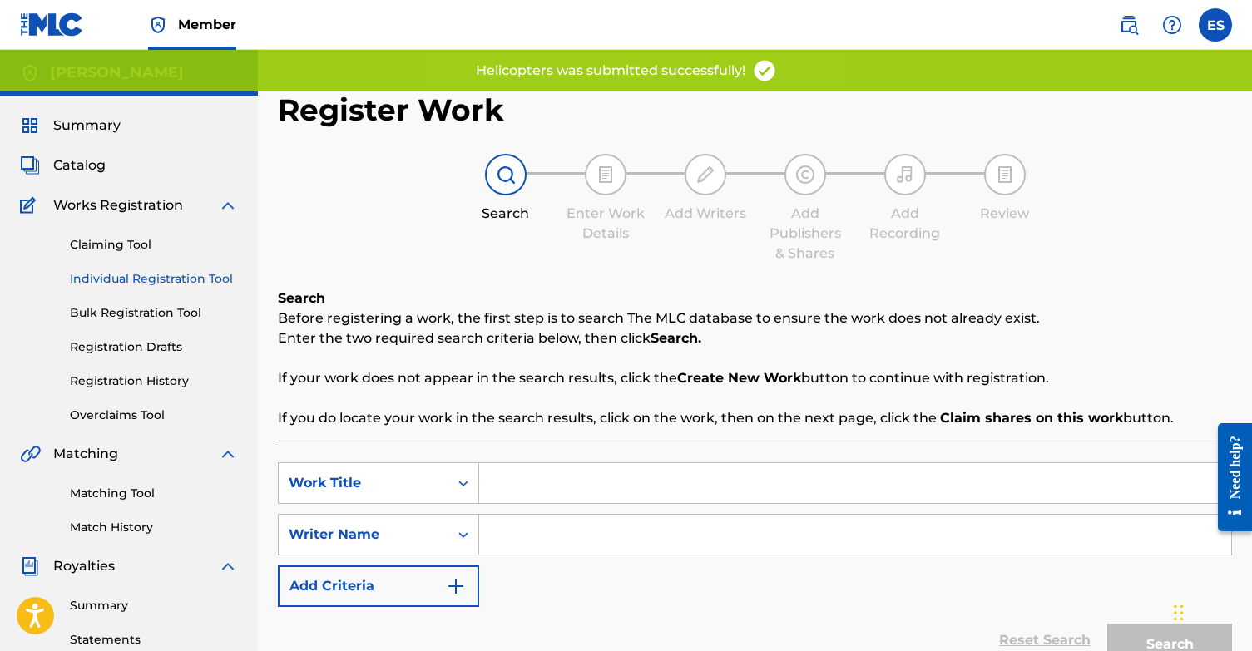
click at [512, 479] on input "Search Form" at bounding box center [855, 483] width 752 height 40
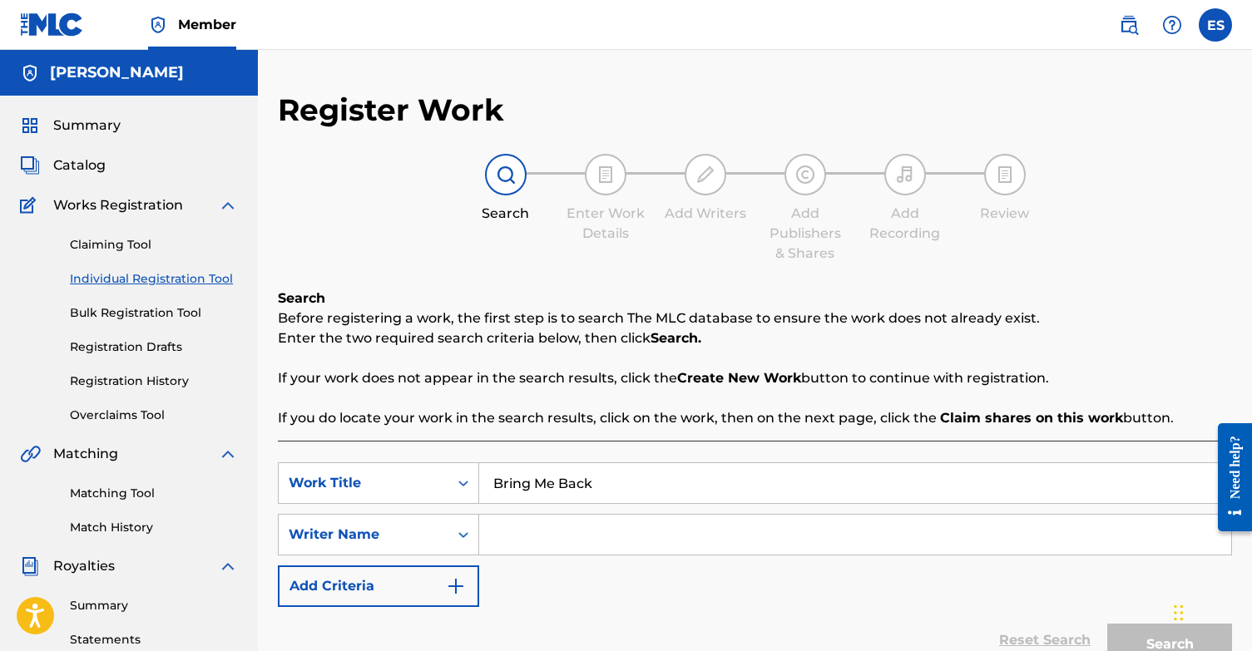
type input "Bring Me Back"
click at [552, 524] on input "Search Form" at bounding box center [855, 535] width 752 height 40
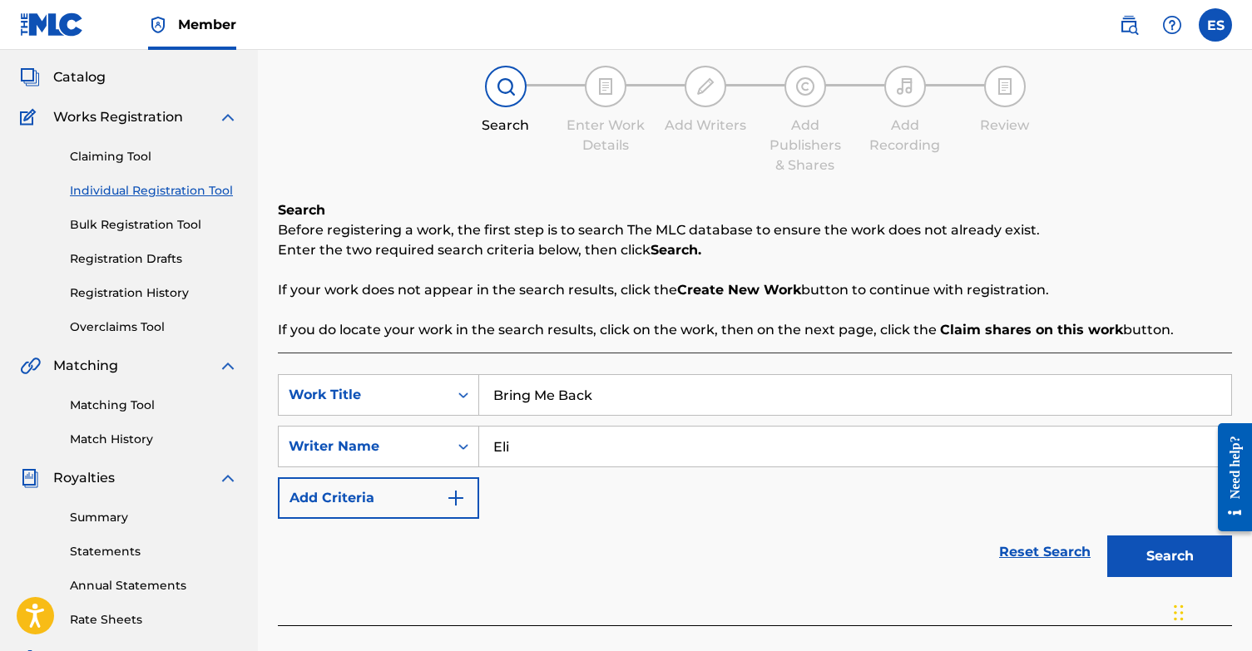
scroll to position [187, 0]
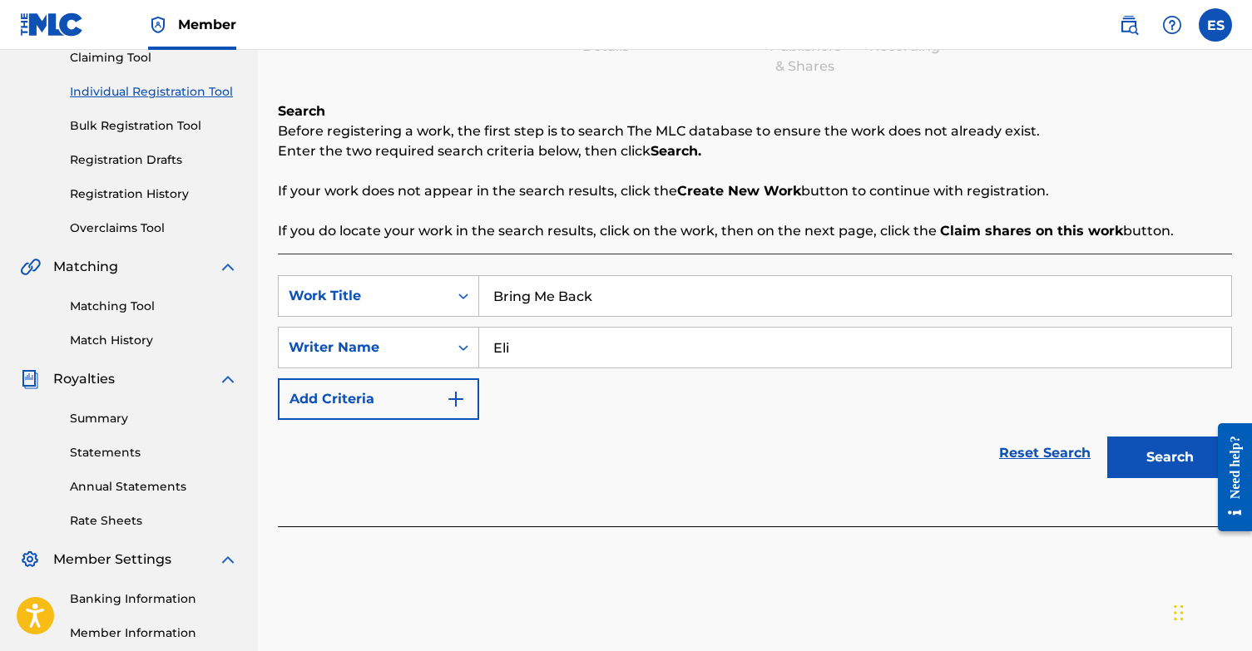
type input "Eli"
click at [1152, 457] on button "Search" at bounding box center [1169, 458] width 125 height 42
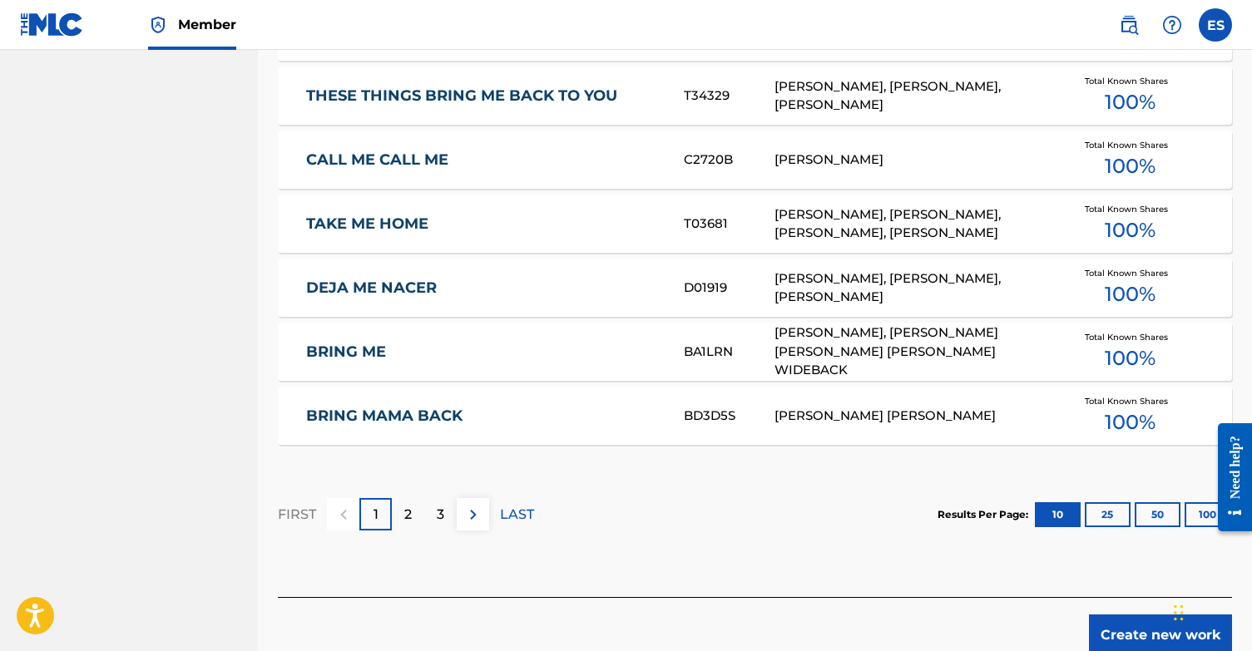
scroll to position [1035, 0]
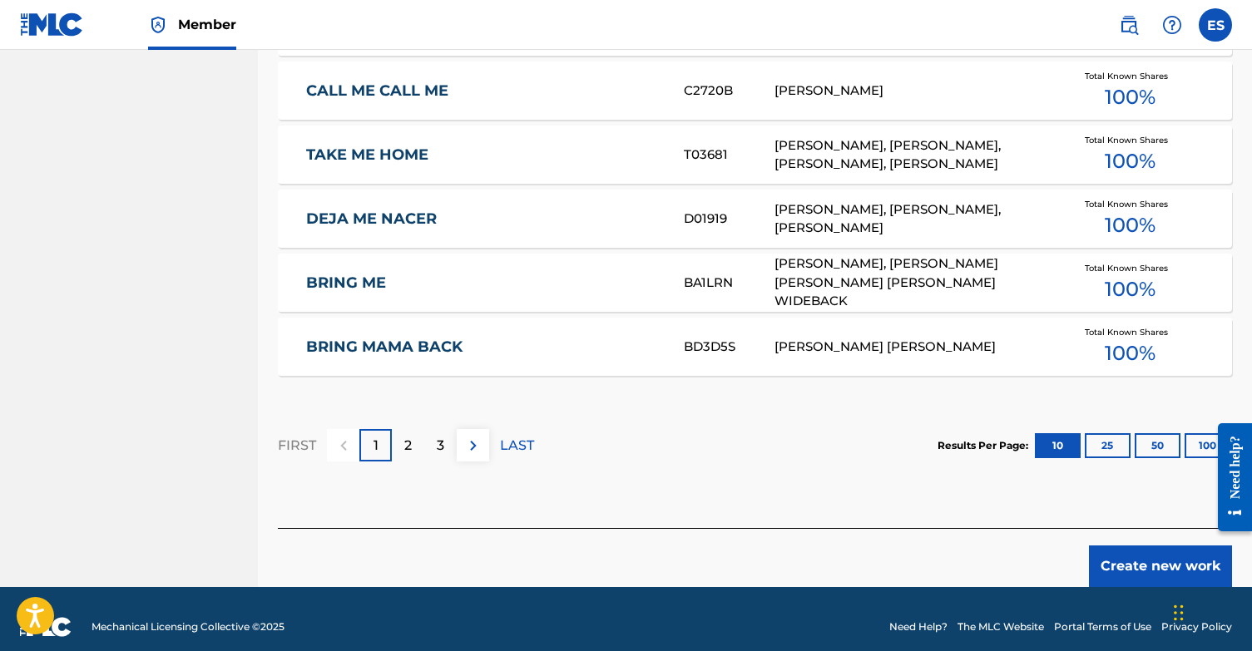
click at [1162, 564] on button "Create new work" at bounding box center [1160, 567] width 143 height 42
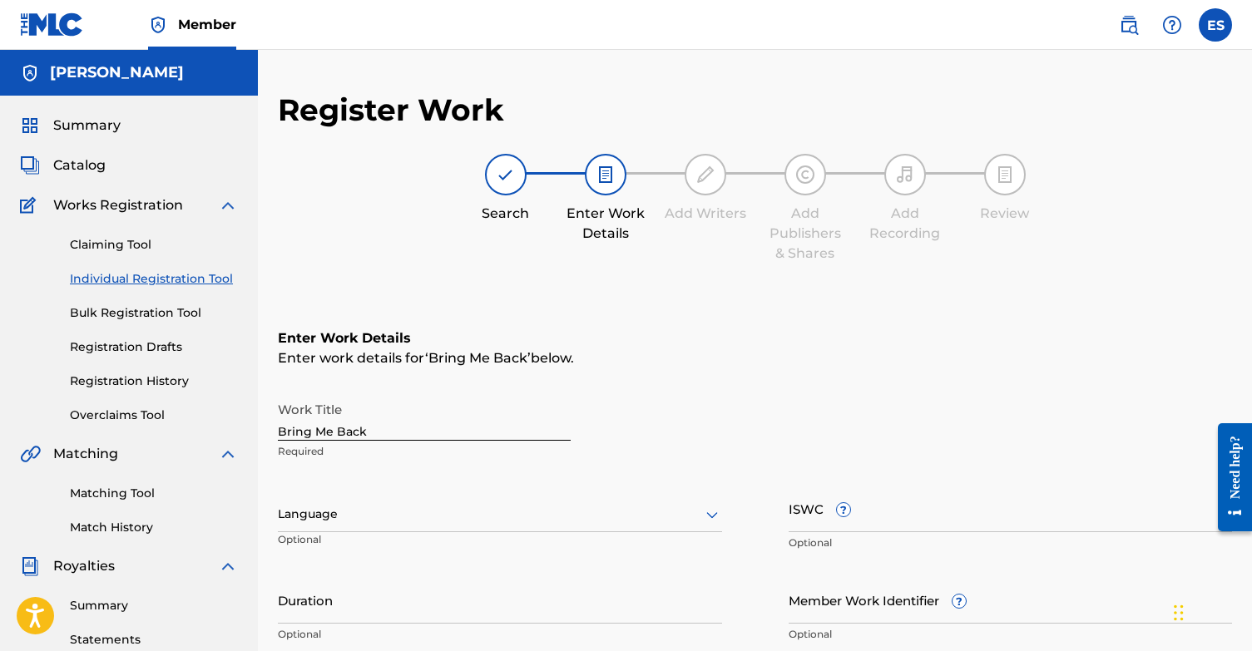
scroll to position [0, 0]
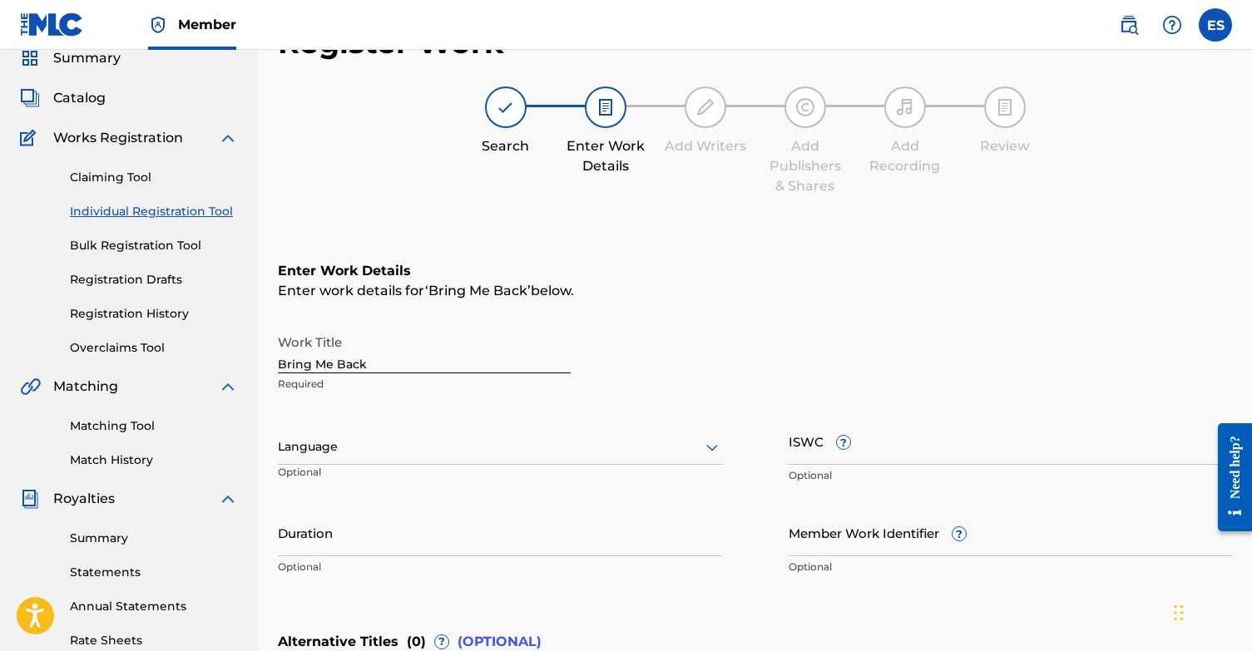
click at [420, 460] on div "Language" at bounding box center [500, 447] width 444 height 35
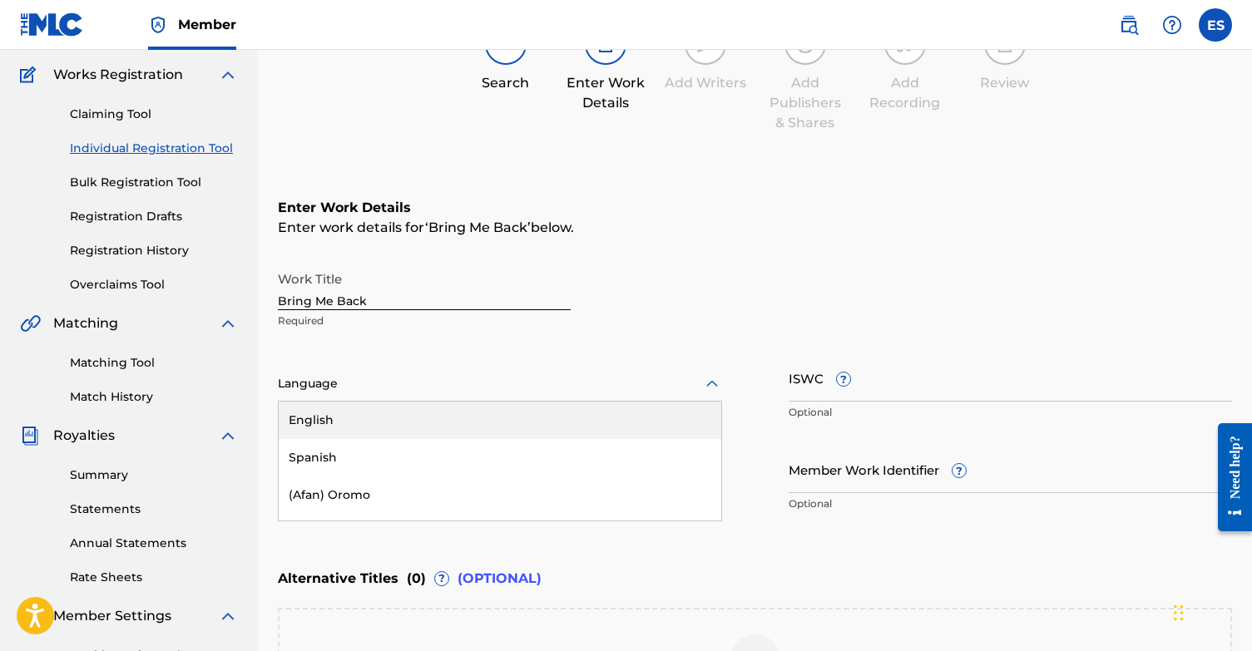
scroll to position [131, 0]
click at [428, 412] on div "English" at bounding box center [500, 419] width 442 height 37
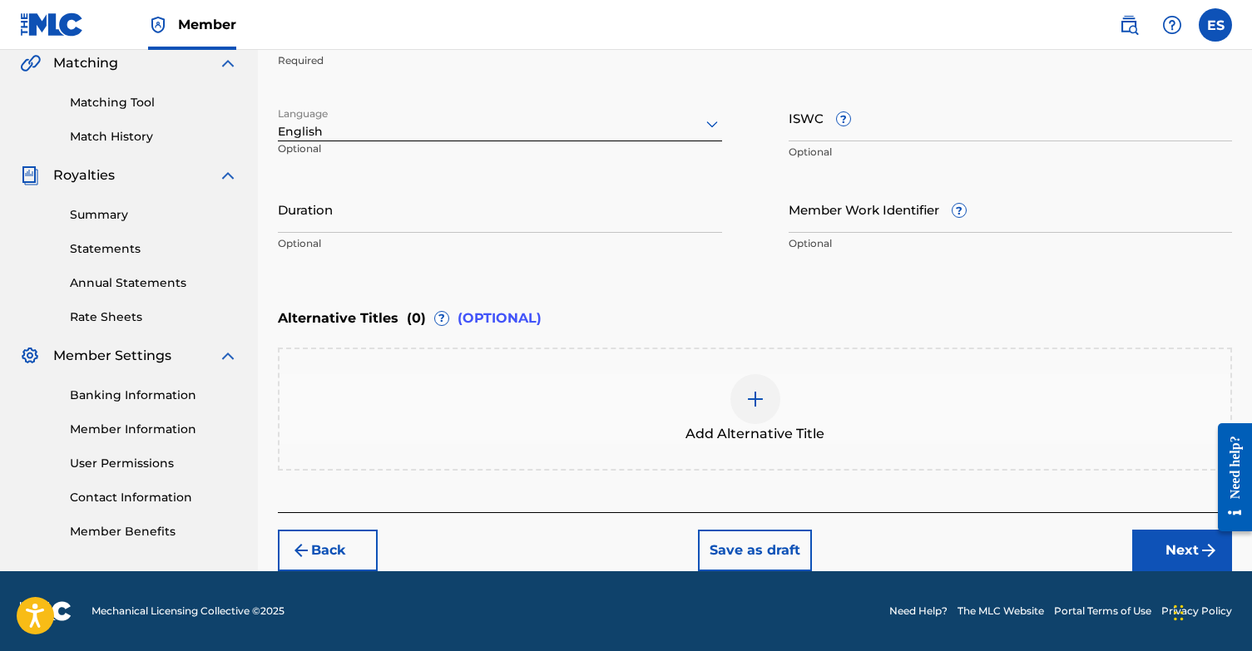
click at [1158, 556] on button "Next" at bounding box center [1182, 551] width 100 height 42
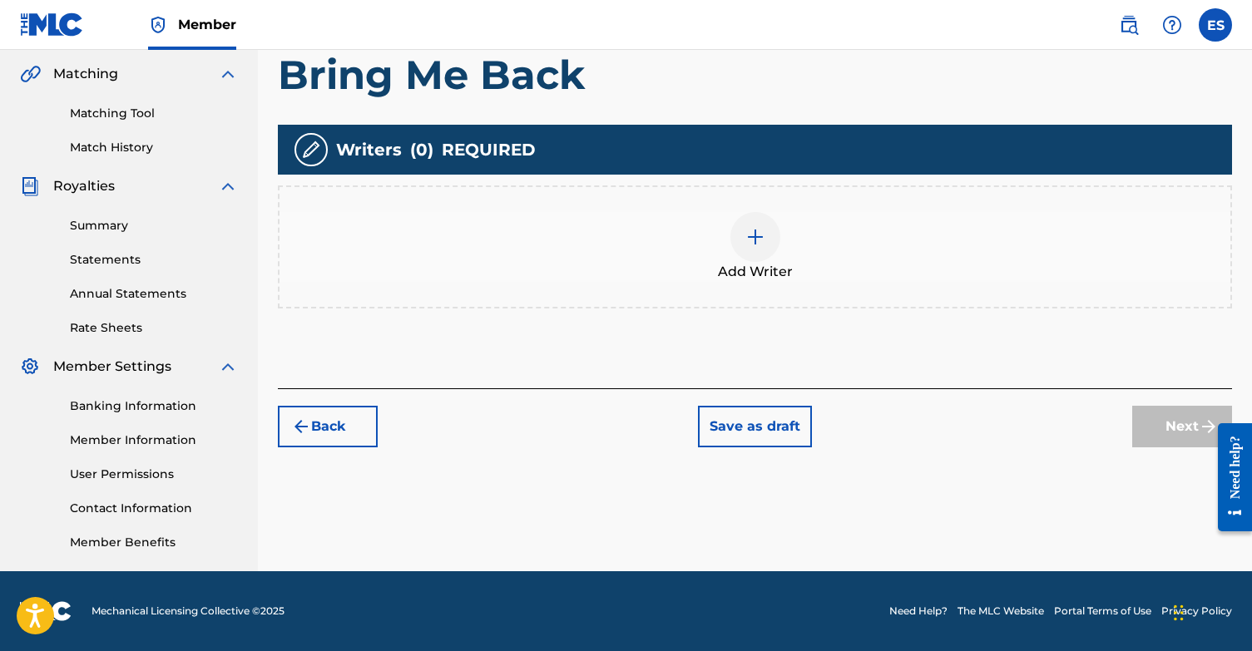
click at [741, 236] on div at bounding box center [755, 237] width 50 height 50
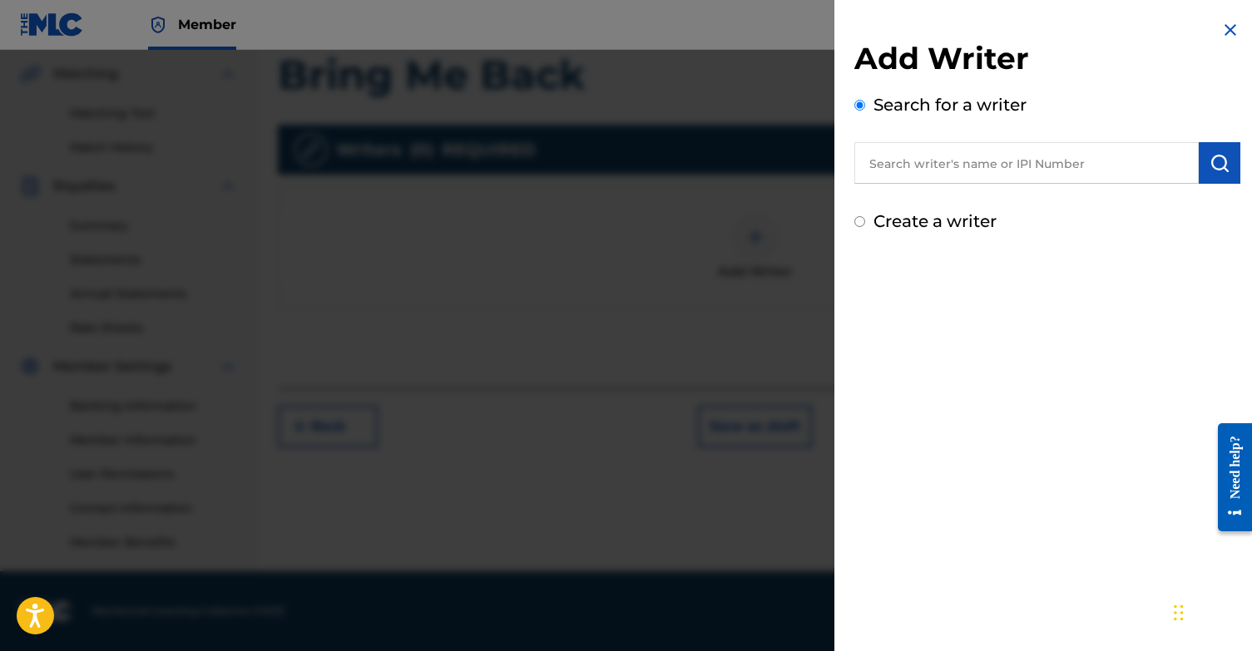
click at [858, 225] on input "Create a writer" at bounding box center [859, 221] width 11 height 11
radio input "false"
radio input "true"
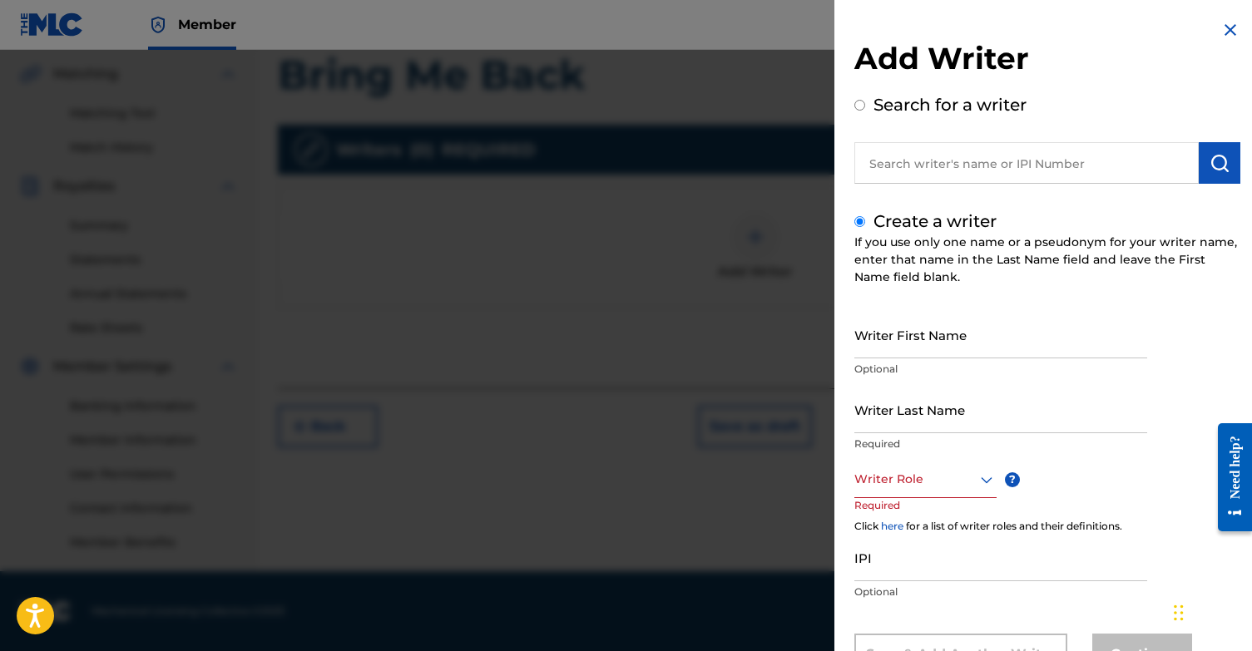
click at [927, 343] on input "Writer First Name" at bounding box center [1000, 334] width 293 height 47
type input "[PERSON_NAME]"
click at [957, 411] on input "Writer Last Name" at bounding box center [1000, 409] width 293 height 47
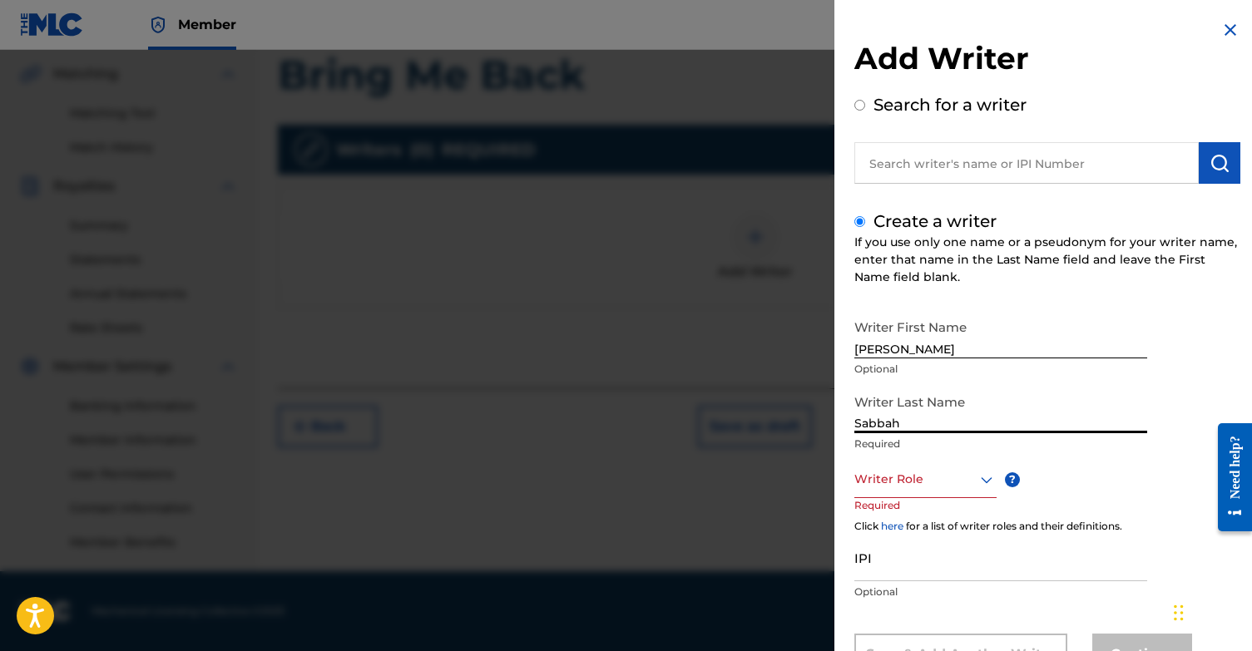
type input "Sabbah"
click at [907, 492] on div "Composer/Author, 1 of 8. 8 results available. Use Up and Down to choose options…" at bounding box center [925, 479] width 142 height 37
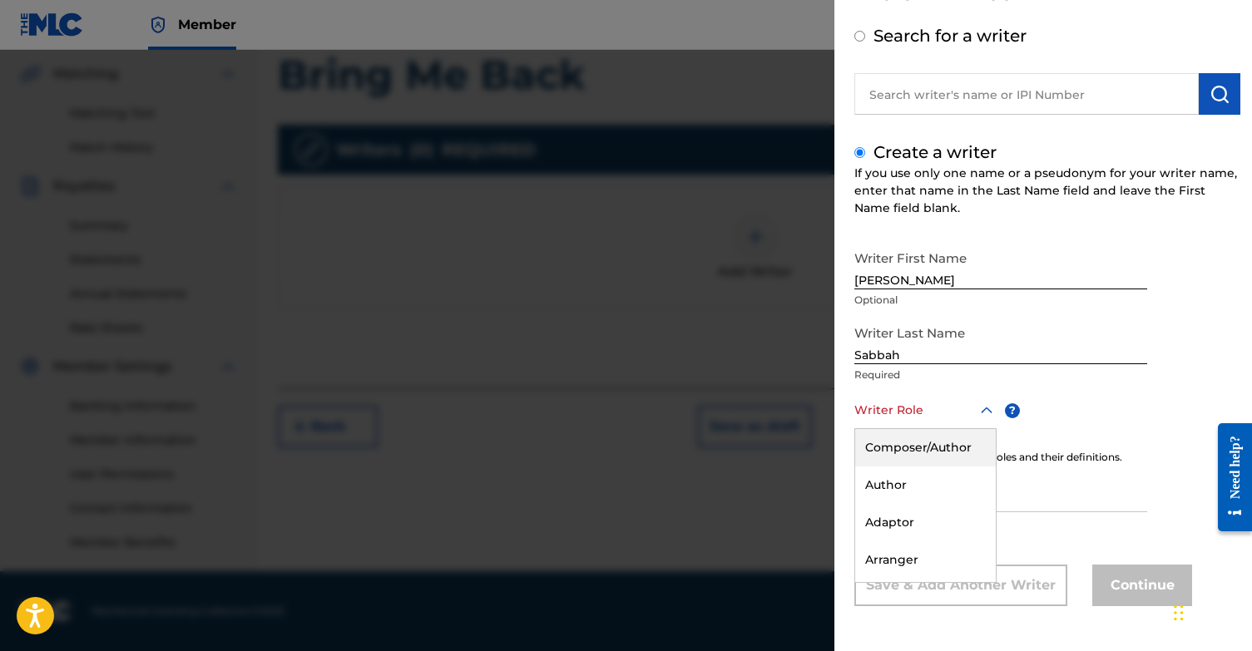
click at [919, 451] on div "Composer/Author" at bounding box center [925, 447] width 141 height 37
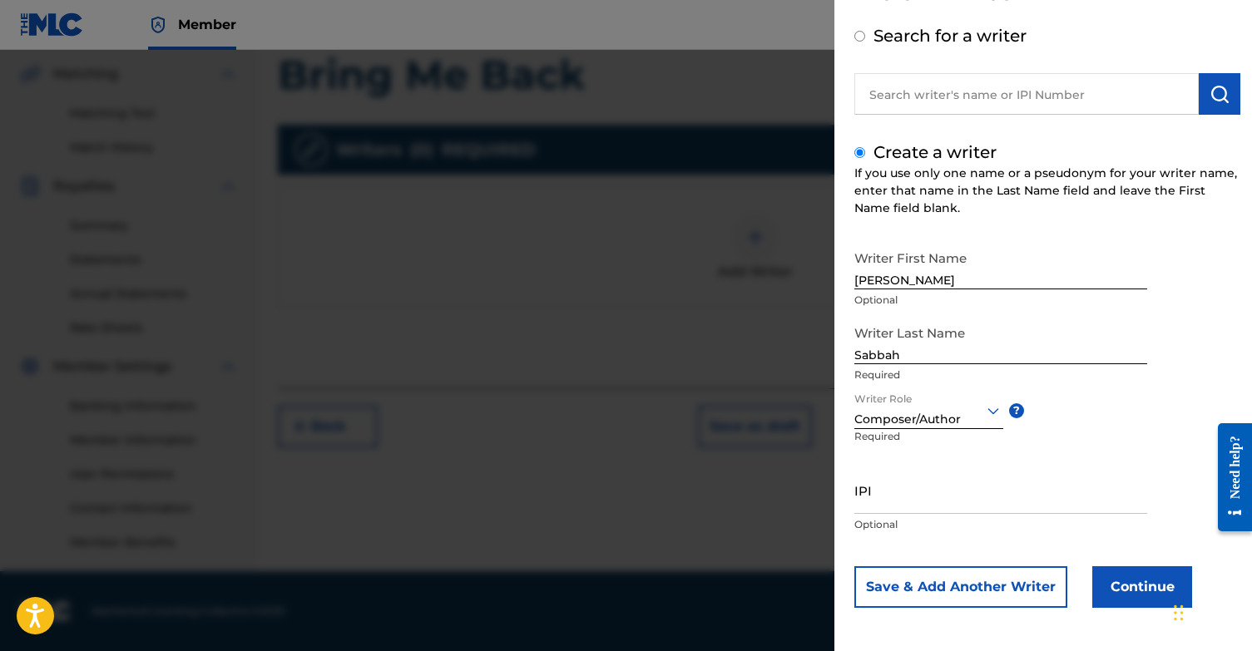
click at [901, 500] on input "IPI" at bounding box center [1000, 490] width 293 height 47
paste input "1131868364"
type input "1131868364"
click at [1163, 587] on button "Continue" at bounding box center [1142, 587] width 100 height 42
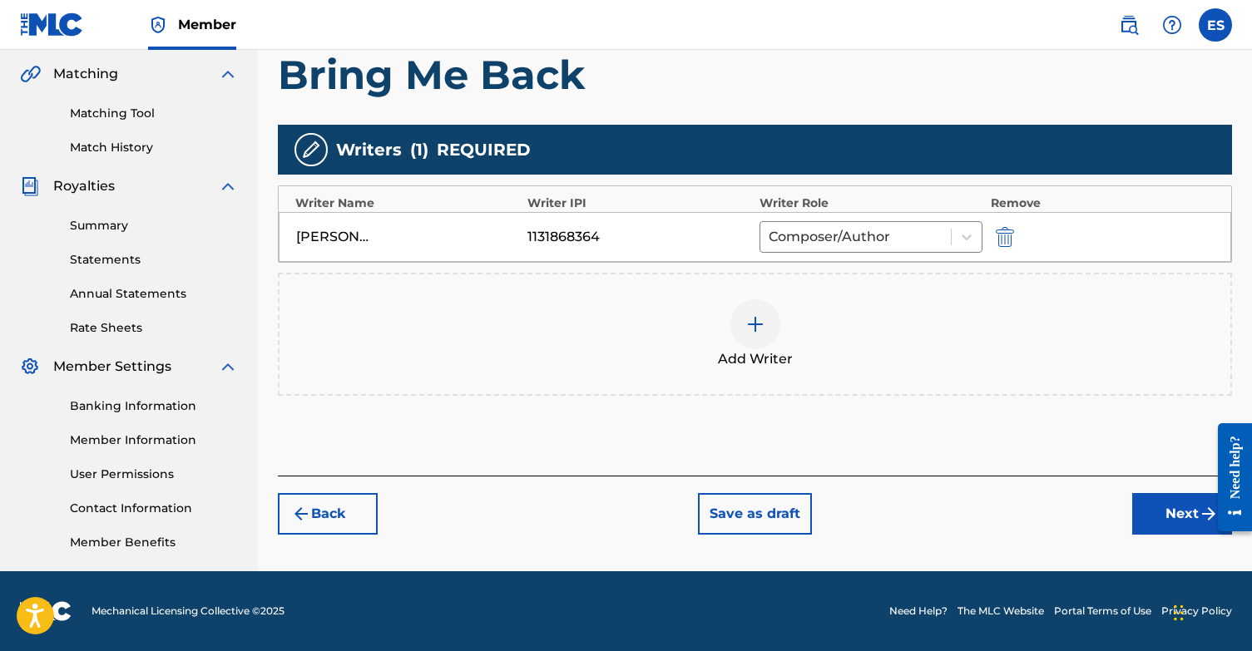
click at [1170, 522] on button "Next" at bounding box center [1182, 514] width 100 height 42
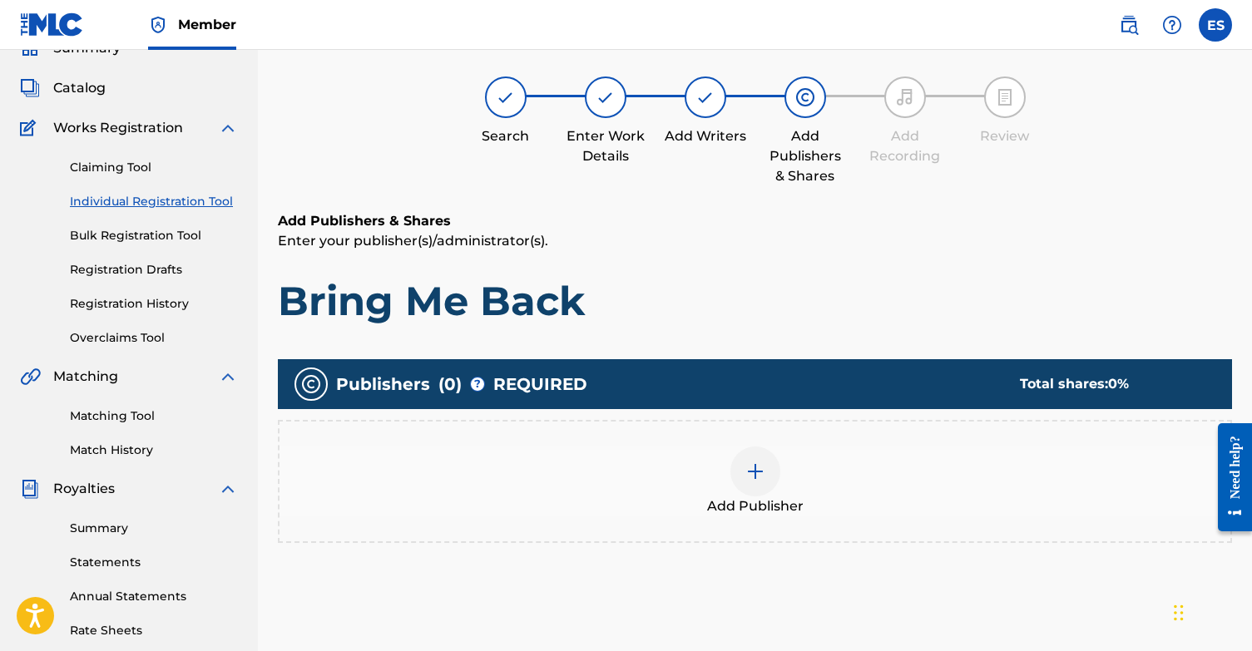
scroll to position [75, 0]
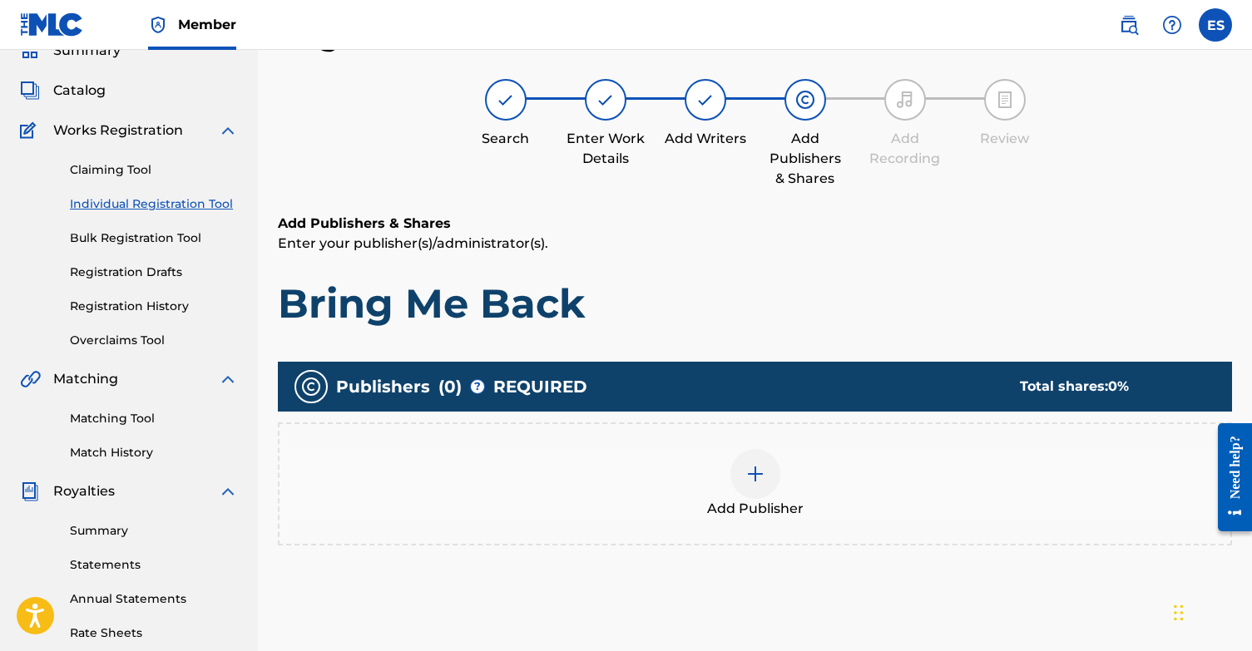
click at [752, 474] on img at bounding box center [755, 474] width 20 height 20
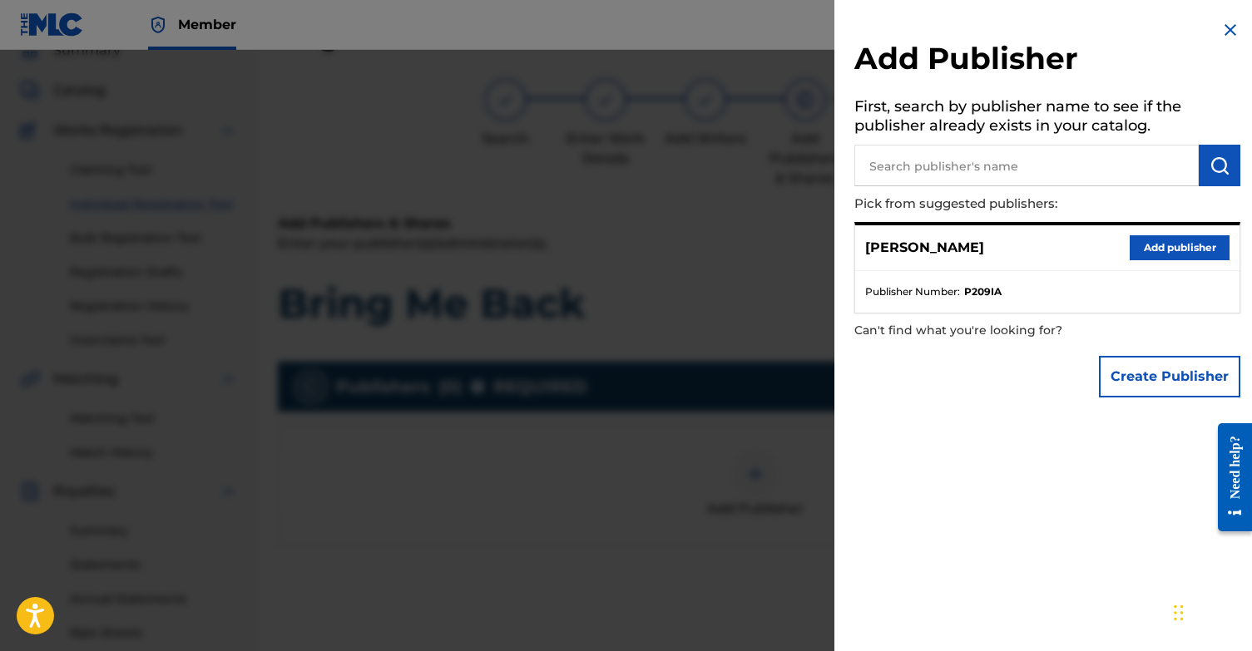
click at [1206, 243] on button "Add publisher" at bounding box center [1179, 247] width 100 height 25
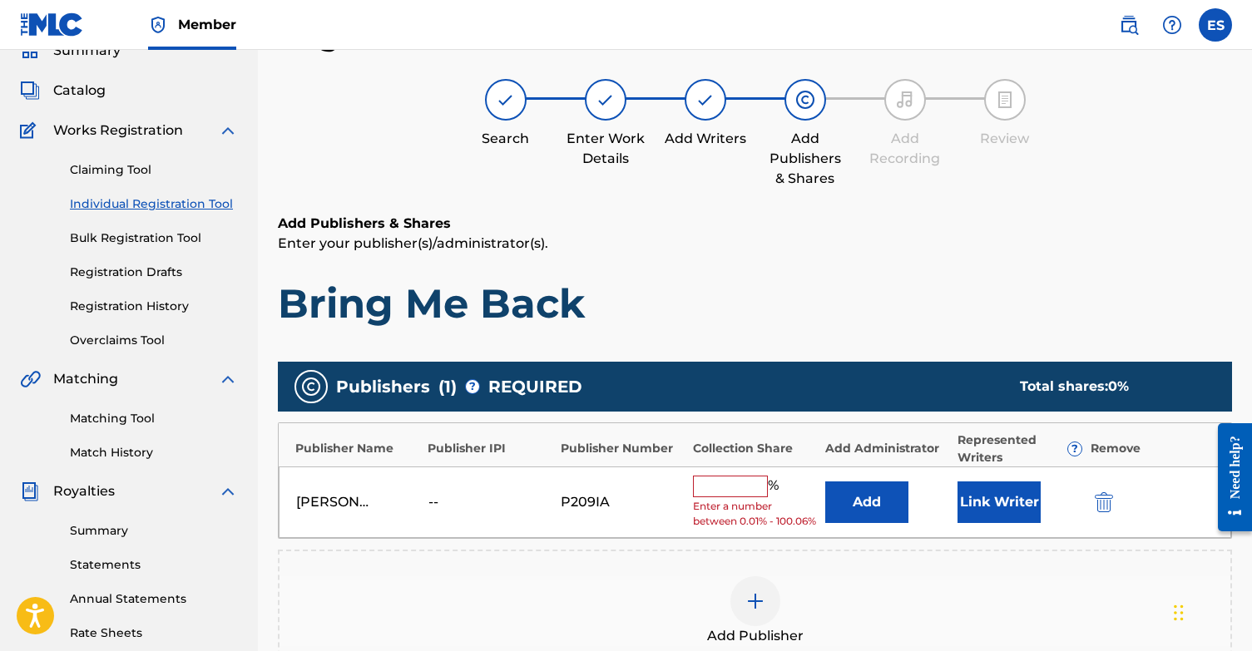
click at [984, 497] on button "Link Writer" at bounding box center [998, 503] width 83 height 42
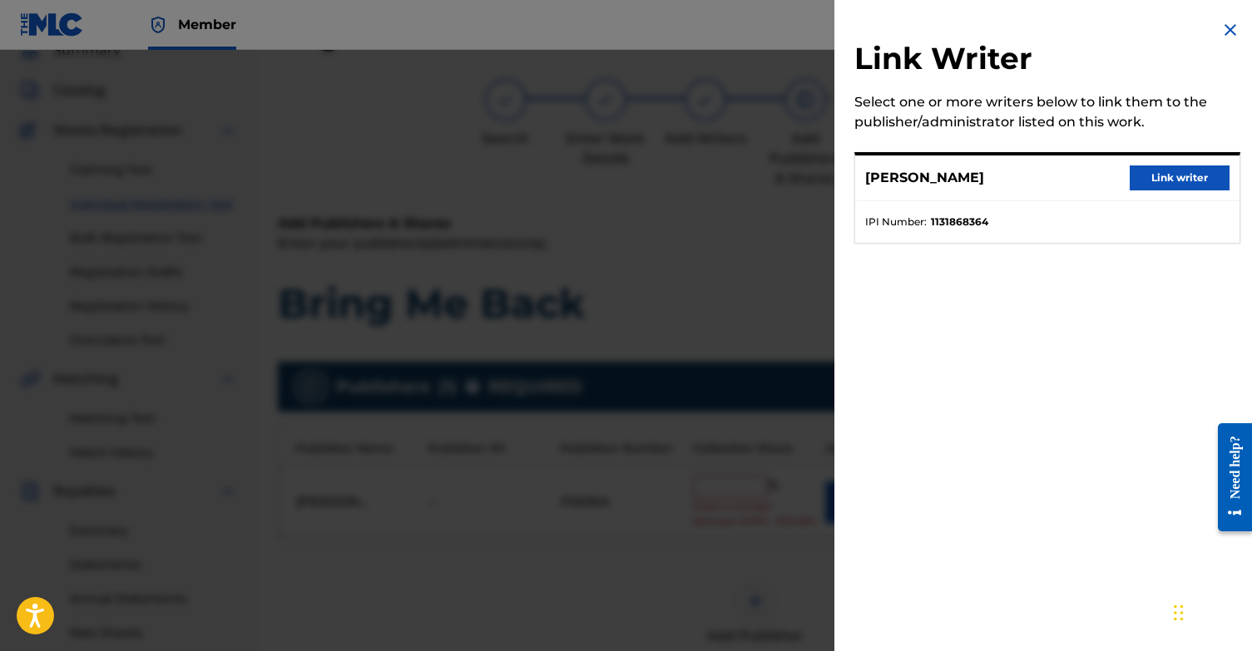
click at [1165, 175] on button "Link writer" at bounding box center [1179, 178] width 100 height 25
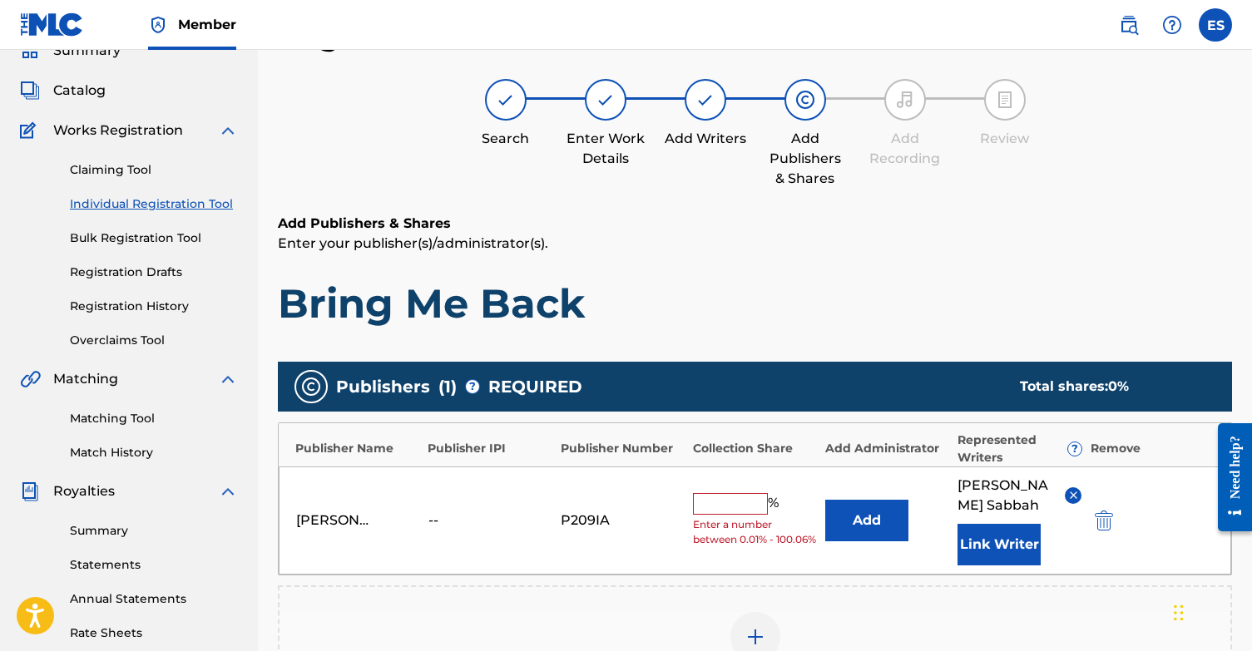
click at [746, 493] on input "text" at bounding box center [730, 504] width 75 height 22
type input "100"
click at [845, 289] on h1 "Bring Me Back" at bounding box center [755, 304] width 954 height 50
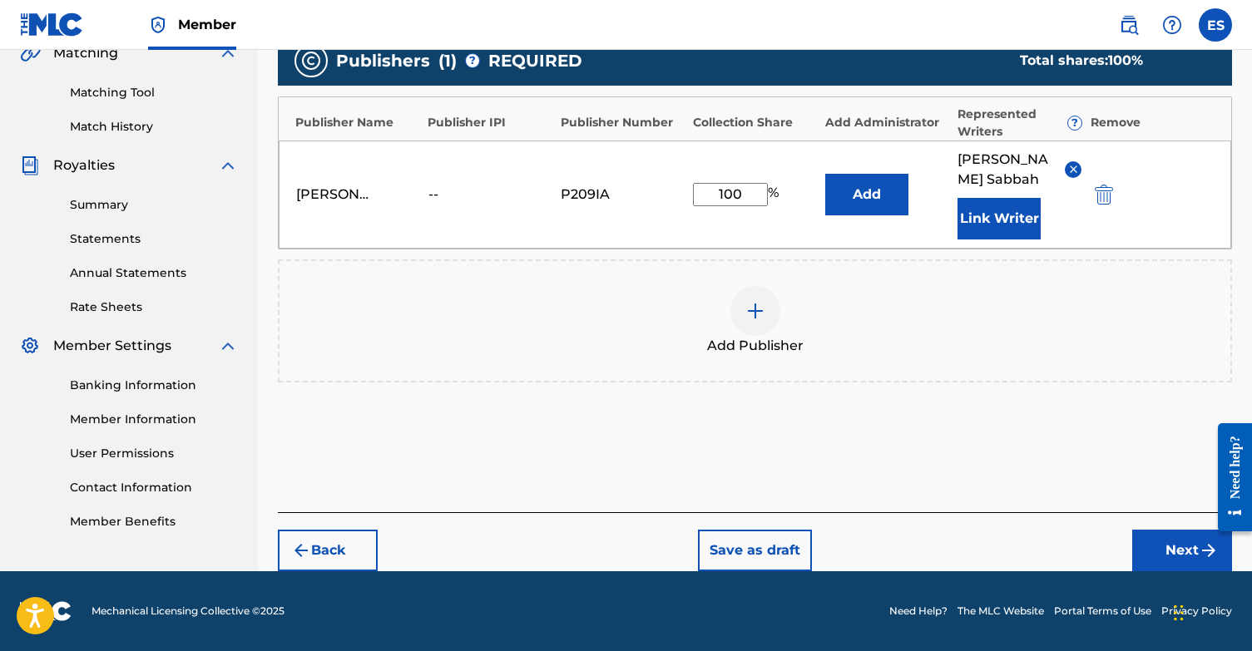
click at [1170, 547] on button "Next" at bounding box center [1182, 551] width 100 height 42
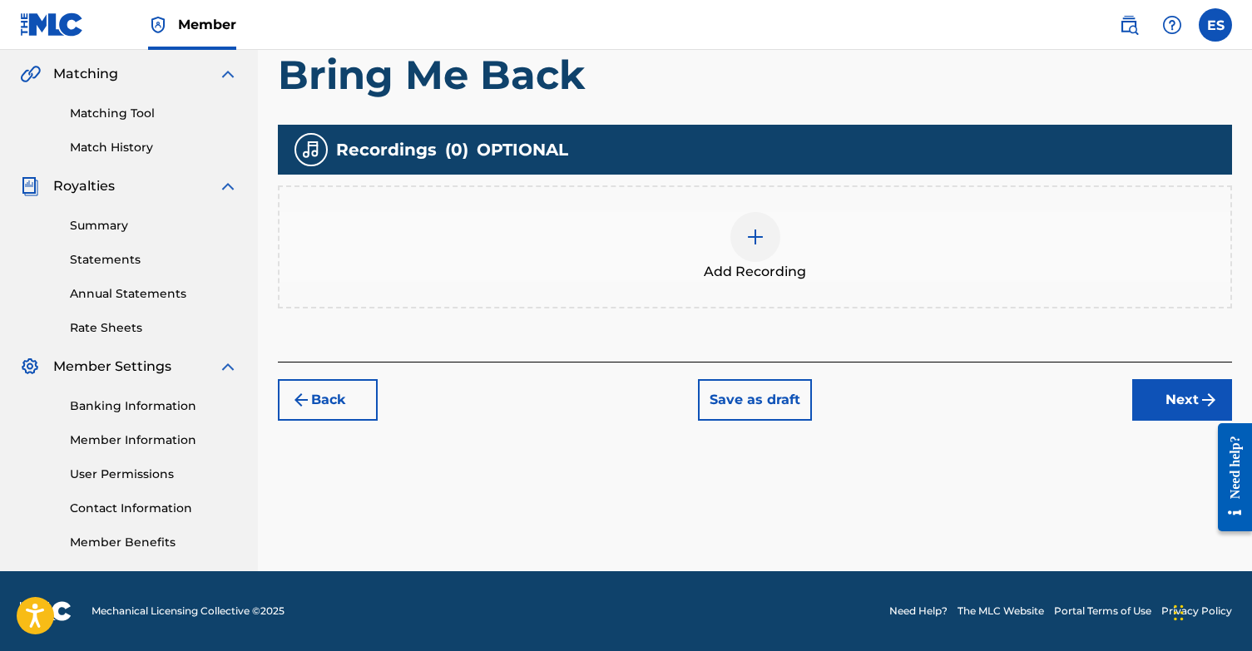
click at [1155, 386] on button "Next" at bounding box center [1182, 400] width 100 height 42
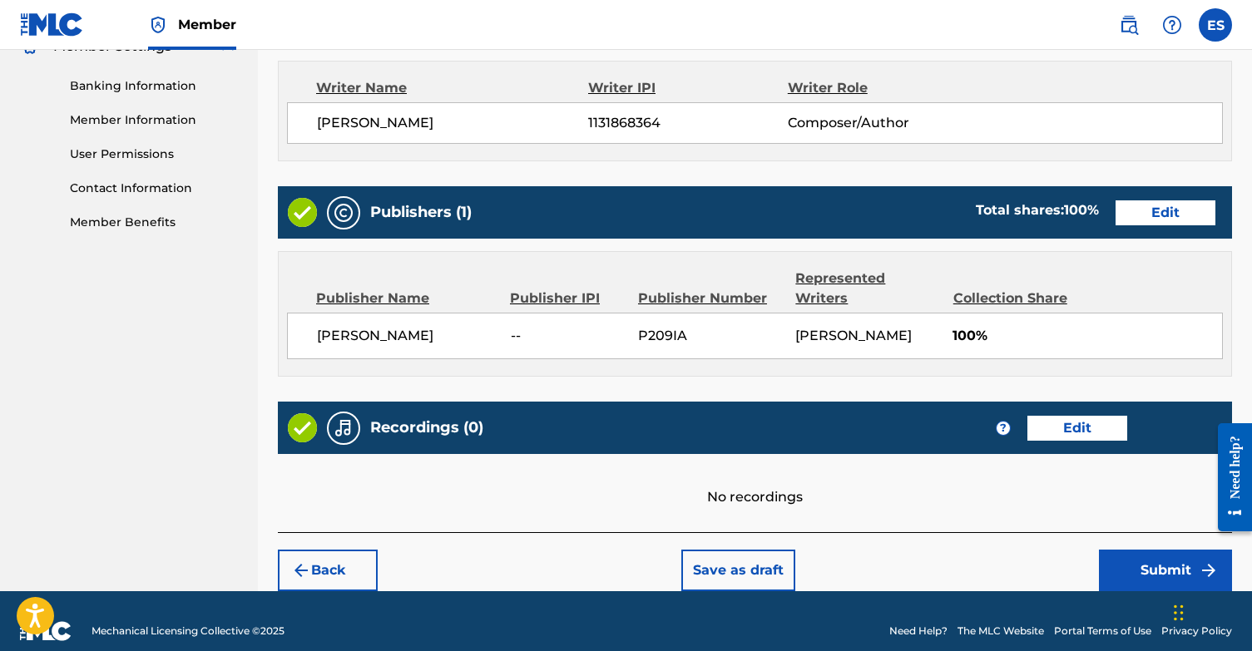
scroll to position [699, 0]
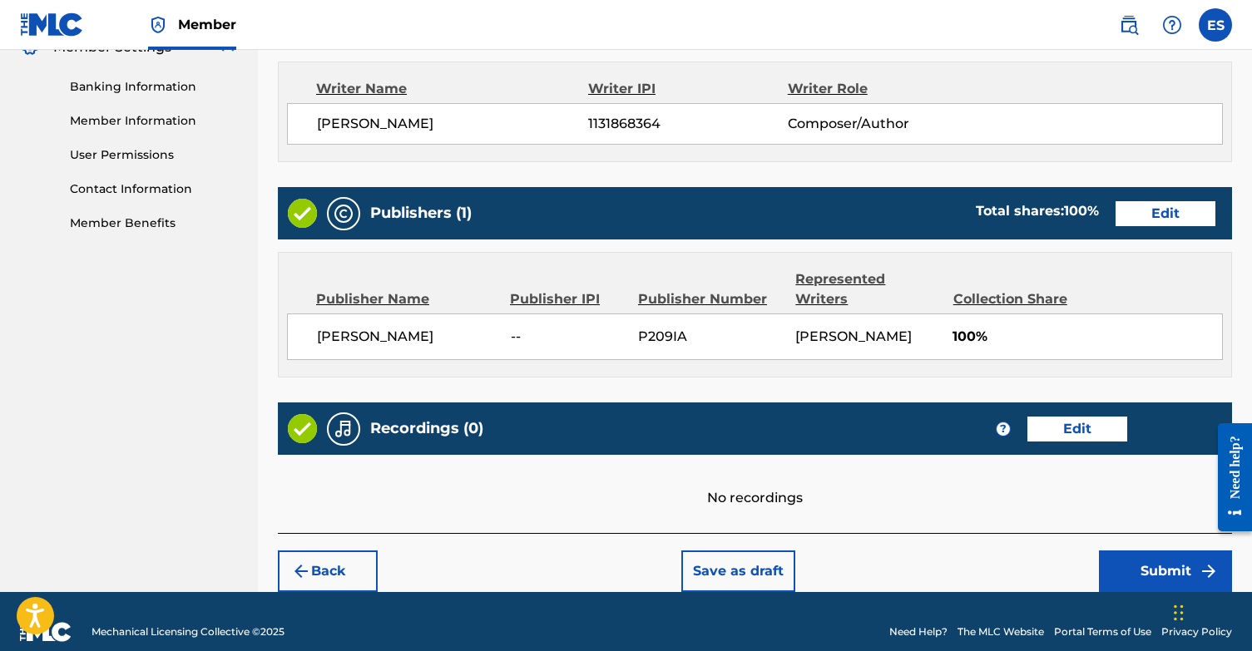
click at [565, 289] on div "Publisher IPI" at bounding box center [568, 299] width 116 height 20
click at [1174, 212] on button "Edit" at bounding box center [1165, 213] width 100 height 25
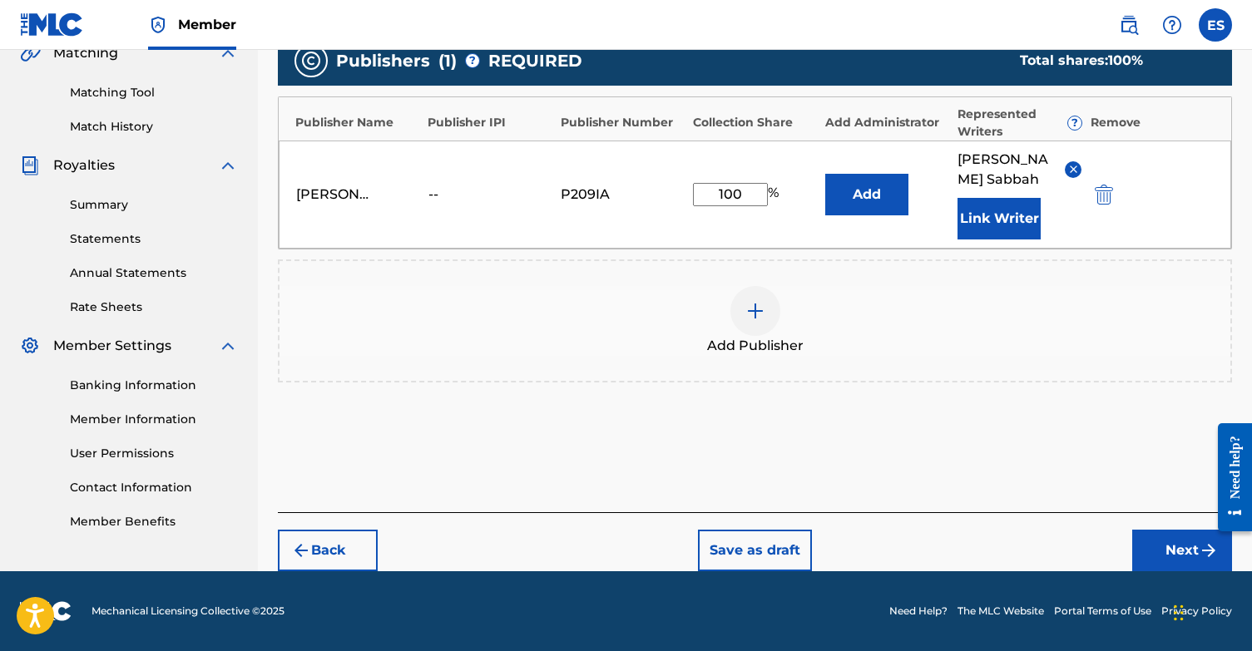
scroll to position [401, 0]
click at [434, 191] on div "--" at bounding box center [465, 195] width 75 height 20
click at [437, 195] on div "--" at bounding box center [465, 195] width 75 height 20
click at [503, 179] on div "[PERSON_NAME] -- P209IA 100 % Add [PERSON_NAME] Link Writer" at bounding box center [755, 195] width 952 height 108
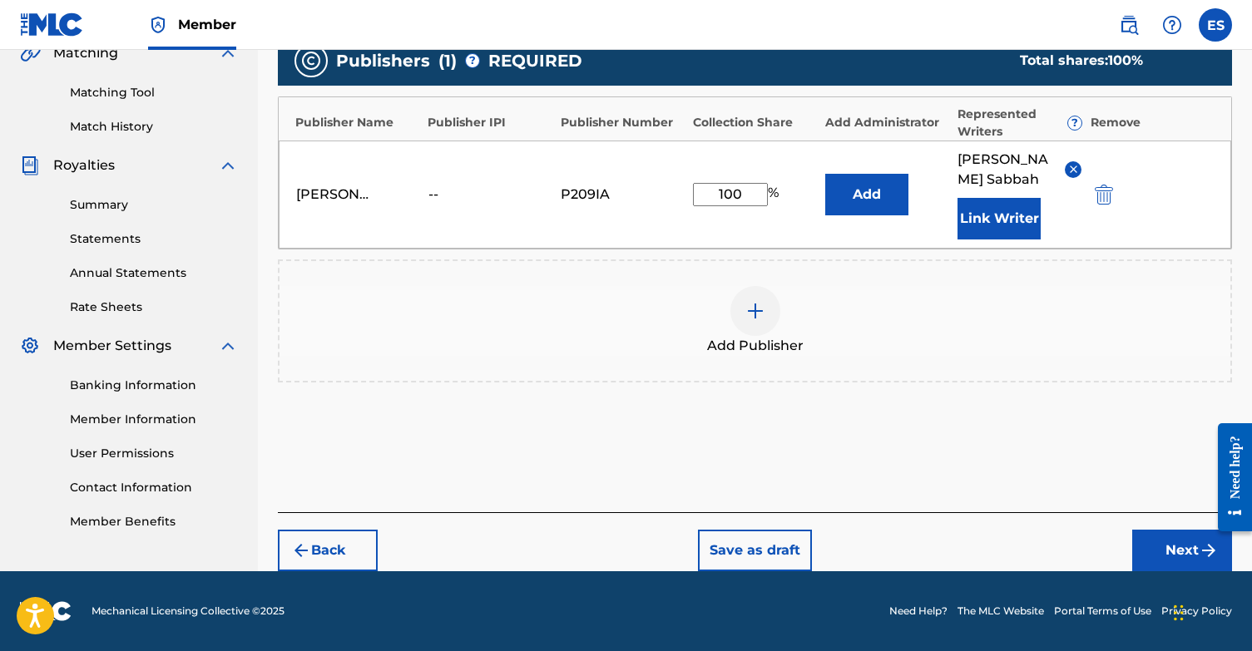
click at [1169, 556] on button "Next" at bounding box center [1182, 551] width 100 height 42
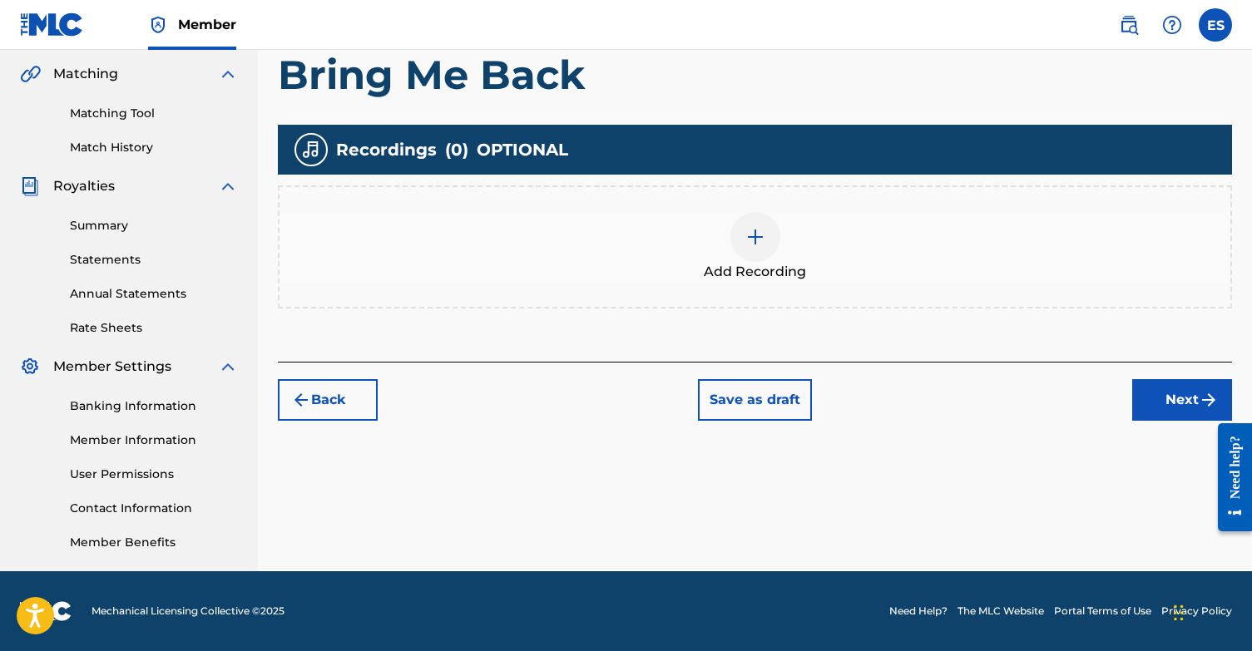
click at [1188, 403] on button "Next" at bounding box center [1182, 400] width 100 height 42
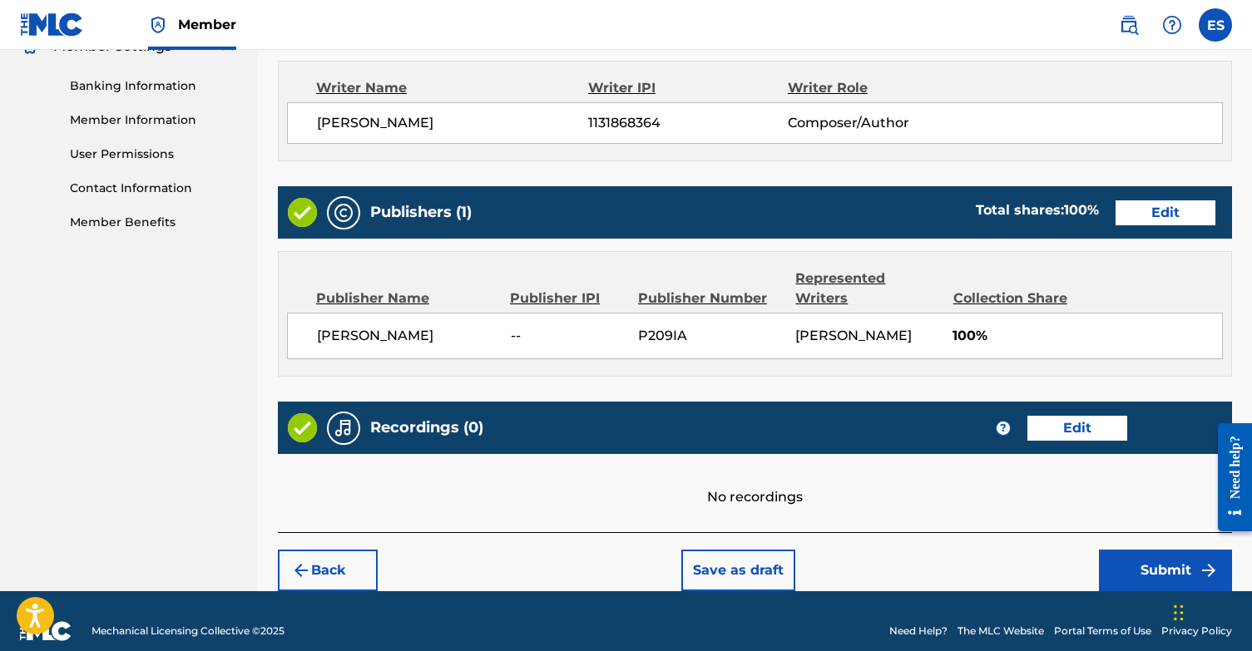
click at [1171, 550] on button "Submit" at bounding box center [1165, 571] width 133 height 42
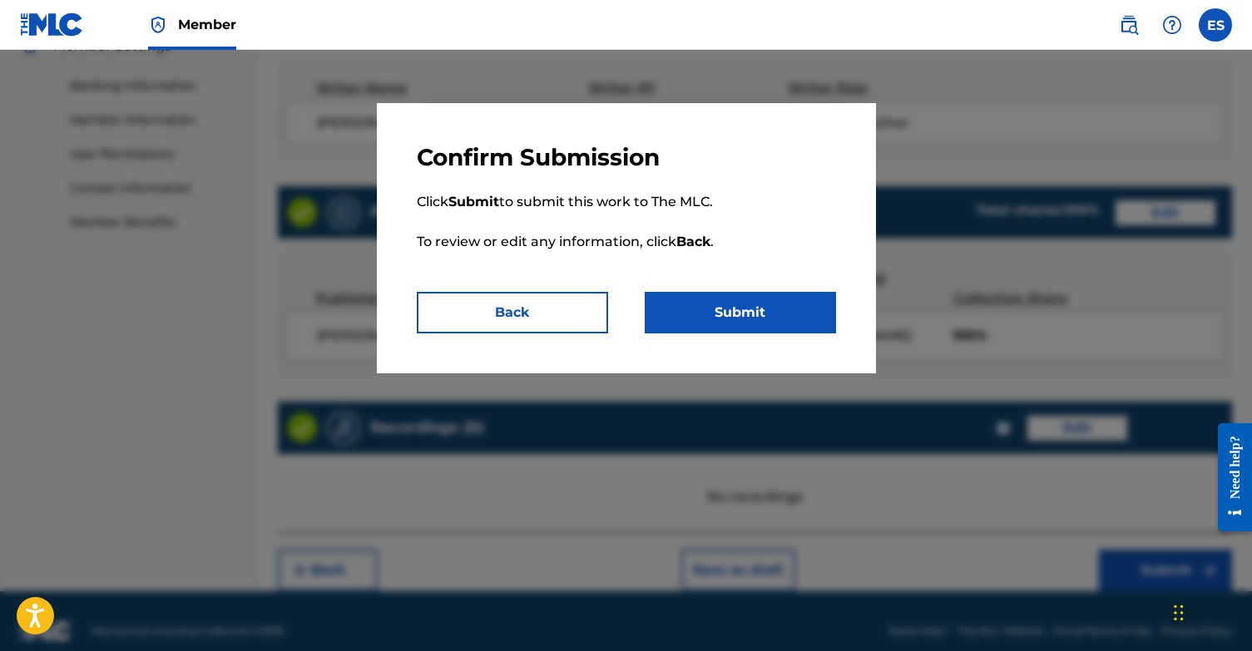
scroll to position [699, 0]
click at [768, 320] on button "Submit" at bounding box center [740, 313] width 191 height 42
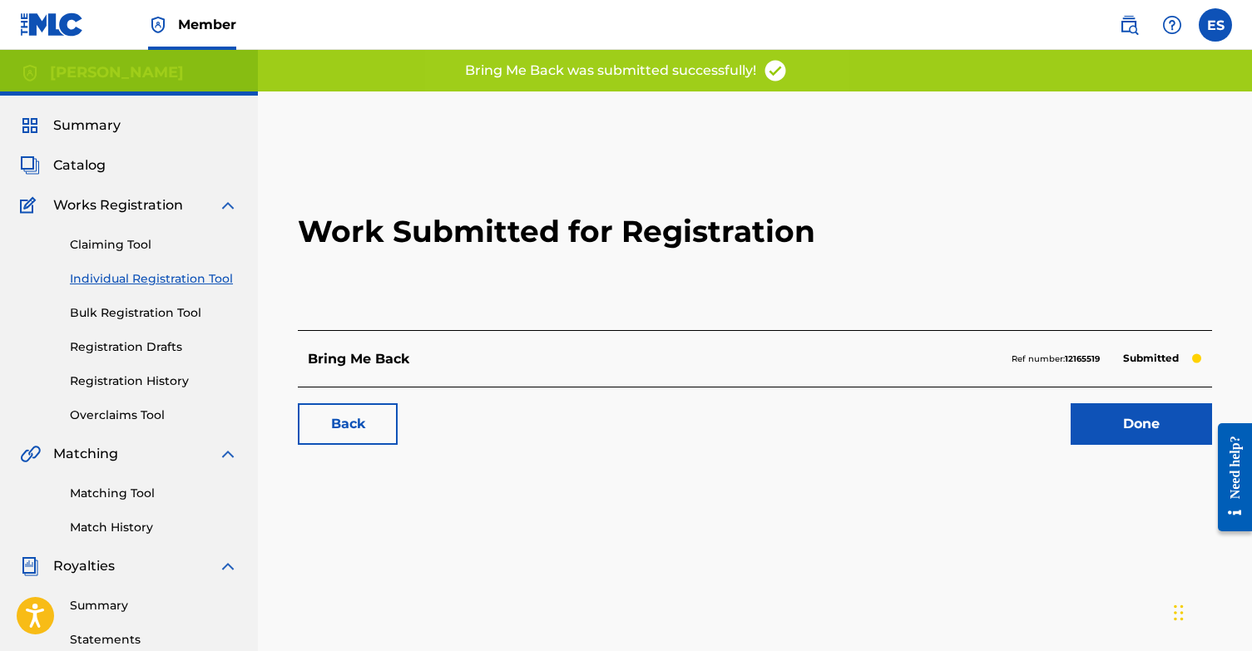
click at [120, 278] on link "Individual Registration Tool" at bounding box center [154, 278] width 168 height 17
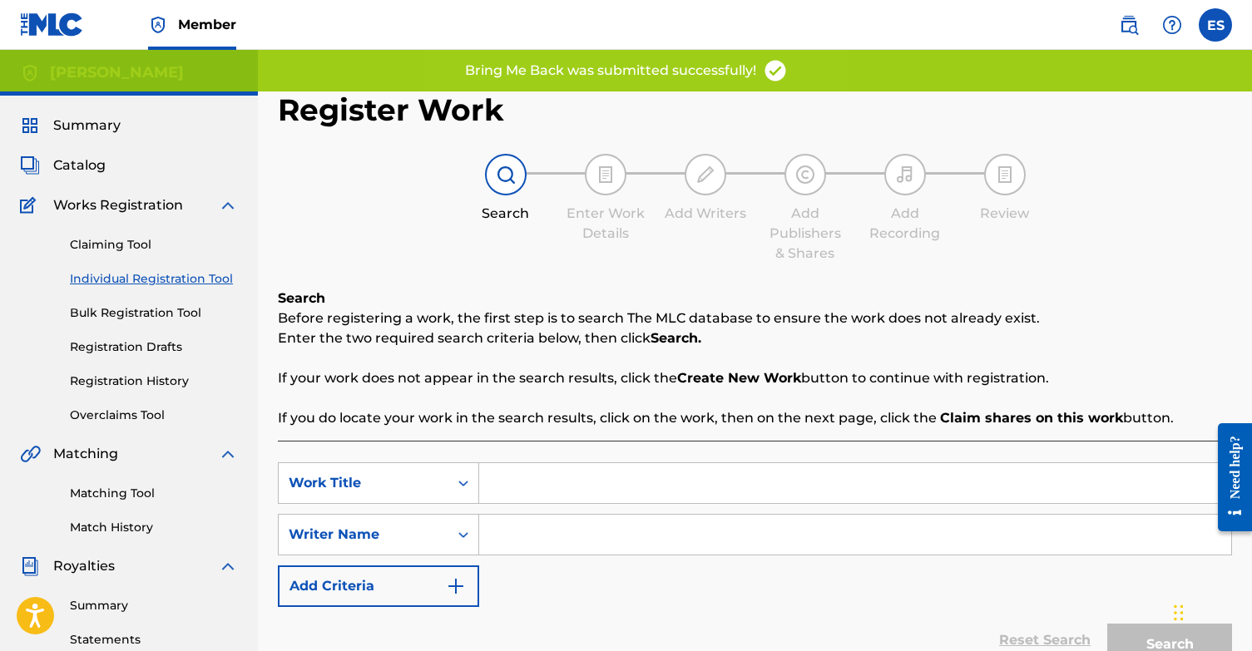
click at [566, 475] on input "Search Form" at bounding box center [855, 483] width 752 height 40
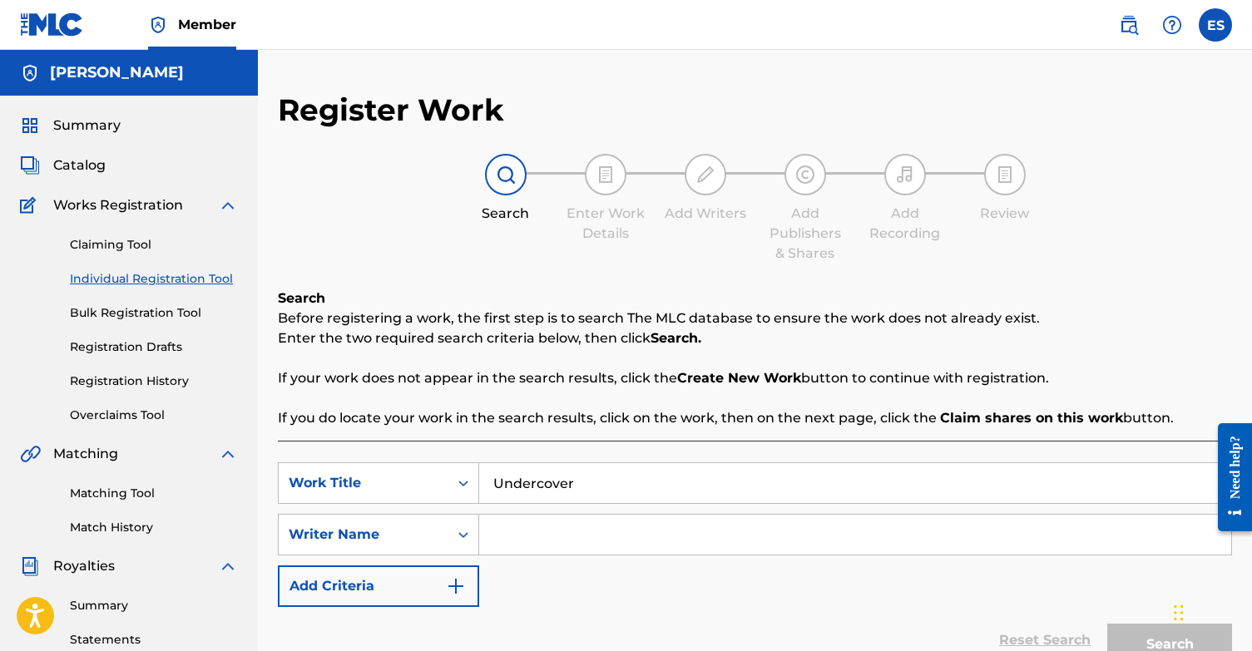
type input "Undercover"
click at [579, 514] on div "Search Form" at bounding box center [855, 535] width 753 height 42
click at [562, 541] on input "Search Form" at bounding box center [855, 535] width 752 height 40
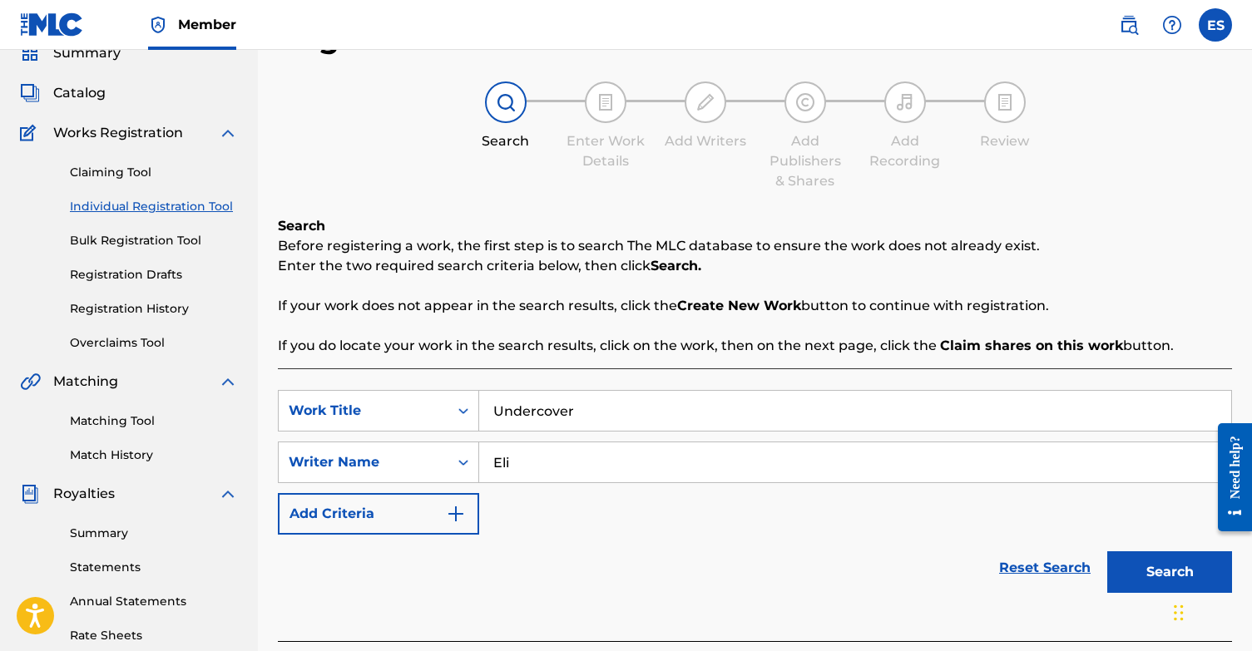
scroll to position [91, 0]
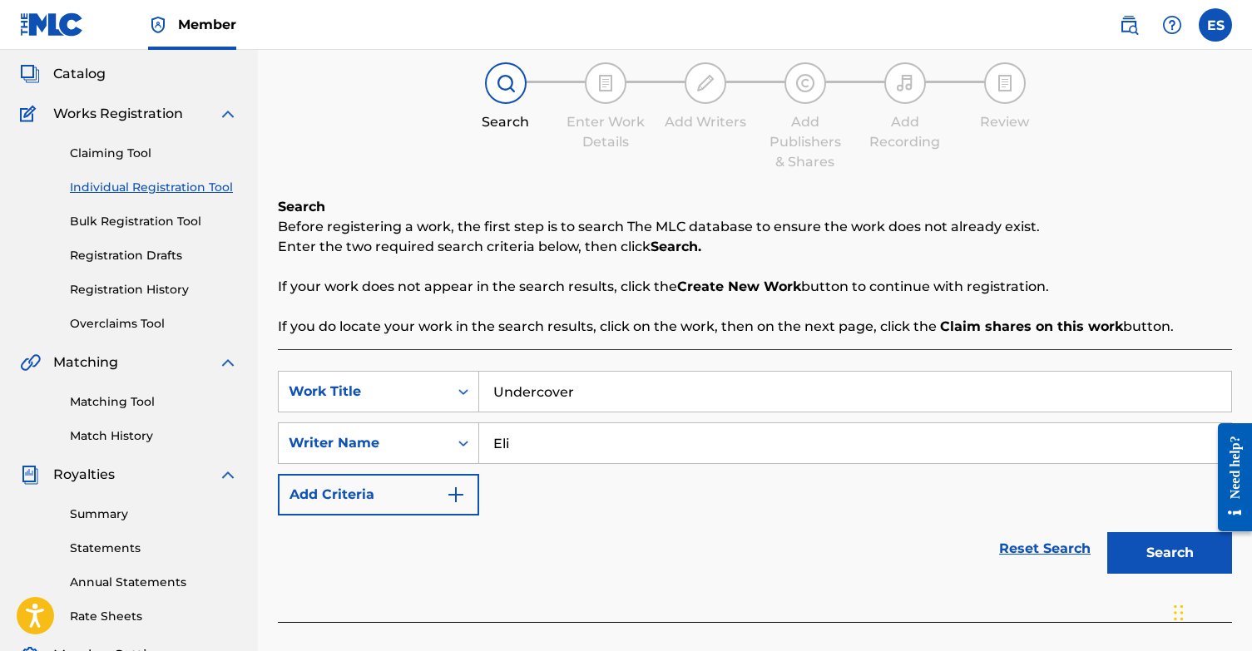
type input "Eli"
click at [1164, 553] on button "Search" at bounding box center [1169, 553] width 125 height 42
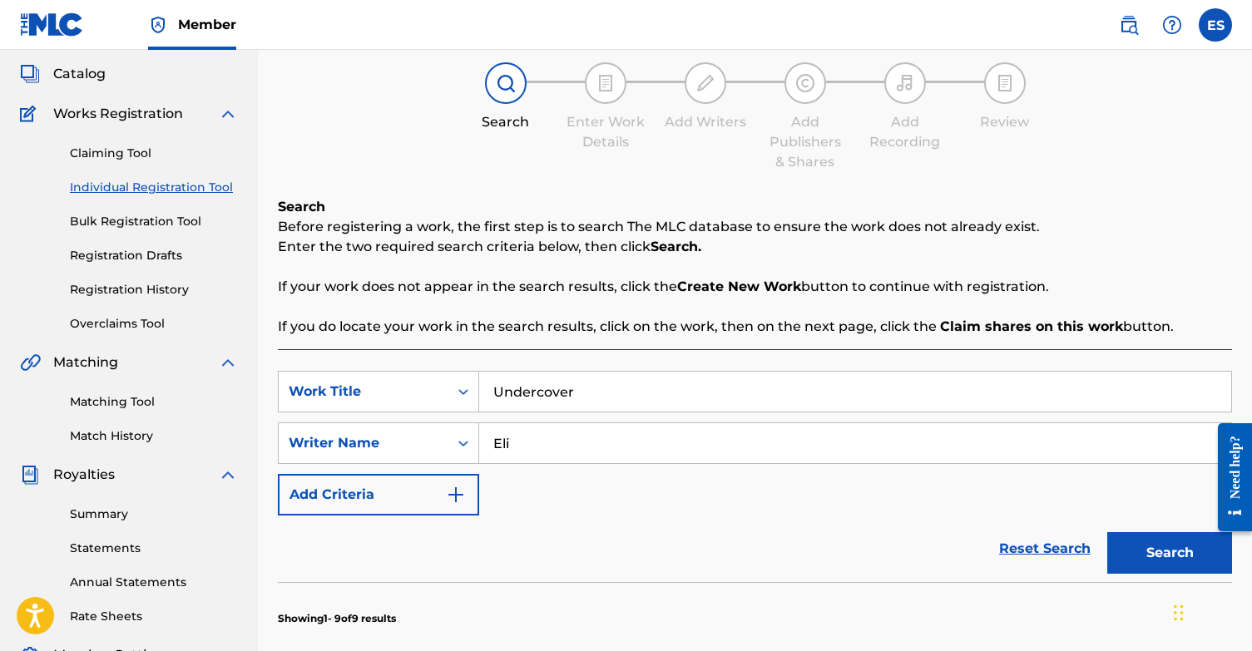
scroll to position [272, 0]
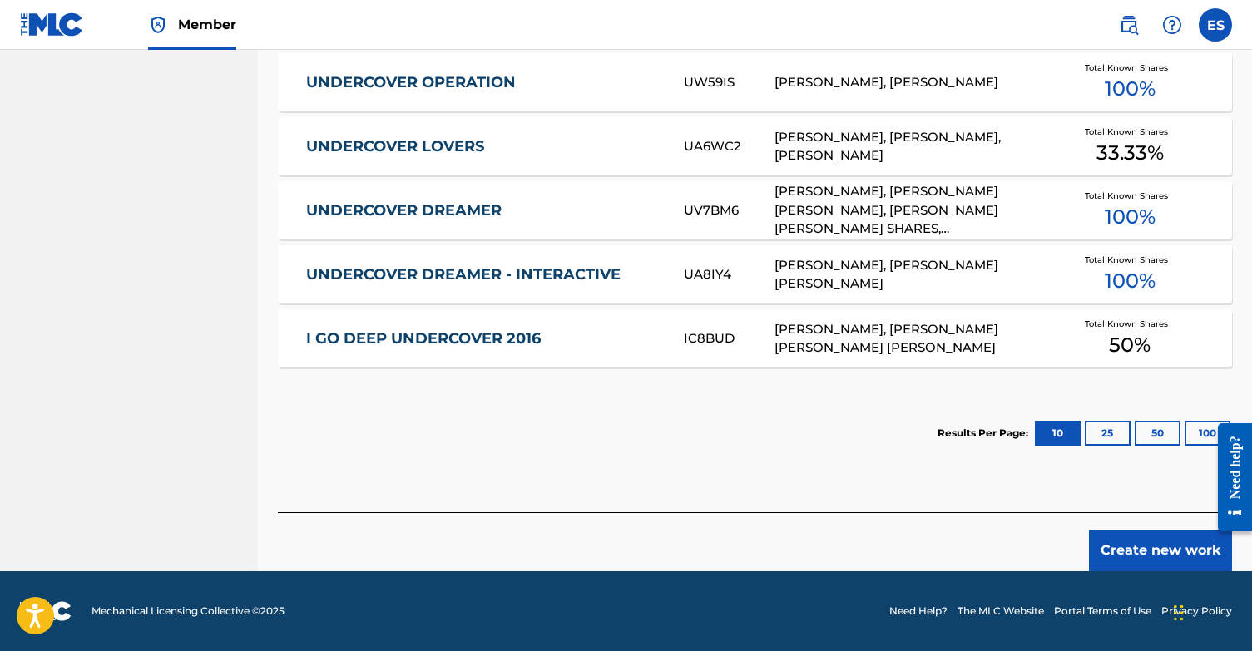
click at [1162, 545] on button "Create new work" at bounding box center [1160, 551] width 143 height 42
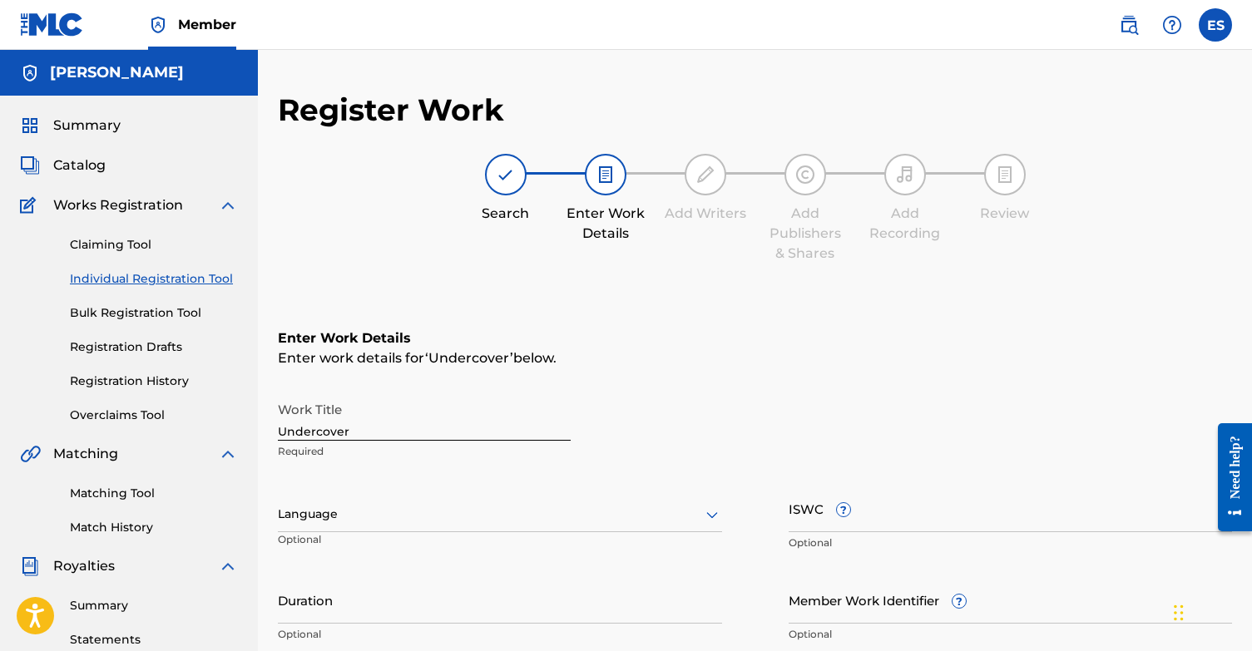
scroll to position [0, 0]
click at [344, 511] on div "Language" at bounding box center [500, 514] width 444 height 35
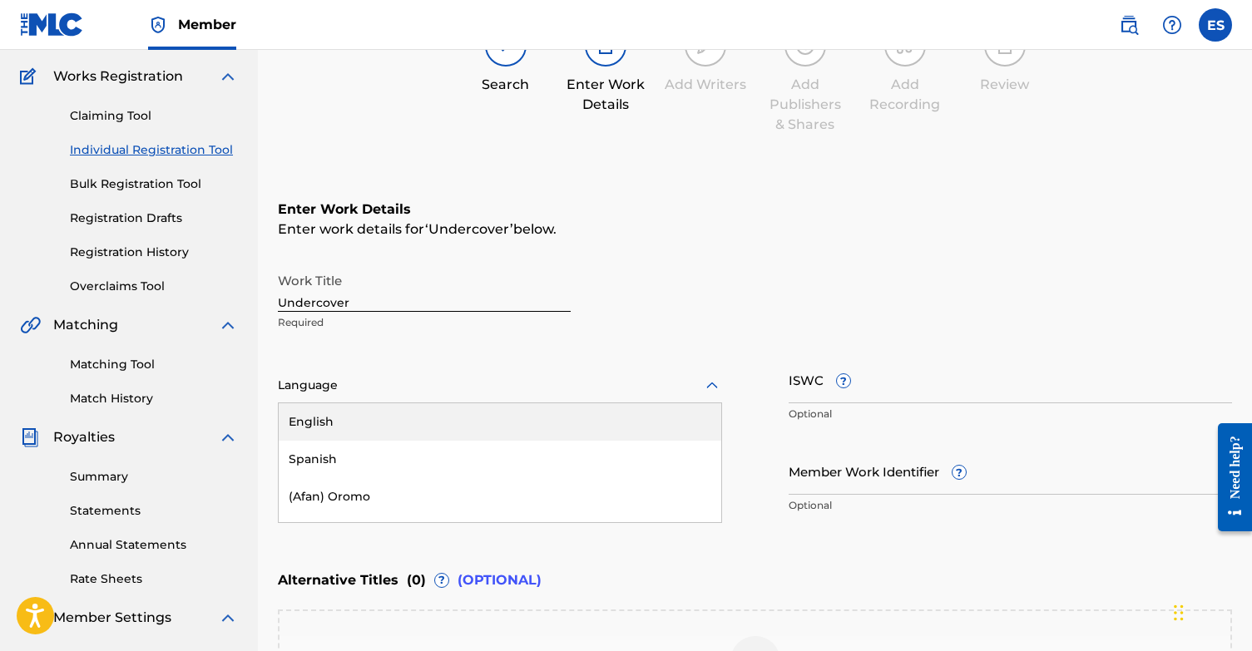
scroll to position [131, 0]
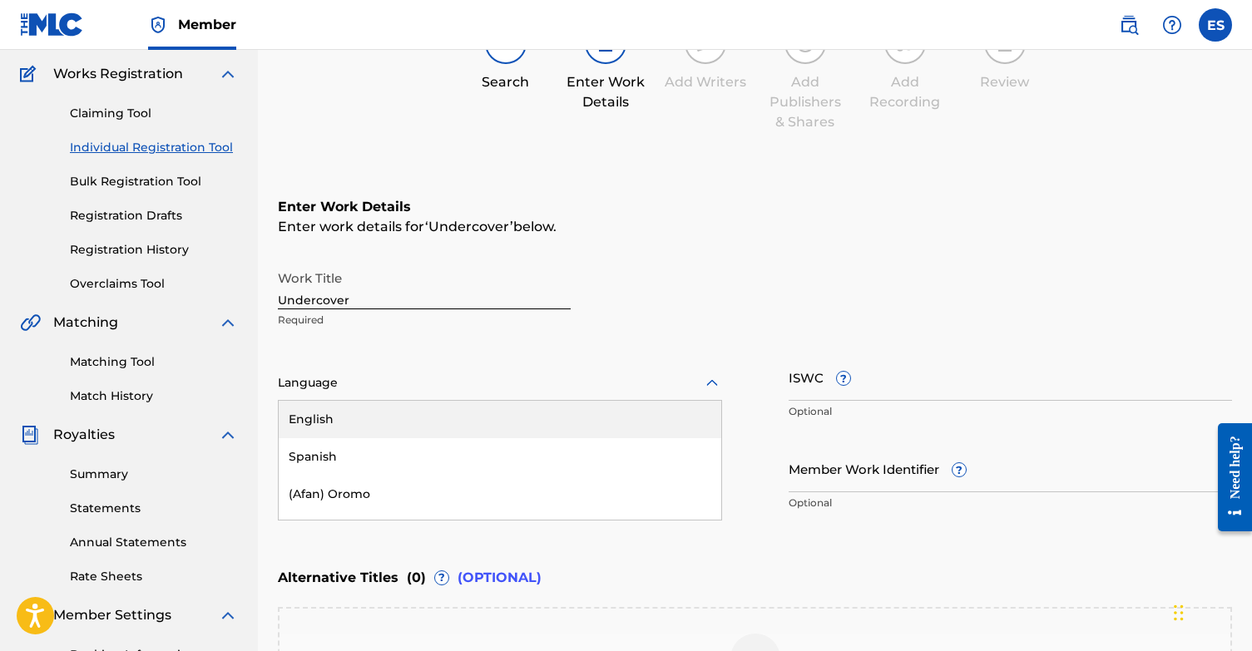
click at [381, 413] on div "English" at bounding box center [500, 419] width 442 height 37
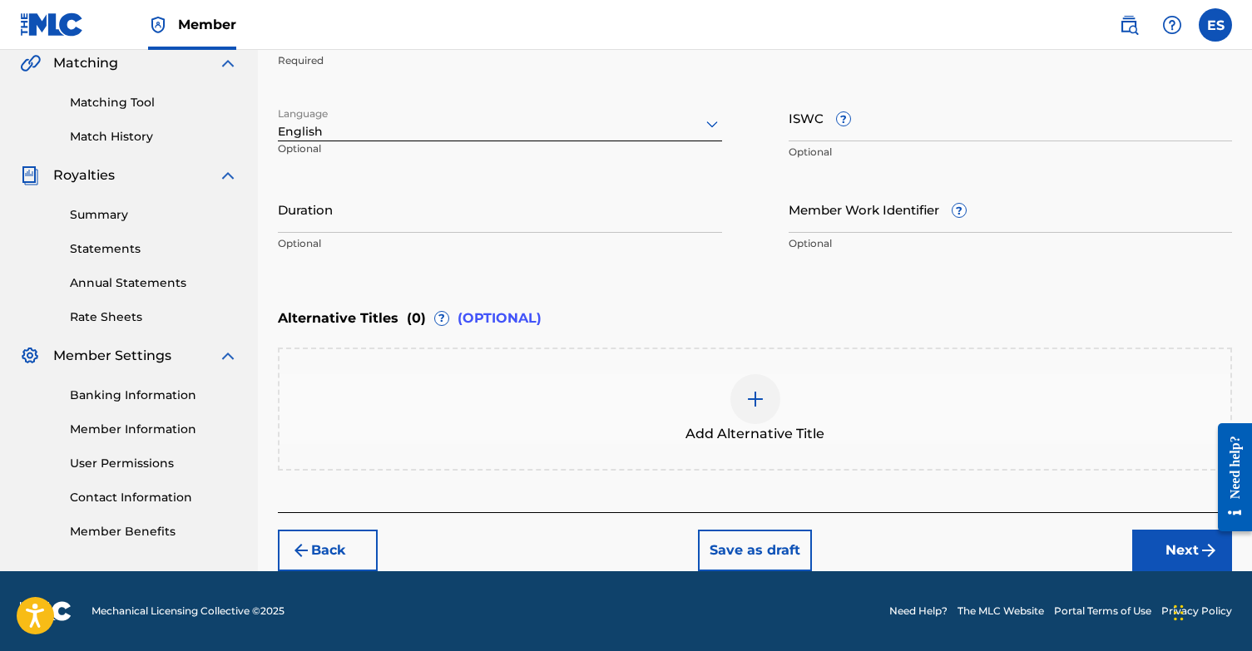
click at [1183, 551] on button "Next" at bounding box center [1182, 551] width 100 height 42
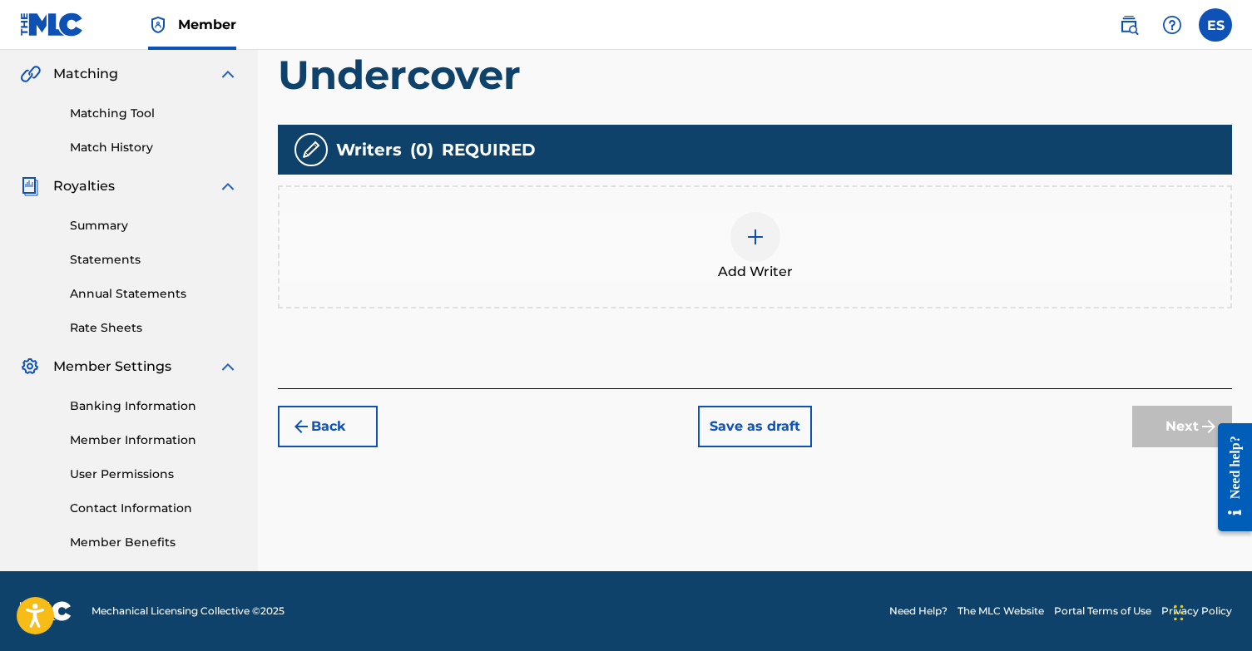
scroll to position [380, 0]
click at [768, 229] on div at bounding box center [755, 237] width 50 height 50
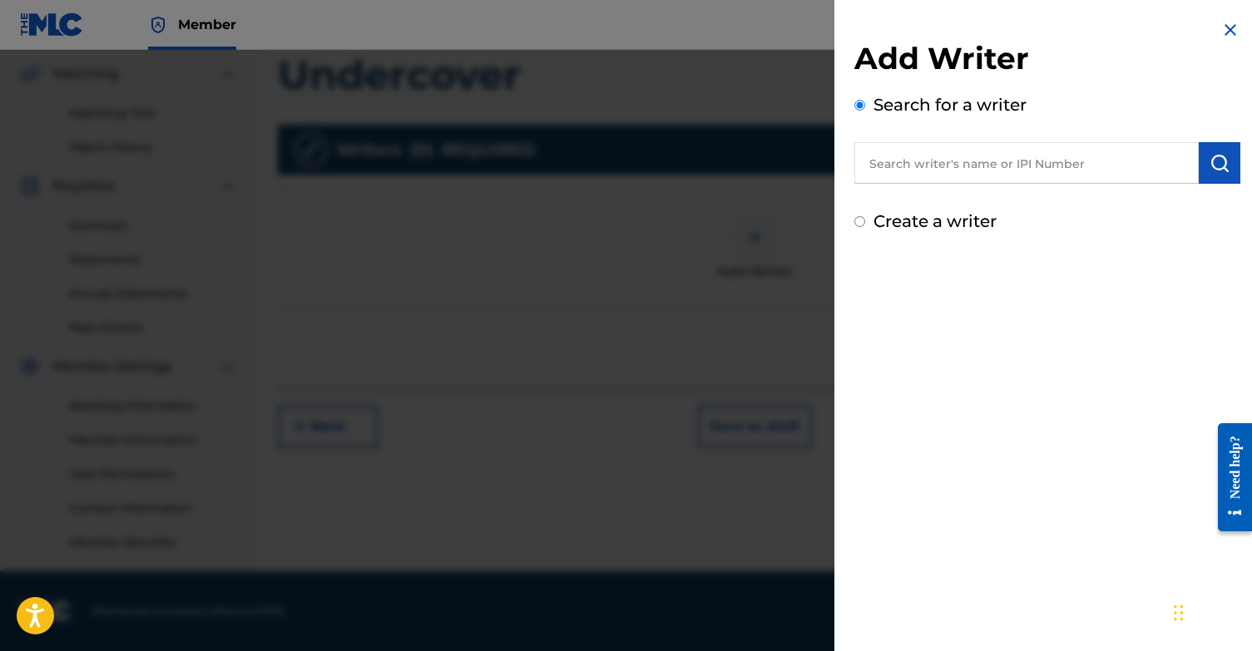
click at [1047, 169] on input "text" at bounding box center [1026, 163] width 344 height 42
click at [857, 223] on input "Create a writer" at bounding box center [859, 221] width 11 height 11
radio input "false"
radio input "true"
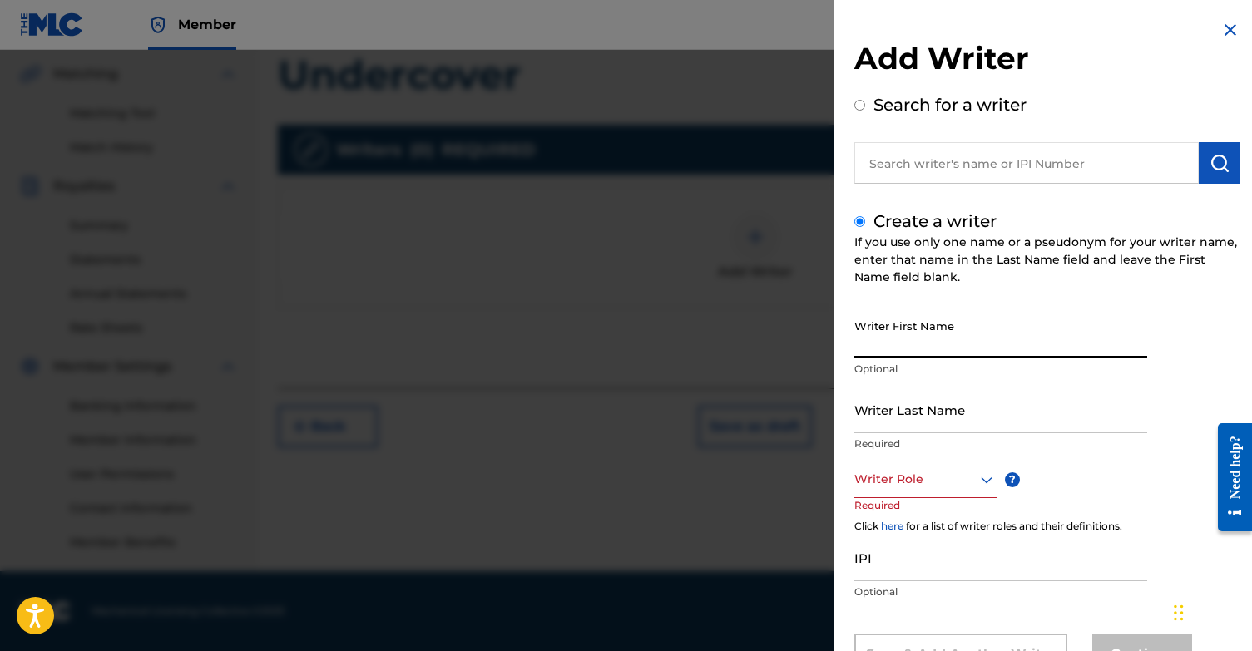
click at [950, 344] on input "Writer First Name" at bounding box center [1000, 334] width 293 height 47
type input "[PERSON_NAME]"
click at [946, 408] on input "Writer Last Name" at bounding box center [1000, 409] width 293 height 47
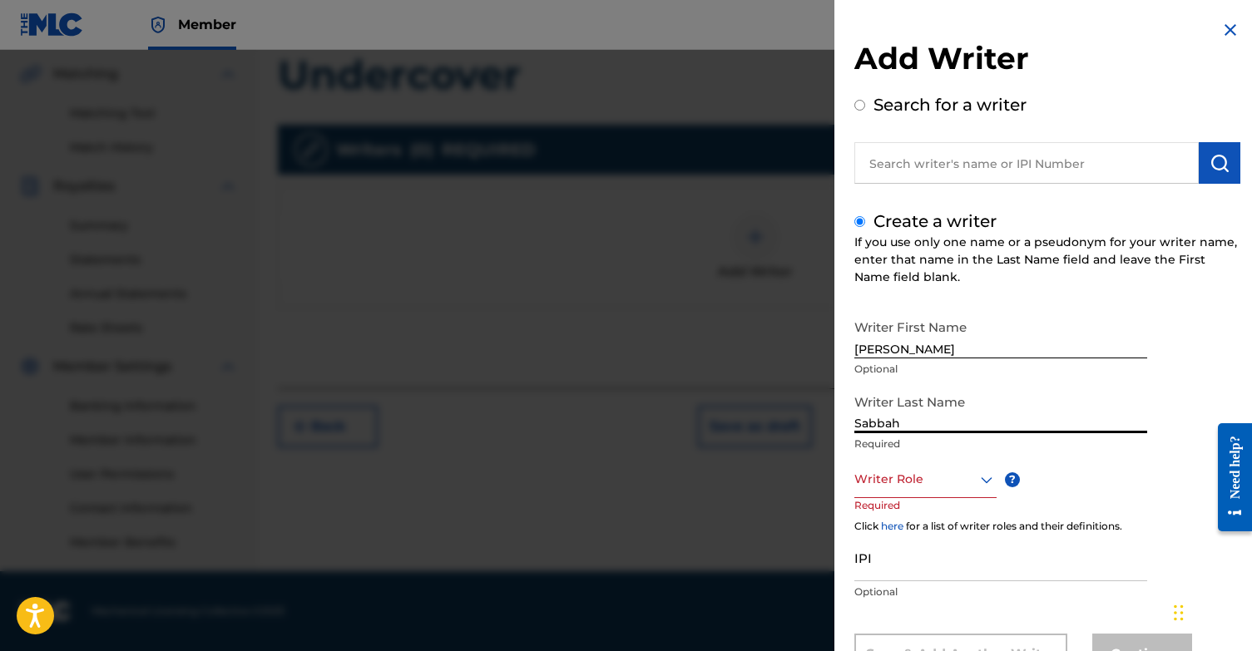
type input "Sabbah"
click at [889, 480] on div "Writer Role" at bounding box center [925, 479] width 142 height 37
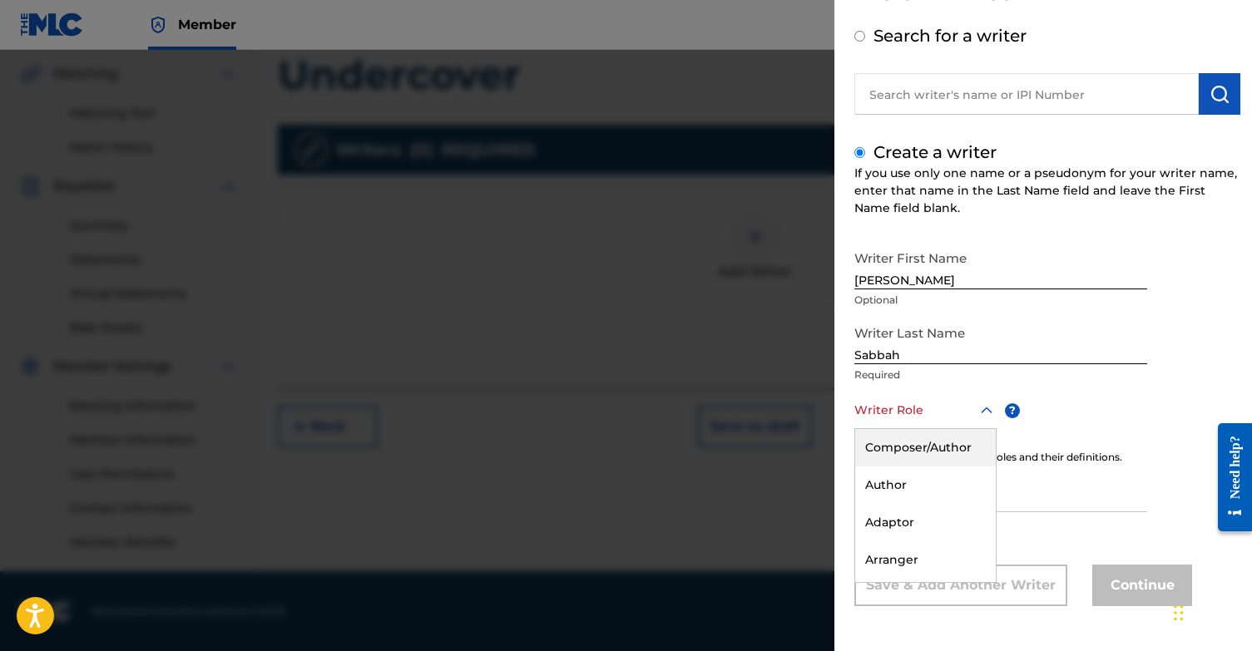
click at [920, 451] on div "Composer/Author" at bounding box center [925, 447] width 141 height 37
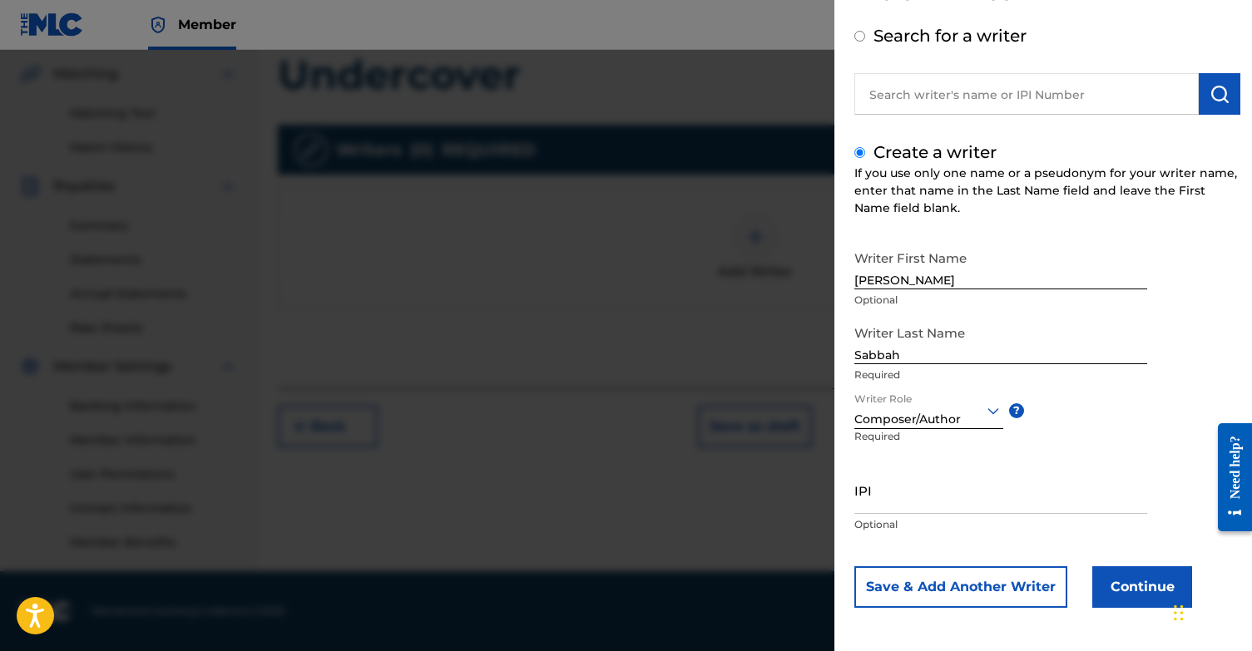
click at [886, 504] on input "IPI" at bounding box center [1000, 490] width 293 height 47
paste input "1131868364"
type input "1131868364"
click at [1144, 582] on button "Continue" at bounding box center [1142, 587] width 100 height 42
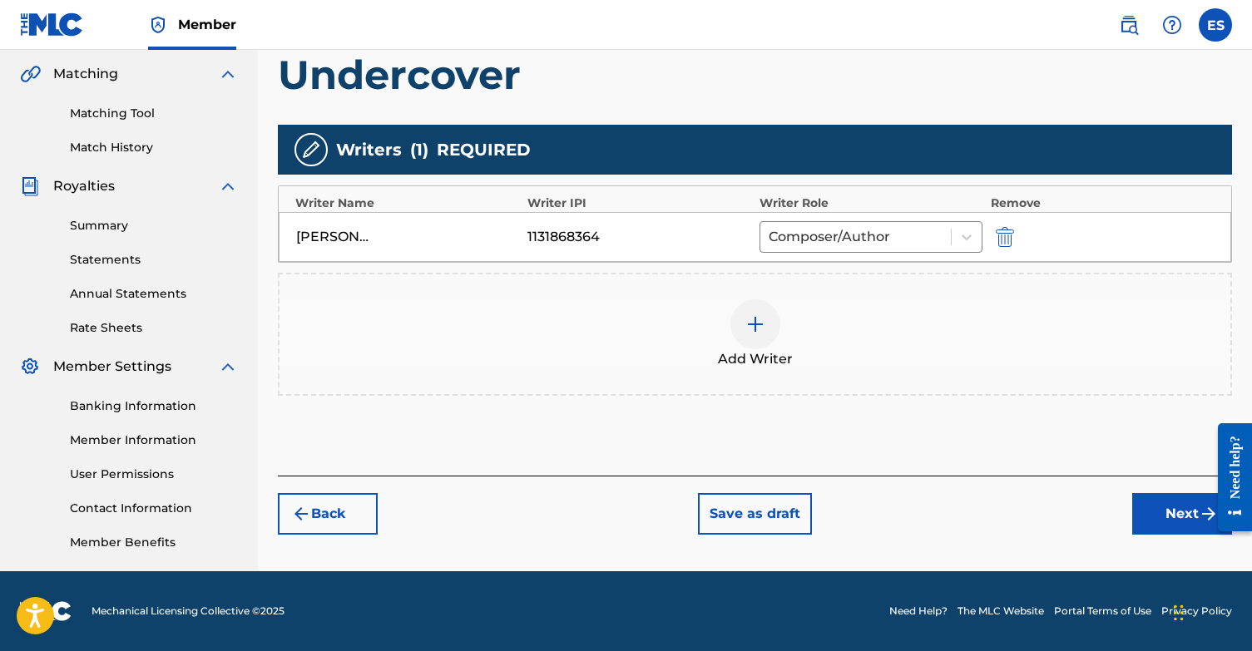
click at [1220, 513] on div "Need help?" at bounding box center [1235, 477] width 34 height 108
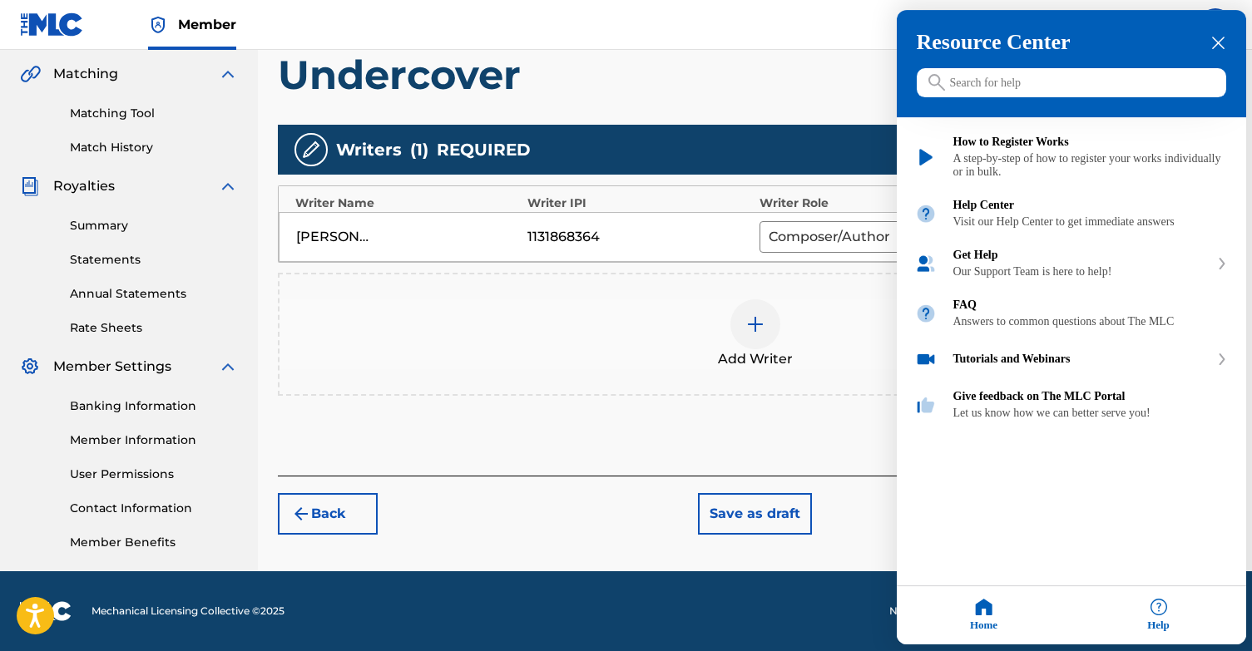
click at [877, 477] on div at bounding box center [626, 325] width 1252 height 651
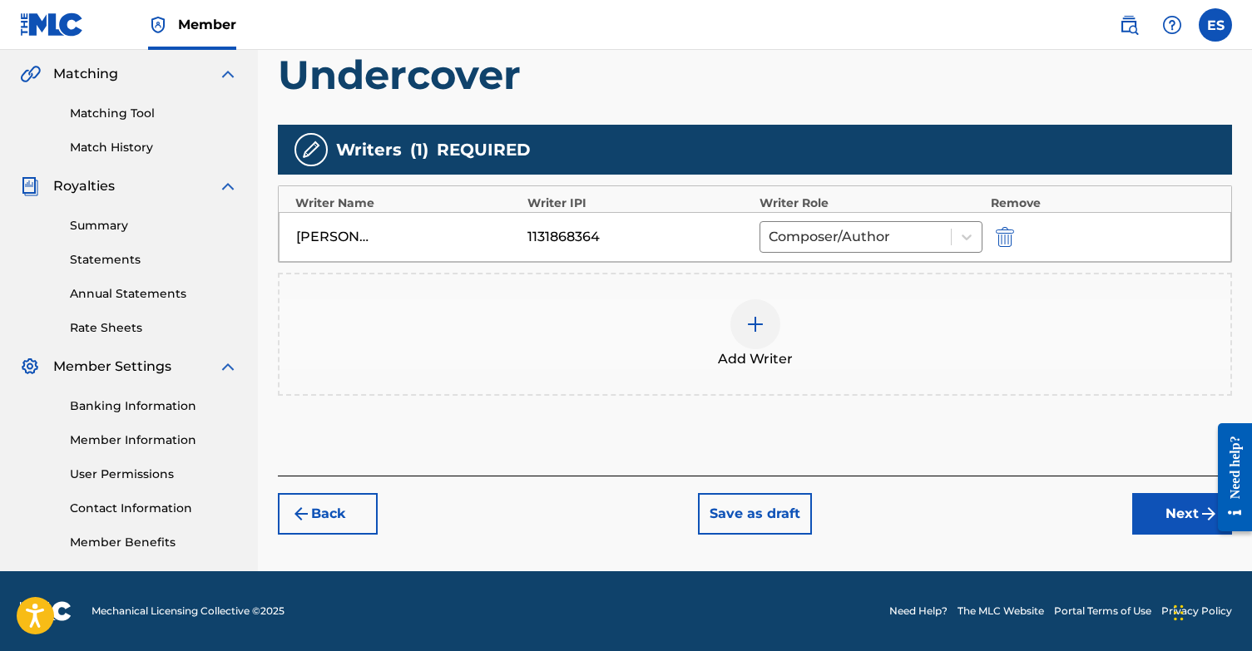
click at [1173, 515] on button "Next" at bounding box center [1182, 514] width 100 height 42
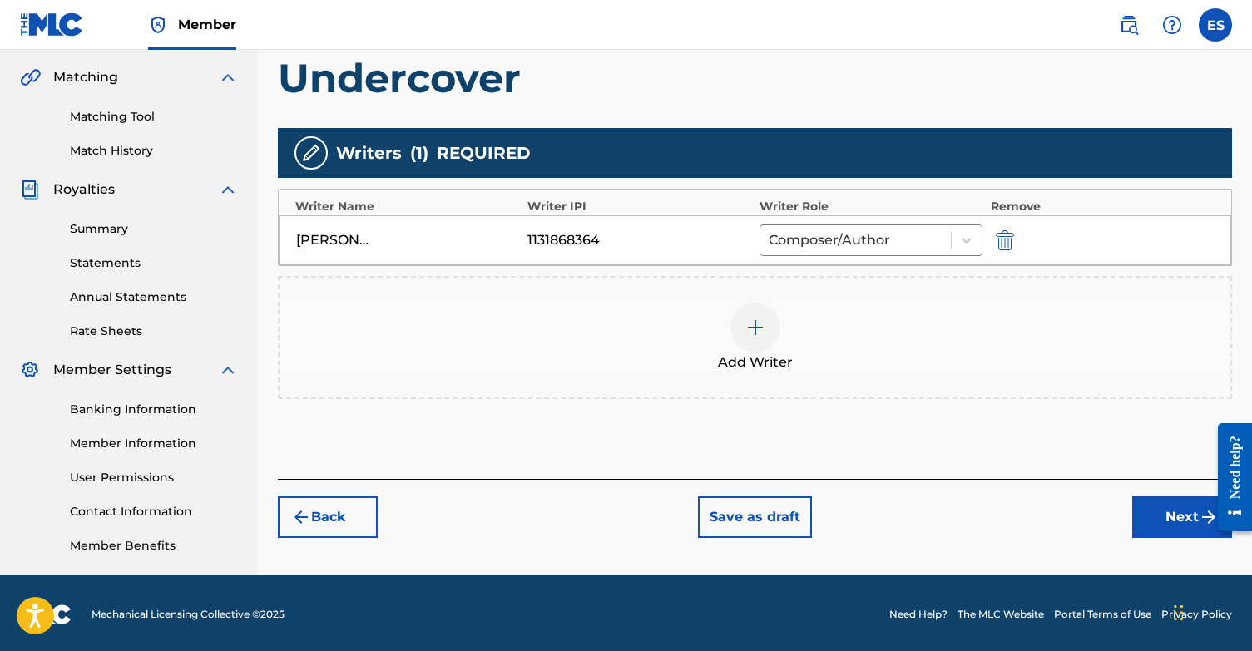
scroll to position [75, 0]
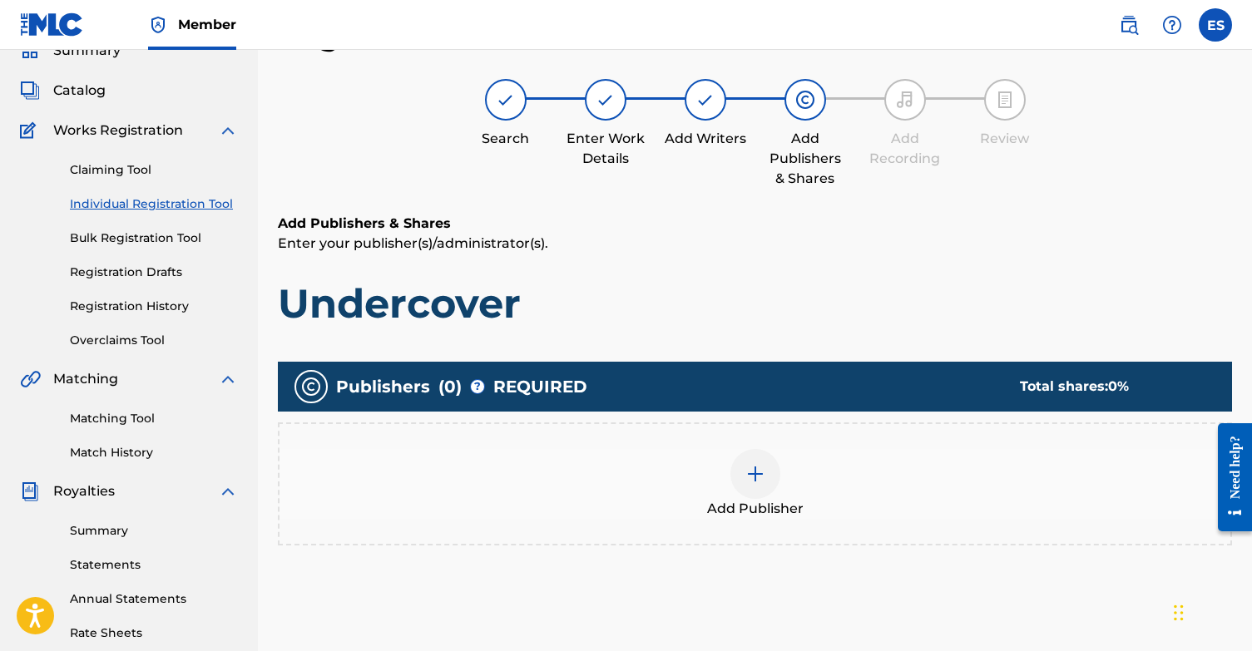
click at [740, 458] on div at bounding box center [755, 474] width 50 height 50
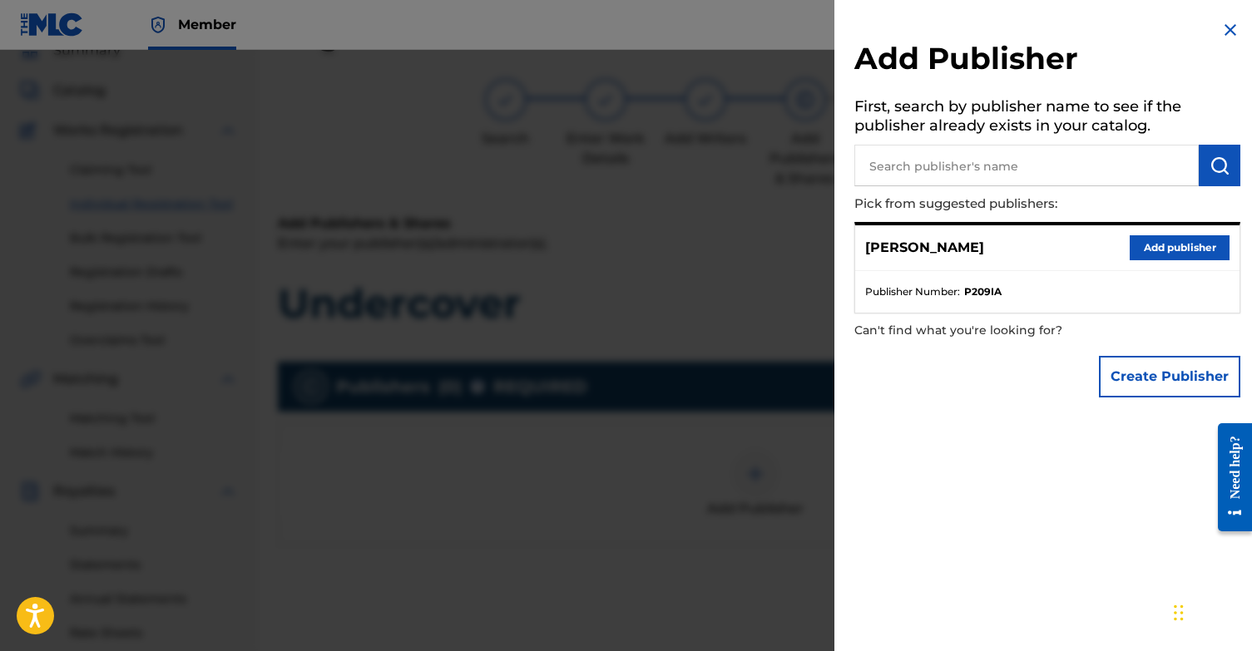
click at [1149, 242] on button "Add publisher" at bounding box center [1179, 247] width 100 height 25
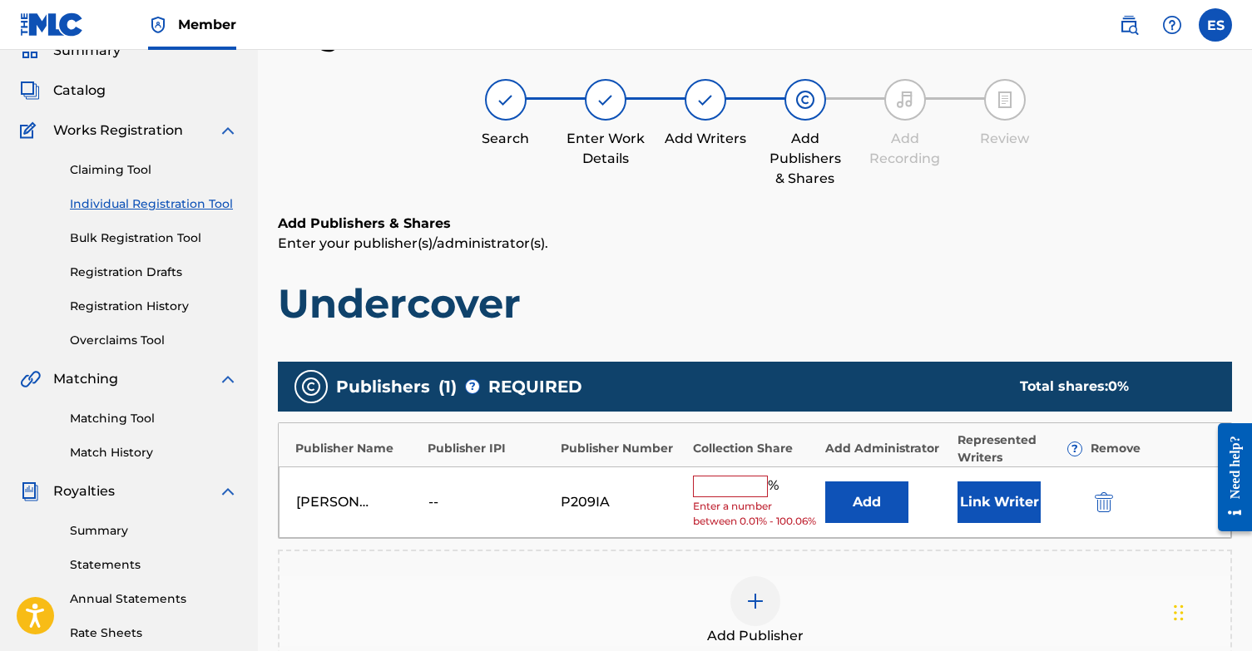
click at [1005, 504] on button "Link Writer" at bounding box center [998, 503] width 83 height 42
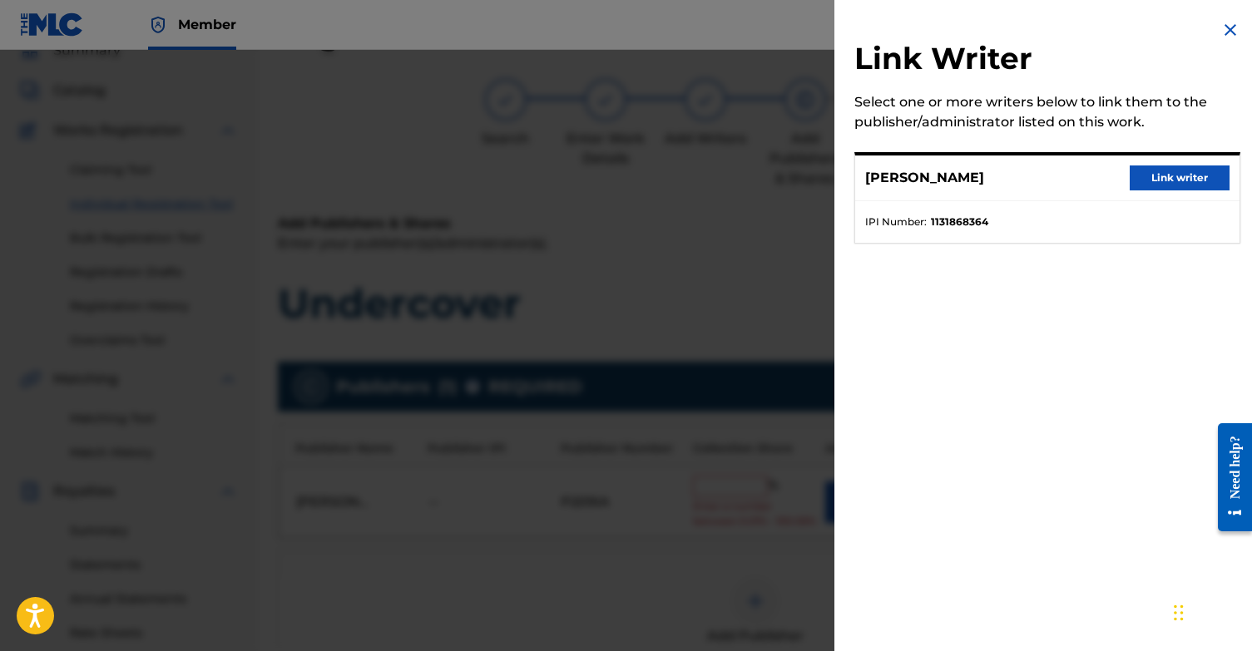
click at [1164, 176] on button "Link writer" at bounding box center [1179, 178] width 100 height 25
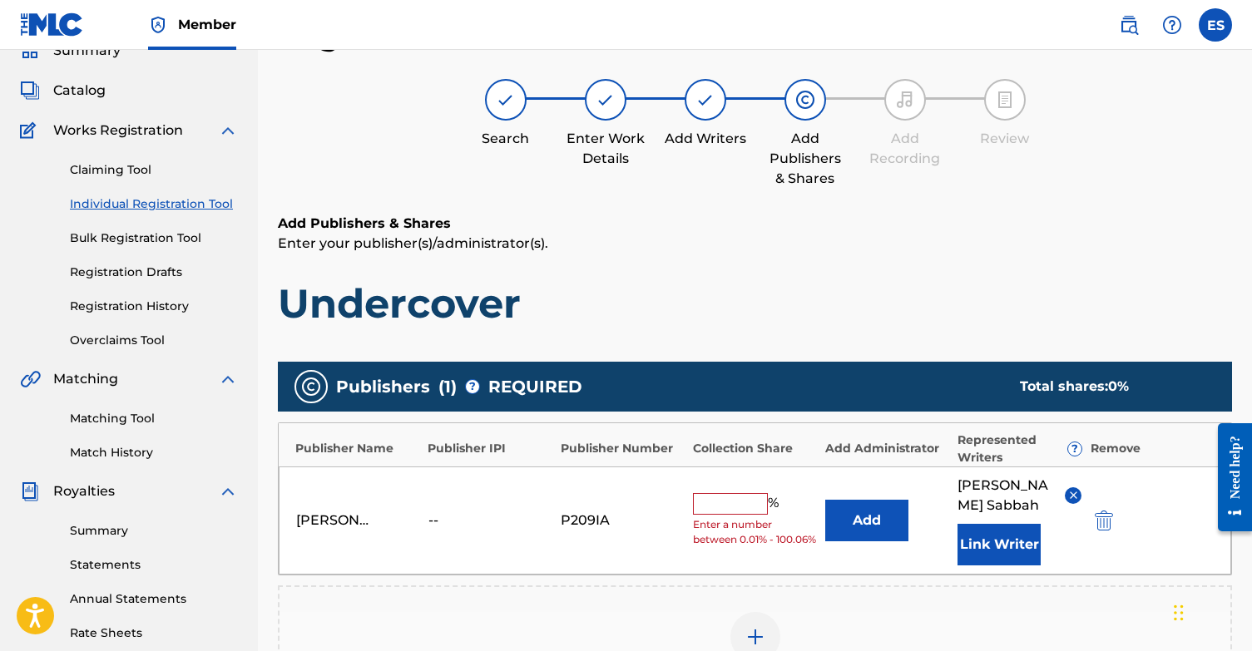
click at [736, 502] on input "text" at bounding box center [730, 504] width 75 height 22
type input "100"
click at [969, 248] on p "Enter your publisher(s)/administrator(s)." at bounding box center [755, 244] width 954 height 20
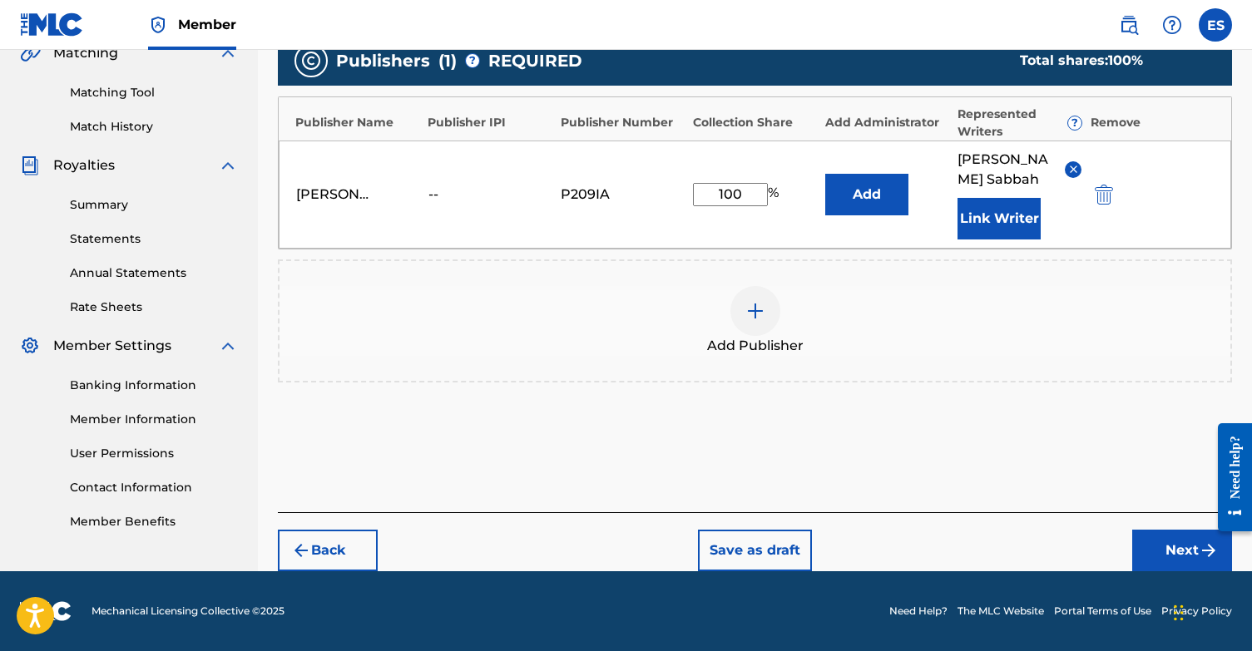
click at [1171, 538] on button "Next" at bounding box center [1182, 551] width 100 height 42
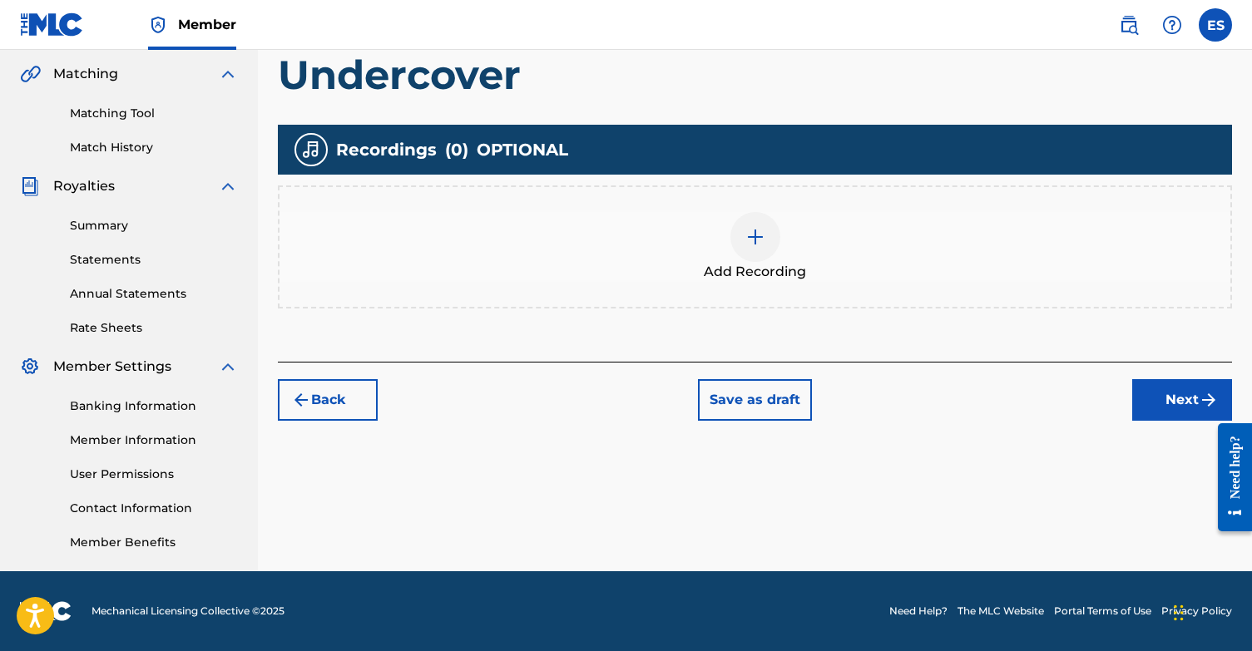
click at [1168, 396] on button "Next" at bounding box center [1182, 400] width 100 height 42
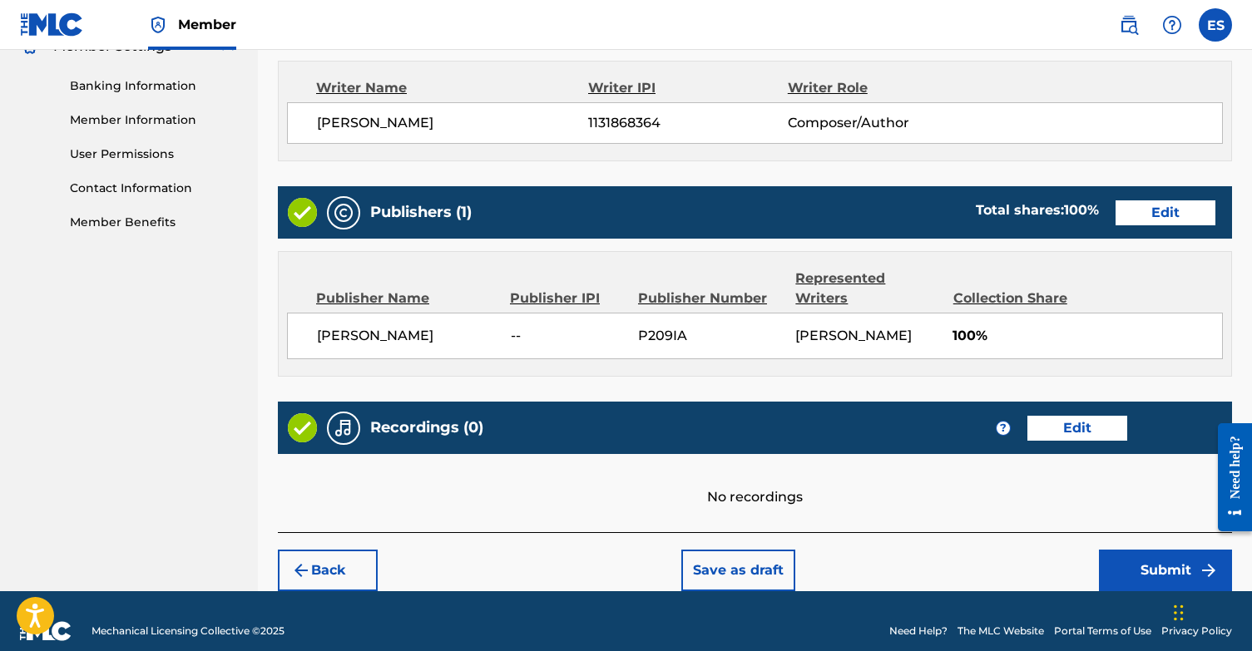
click at [1148, 550] on button "Submit" at bounding box center [1165, 571] width 133 height 42
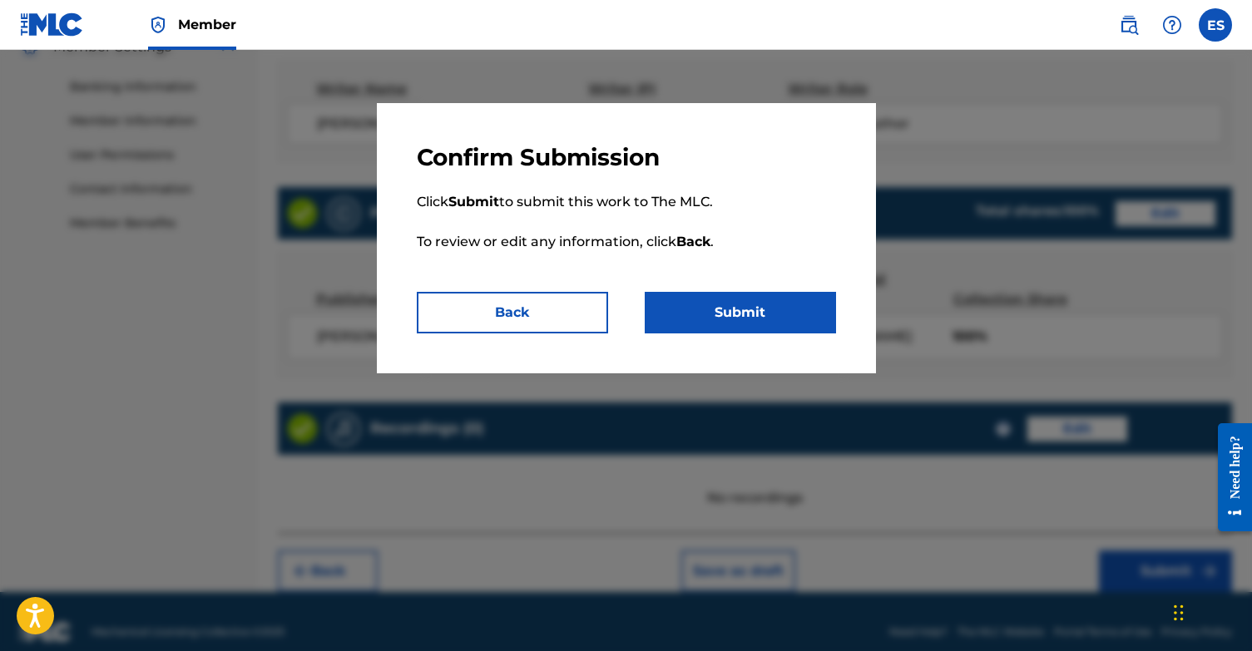
click at [784, 310] on button "Submit" at bounding box center [740, 313] width 191 height 42
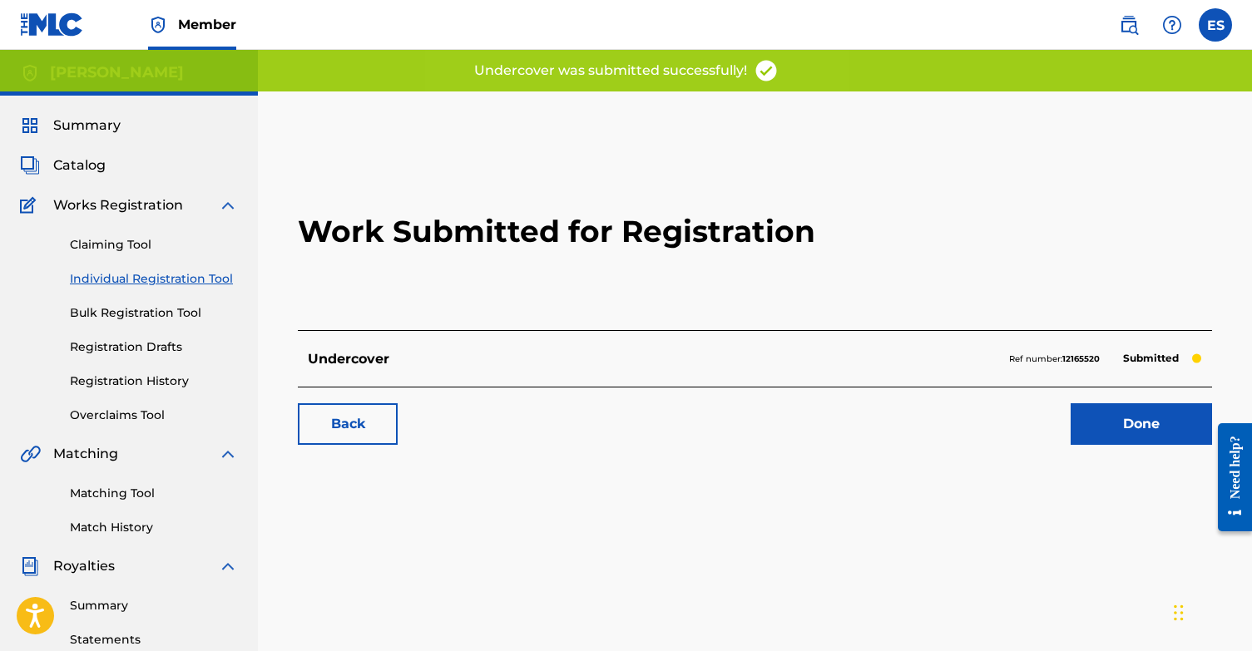
click at [1174, 424] on link "Done" at bounding box center [1140, 424] width 141 height 42
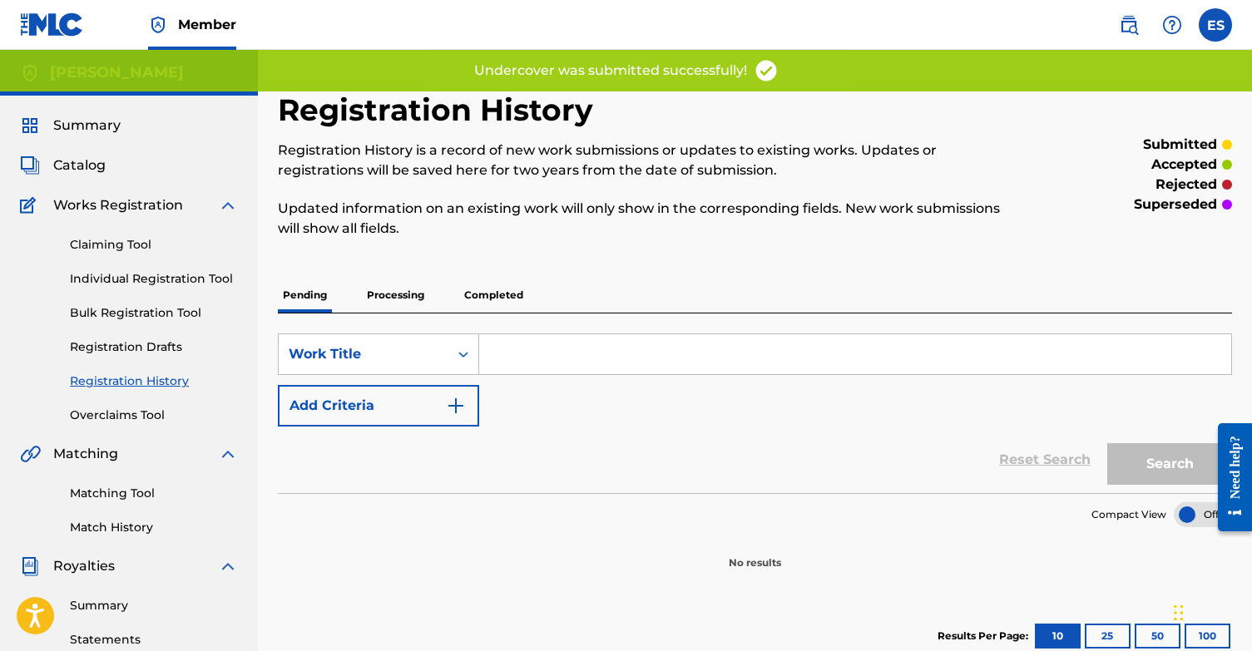
click at [136, 275] on link "Individual Registration Tool" at bounding box center [154, 278] width 168 height 17
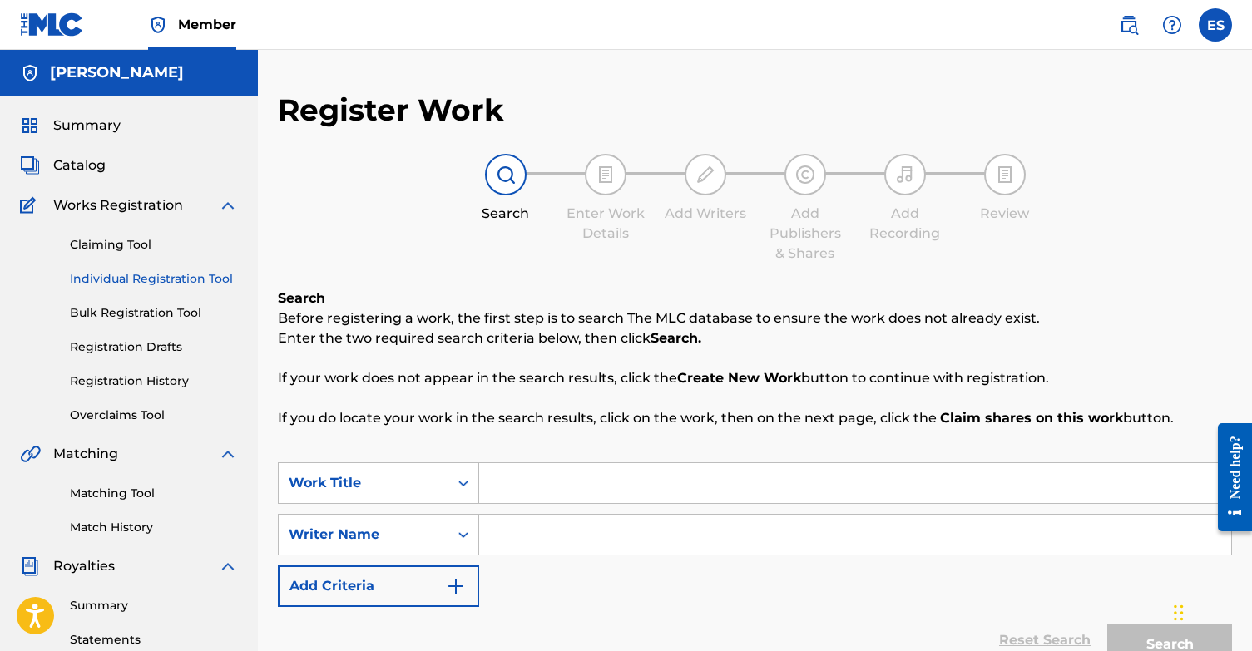
click at [537, 487] on input "Search Form" at bounding box center [855, 483] width 752 height 40
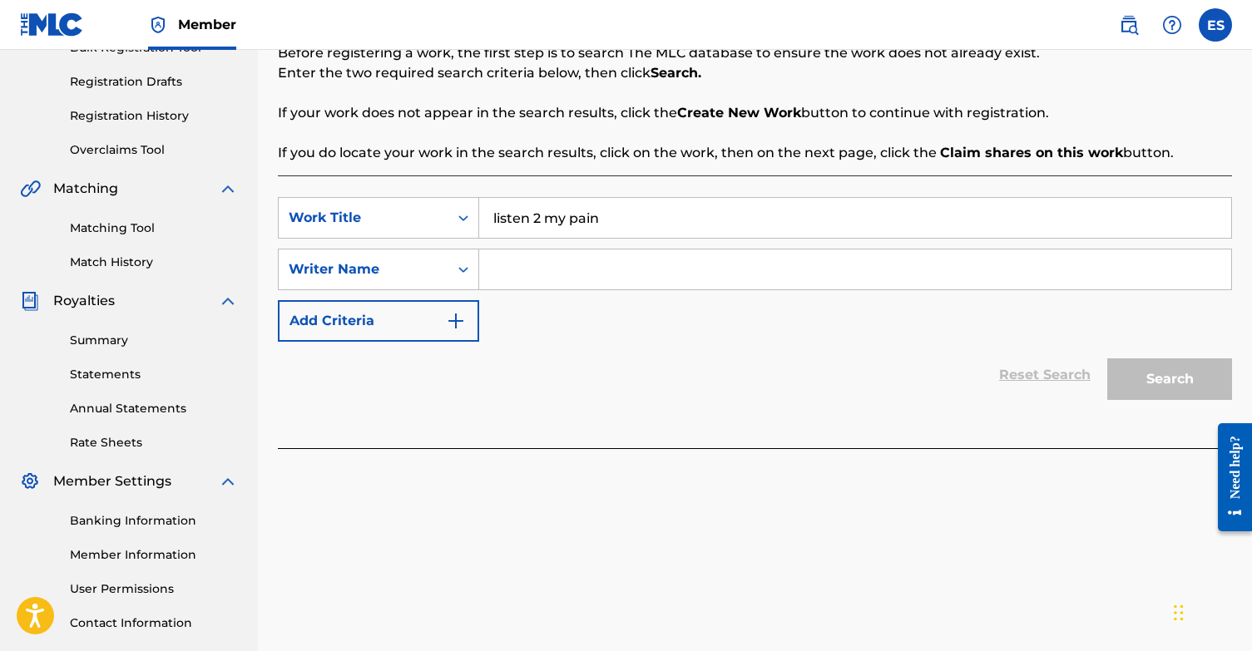
scroll to position [344, 0]
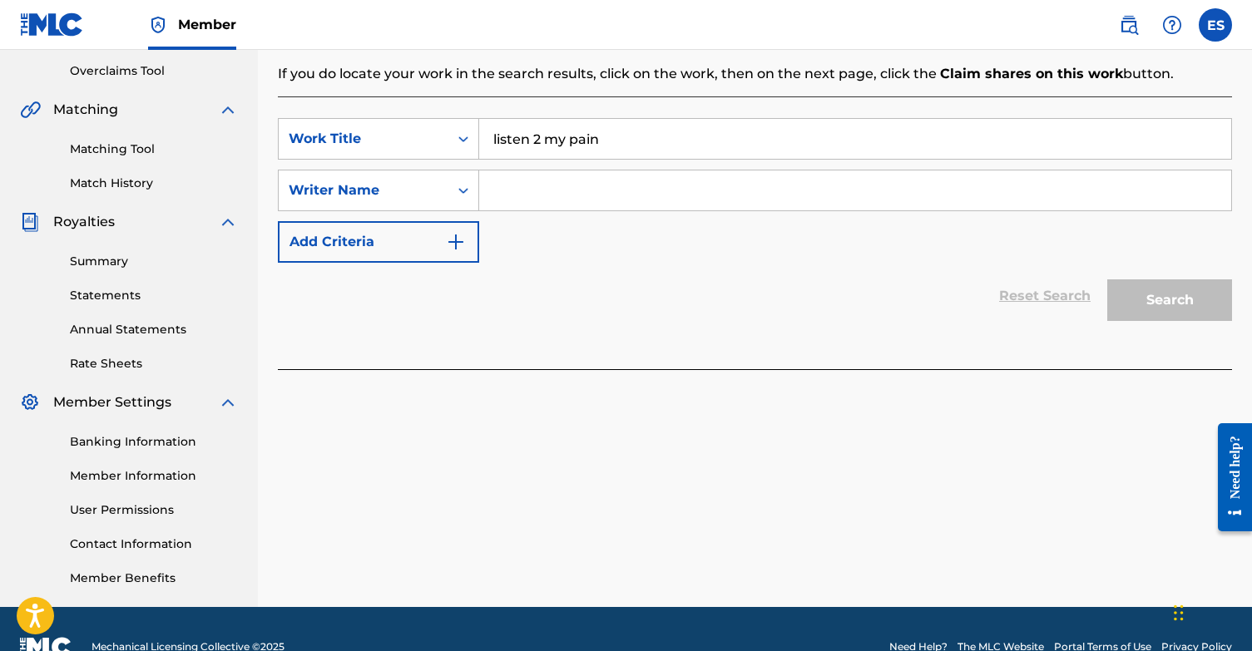
type input "listen 2 my pain"
click at [902, 169] on div "SearchWithCriteriad33de872-5356-4e25-b0d7-6fd8bc08cd43 Work Title listen 2 my p…" at bounding box center [755, 190] width 954 height 145
click at [897, 180] on input "Search Form" at bounding box center [855, 191] width 752 height 40
type input "[PERSON_NAME]"
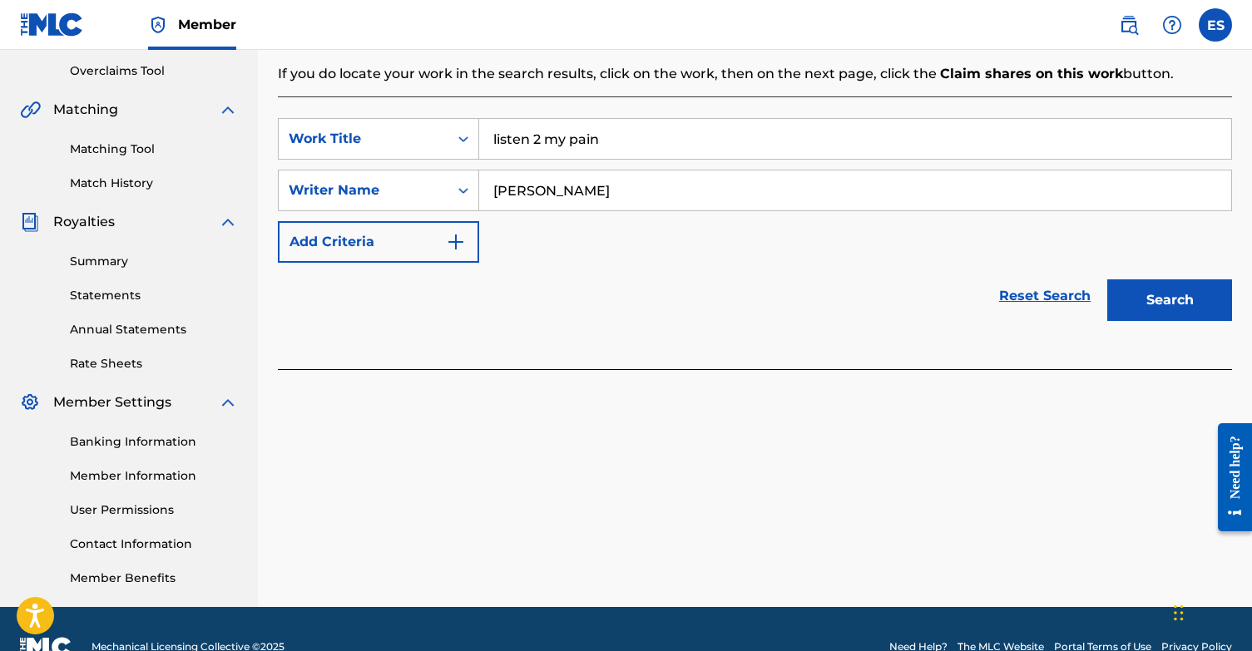
drag, startPoint x: 1242, startPoint y: 246, endPoint x: 1186, endPoint y: 289, distance: 70.0
click at [1186, 289] on button "Search" at bounding box center [1169, 300] width 125 height 42
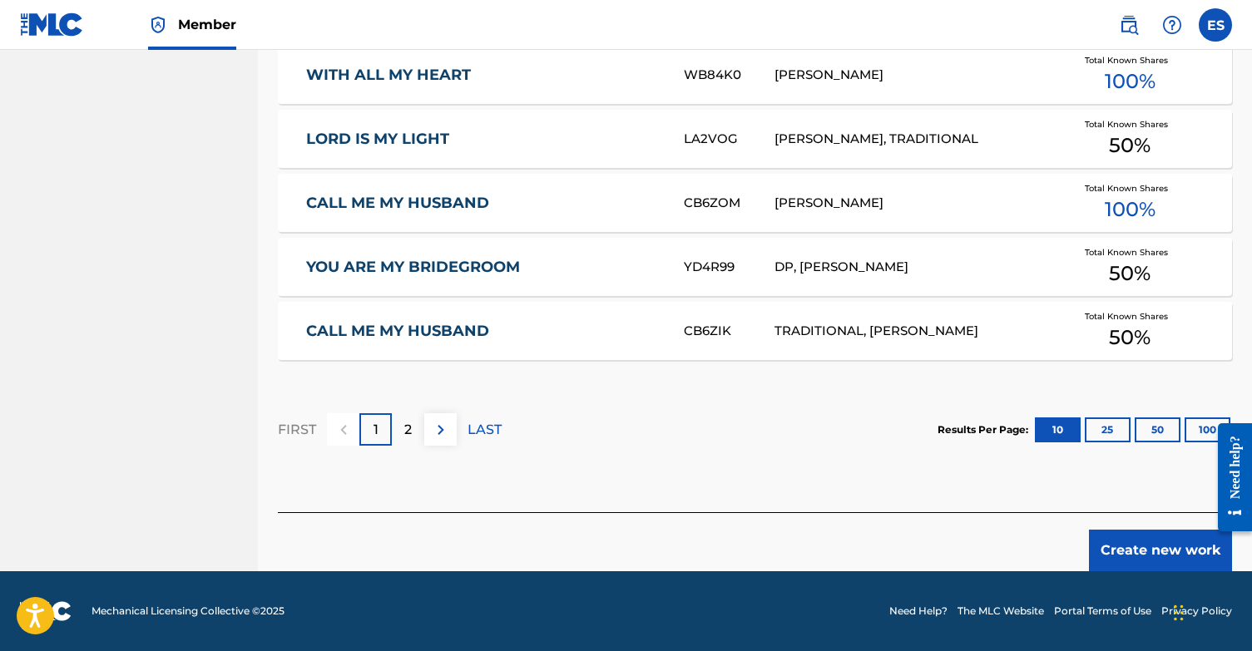
scroll to position [1051, 0]
click at [1140, 549] on button "Create new work" at bounding box center [1160, 551] width 143 height 42
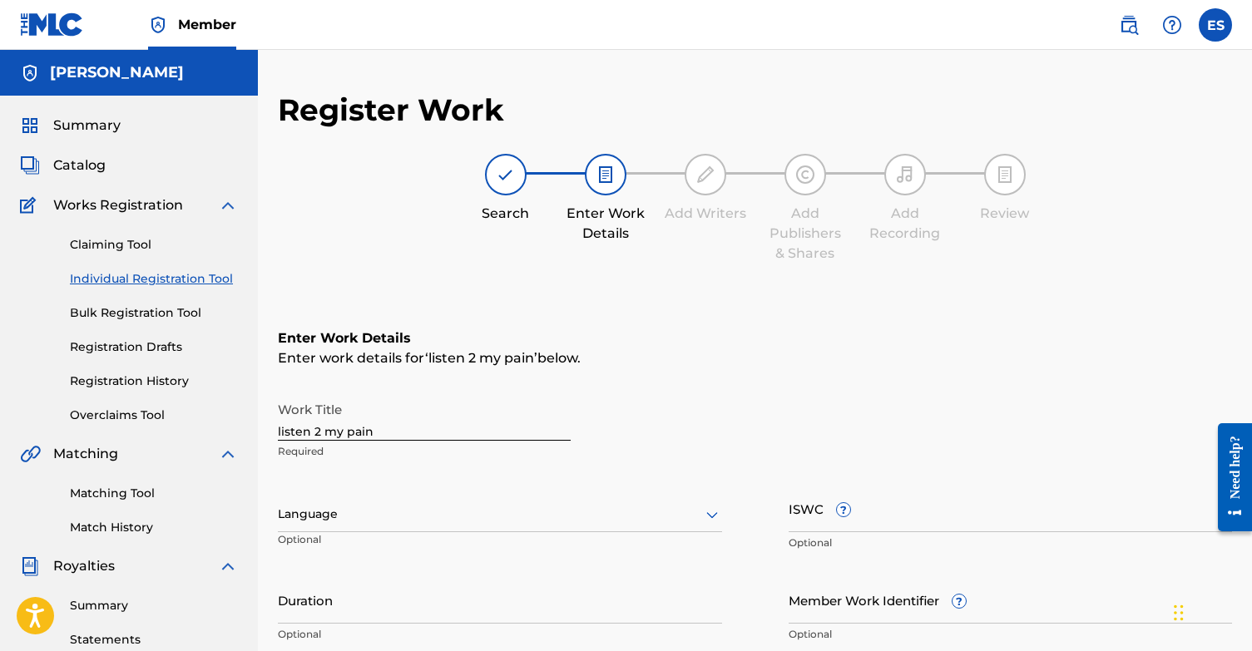
scroll to position [0, 0]
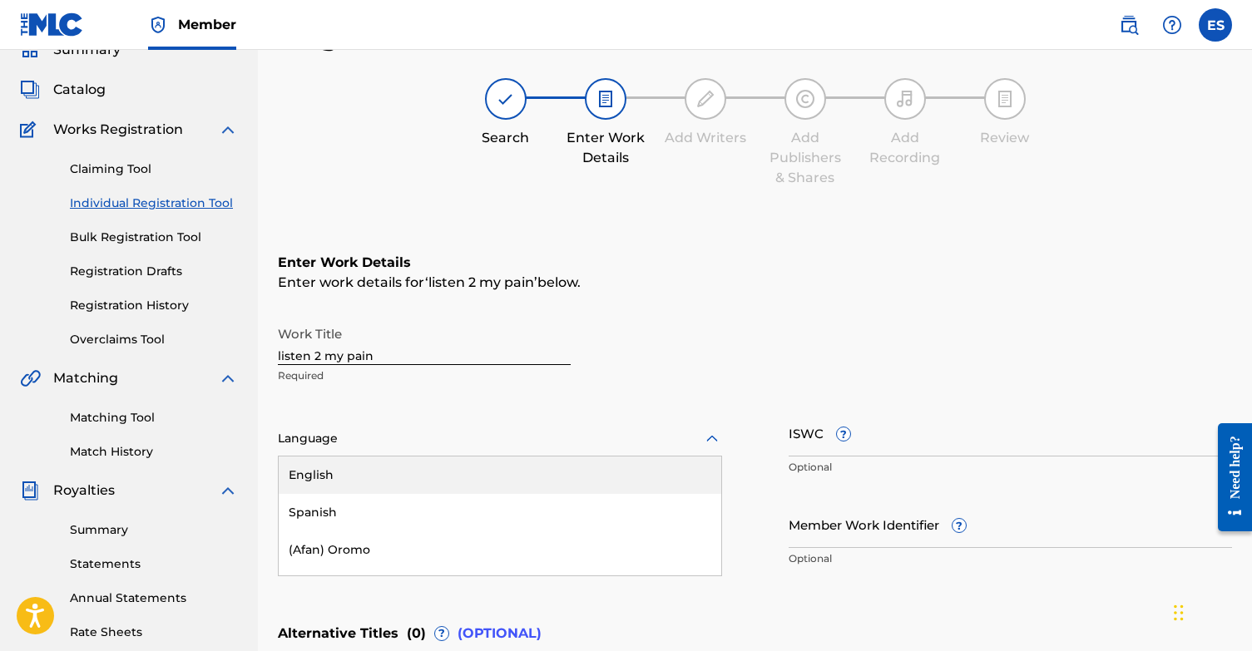
click at [410, 457] on div "English, 1 of 153. 153 results available. Use Up and Down to choose options, pr…" at bounding box center [500, 439] width 444 height 35
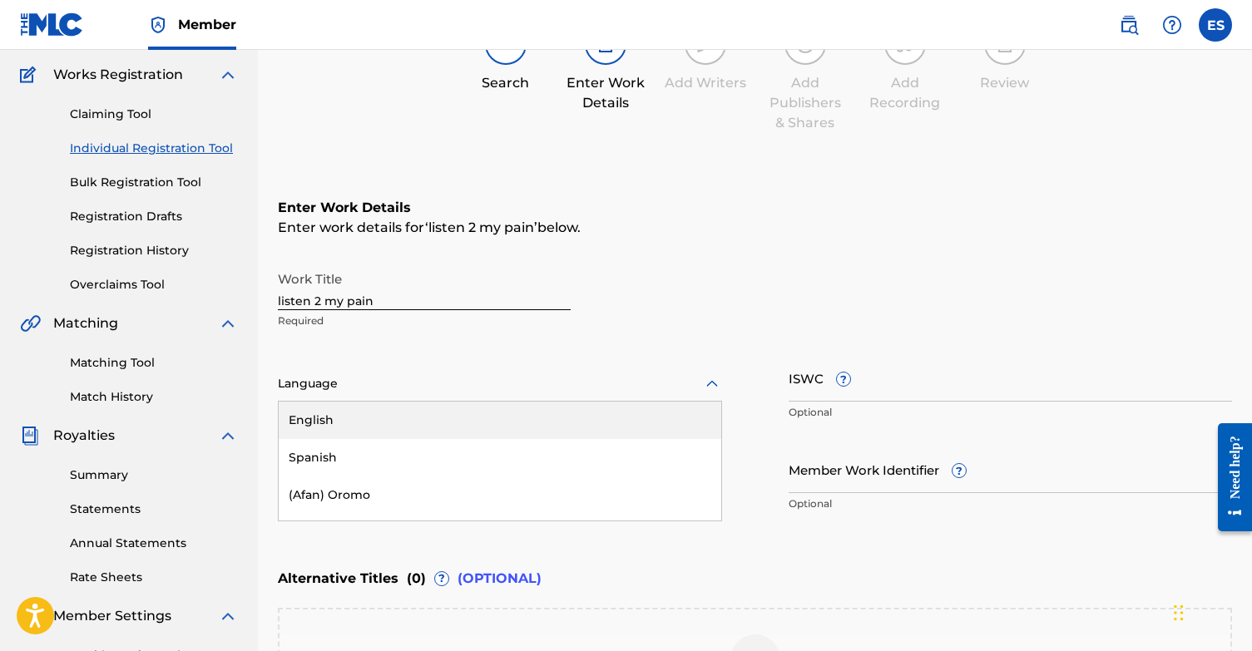
scroll to position [131, 0]
click at [422, 414] on div "English" at bounding box center [500, 419] width 442 height 37
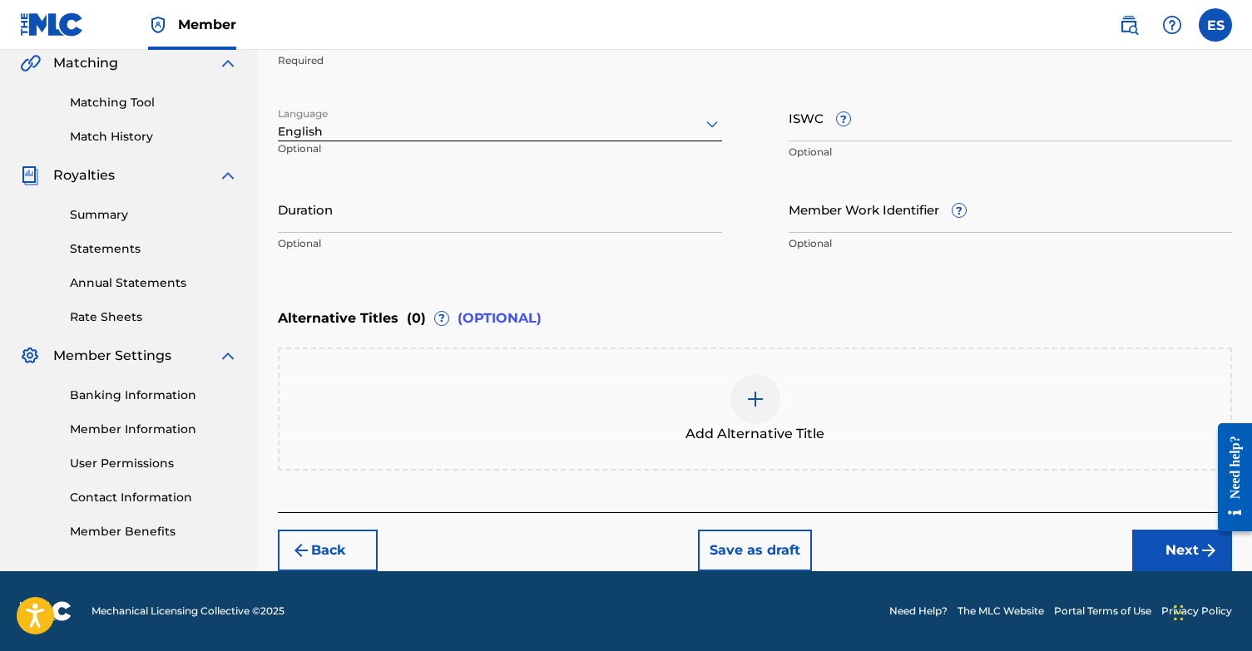
click at [1168, 541] on button "Next" at bounding box center [1182, 551] width 100 height 42
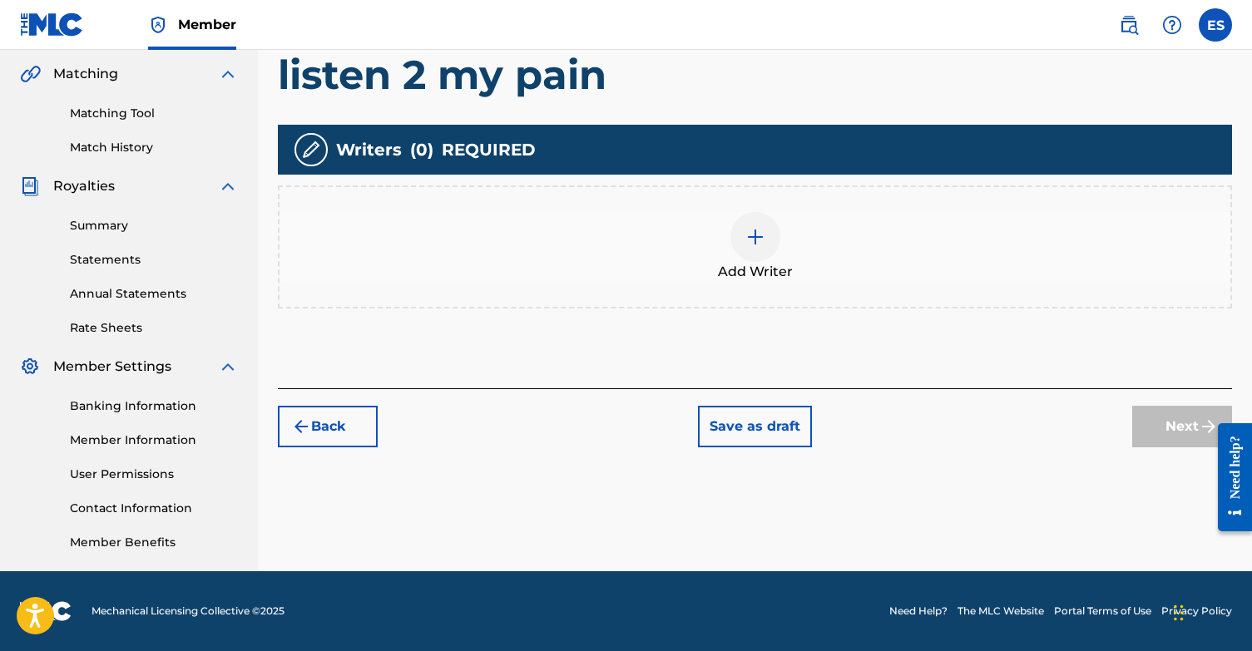
scroll to position [380, 0]
click at [756, 240] on img at bounding box center [755, 237] width 20 height 20
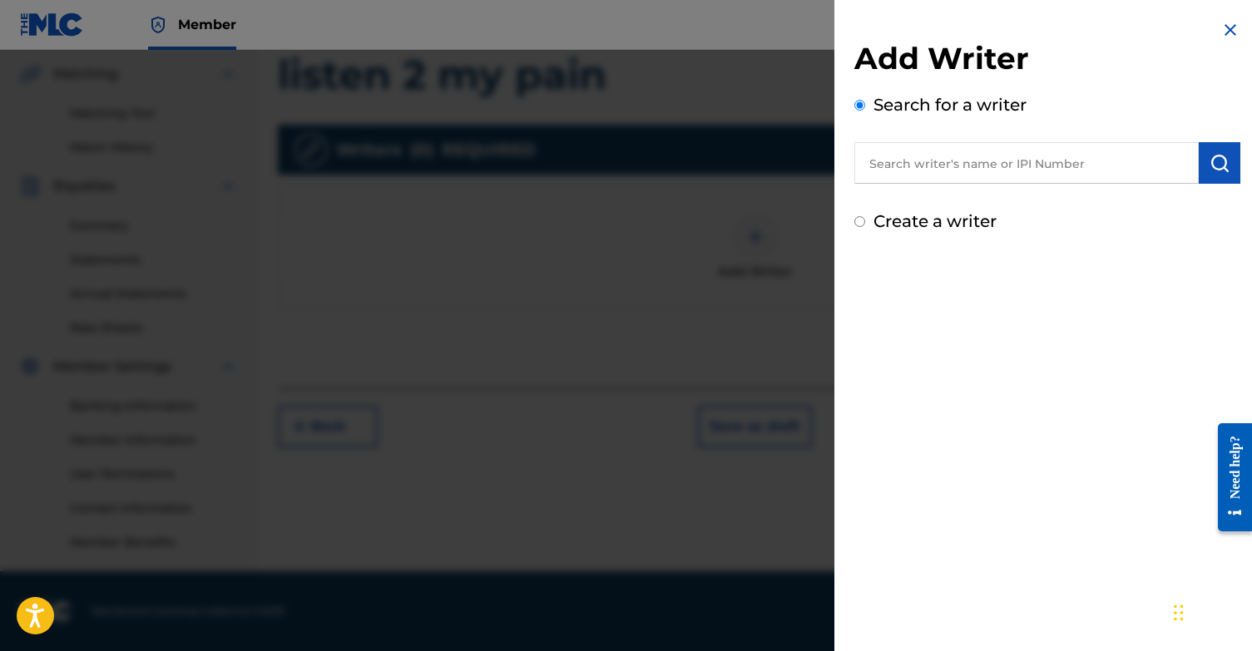
click at [1095, 166] on input "text" at bounding box center [1026, 163] width 344 height 42
click at [857, 224] on input "Create a writer" at bounding box center [859, 221] width 11 height 11
radio input "false"
radio input "true"
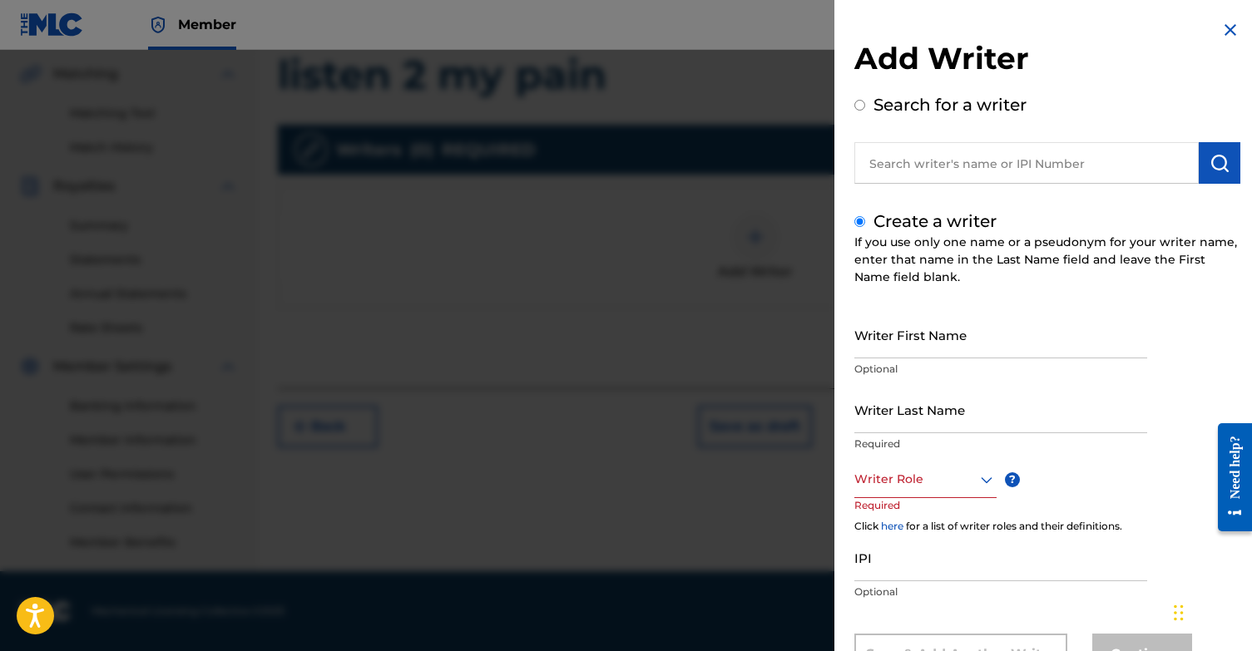
click at [966, 341] on input "Writer First Name" at bounding box center [1000, 334] width 293 height 47
type input "[PERSON_NAME]"
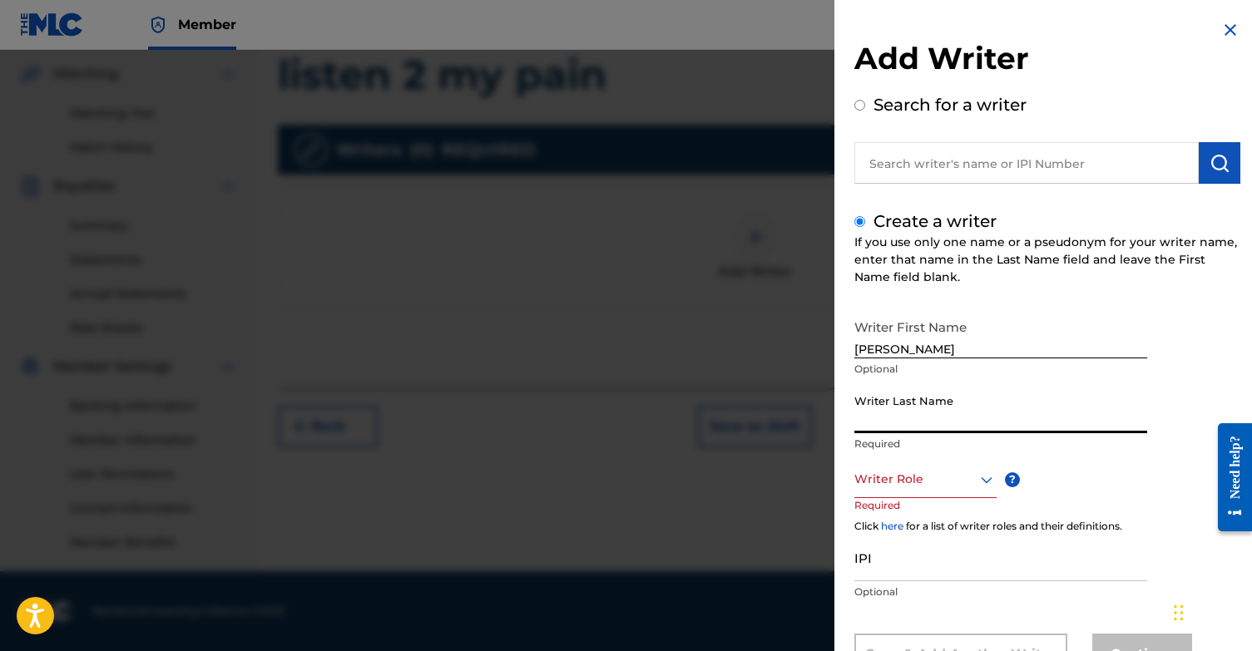
click at [1015, 411] on input "Writer Last Name" at bounding box center [1000, 409] width 293 height 47
type input "Sabbah"
click at [947, 477] on div "Writer Role" at bounding box center [925, 479] width 142 height 37
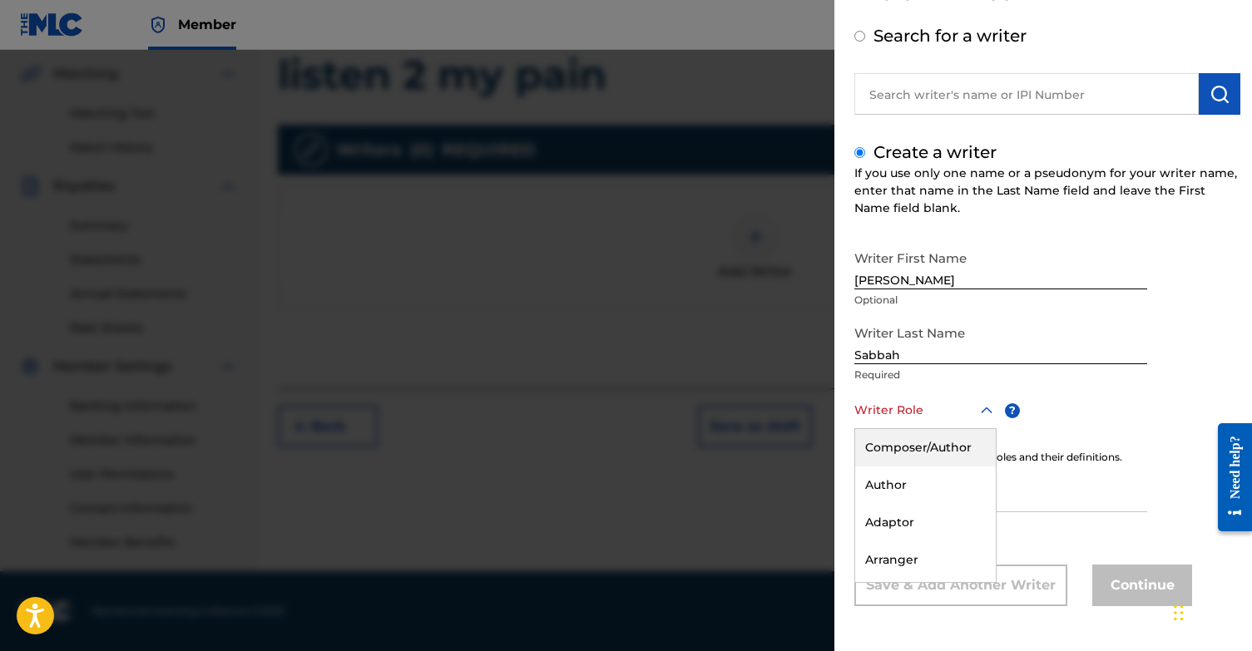
click at [955, 450] on div "Composer/Author" at bounding box center [925, 447] width 141 height 37
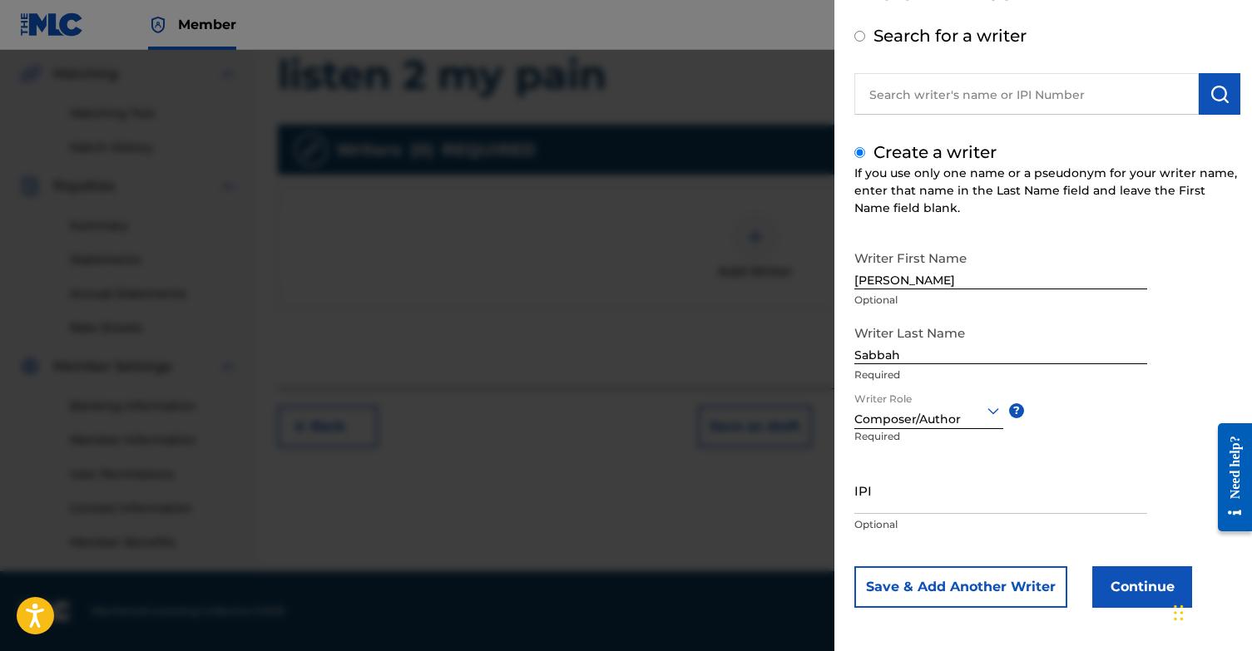
click at [1012, 508] on input "IPI" at bounding box center [1000, 490] width 293 height 47
paste input "1131868364"
type input "1131868364"
click at [1152, 600] on button "Continue" at bounding box center [1142, 587] width 100 height 42
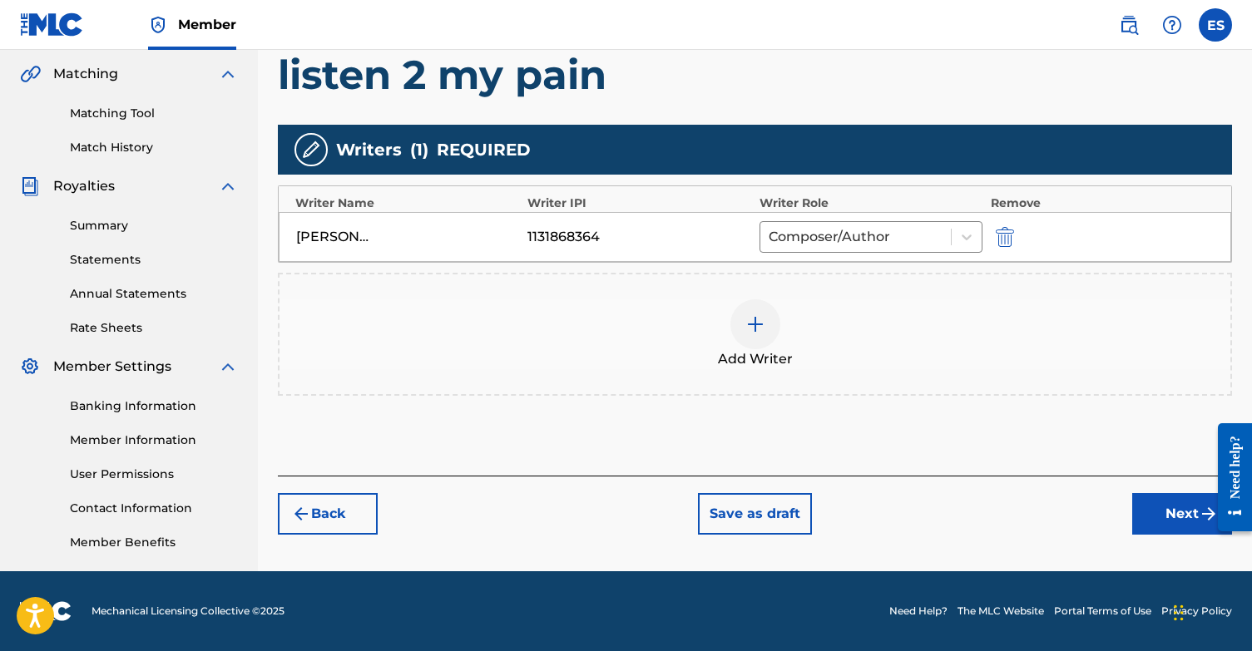
click at [1170, 507] on button "Next" at bounding box center [1182, 514] width 100 height 42
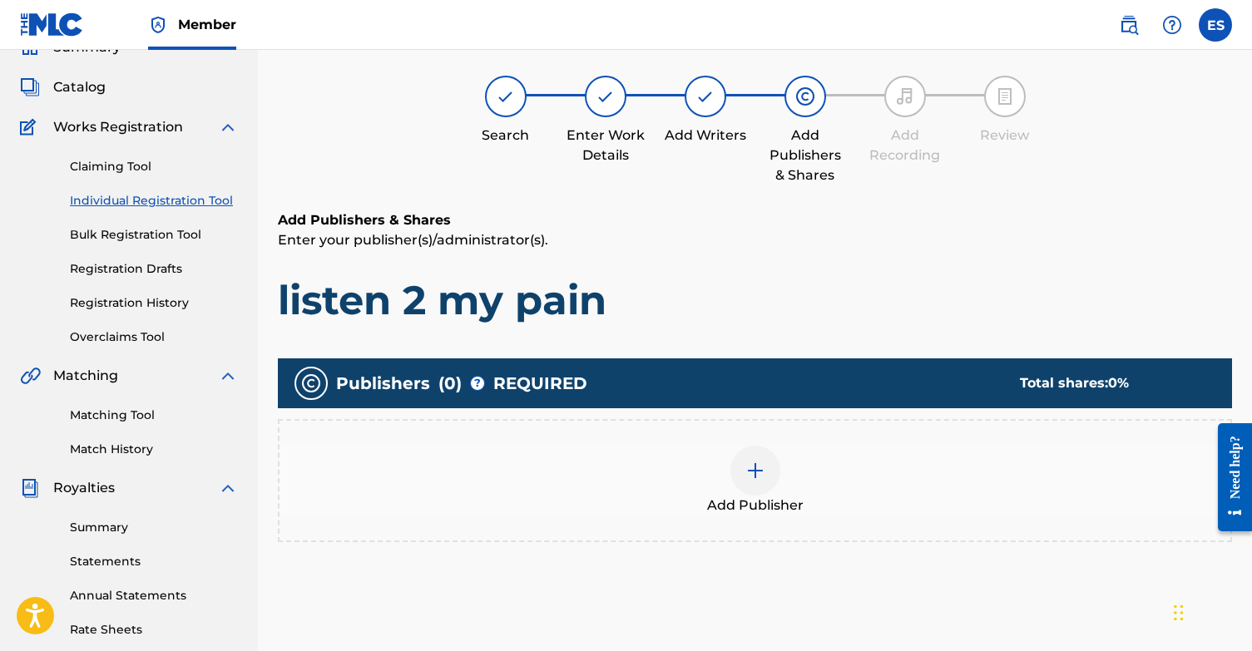
scroll to position [75, 0]
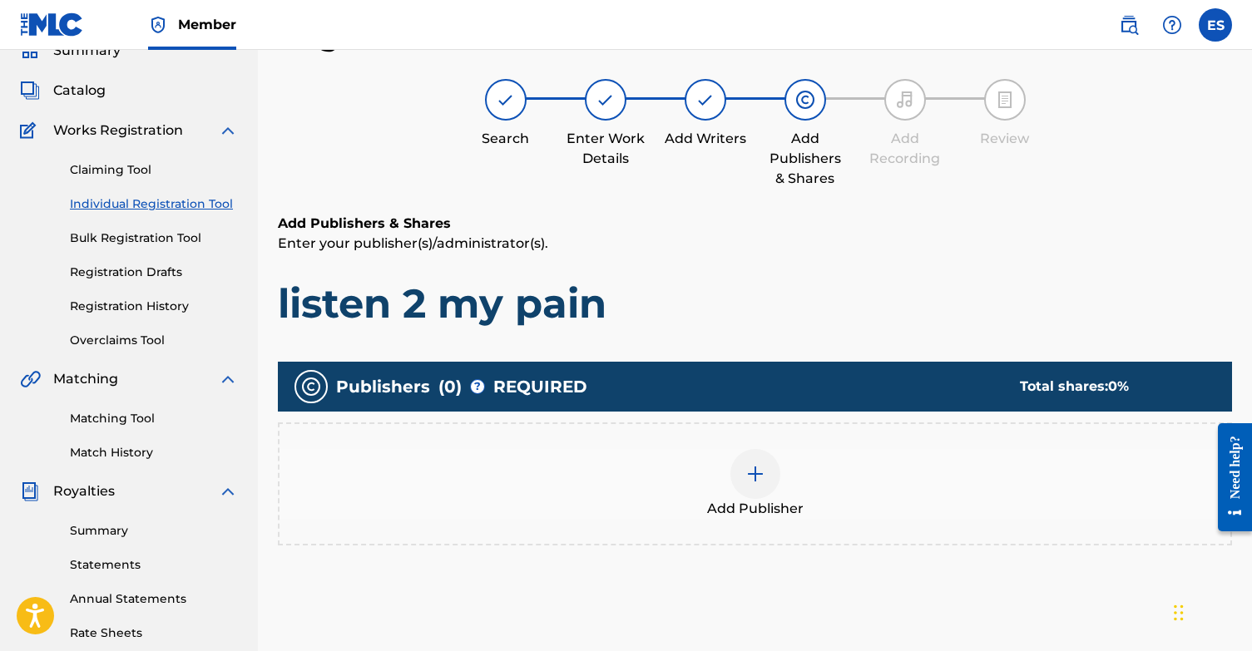
click at [764, 483] on div at bounding box center [755, 474] width 50 height 50
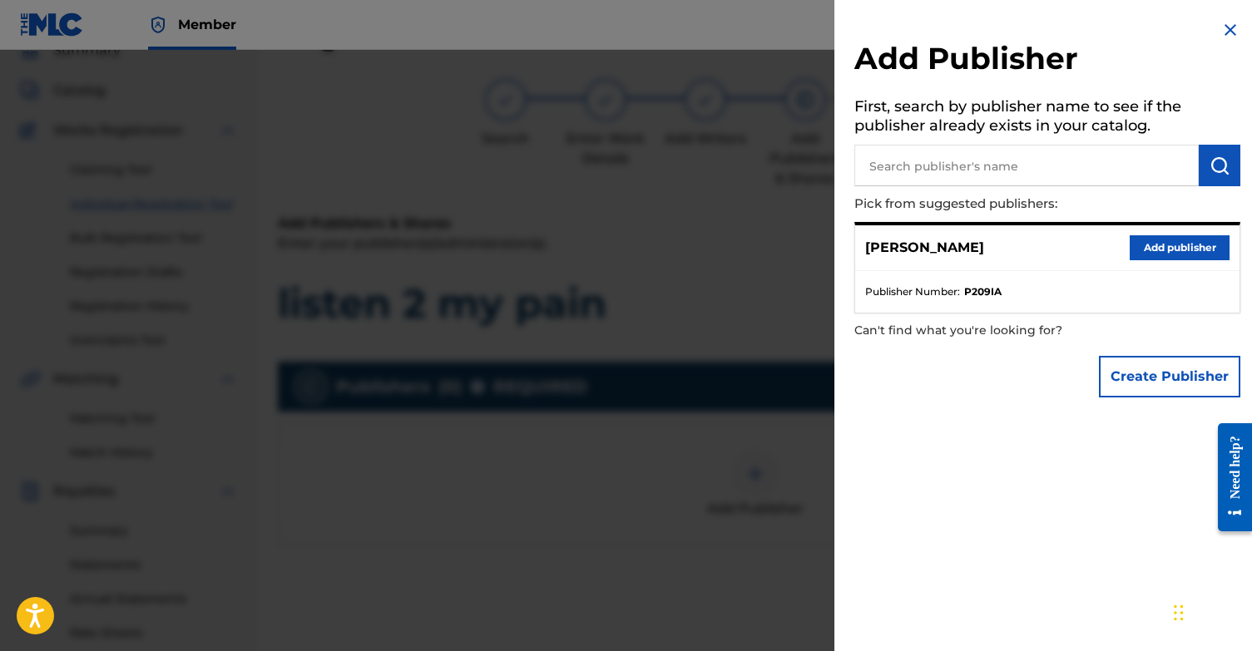
click at [1136, 255] on button "Add publisher" at bounding box center [1179, 247] width 100 height 25
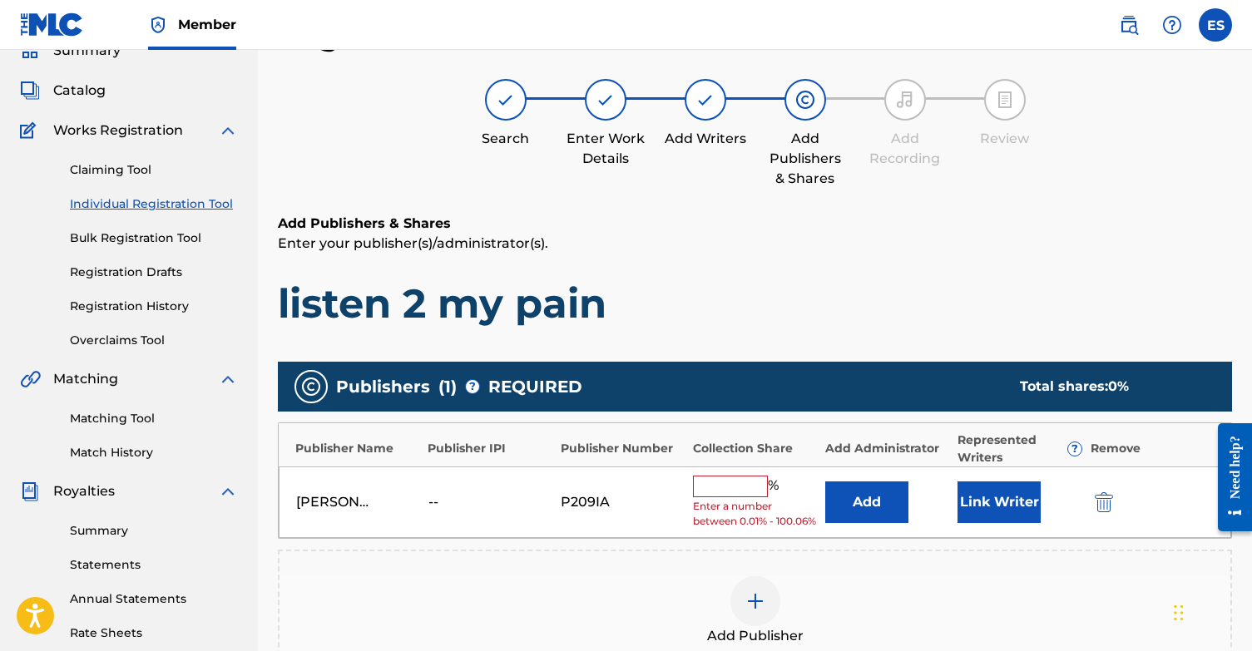
click at [1002, 499] on button "Link Writer" at bounding box center [998, 503] width 83 height 42
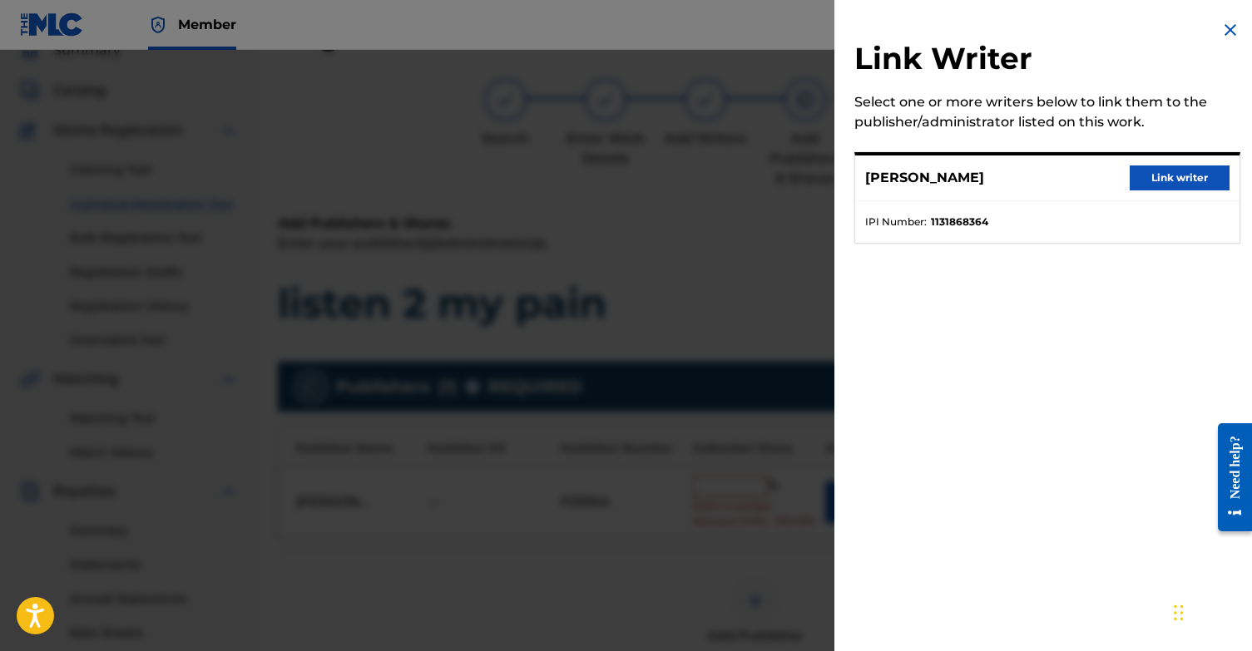
click at [1160, 189] on button "Link writer" at bounding box center [1179, 178] width 100 height 25
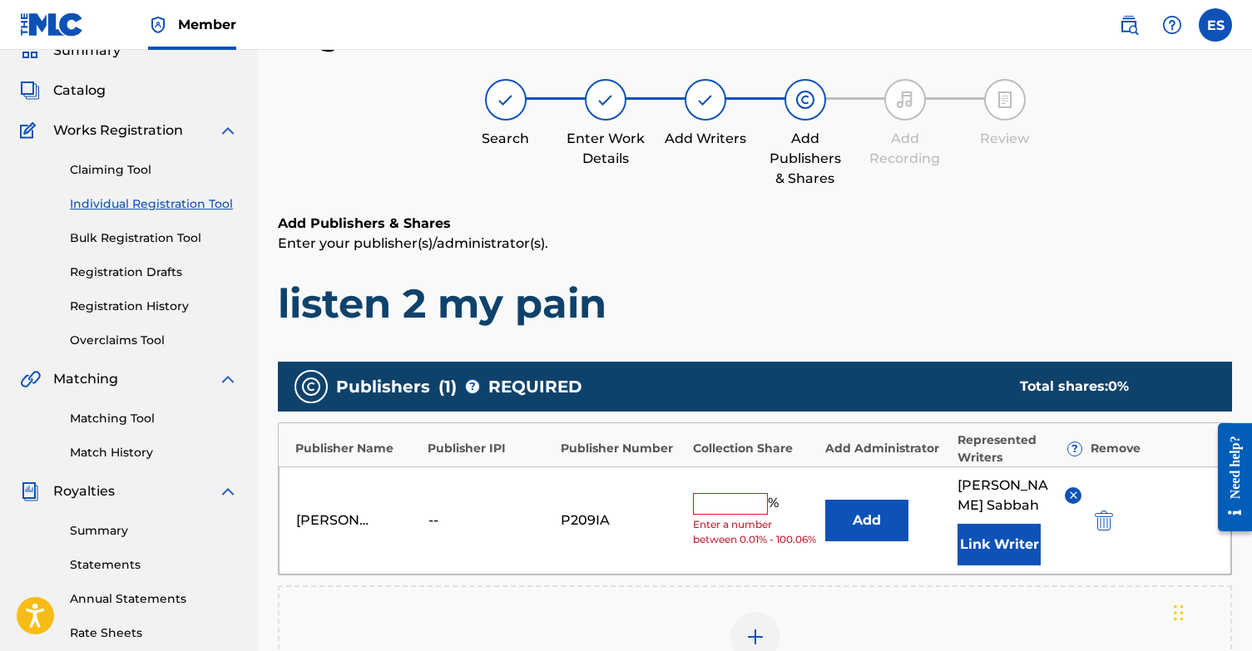
click at [724, 493] on input "text" at bounding box center [730, 504] width 75 height 22
type input "100"
click at [921, 208] on div "Register Work Search Enter Work Details Add Writers Add Publishers & Shares Add…" at bounding box center [755, 457] width 954 height 881
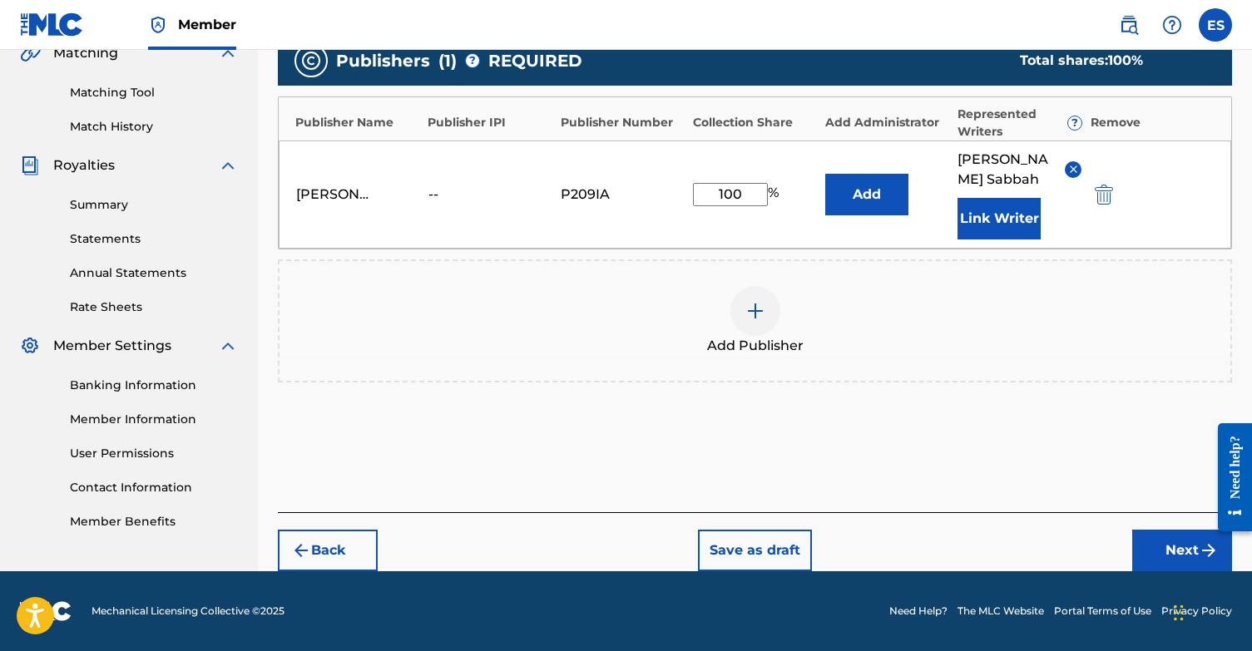
click at [1153, 558] on button "Next" at bounding box center [1182, 551] width 100 height 42
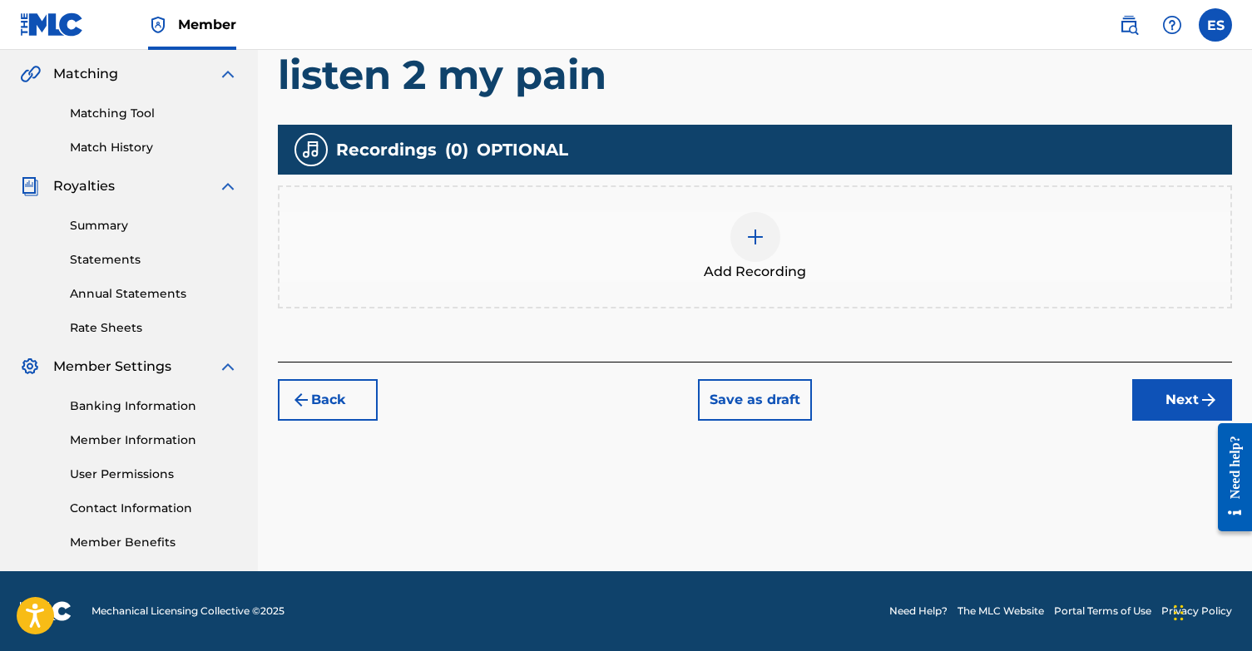
click at [1175, 405] on button "Next" at bounding box center [1182, 400] width 100 height 42
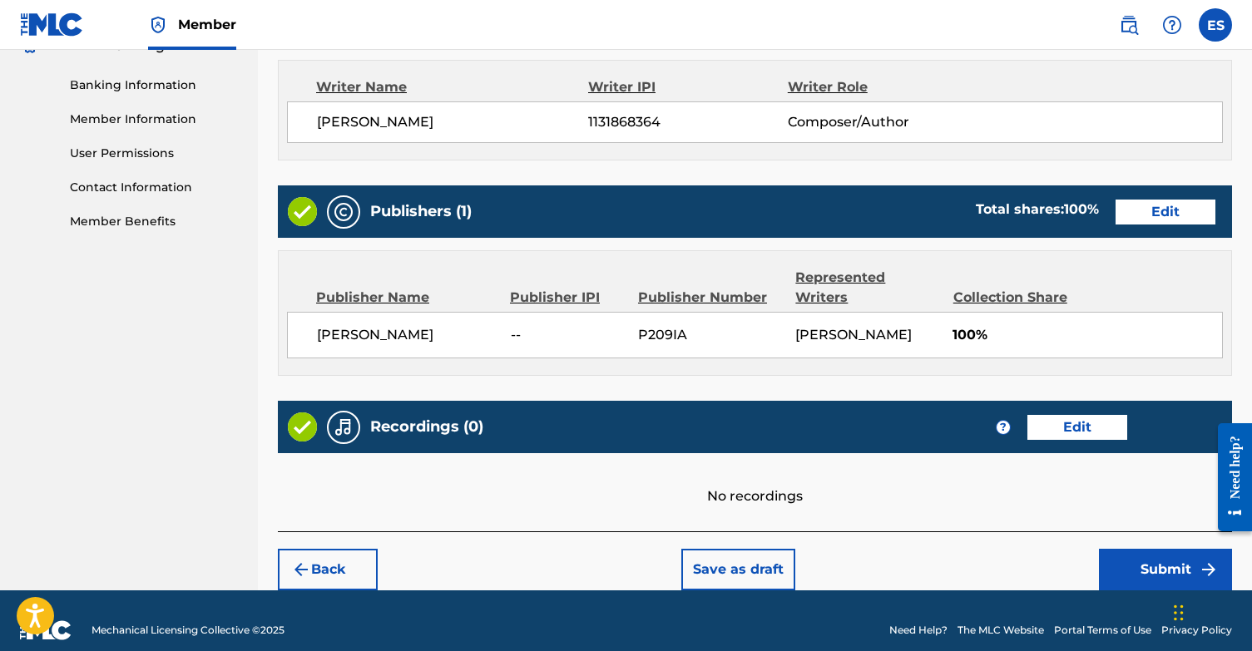
scroll to position [699, 0]
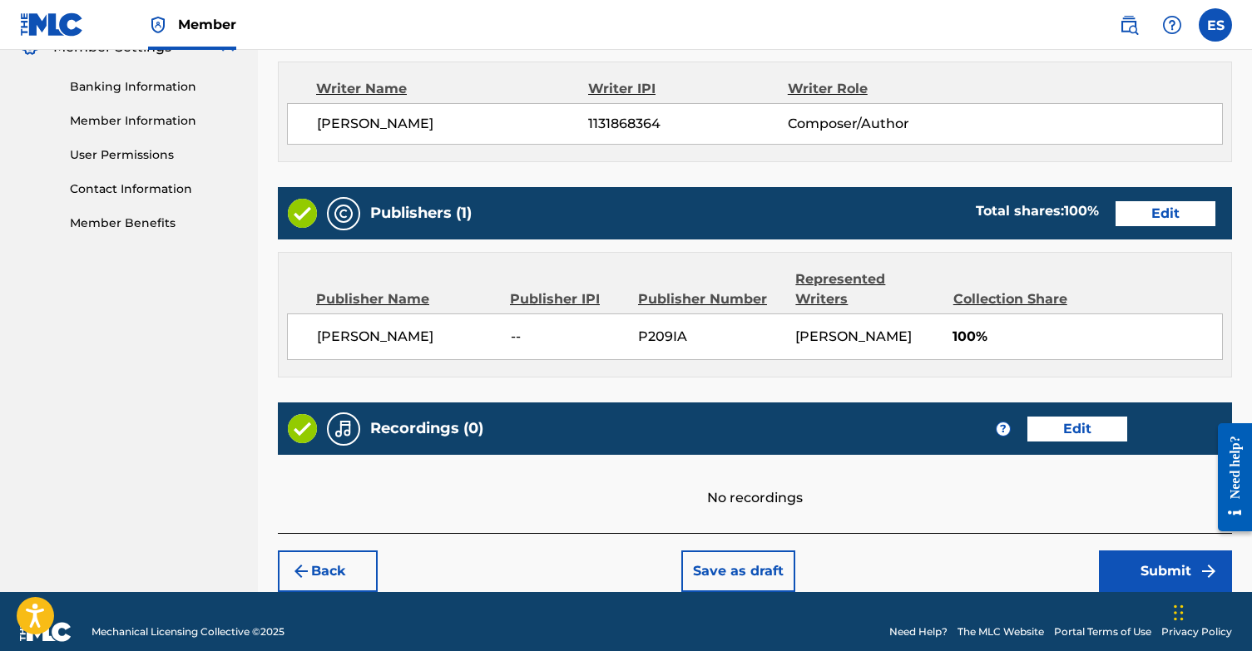
click at [1190, 551] on button "Submit" at bounding box center [1165, 572] width 133 height 42
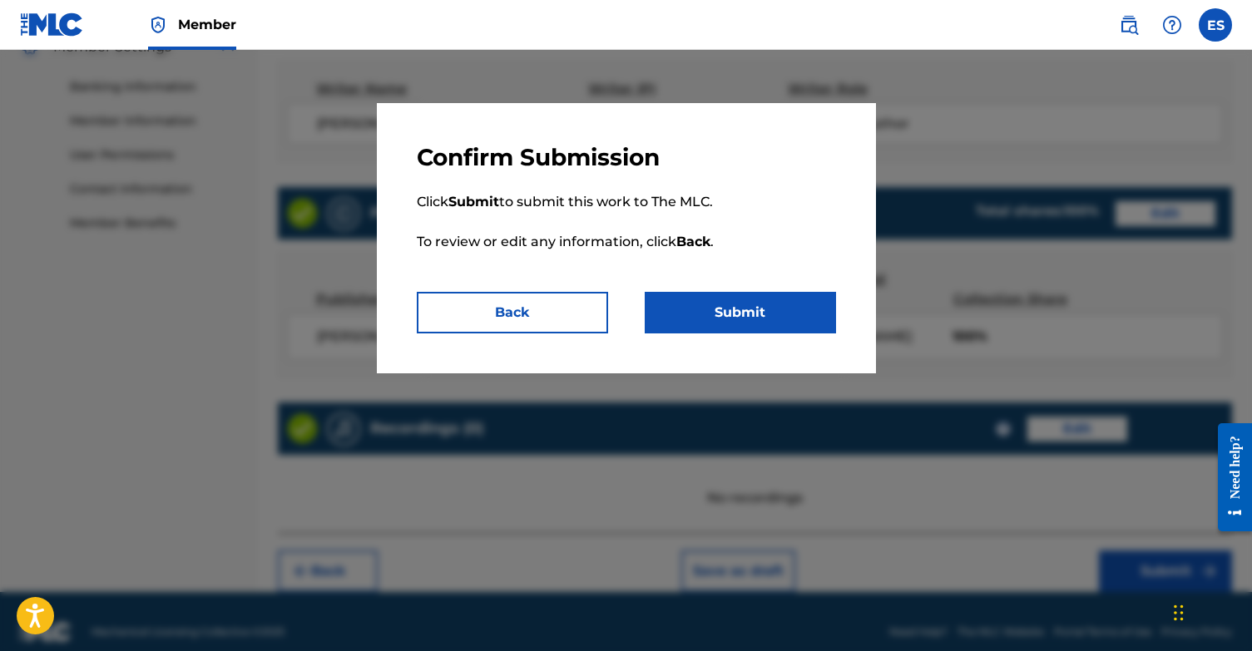
click at [723, 318] on button "Submit" at bounding box center [740, 313] width 191 height 42
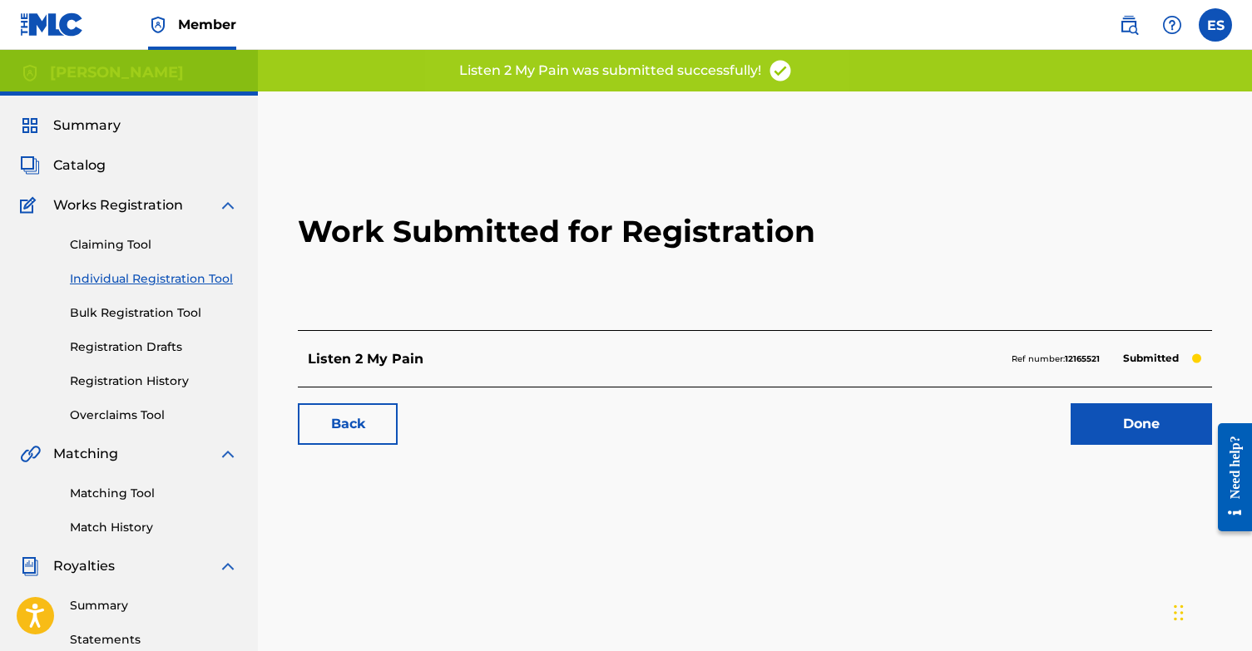
click at [1147, 413] on link "Done" at bounding box center [1140, 424] width 141 height 42
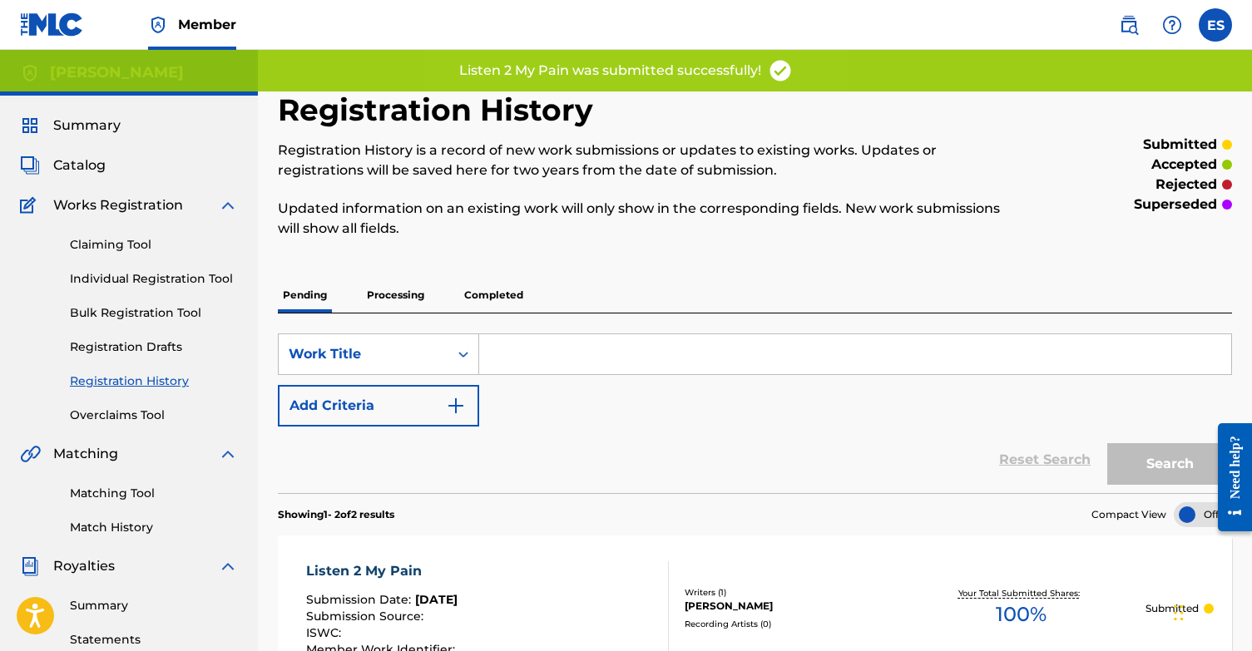
click at [168, 279] on link "Individual Registration Tool" at bounding box center [154, 278] width 168 height 17
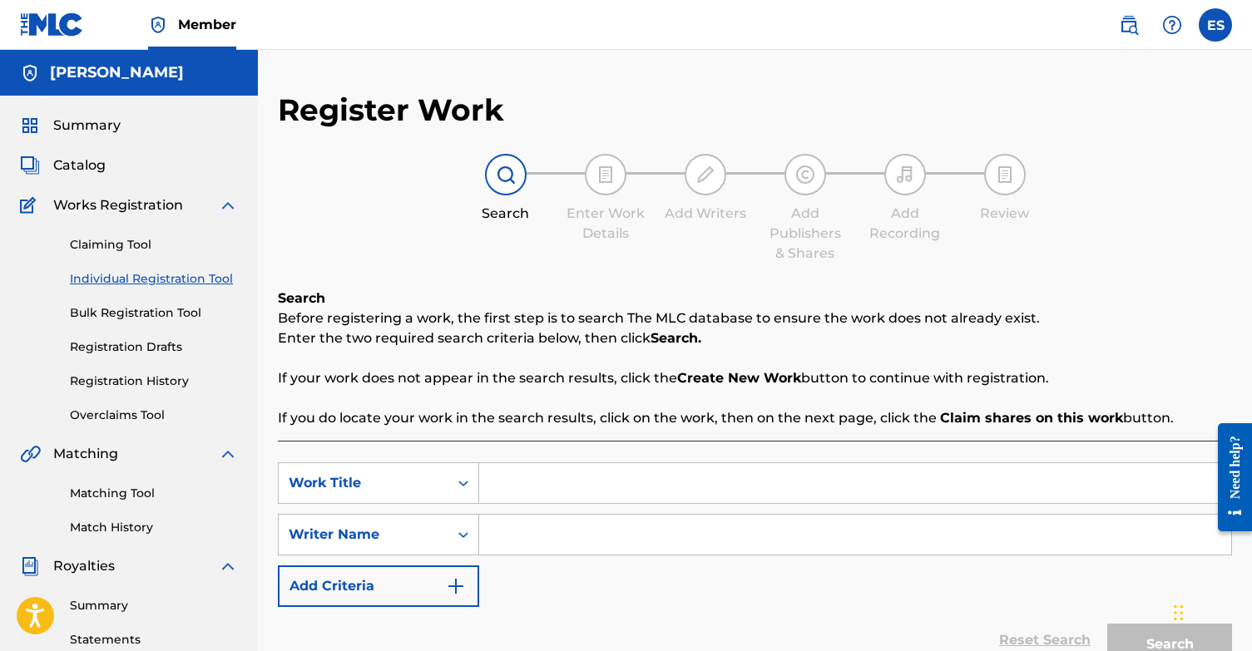
click at [601, 482] on input "Search Form" at bounding box center [855, 483] width 752 height 40
type input "Right Around the Corner"
click at [639, 525] on input "Search Form" at bounding box center [855, 535] width 752 height 40
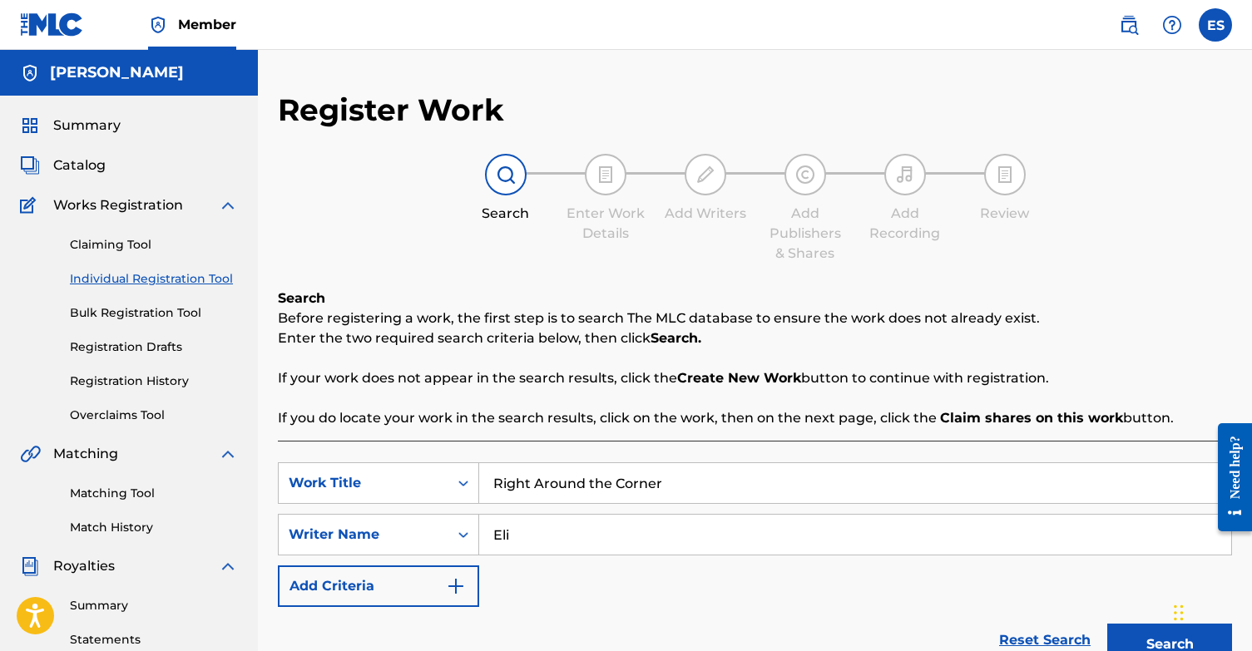
type input "Eli"
drag, startPoint x: 648, startPoint y: 525, endPoint x: 1129, endPoint y: 643, distance: 495.0
click at [1129, 643] on button "Search" at bounding box center [1169, 645] width 125 height 42
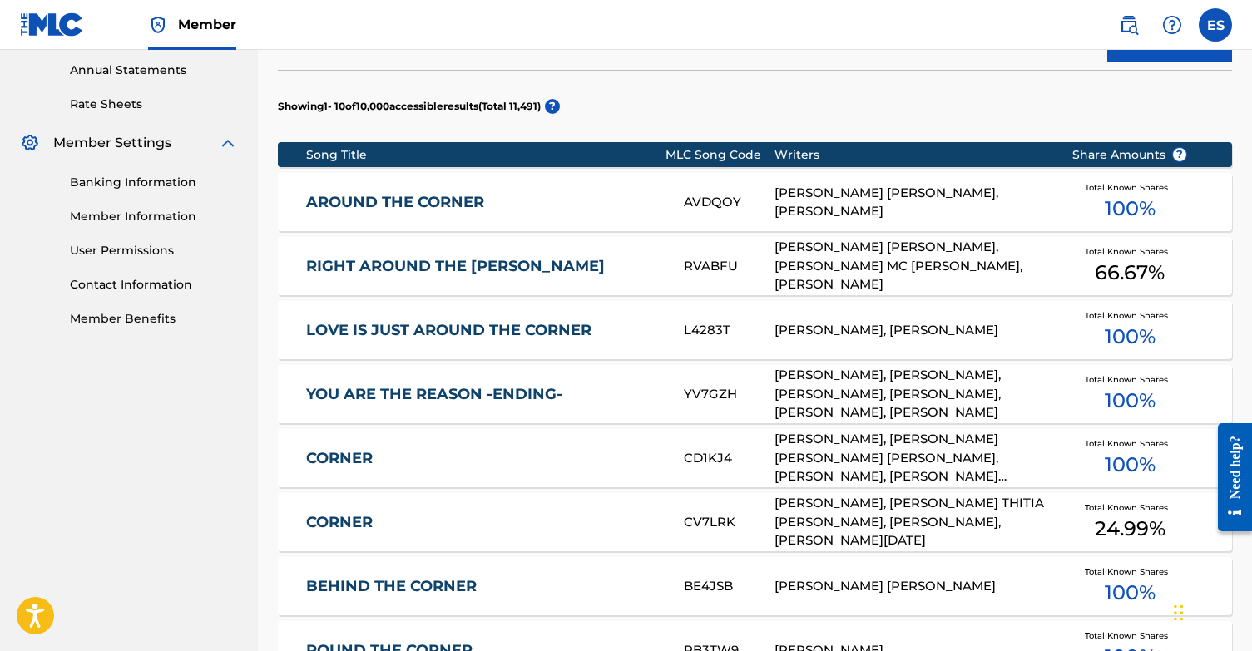
scroll to position [607, 0]
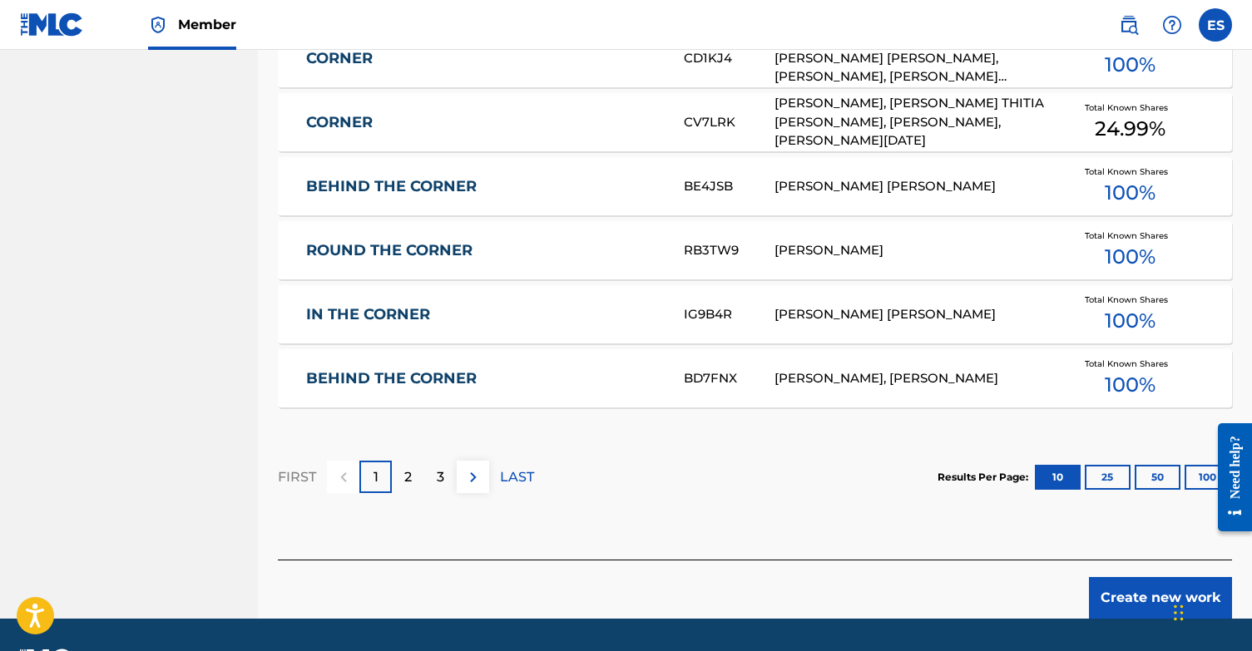
click at [1139, 606] on button "Create new work" at bounding box center [1160, 598] width 143 height 42
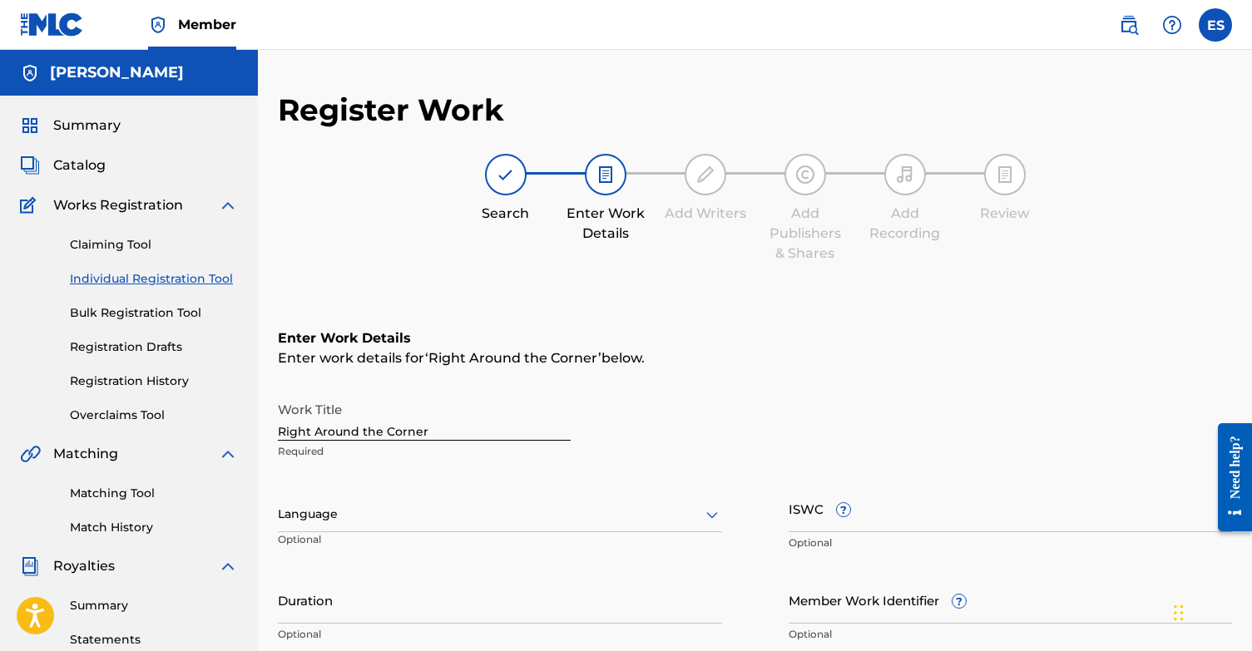
scroll to position [0, 0]
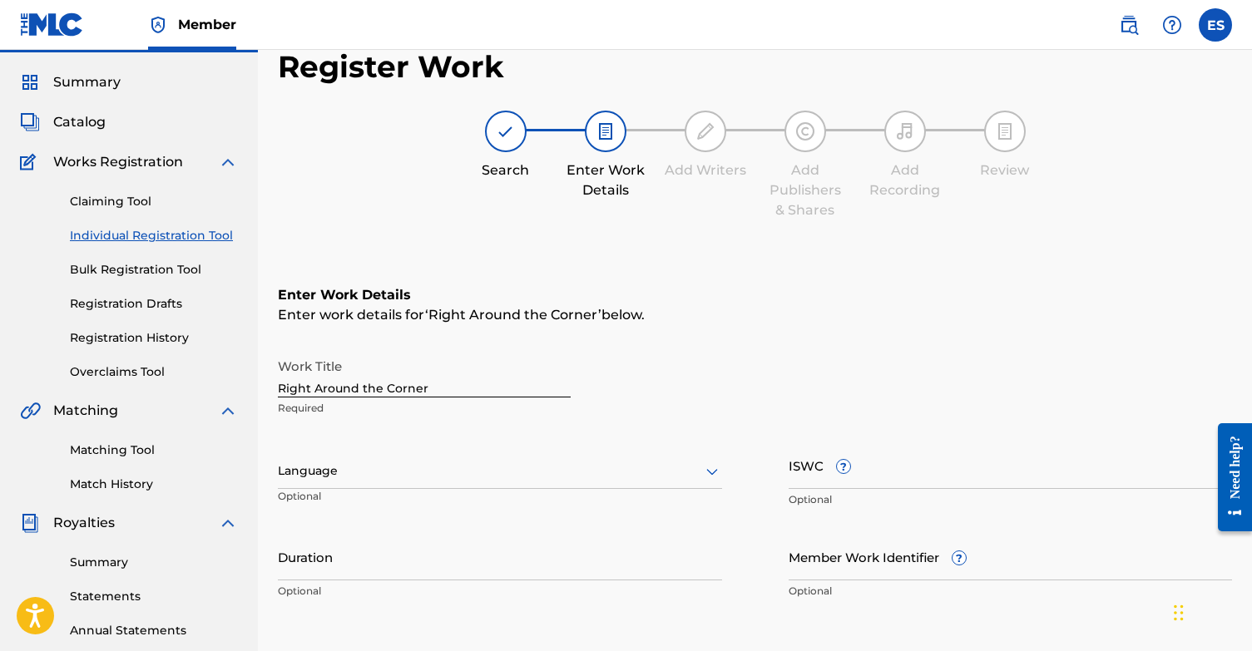
click at [401, 489] on div "Language" at bounding box center [500, 471] width 444 height 35
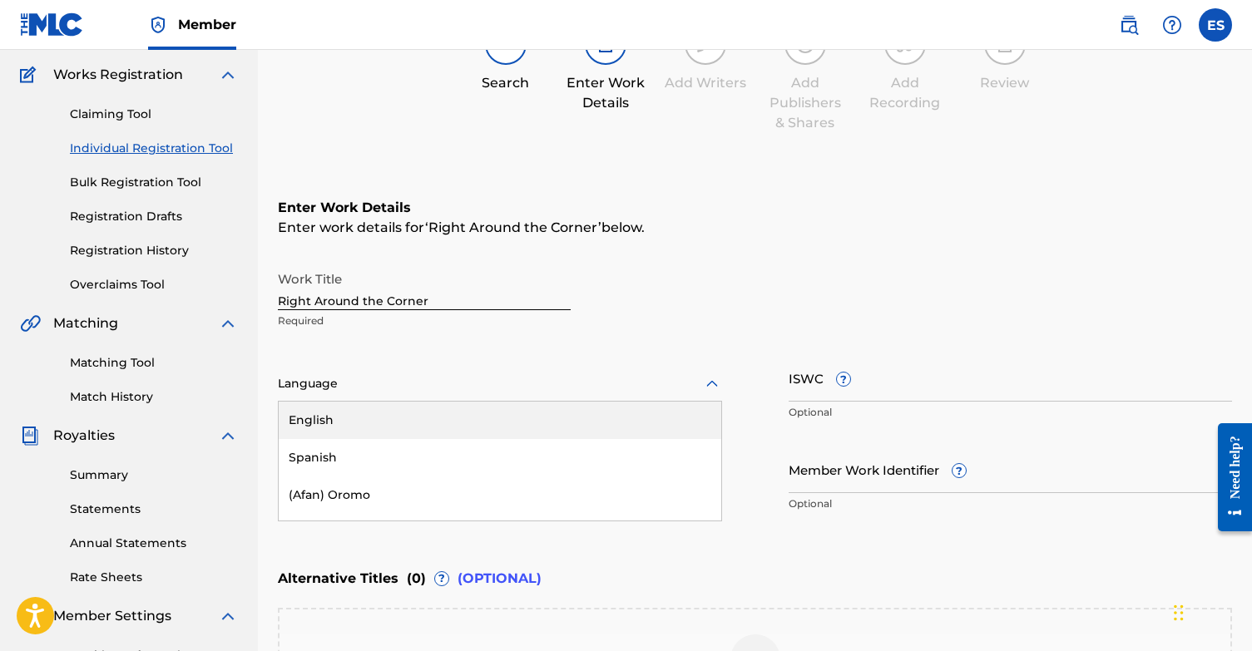
scroll to position [131, 0]
click at [406, 427] on div "English" at bounding box center [500, 419] width 442 height 37
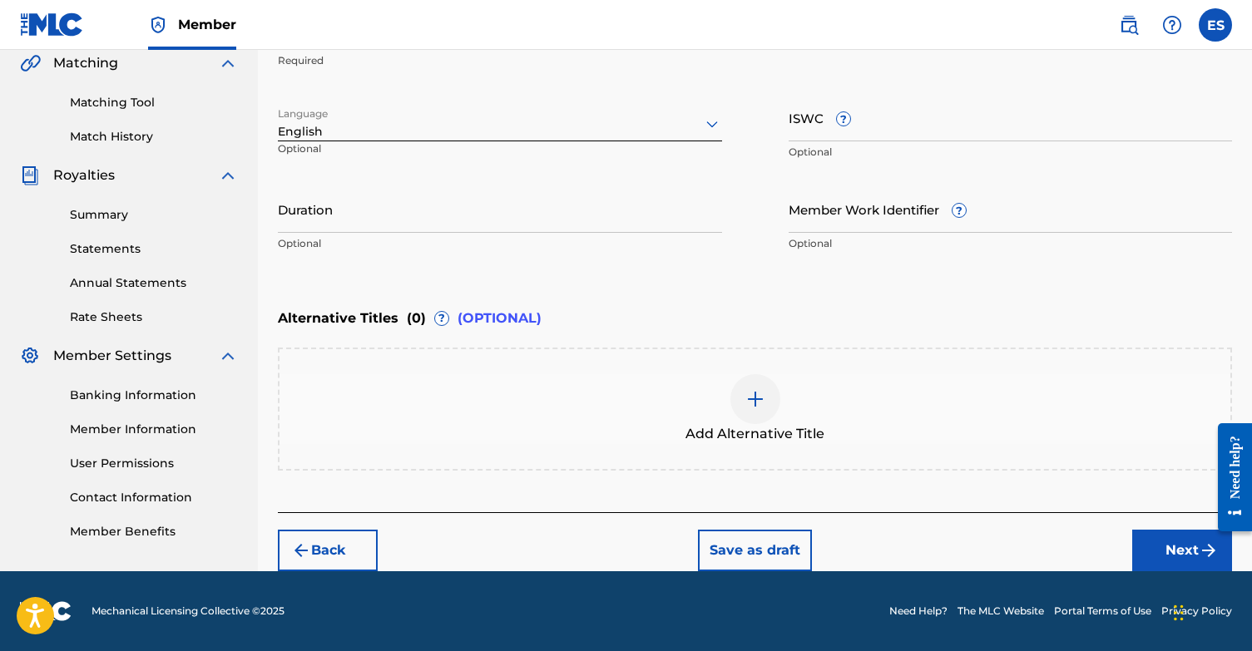
click at [1173, 547] on button "Next" at bounding box center [1182, 551] width 100 height 42
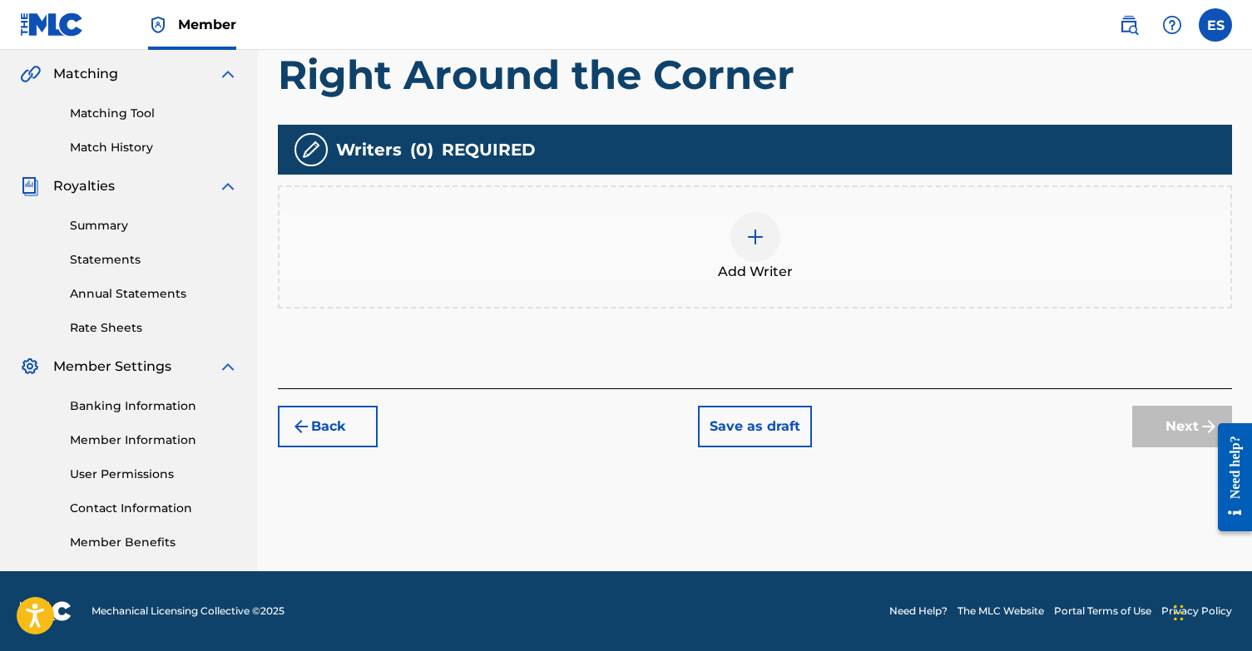
scroll to position [380, 0]
click at [747, 230] on img at bounding box center [755, 237] width 20 height 20
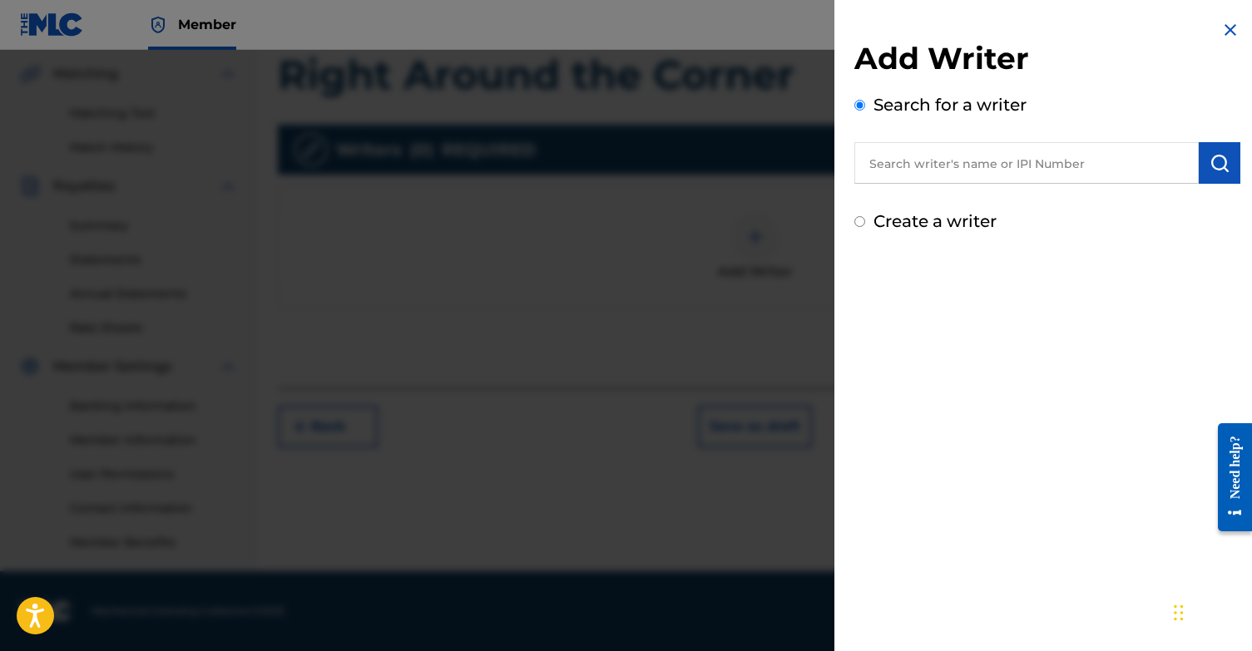
click at [858, 223] on input "Create a writer" at bounding box center [859, 221] width 11 height 11
radio input "false"
radio input "true"
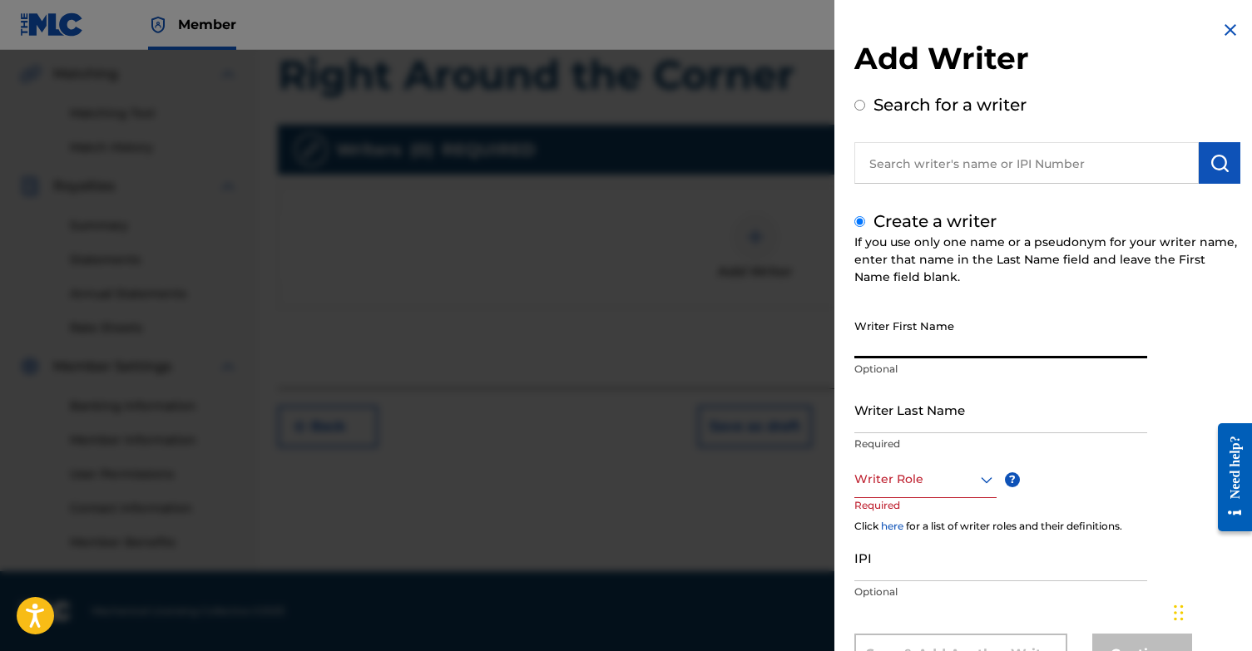
click at [925, 346] on input "Writer First Name" at bounding box center [1000, 334] width 293 height 47
type input "[PERSON_NAME]"
click at [956, 427] on input "Writer Last Name" at bounding box center [1000, 409] width 293 height 47
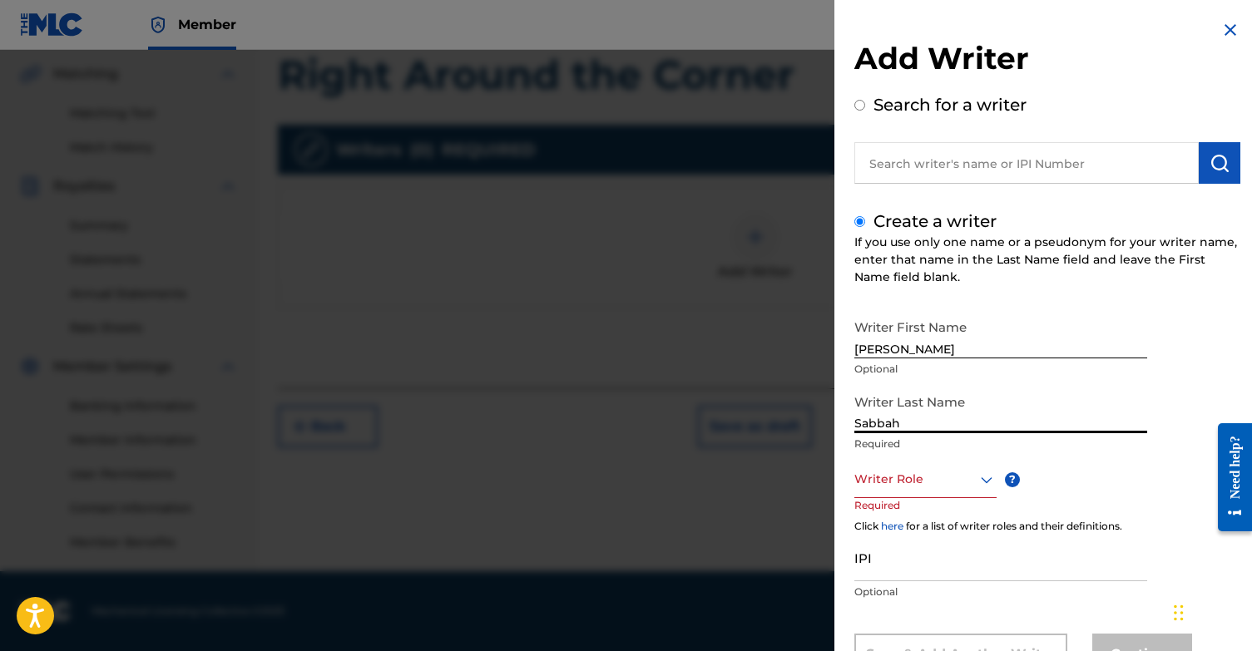
type input "Sabbah"
click at [927, 469] on div "Composer/Author, 1 of 8. 8 results available. Use Up and Down to choose options…" at bounding box center [925, 479] width 142 height 37
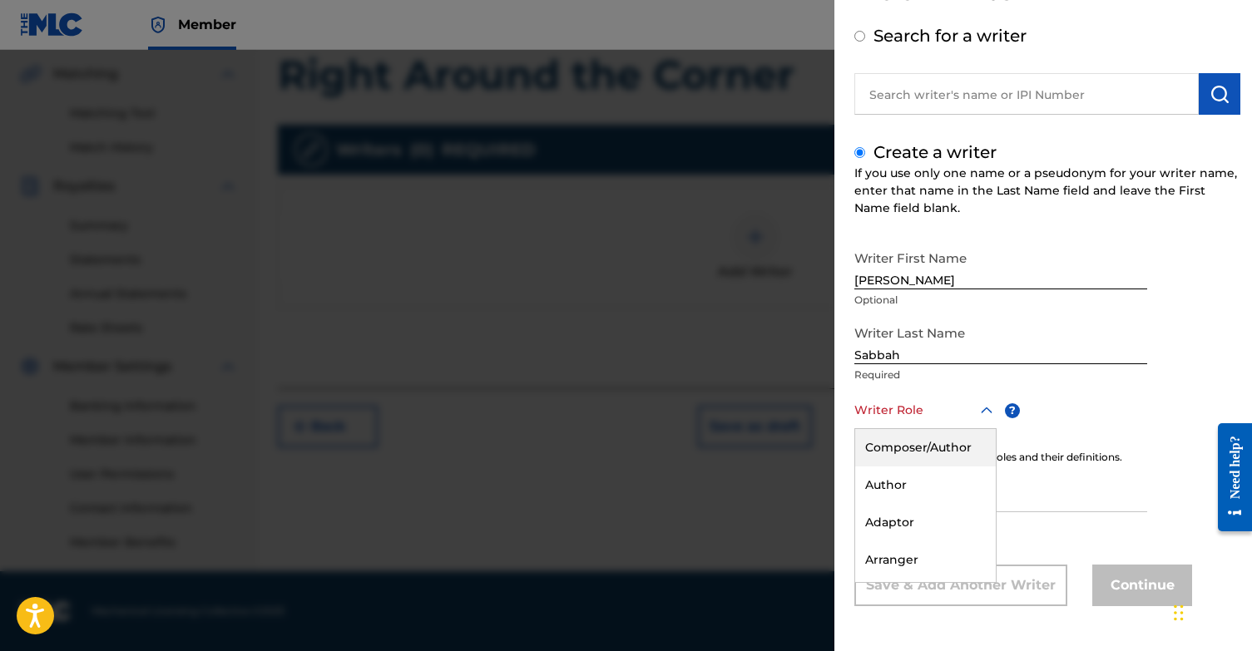
click at [937, 452] on div "Composer/Author" at bounding box center [925, 447] width 141 height 37
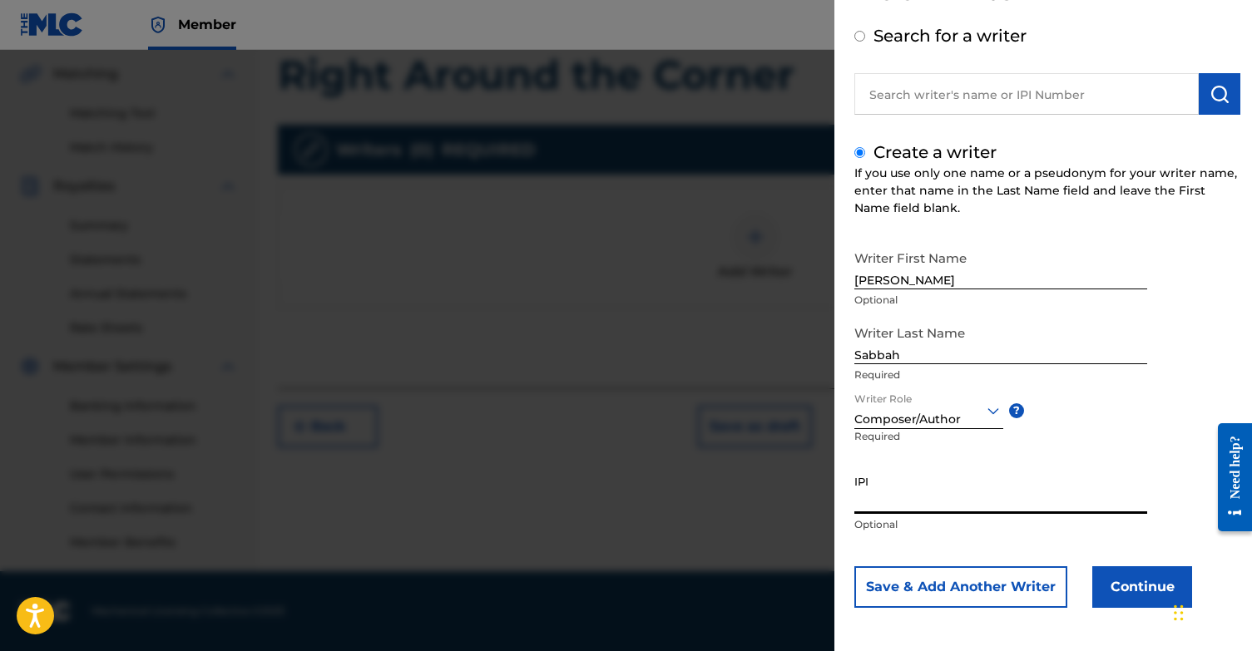
click at [910, 496] on input "IPI" at bounding box center [1000, 490] width 293 height 47
paste input "1131868364"
type input "1131868364"
click at [1145, 592] on button "Continue" at bounding box center [1142, 587] width 100 height 42
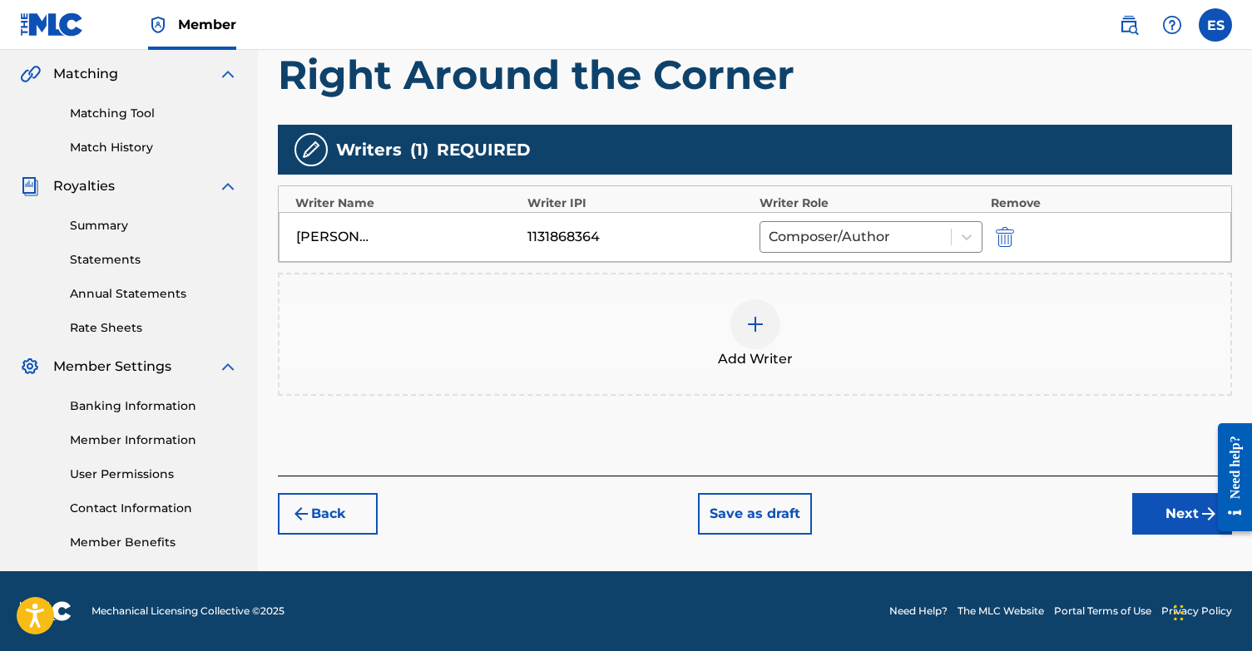
click at [1164, 516] on button "Next" at bounding box center [1182, 514] width 100 height 42
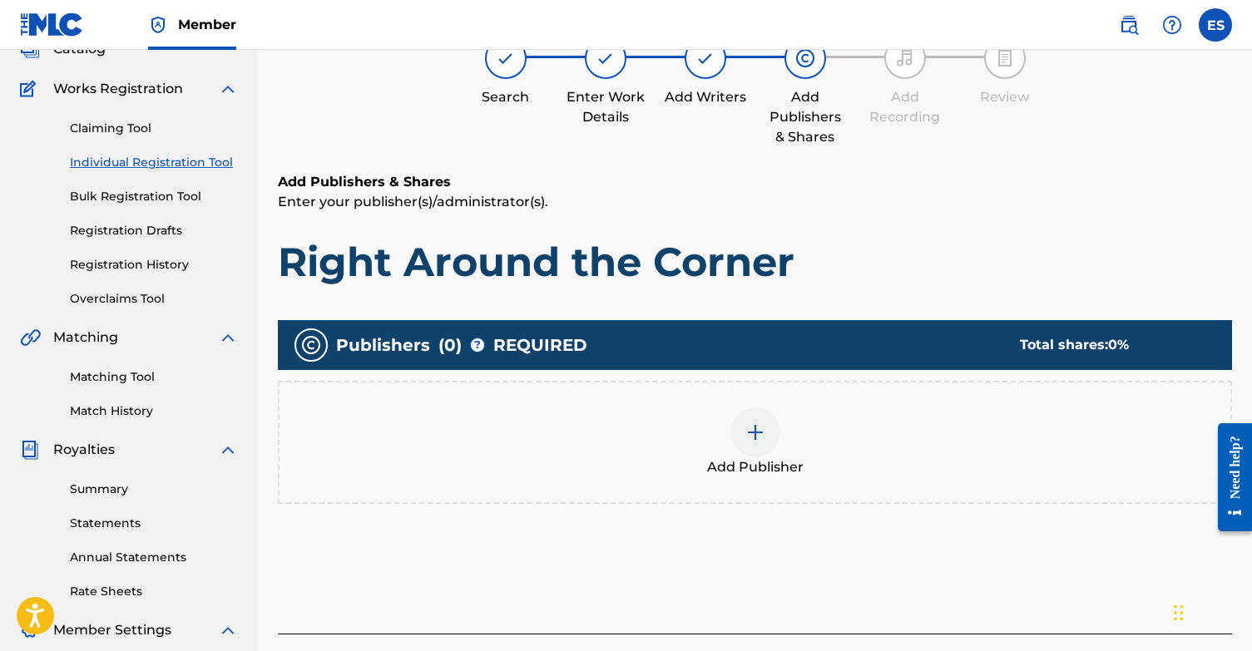
scroll to position [75, 0]
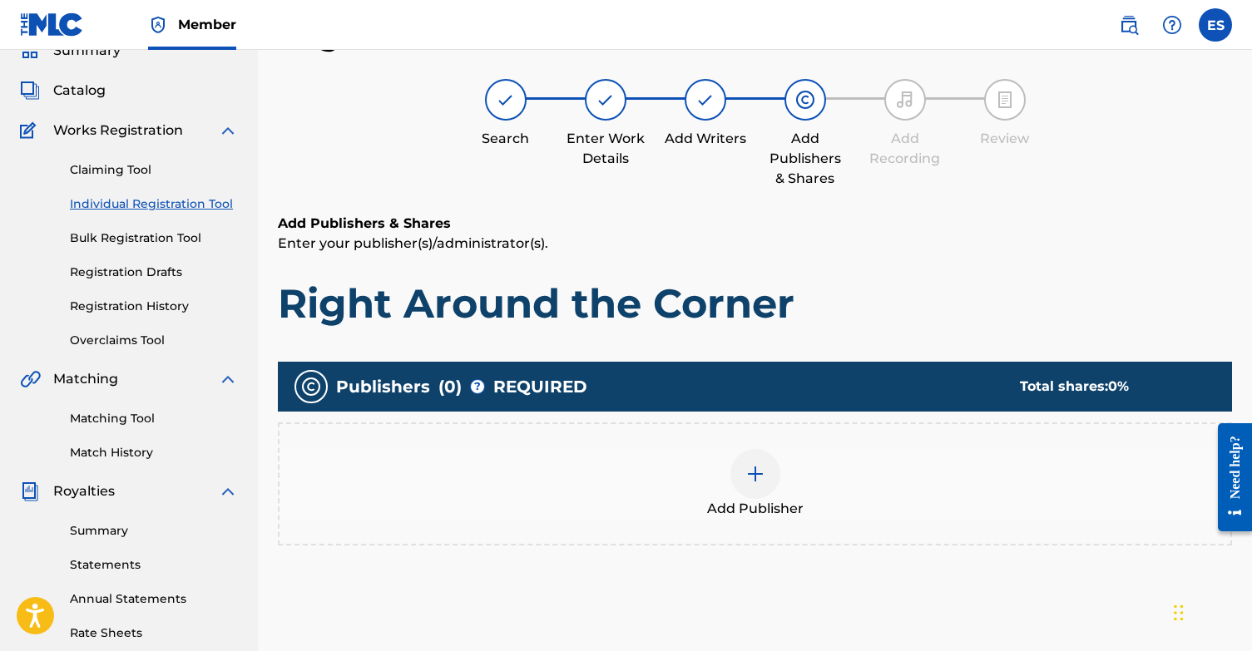
click at [772, 482] on div at bounding box center [755, 474] width 50 height 50
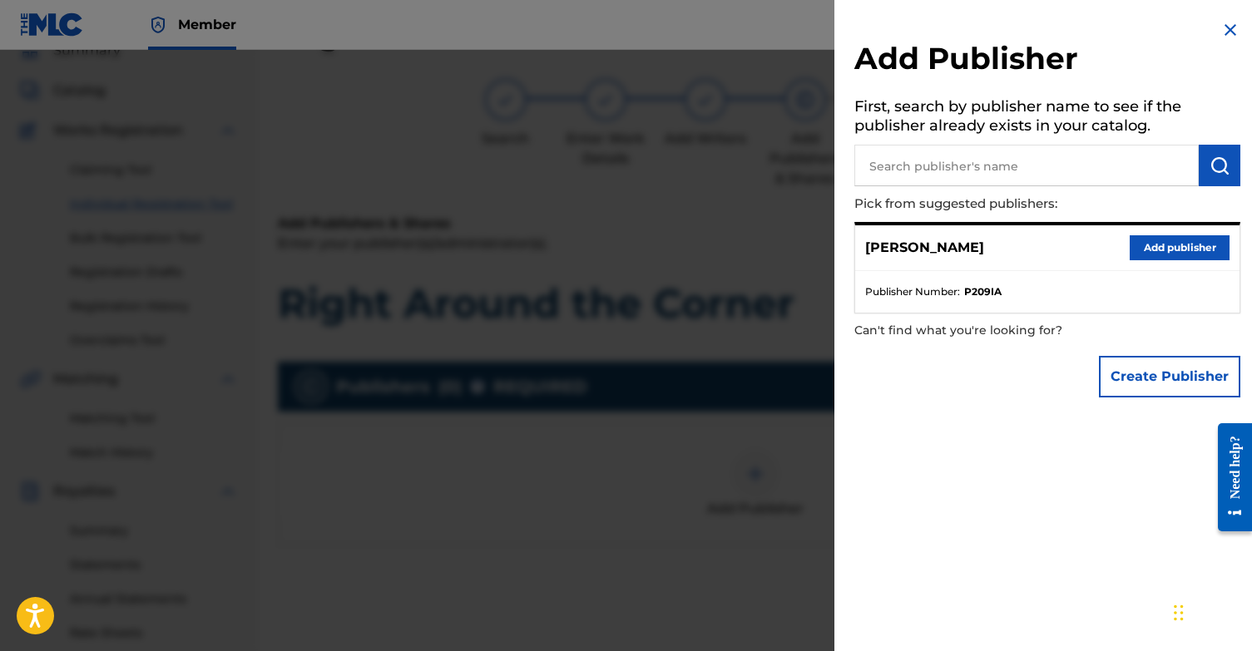
click at [1178, 241] on button "Add publisher" at bounding box center [1179, 247] width 100 height 25
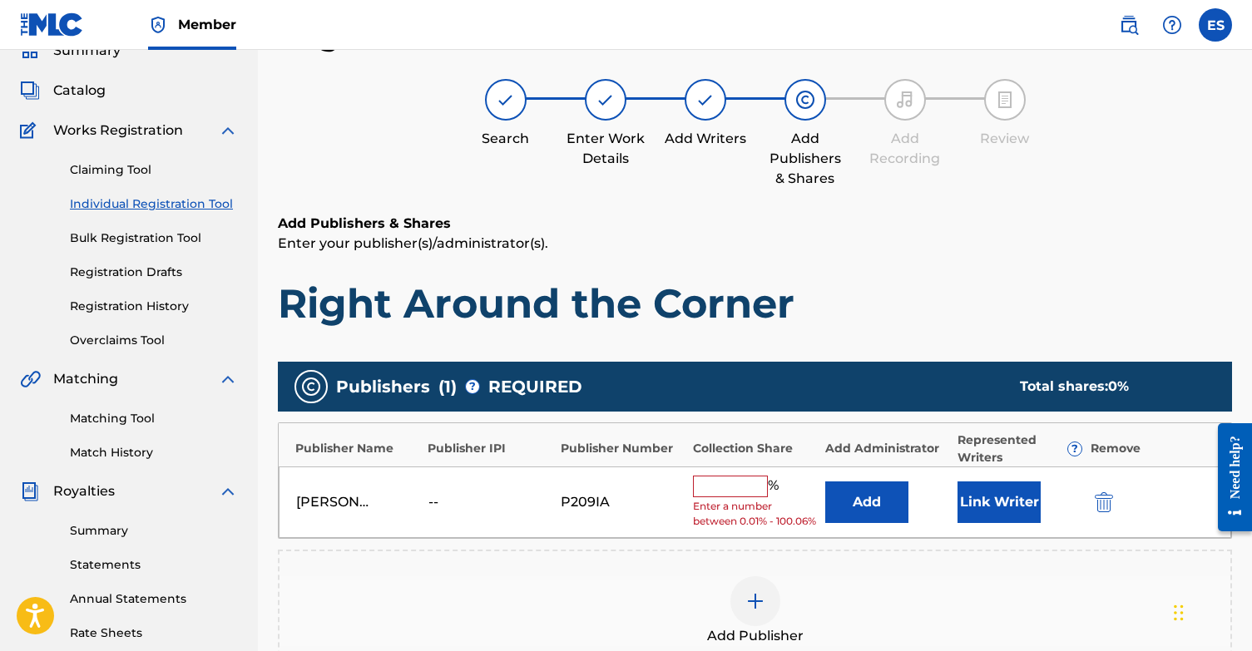
click at [979, 507] on button "Link Writer" at bounding box center [998, 503] width 83 height 42
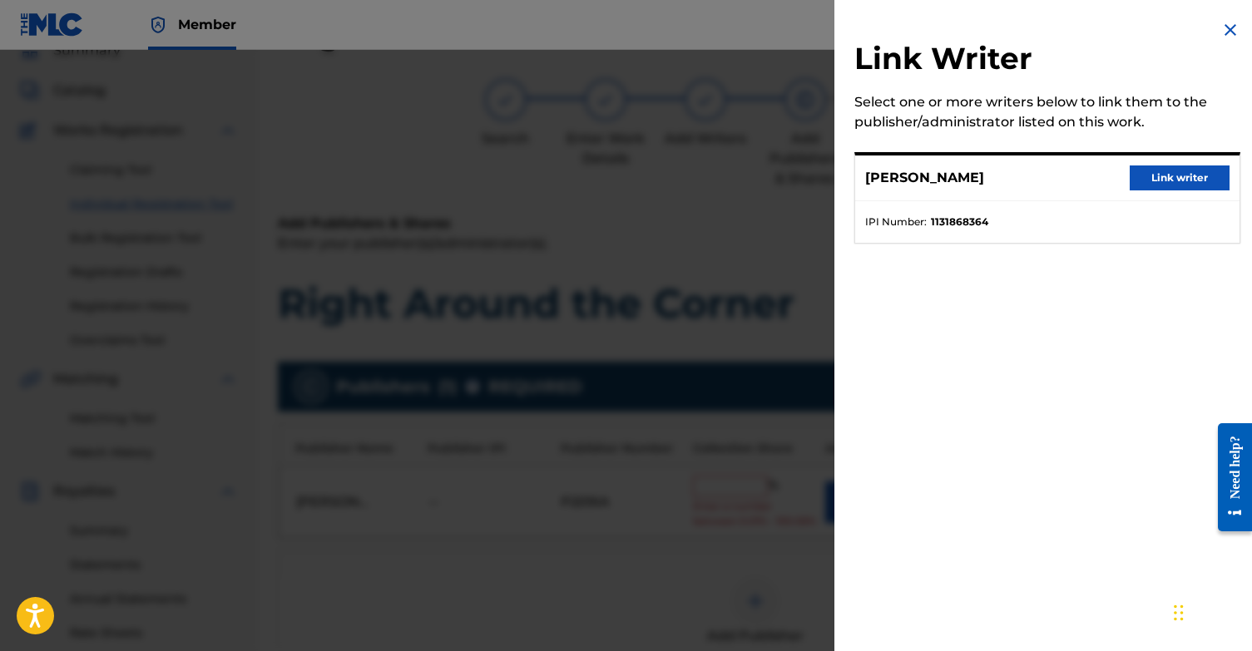
click at [1180, 171] on button "Link writer" at bounding box center [1179, 178] width 100 height 25
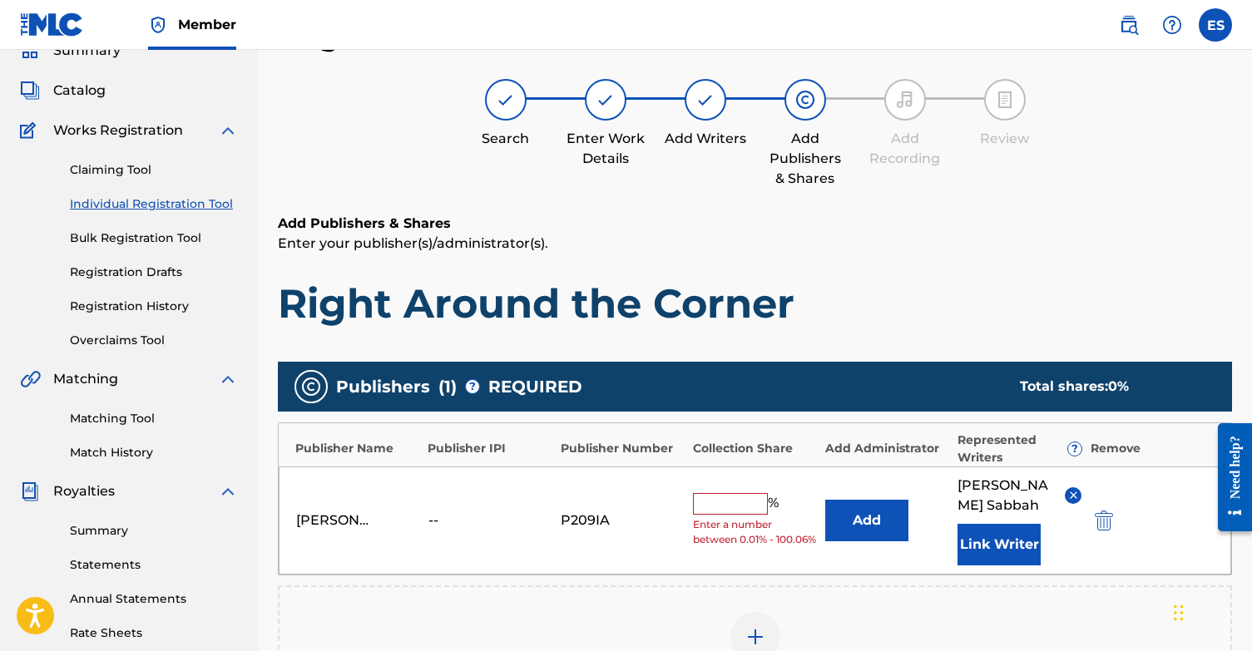
click at [744, 493] on input "text" at bounding box center [730, 504] width 75 height 22
type input "100"
click at [1021, 292] on h1 "Right Around the Corner" at bounding box center [755, 304] width 954 height 50
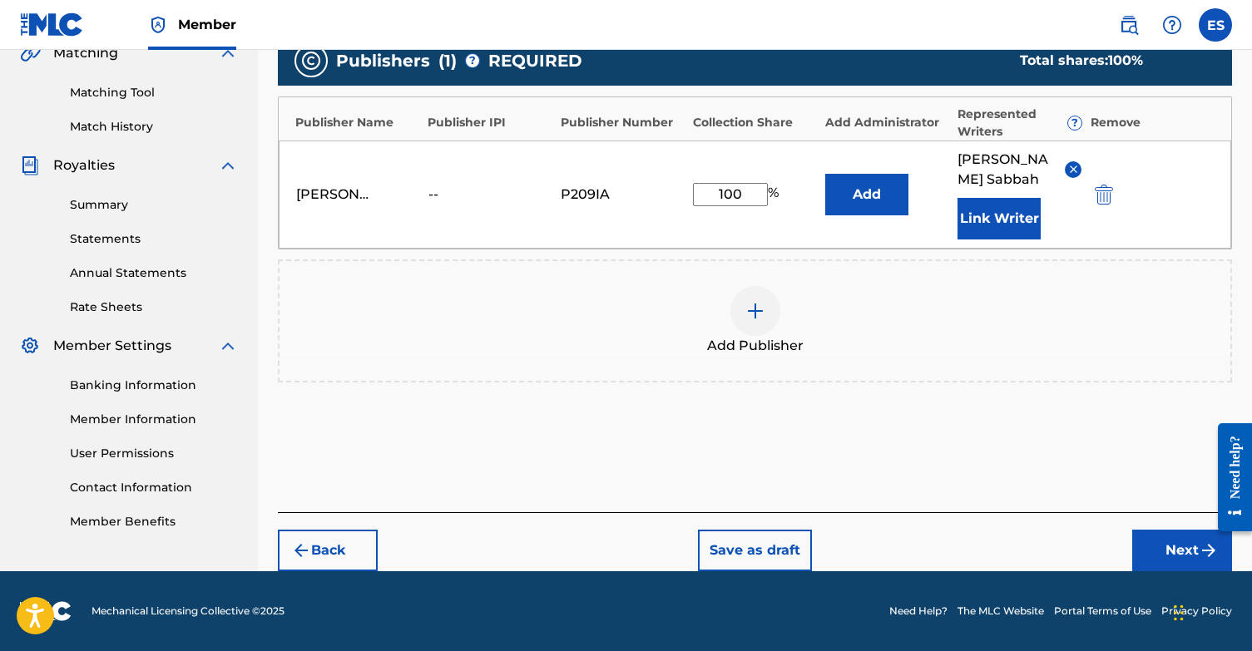
click at [1152, 542] on button "Next" at bounding box center [1182, 551] width 100 height 42
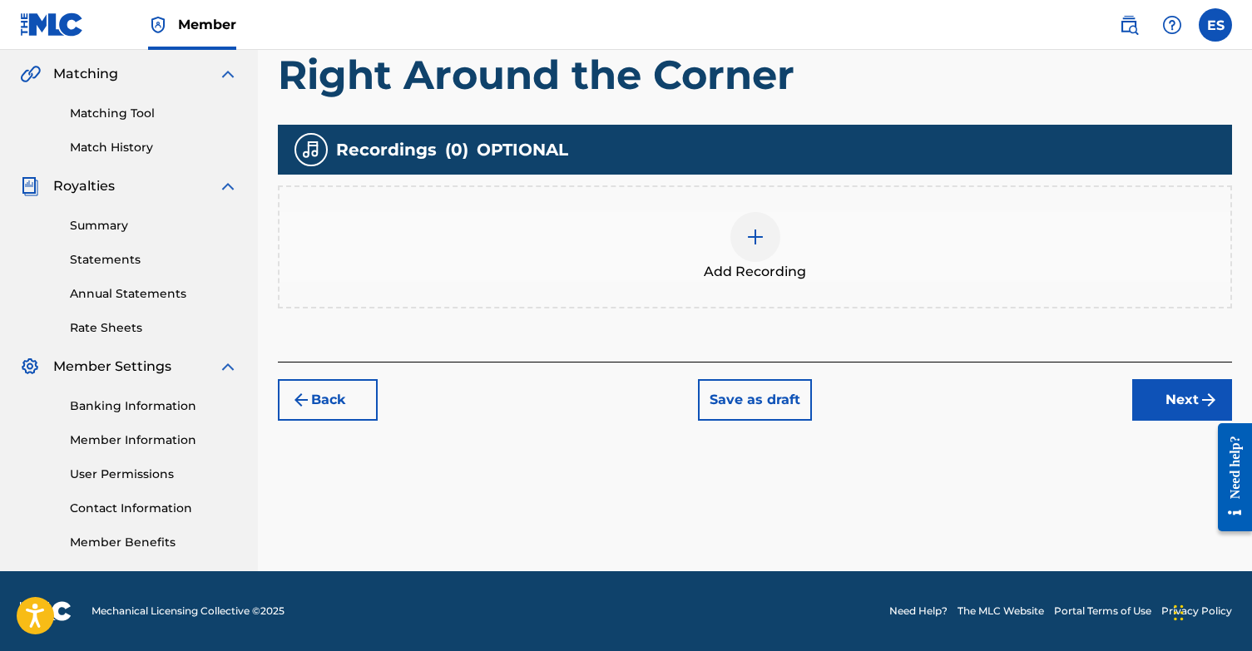
scroll to position [380, 0]
click at [1158, 406] on button "Next" at bounding box center [1182, 400] width 100 height 42
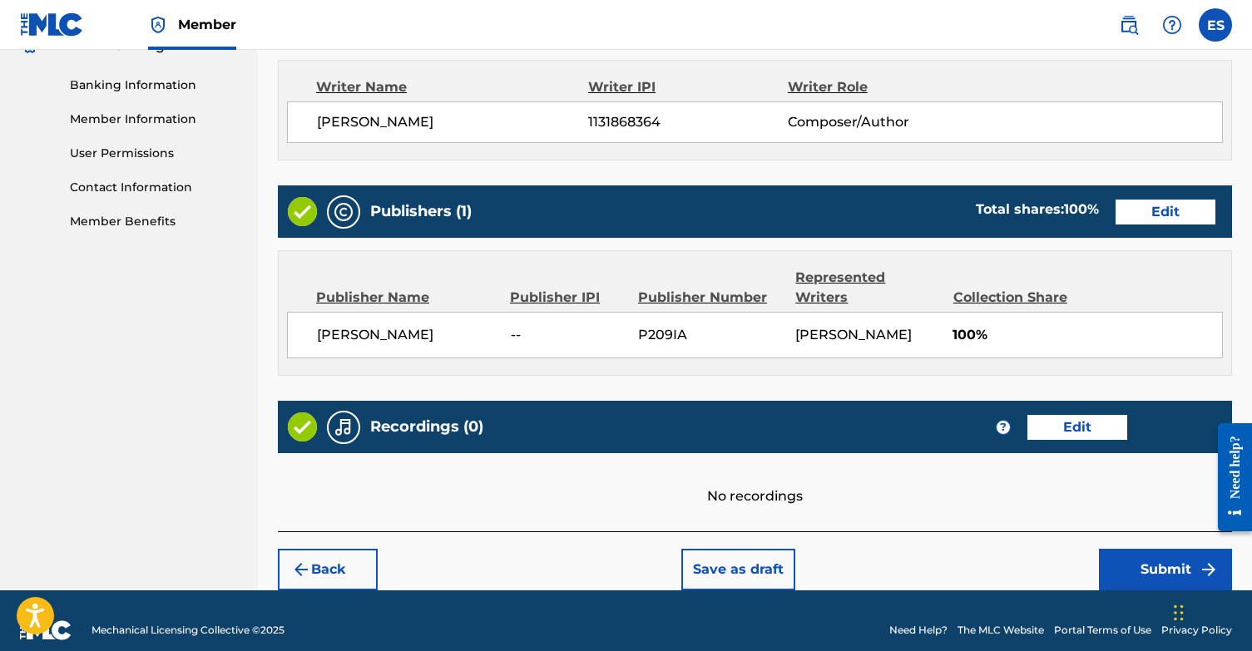
scroll to position [699, 0]
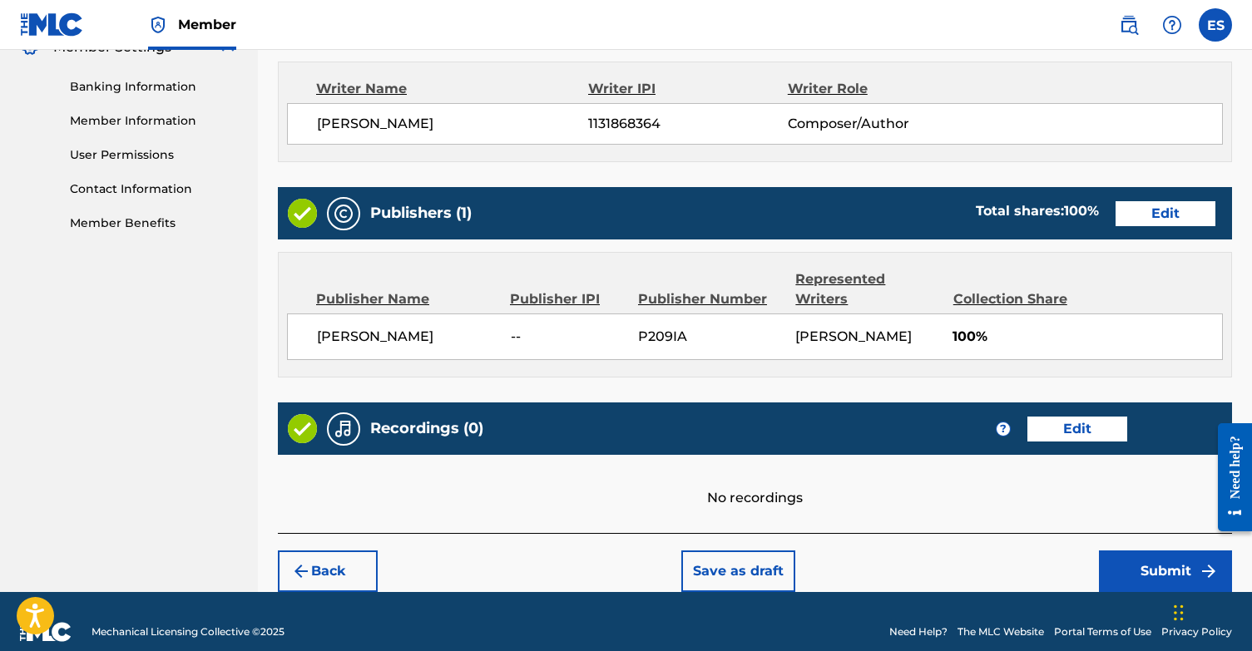
click at [1178, 551] on button "Submit" at bounding box center [1165, 572] width 133 height 42
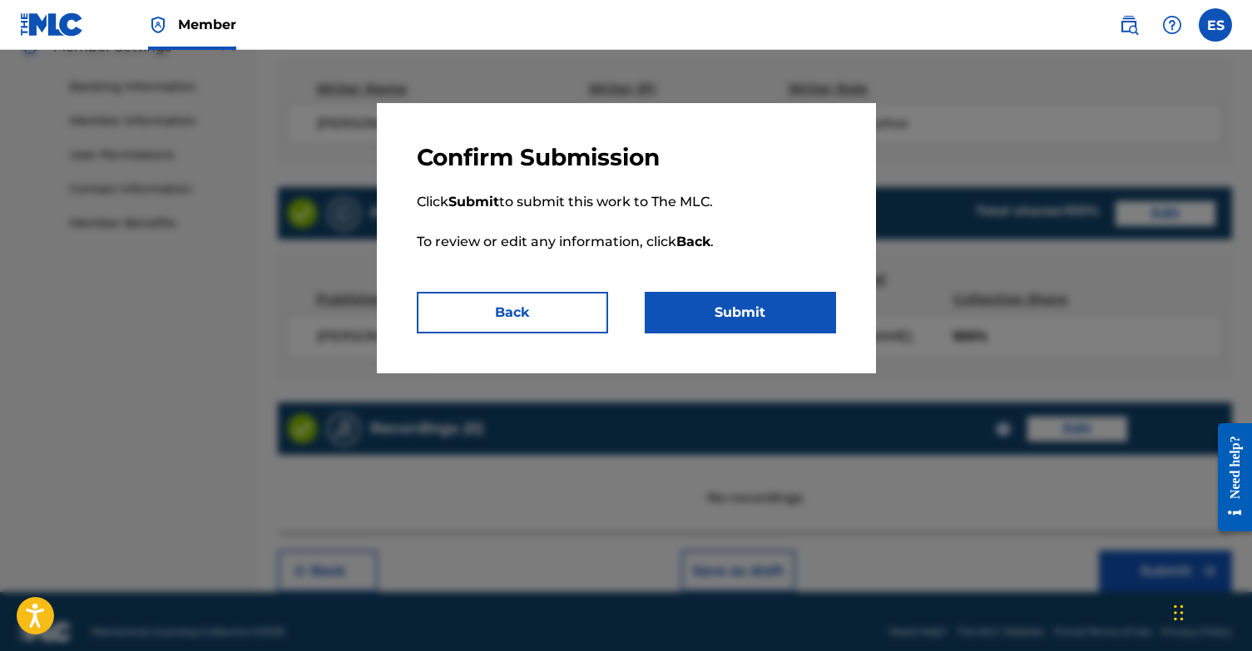
click at [777, 306] on button "Submit" at bounding box center [740, 313] width 191 height 42
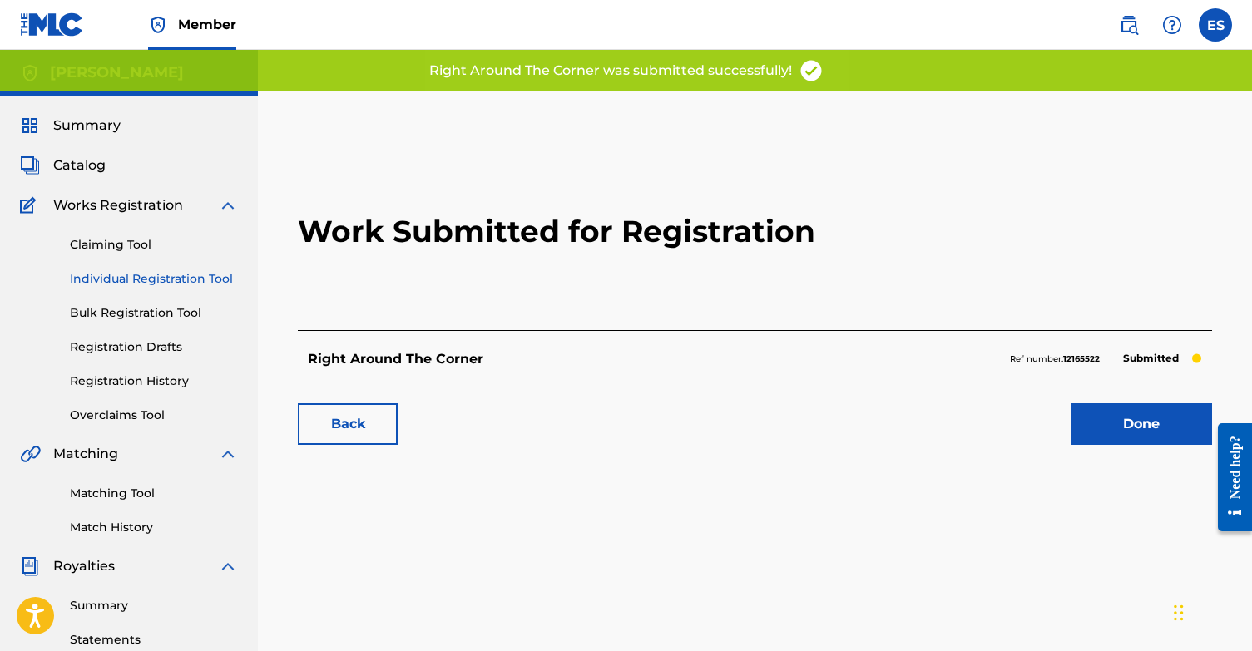
click at [1183, 420] on link "Done" at bounding box center [1140, 424] width 141 height 42
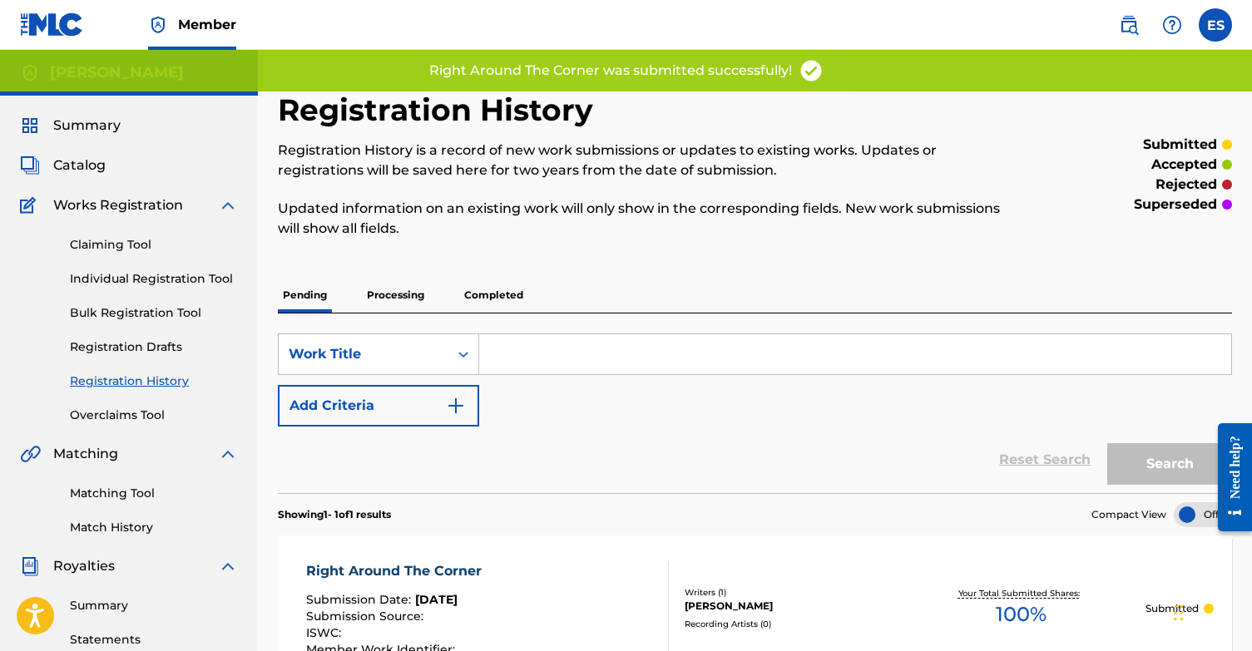
click at [215, 279] on link "Individual Registration Tool" at bounding box center [154, 278] width 168 height 17
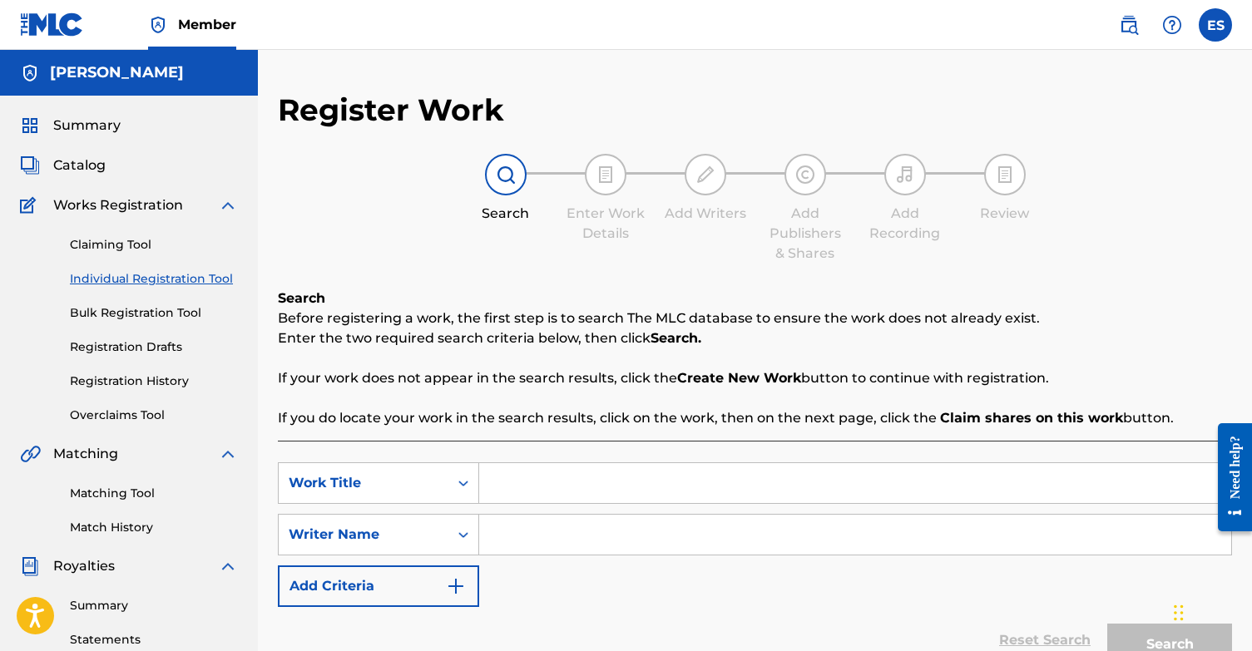
click at [639, 474] on input "Search Form" at bounding box center [855, 483] width 752 height 40
type input "Right on Time"
click at [623, 536] on input "Search Form" at bounding box center [855, 535] width 752 height 40
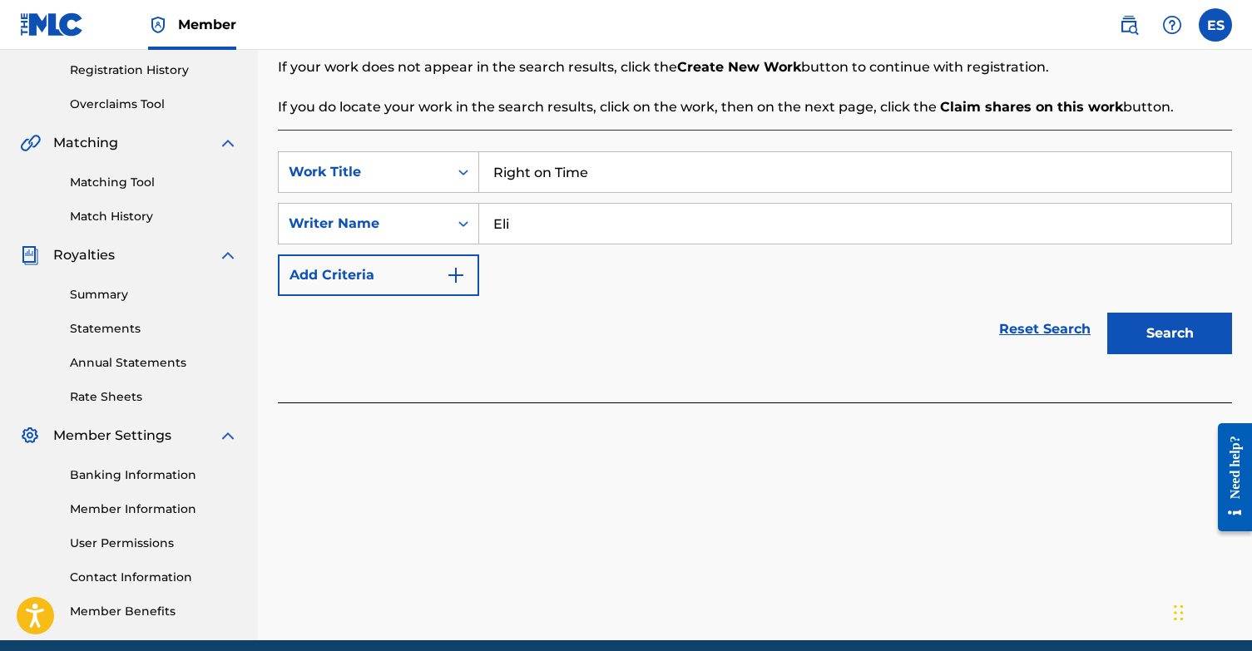
scroll to position [312, 0]
type input "Eli"
click at [1181, 344] on button "Search" at bounding box center [1169, 333] width 125 height 42
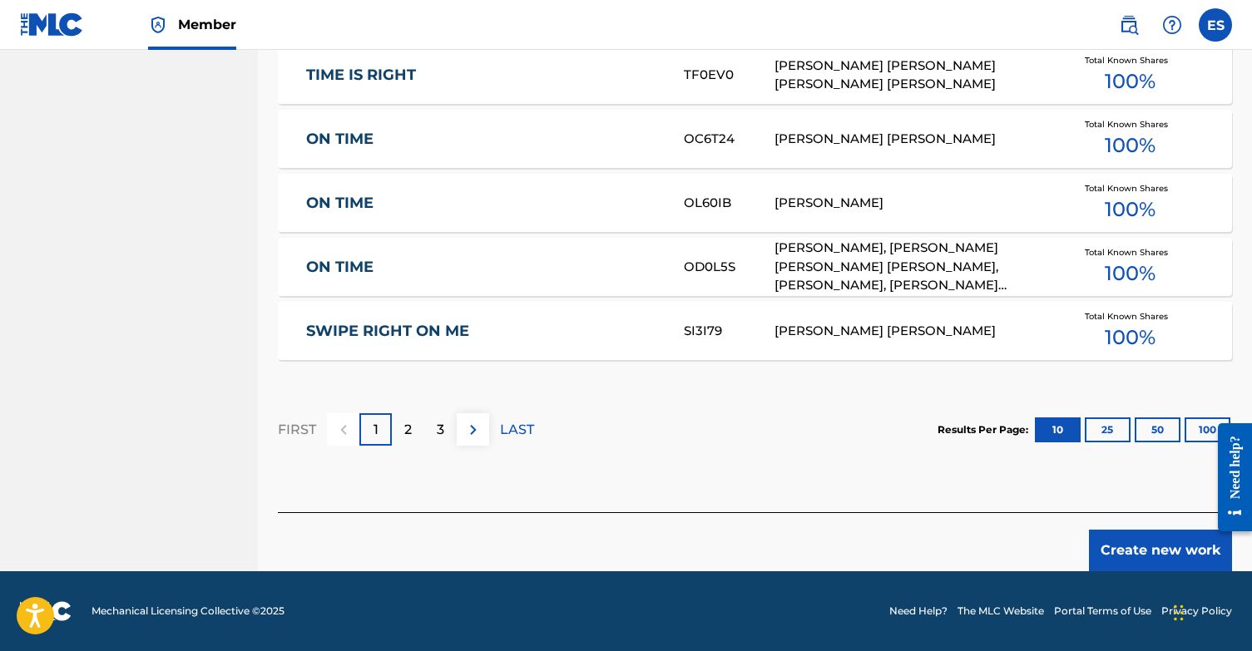
click at [1144, 560] on button "Create new work" at bounding box center [1160, 551] width 143 height 42
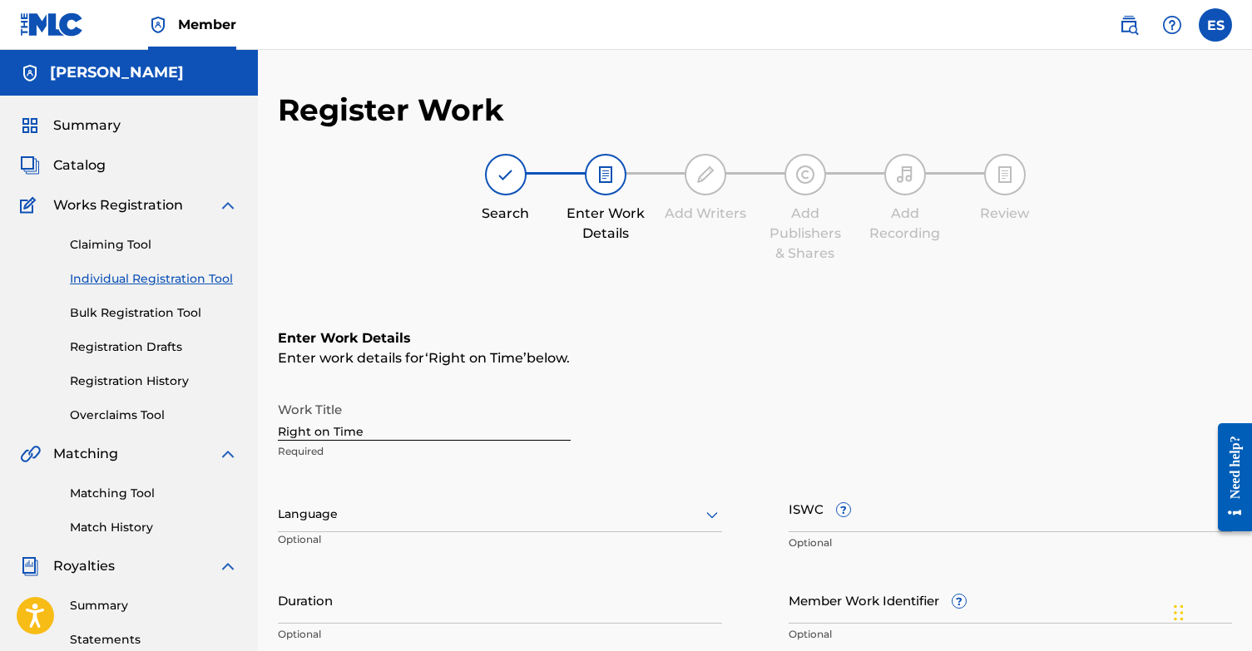
scroll to position [0, 0]
click at [363, 516] on div "Language" at bounding box center [500, 514] width 444 height 35
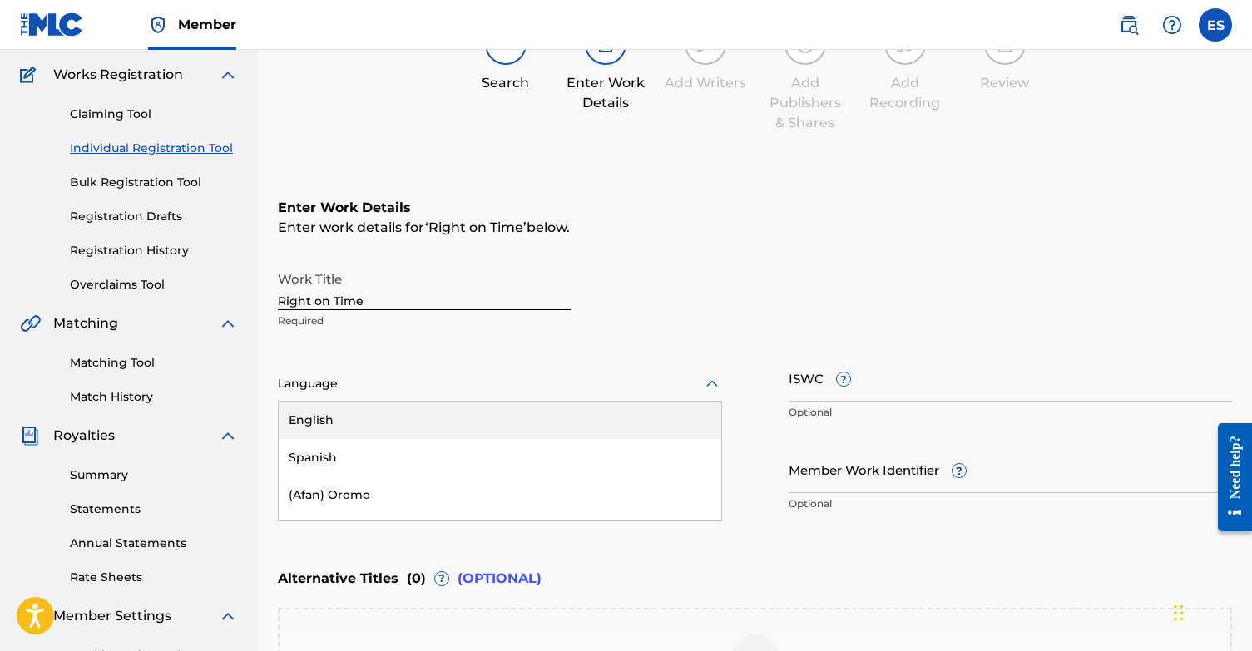
scroll to position [131, 0]
click at [403, 427] on div "English" at bounding box center [500, 419] width 442 height 37
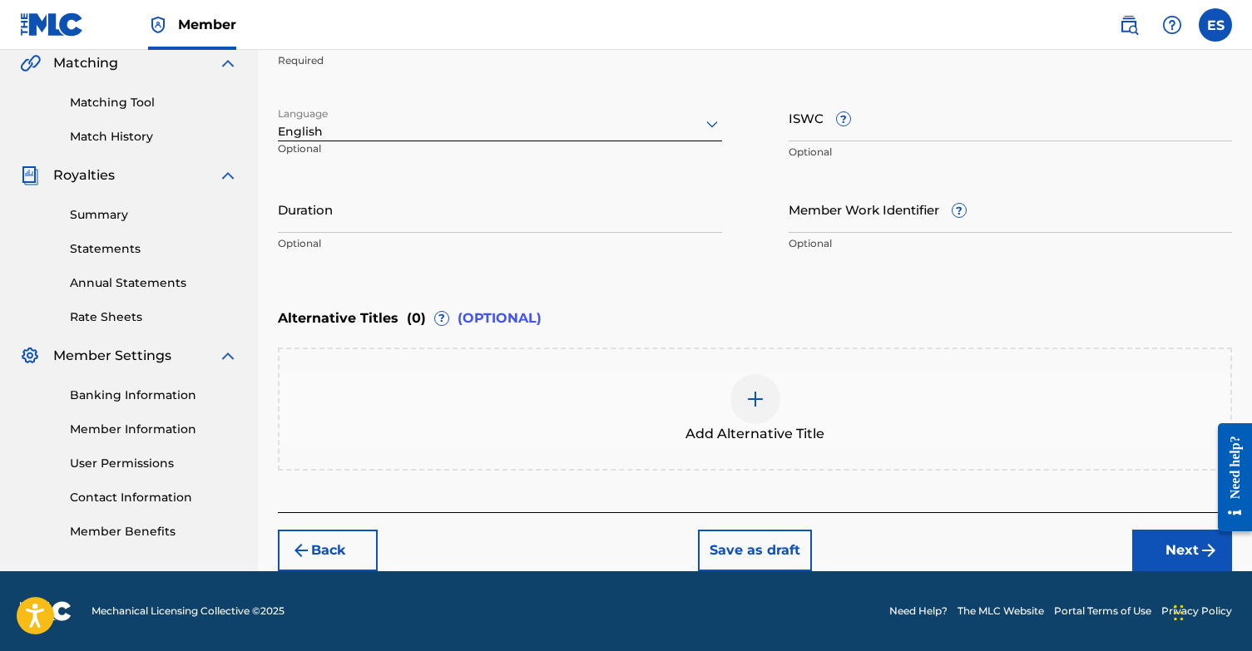
click at [1149, 542] on button "Next" at bounding box center [1182, 551] width 100 height 42
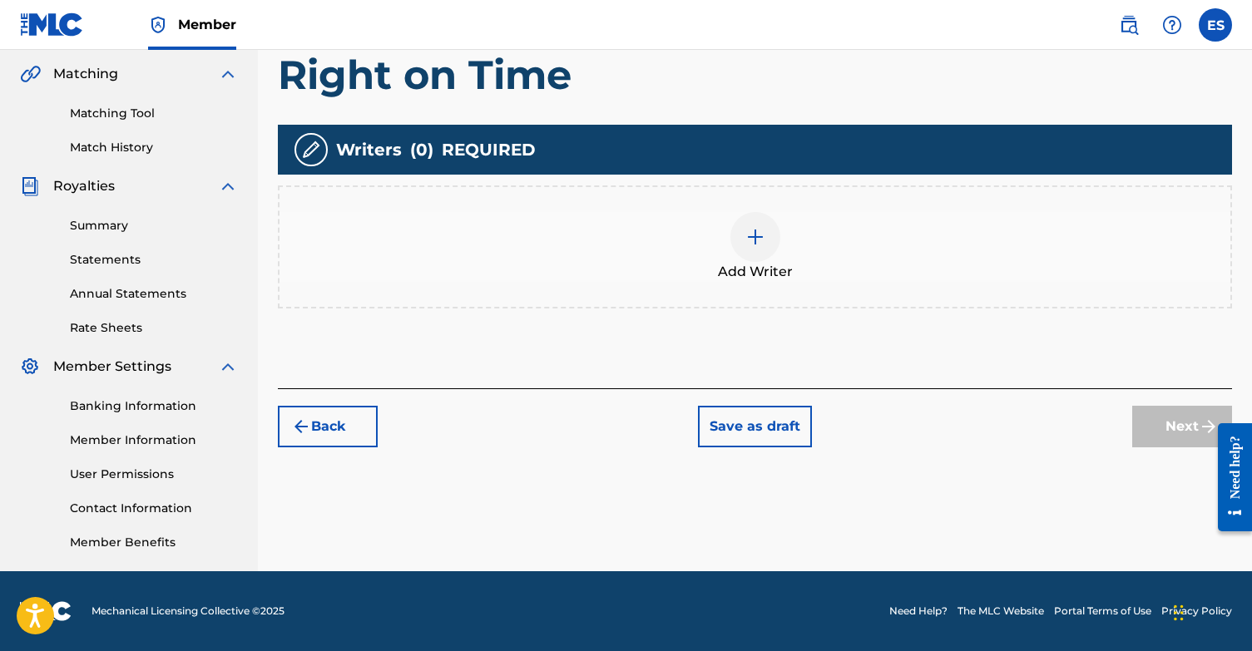
click at [791, 258] on div "Add Writer" at bounding box center [754, 247] width 951 height 70
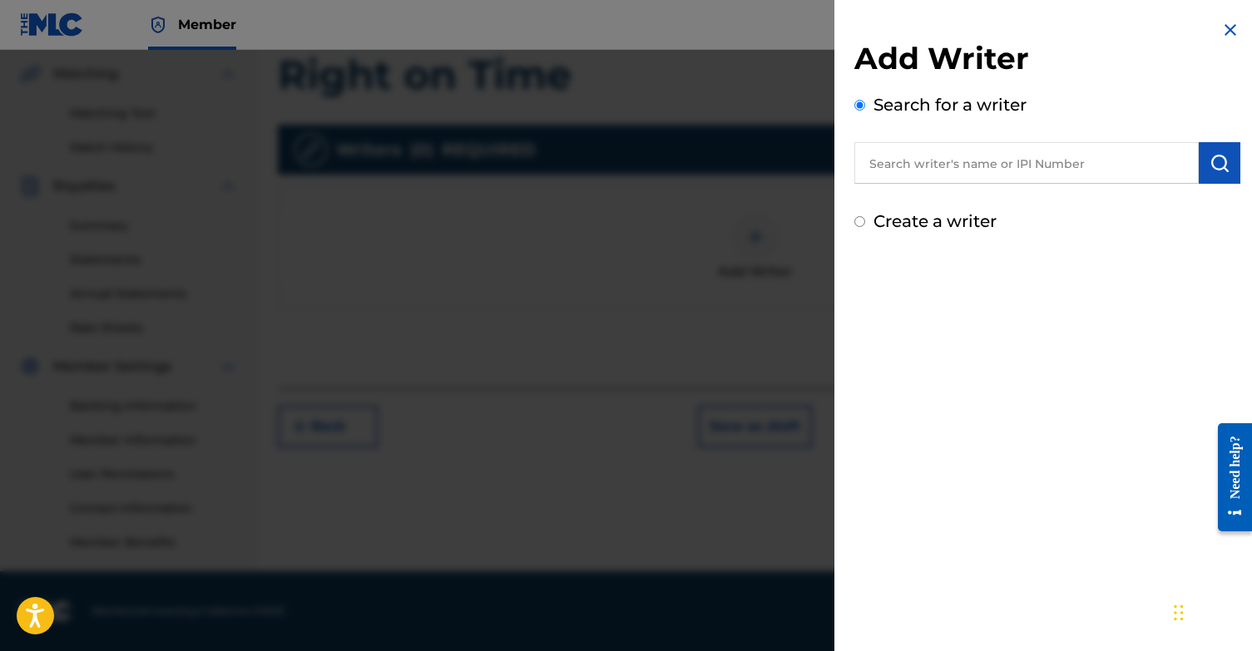
click at [857, 224] on input "Create a writer" at bounding box center [859, 221] width 11 height 11
radio input "false"
radio input "true"
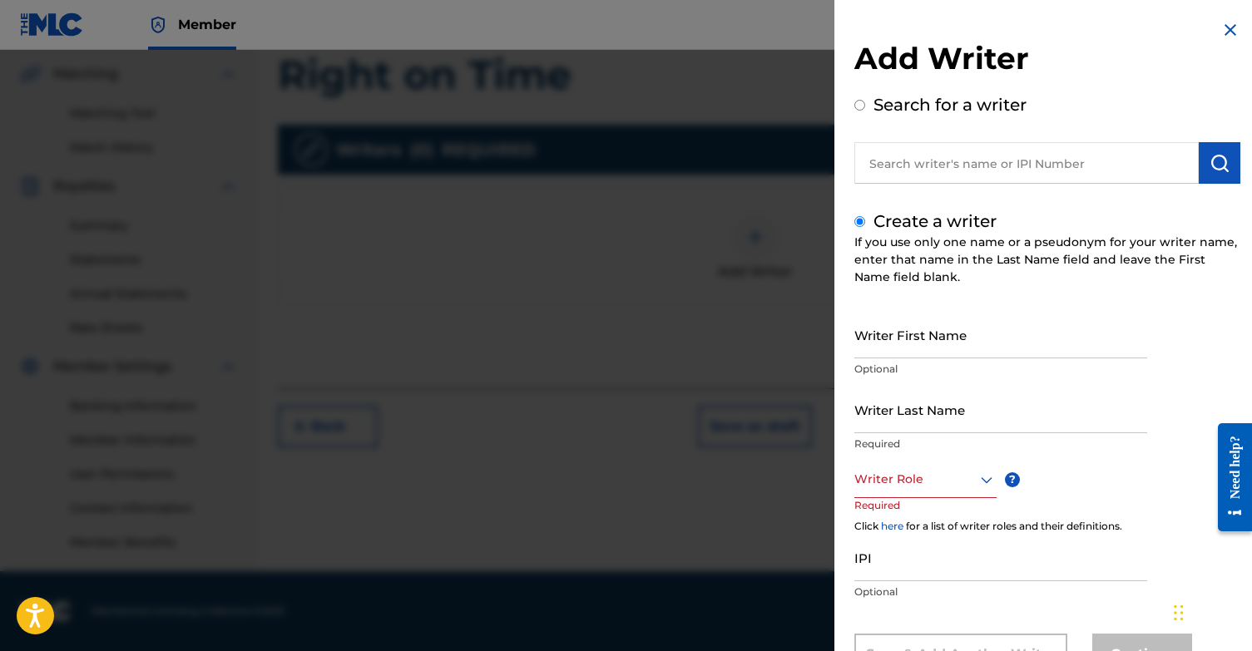
click at [918, 339] on input "Writer First Name" at bounding box center [1000, 334] width 293 height 47
type input "[PERSON_NAME]"
click at [919, 407] on input "Writer Last Name" at bounding box center [1000, 409] width 293 height 47
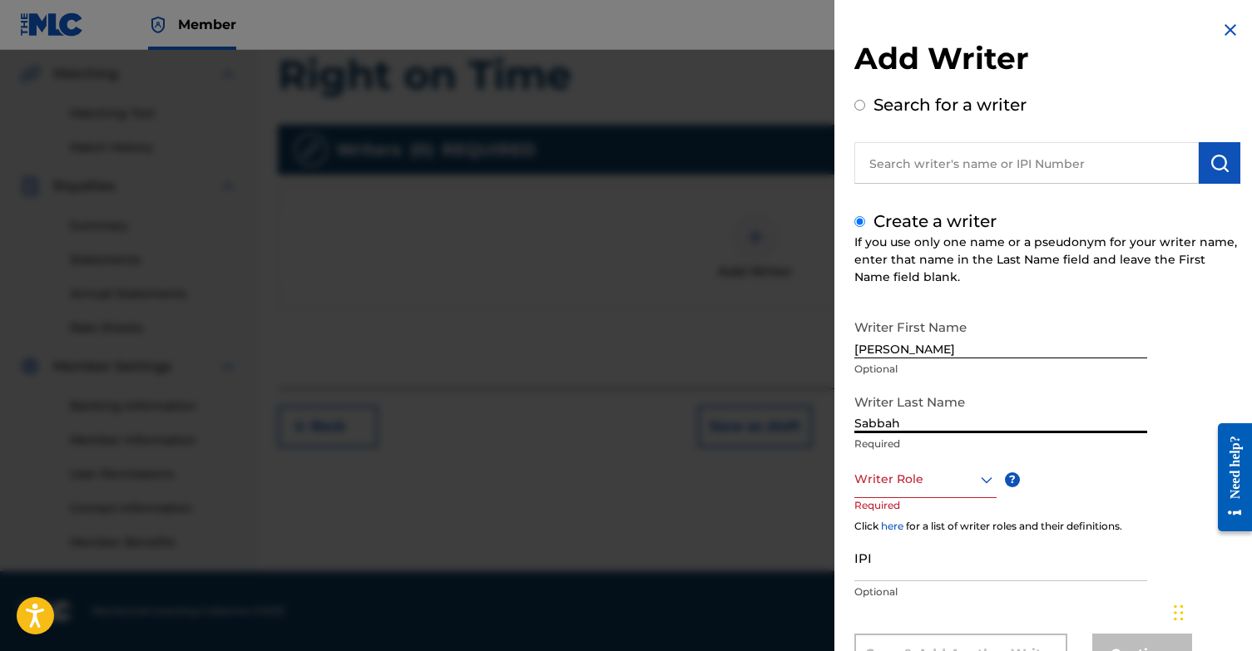
type input "Sabbah"
click at [937, 477] on div "Writer Role" at bounding box center [925, 479] width 142 height 37
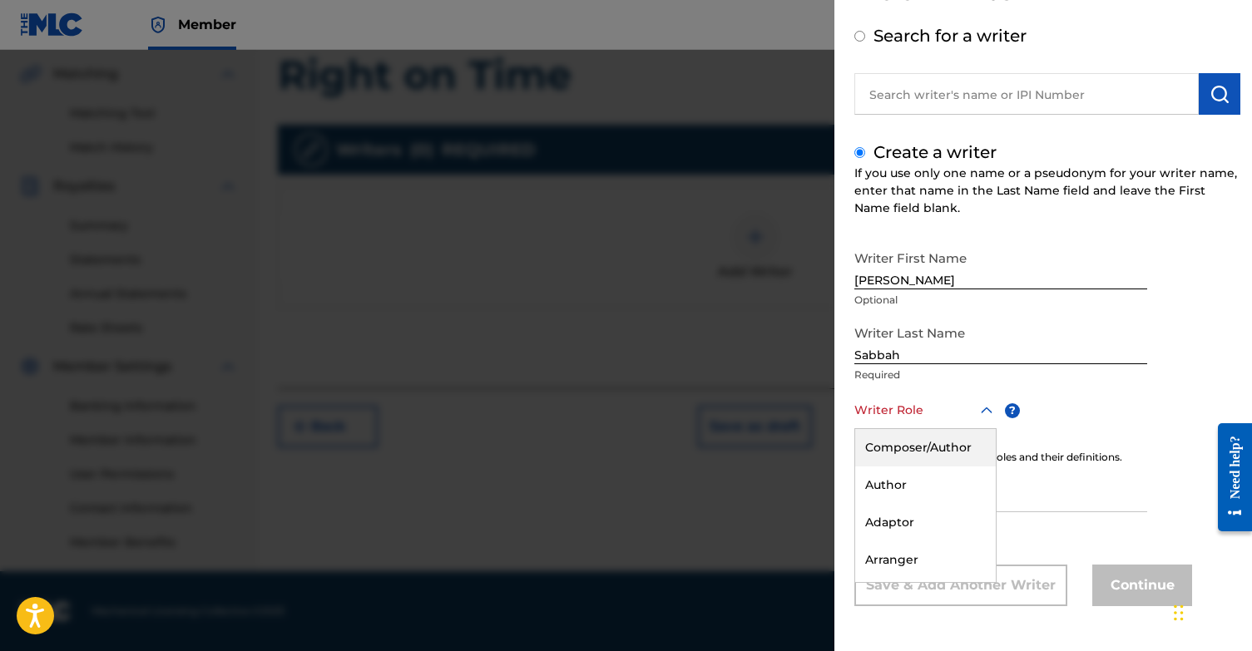
click at [939, 447] on div "Composer/Author" at bounding box center [925, 447] width 141 height 37
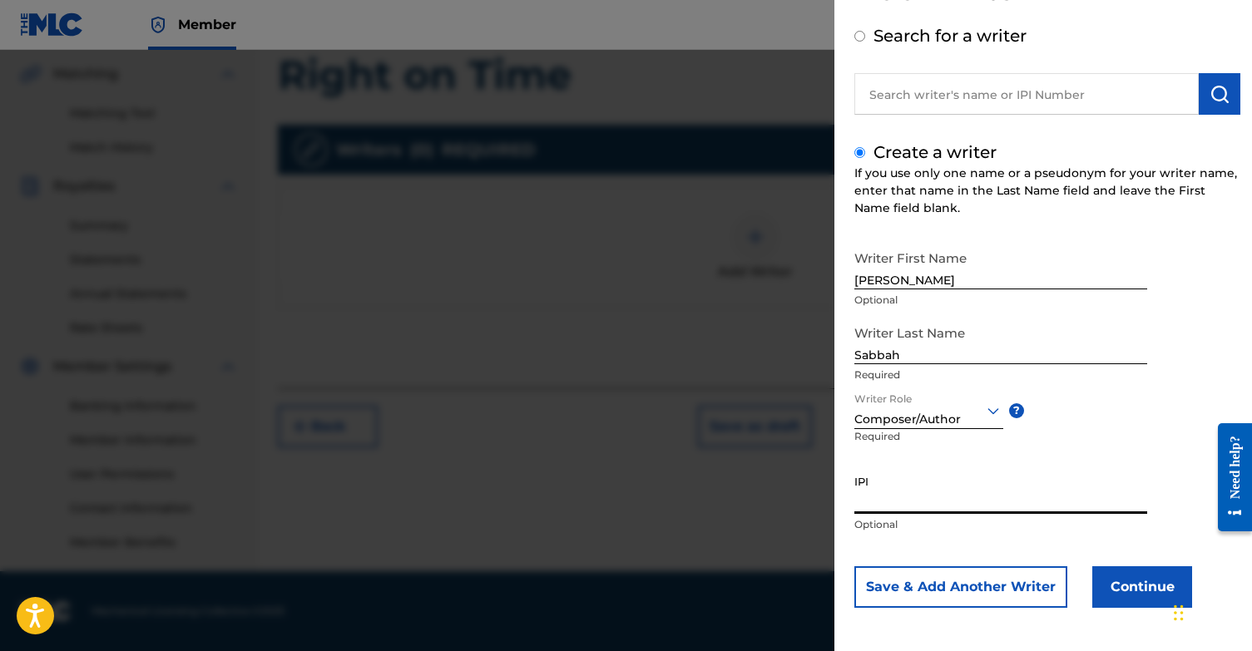
click at [931, 504] on input "IPI" at bounding box center [1000, 490] width 293 height 47
paste input "1131868364"
type input "1131868364"
click at [1122, 603] on button "Continue" at bounding box center [1142, 587] width 100 height 42
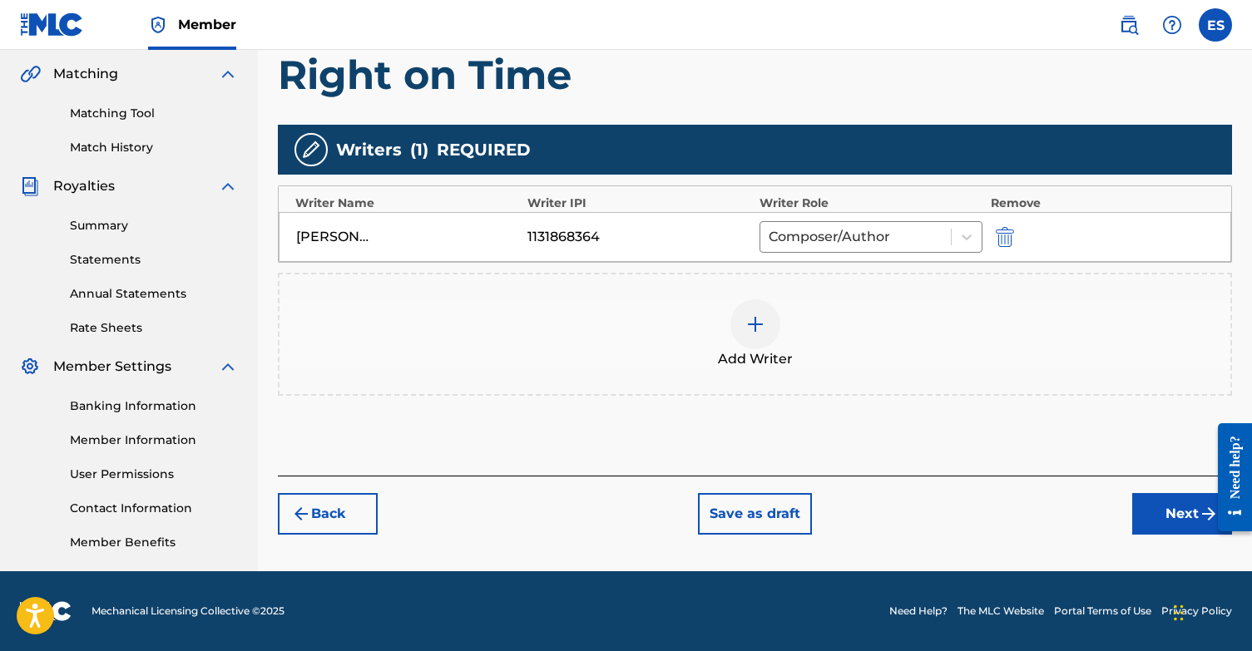
click at [1169, 516] on button "Next" at bounding box center [1182, 514] width 100 height 42
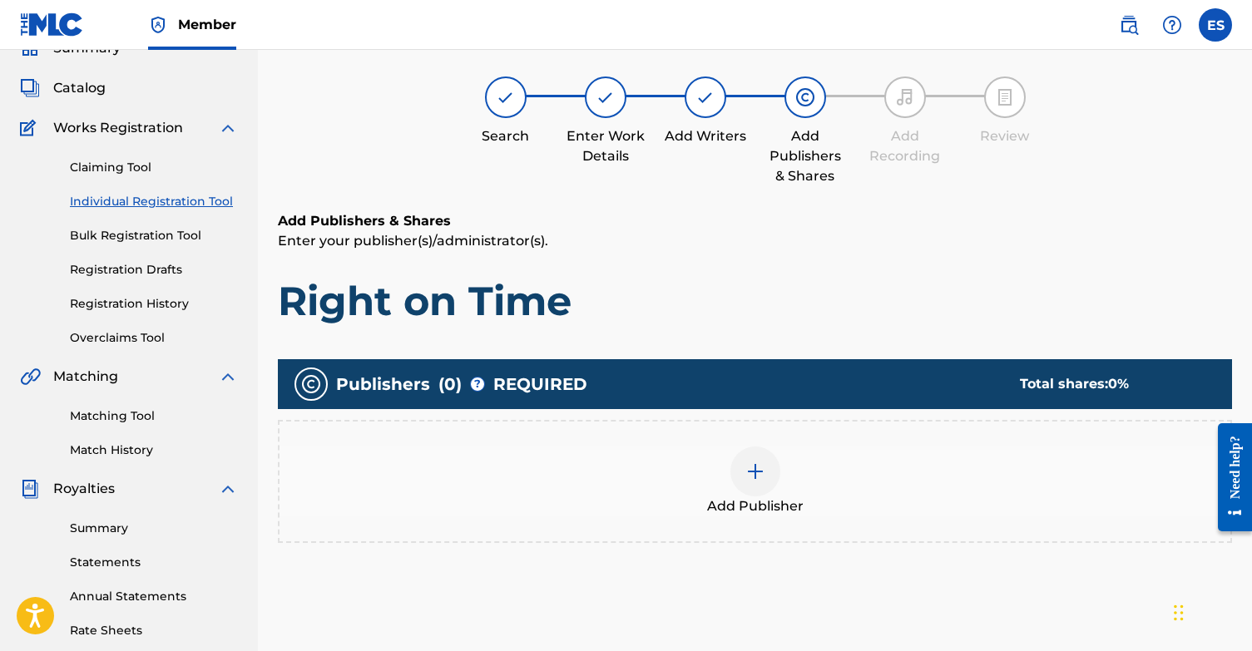
scroll to position [75, 0]
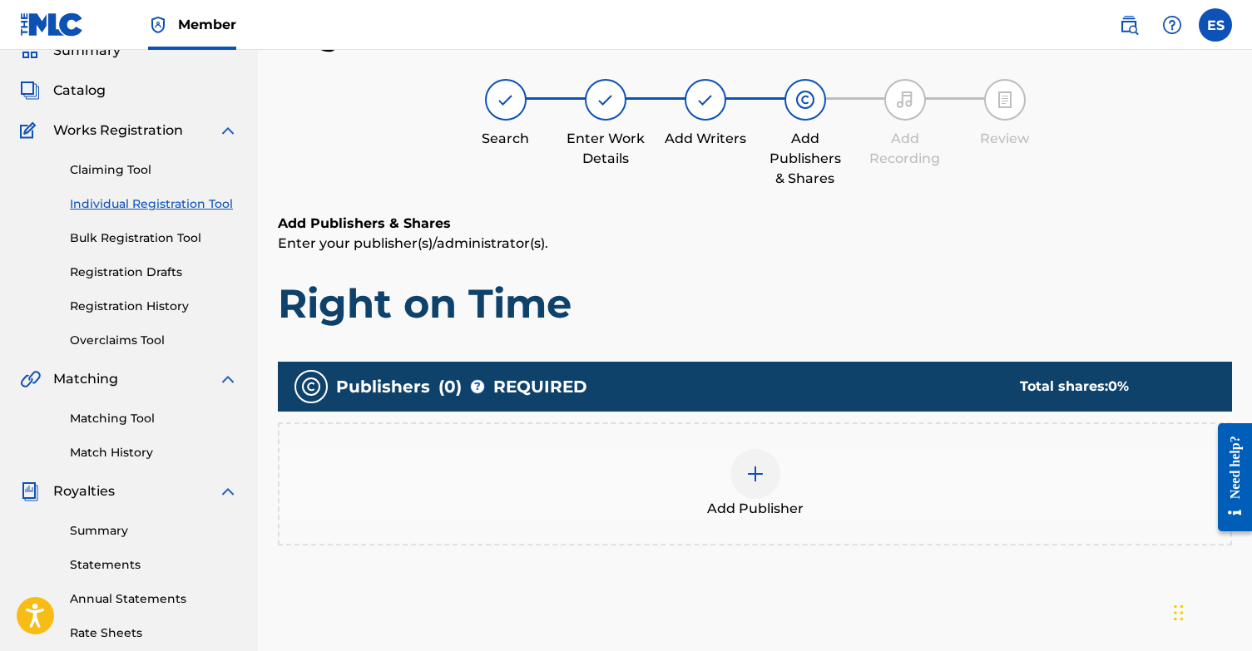
click at [746, 482] on img at bounding box center [755, 474] width 20 height 20
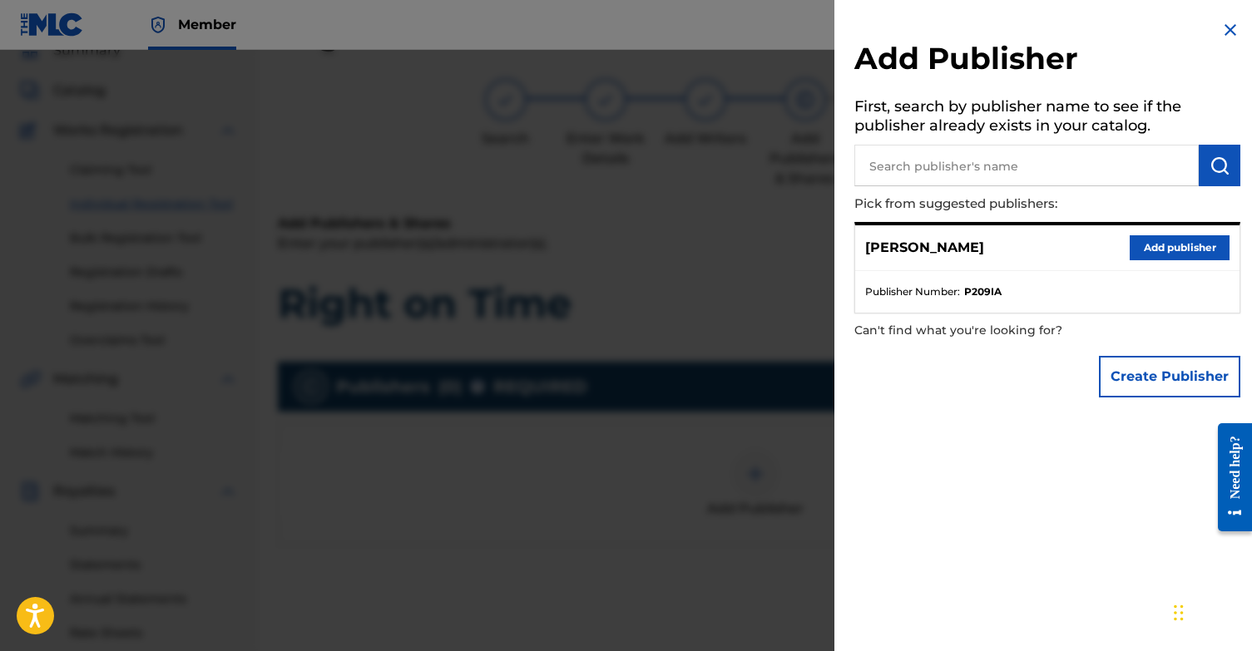
click at [1190, 251] on button "Add publisher" at bounding box center [1179, 247] width 100 height 25
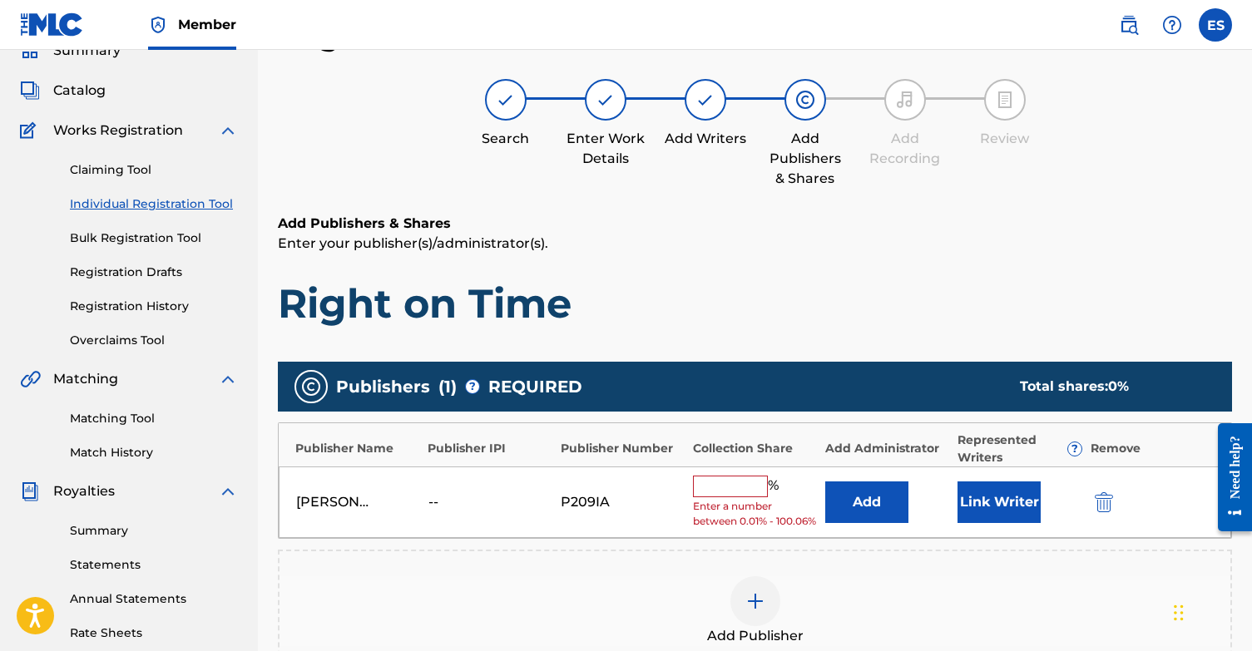
click at [1009, 521] on button "Link Writer" at bounding box center [998, 503] width 83 height 42
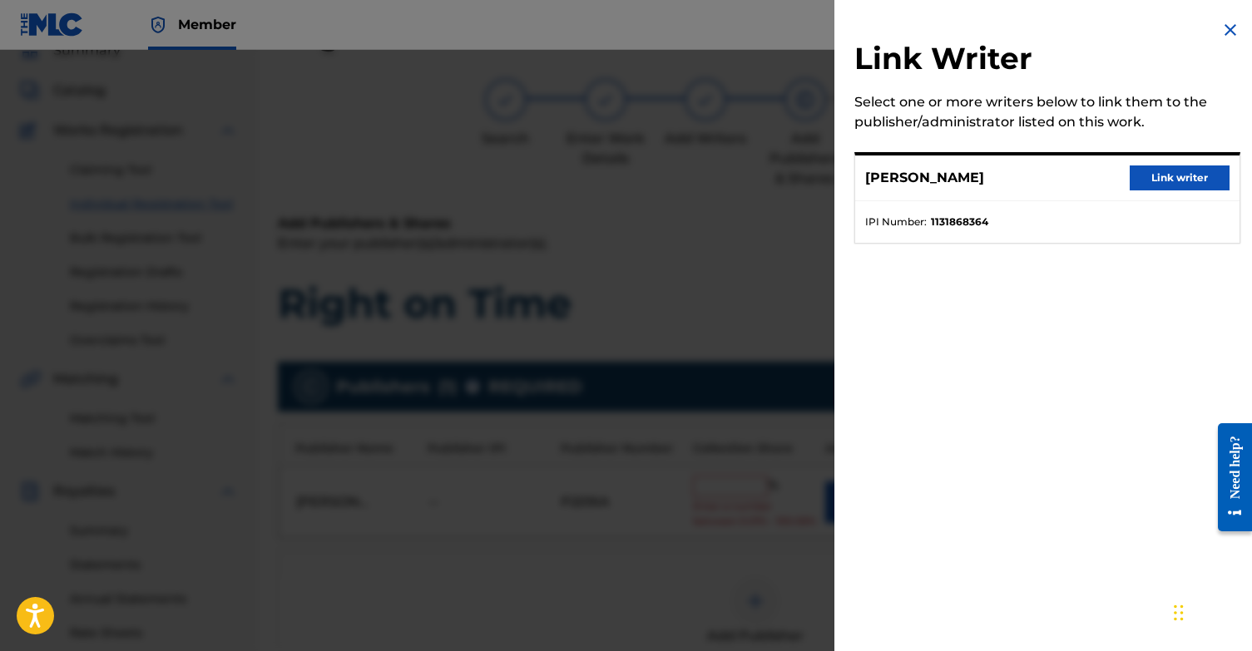
click at [1163, 181] on button "Link writer" at bounding box center [1179, 178] width 100 height 25
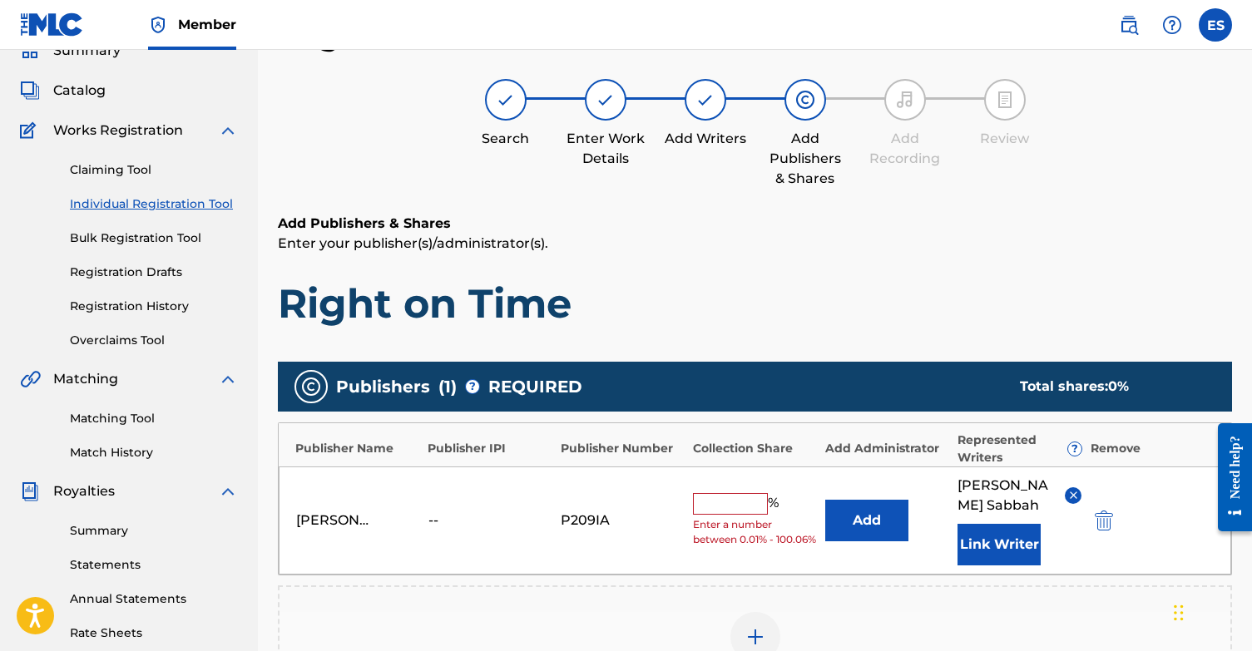
click at [740, 496] on input "text" at bounding box center [730, 504] width 75 height 22
type input "100"
click at [867, 284] on h1 "Right on Time" at bounding box center [755, 304] width 954 height 50
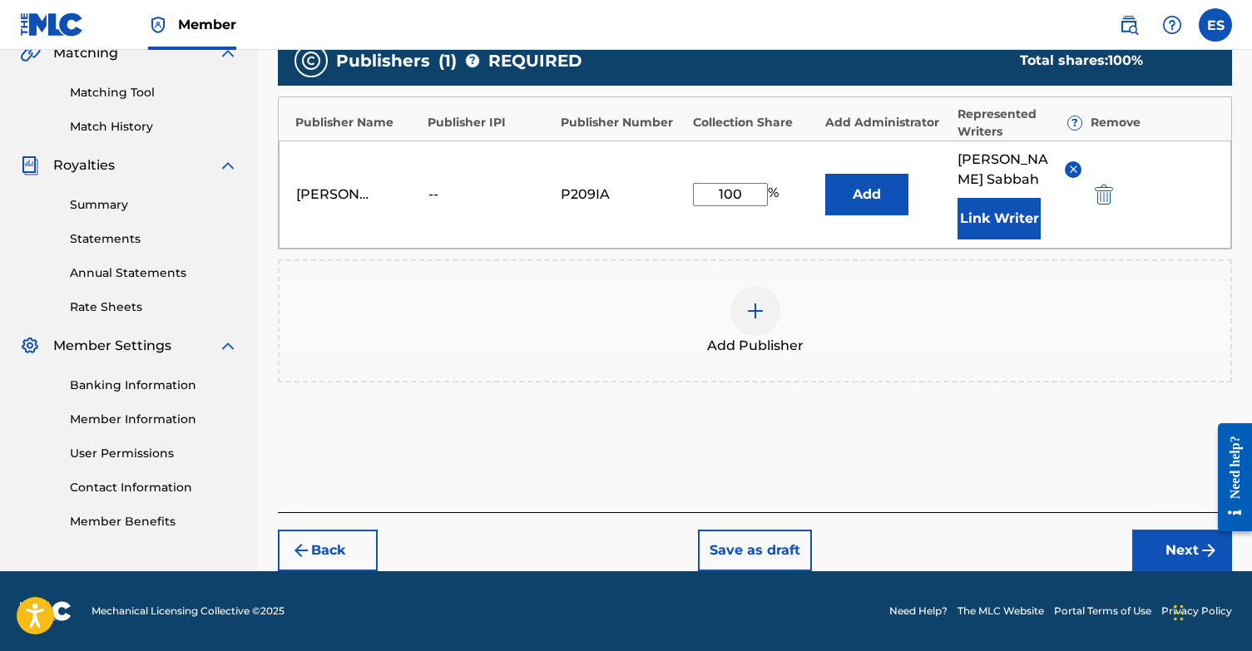
click at [1165, 560] on button "Next" at bounding box center [1182, 551] width 100 height 42
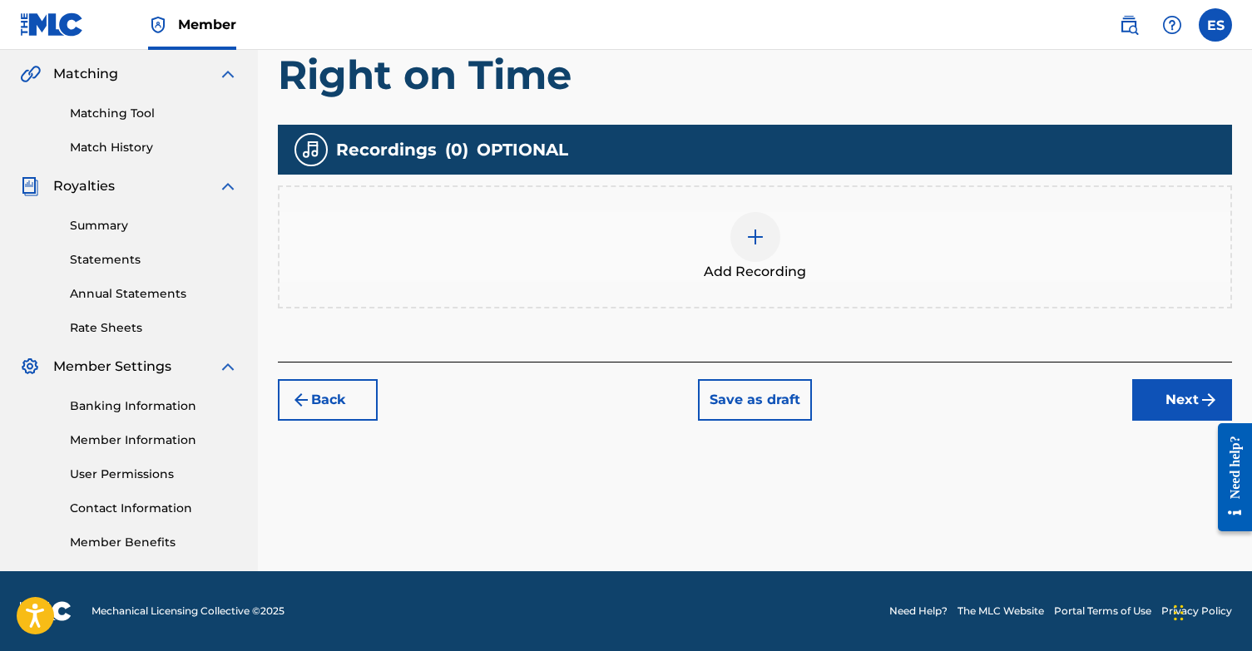
click at [1208, 396] on img "submit" at bounding box center [1208, 400] width 20 height 20
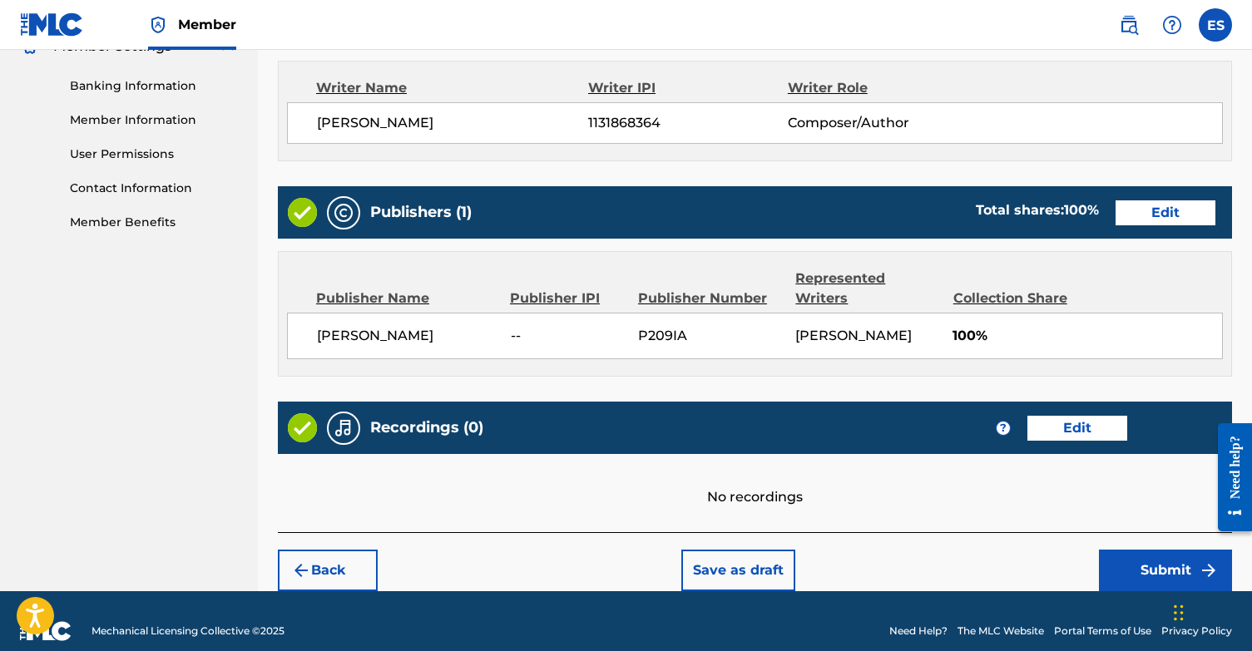
scroll to position [699, 0]
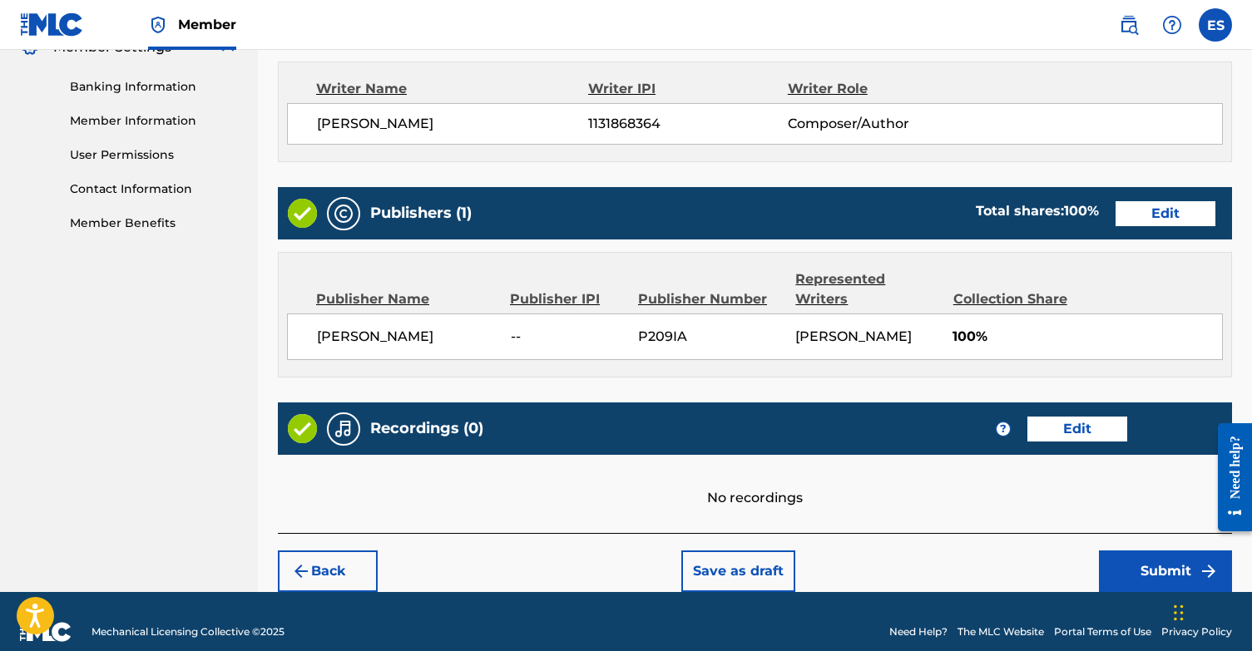
click at [1187, 551] on button "Submit" at bounding box center [1165, 572] width 133 height 42
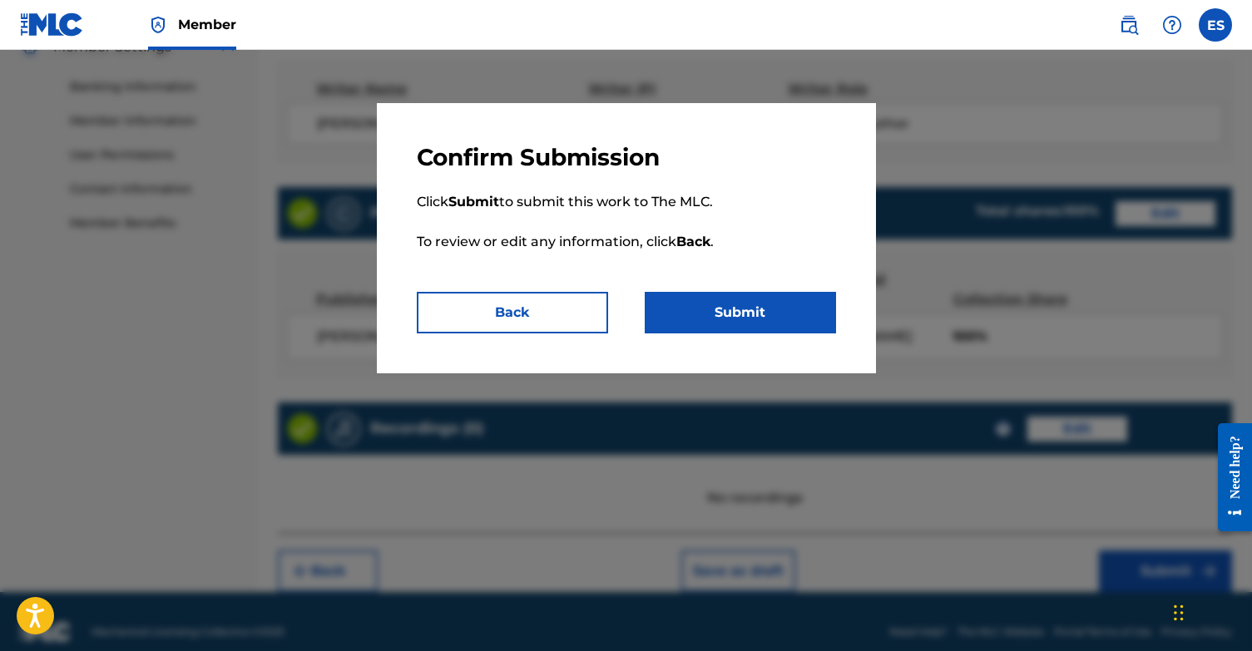
click at [716, 299] on button "Submit" at bounding box center [740, 313] width 191 height 42
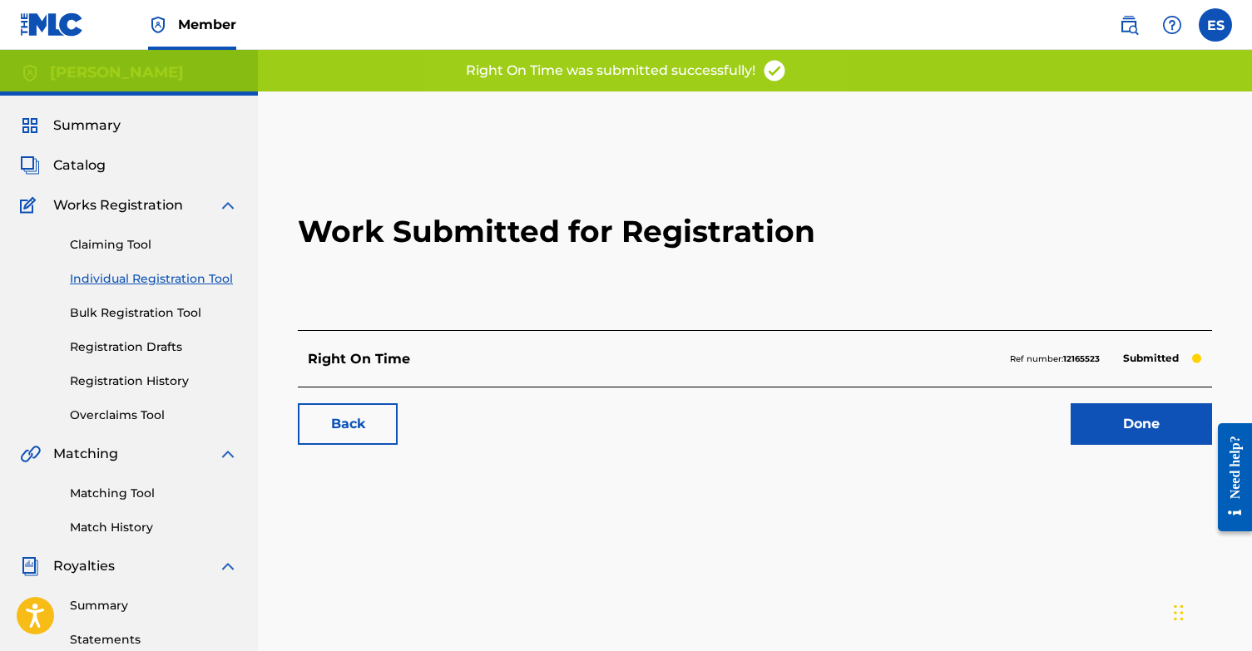
click at [1150, 430] on link "Done" at bounding box center [1140, 424] width 141 height 42
